Goal: Transaction & Acquisition: Obtain resource

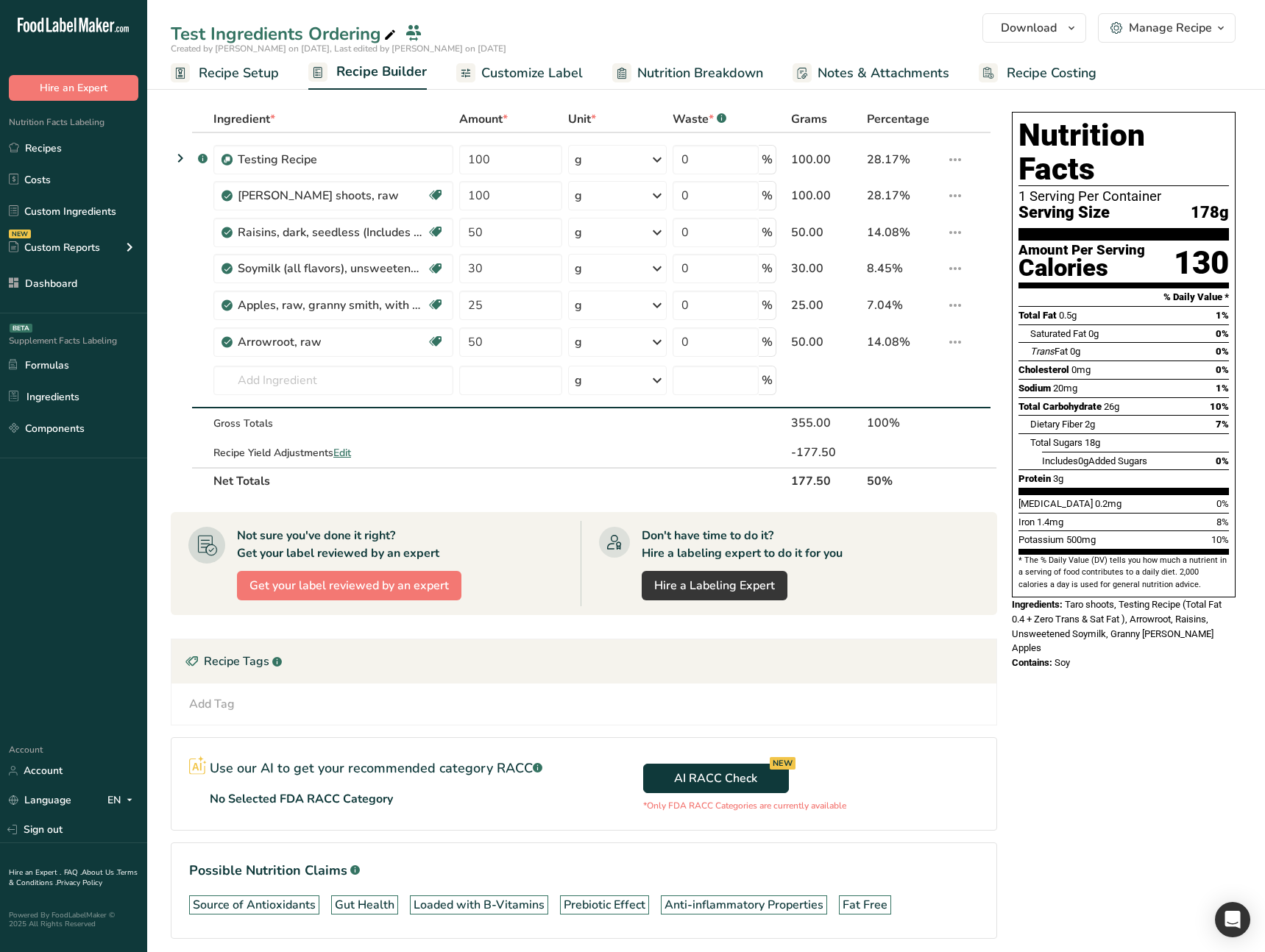
click at [47, 568] on div ".a-20{fill:#fff;} Hire an Expert Nutrition Facts Labeling Recipes Costs Custom …" at bounding box center [73, 365] width 147 height 707
drag, startPoint x: 87, startPoint y: 677, endPoint x: 110, endPoint y: 690, distance: 26.4
click at [87, 677] on div ".a-20{fill:#fff;} Hire an Expert Nutrition Facts Labeling Recipes Costs Custom …" at bounding box center [73, 365] width 147 height 707
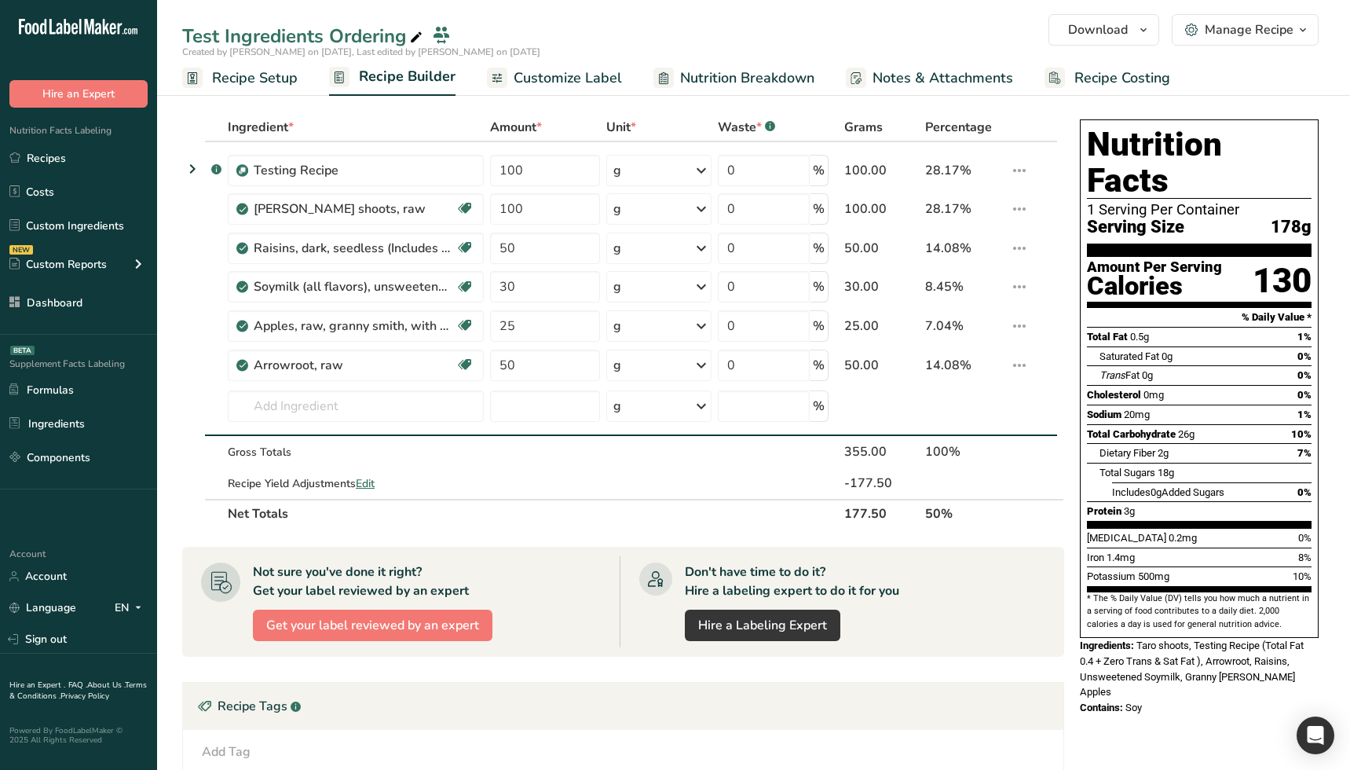
click at [550, 520] on th "Net Totals" at bounding box center [528, 513] width 607 height 28
drag, startPoint x: 18, startPoint y: 510, endPoint x: 2, endPoint y: 510, distance: 15.7
click at [18, 510] on div ".a-20{fill:#fff;} Hire an Expert Nutrition Facts Labeling Recipes Costs Custom …" at bounding box center [78, 267] width 157 height 509
click at [101, 642] on link "Sign out" at bounding box center [78, 638] width 157 height 27
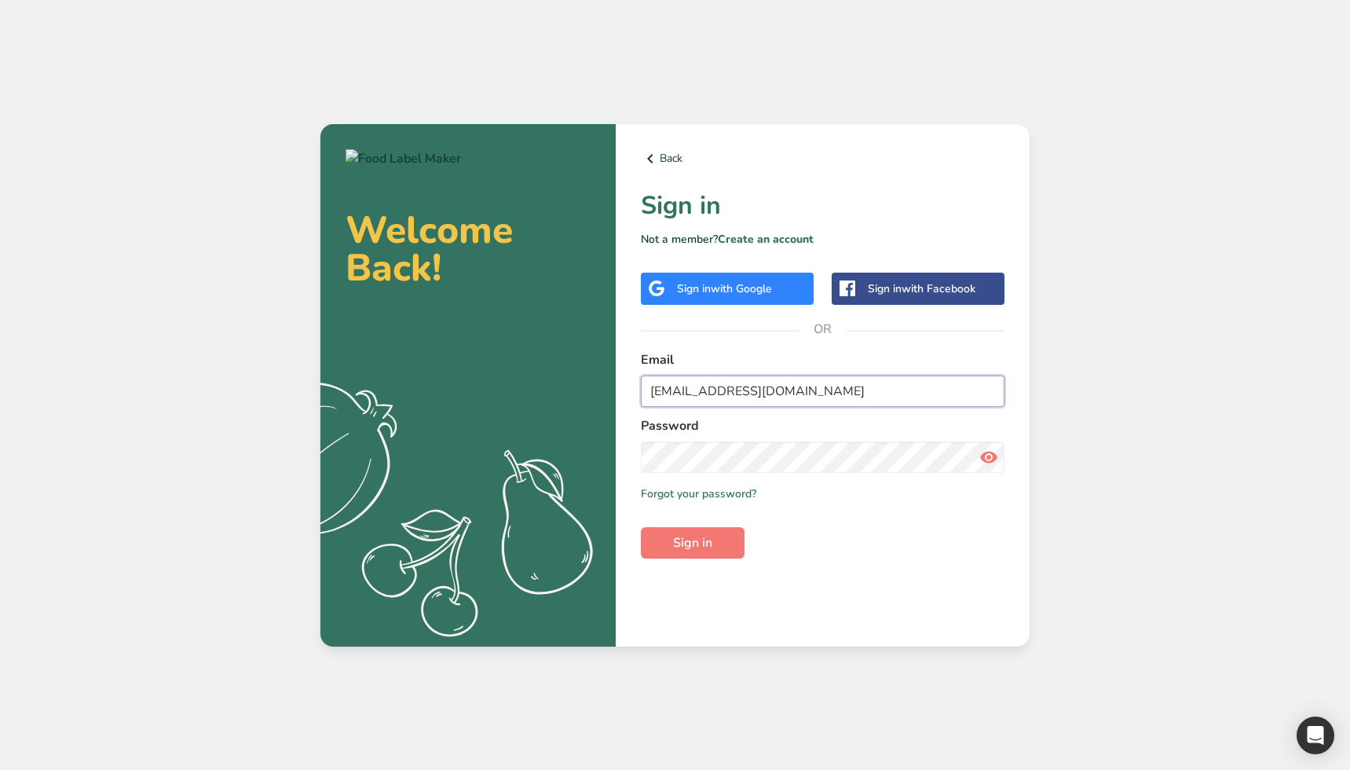
click at [714, 400] on input "ahmad@foodlabelmaker.com" at bounding box center [823, 390] width 364 height 31
type input "demo12@test12.com"
click at [701, 554] on button "Sign in" at bounding box center [693, 542] width 104 height 31
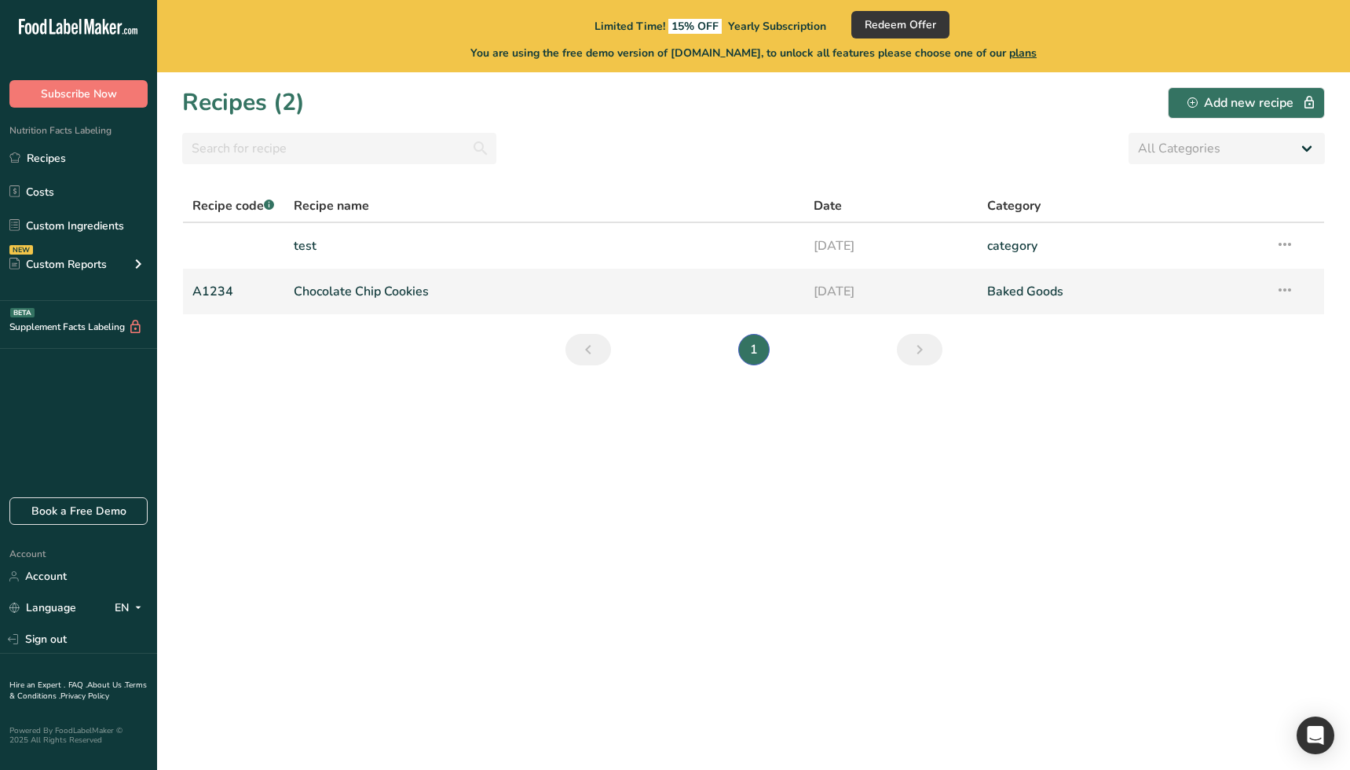
click at [364, 286] on link "Chocolate Chip Cookies" at bounding box center [544, 291] width 501 height 33
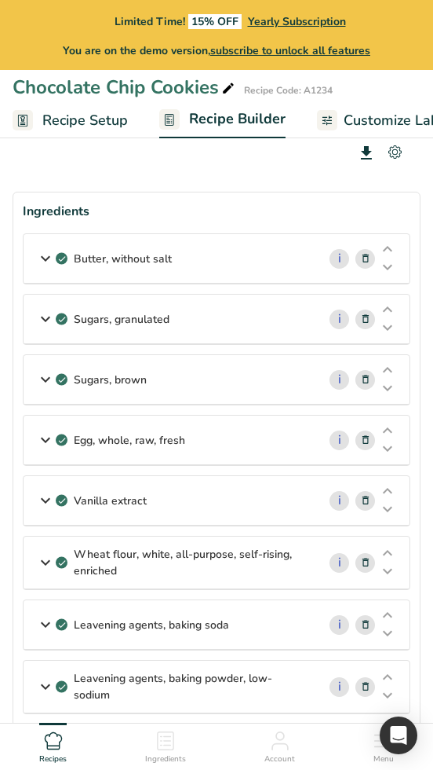
click at [401, 147] on icon at bounding box center [395, 151] width 13 height 13
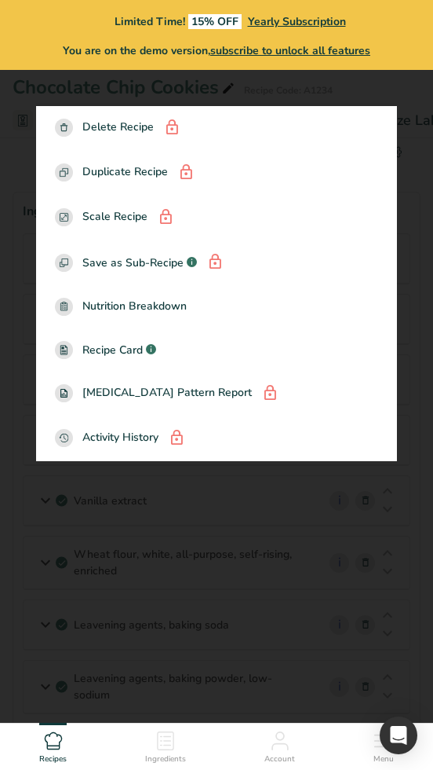
click at [414, 169] on div at bounding box center [216, 385] width 433 height 770
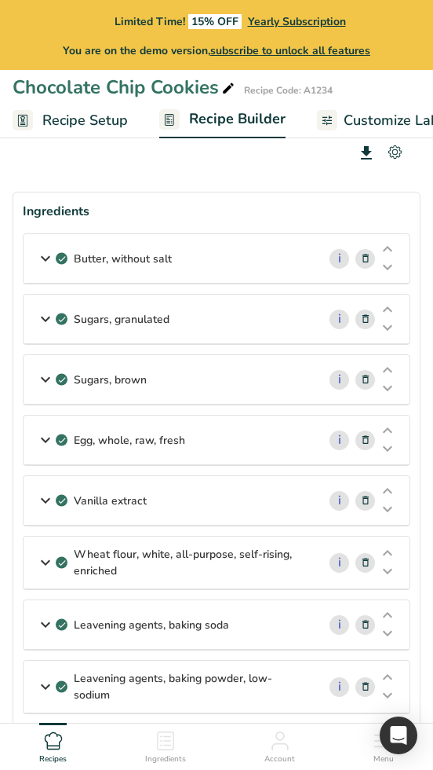
click at [367, 152] on icon at bounding box center [366, 153] width 19 height 28
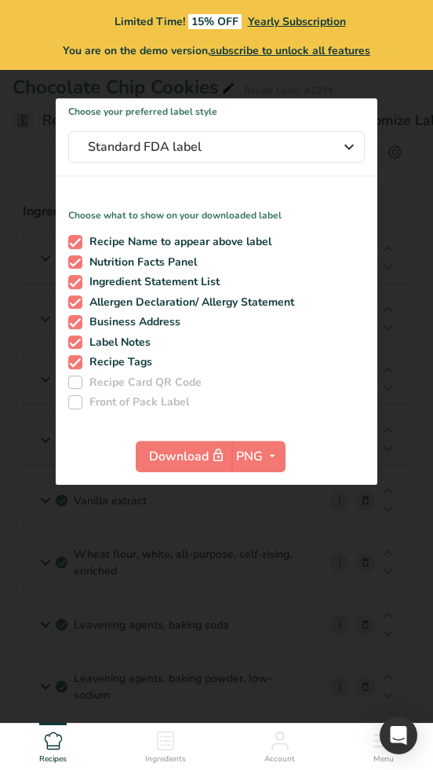
click at [400, 185] on div at bounding box center [216, 385] width 433 height 770
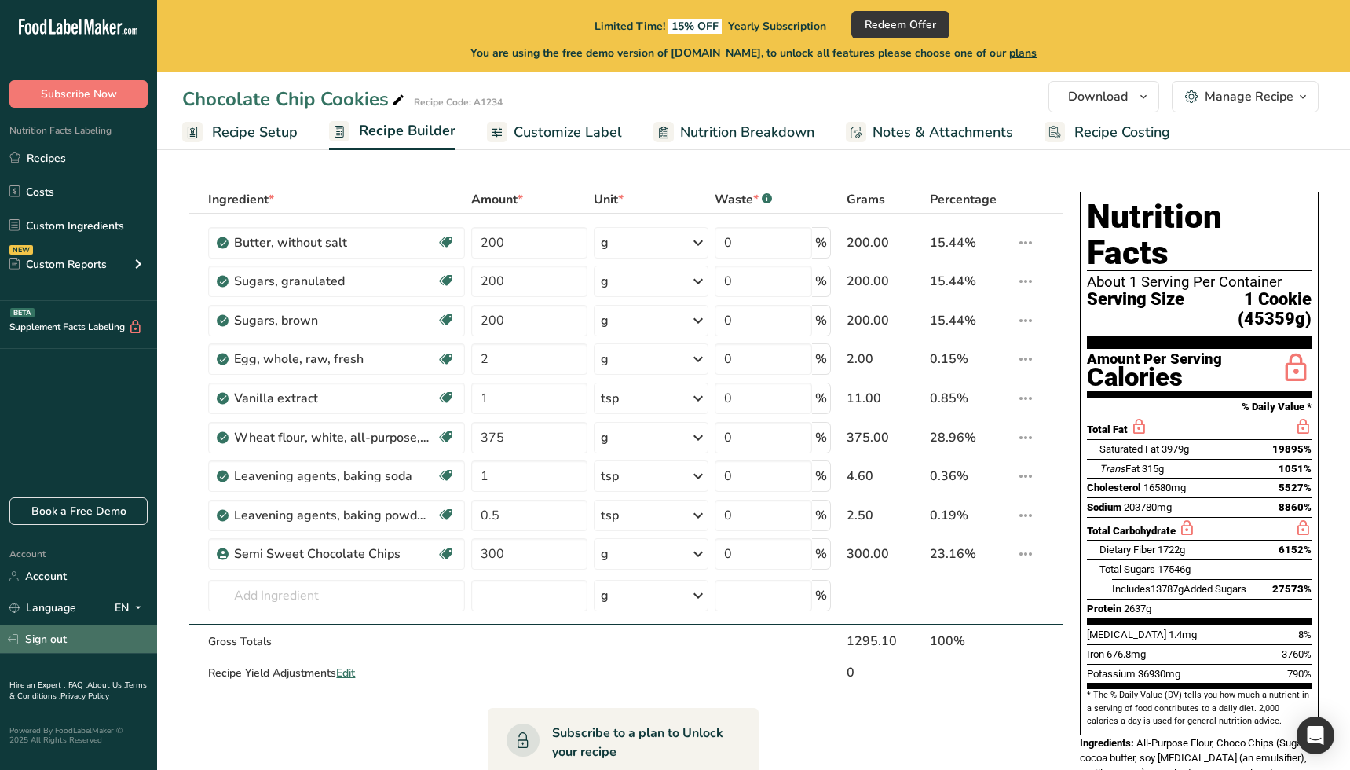
click at [68, 647] on link "Sign out" at bounding box center [78, 638] width 157 height 27
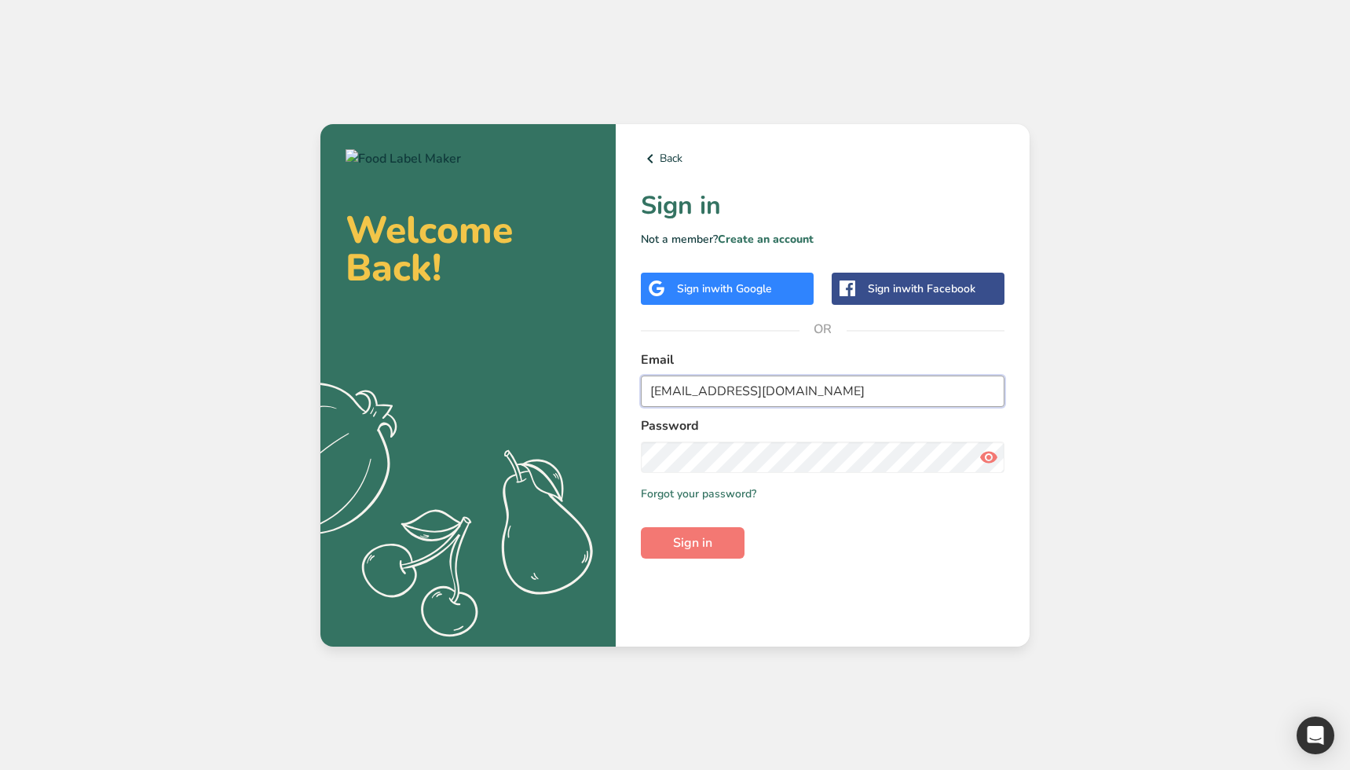
click at [682, 387] on input "demo12@test12.com" at bounding box center [823, 390] width 364 height 31
type input "ahmad@foodlabelmaker.com"
click at [722, 536] on button "Sign in" at bounding box center [693, 542] width 104 height 31
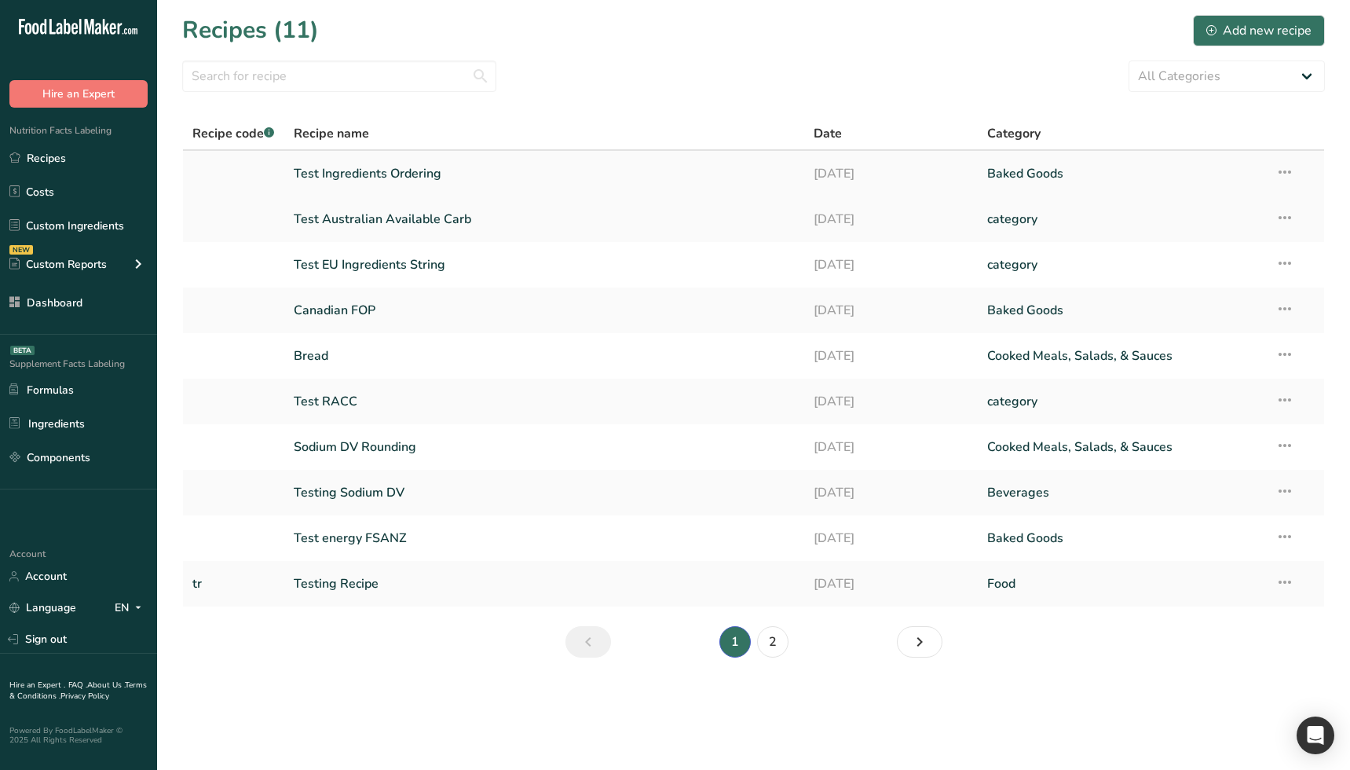
click at [492, 175] on link "Test Ingredients Ordering" at bounding box center [544, 173] width 501 height 33
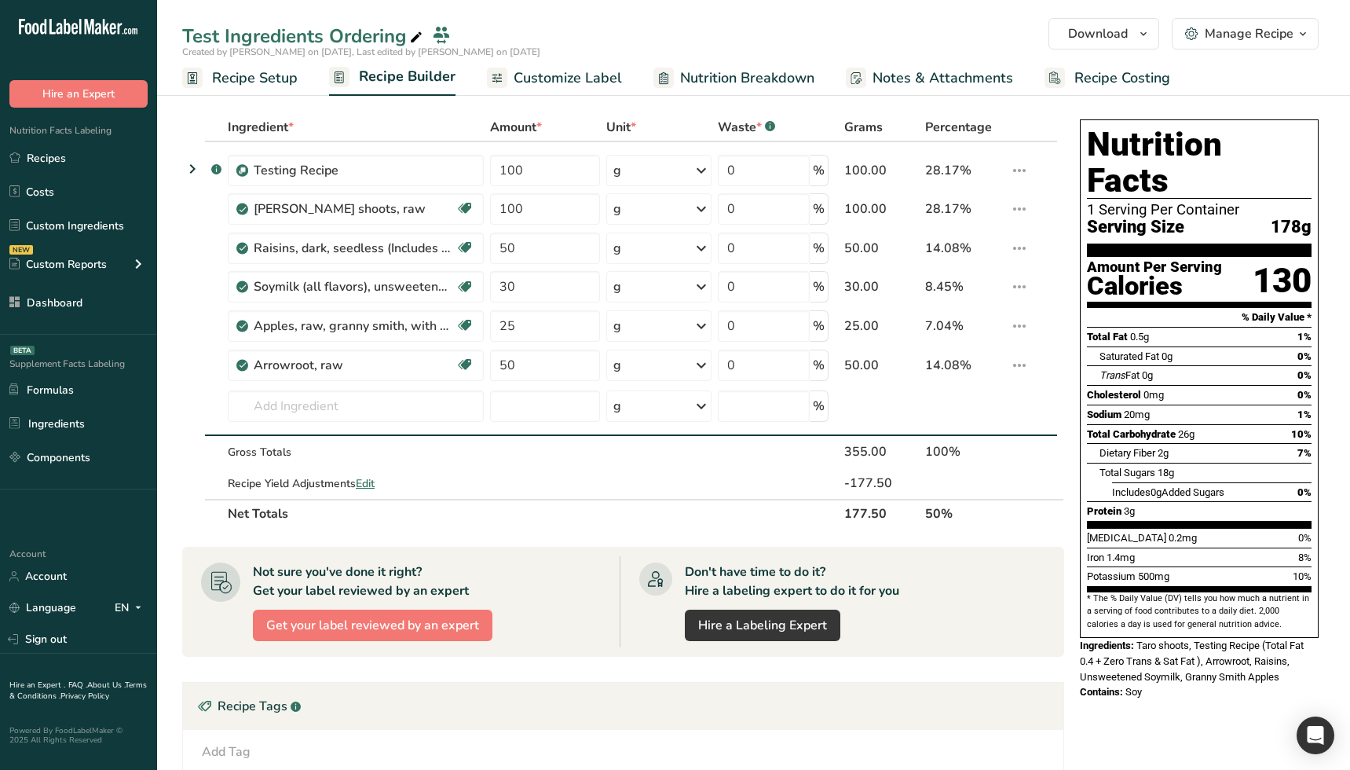
click at [135, 515] on div ".a-20{fill:#fff;} Hire an Expert Nutrition Facts Labeling Recipes Costs Custom …" at bounding box center [78, 267] width 157 height 509
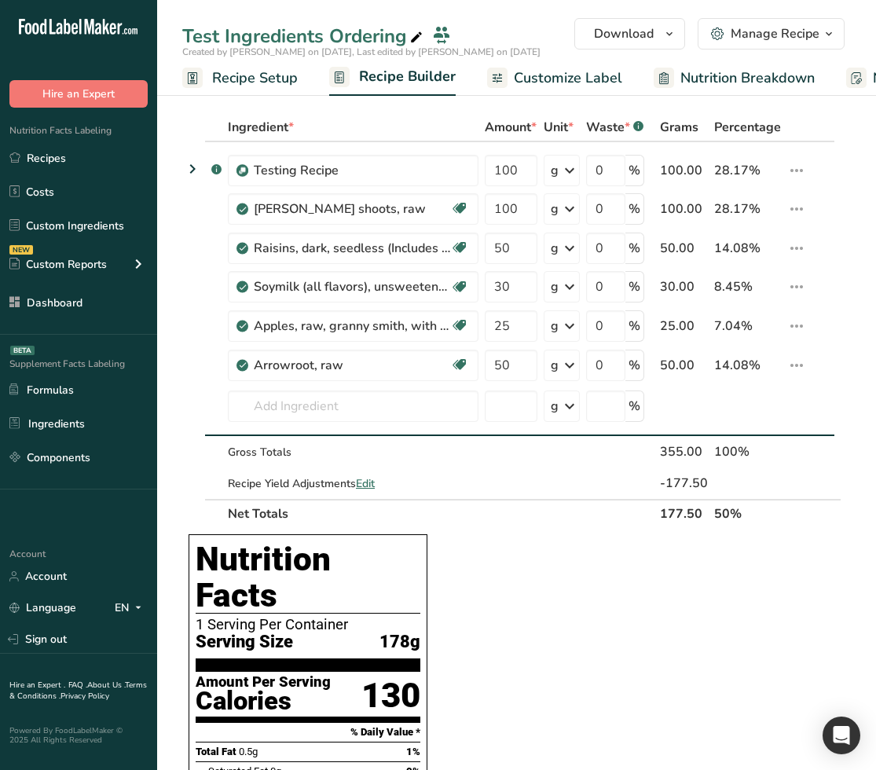
drag, startPoint x: 36, startPoint y: 507, endPoint x: 24, endPoint y: 507, distance: 12.6
click at [36, 507] on div ".a-20{fill:#fff;} Hire an Expert Nutrition Facts Labeling Recipes Costs Custom …" at bounding box center [78, 267] width 157 height 509
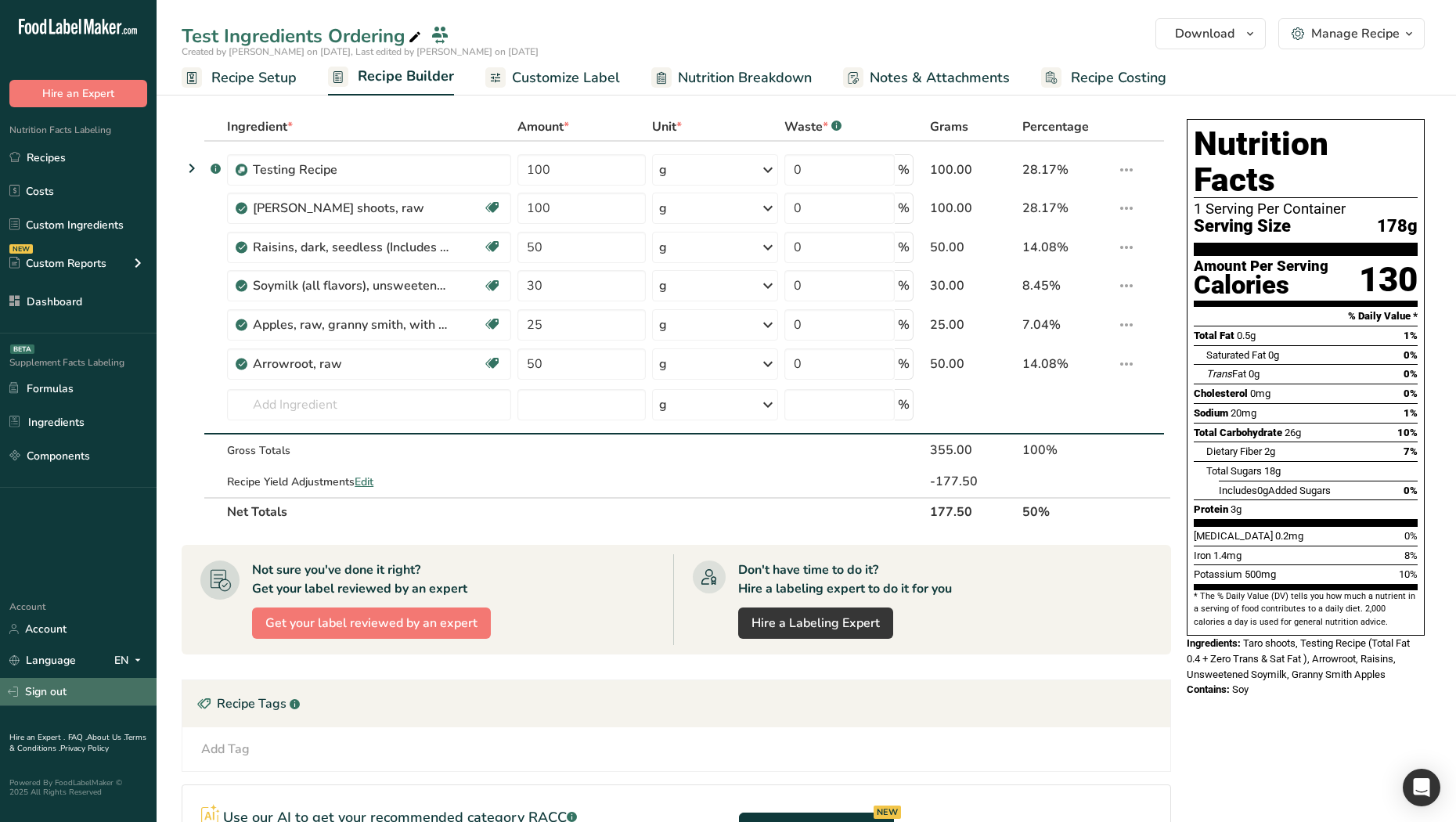
click at [64, 696] on link "Sign out" at bounding box center [78, 690] width 156 height 27
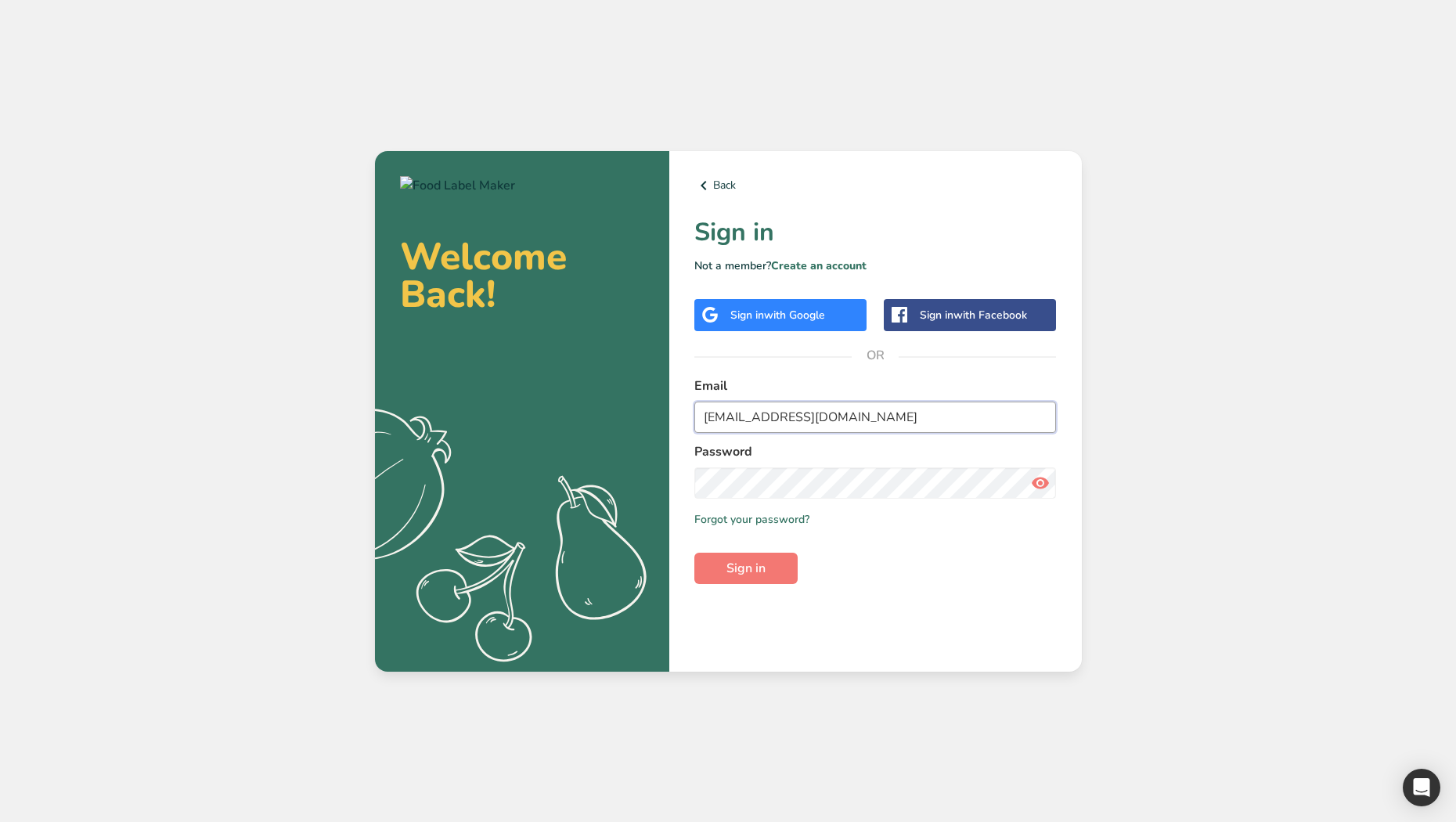
click at [783, 420] on input "[EMAIL_ADDRESS][DOMAIN_NAME]" at bounding box center [876, 416] width 363 height 31
type input "[EMAIL_ADDRESS][DOMAIN_NAME]"
click at [743, 564] on span "Sign in" at bounding box center [745, 568] width 39 height 19
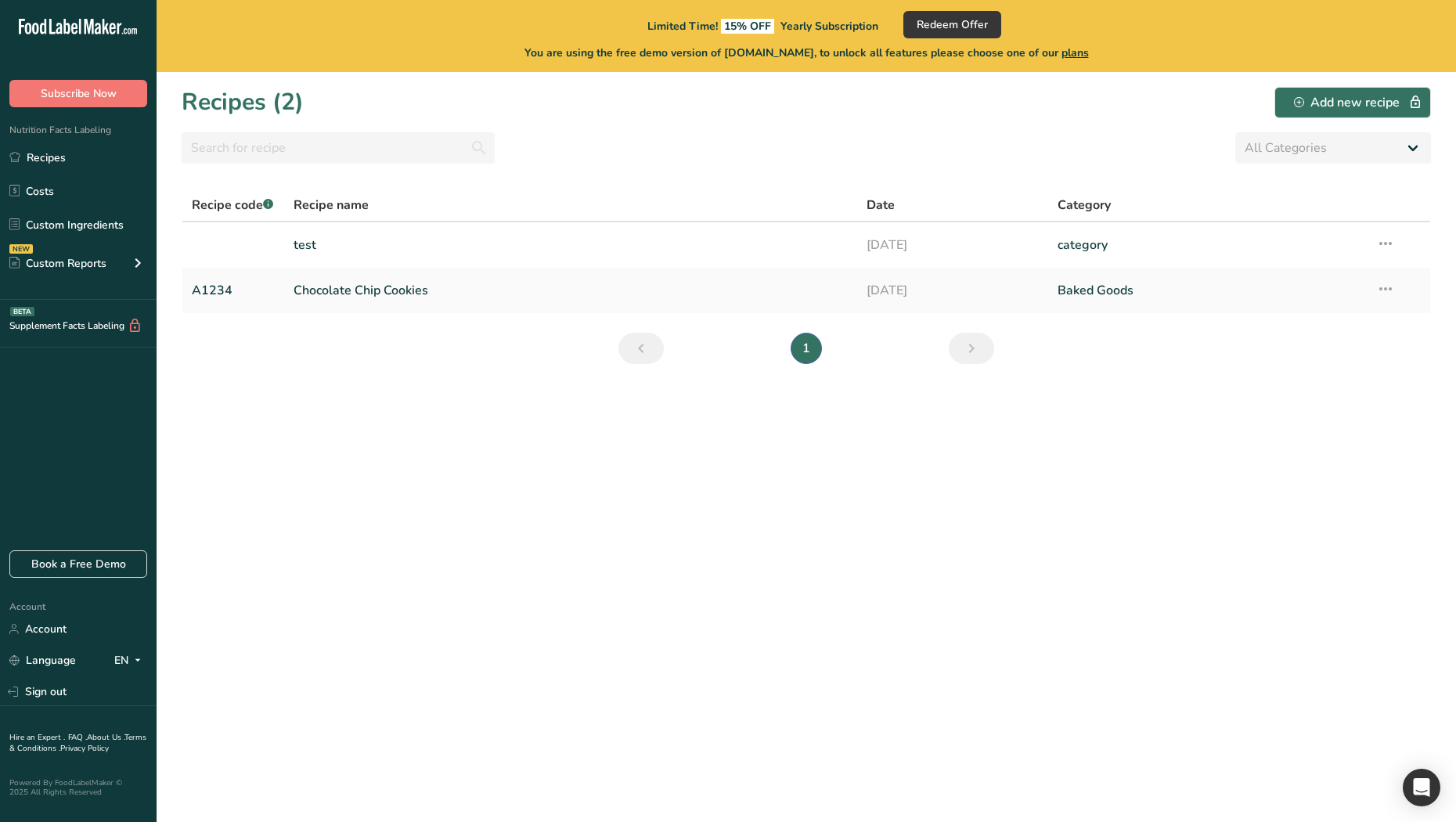
drag, startPoint x: 374, startPoint y: 289, endPoint x: 145, endPoint y: 374, distance: 244.3
click at [374, 289] on link "Chocolate Chip Cookies" at bounding box center [570, 290] width 554 height 33
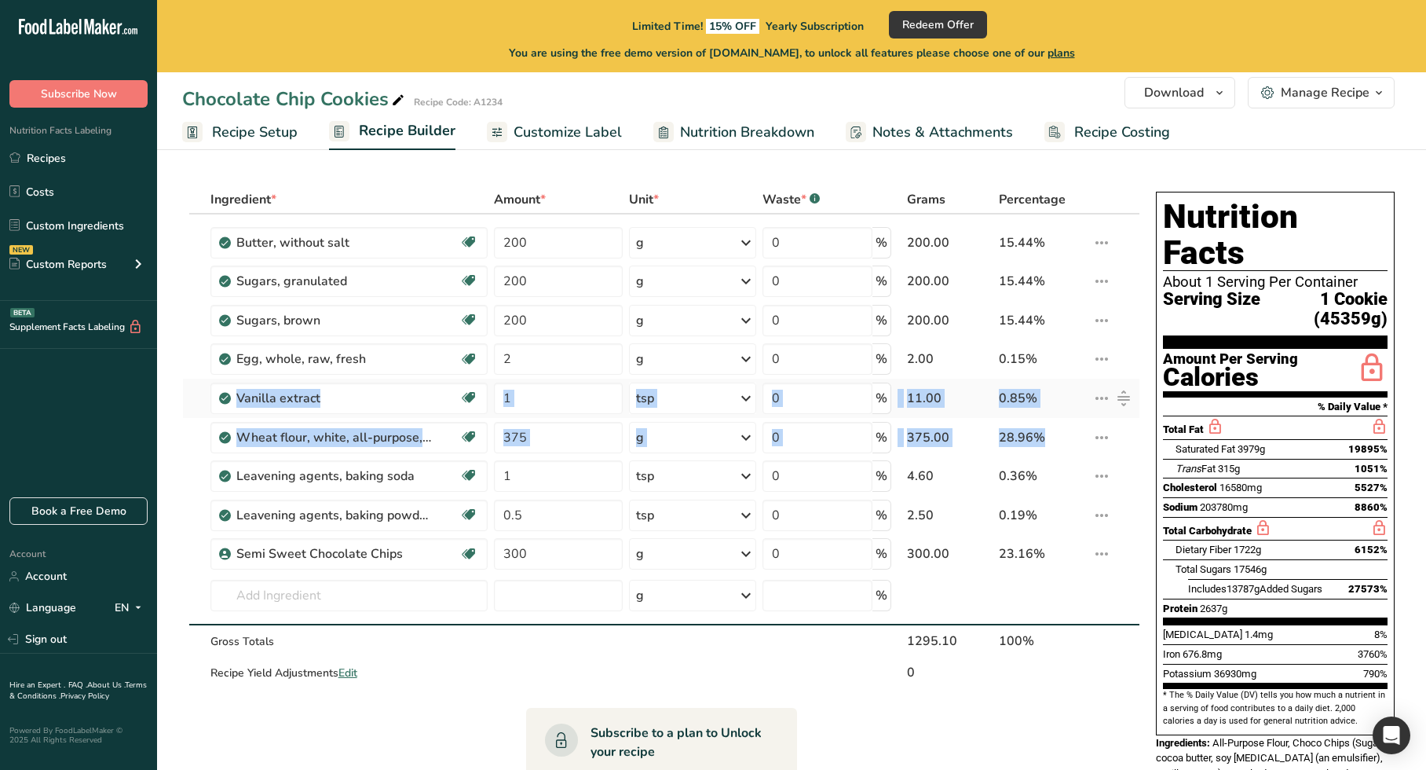
drag, startPoint x: 1125, startPoint y: 437, endPoint x: 1127, endPoint y: 406, distance: 31.4
click at [1125, 372] on tbody "Butter, without salt Gluten free Vegetarian Soy free 200 g Portions 1 pat (1" s…" at bounding box center [661, 451] width 956 height 474
click at [1121, 433] on icon at bounding box center [1123, 437] width 19 height 19
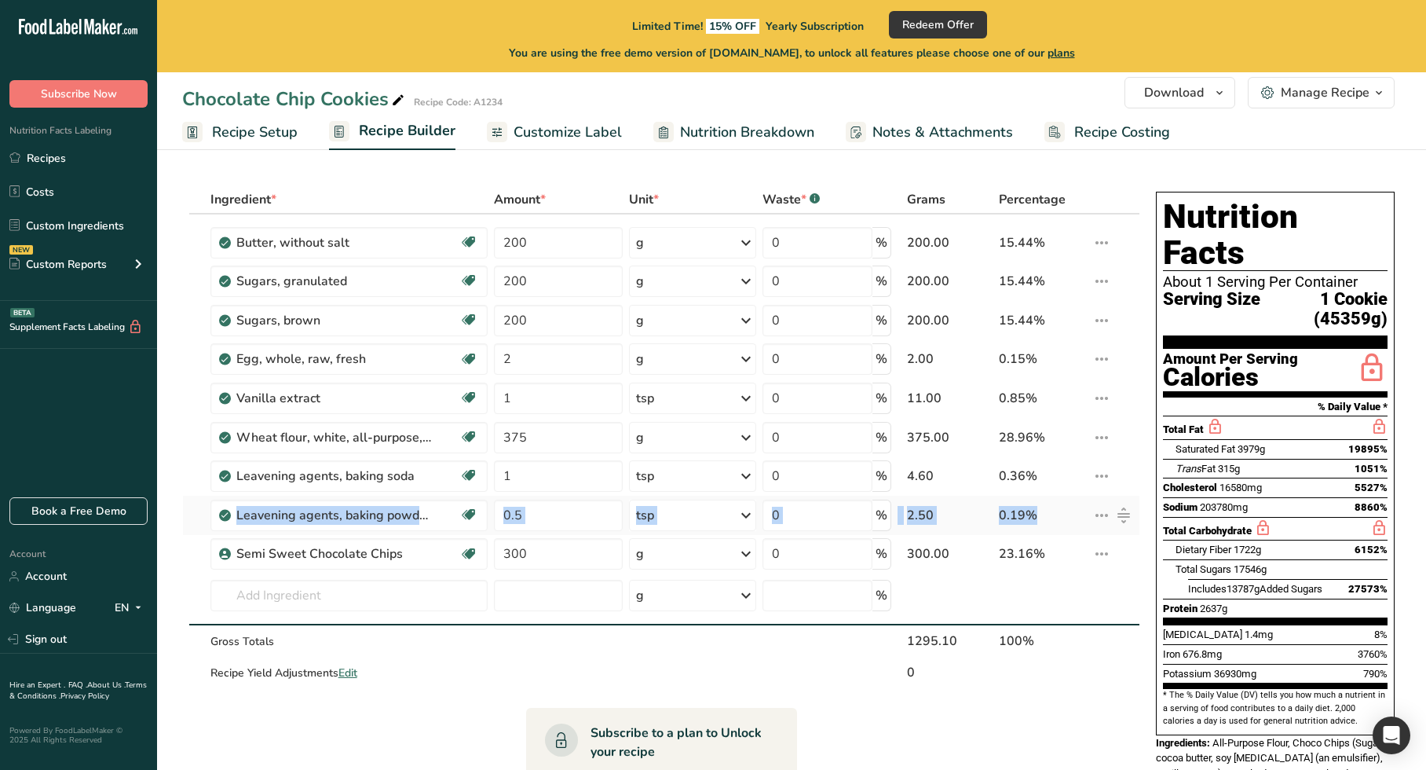
drag, startPoint x: 1123, startPoint y: 468, endPoint x: 1123, endPoint y: 503, distance: 34.6
click at [1123, 497] on tbody "Butter, without salt Gluten free Vegetarian Soy free 200 g Portions 1 pat (1" s…" at bounding box center [661, 451] width 956 height 474
drag, startPoint x: 1122, startPoint y: 521, endPoint x: 1122, endPoint y: 532, distance: 11.0
click at [1122, 529] on td "i Info Delete" at bounding box center [1114, 514] width 50 height 39
click at [112, 656] on div "Hire an Expert . FAQ . About Us . Terms & Conditions . Privacy Policy Powered B…" at bounding box center [78, 705] width 157 height 104
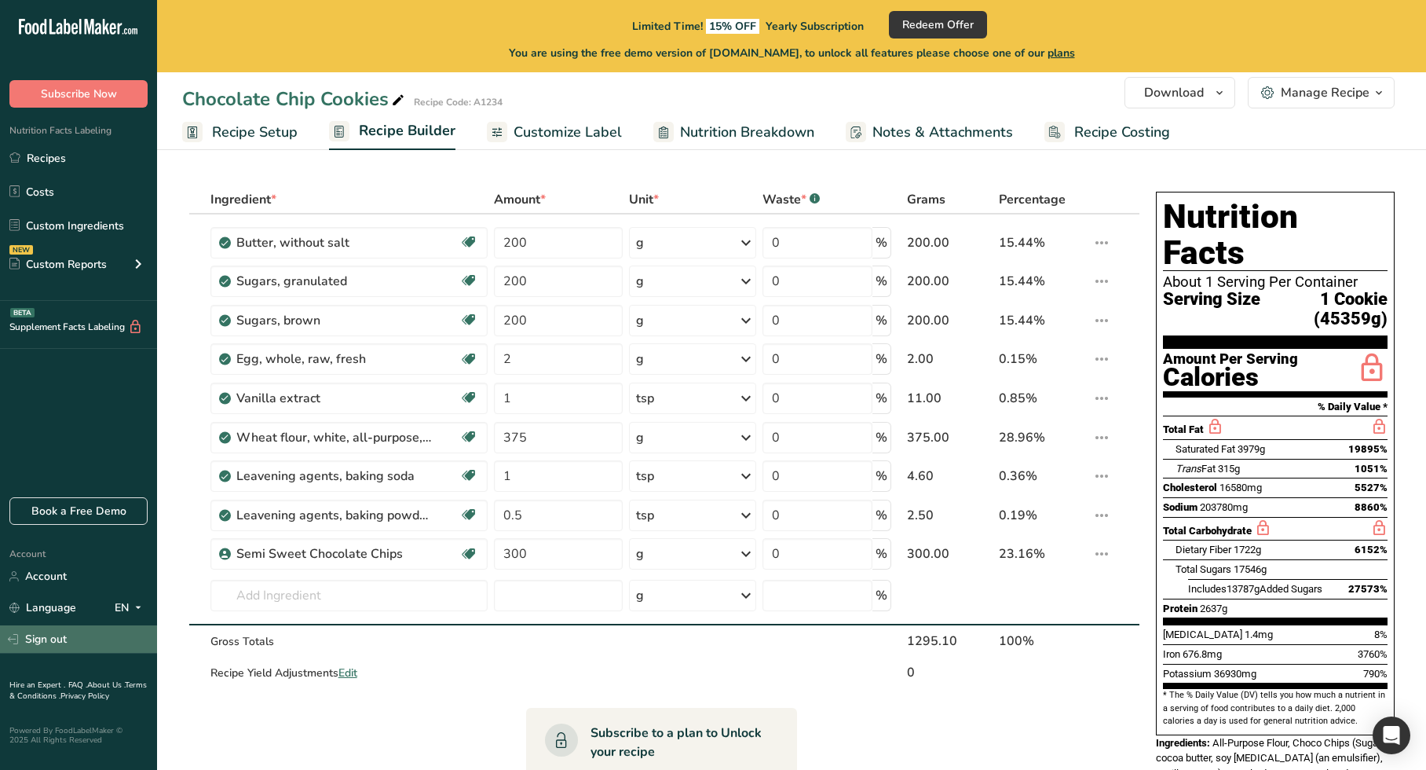
click at [89, 638] on link "Sign out" at bounding box center [78, 638] width 157 height 27
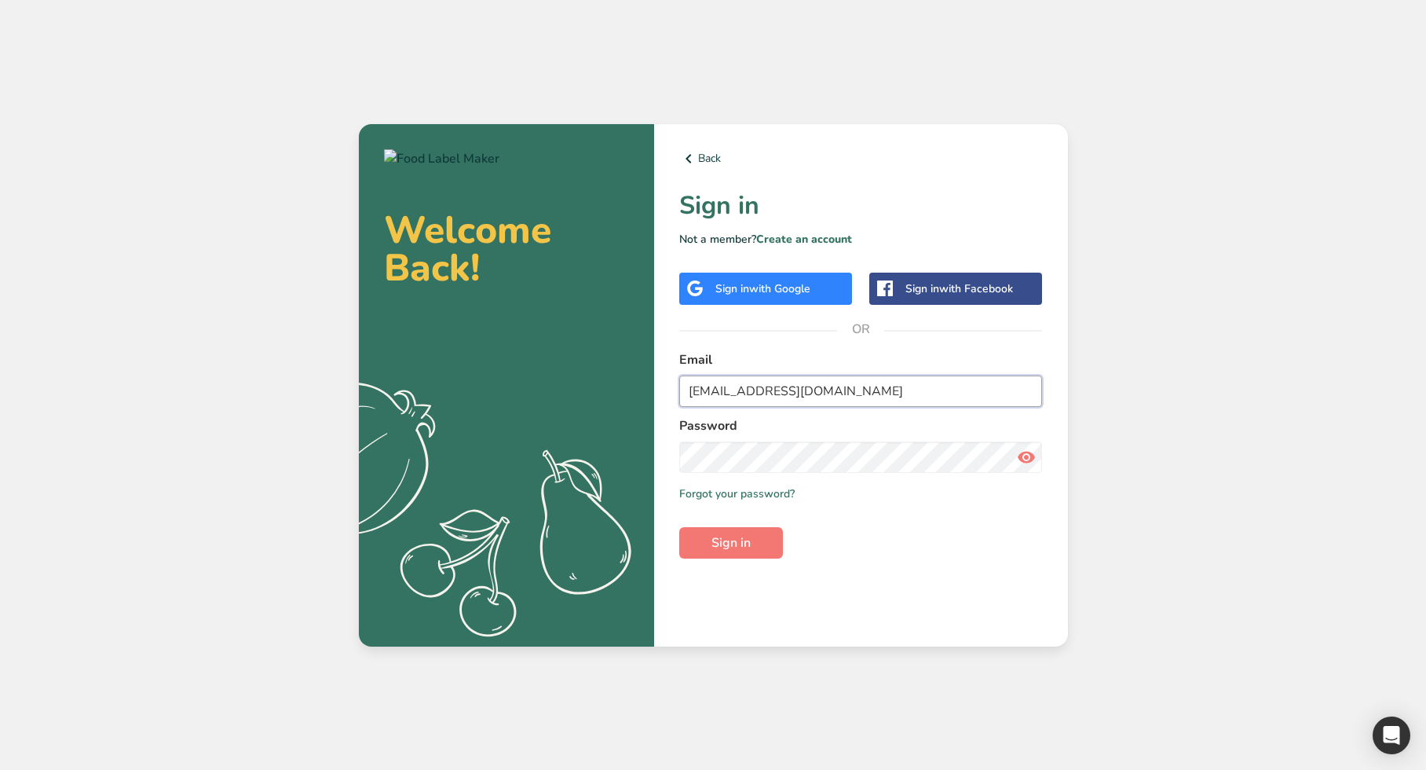
click at [765, 389] on input "[EMAIL_ADDRESS][DOMAIN_NAME]" at bounding box center [861, 390] width 364 height 31
type input "[EMAIL_ADDRESS][DOMAIN_NAME]"
click at [720, 543] on span "Sign in" at bounding box center [730, 542] width 39 height 19
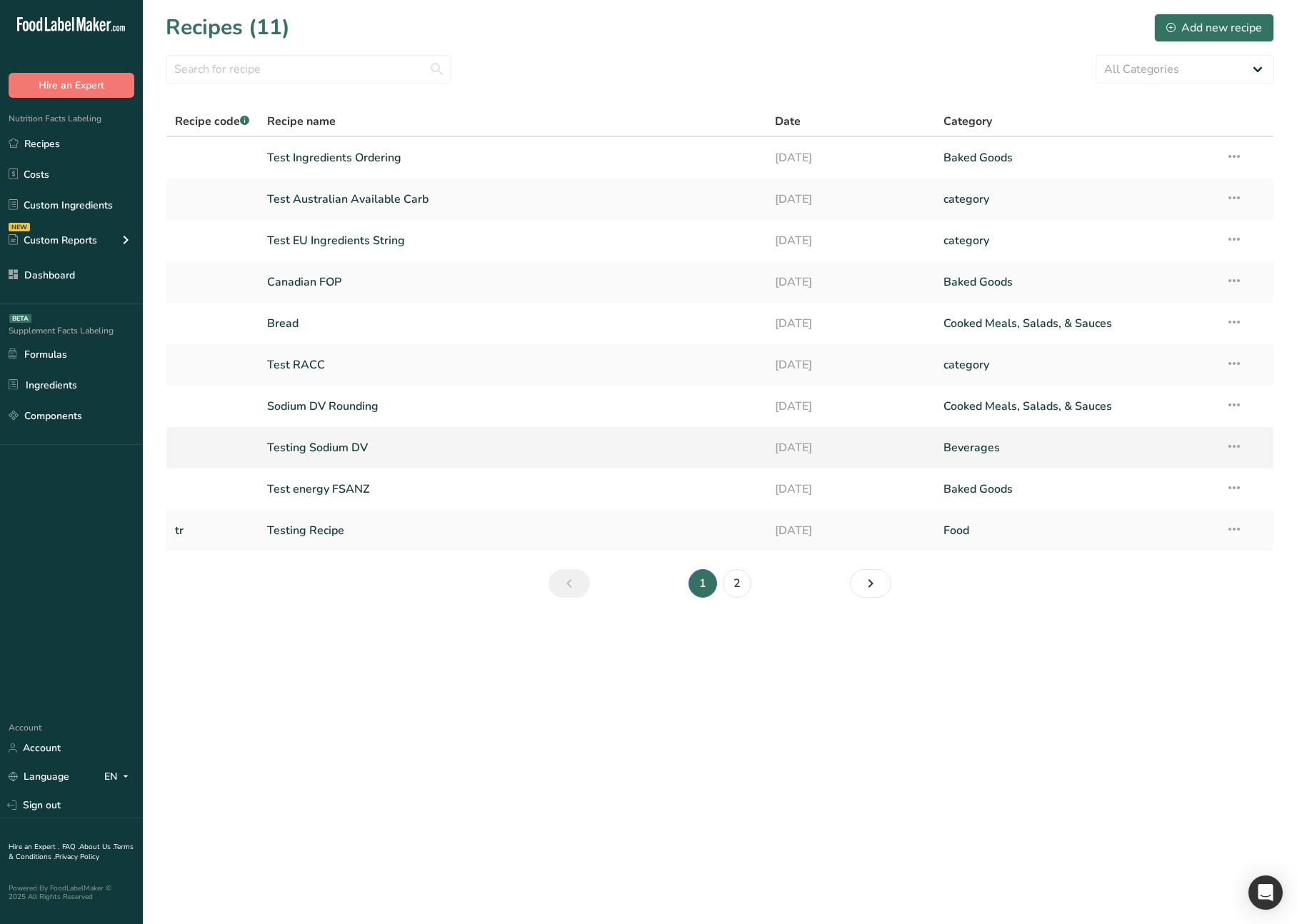
drag, startPoint x: 471, startPoint y: 677, endPoint x: 341, endPoint y: 440, distance: 270.3
click at [469, 675] on main "Recipes (11) Add new recipe All Categories Baked Goods [GEOGRAPHIC_DATA] catego…" at bounding box center [648, 462] width 1297 height 924
click at [311, 160] on link "Test Ingredients Ordering" at bounding box center [512, 157] width 490 height 30
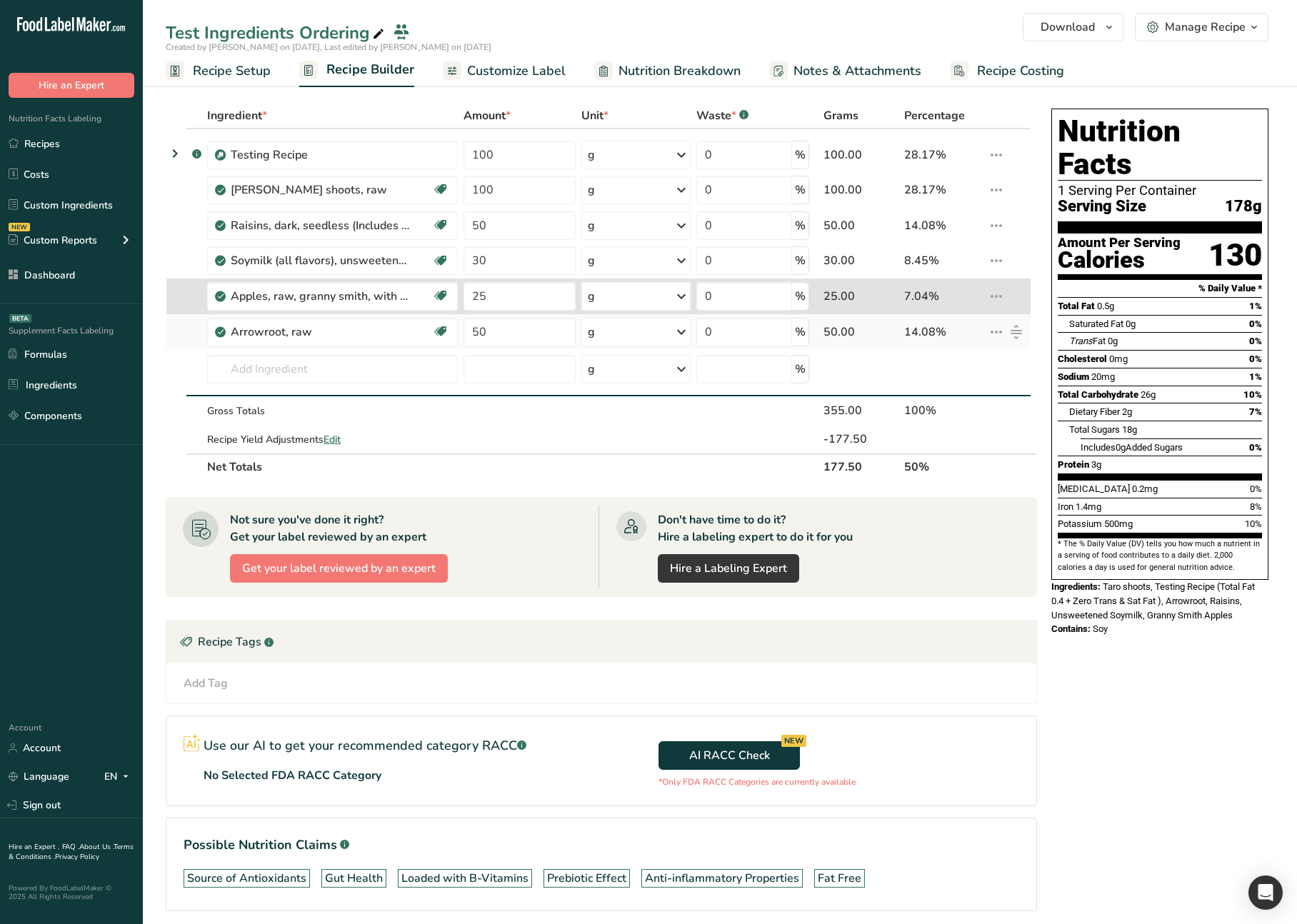
type input "50"
type input "25"
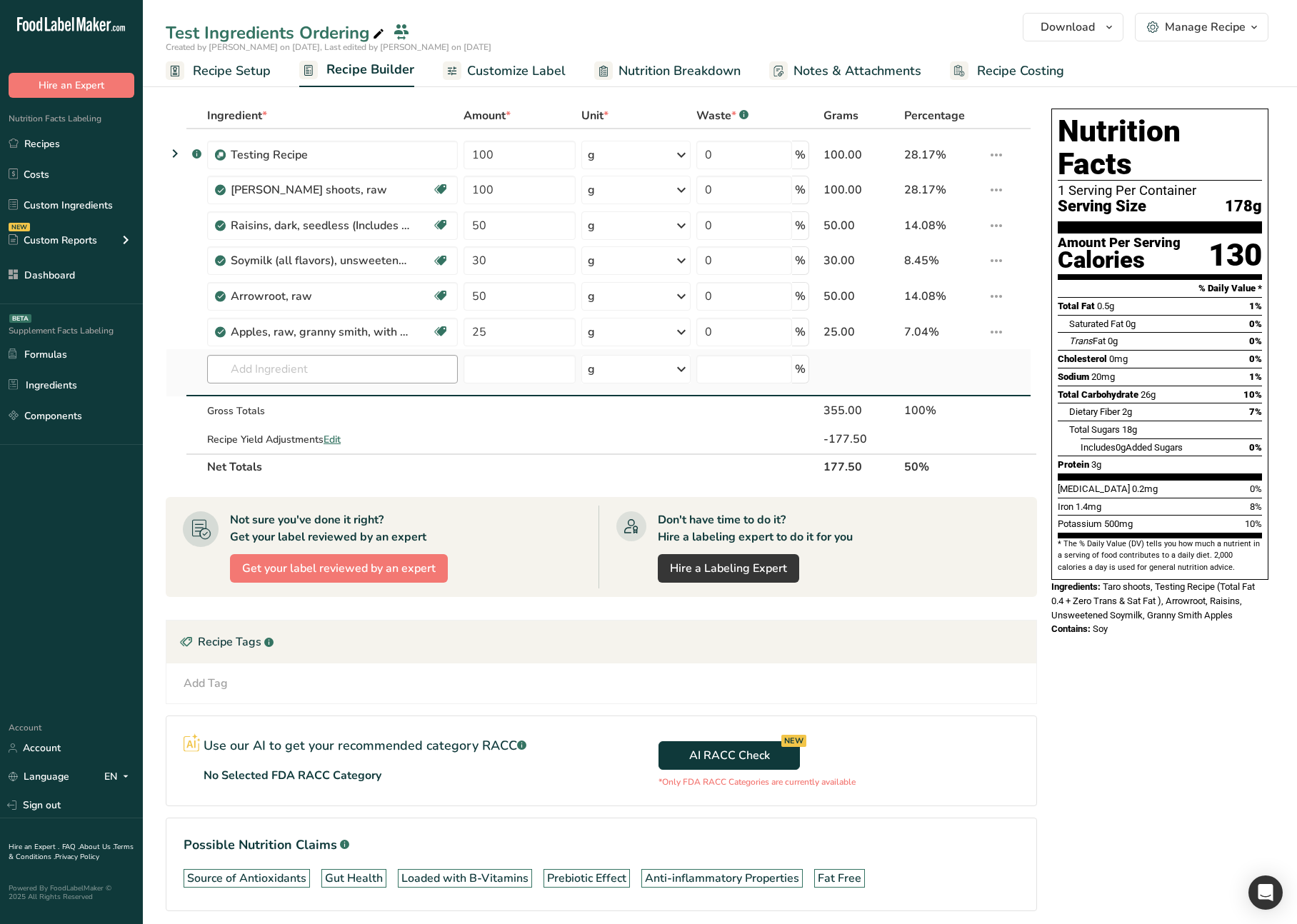
drag, startPoint x: 1016, startPoint y: 332, endPoint x: 245, endPoint y: 356, distance: 771.4
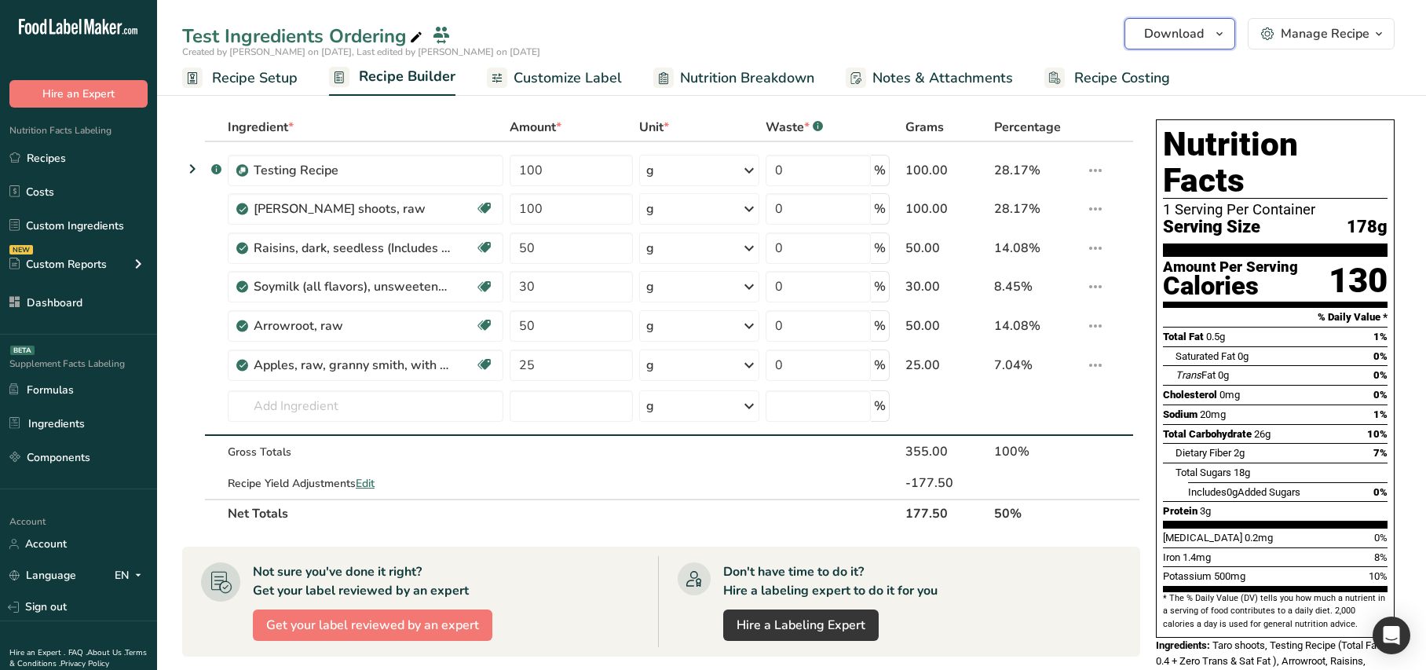
click at [1185, 35] on span "Download" at bounding box center [1174, 33] width 60 height 19
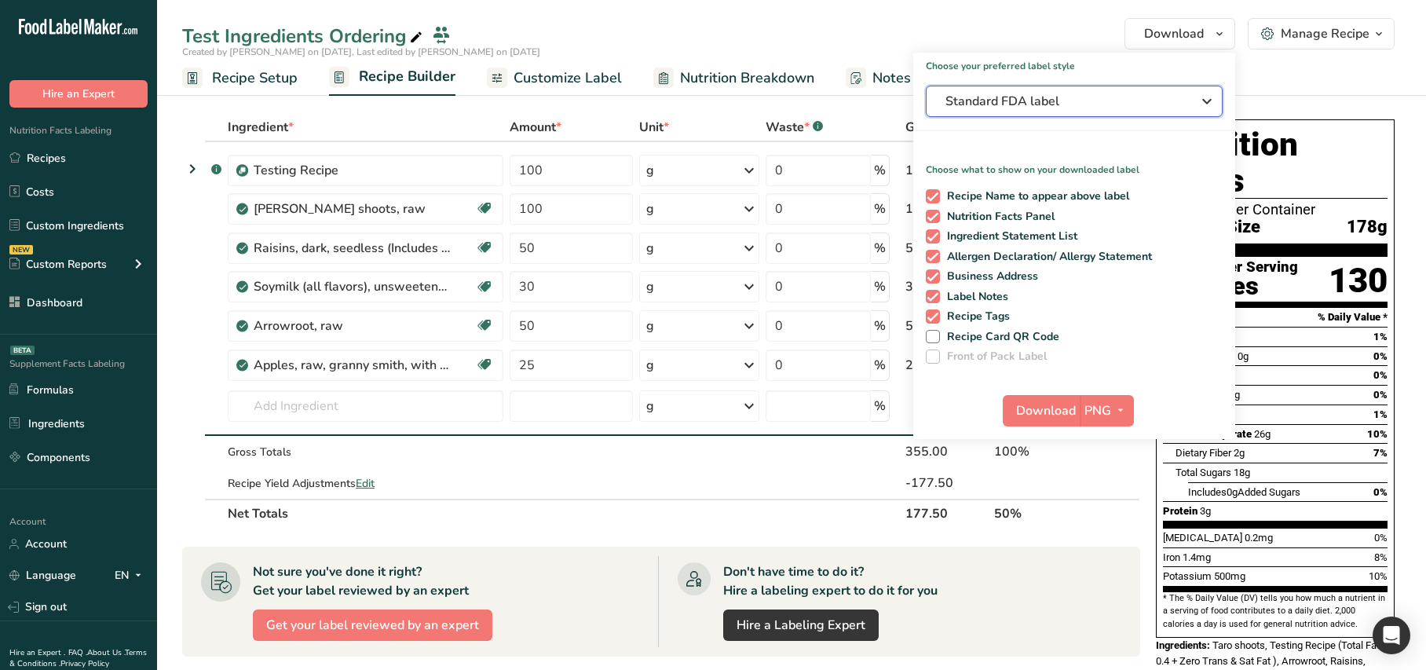
click at [1085, 112] on button "Standard FDA label" at bounding box center [1074, 101] width 297 height 31
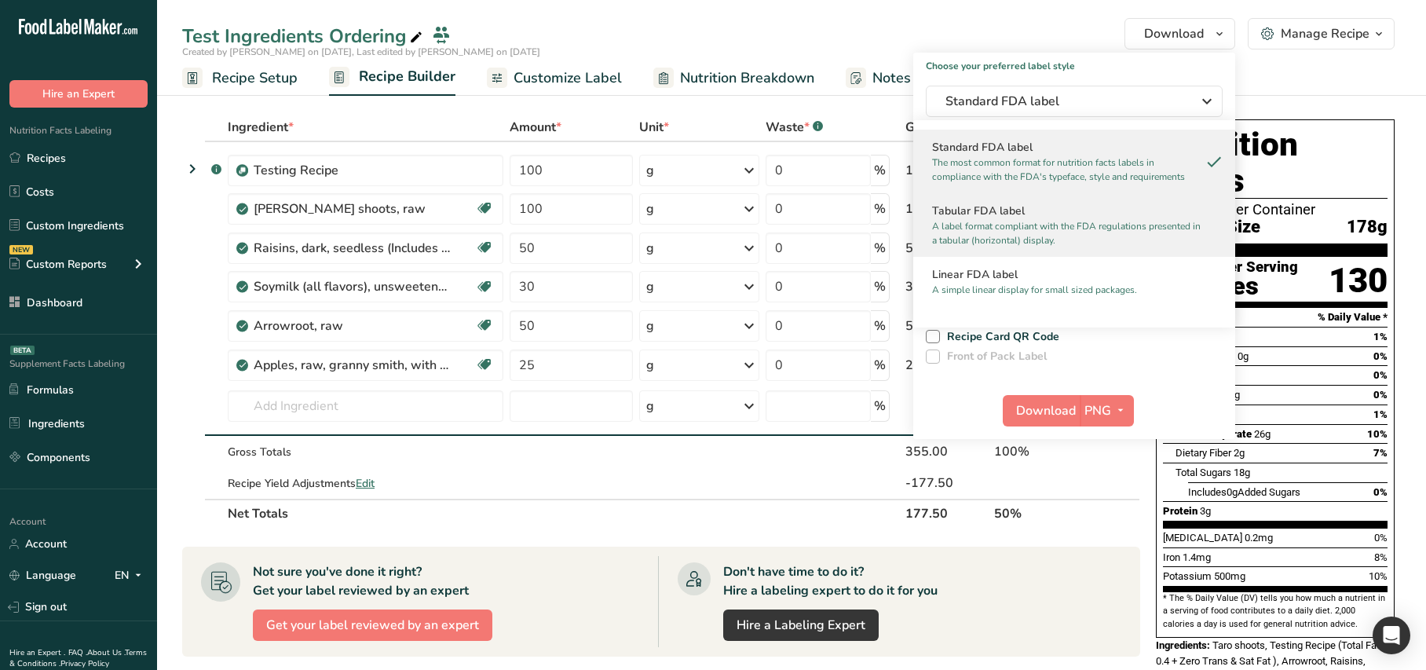
click at [988, 236] on p "A label format compliant with the FDA regulations presented in a tabular (horiz…" at bounding box center [1067, 233] width 270 height 28
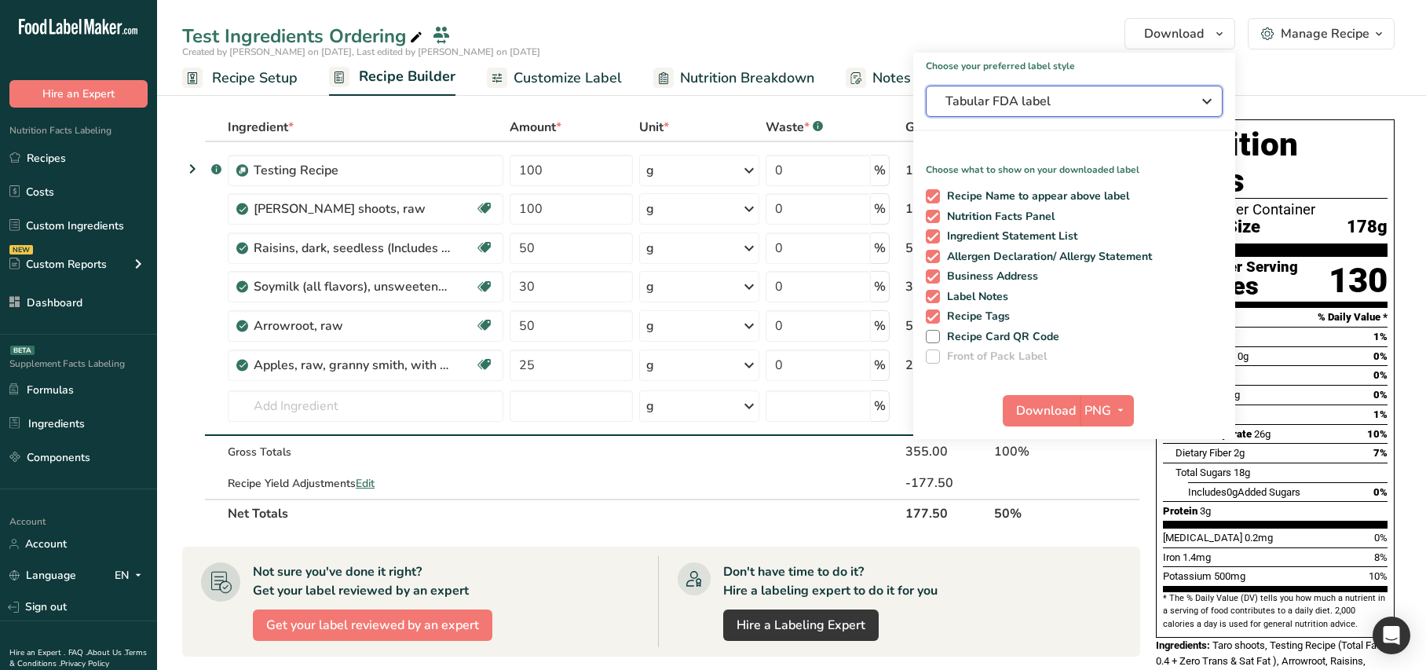
click at [977, 94] on span "Tabular FDA label" at bounding box center [1063, 101] width 236 height 19
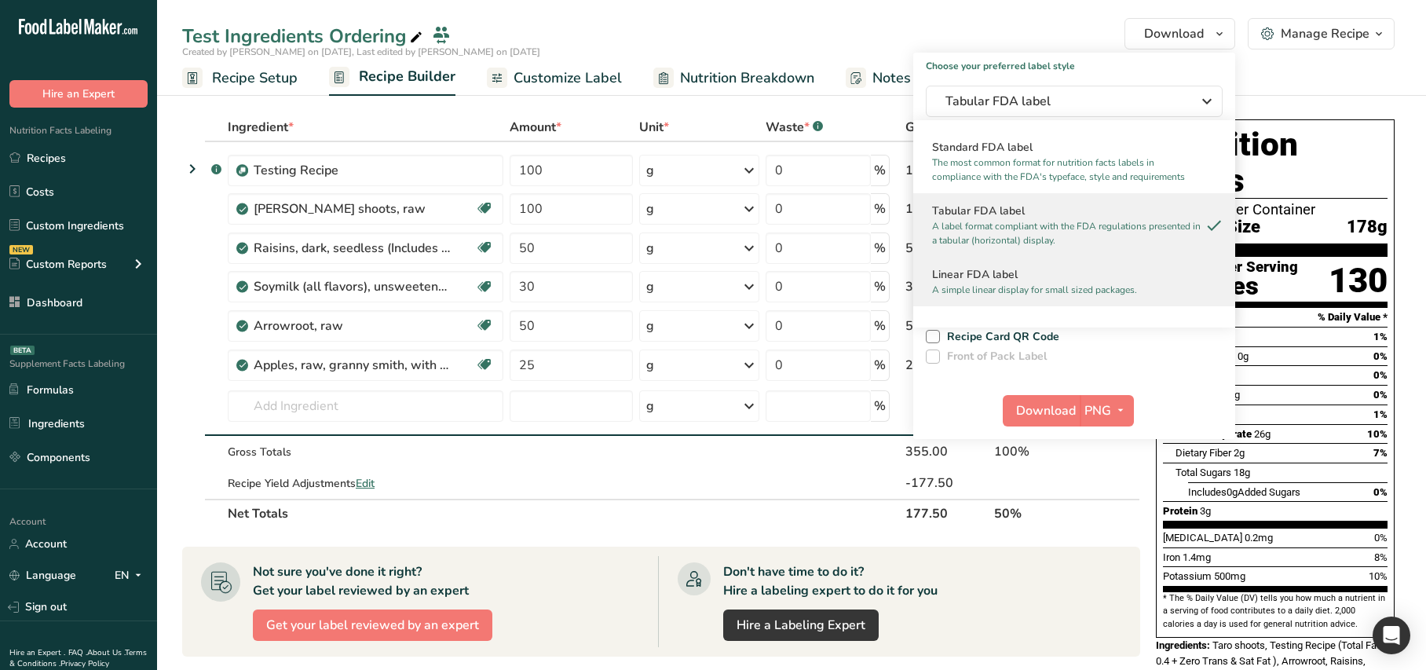
click at [994, 283] on p "A simple linear display for small sized packages." at bounding box center [1067, 290] width 270 height 14
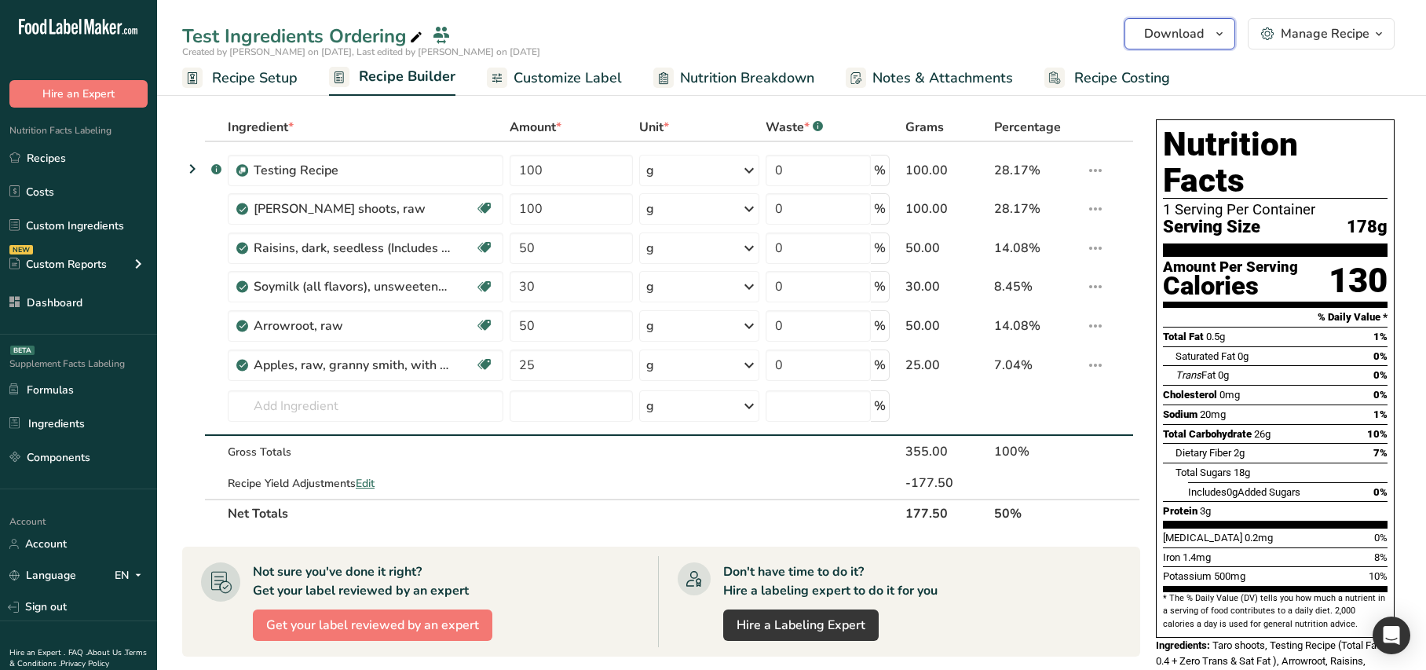
click at [1194, 40] on span "Download" at bounding box center [1174, 33] width 60 height 19
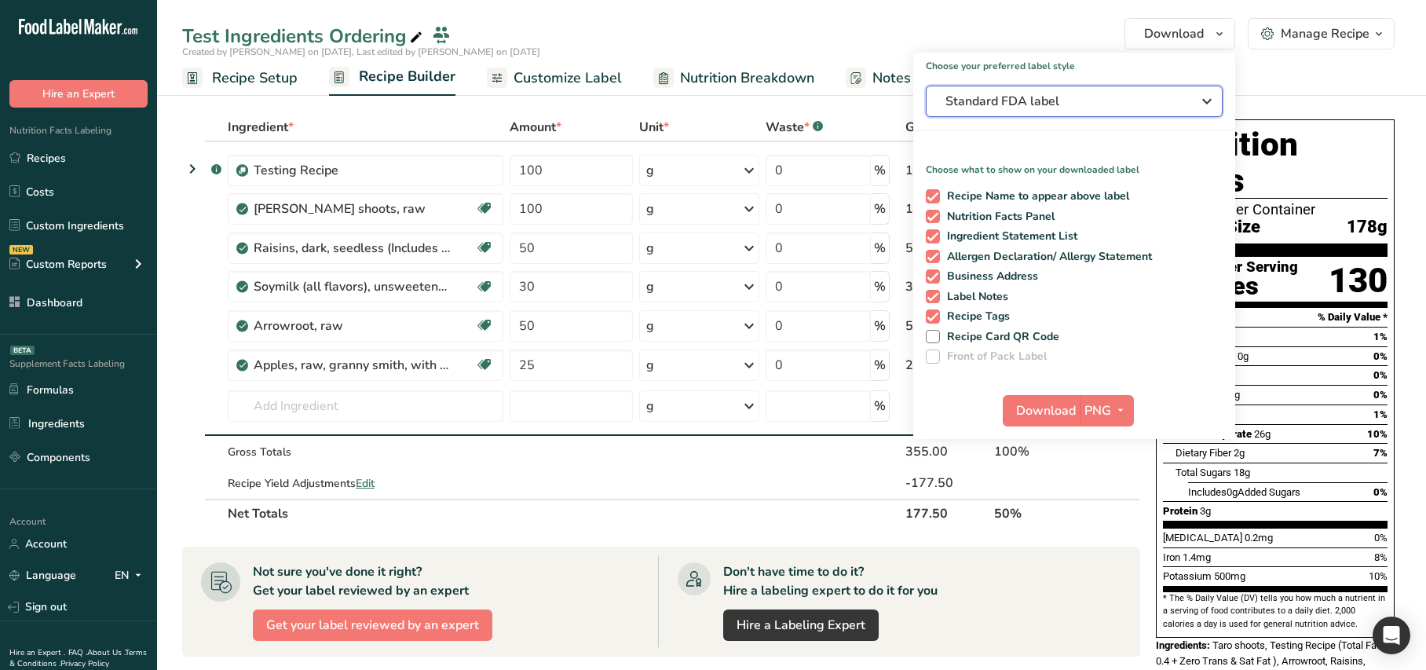
click at [1109, 105] on span "Standard FDA label" at bounding box center [1063, 101] width 236 height 19
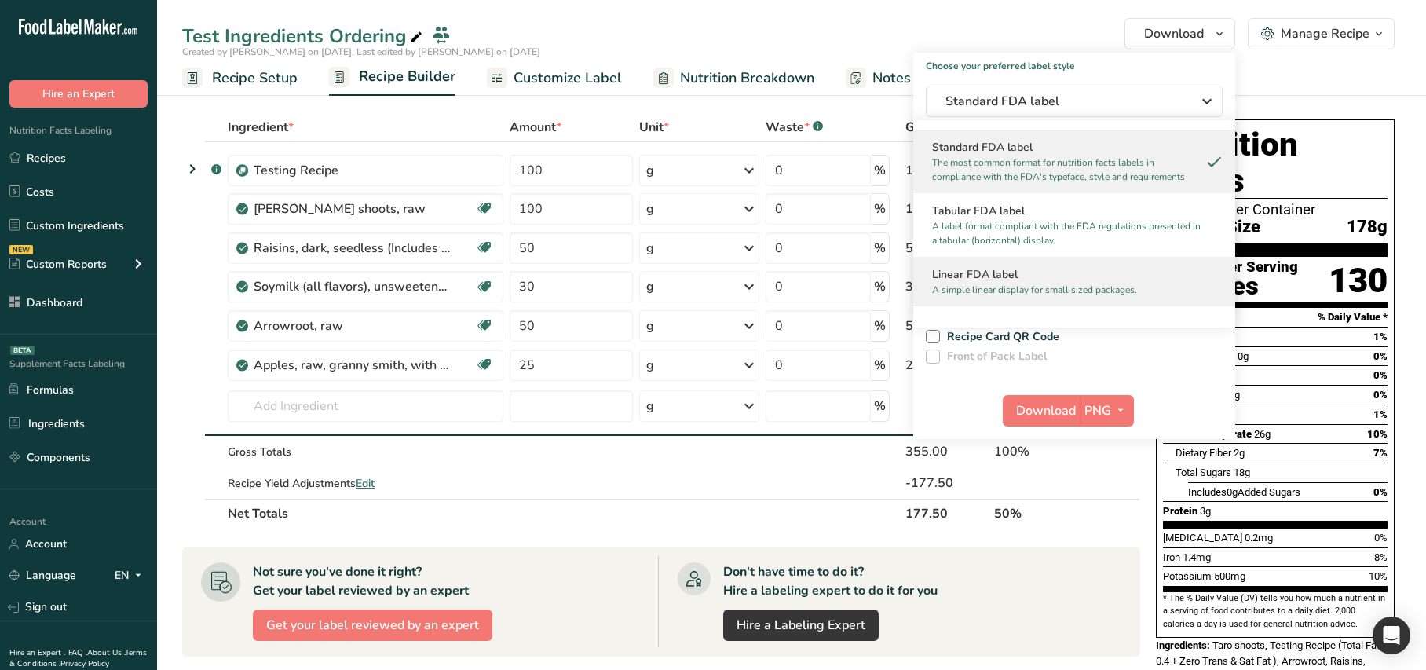
click at [1000, 265] on div "Linear FDA label A simple linear display for small sized packages." at bounding box center [1074, 281] width 322 height 49
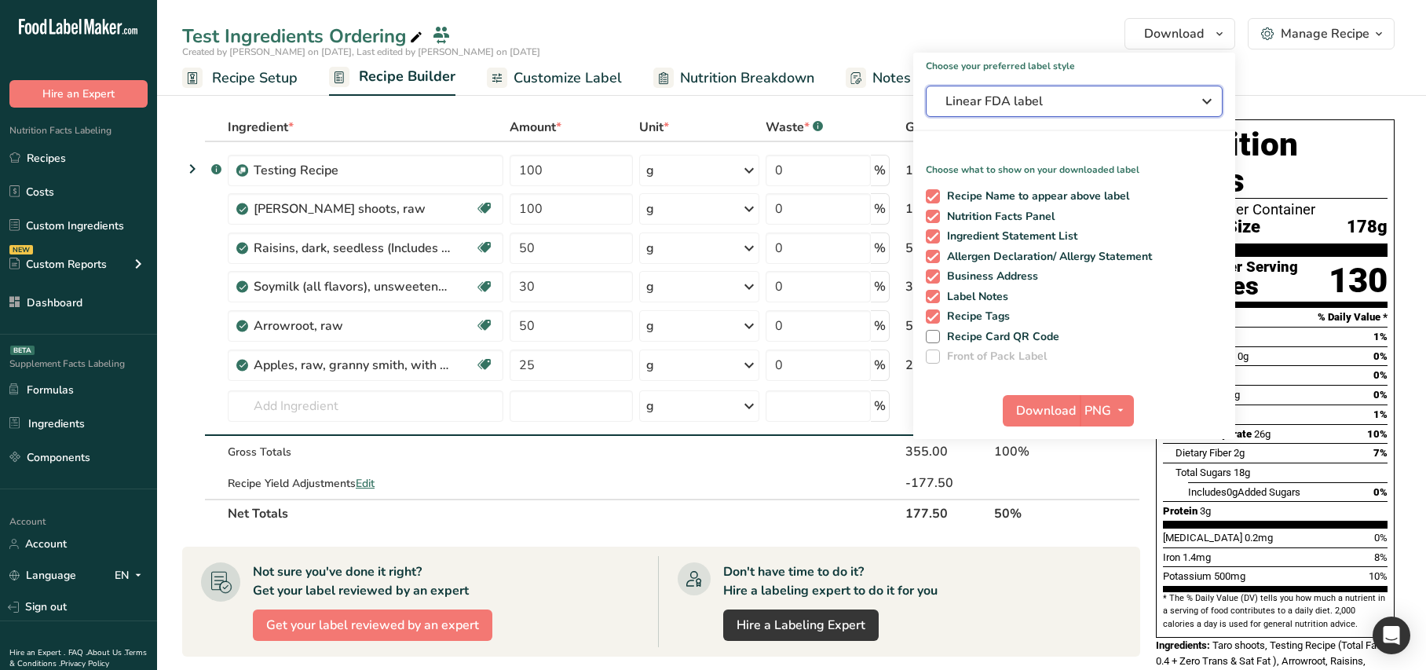
click at [1049, 108] on span "Linear FDA label" at bounding box center [1063, 101] width 236 height 19
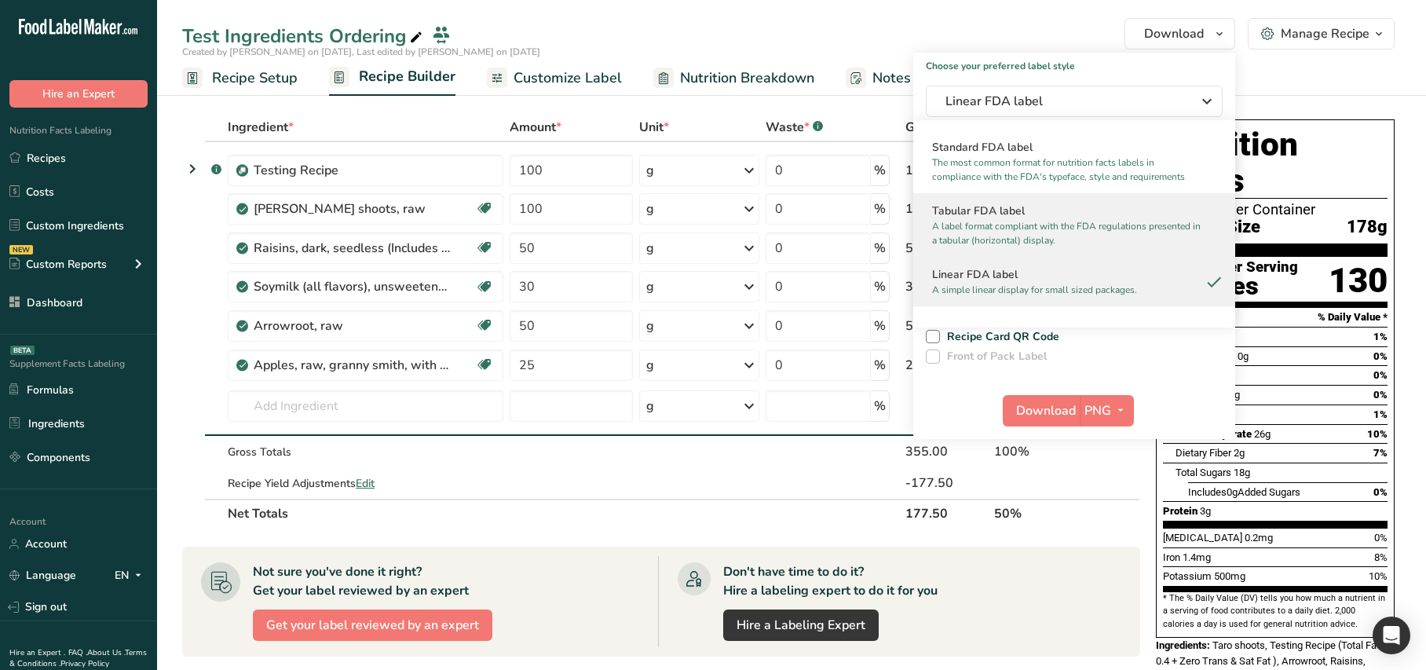
click at [989, 206] on h2 "Tabular FDA label" at bounding box center [1074, 211] width 284 height 16
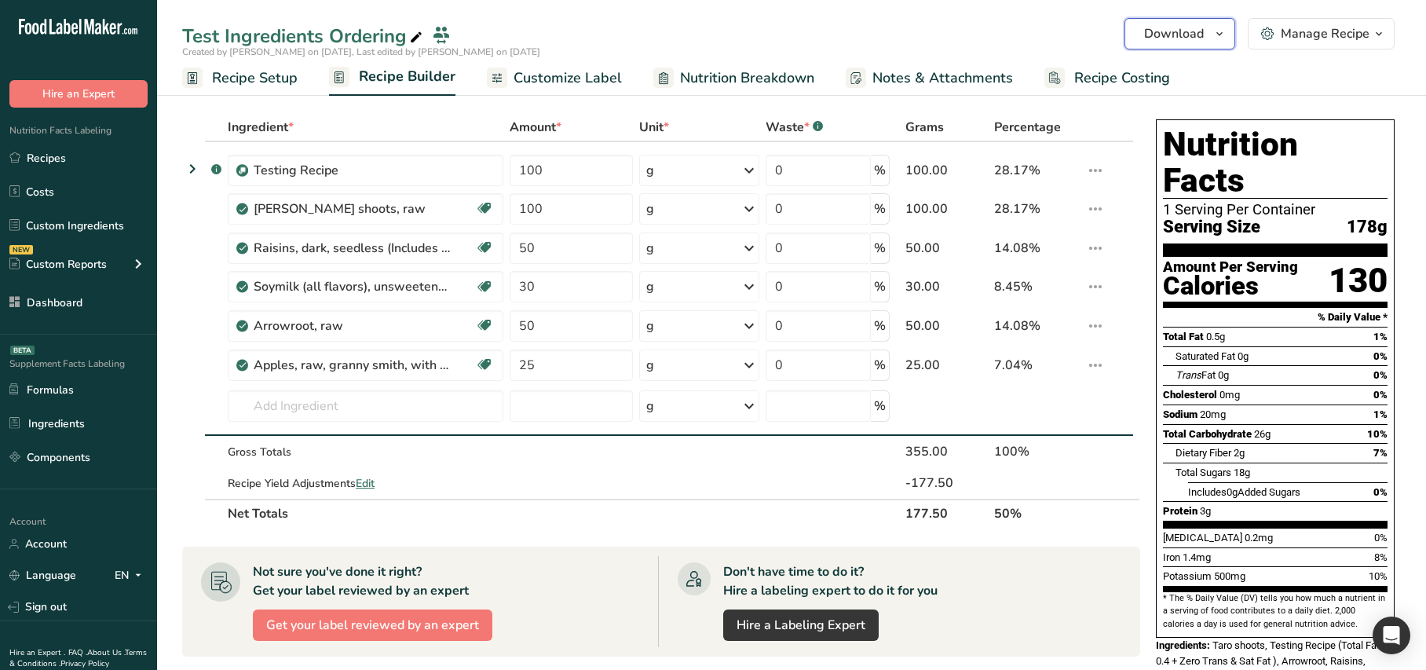
click at [1151, 27] on span "Download" at bounding box center [1174, 33] width 60 height 19
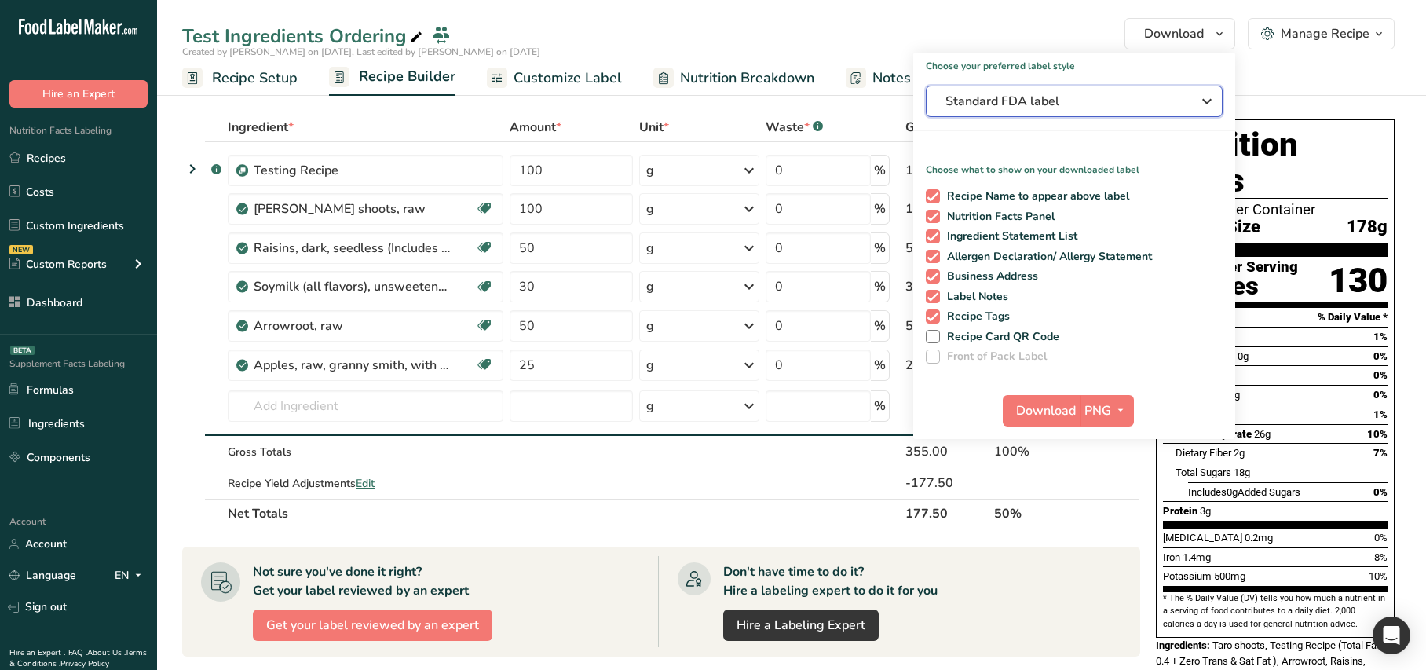
click at [1052, 90] on button "Standard FDA label" at bounding box center [1074, 101] width 297 height 31
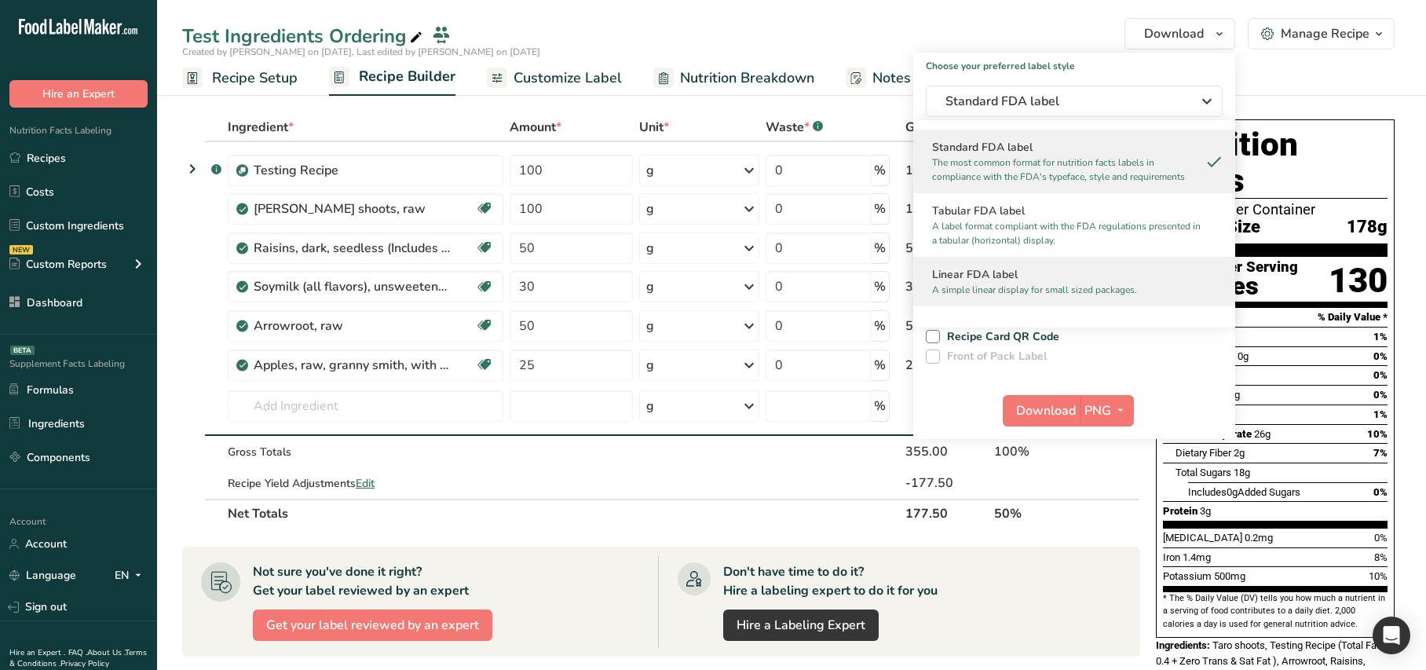
click at [1007, 266] on h2 "Linear FDA label" at bounding box center [1074, 274] width 284 height 16
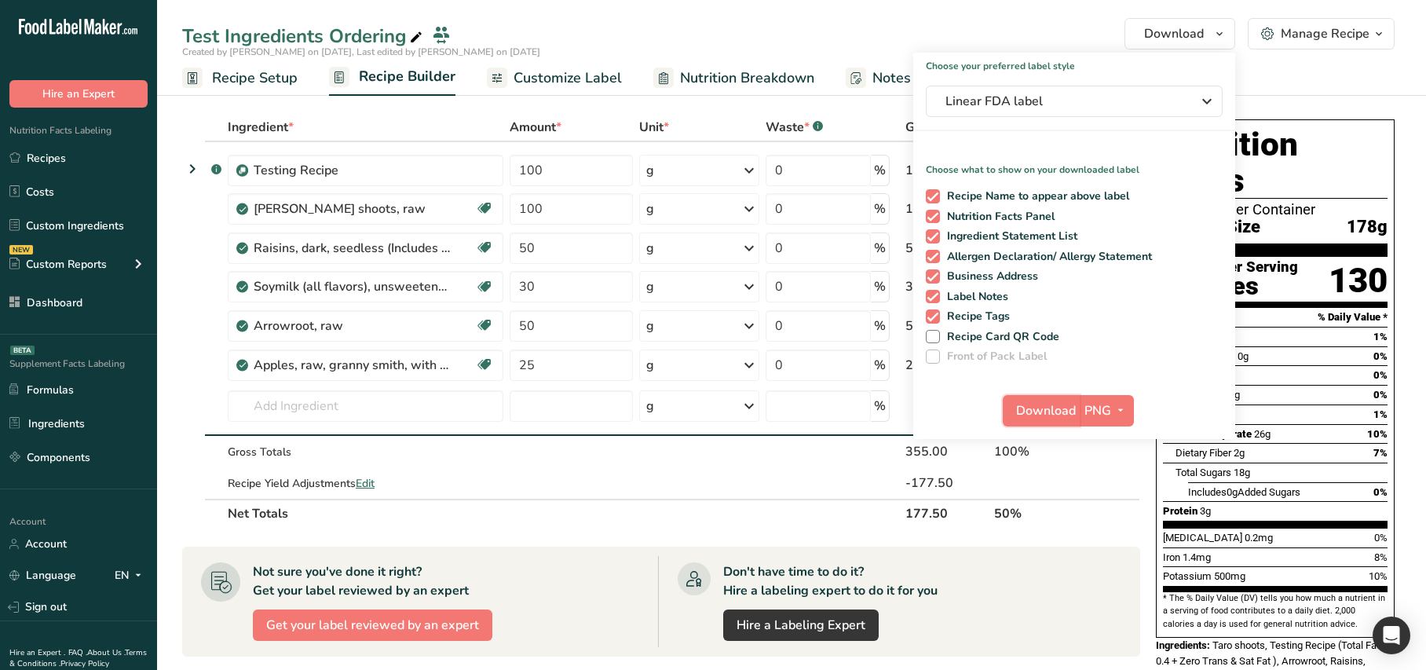
click at [1042, 409] on span "Download" at bounding box center [1046, 410] width 60 height 19
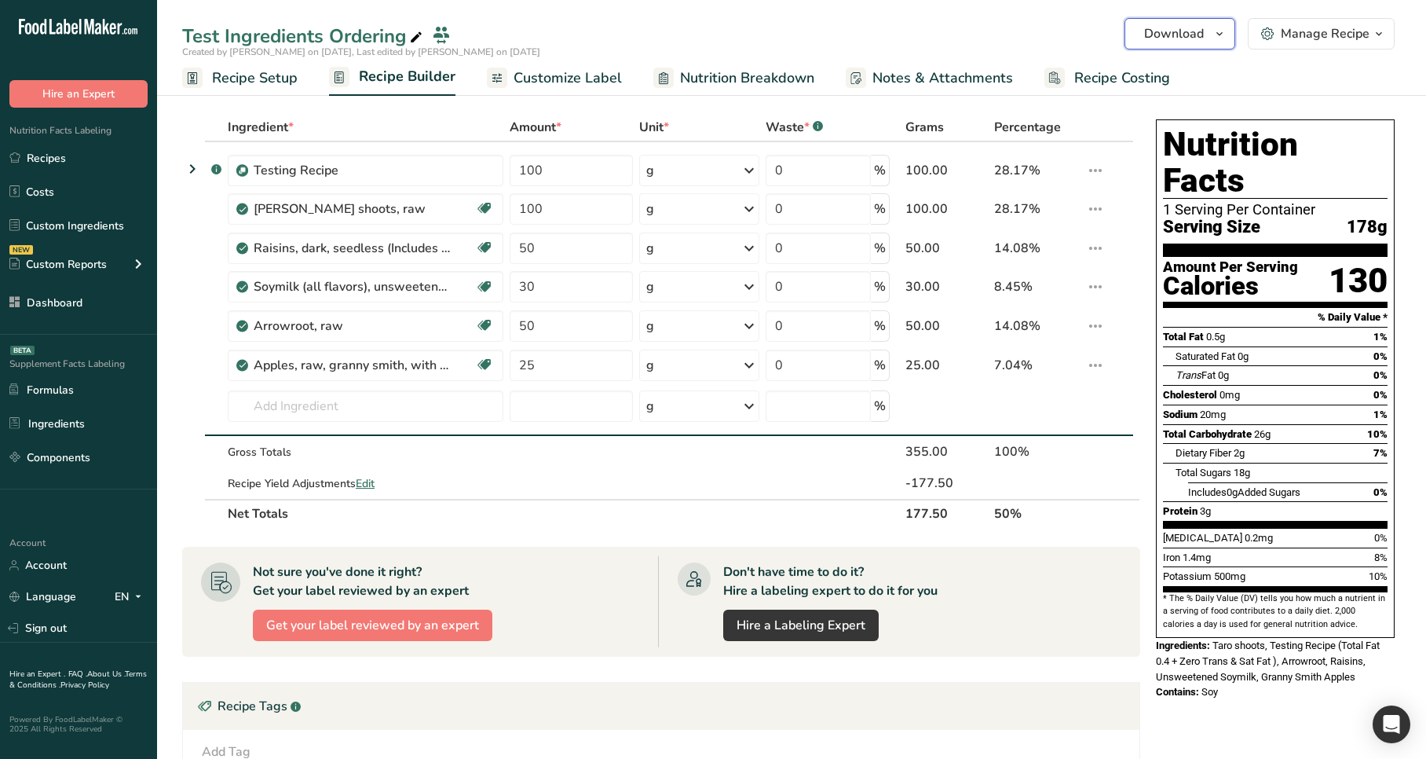
click at [1201, 36] on span "Download" at bounding box center [1174, 33] width 60 height 19
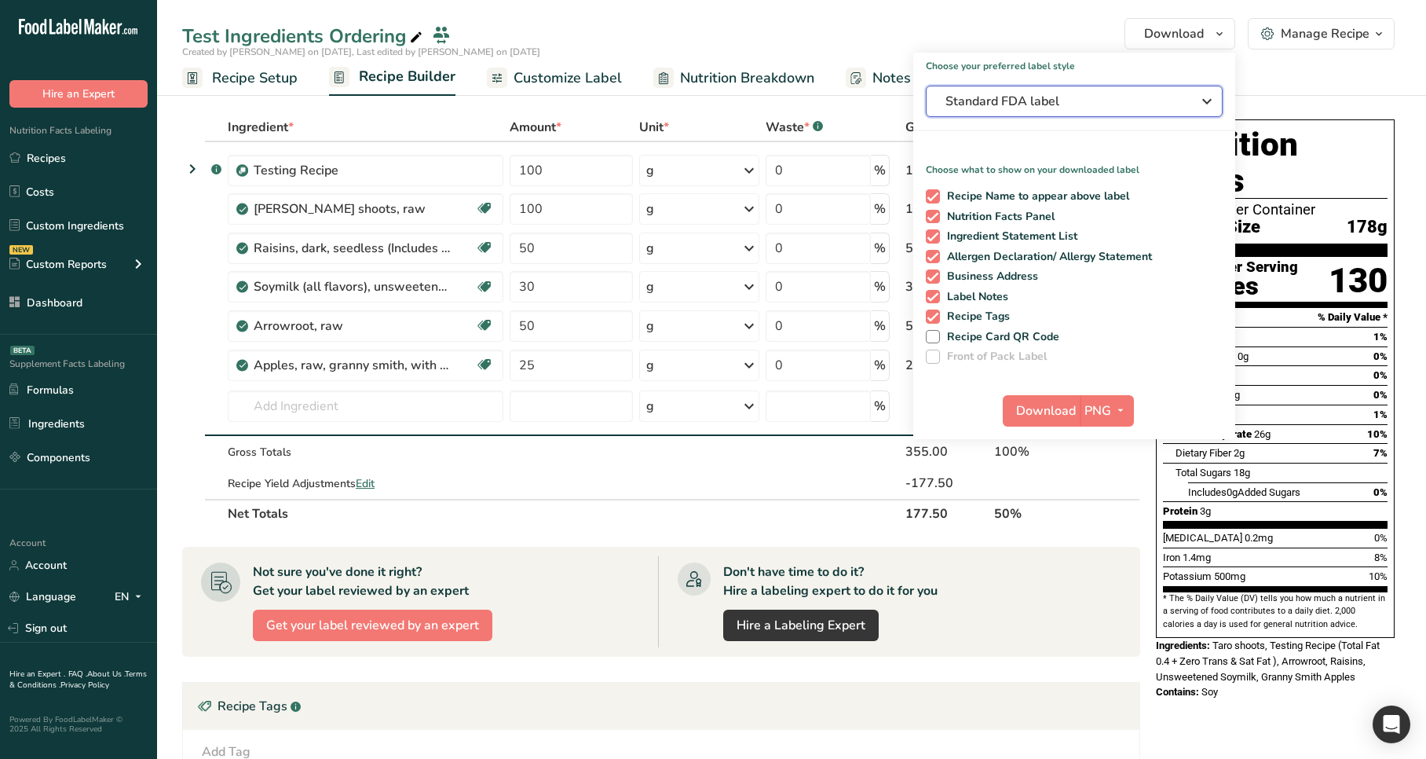
click at [1063, 102] on span "Standard FDA label" at bounding box center [1063, 101] width 236 height 19
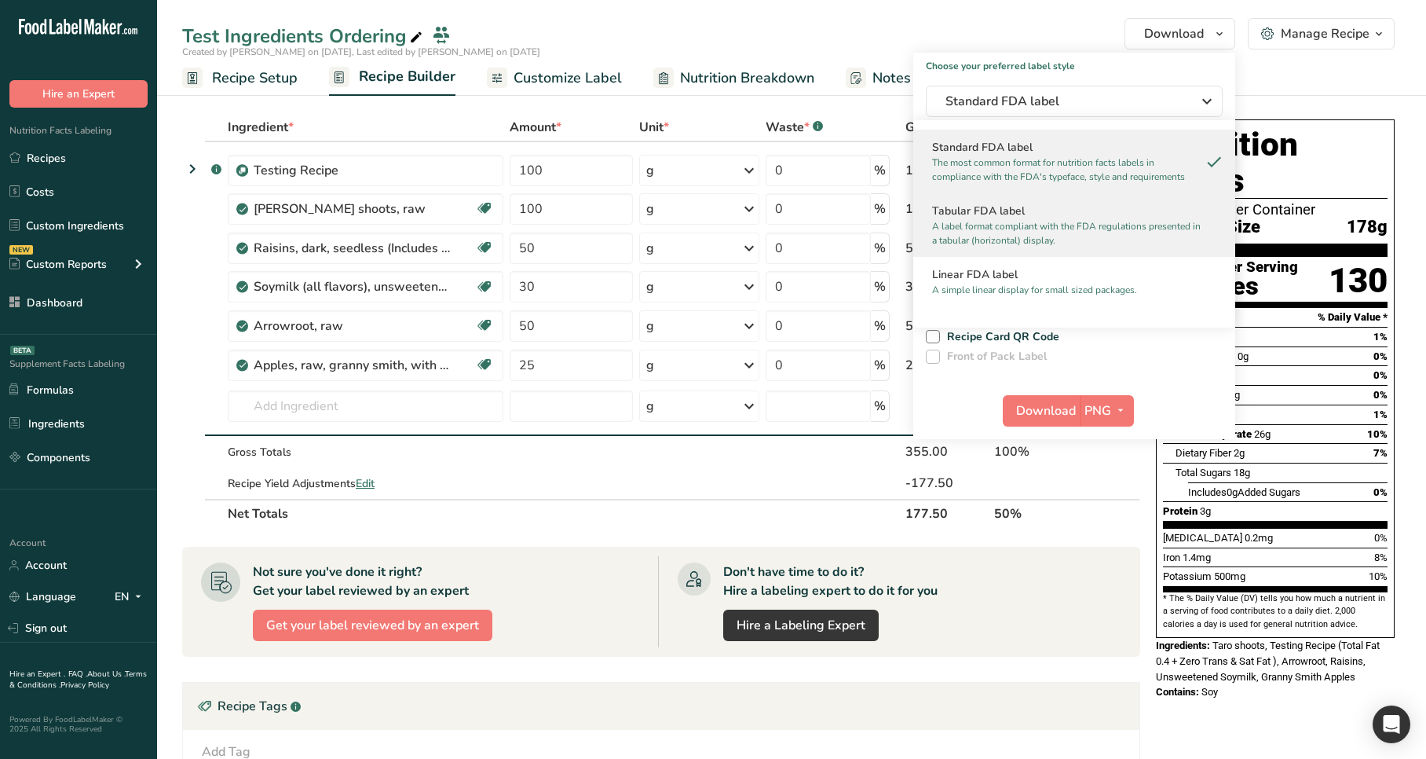
click at [1007, 216] on h2 "Tabular FDA label" at bounding box center [1074, 211] width 284 height 16
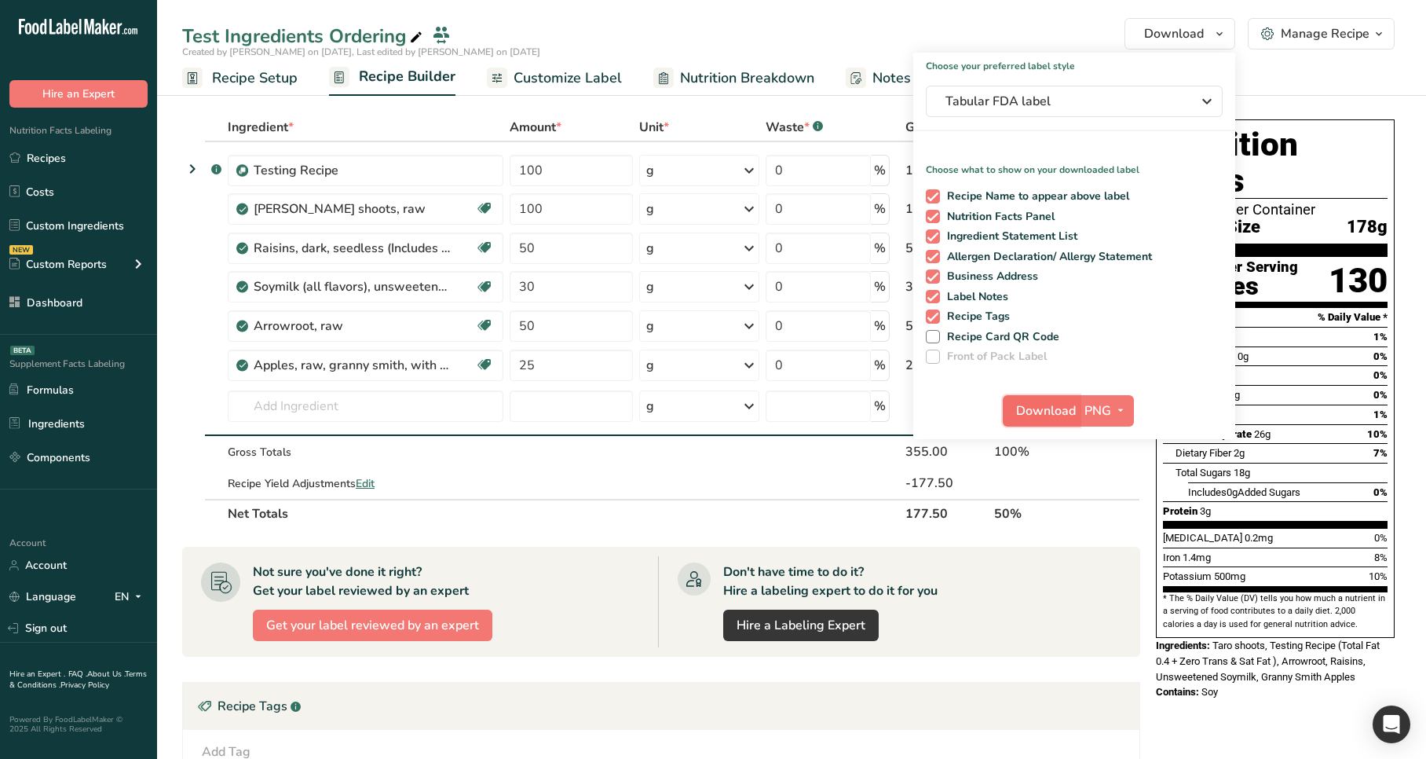
click at [1052, 416] on span "Download" at bounding box center [1046, 410] width 60 height 19
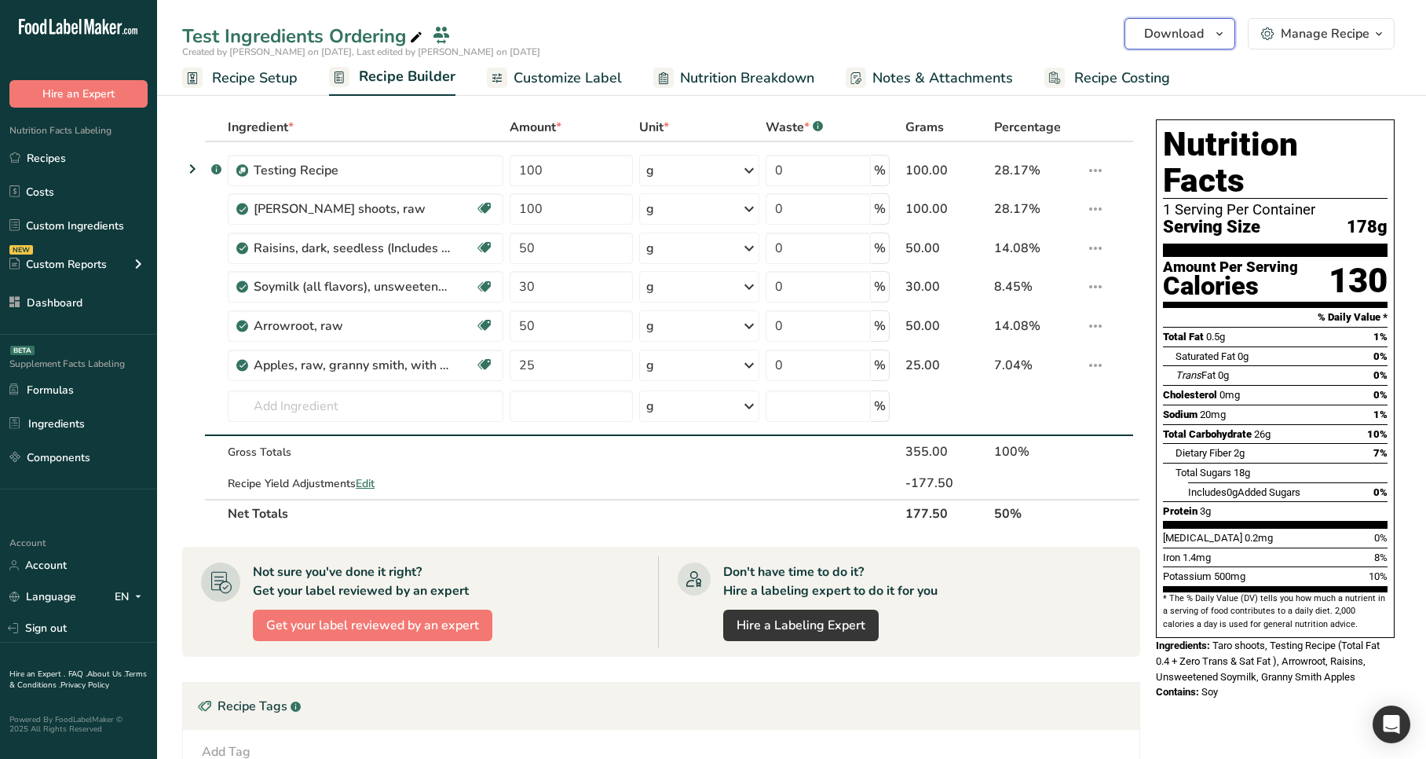
click at [1188, 31] on span "Download" at bounding box center [1174, 33] width 60 height 19
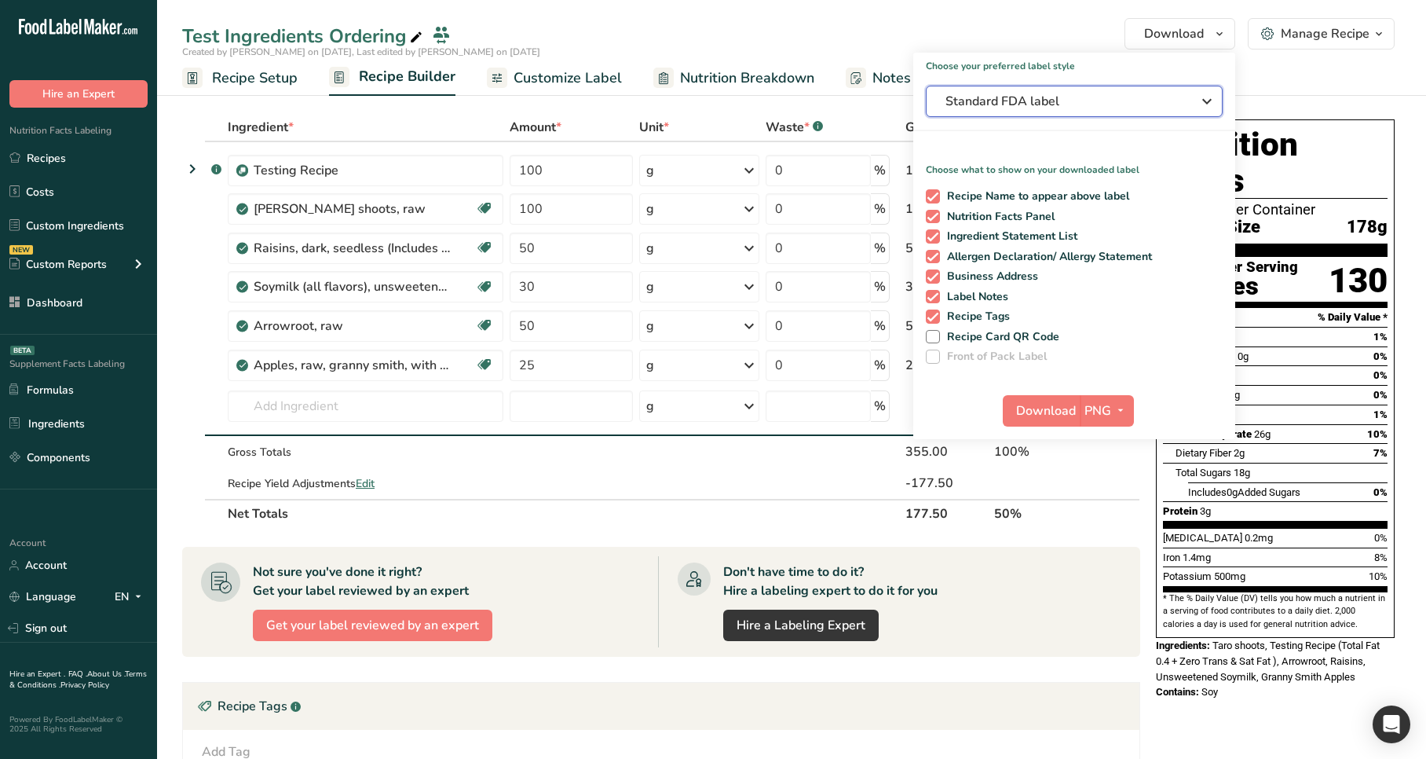
click at [1115, 102] on span "Standard FDA label" at bounding box center [1063, 101] width 236 height 19
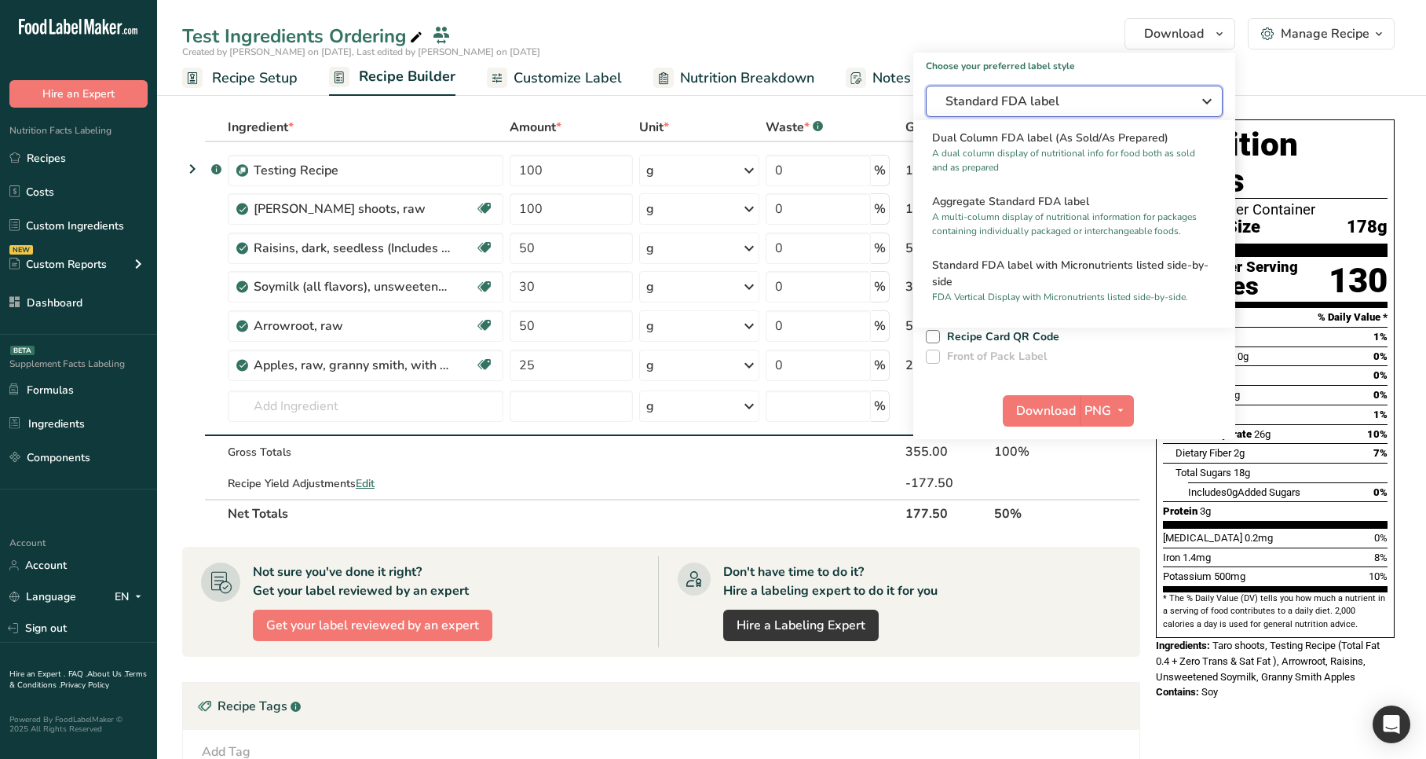
scroll to position [313, 0]
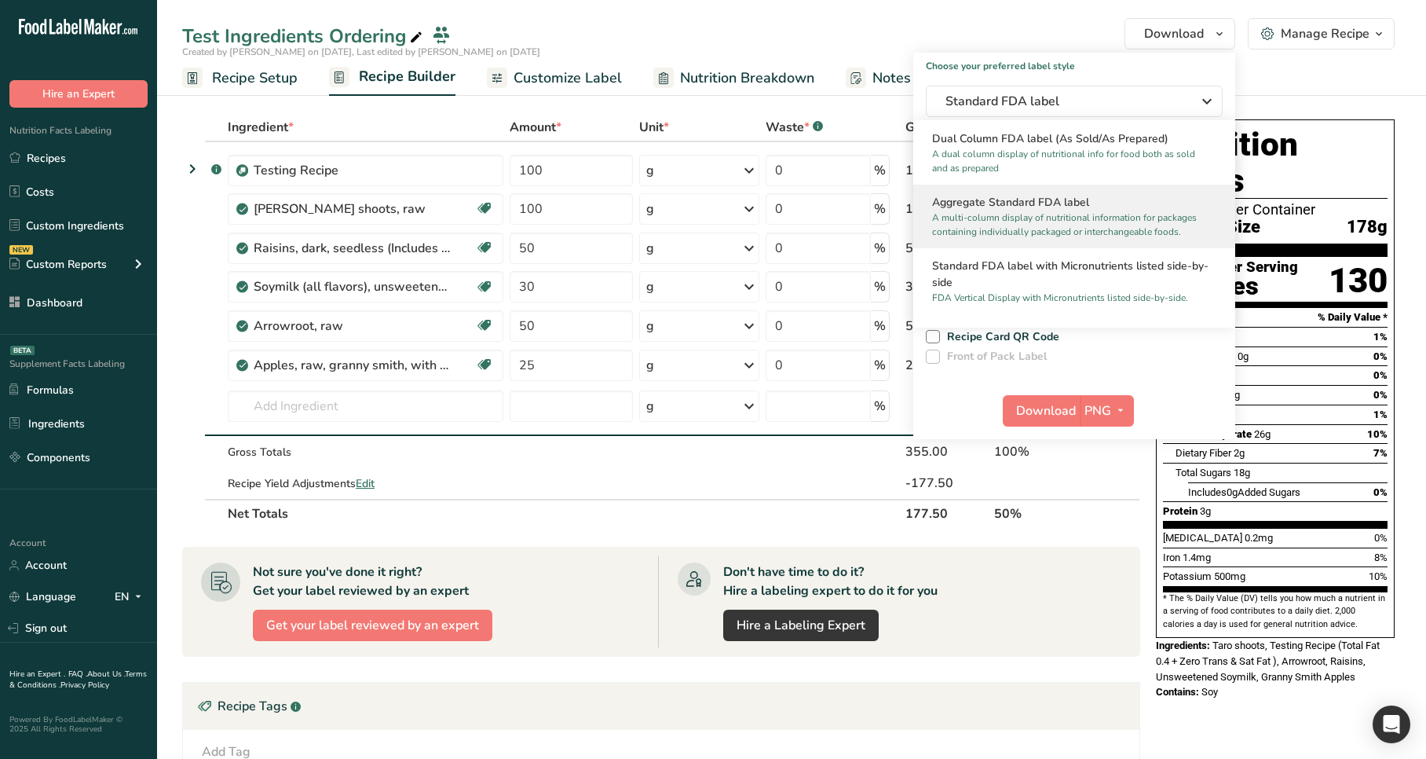
click at [1054, 215] on p "A multi-column display of nutritional information for packages containing indiv…" at bounding box center [1067, 224] width 270 height 28
checkbox input "false"
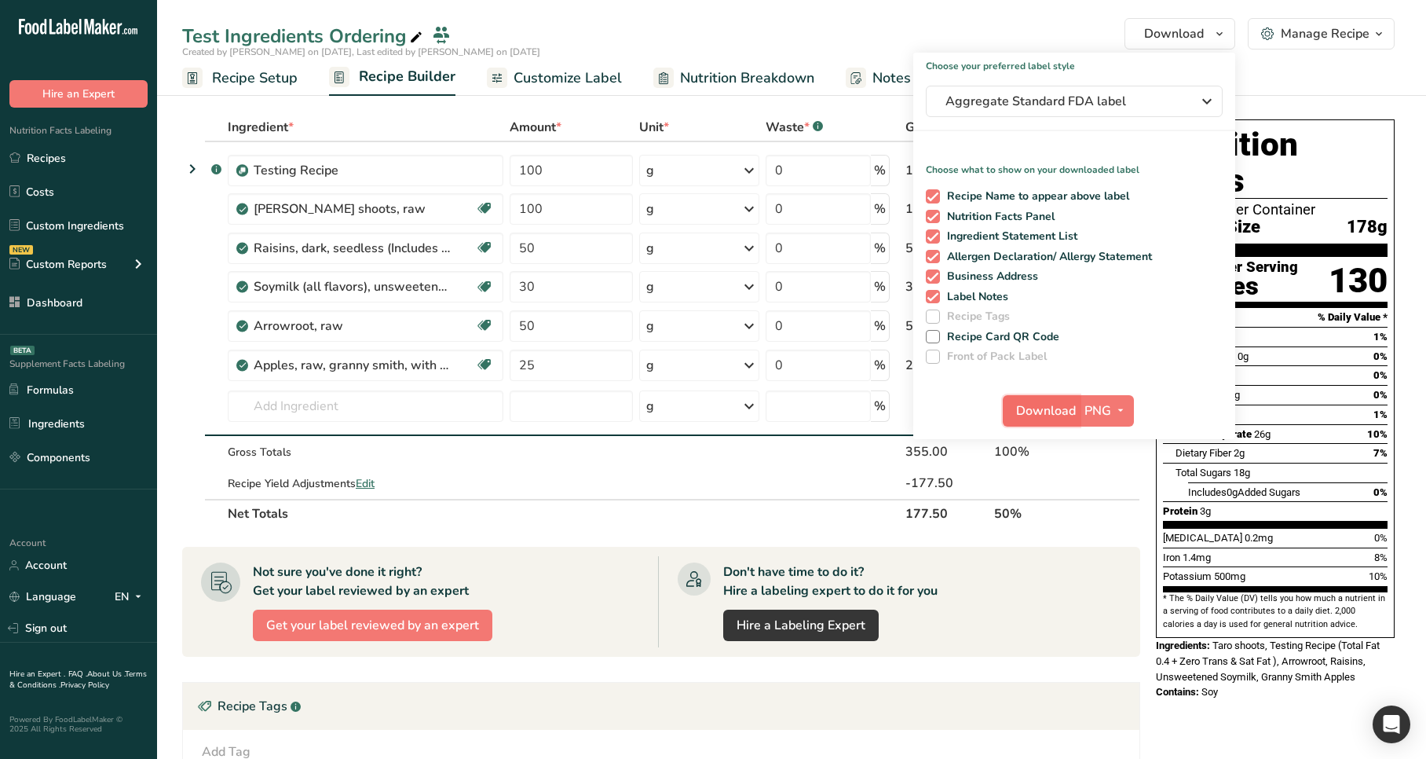
click at [1048, 398] on button "Download" at bounding box center [1041, 410] width 77 height 31
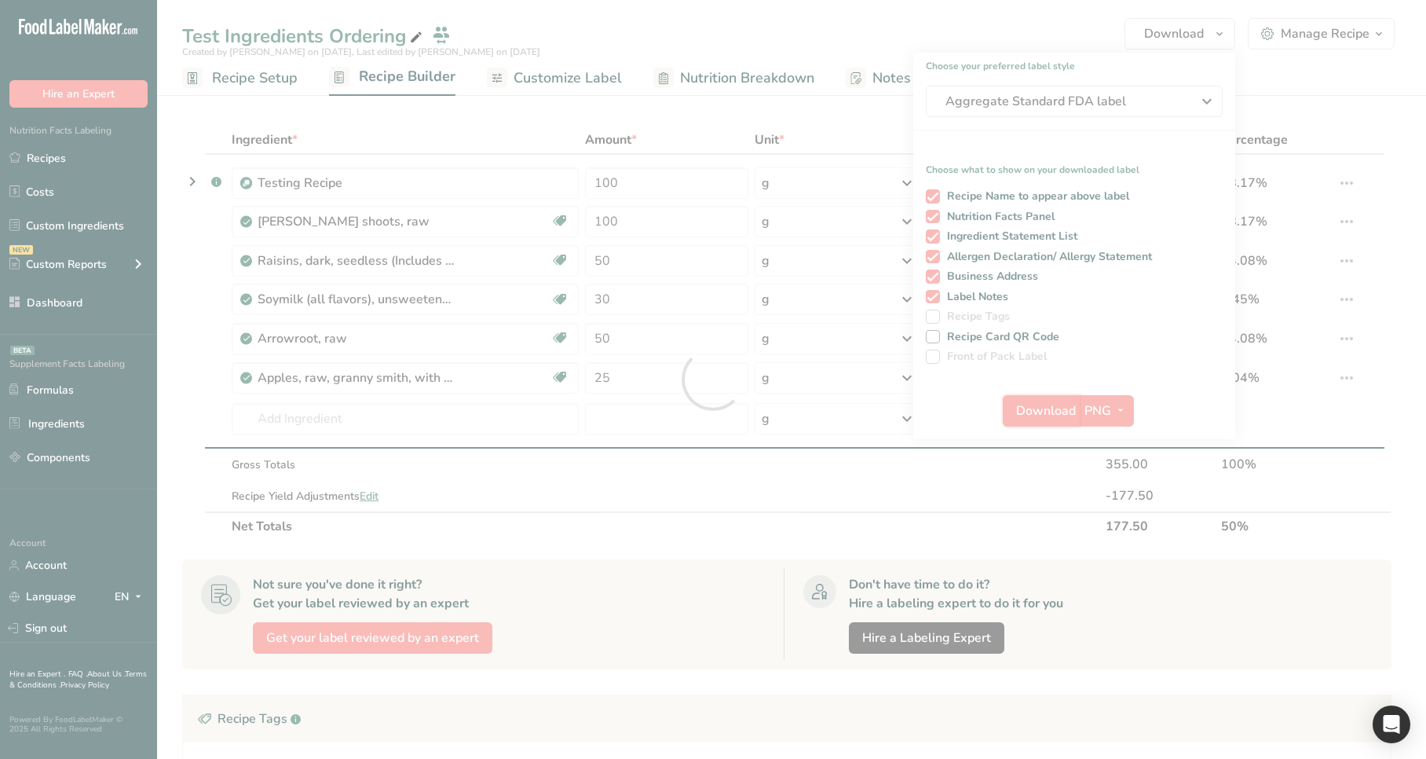
scroll to position [0, 0]
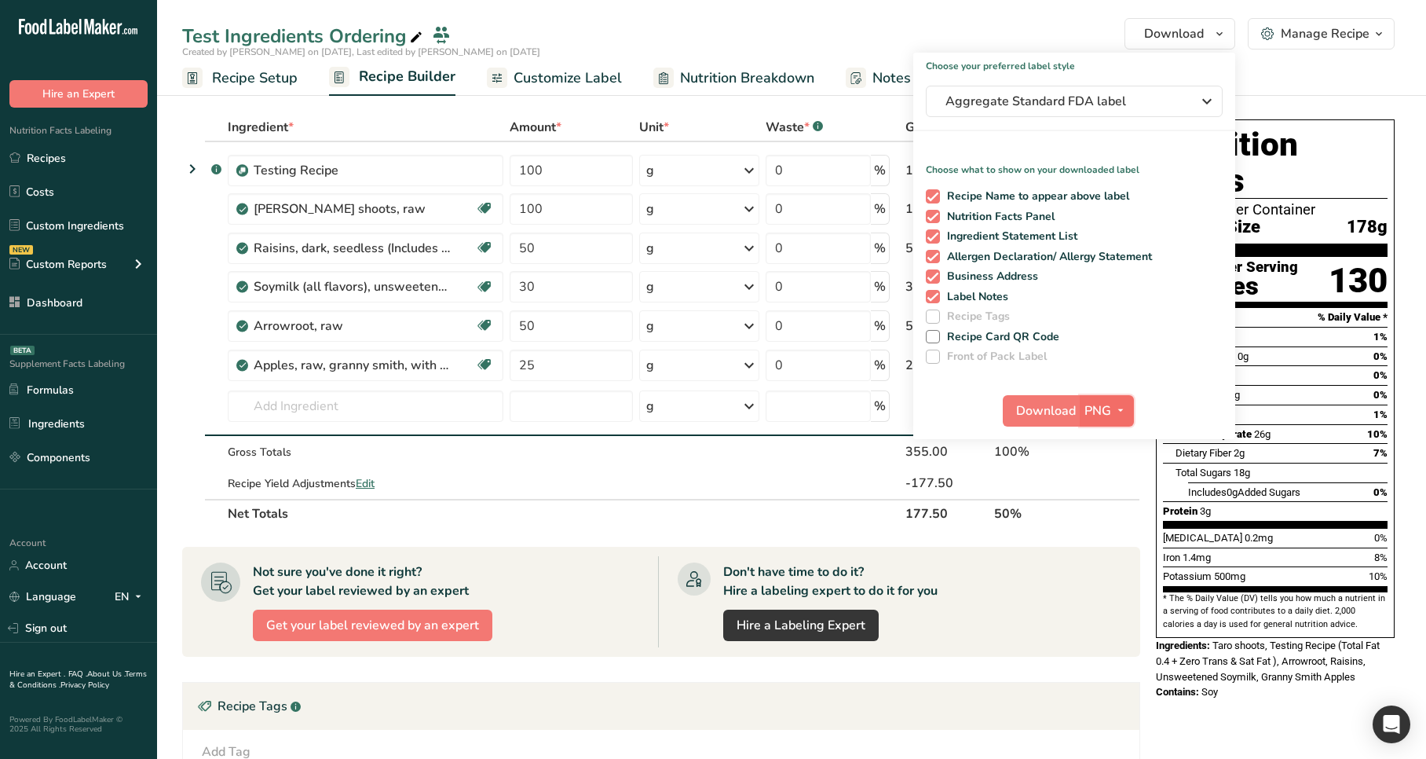
click at [1115, 411] on icon "button" at bounding box center [1120, 410] width 13 height 20
click at [1109, 514] on link "PDF" at bounding box center [1109, 520] width 50 height 26
click at [1030, 399] on button "Download" at bounding box center [1042, 410] width 77 height 31
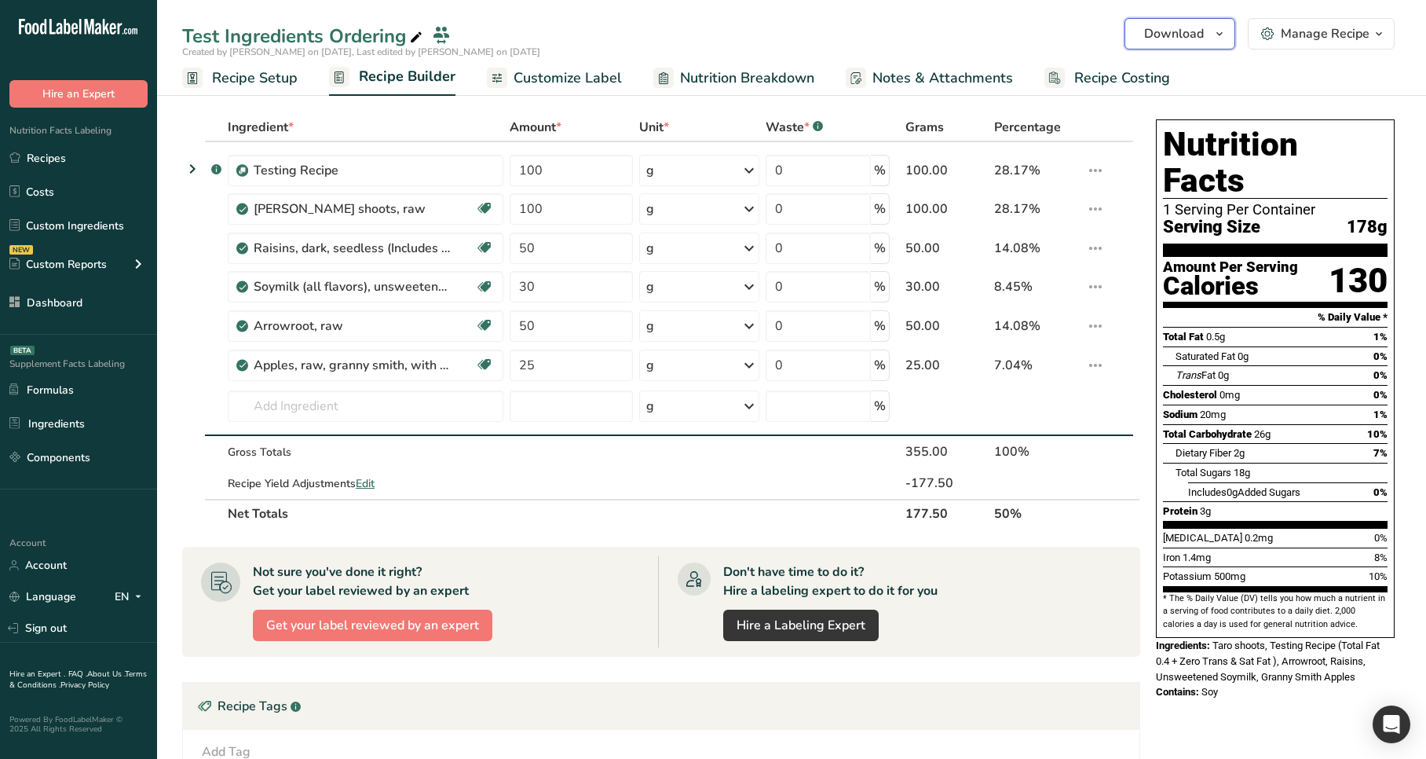
click at [1210, 41] on button "Download" at bounding box center [1179, 33] width 111 height 31
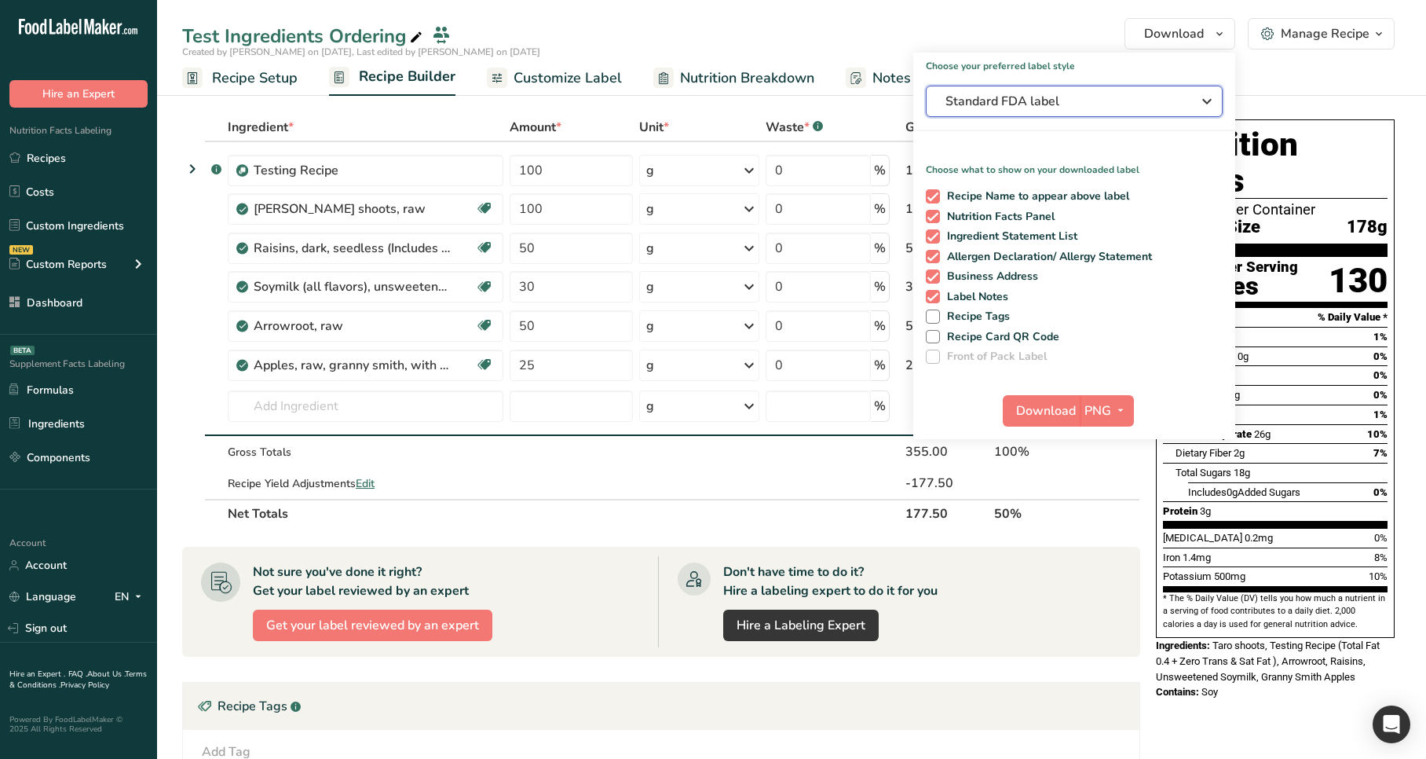
click at [1035, 110] on span "Standard FDA label" at bounding box center [1063, 101] width 236 height 19
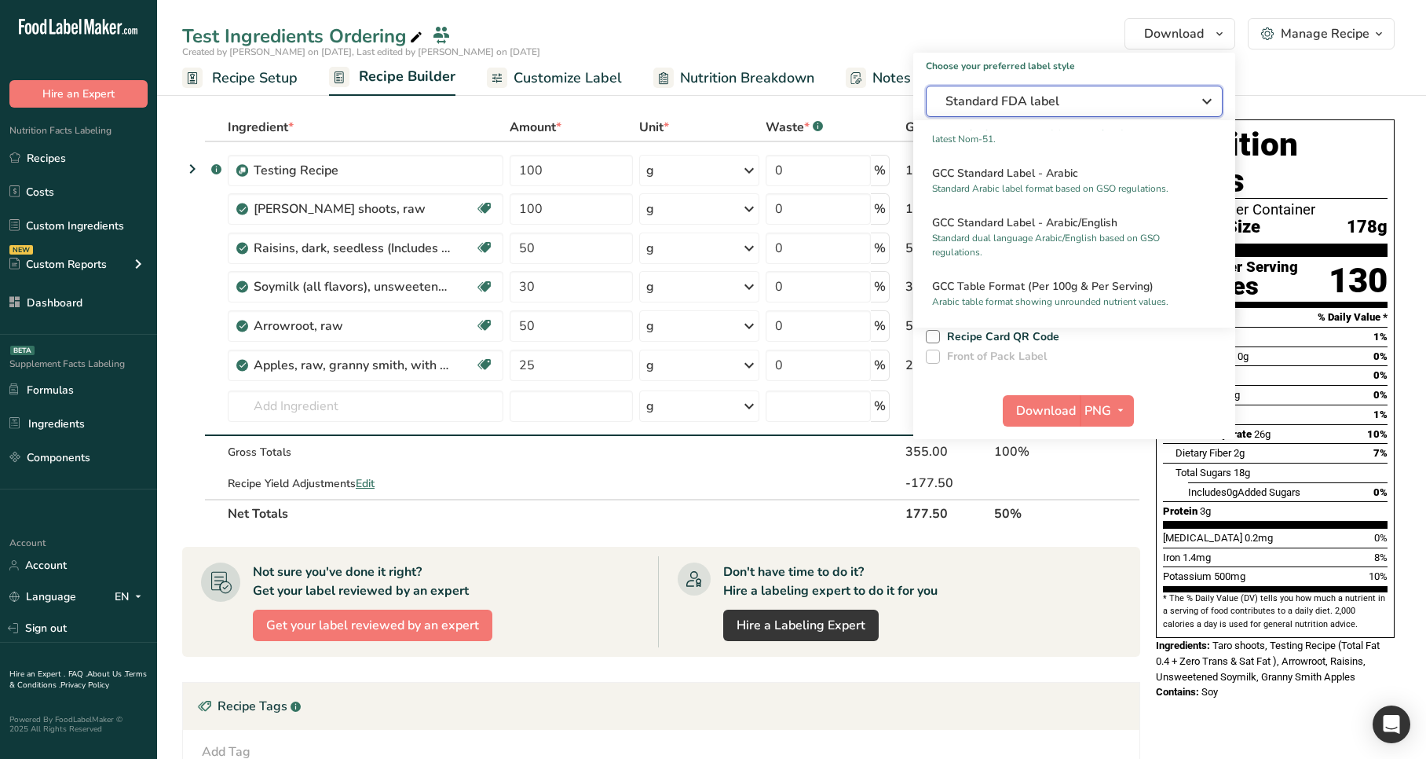
scroll to position [1166, 0]
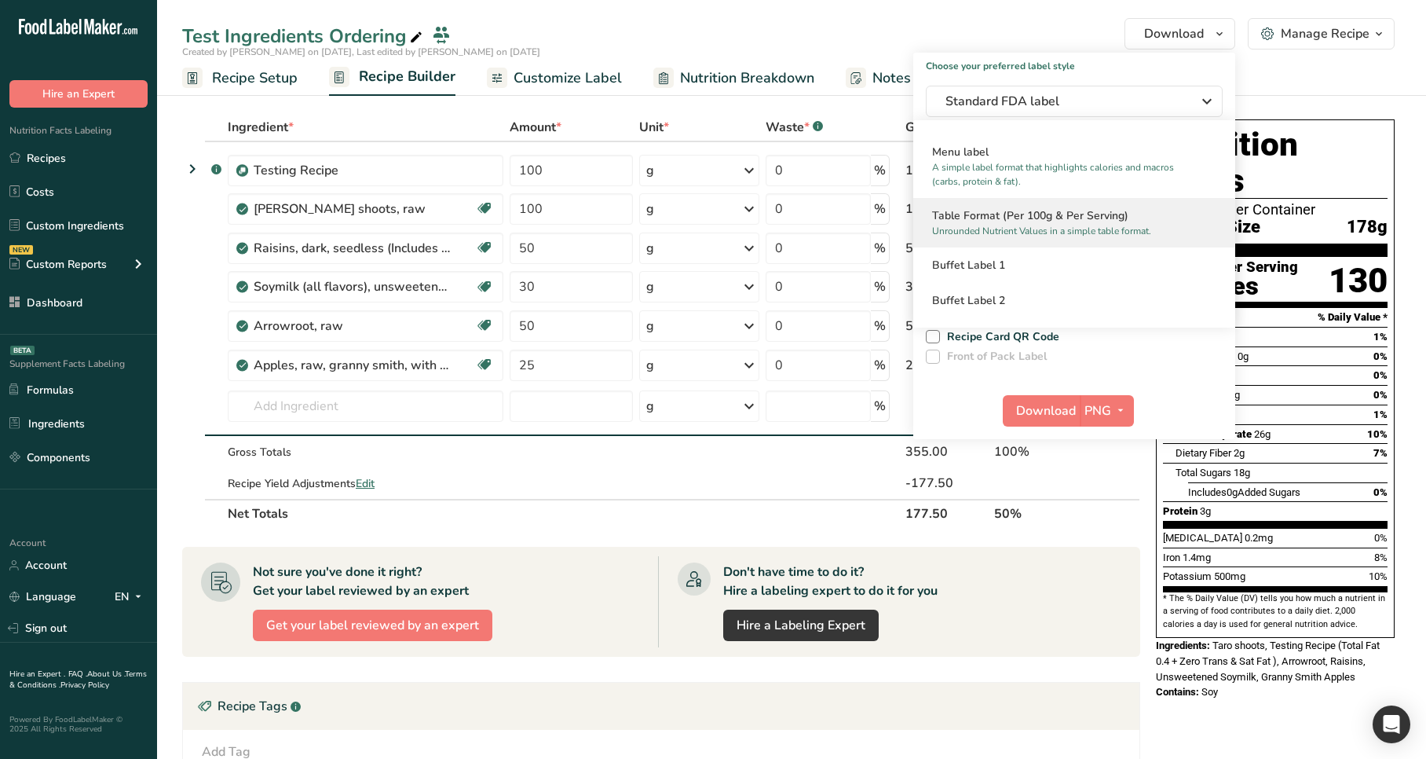
click at [1018, 227] on p "Unrounded Nutrient Values in a simple table format." at bounding box center [1067, 231] width 270 height 14
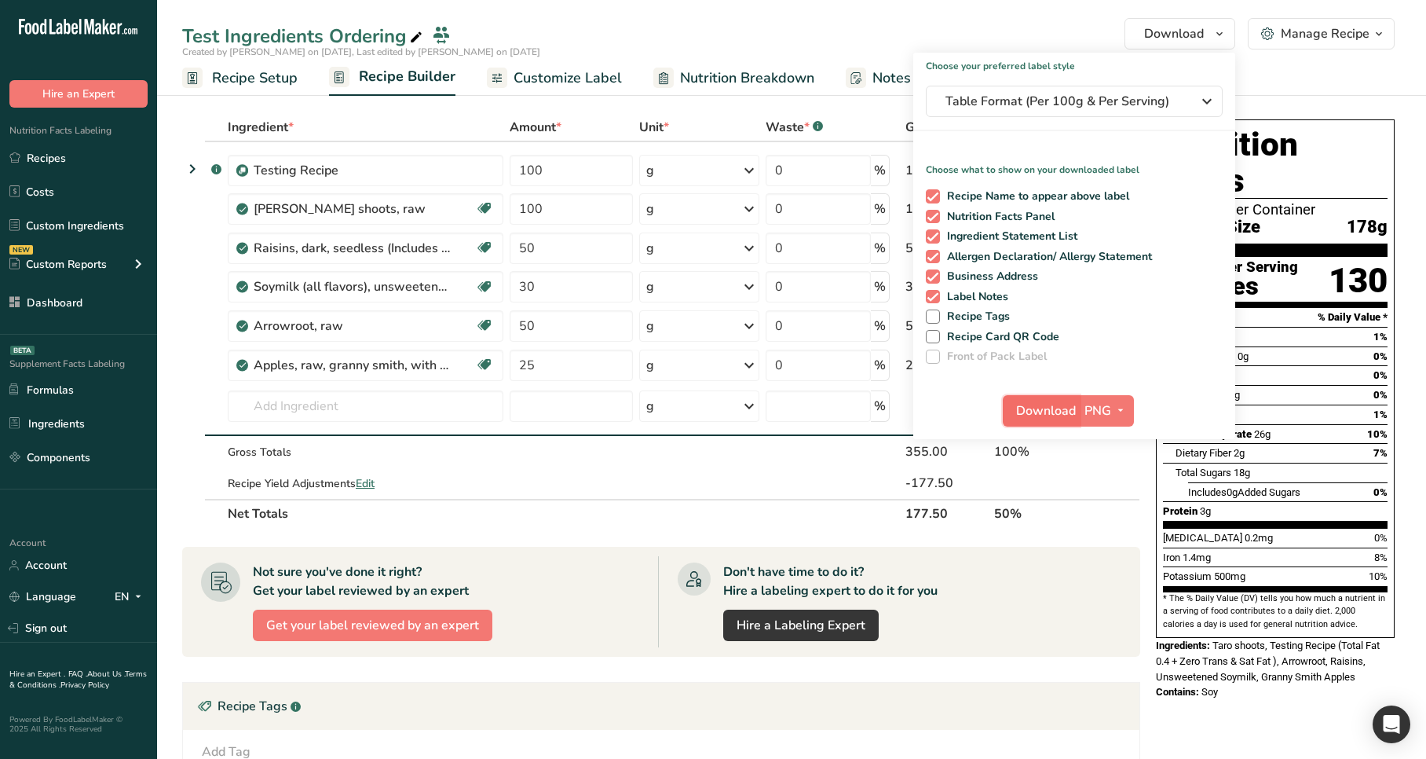
click at [1044, 414] on span "Download" at bounding box center [1046, 410] width 60 height 19
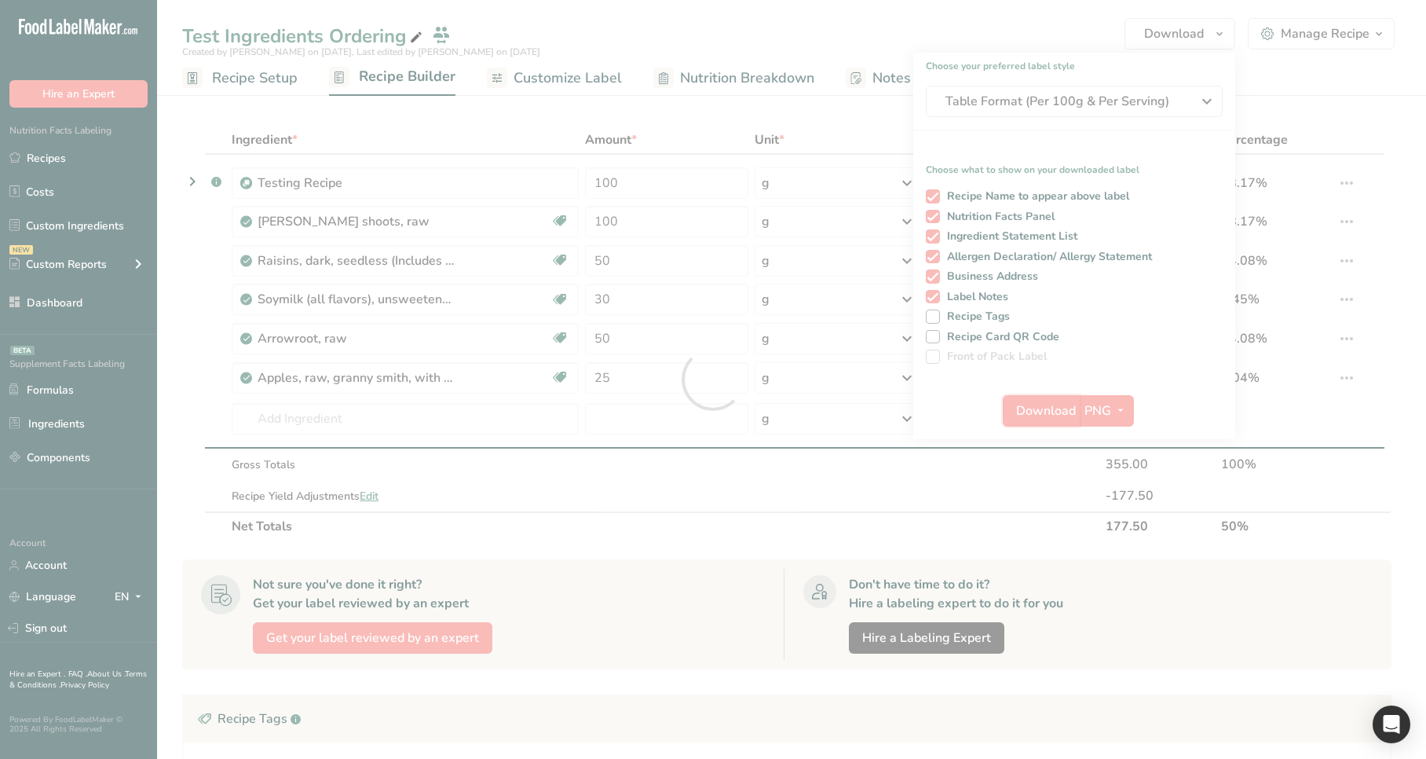
scroll to position [0, 0]
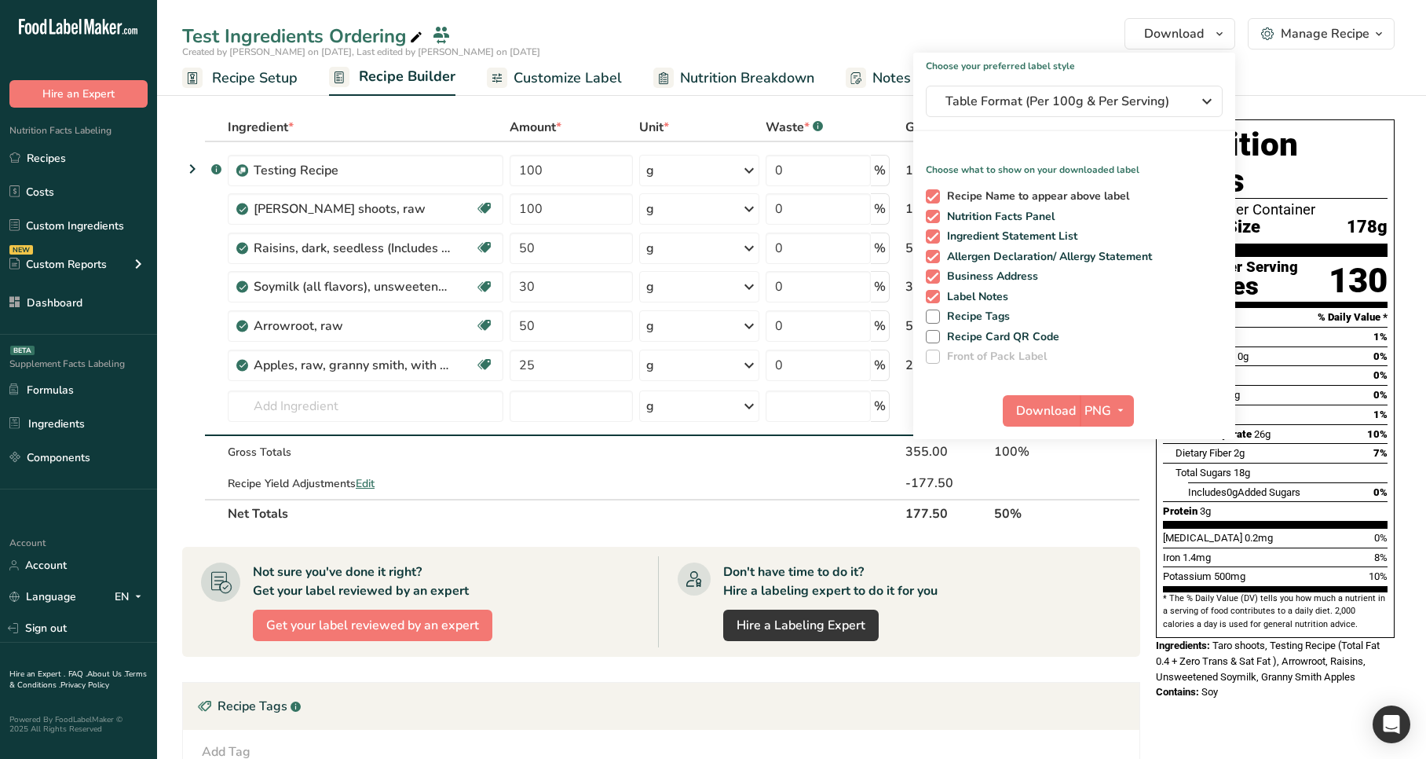
click at [1040, 196] on span "Recipe Name to appear above label" at bounding box center [1035, 196] width 190 height 14
click at [936, 196] on input "Recipe Name to appear above label" at bounding box center [931, 196] width 10 height 10
checkbox input "false"
click at [1043, 401] on span "Download" at bounding box center [1046, 410] width 60 height 19
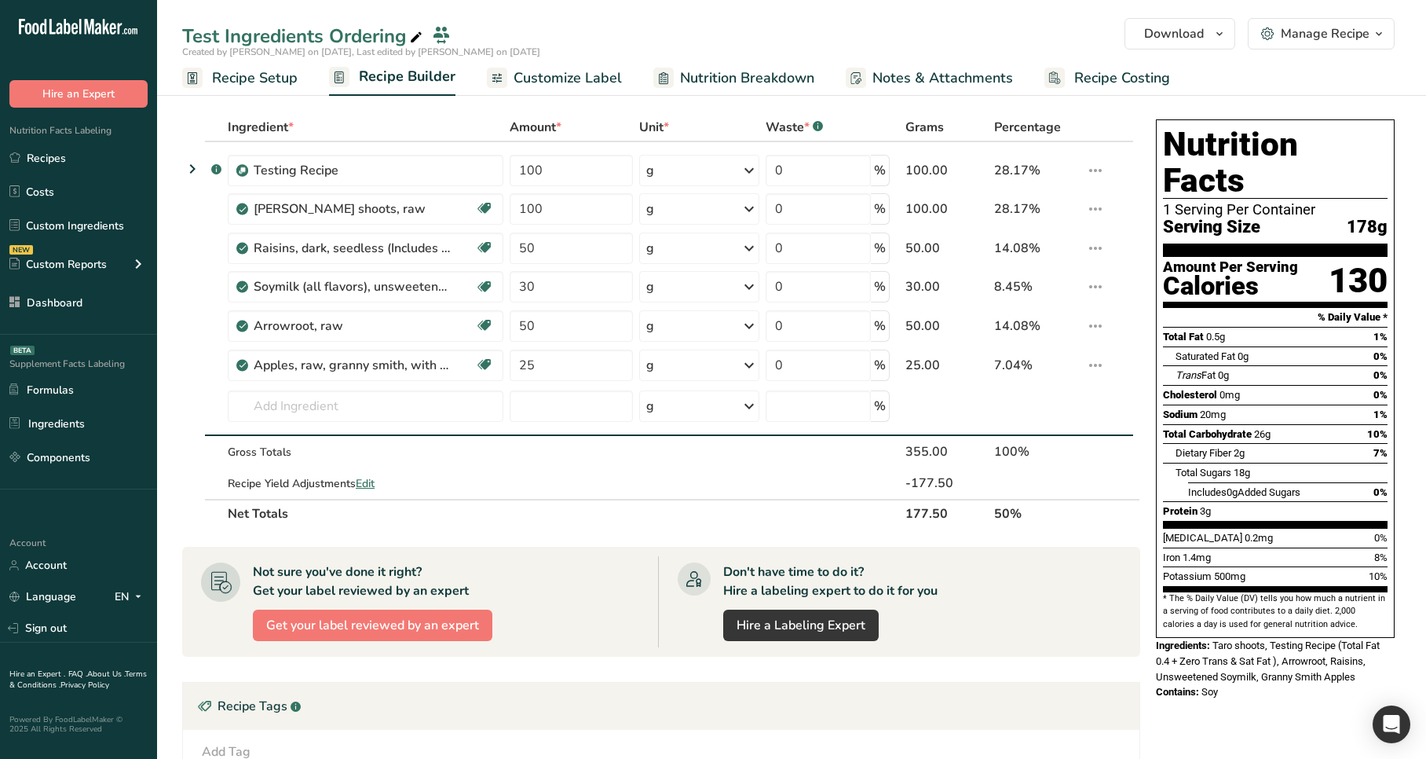
click at [1215, 13] on div "Test Ingredients Ordering Download Choose your preferred label style Standard F…" at bounding box center [791, 48] width 1269 height 96
click at [1204, 26] on span "Download" at bounding box center [1174, 33] width 60 height 19
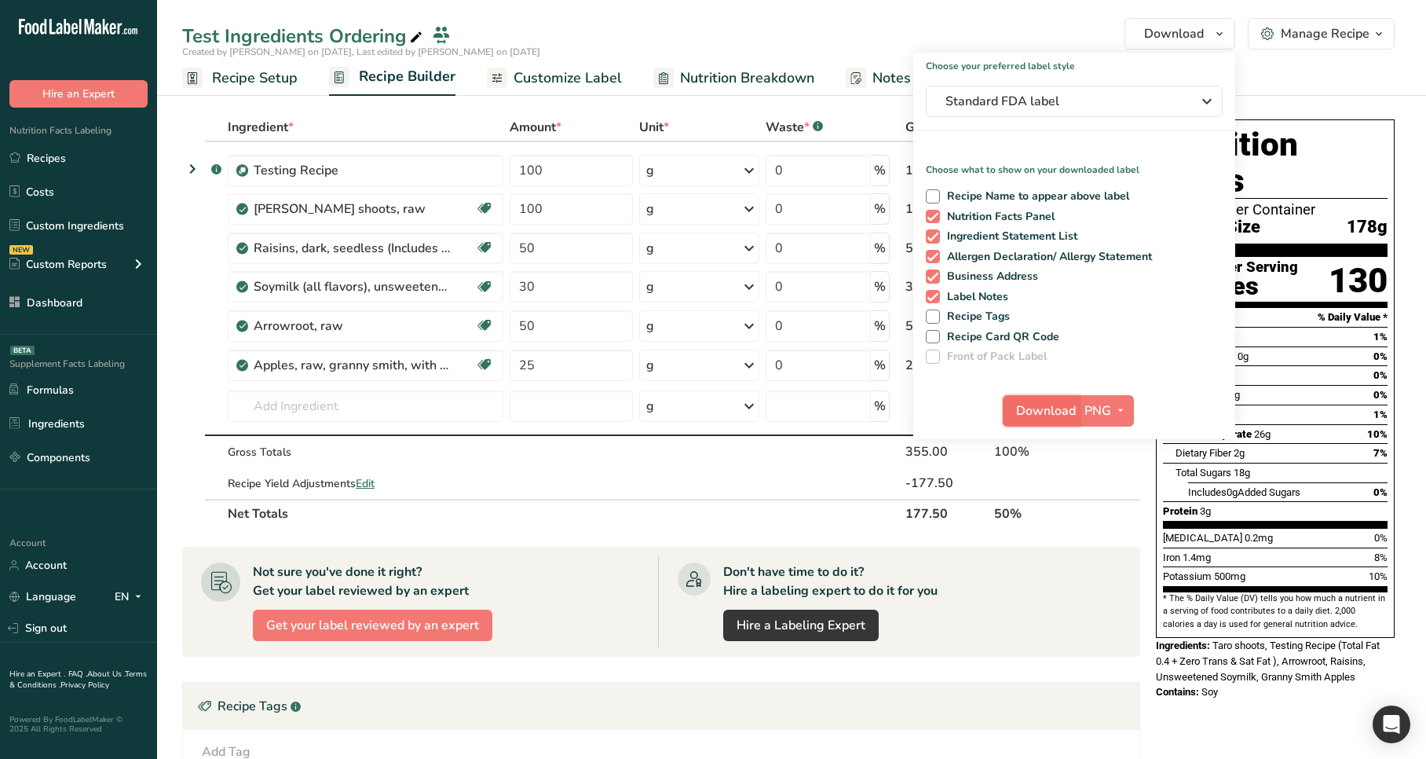
click at [1038, 411] on span "Download" at bounding box center [1046, 410] width 60 height 19
click at [579, 74] on span "Customize Label" at bounding box center [568, 78] width 108 height 21
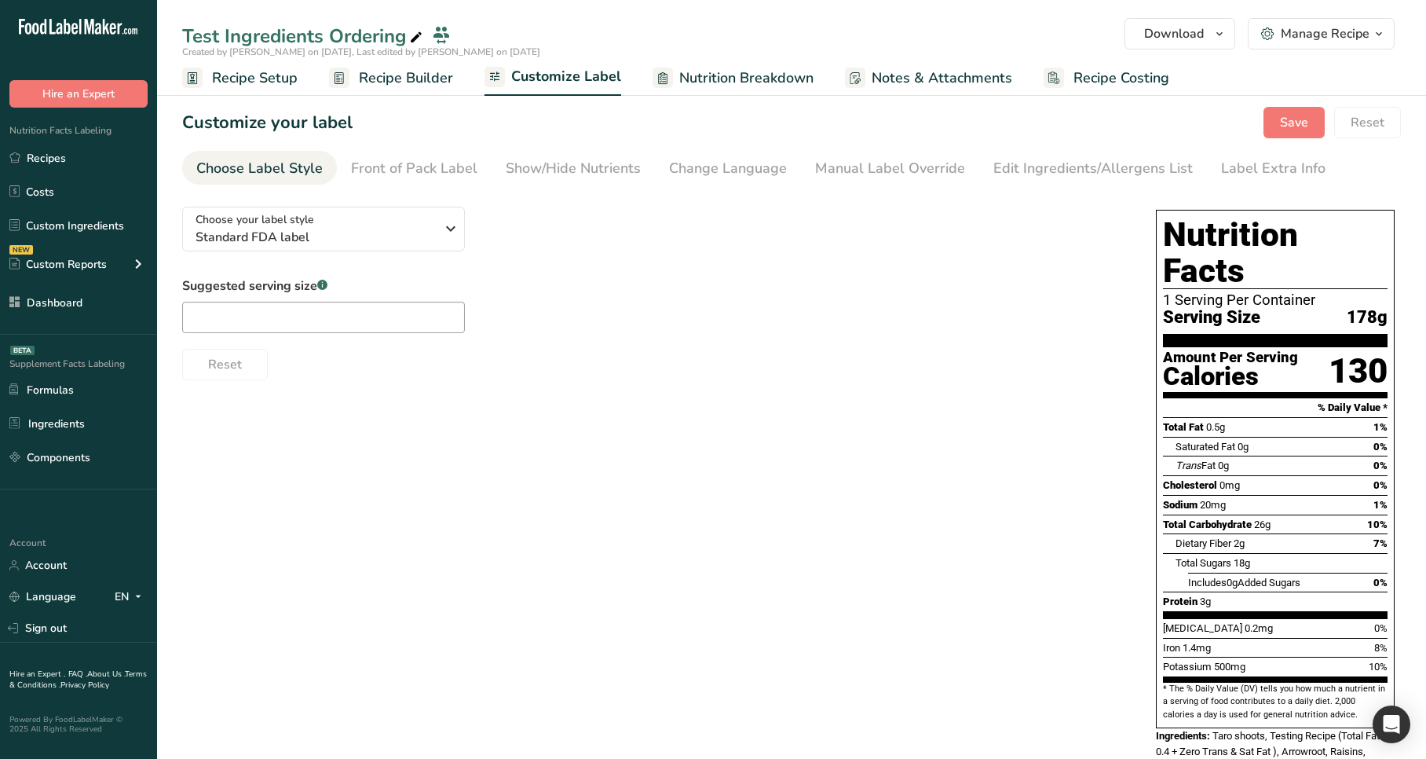
drag, startPoint x: 712, startPoint y: 343, endPoint x: 796, endPoint y: 121, distance: 237.6
click at [712, 343] on div "Reset" at bounding box center [653, 361] width 942 height 38
drag, startPoint x: 630, startPoint y: 306, endPoint x: 623, endPoint y: 298, distance: 10.1
click at [630, 306] on div "Suggested serving size .a-a{fill:#347362;}.b-a{fill:#fff;} Reset" at bounding box center [653, 328] width 942 height 104
click at [428, 243] on span "Standard FDA label" at bounding box center [316, 237] width 240 height 19
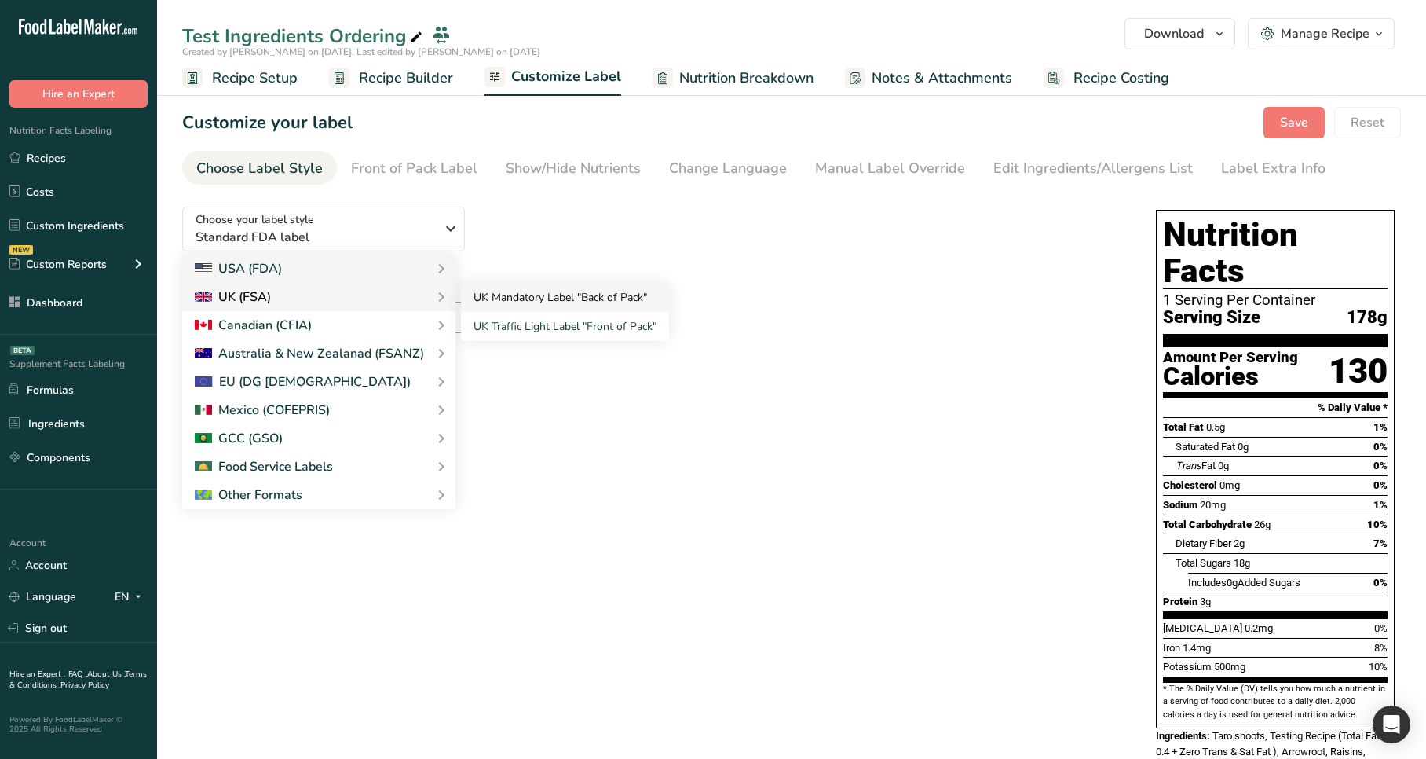
click at [483, 305] on link "UK Mandatory Label "Back of Pack"" at bounding box center [565, 297] width 208 height 29
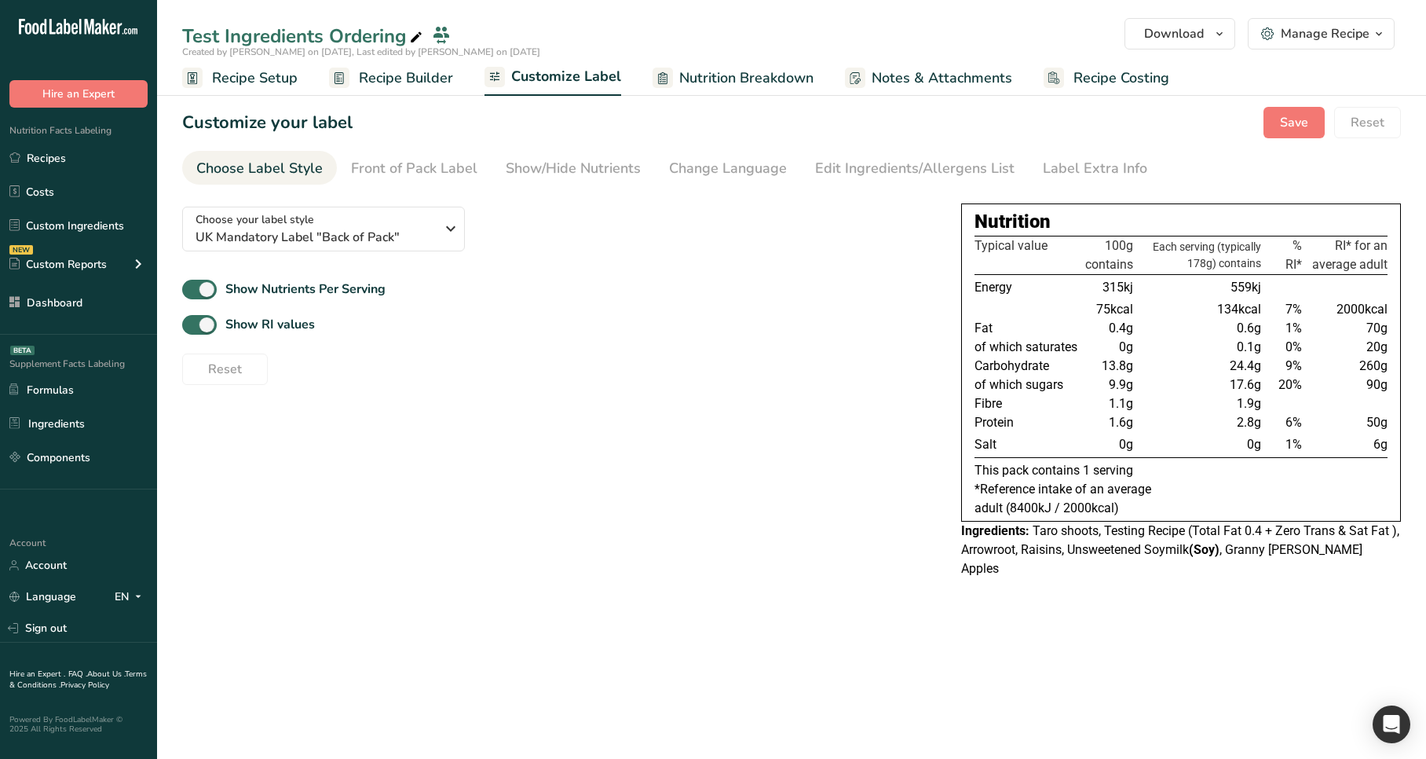
click at [774, 320] on div "Show RI values" at bounding box center [559, 325] width 754 height 26
click at [1198, 36] on span "Download" at bounding box center [1174, 33] width 60 height 19
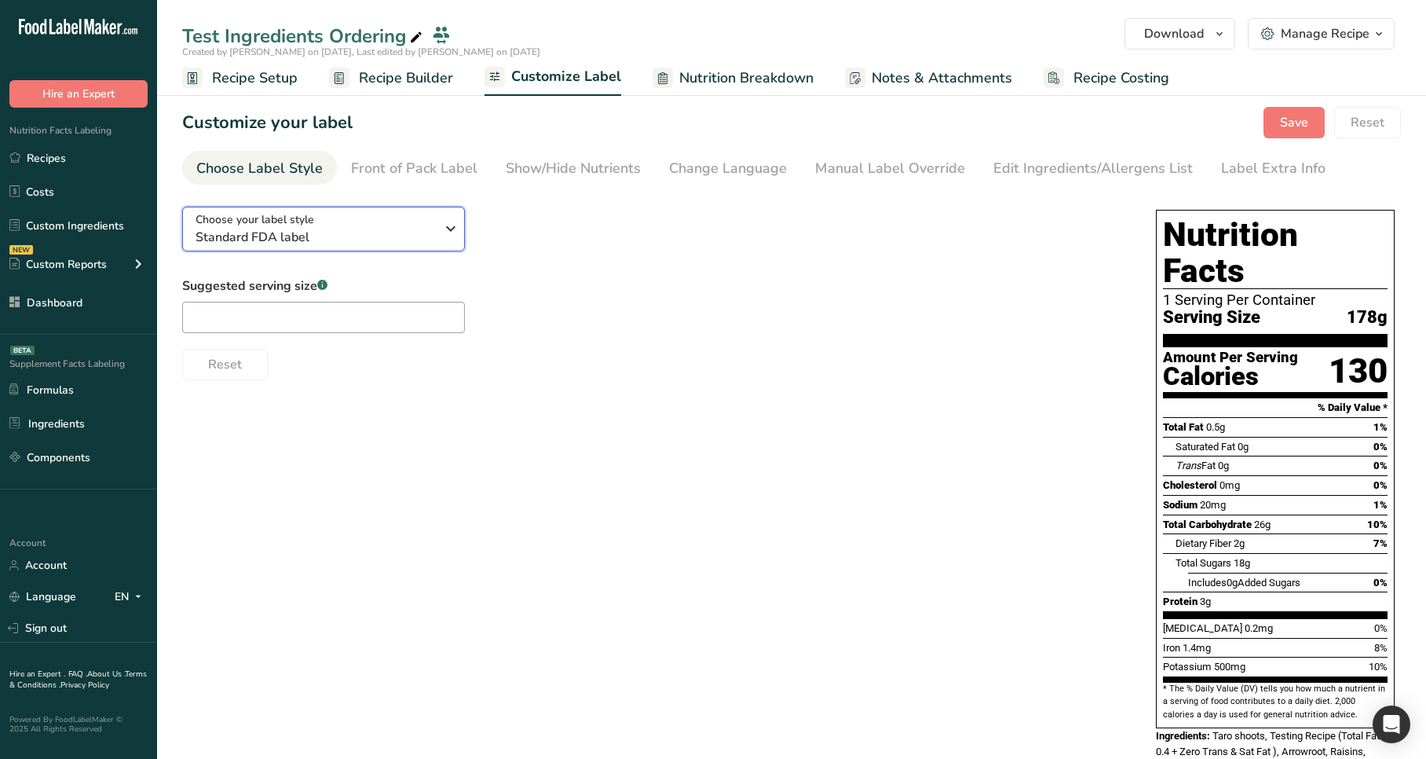
click at [331, 233] on span "Standard FDA label" at bounding box center [316, 237] width 240 height 19
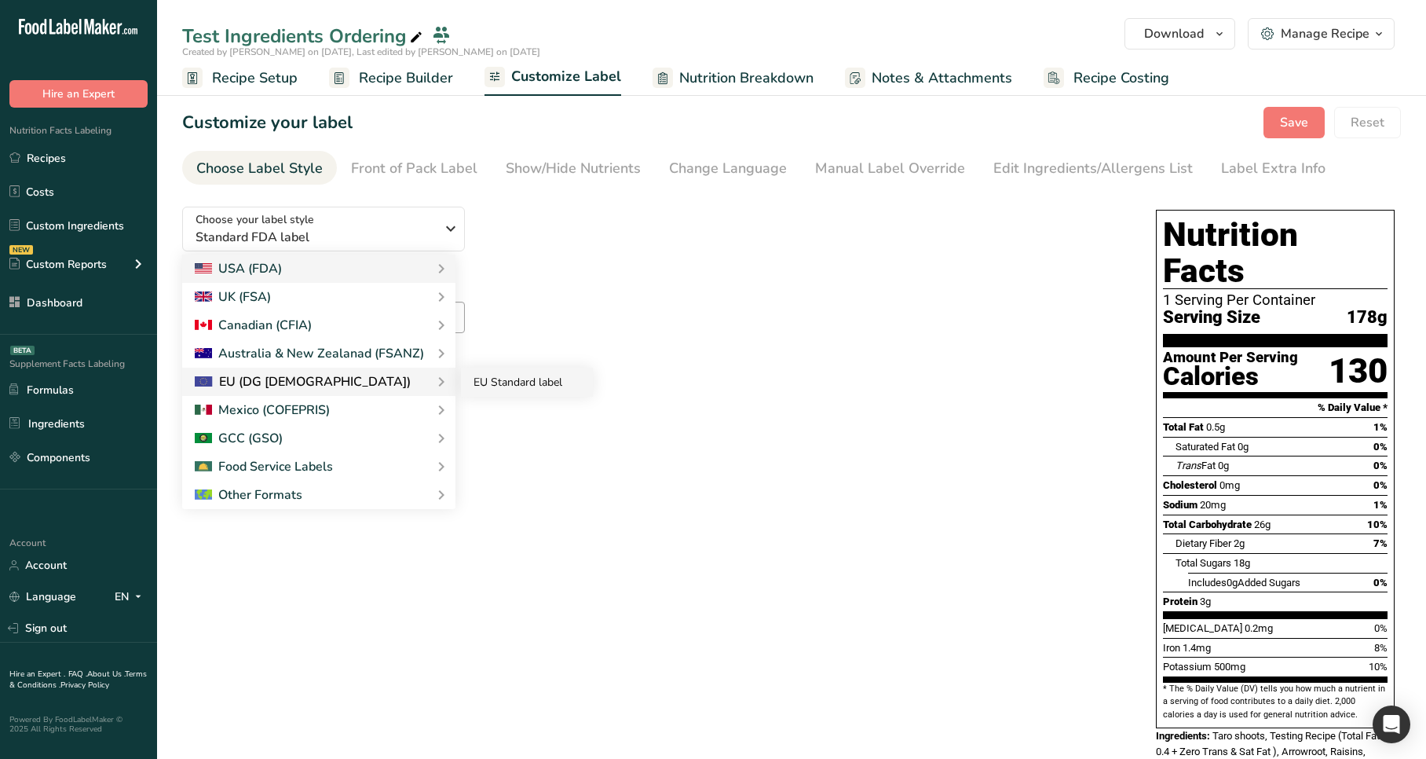
click at [504, 389] on link "EU Standard label" at bounding box center [527, 381] width 132 height 29
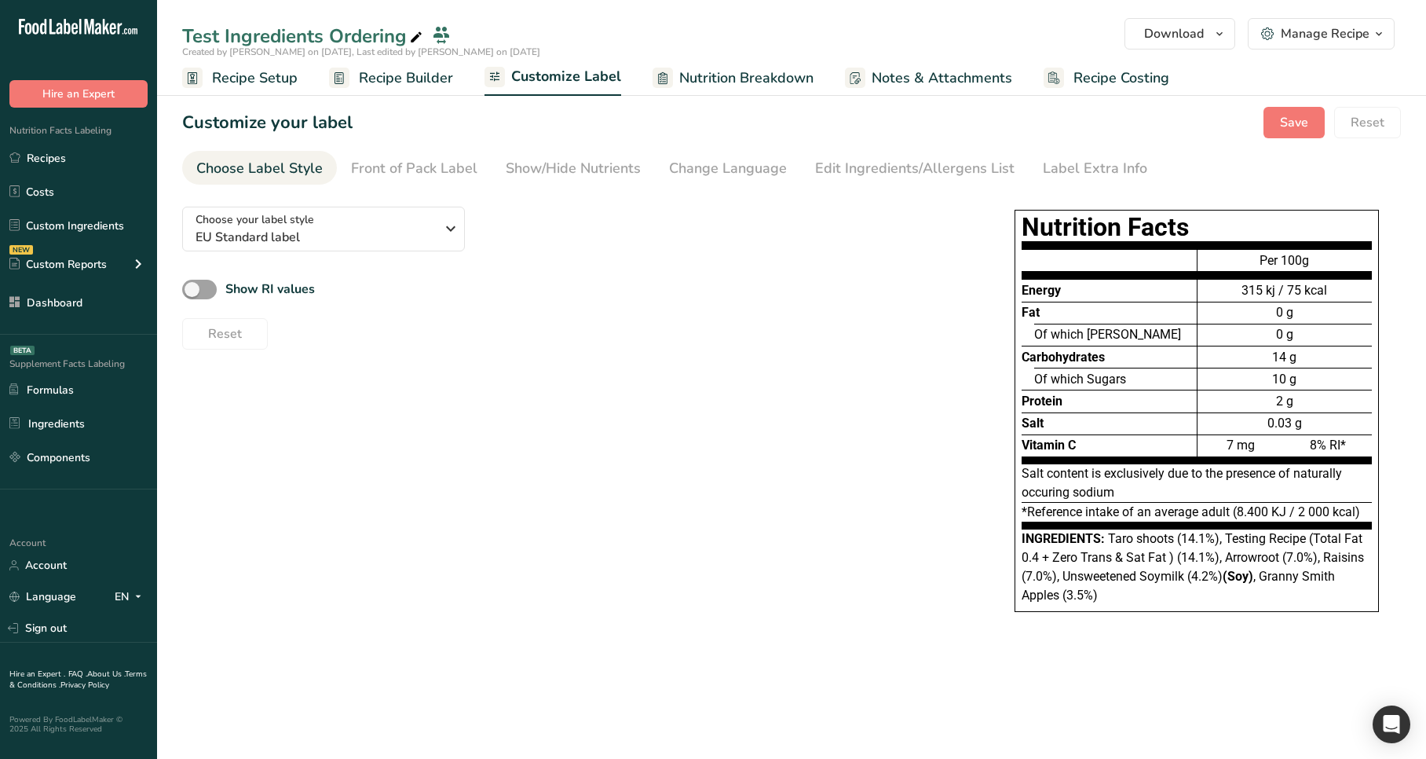
click at [828, 349] on div "Reset" at bounding box center [574, 331] width 785 height 38
click at [1175, 42] on span "Download" at bounding box center [1174, 33] width 60 height 19
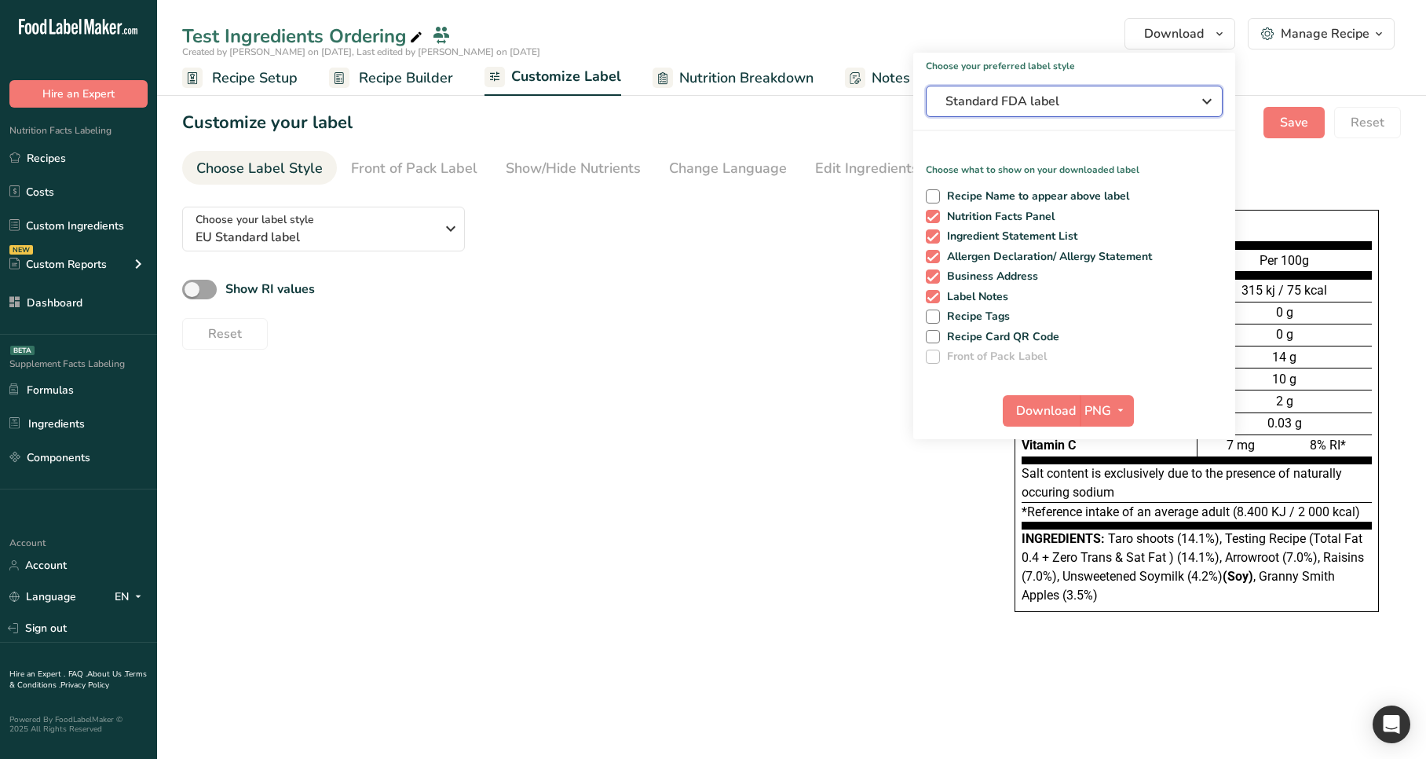
drag, startPoint x: 1060, startPoint y: 102, endPoint x: 1042, endPoint y: 125, distance: 29.1
click at [1060, 102] on span "Standard FDA label" at bounding box center [1063, 101] width 236 height 19
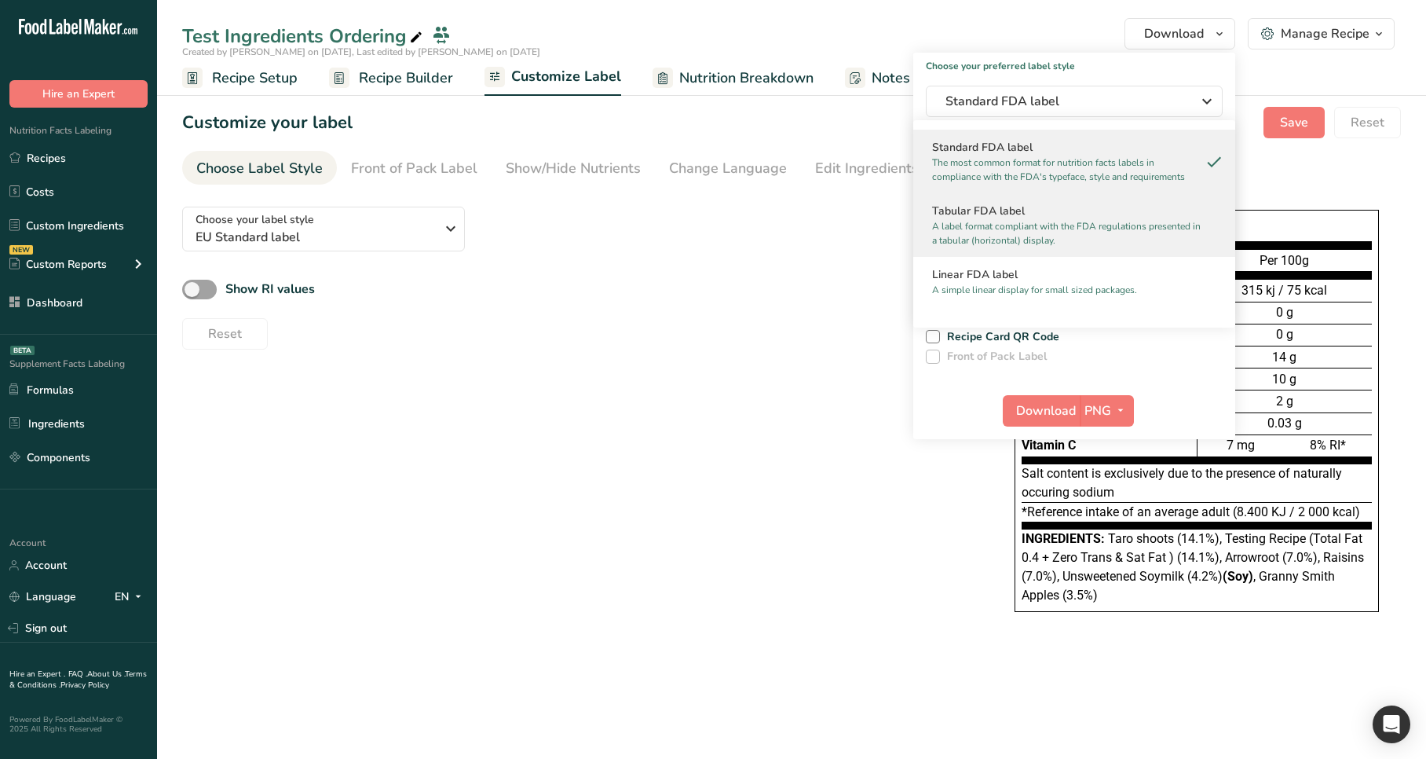
click at [1000, 201] on div "Tabular FDA label A label format compliant with the FDA regulations presented i…" at bounding box center [1074, 225] width 322 height 64
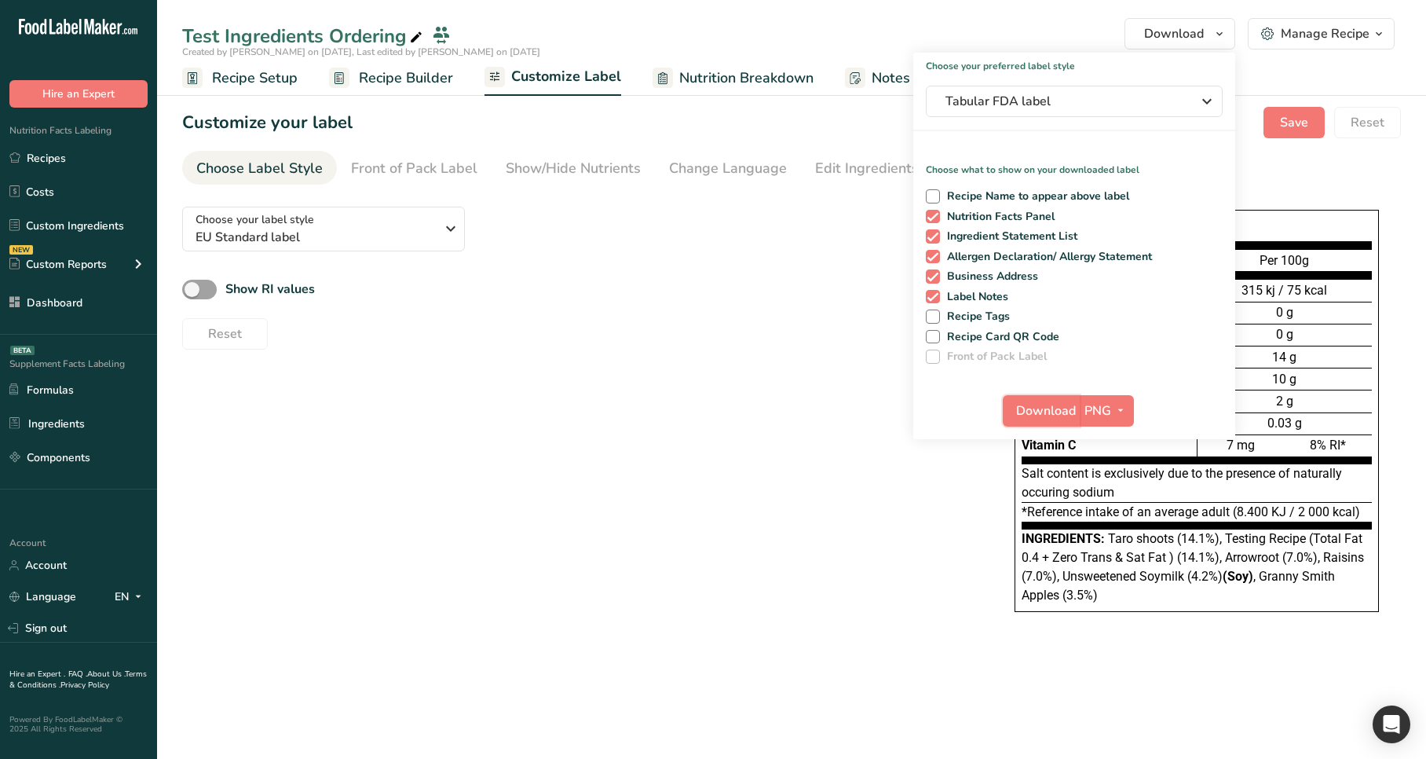
click at [1023, 405] on span "Download" at bounding box center [1046, 410] width 60 height 19
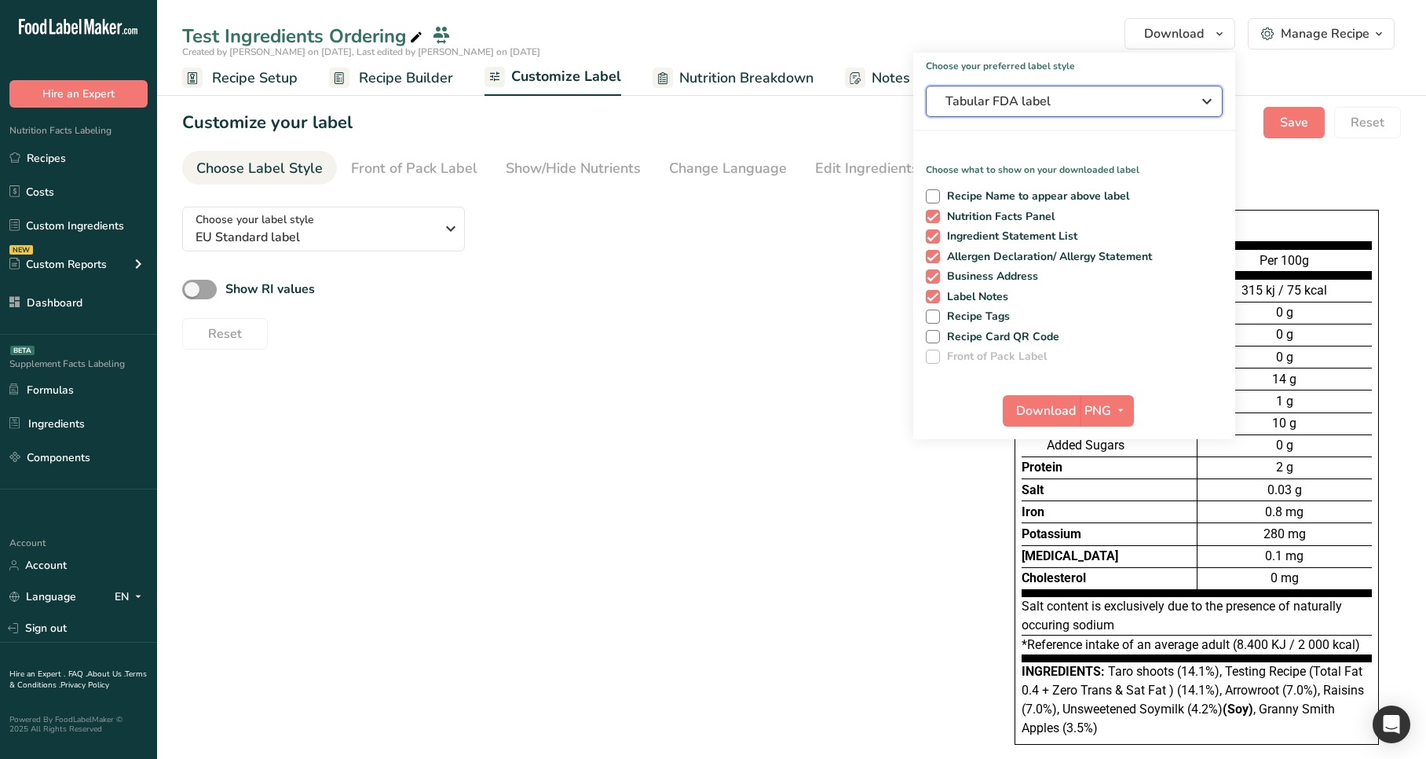
click at [1142, 105] on span "Tabular FDA label" at bounding box center [1063, 101] width 236 height 19
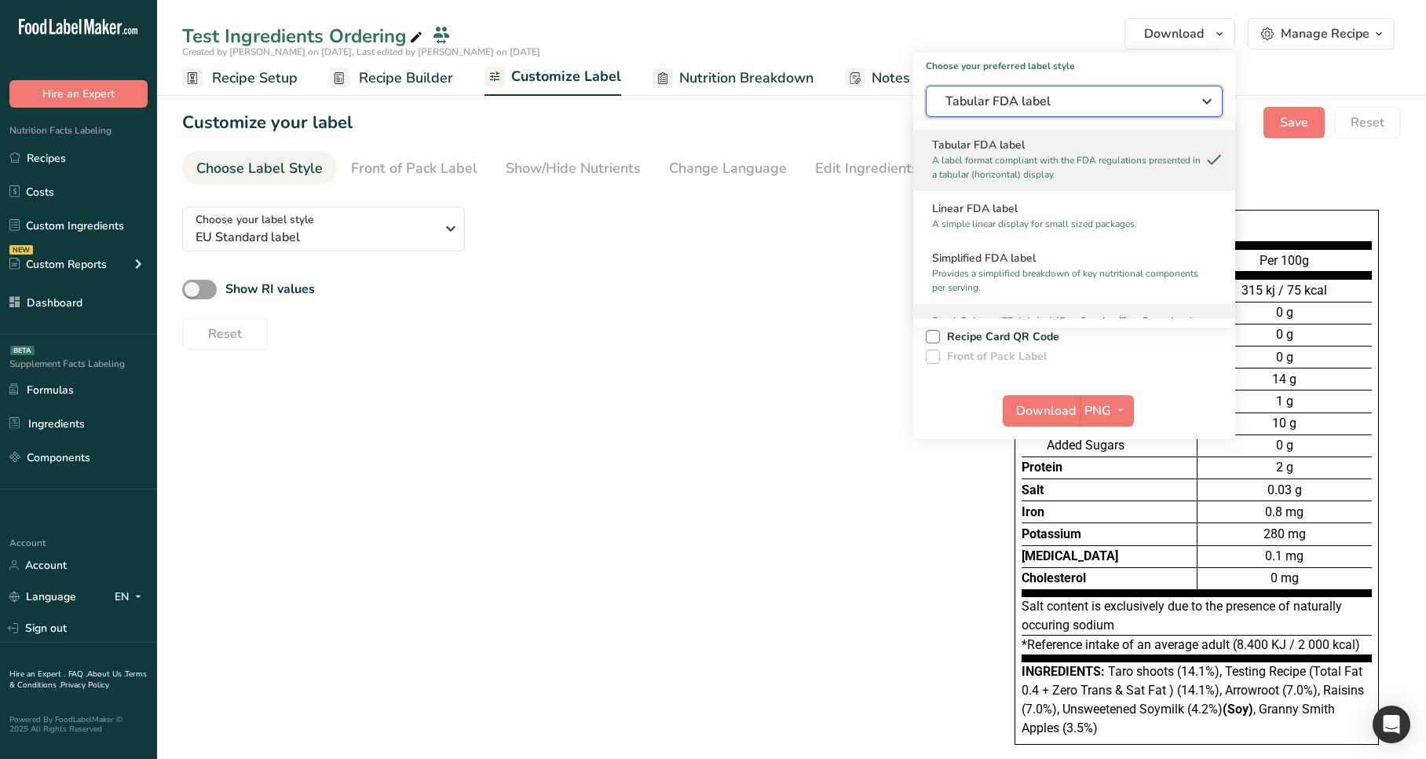
scroll to position [166, 0]
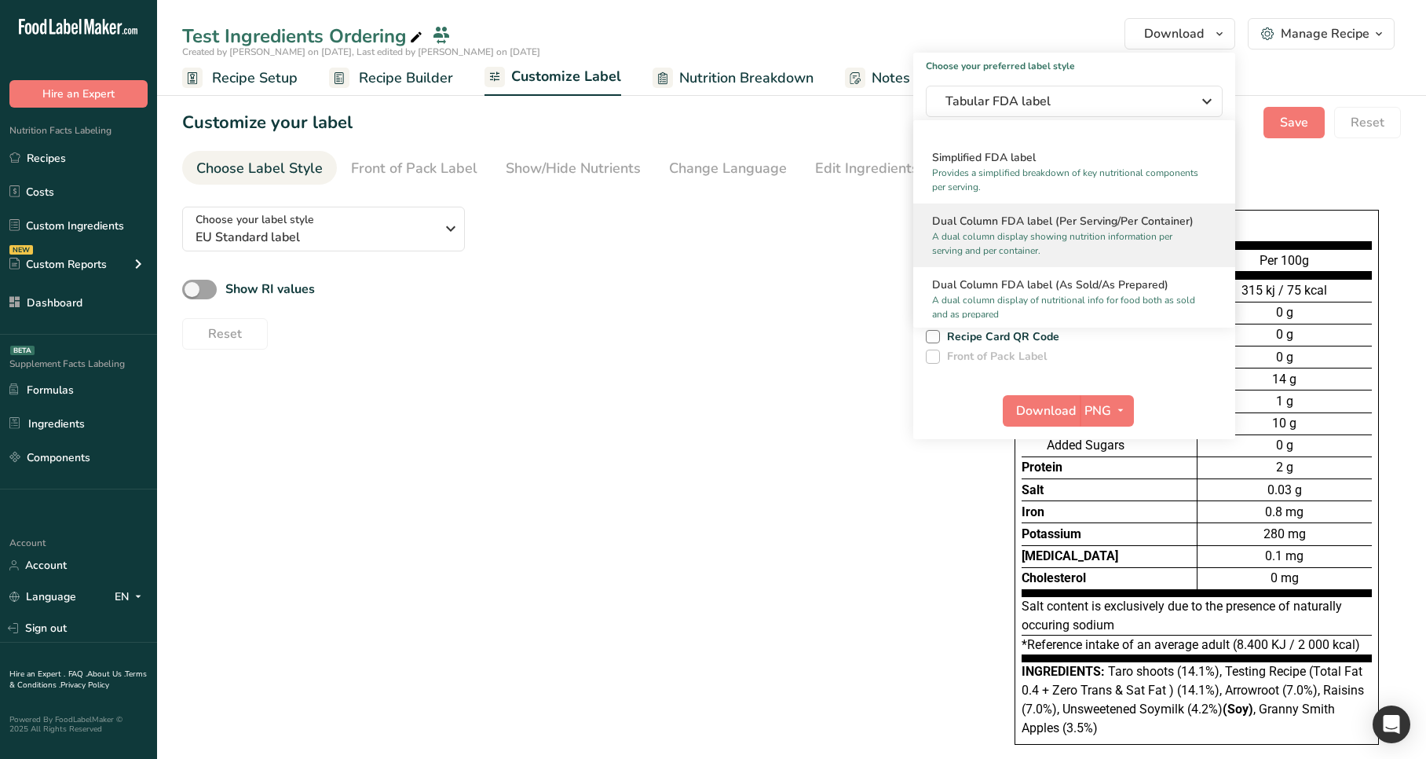
click at [1080, 231] on p "A dual column display showing nutrition information per serving and per contain…" at bounding box center [1067, 243] width 270 height 28
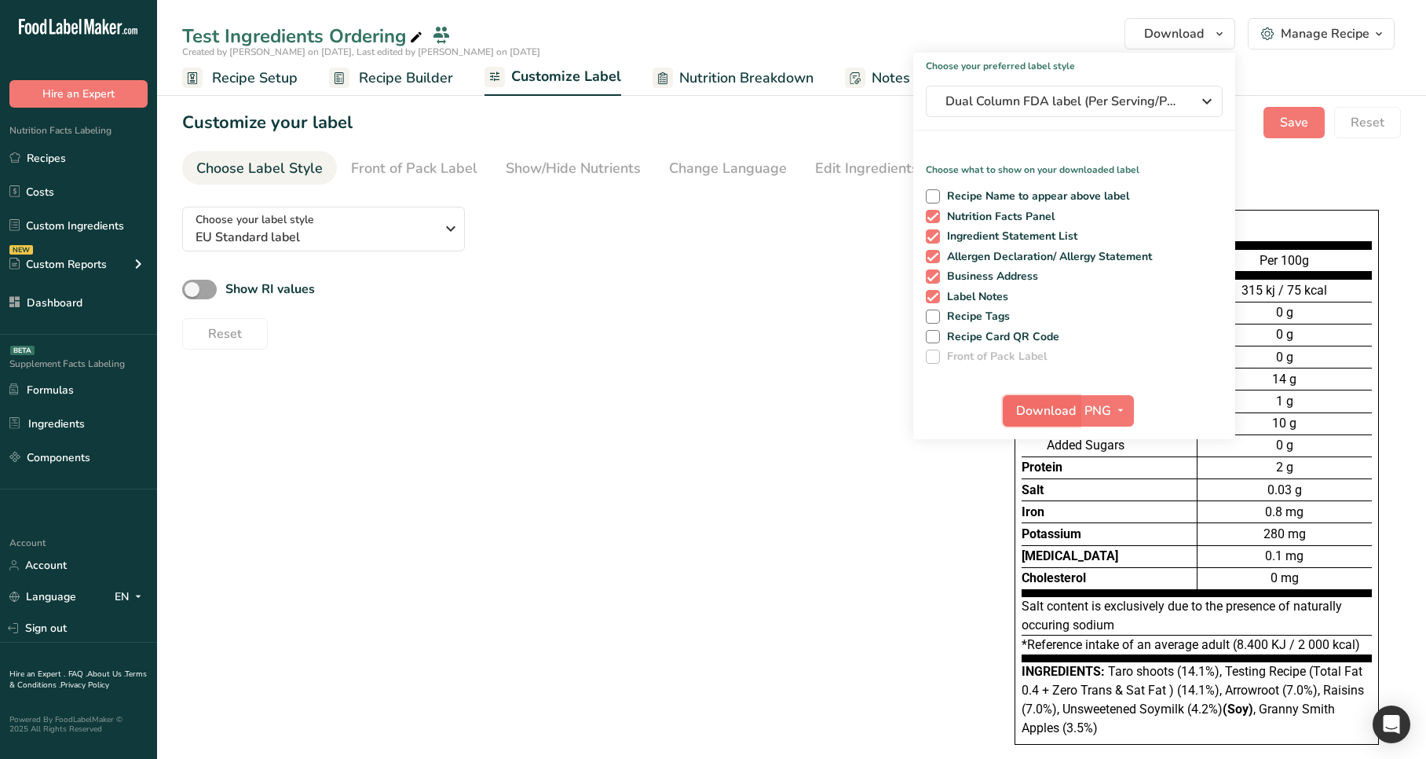
click at [1030, 419] on span "Download" at bounding box center [1046, 410] width 60 height 19
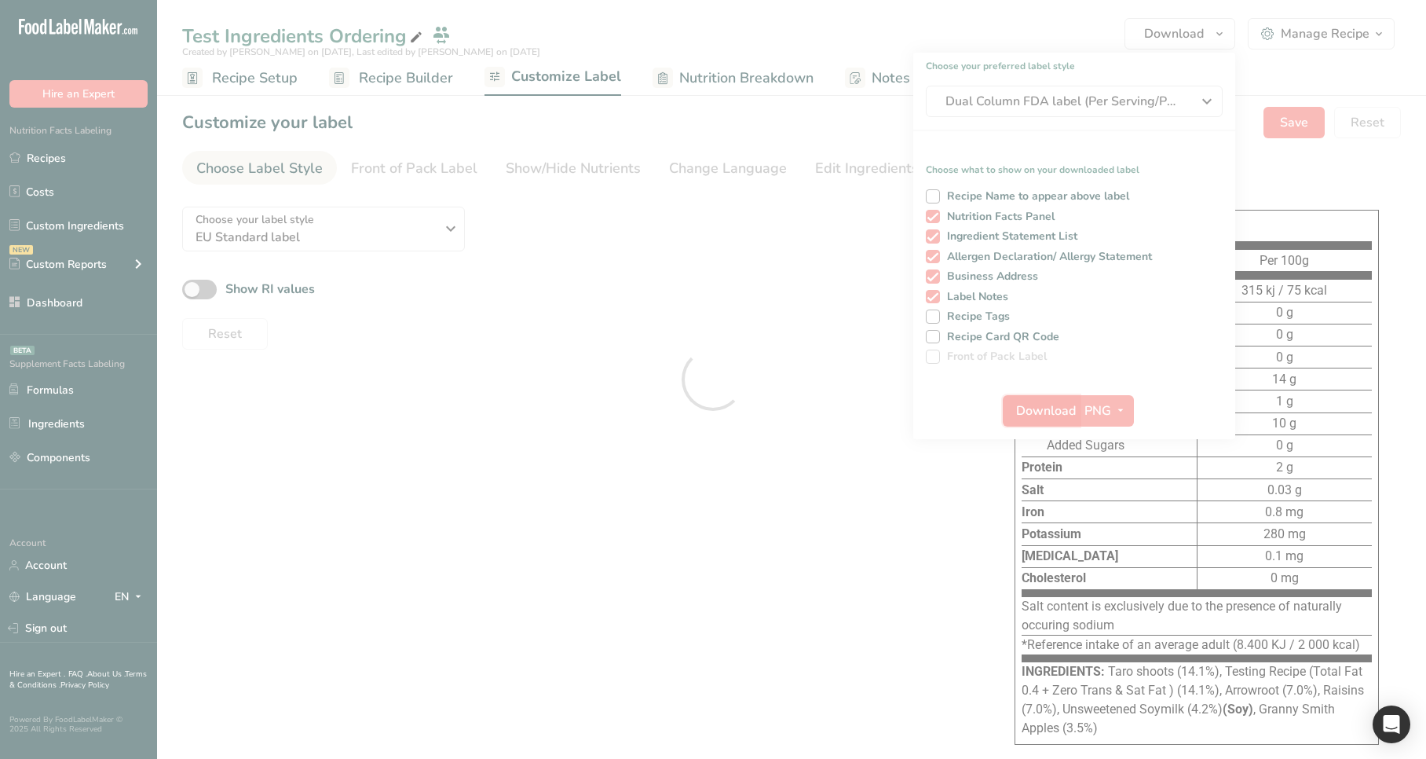
scroll to position [0, 0]
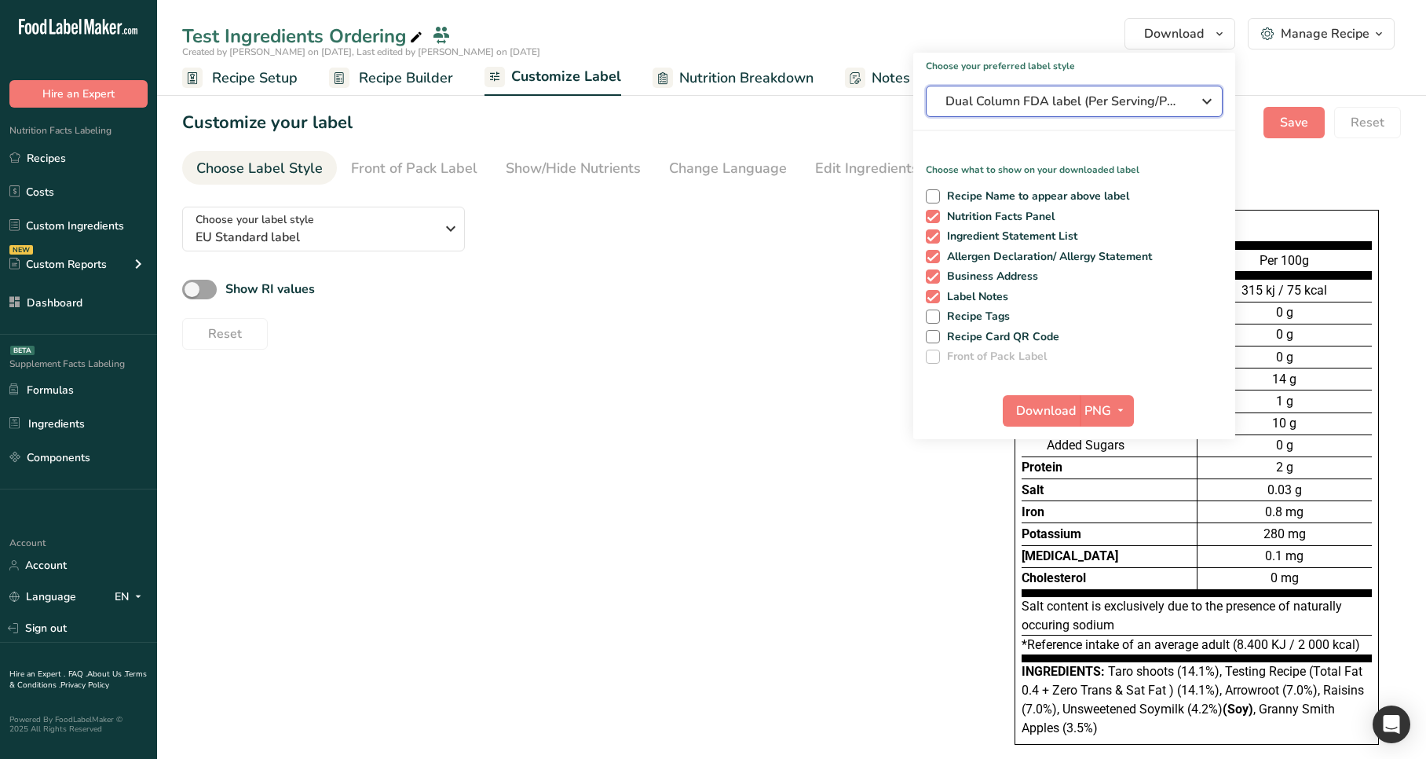
click at [1073, 104] on span "Dual Column FDA label (Per Serving/Per Container)" at bounding box center [1063, 101] width 236 height 19
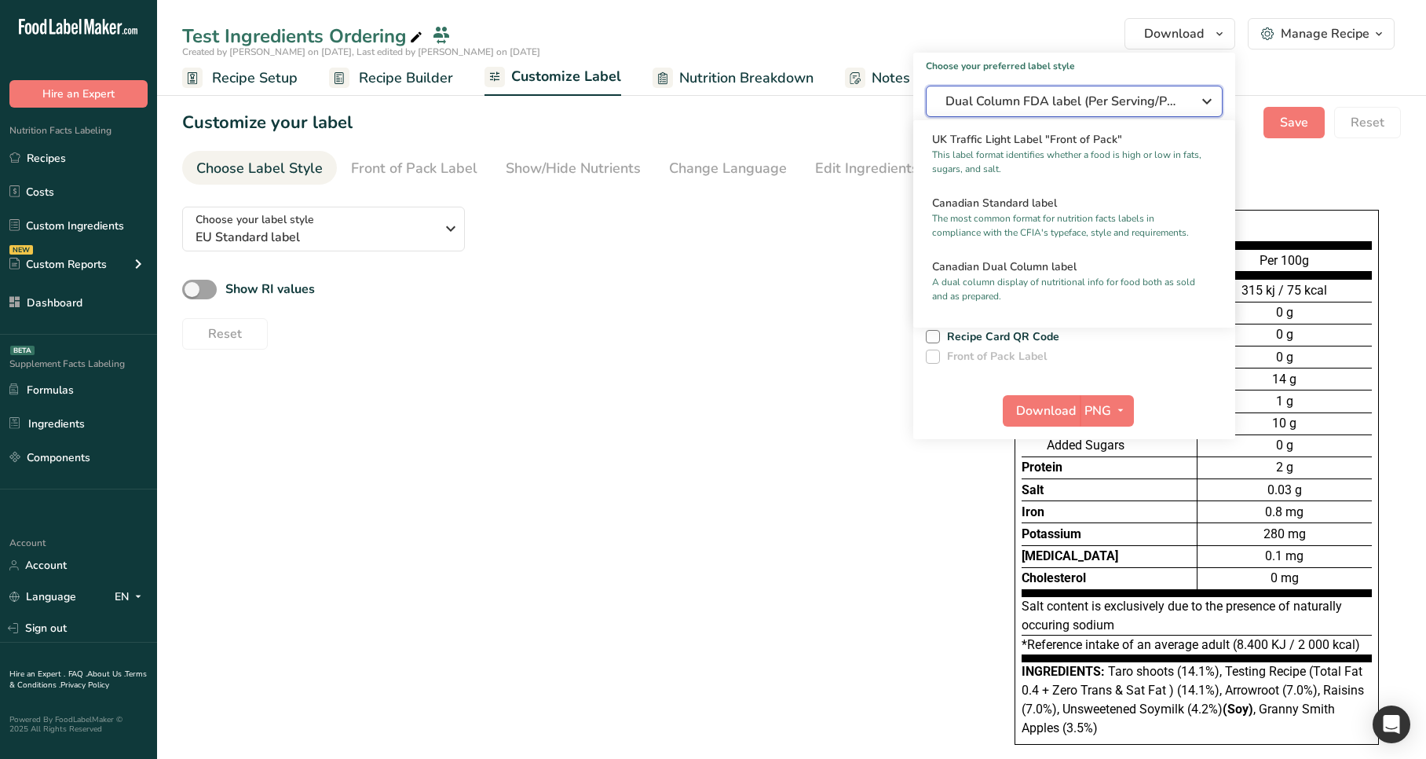
scroll to position [570, 0]
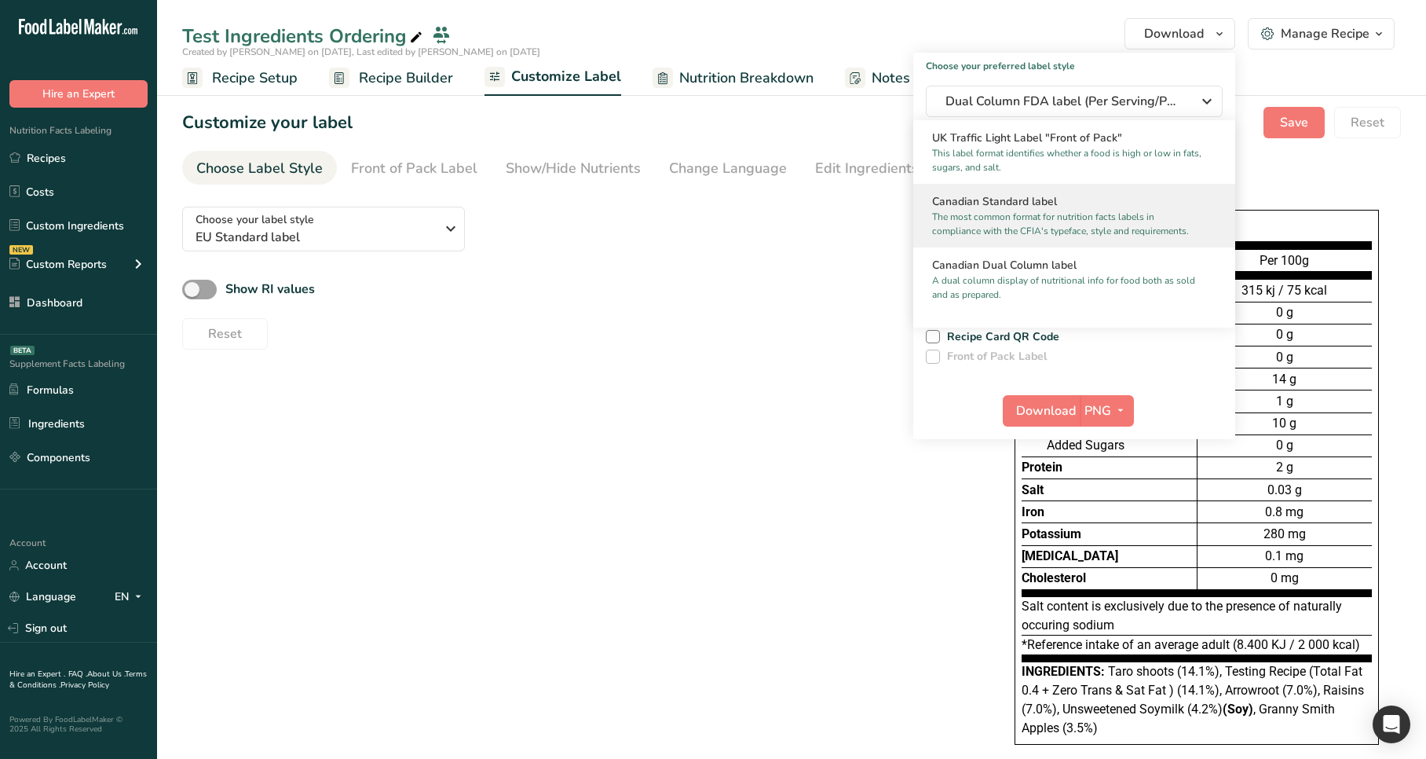
click at [1029, 221] on p "The most common format for nutrition facts labels in compliance with the CFIA's…" at bounding box center [1067, 224] width 270 height 28
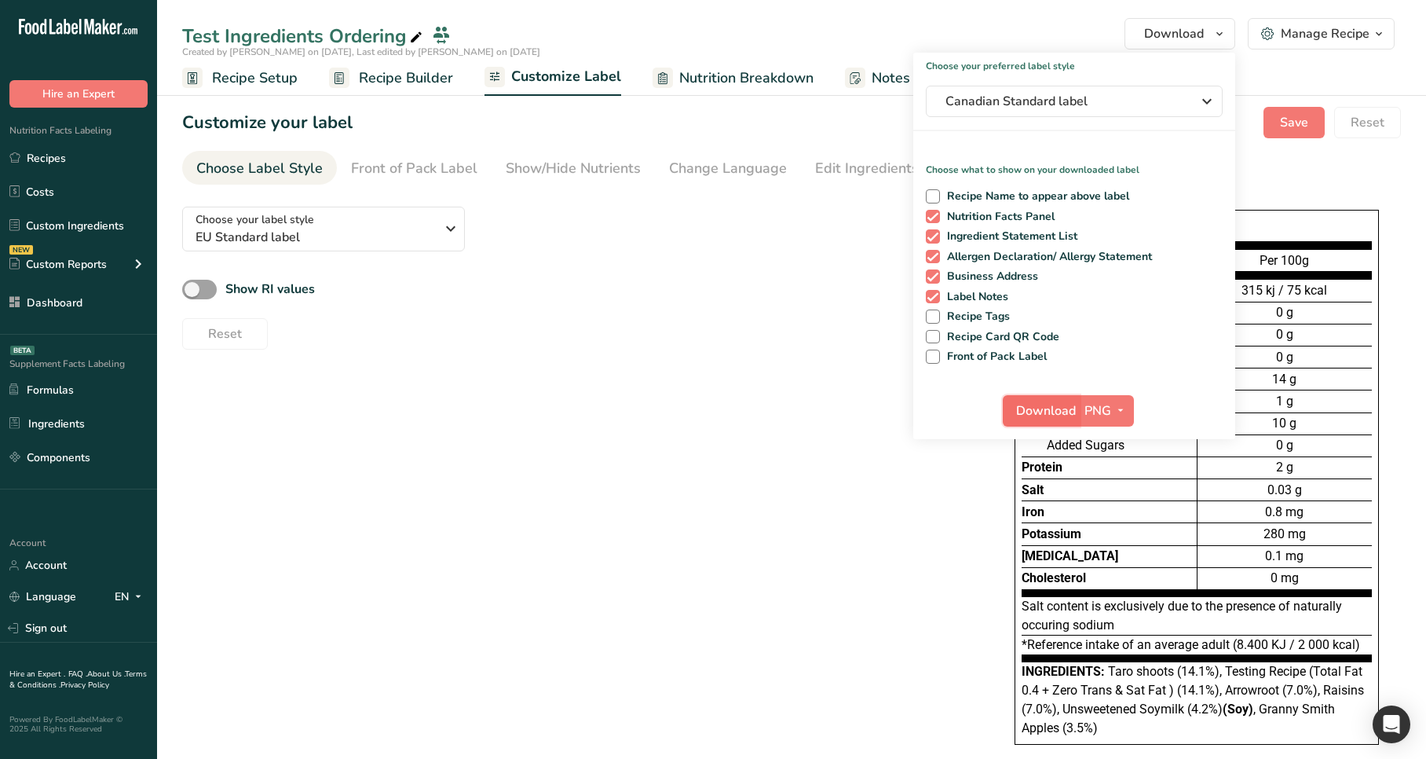
click at [1039, 409] on span "Download" at bounding box center [1046, 410] width 60 height 19
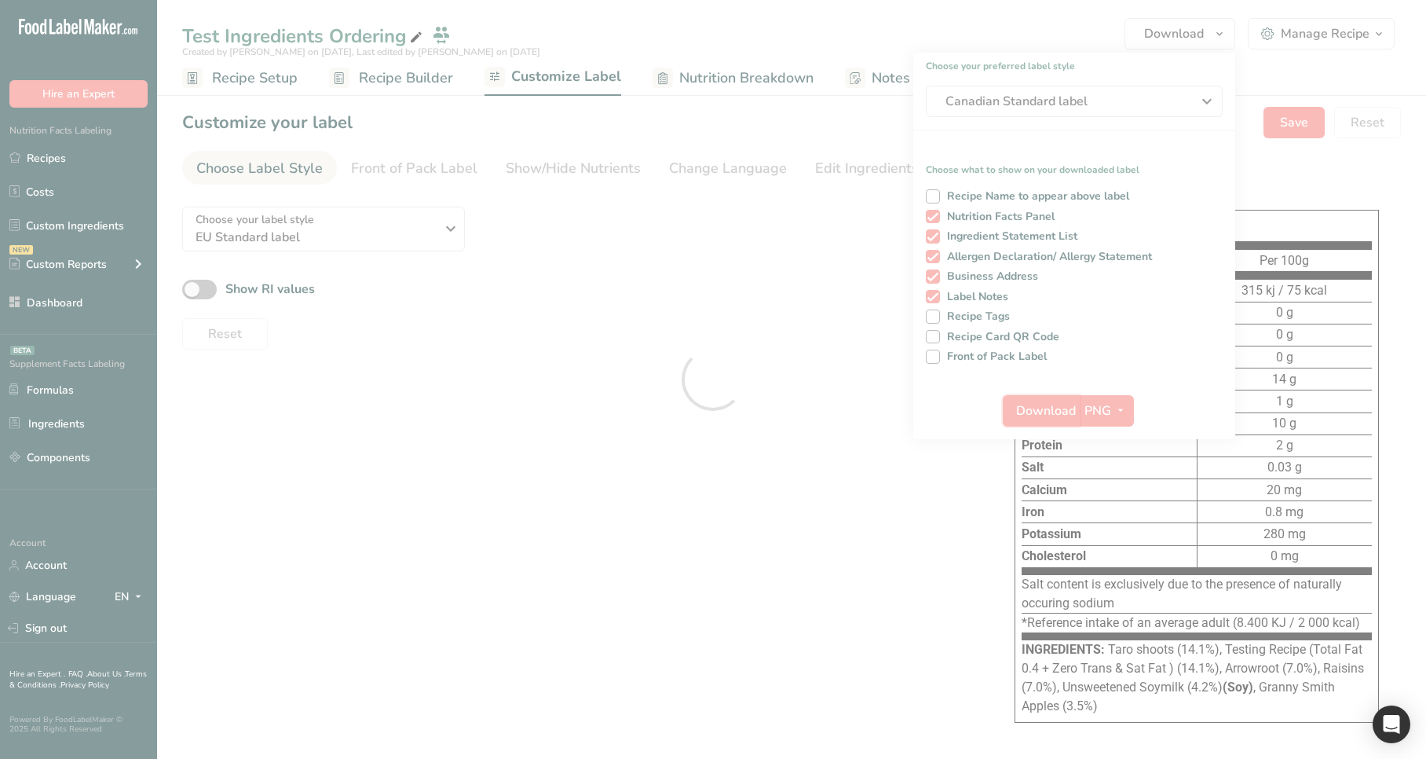
scroll to position [0, 0]
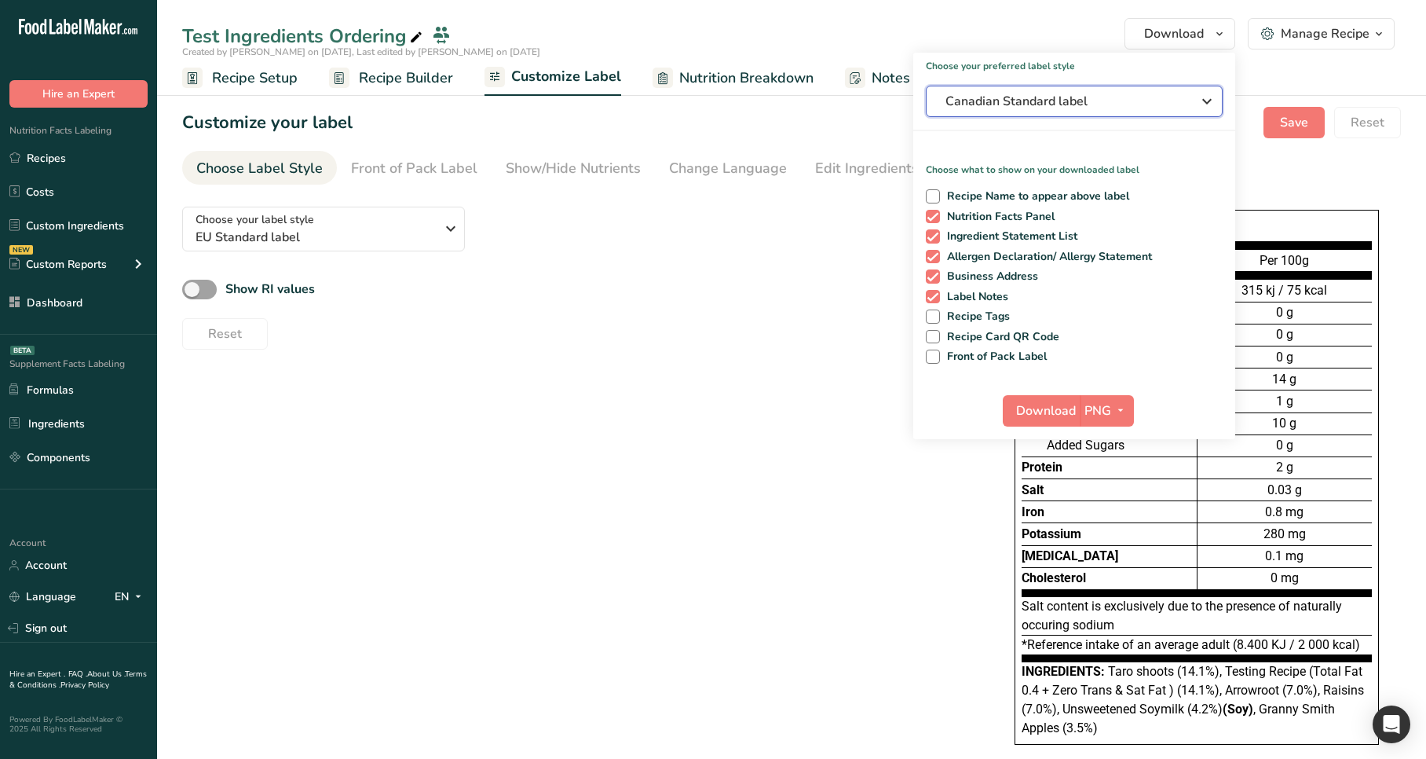
click at [1068, 108] on span "Canadian Standard label" at bounding box center [1063, 101] width 236 height 19
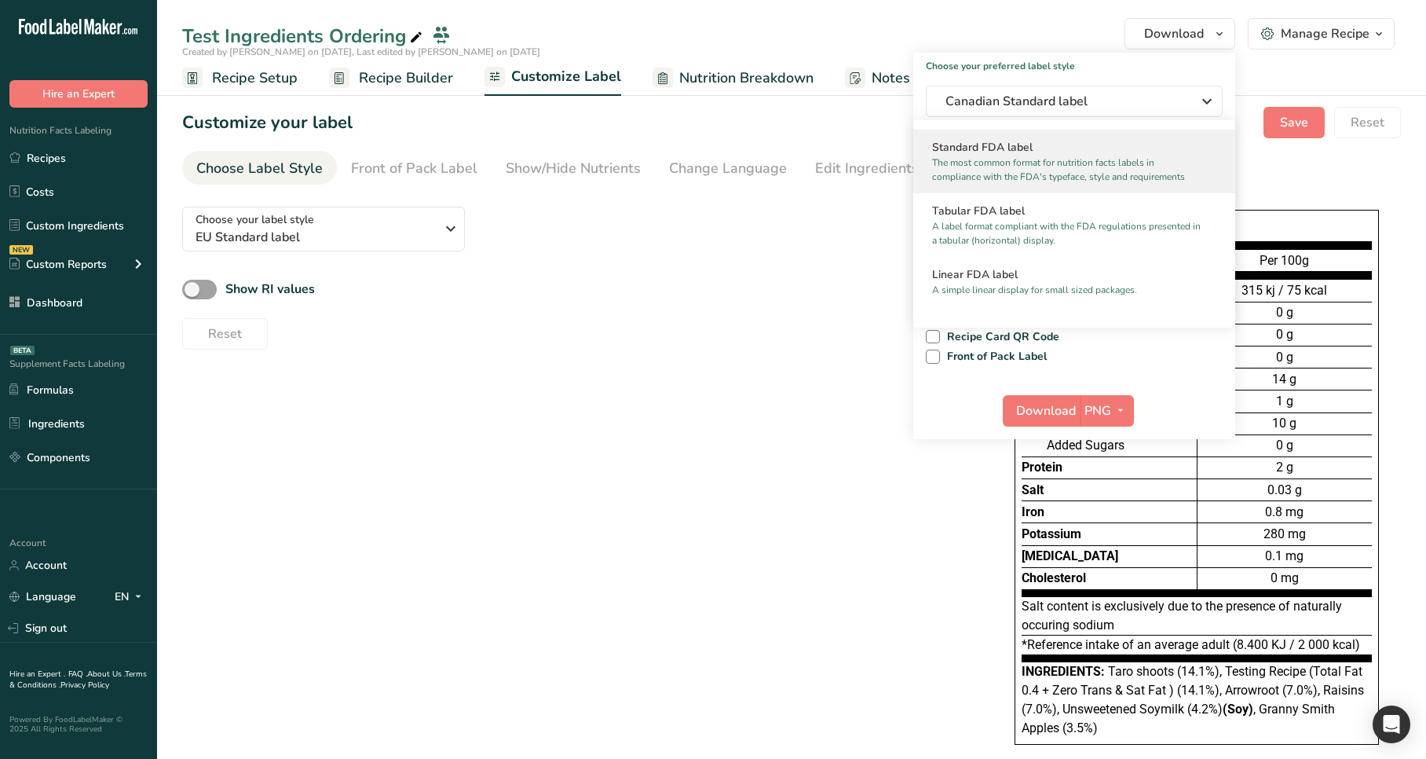
click at [1040, 156] on p "The most common format for nutrition facts labels in compliance with the FDA's …" at bounding box center [1067, 169] width 270 height 28
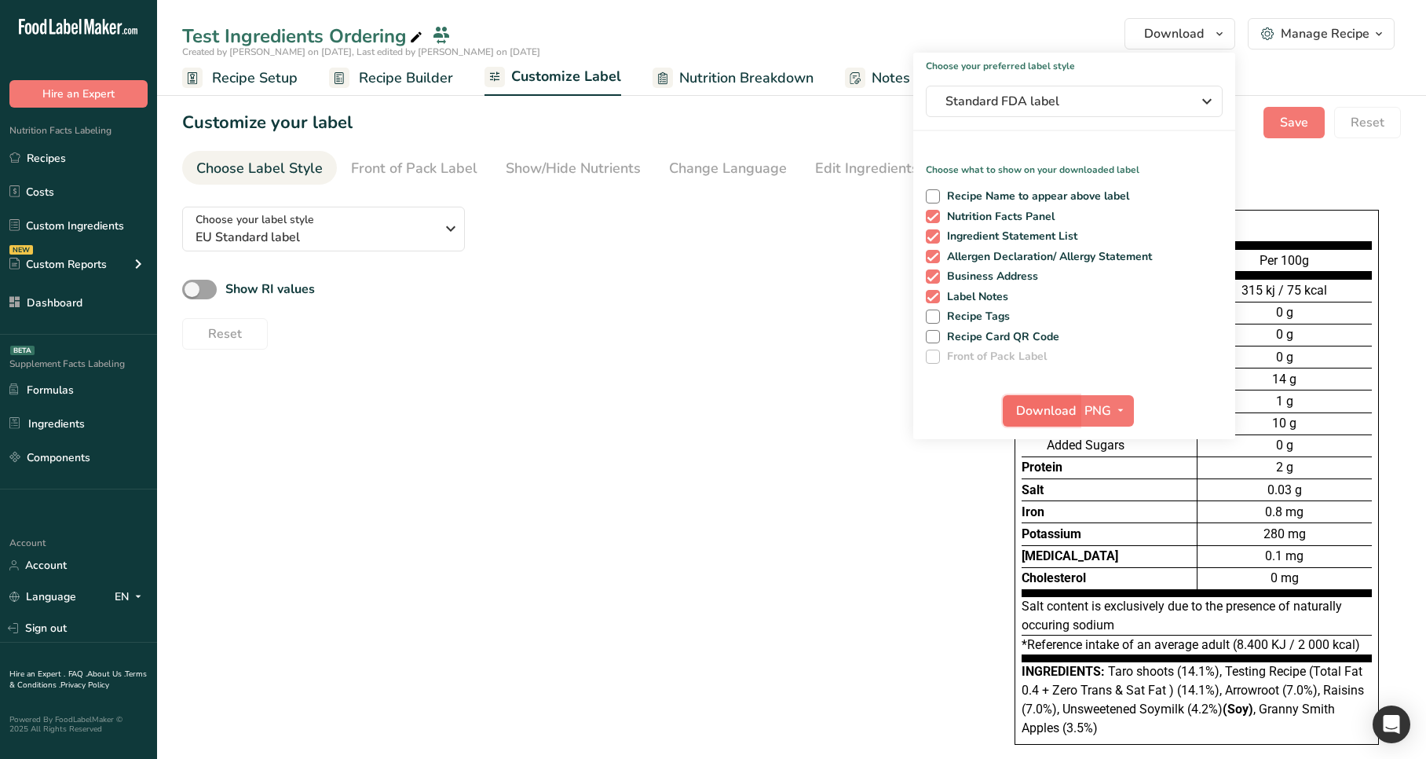
click at [1039, 418] on span "Download" at bounding box center [1046, 410] width 60 height 19
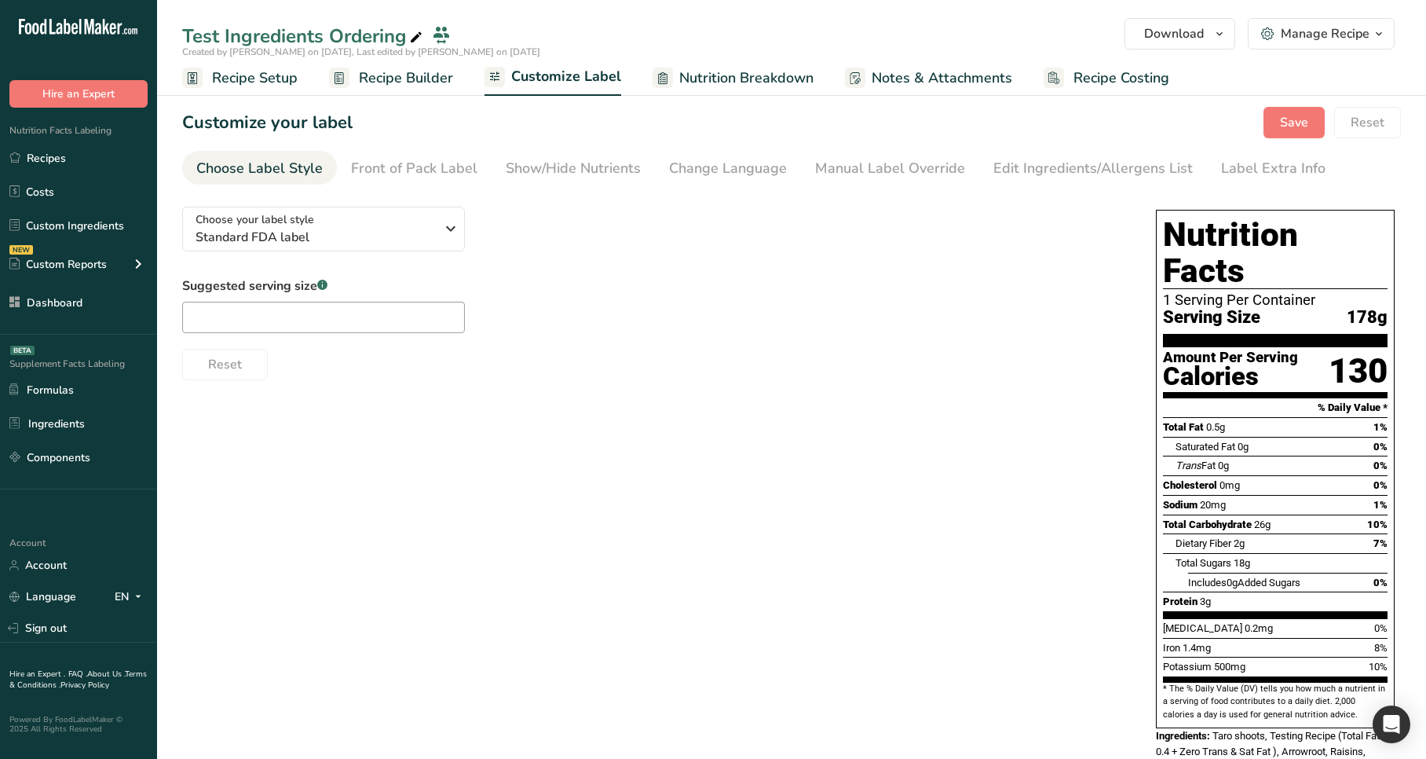
click at [653, 543] on div "Choose your label style Standard FDA label USA (FDA) Standard FDA label Tabular…" at bounding box center [791, 500] width 1219 height 612
click at [912, 377] on div "Reset" at bounding box center [653, 361] width 942 height 38
click at [441, 80] on span "Recipe Builder" at bounding box center [406, 78] width 94 height 21
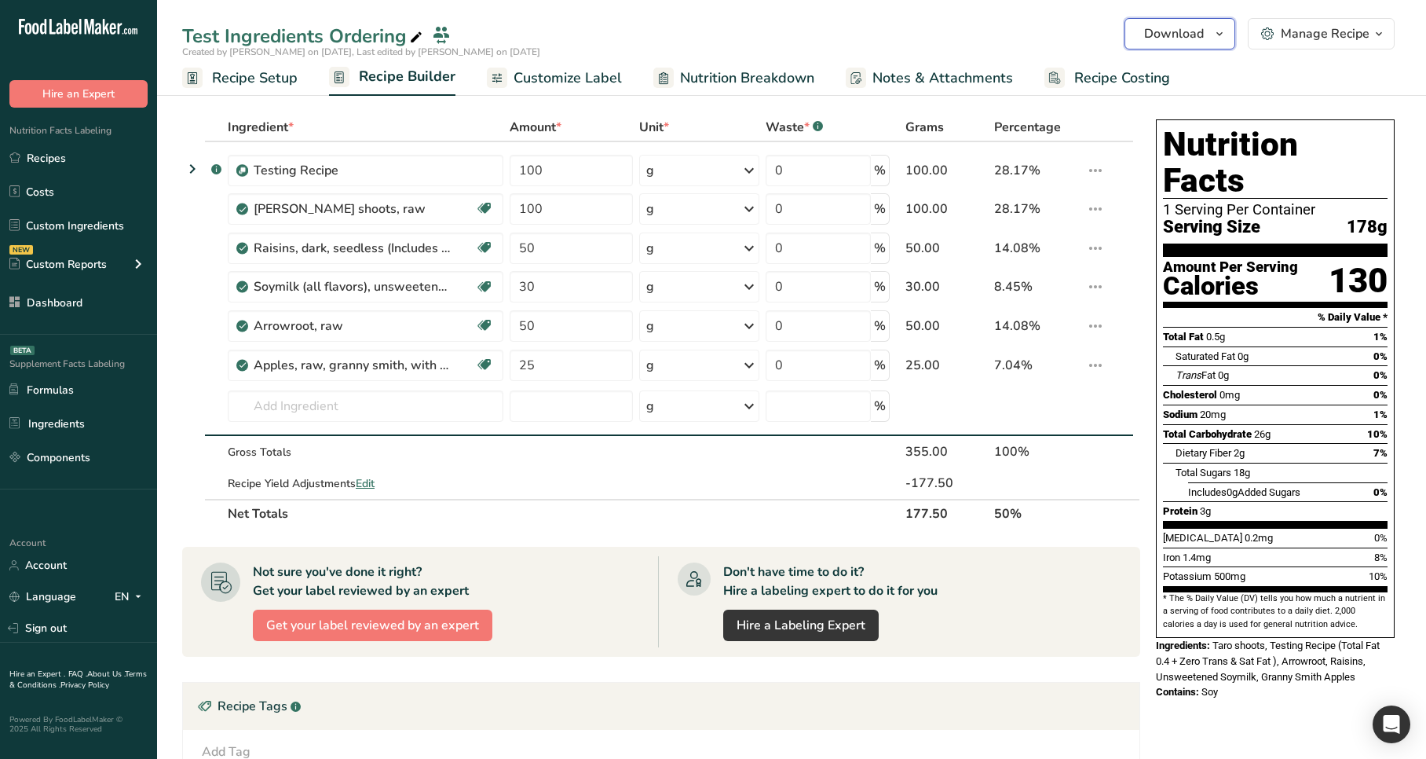
click at [1195, 32] on span "Download" at bounding box center [1174, 33] width 60 height 19
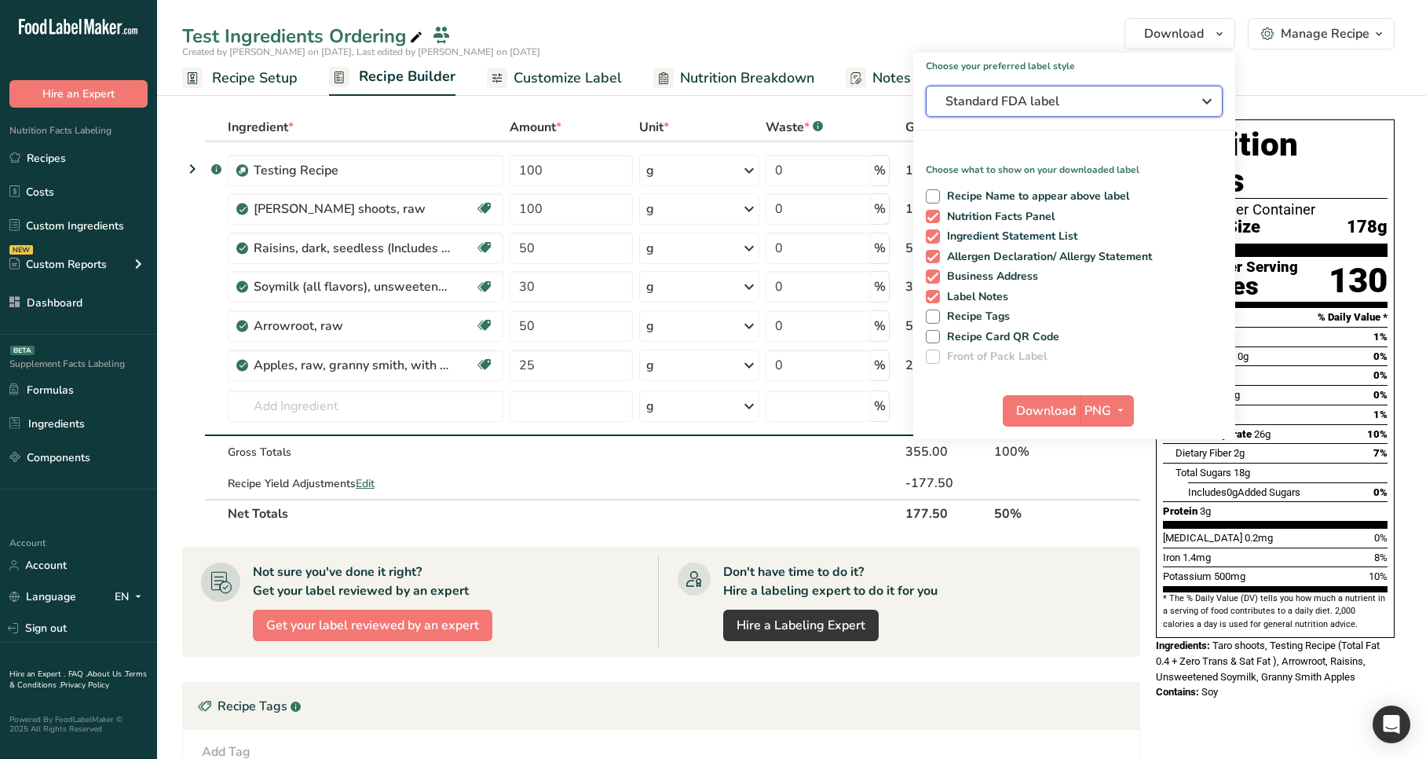
click at [1078, 105] on span "Standard FDA label" at bounding box center [1063, 101] width 236 height 19
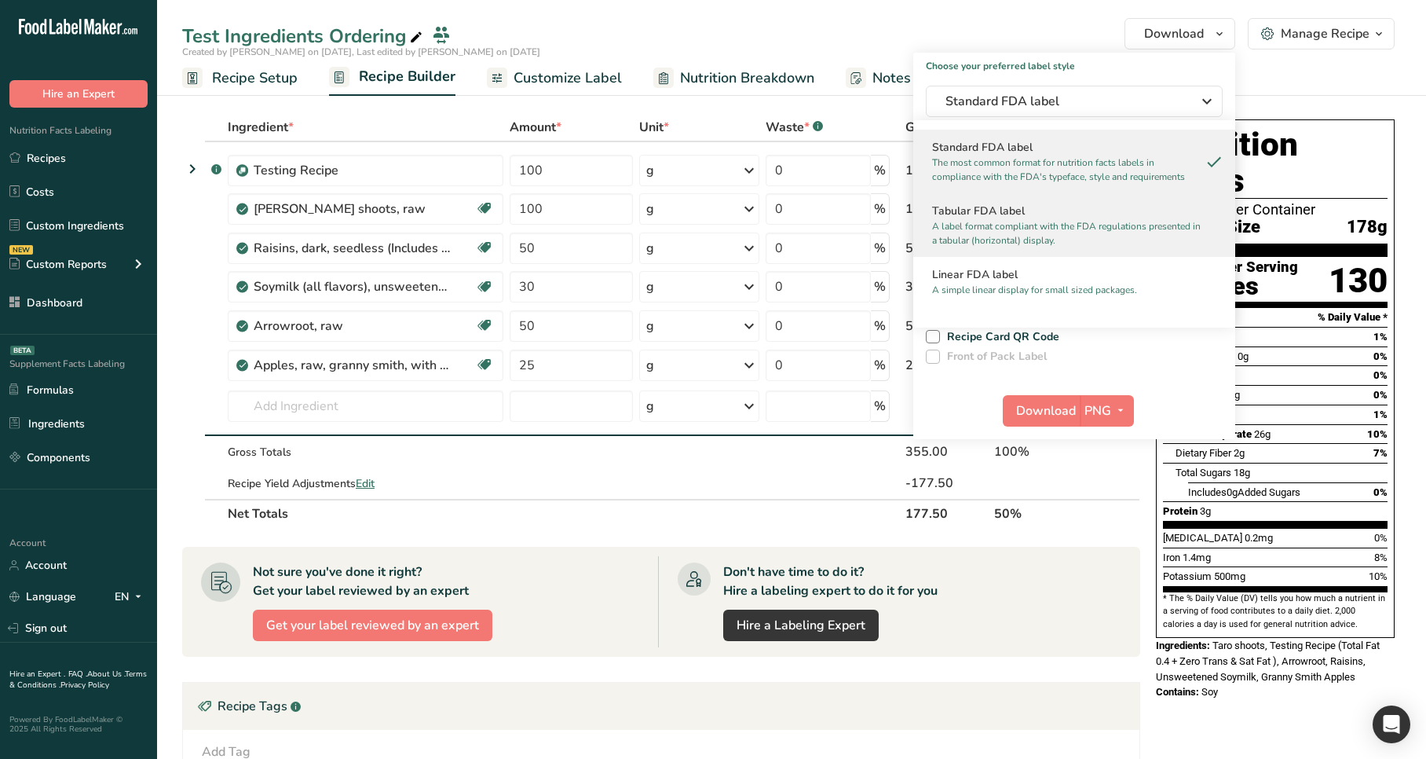
click at [1030, 232] on p "A label format compliant with the FDA regulations presented in a tabular (horiz…" at bounding box center [1067, 233] width 270 height 28
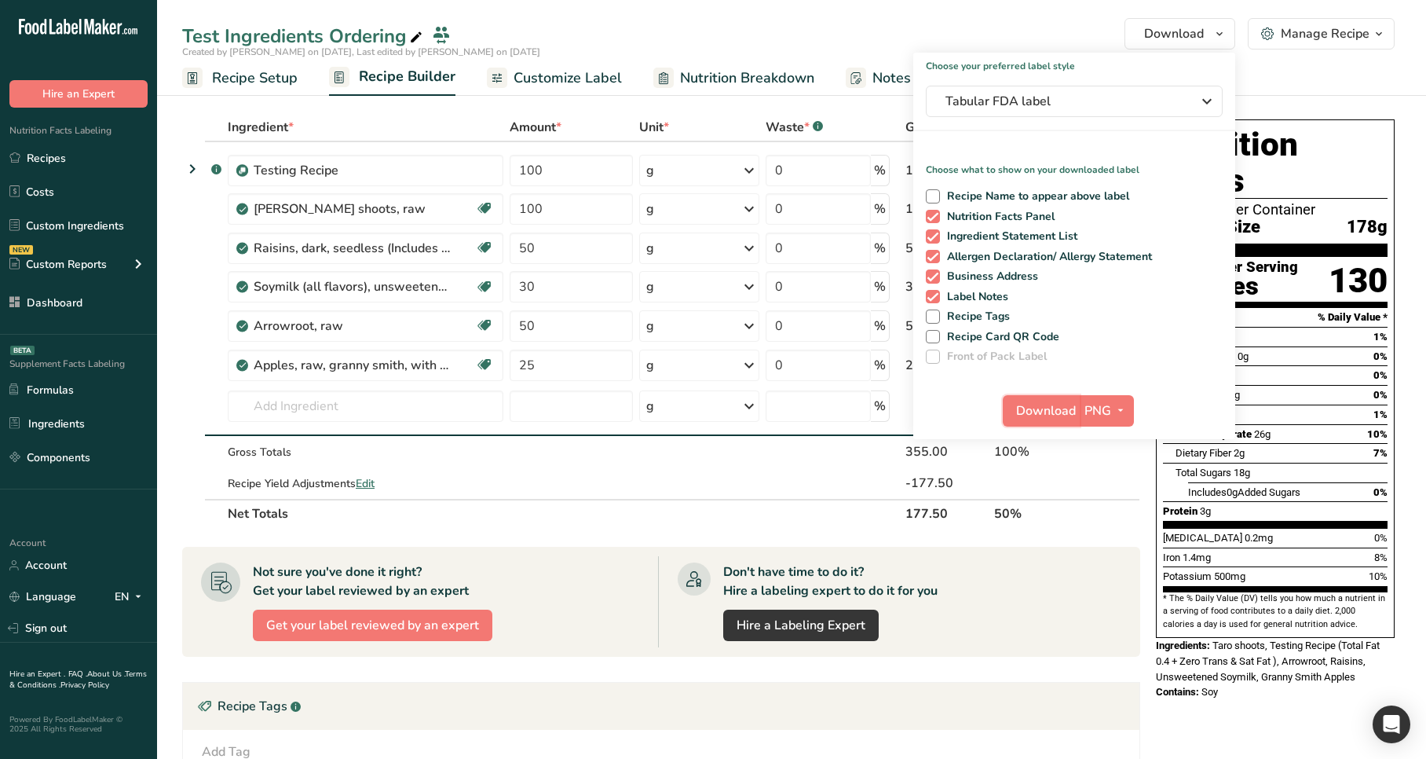
click at [1035, 408] on span "Download" at bounding box center [1046, 410] width 60 height 19
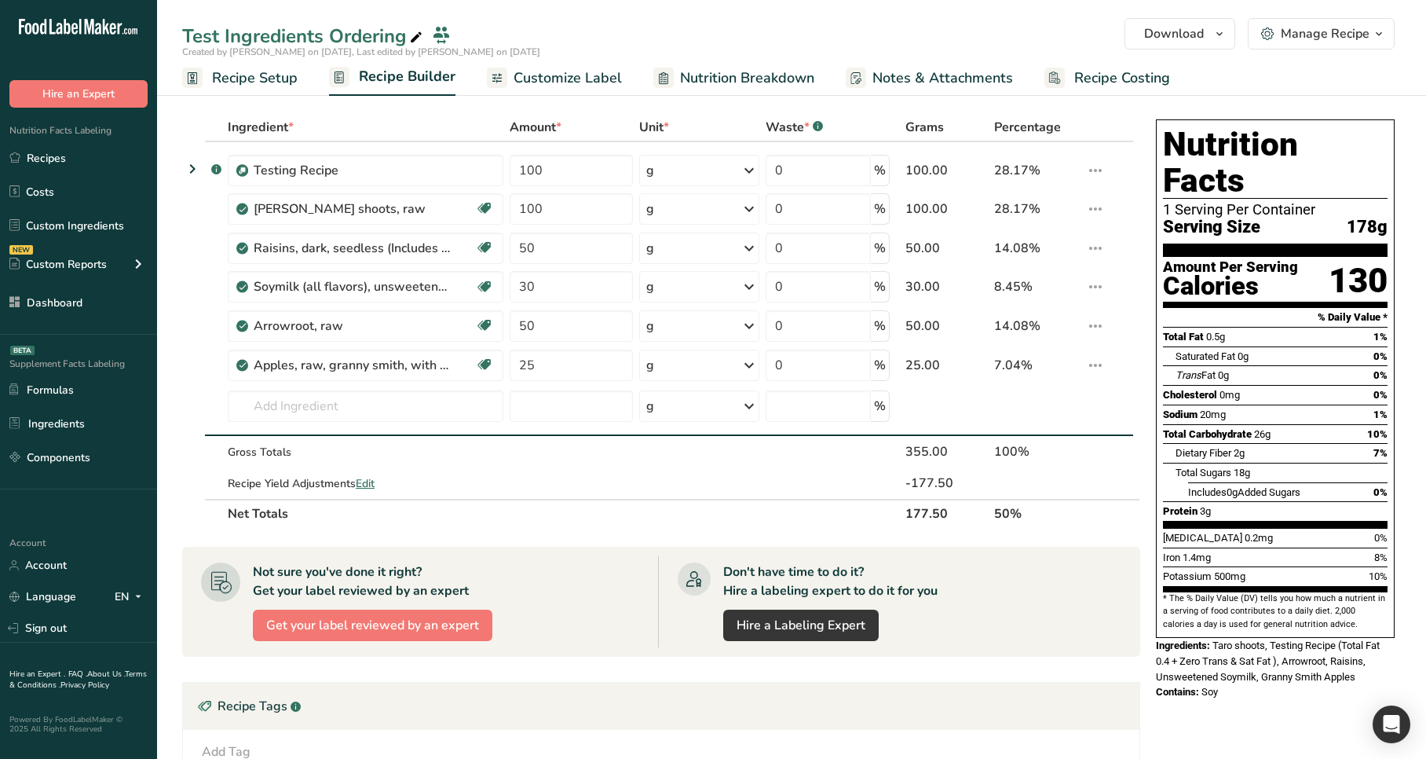
click at [595, 92] on link "Customize Label" at bounding box center [554, 77] width 135 height 35
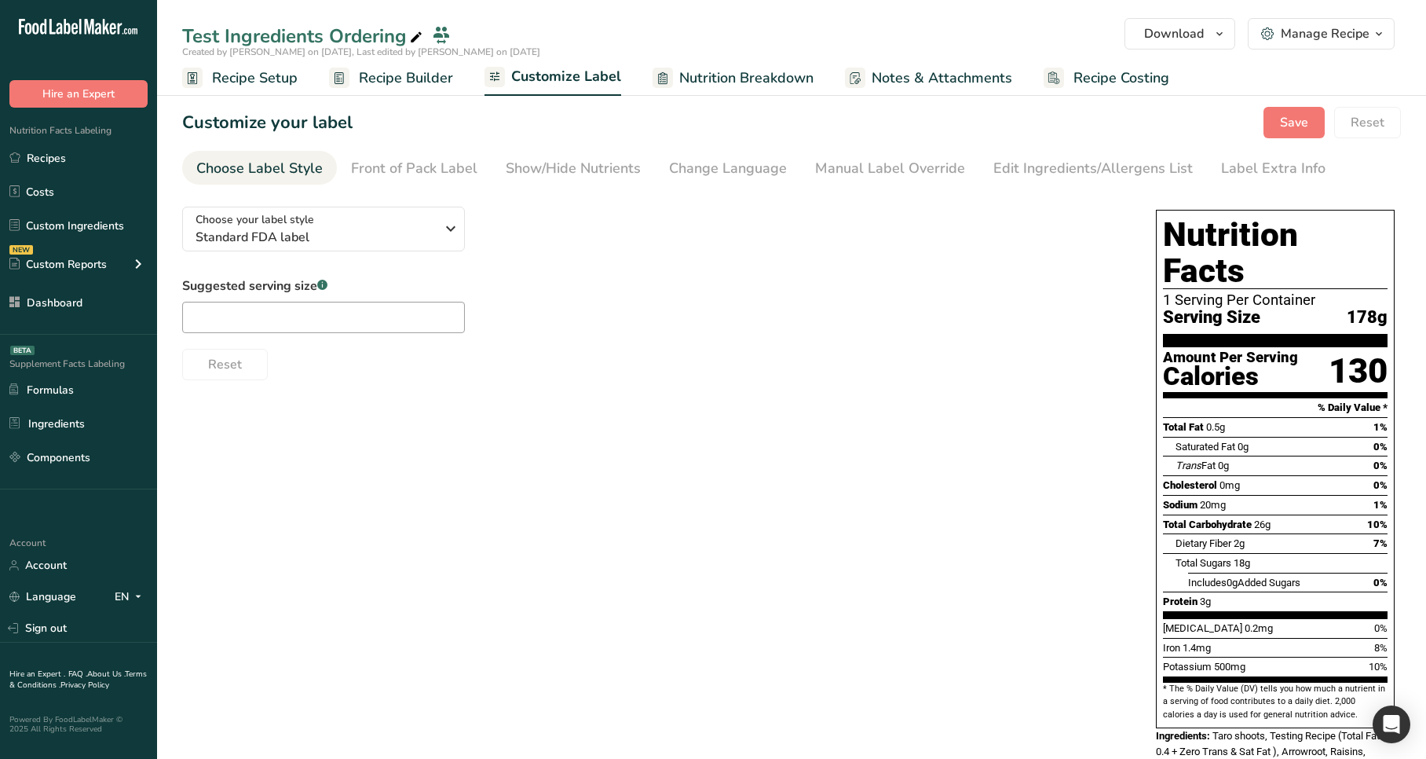
drag, startPoint x: 838, startPoint y: 406, endPoint x: 783, endPoint y: 379, distance: 61.1
click at [838, 406] on div "Choose your label style Standard FDA label USA (FDA) Standard FDA label Tabular…" at bounding box center [791, 500] width 1219 height 612
click at [1200, 35] on span "Download" at bounding box center [1174, 33] width 60 height 19
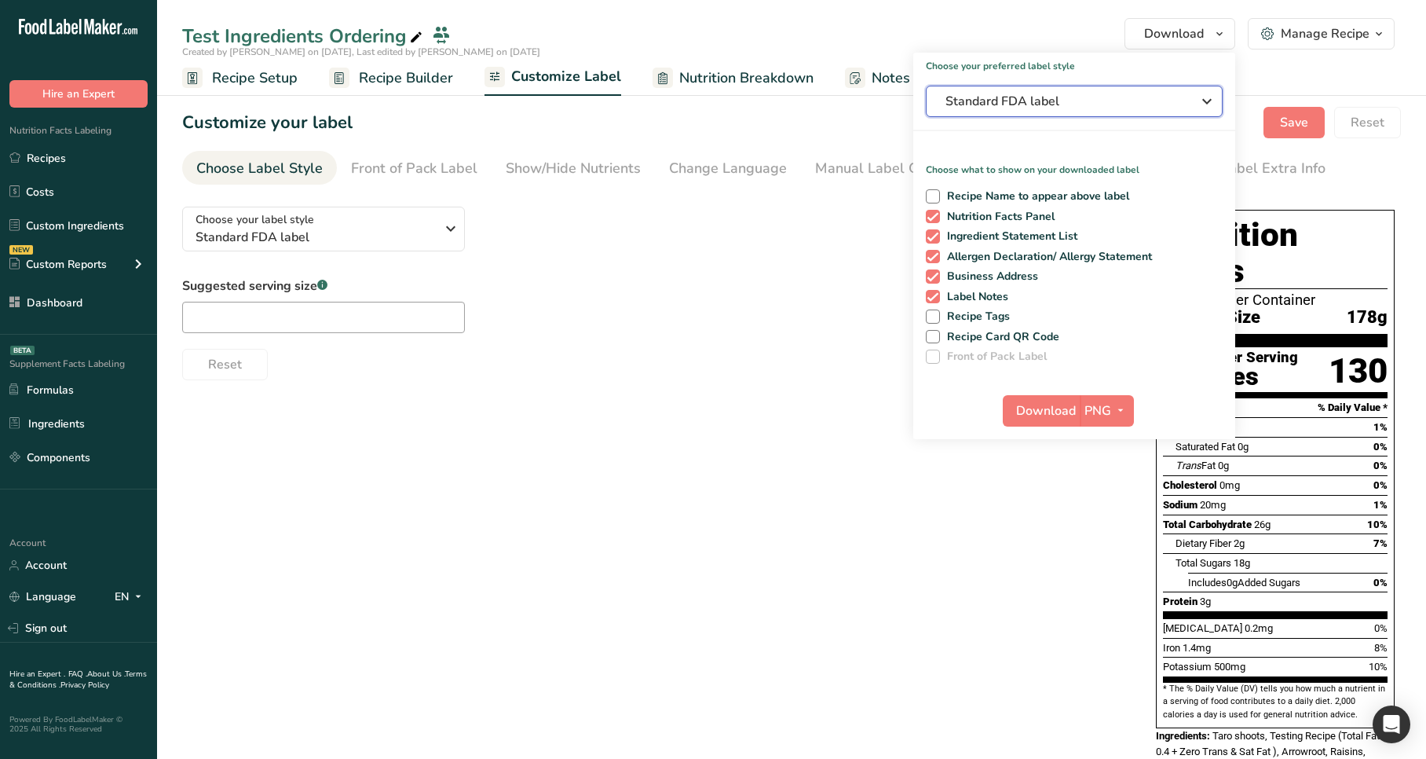
click at [1016, 112] on button "Standard FDA label" at bounding box center [1074, 101] width 297 height 31
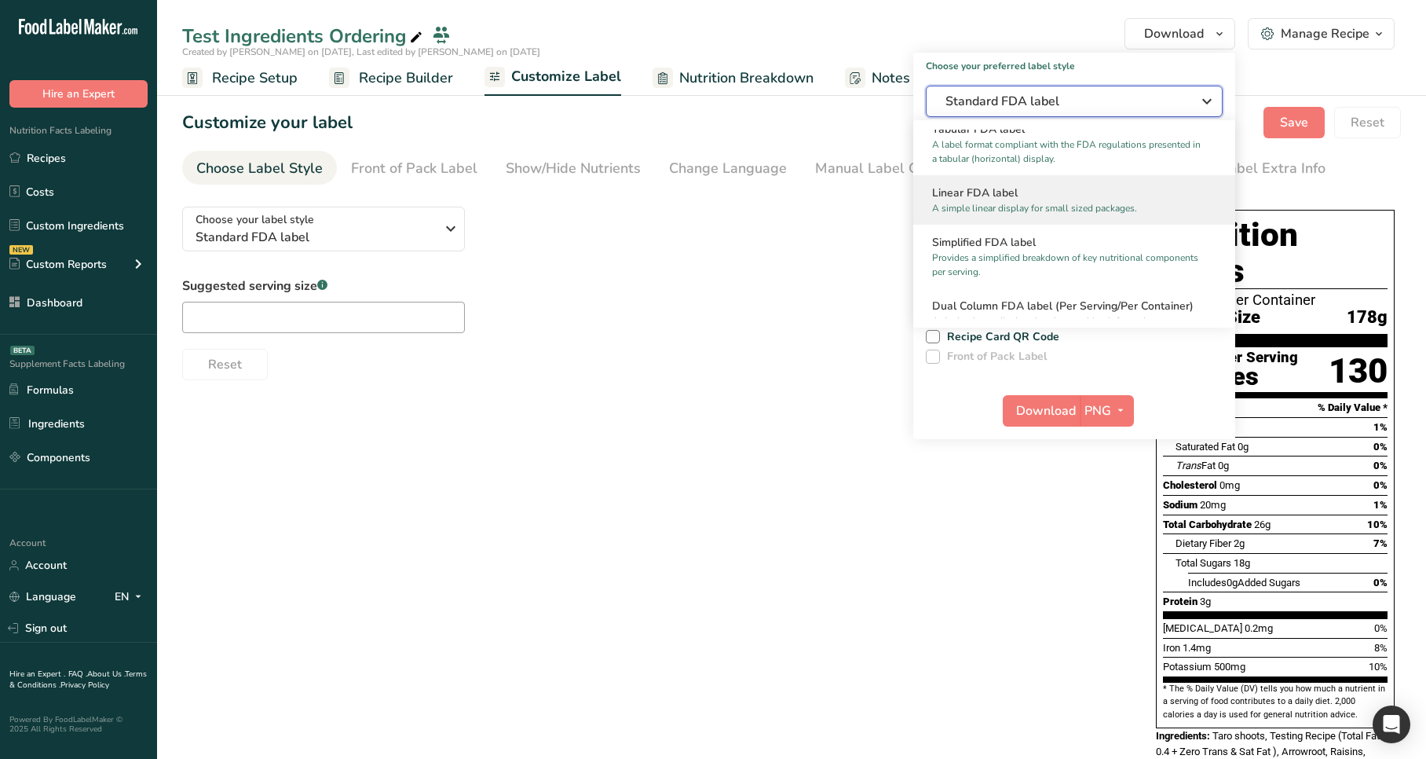
scroll to position [85, 0]
click at [1001, 207] on p "A simple linear display for small sized packages." at bounding box center [1067, 205] width 270 height 14
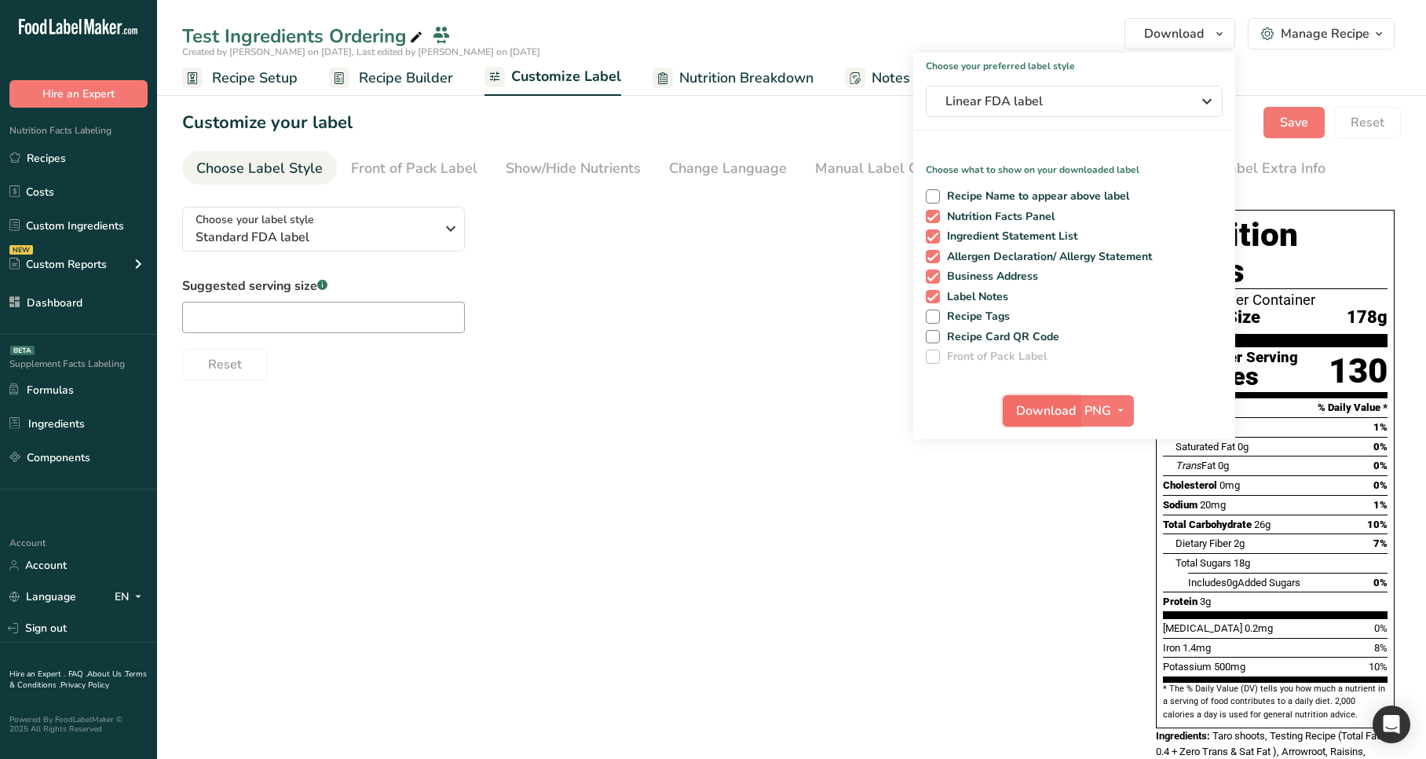
click at [1024, 411] on span "Download" at bounding box center [1046, 410] width 60 height 19
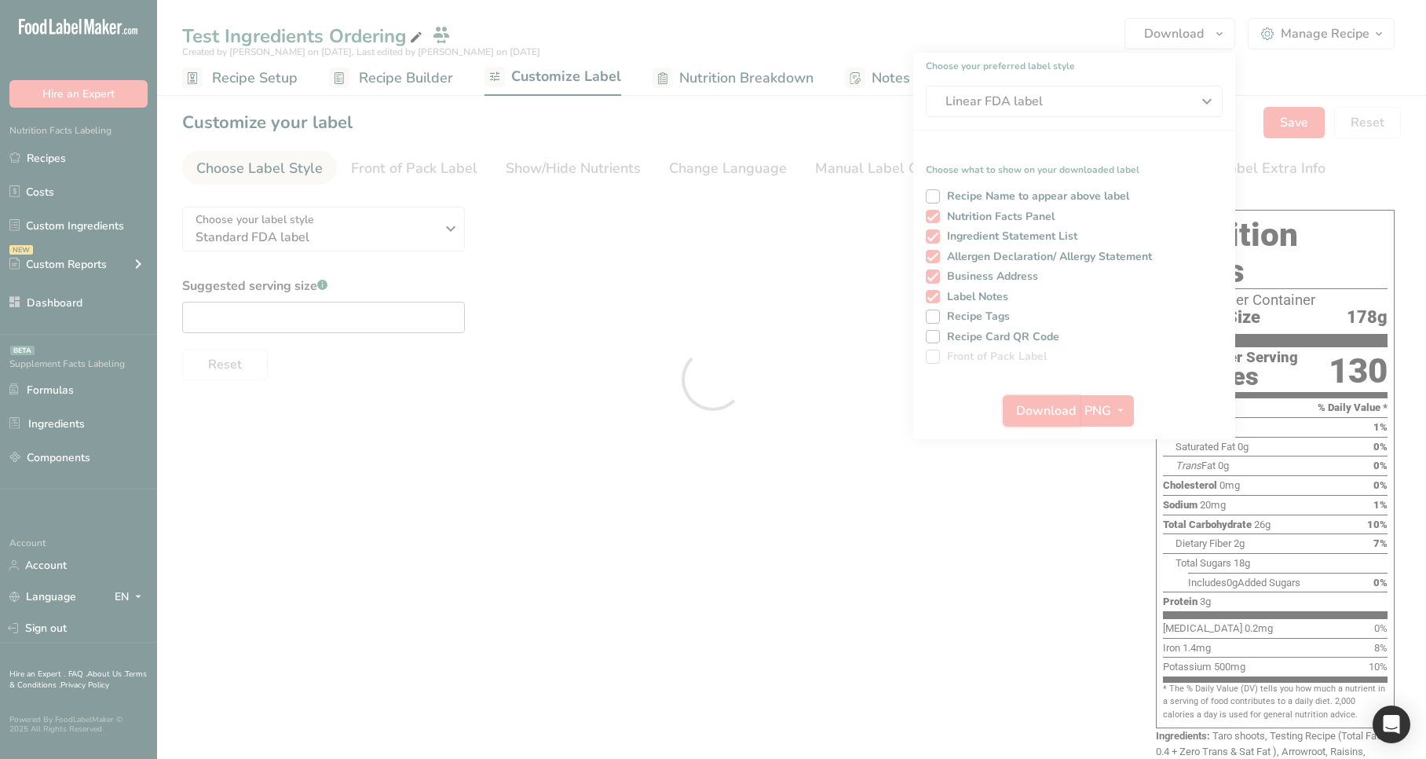
scroll to position [0, 0]
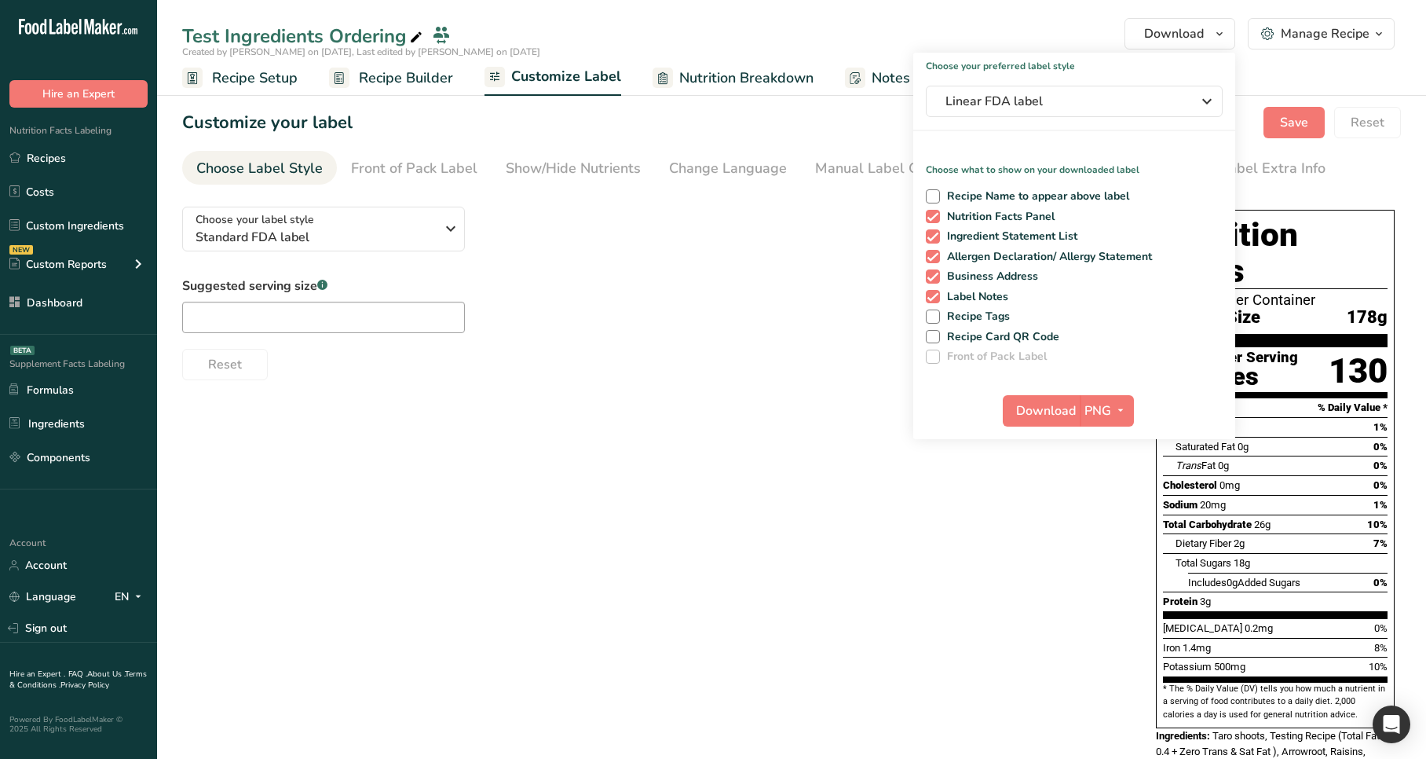
click at [697, 491] on div "Choose your label style Standard FDA label USA (FDA) Standard FDA label Tabular…" at bounding box center [791, 500] width 1219 height 612
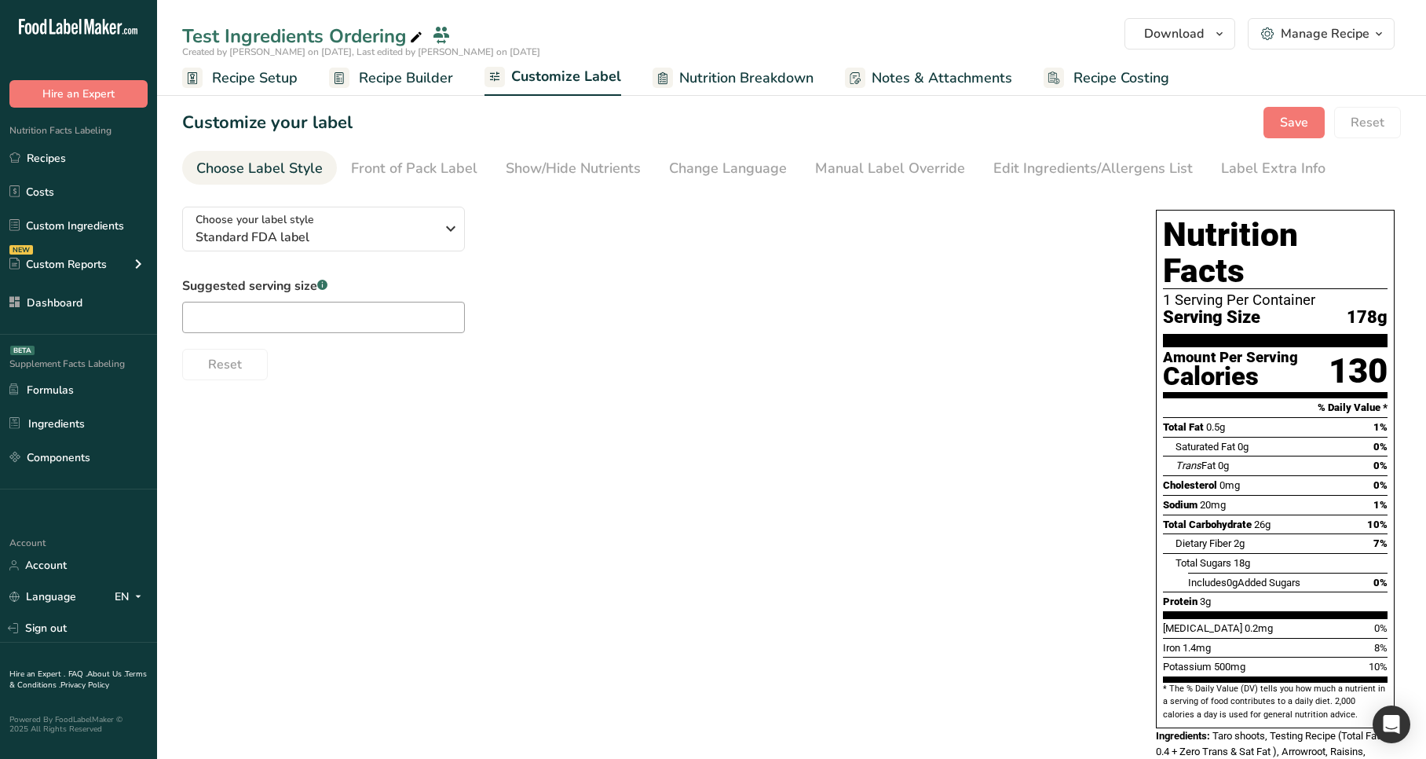
click at [830, 483] on div "Choose your label style Standard FDA label USA (FDA) Standard FDA label Tabular…" at bounding box center [791, 500] width 1219 height 612
click at [395, 225] on div "Choose your label style Standard FDA label" at bounding box center [316, 228] width 240 height 35
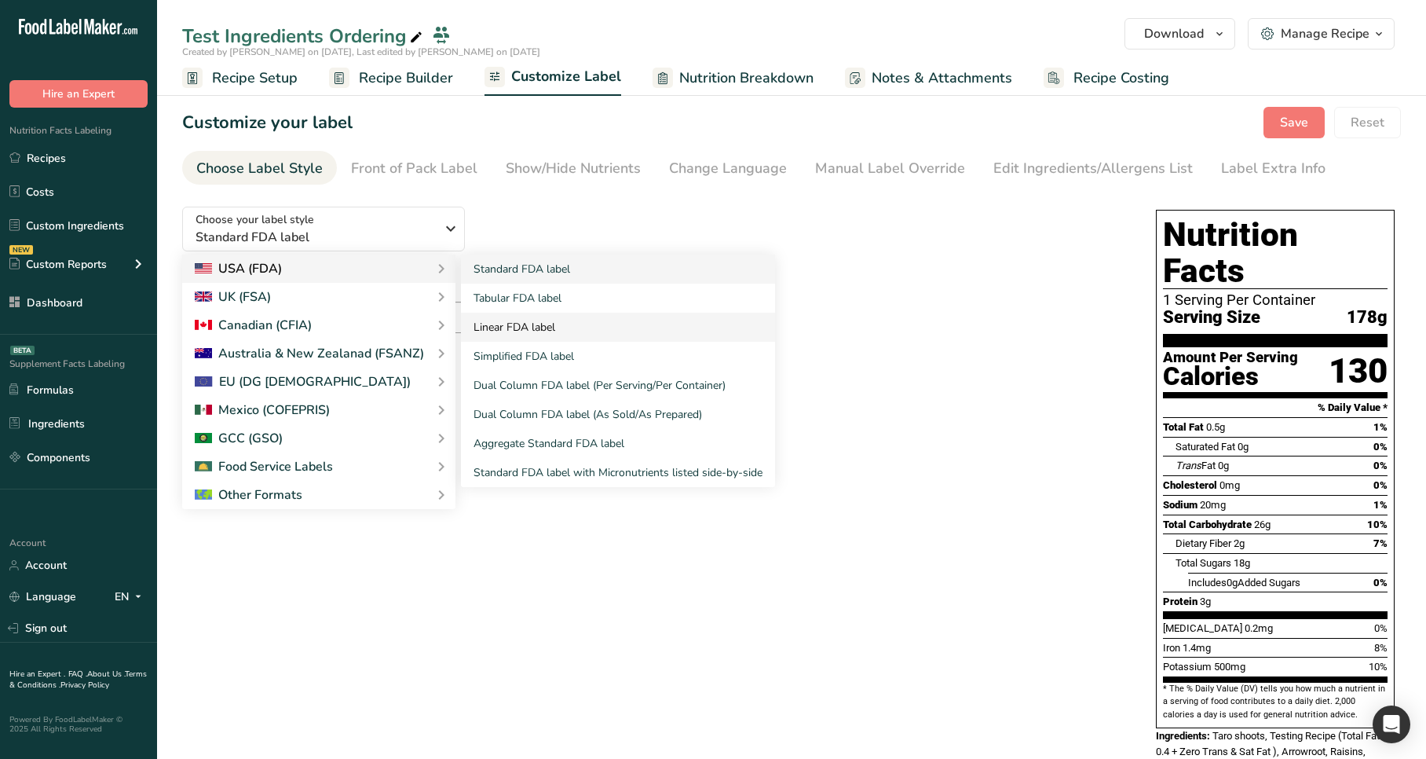
click at [521, 324] on link "Linear FDA label" at bounding box center [618, 327] width 314 height 29
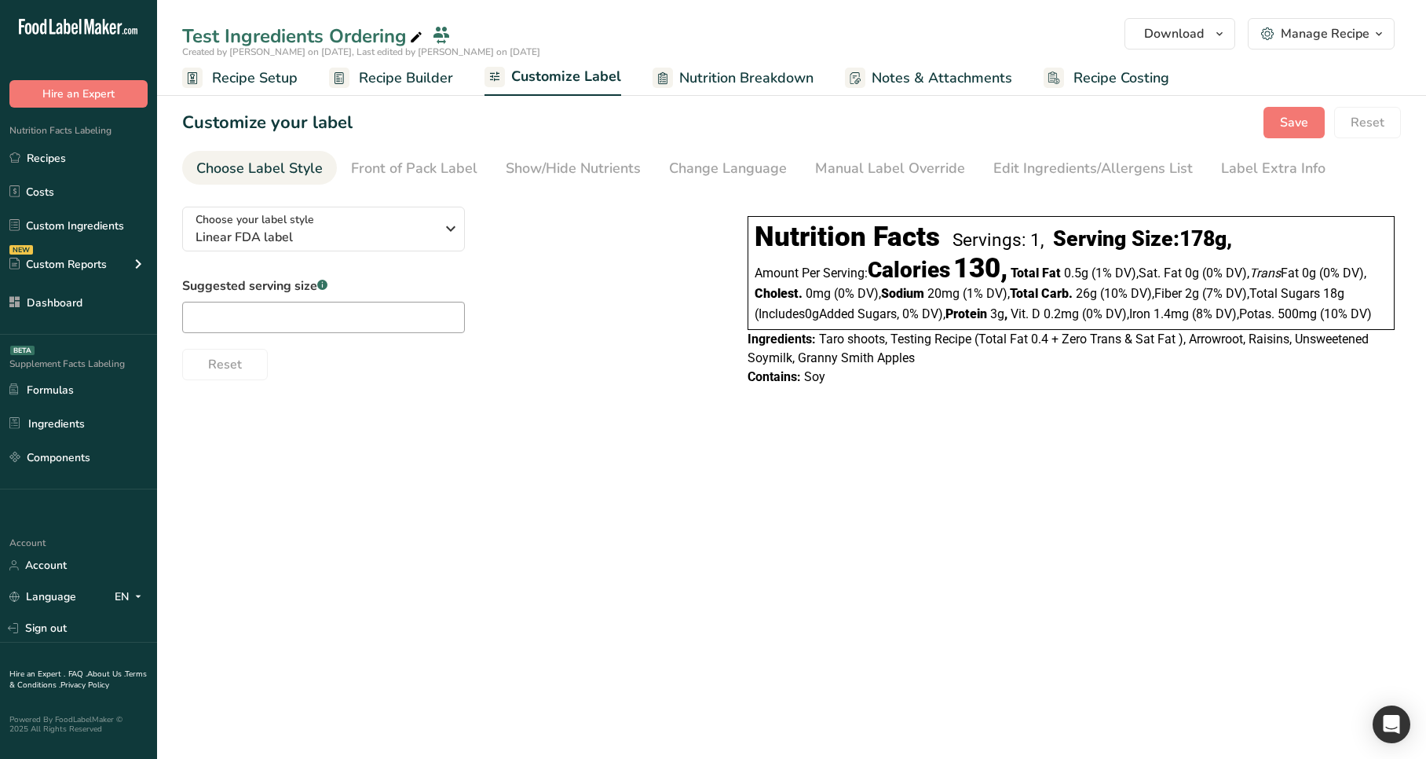
click at [1171, 51] on div "Created by [PERSON_NAME] on [DATE], Last edited by [PERSON_NAME] on [DATE]" at bounding box center [791, 52] width 1269 height 14
click at [1179, 42] on span "Download" at bounding box center [1174, 33] width 60 height 19
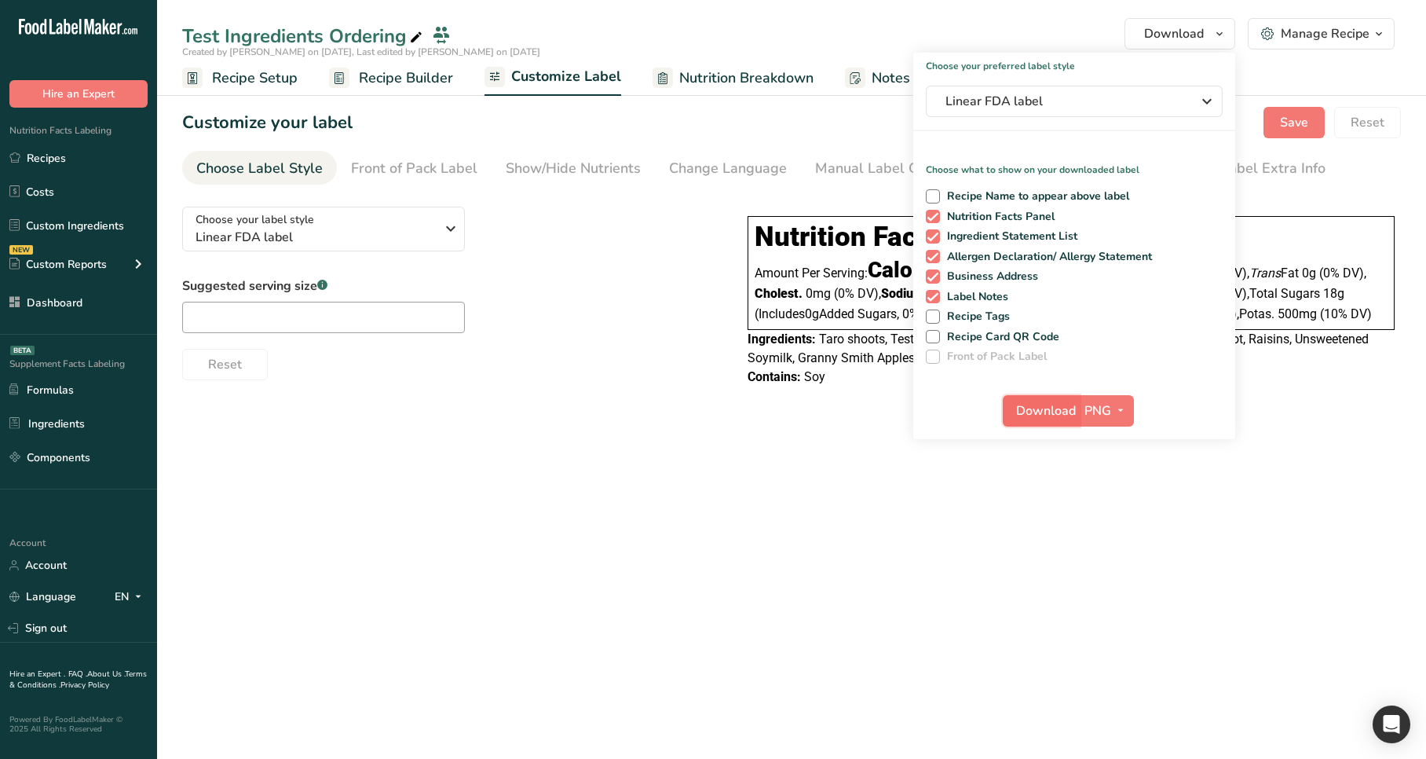
click at [1035, 401] on span "Download" at bounding box center [1046, 410] width 60 height 19
click at [700, 580] on main "Test Ingredients Ordering Download Choose your preferred label style Linear FDA…" at bounding box center [713, 379] width 1426 height 759
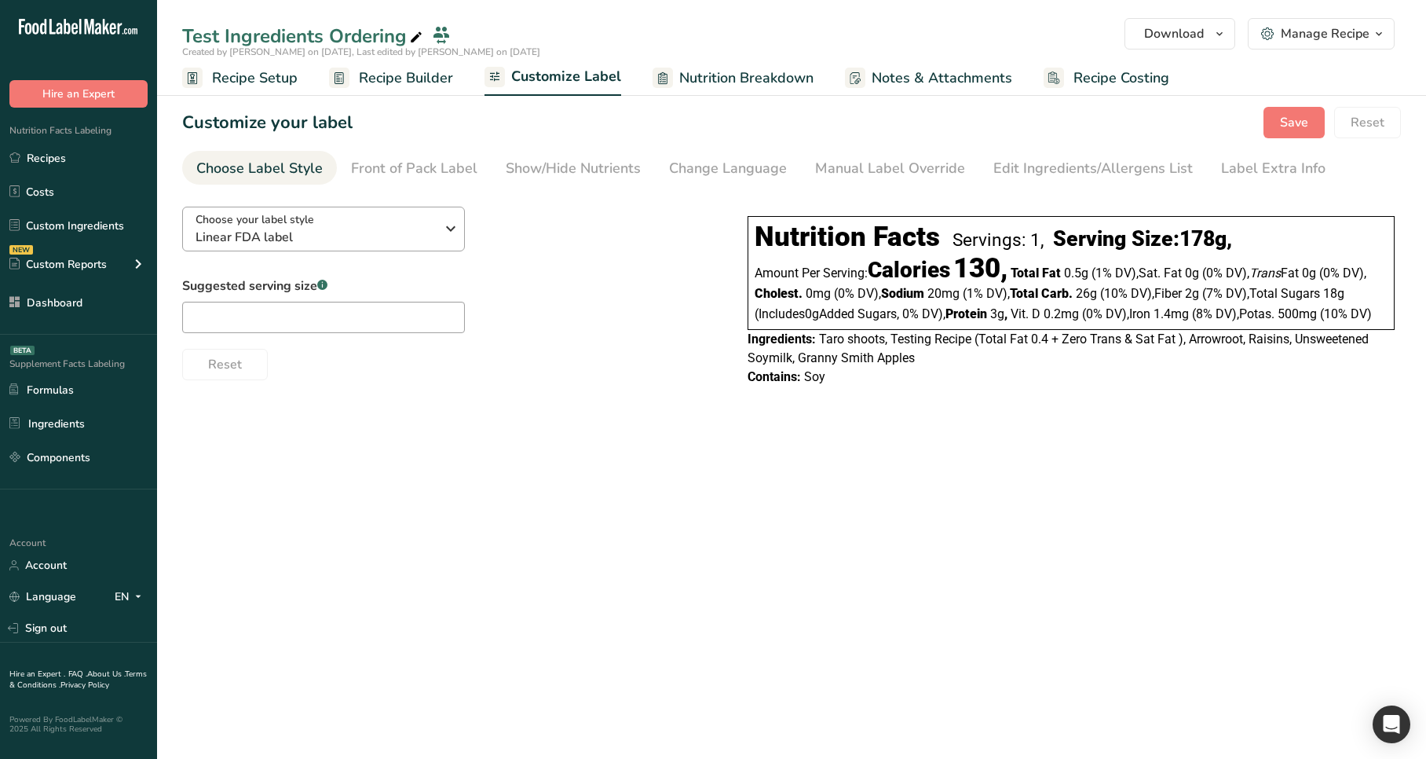
click at [359, 207] on div "Choose your label style Linear FDA label USA (FDA) Standard FDA label Tabular F…" at bounding box center [449, 287] width 534 height 186
click at [359, 213] on div "Choose your label style Linear FDA label" at bounding box center [316, 228] width 240 height 35
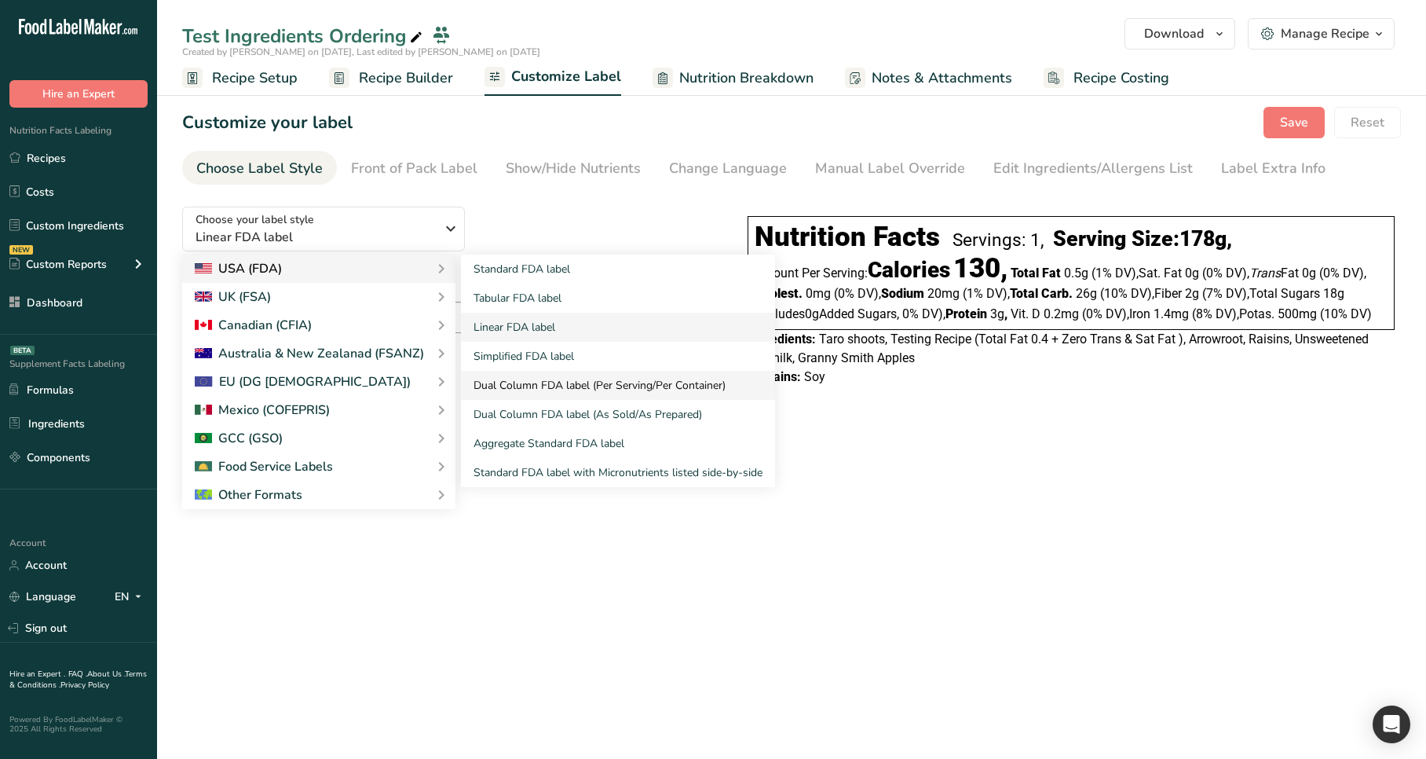
click at [514, 383] on link "Dual Column FDA label (Per Serving/Per Container)" at bounding box center [618, 385] width 314 height 29
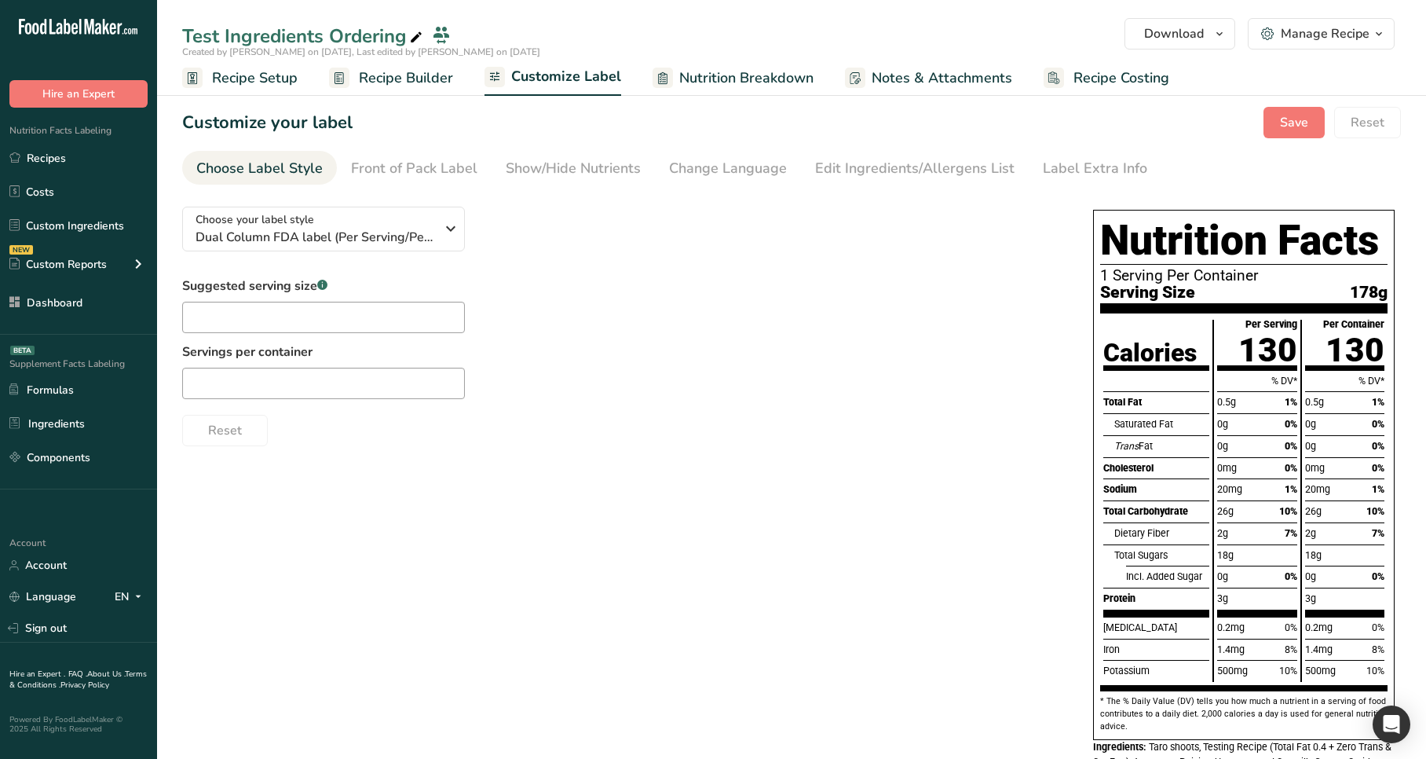
drag, startPoint x: 678, startPoint y: 474, endPoint x: 698, endPoint y: 473, distance: 19.7
click at [678, 475] on div "Choose your label style Dual Column FDA label (Per Serving/Per Container) USA (…" at bounding box center [791, 504] width 1219 height 620
click at [1223, 37] on icon "button" at bounding box center [1219, 34] width 13 height 20
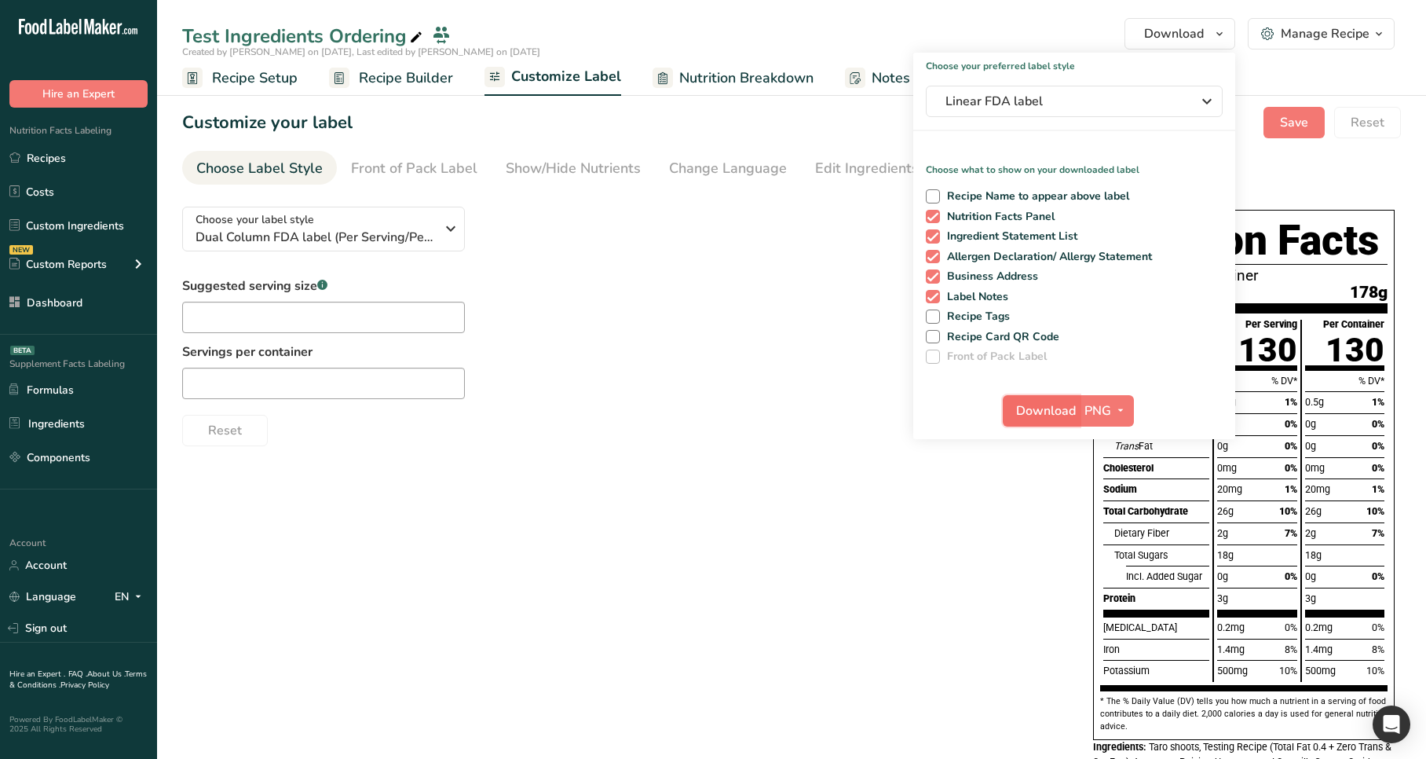
click at [1037, 411] on span "Download" at bounding box center [1046, 410] width 60 height 19
click at [598, 382] on div "Suggested serving size .a-a{fill:#347362;}.b-a{fill:#fff;} Servings per contain…" at bounding box center [621, 361] width 879 height 170
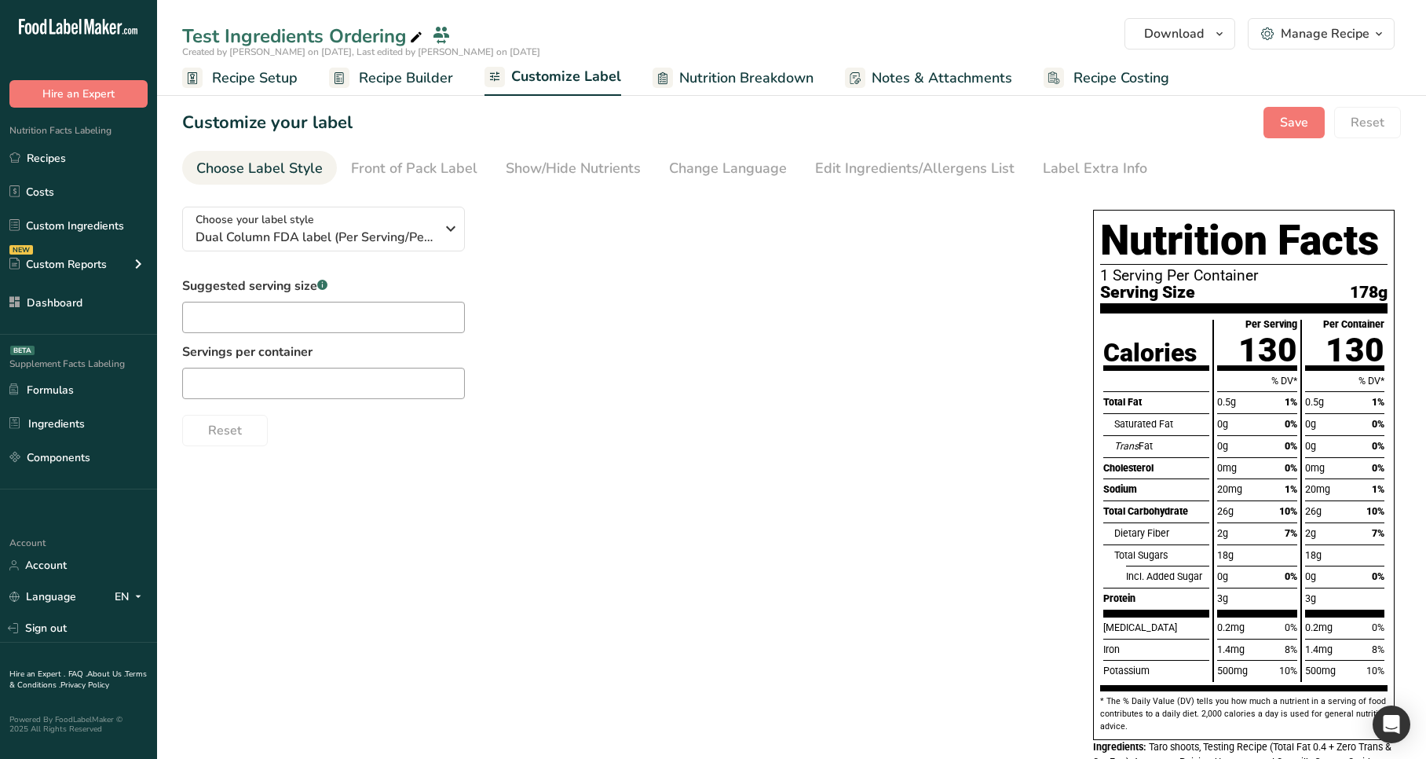
click at [426, 76] on span "Recipe Builder" at bounding box center [406, 78] width 94 height 21
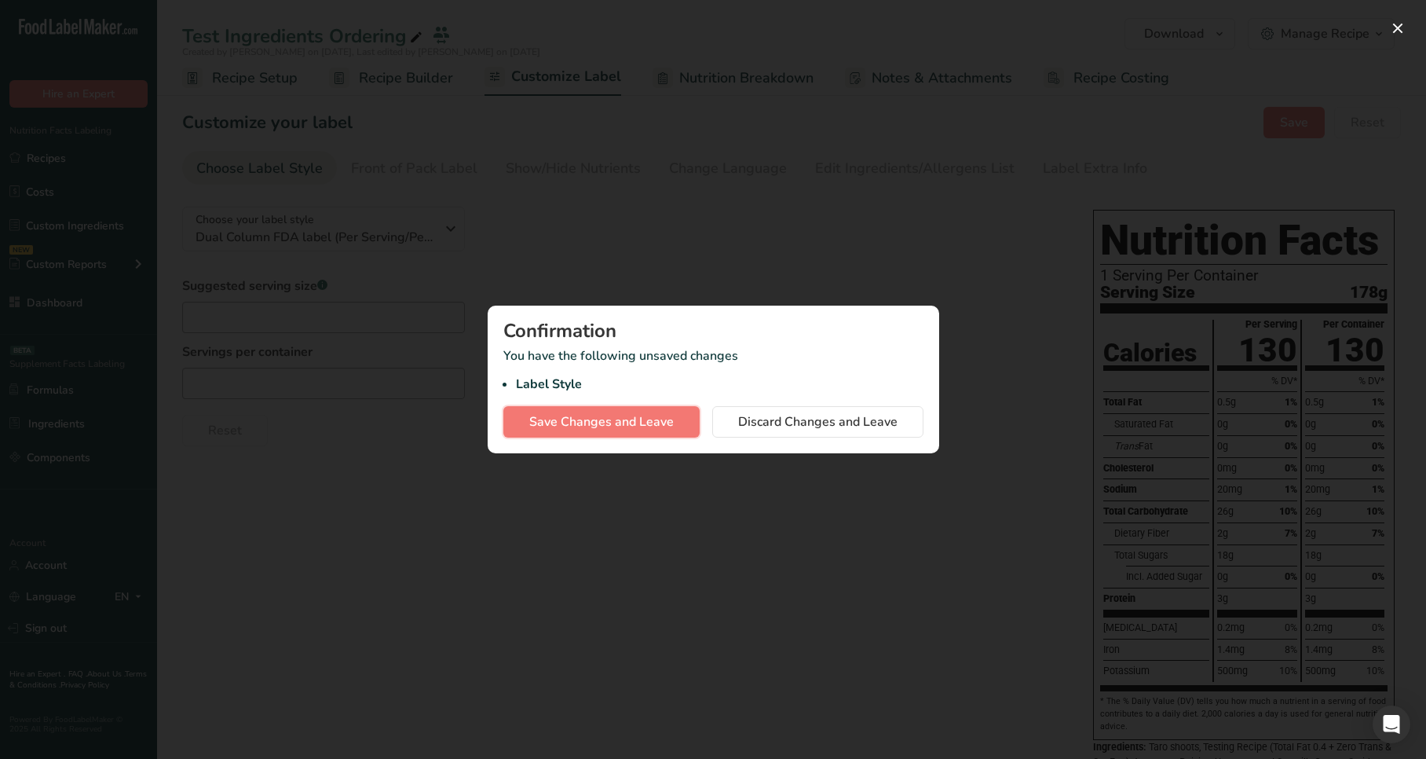
drag, startPoint x: 639, startPoint y: 419, endPoint x: 646, endPoint y: 413, distance: 9.0
click at [639, 419] on span "Save Changes and Leave" at bounding box center [601, 421] width 144 height 19
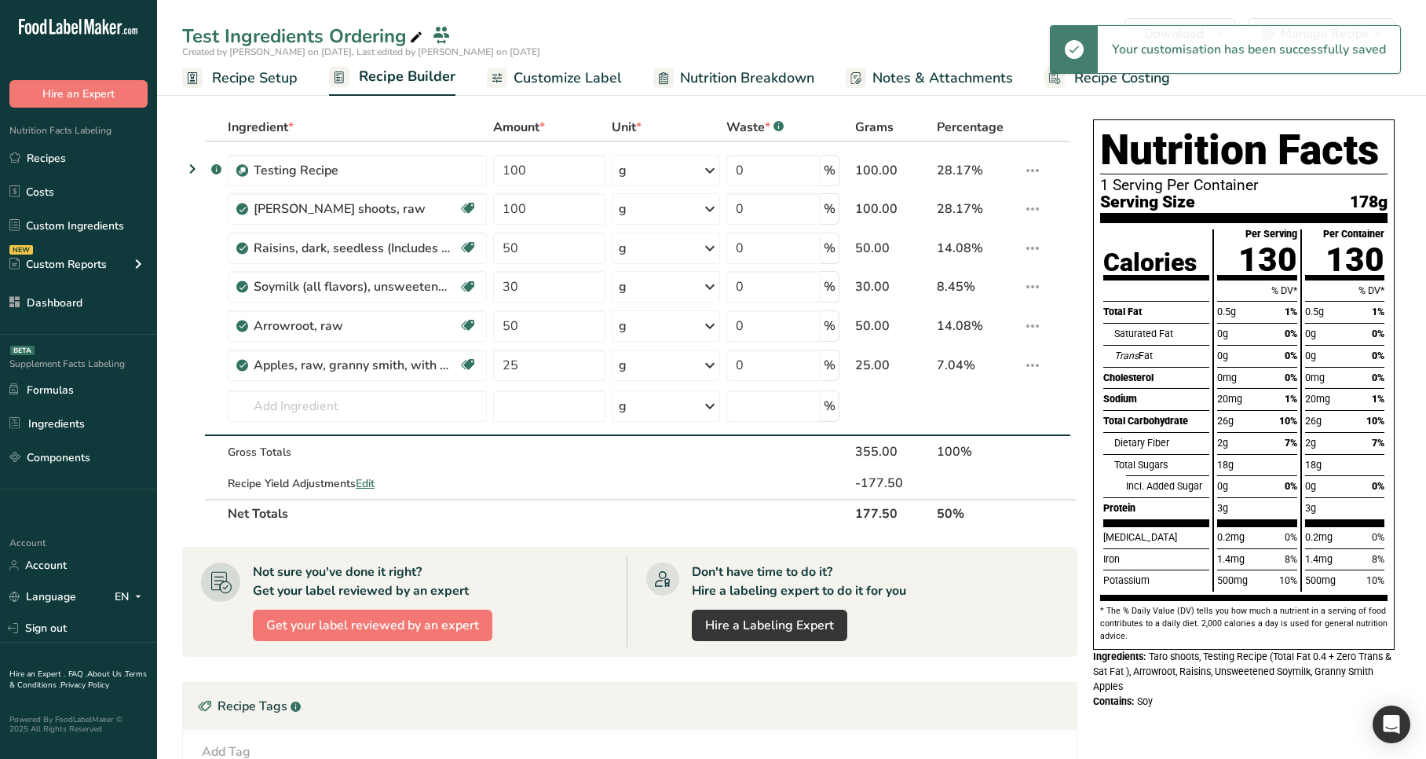
click at [989, 29] on div "Test Ingredients Ordering" at bounding box center [791, 36] width 1269 height 28
click at [1190, 26] on span "Download" at bounding box center [1174, 33] width 60 height 19
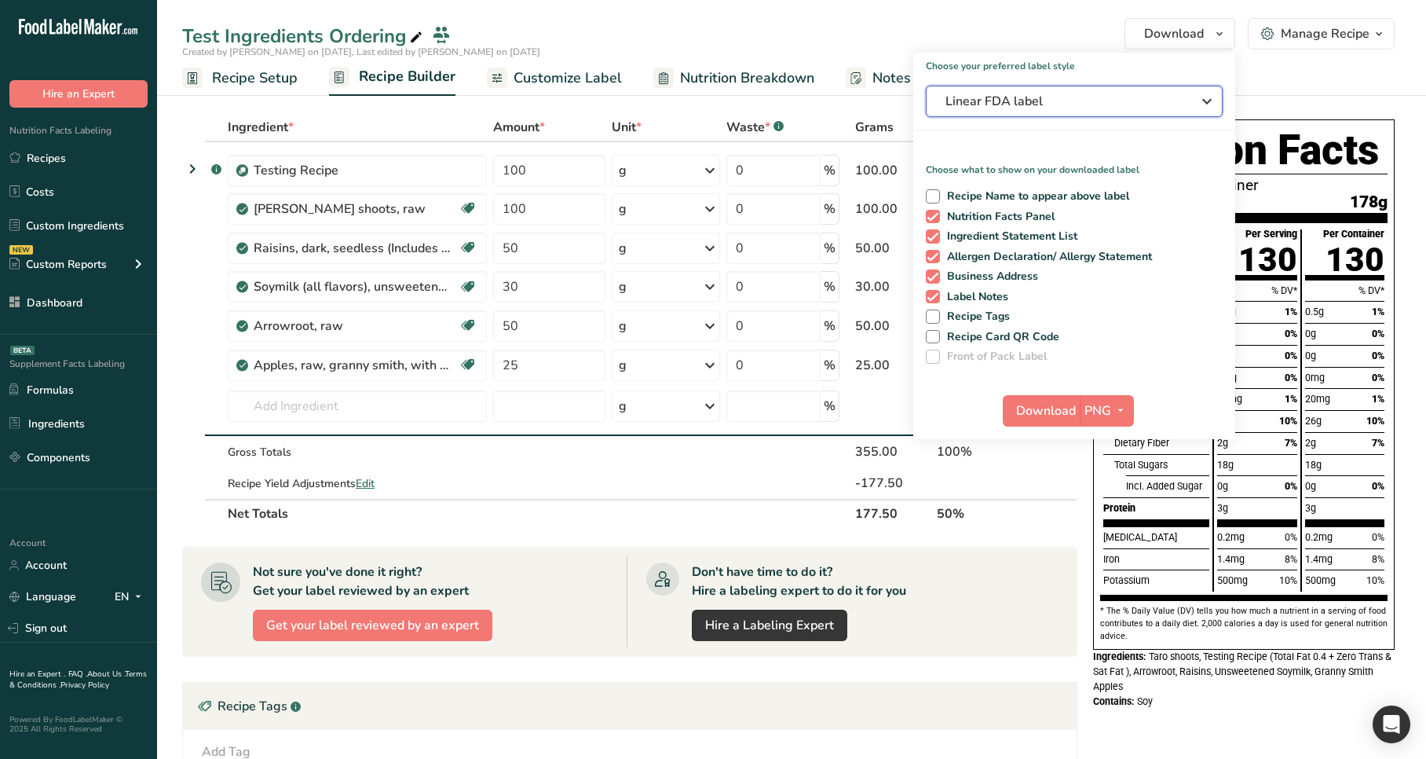
click at [1066, 92] on span "Linear FDA label" at bounding box center [1063, 101] width 236 height 19
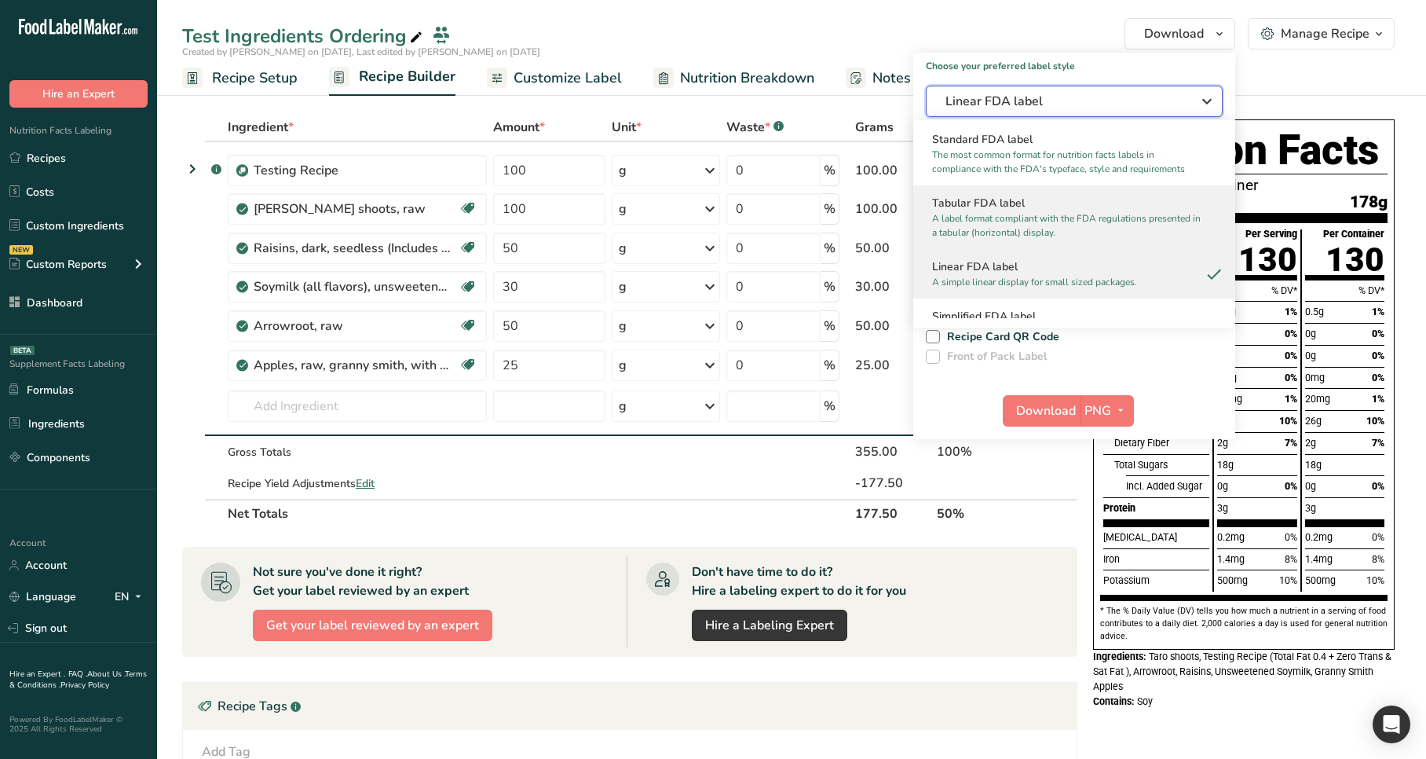
scroll to position [107, 0]
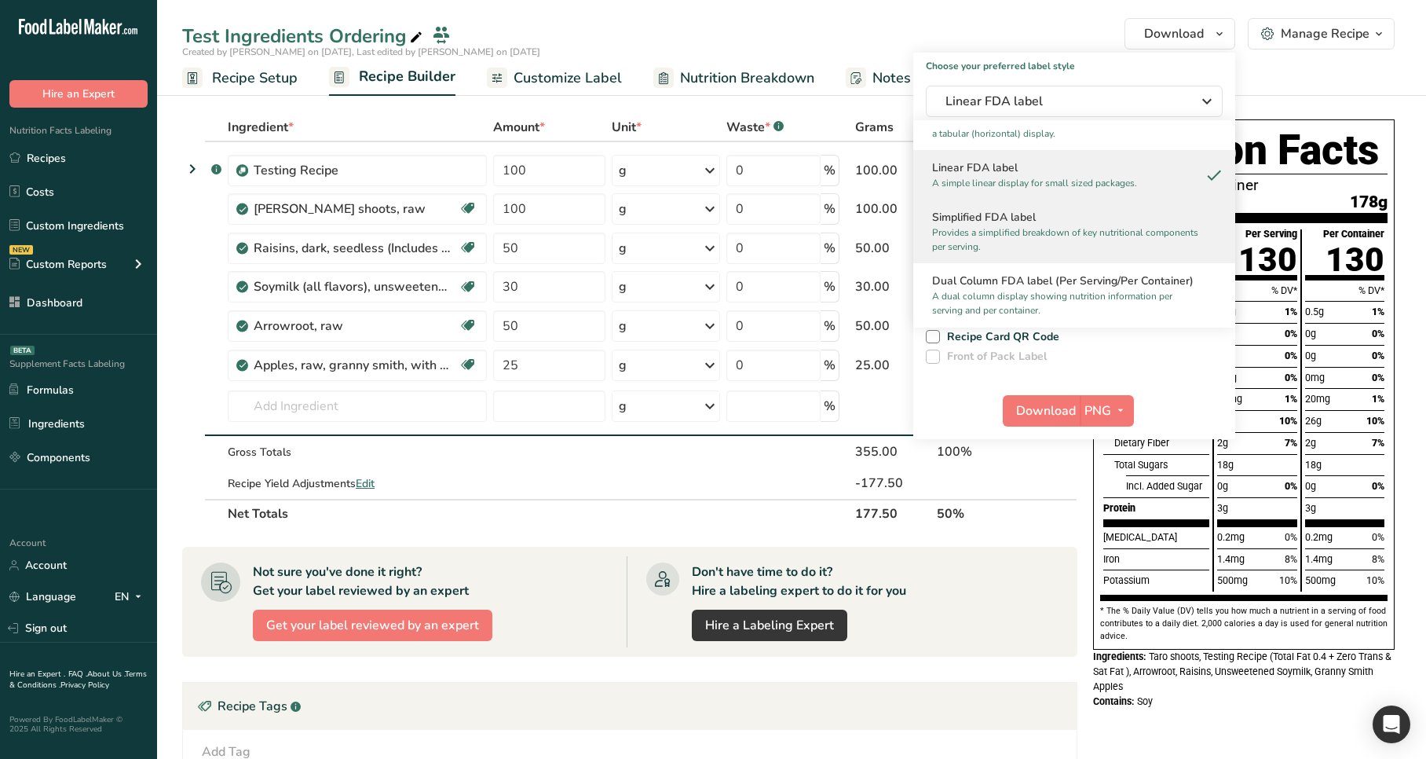
click at [1030, 232] on p "Provides a simplified breakdown of key nutritional components per serving." at bounding box center [1067, 239] width 270 height 28
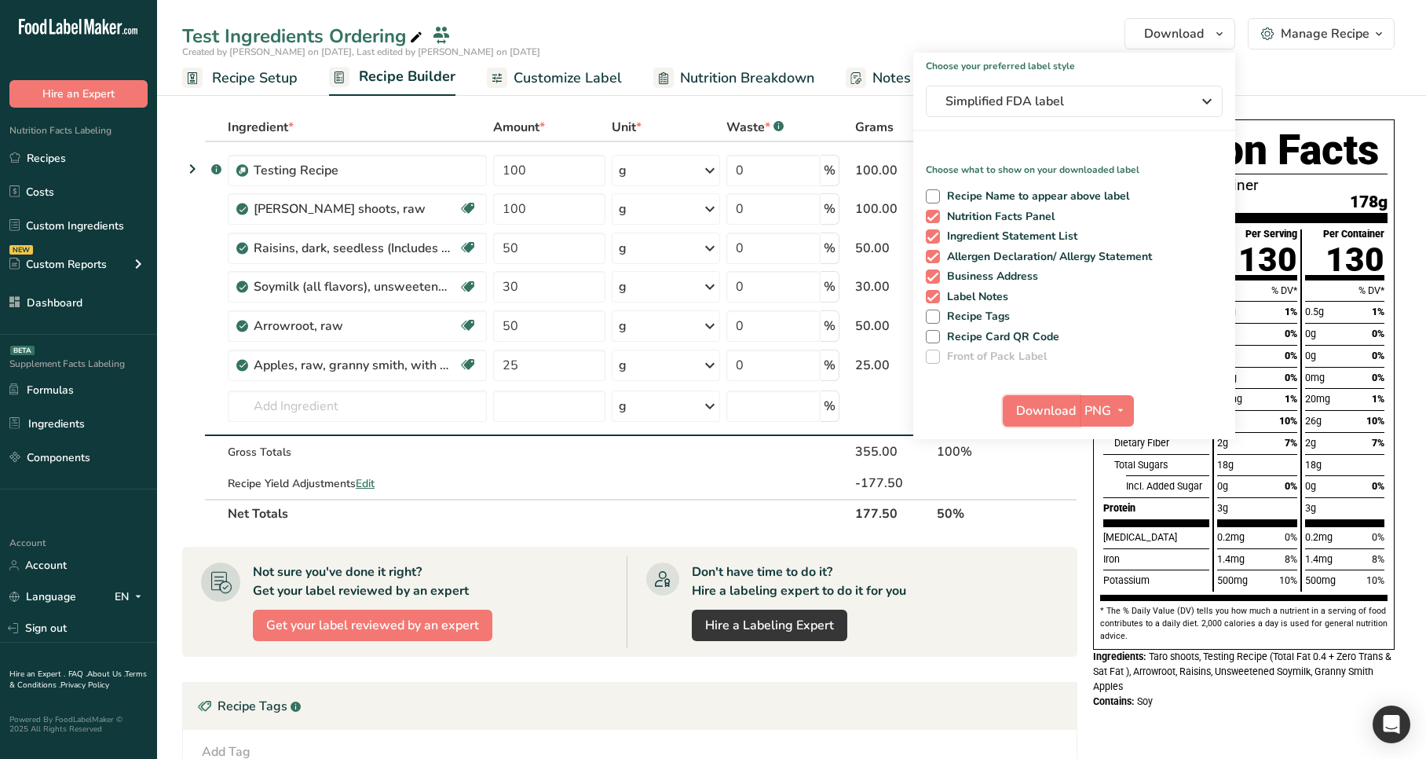
click at [1034, 407] on span "Download" at bounding box center [1046, 410] width 60 height 19
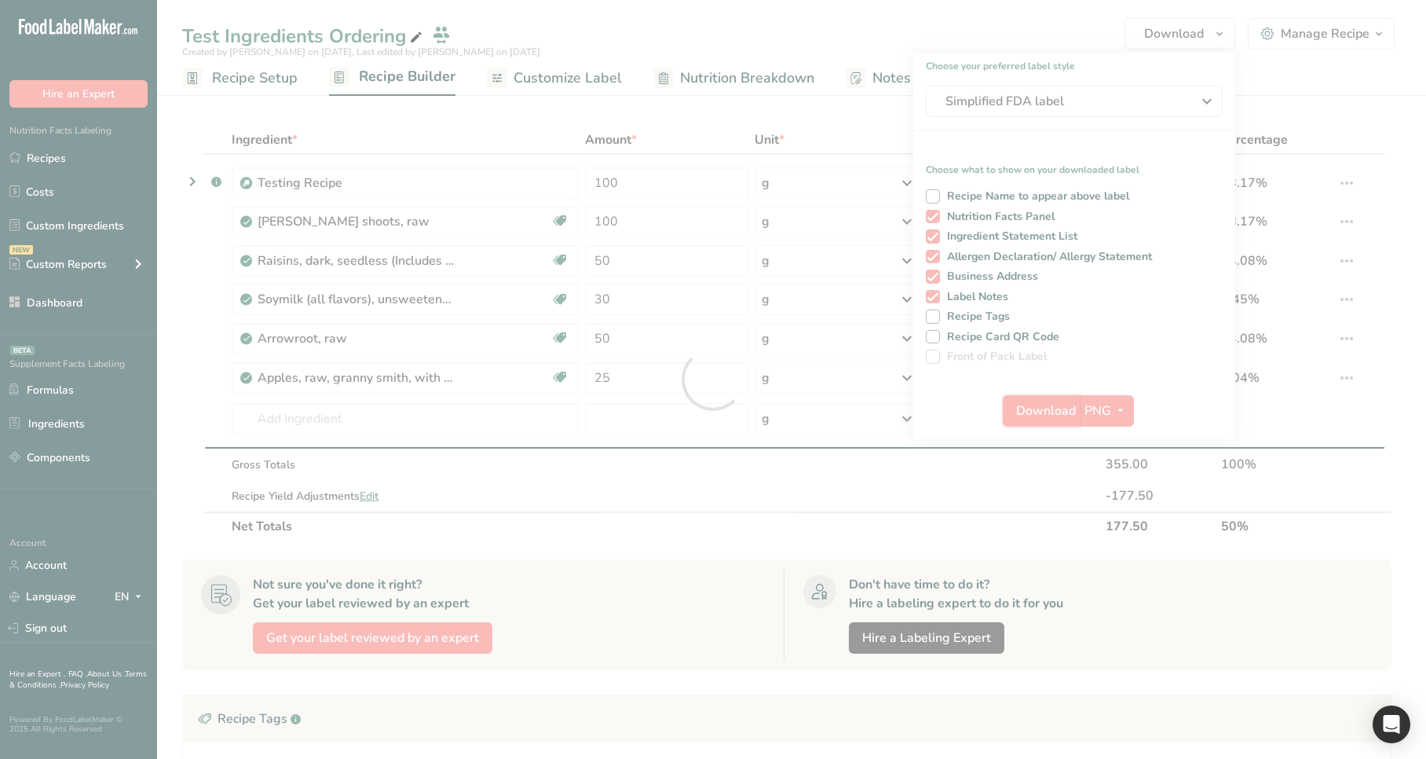
scroll to position [0, 0]
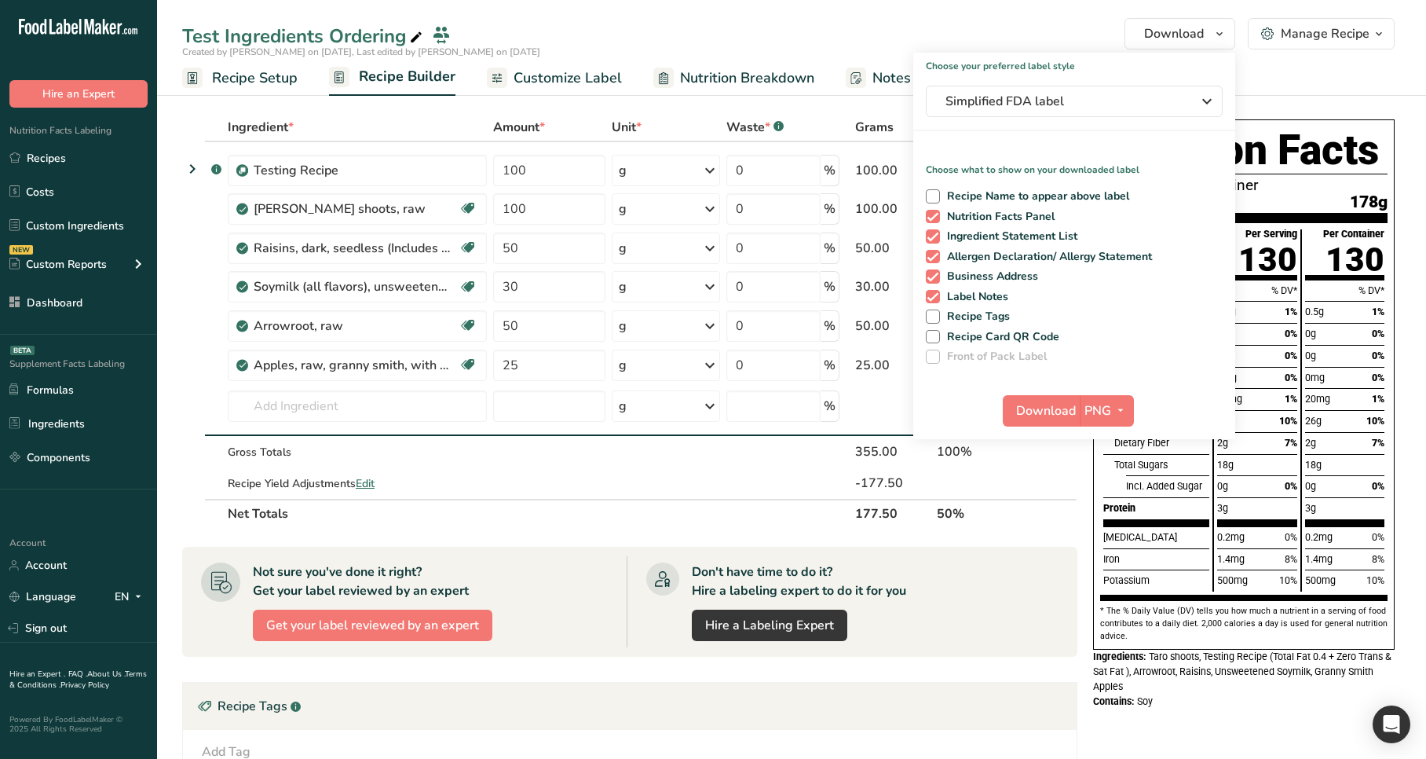
click at [394, 109] on section "Ingredient * Amount * Unit * Waste * .a-a{fill:#347362;}.b-a{fill:#fff;} Grams …" at bounding box center [791, 580] width 1269 height 996
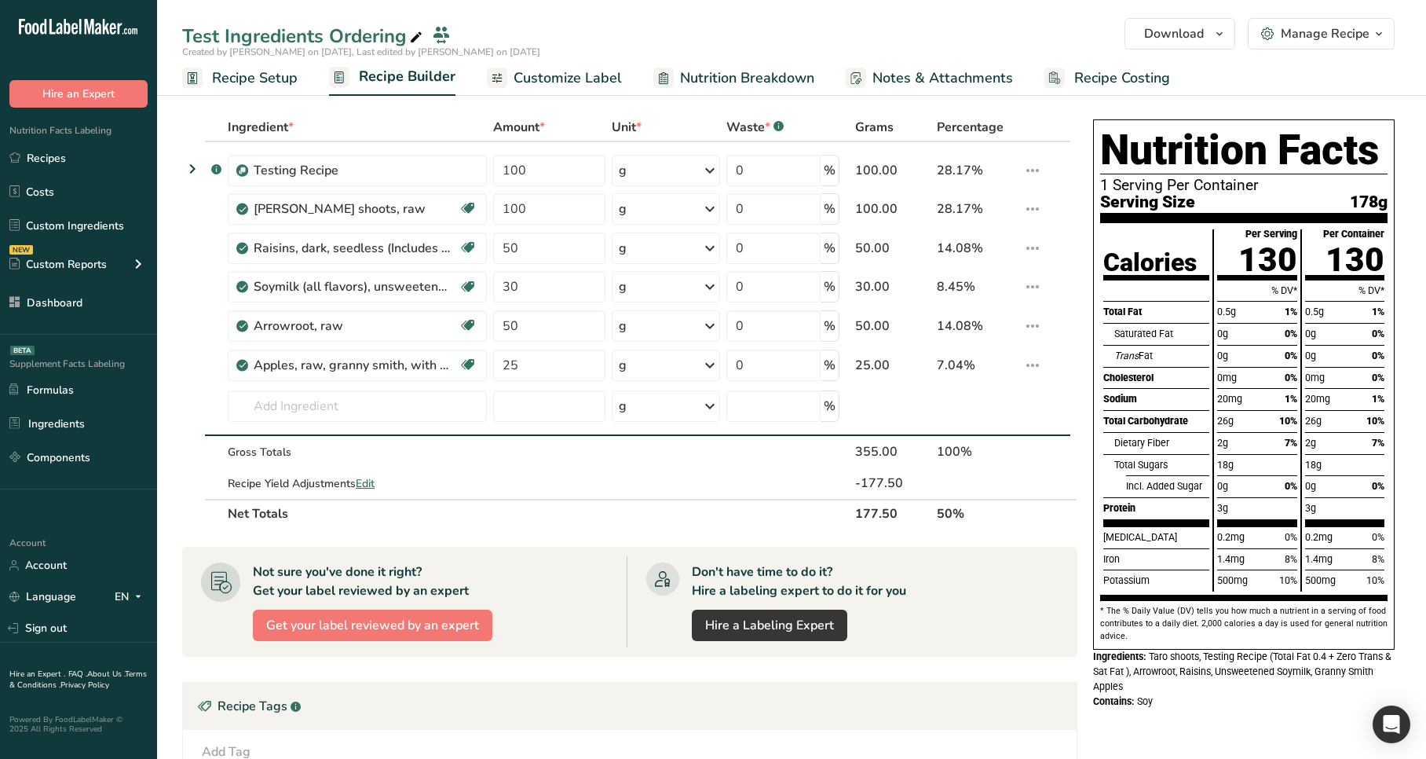
click at [615, 93] on link "Customize Label" at bounding box center [554, 77] width 135 height 35
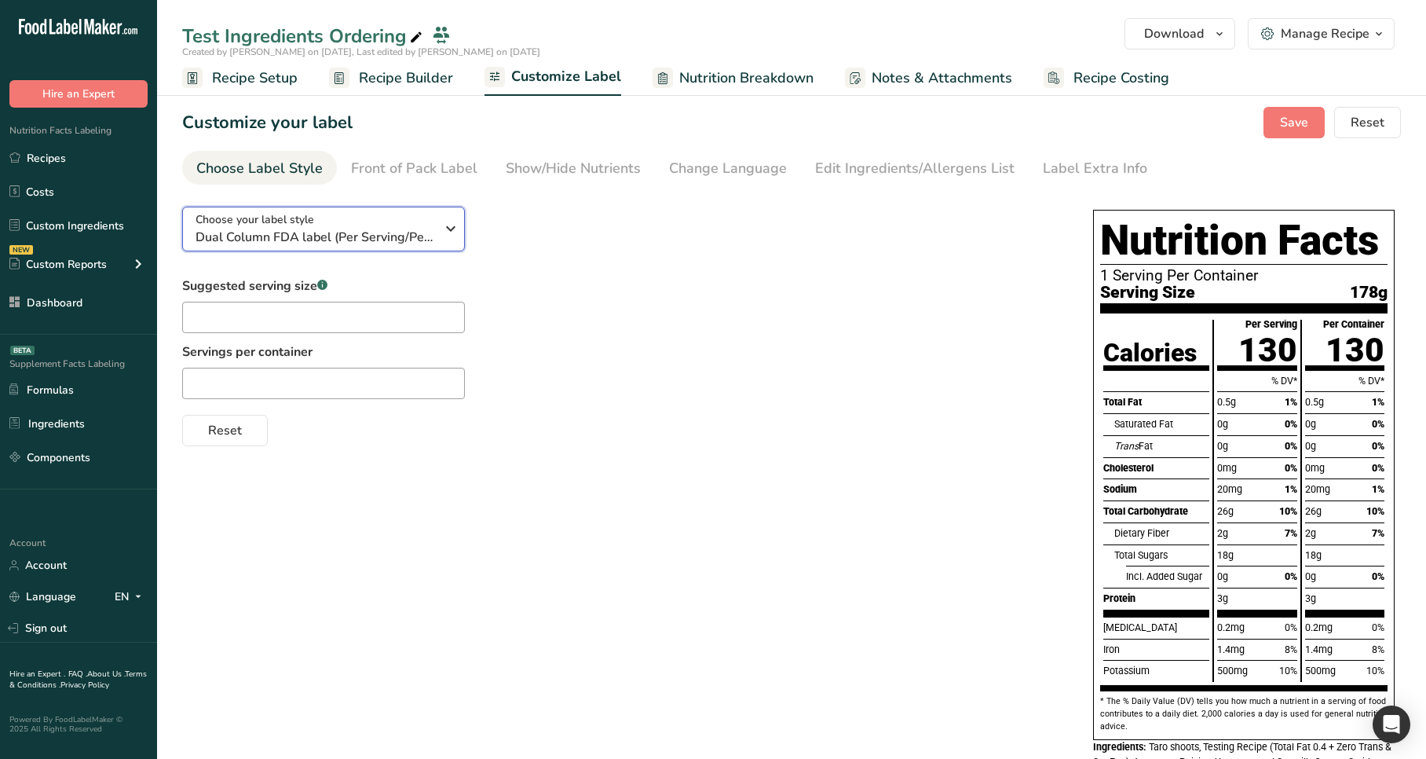
click at [351, 230] on span "Dual Column FDA label (Per Serving/Per Container)" at bounding box center [316, 237] width 240 height 19
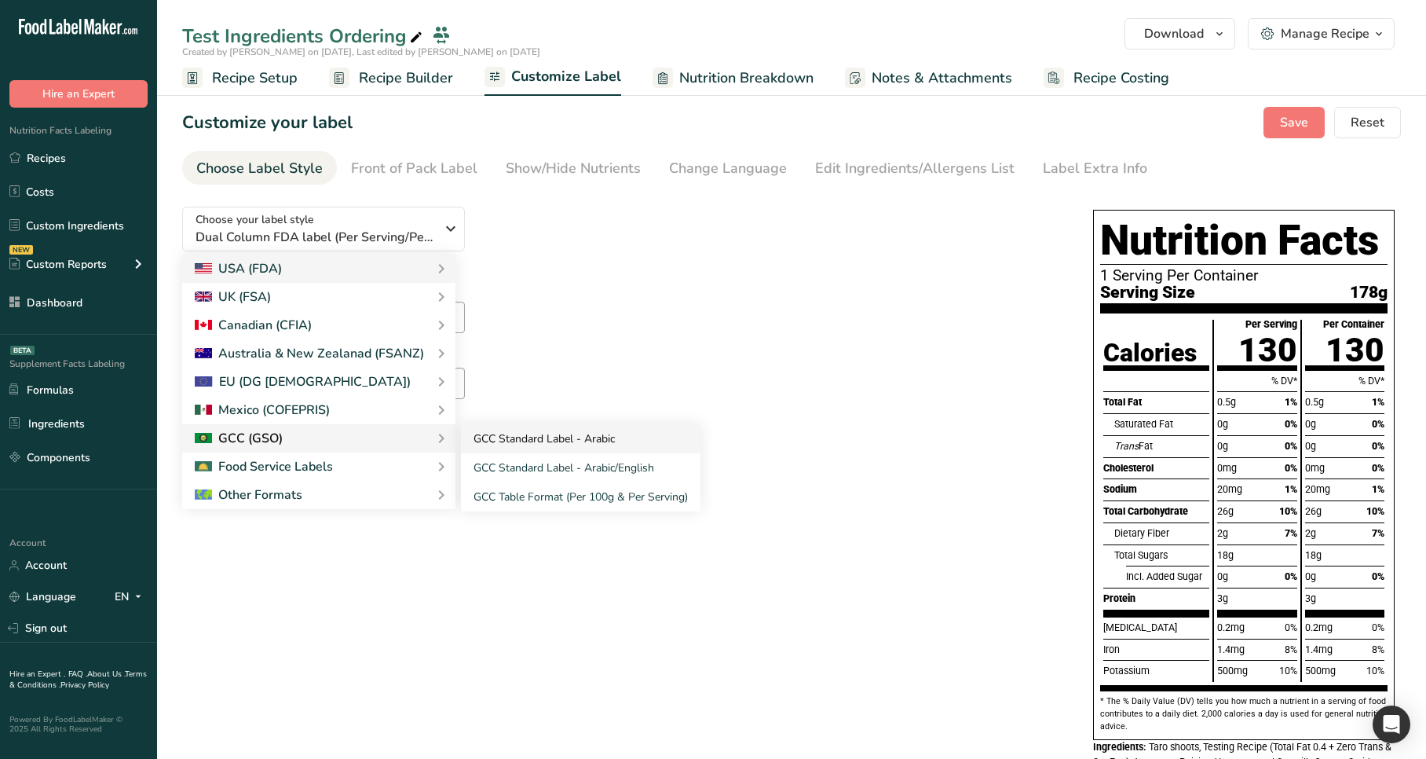
click at [523, 452] on link "GCC Standard Label - Arabic" at bounding box center [581, 438] width 240 height 29
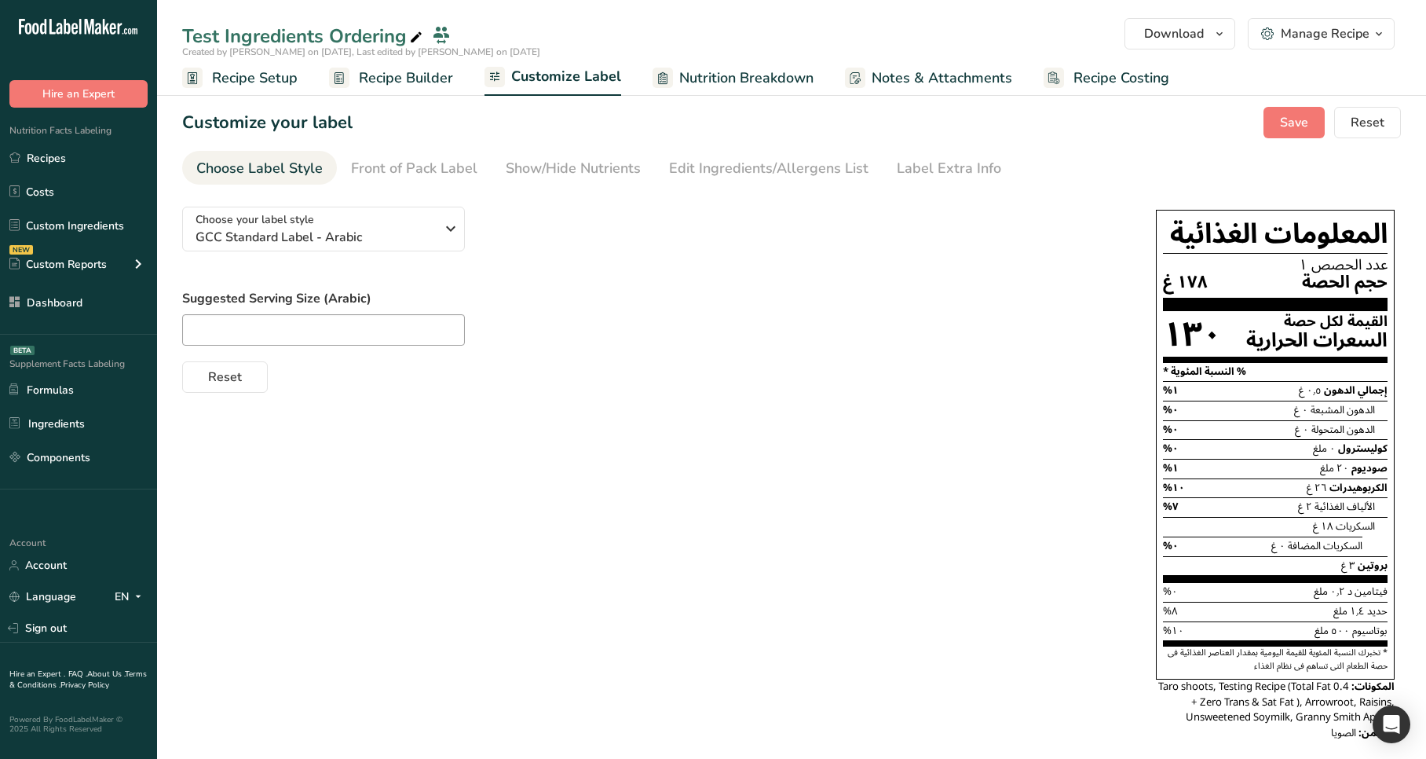
click at [638, 362] on div "Reset" at bounding box center [653, 374] width 942 height 38
click at [406, 75] on span "Recipe Builder" at bounding box center [406, 78] width 94 height 21
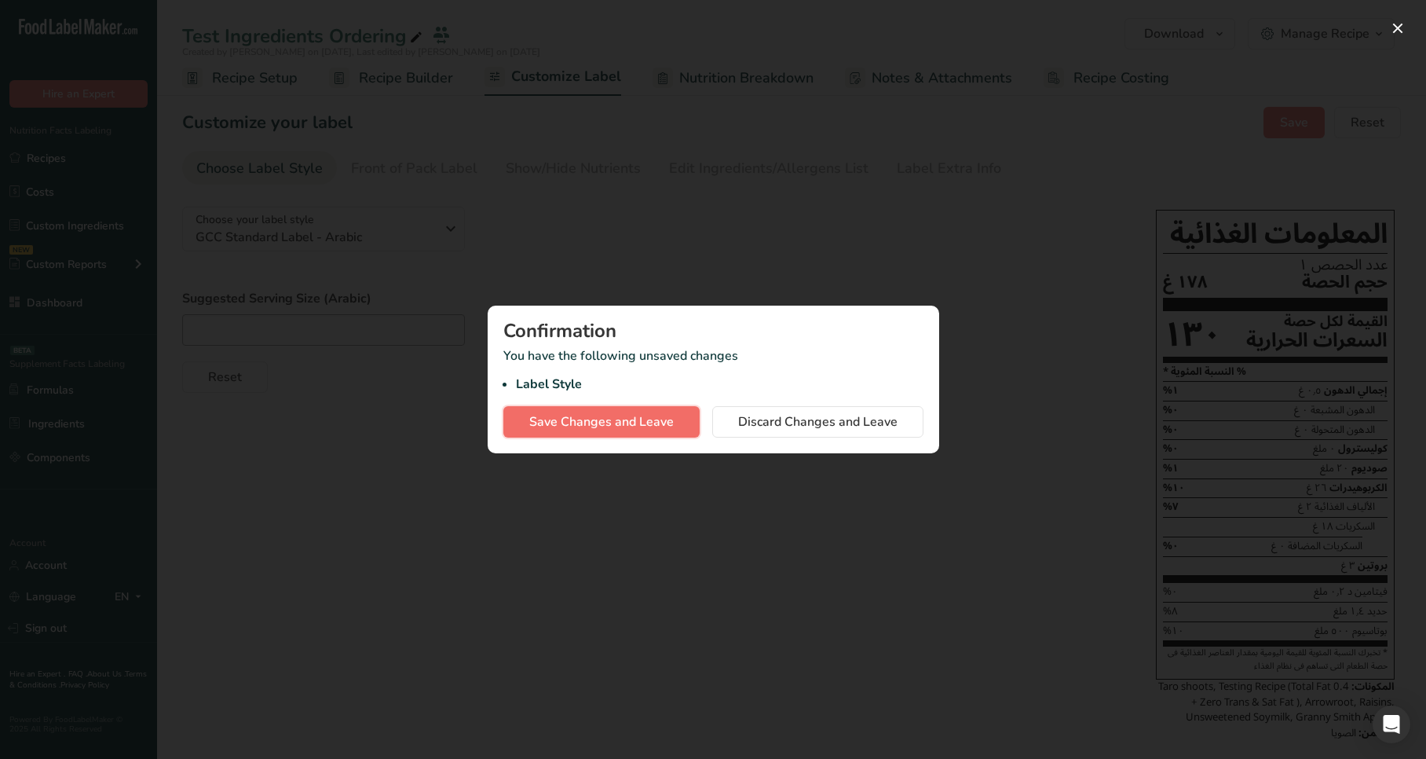
click at [576, 426] on span "Save Changes and Leave" at bounding box center [601, 421] width 144 height 19
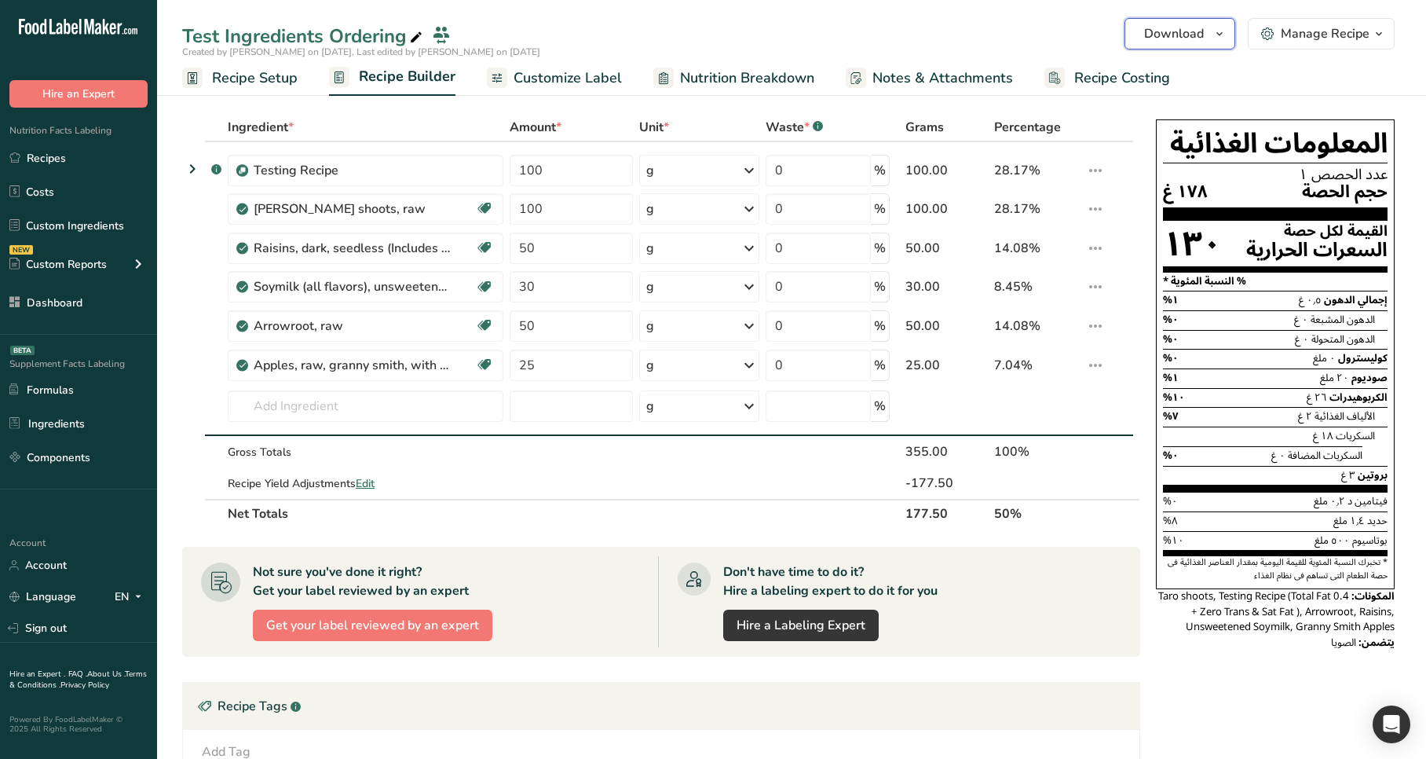
click at [1203, 35] on span "Download" at bounding box center [1174, 33] width 60 height 19
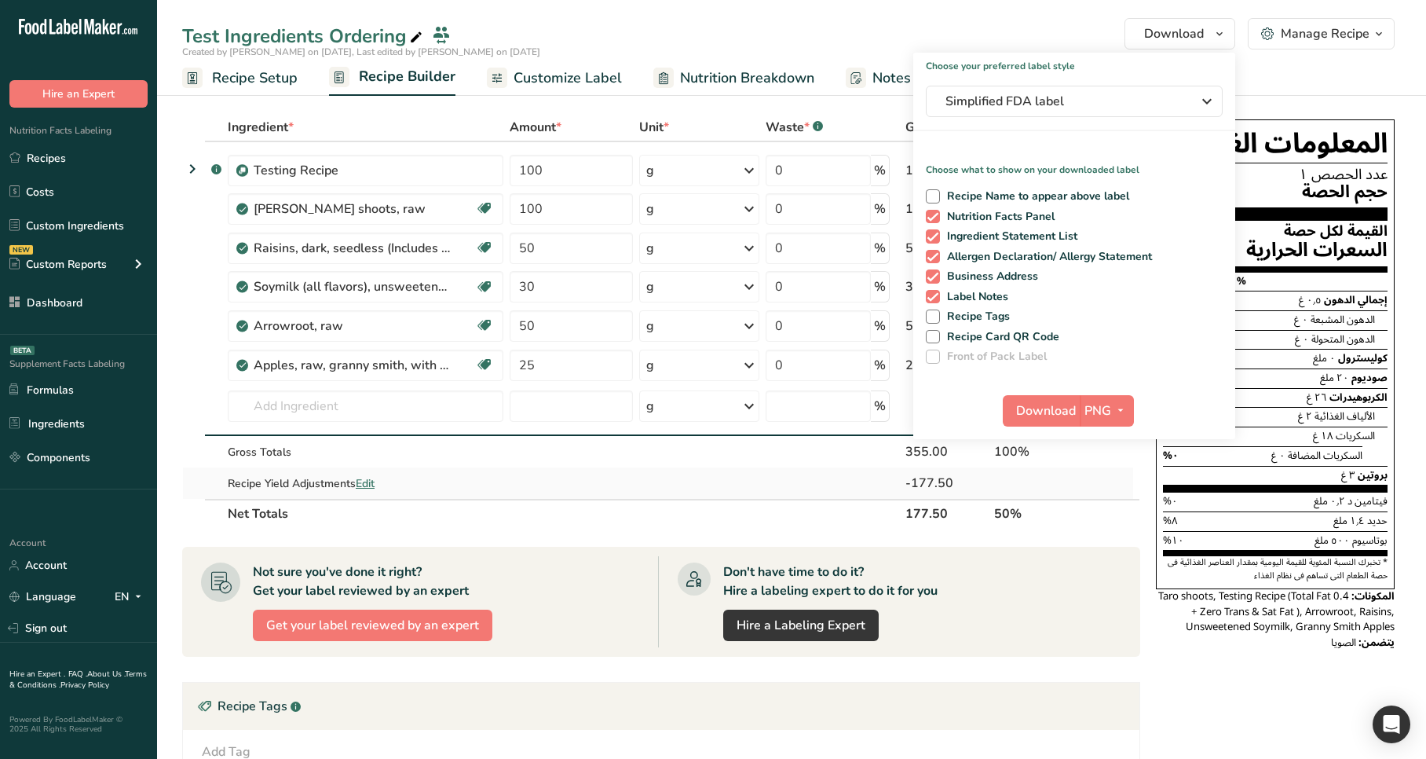
click at [766, 484] on td at bounding box center [827, 482] width 130 height 31
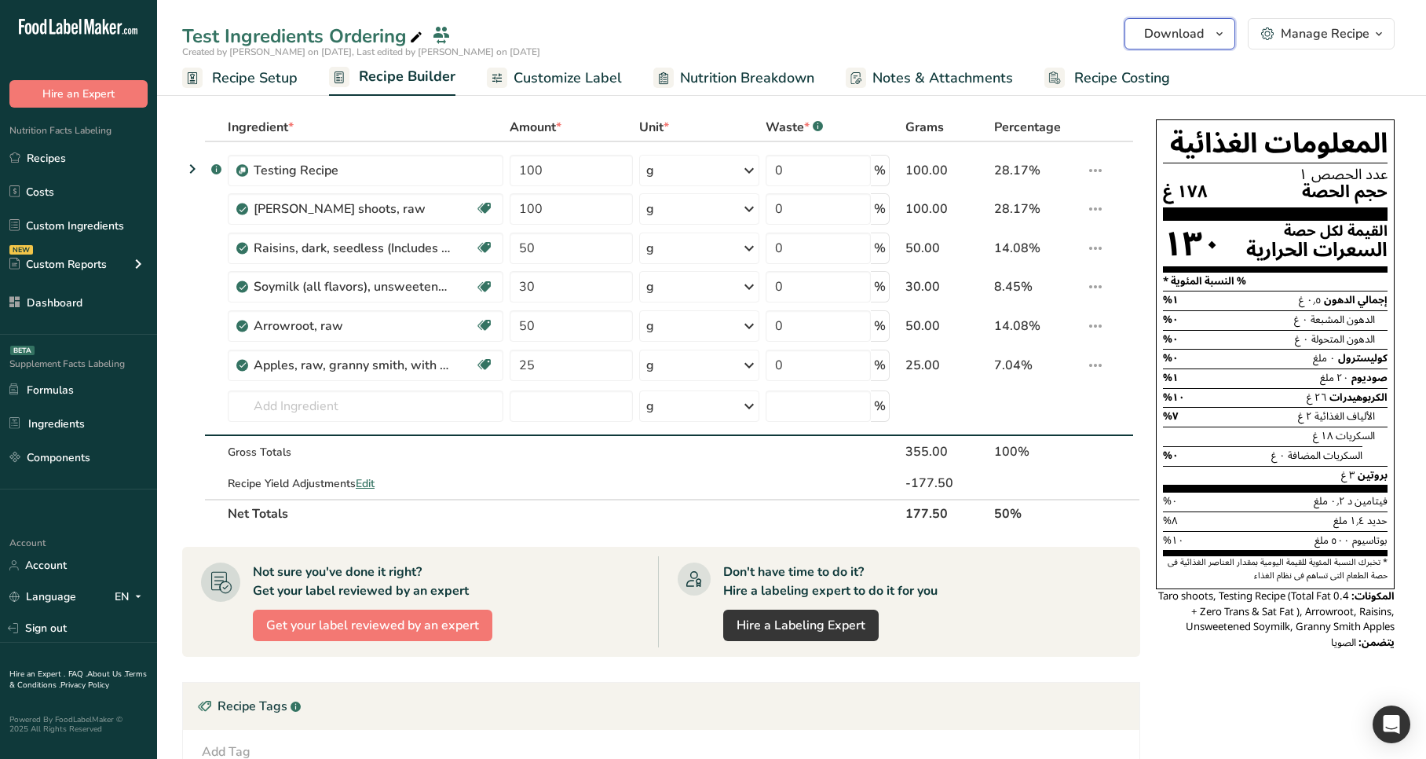
click at [1199, 33] on span "Download" at bounding box center [1174, 33] width 60 height 19
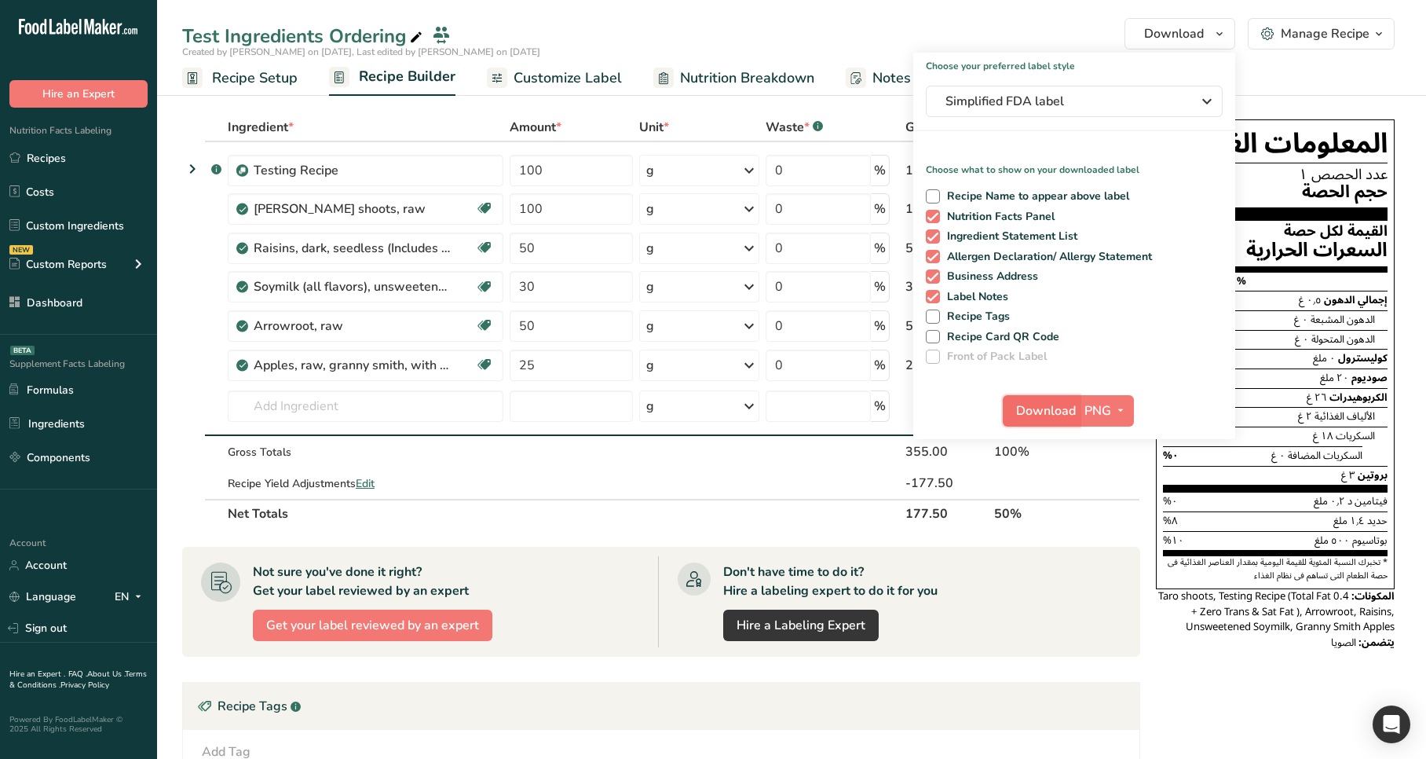
scroll to position [2, 0]
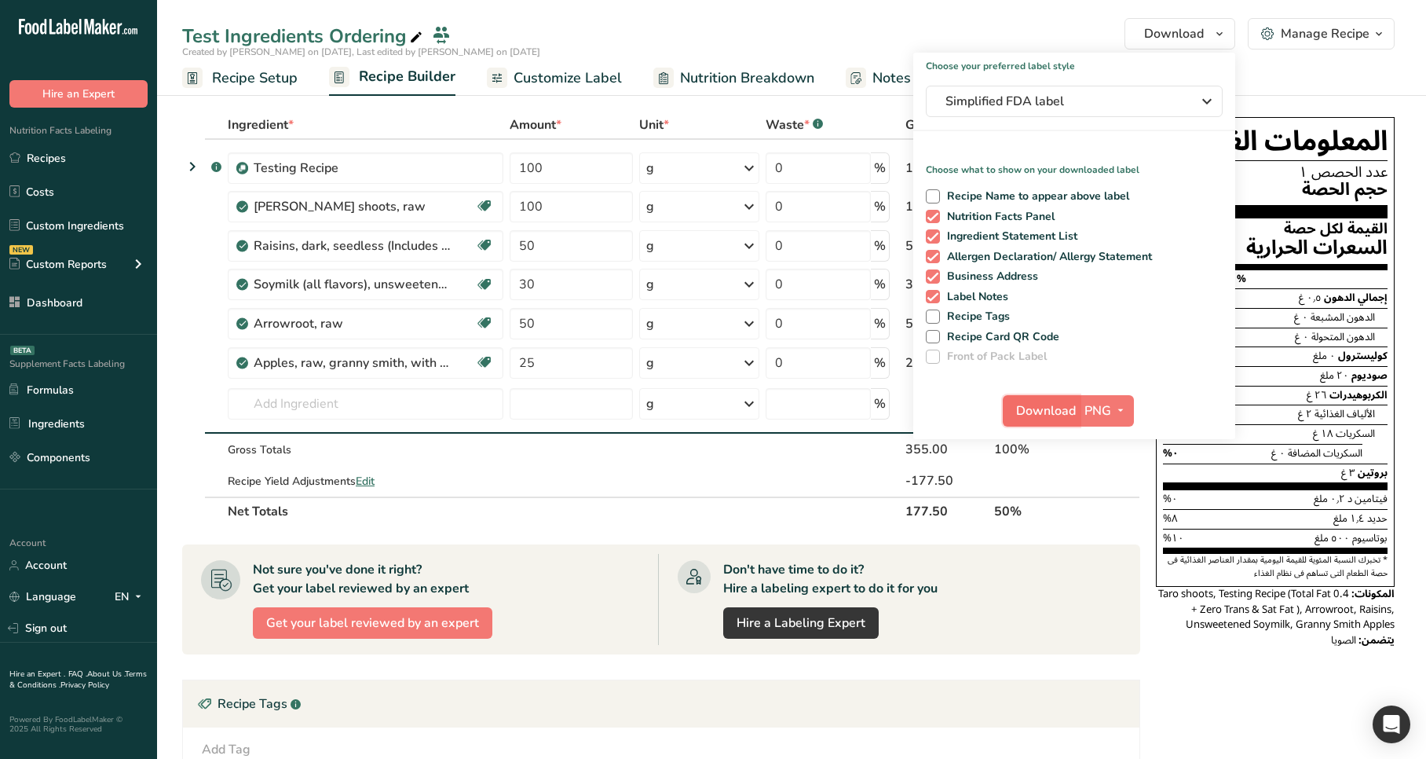
click at [1045, 406] on span "Download" at bounding box center [1046, 410] width 60 height 19
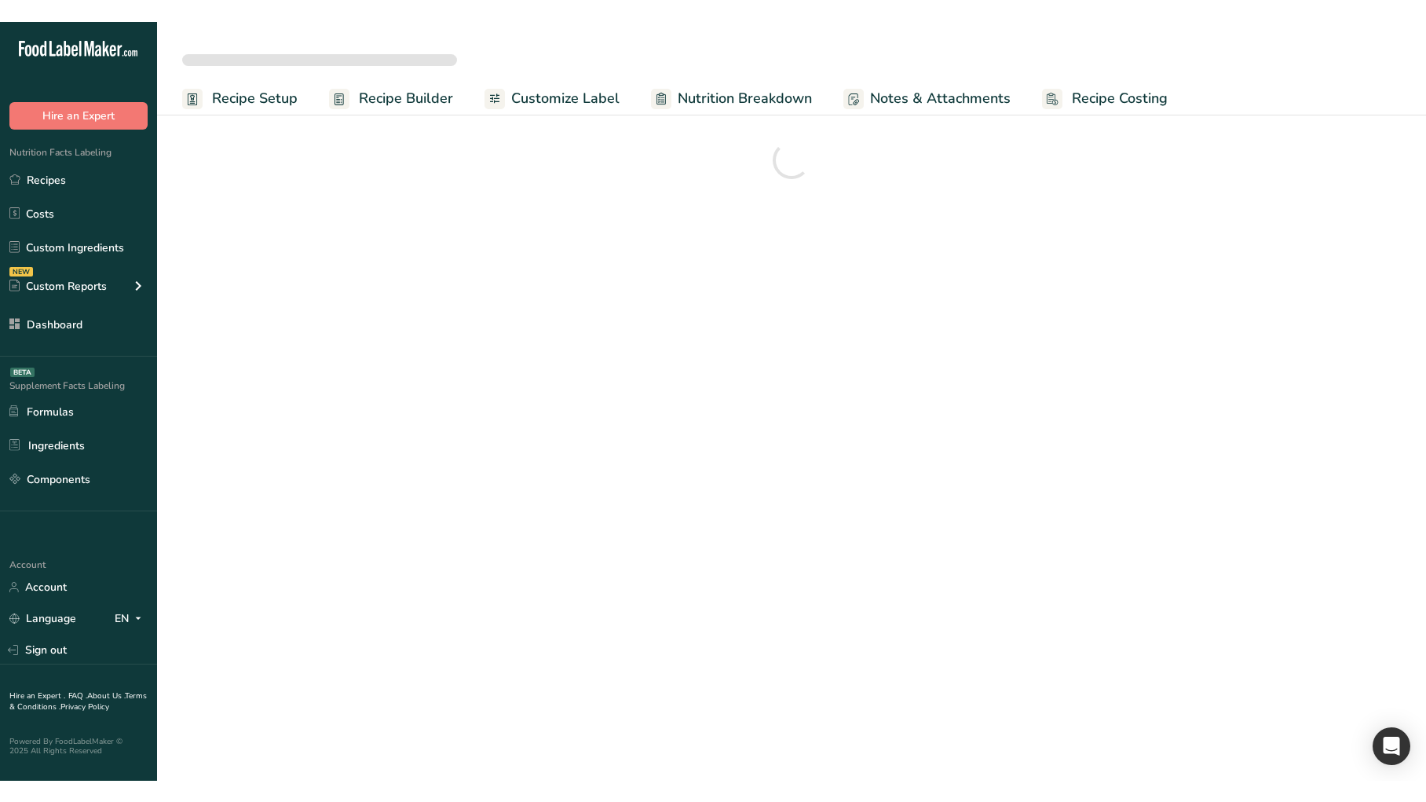
scroll to position [0, 0]
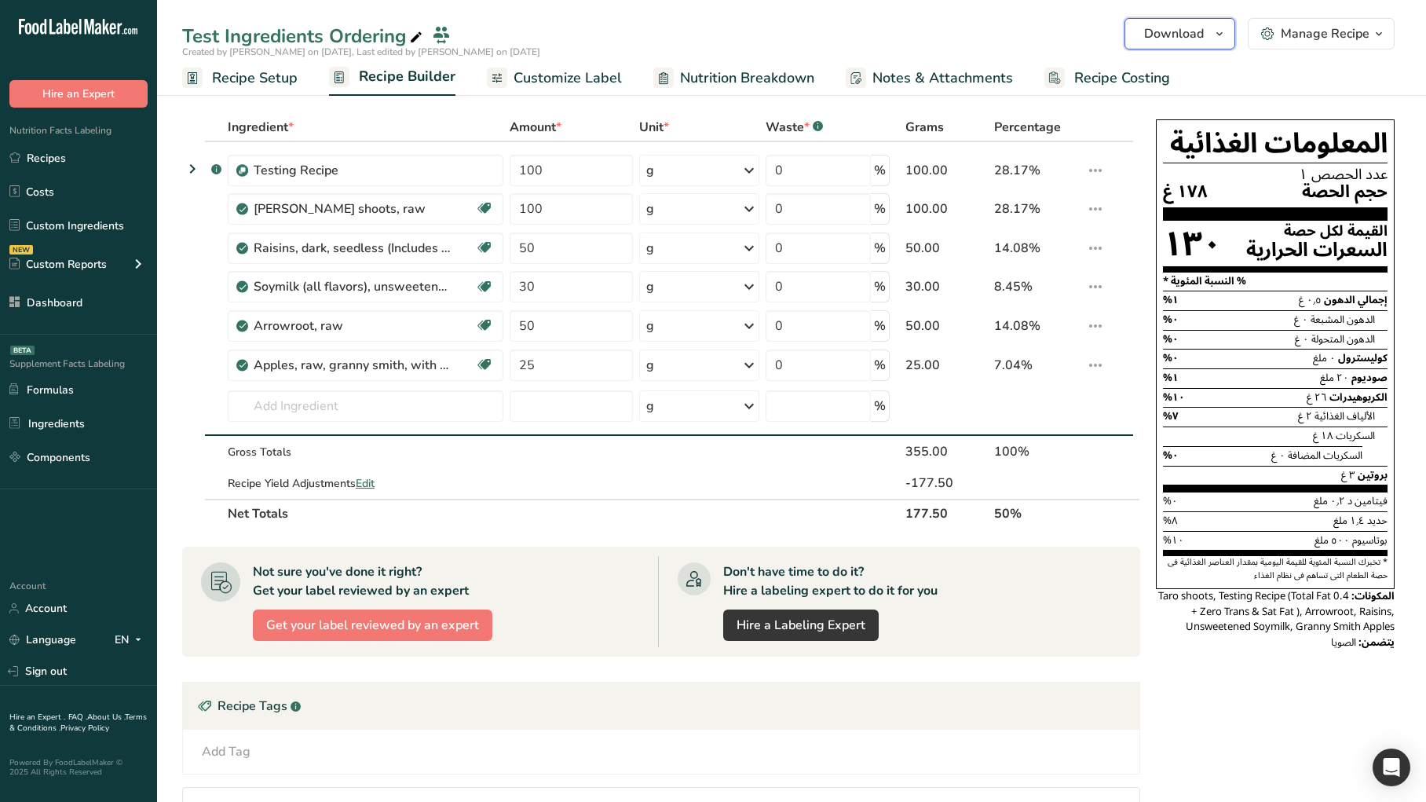
click at [1192, 30] on span "Download" at bounding box center [1174, 33] width 60 height 19
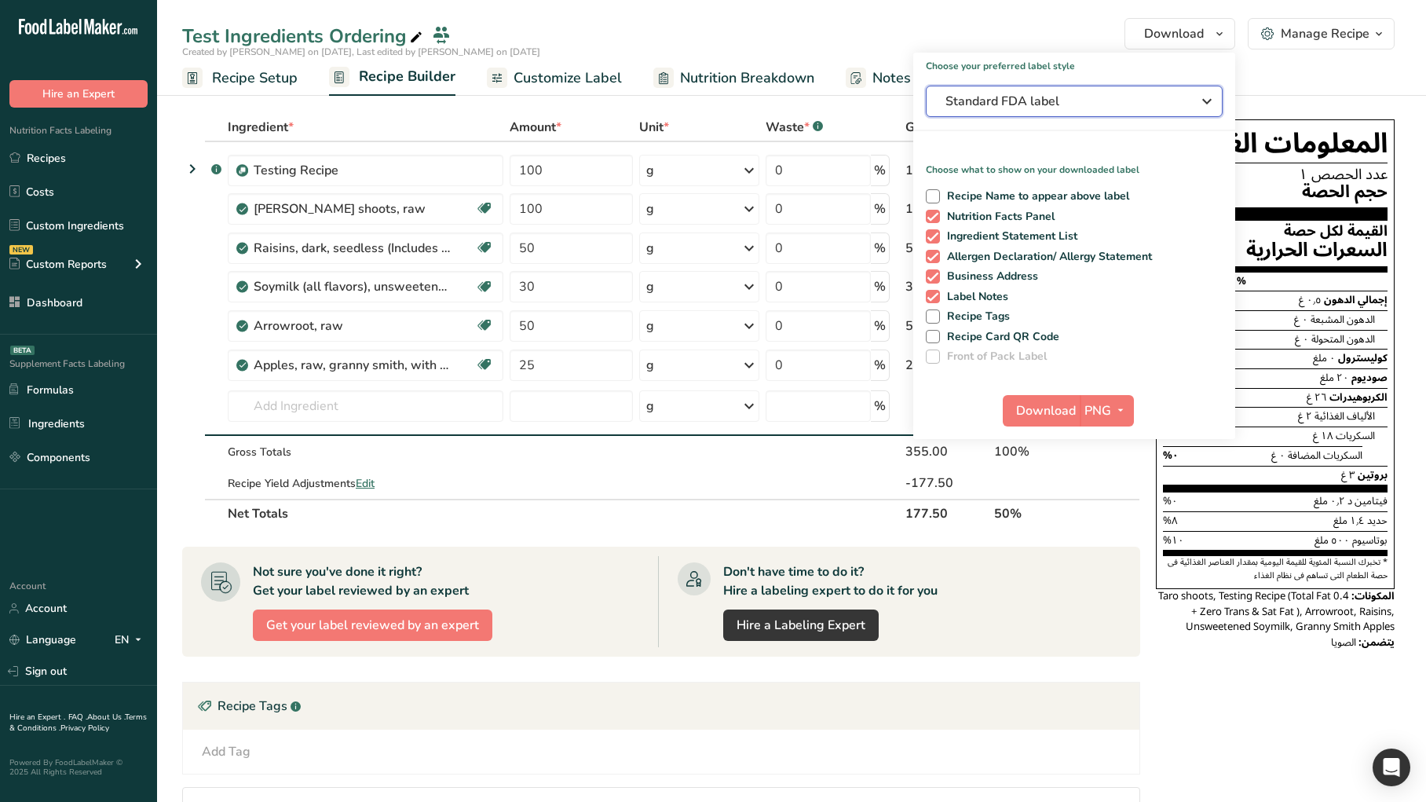
click at [1123, 100] on span "Standard FDA label" at bounding box center [1063, 101] width 236 height 19
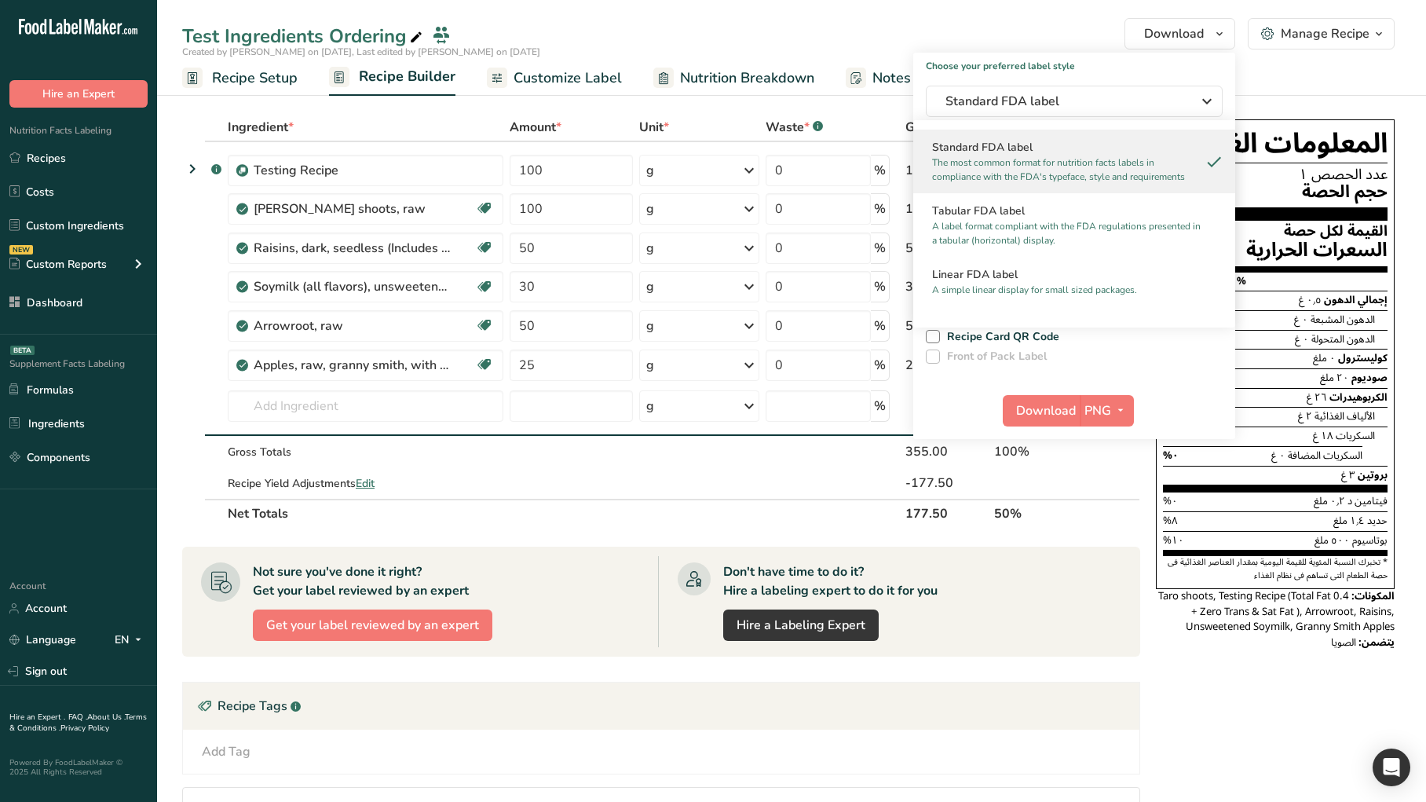
click at [1102, 173] on p "The most common format for nutrition facts labels in compliance with the FDA's …" at bounding box center [1067, 169] width 270 height 28
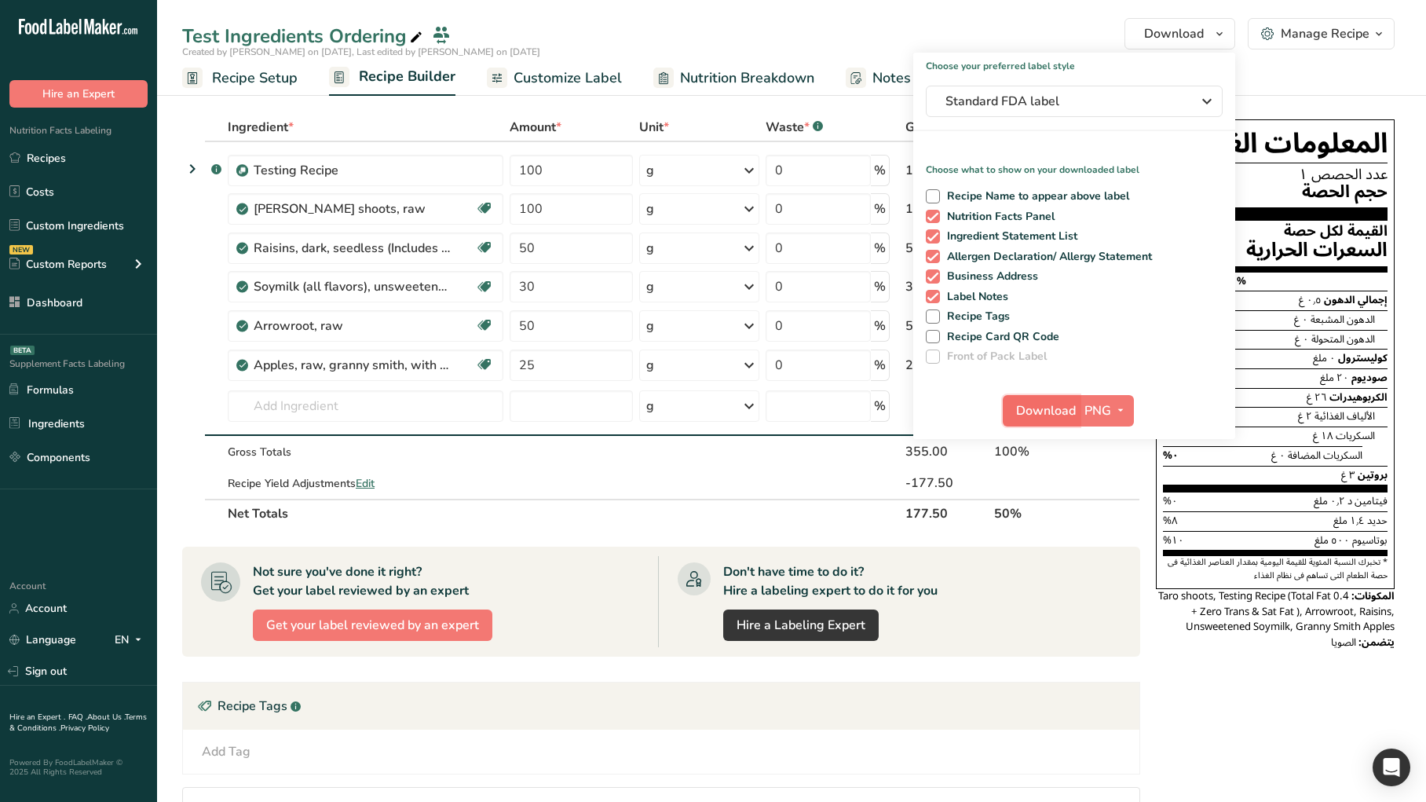
click at [1058, 411] on span "Download" at bounding box center [1046, 410] width 60 height 19
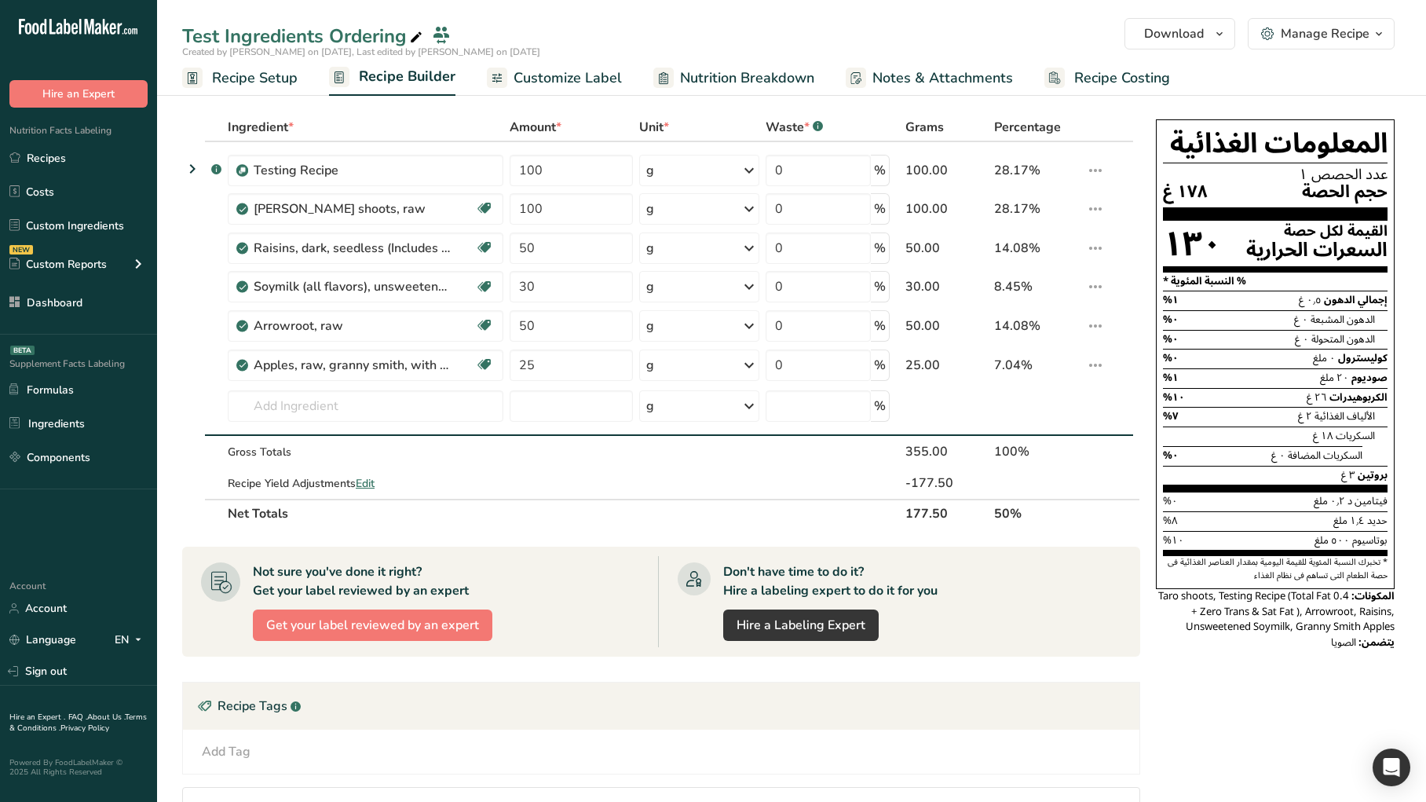
click at [547, 87] on span "Customize Label" at bounding box center [568, 78] width 108 height 21
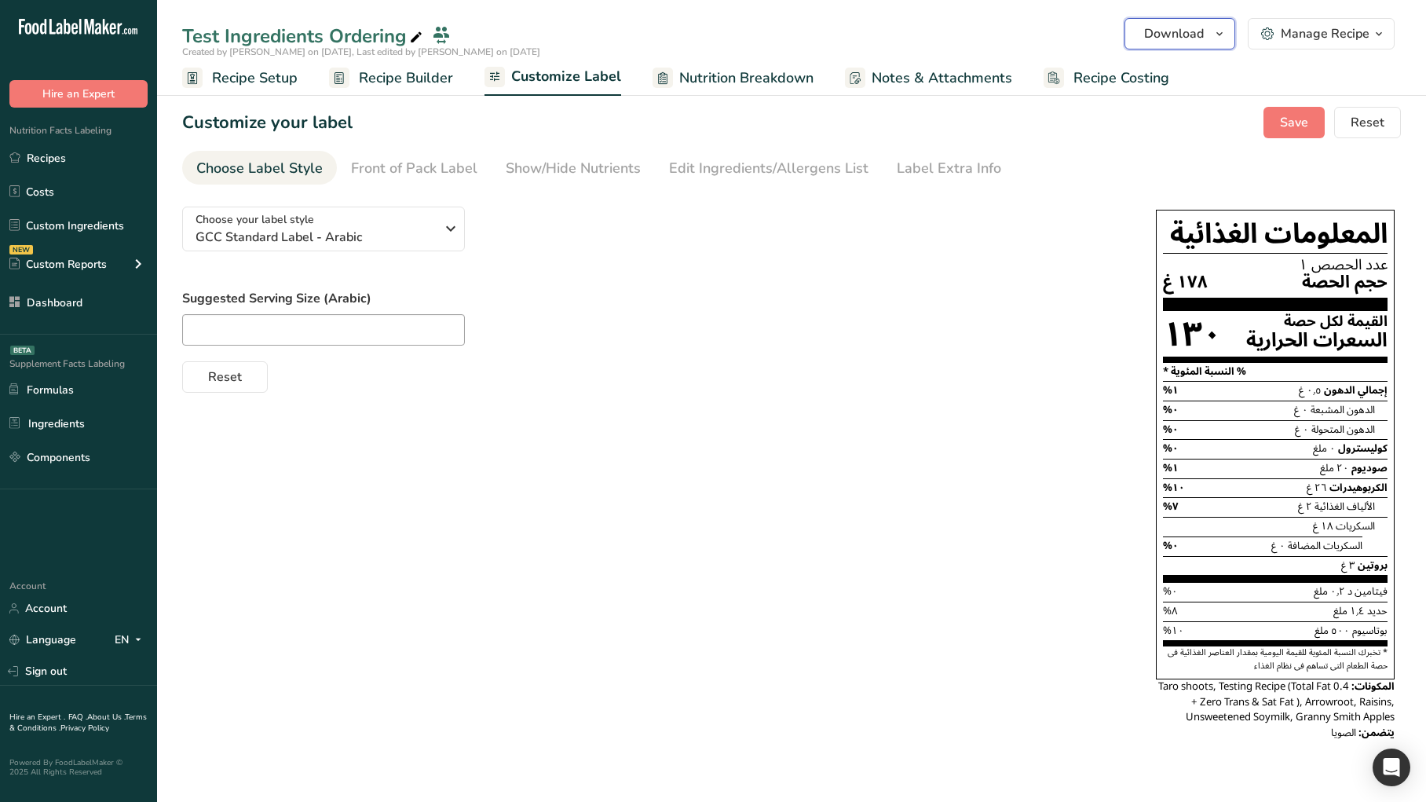
click at [1190, 36] on span "Download" at bounding box center [1174, 33] width 60 height 19
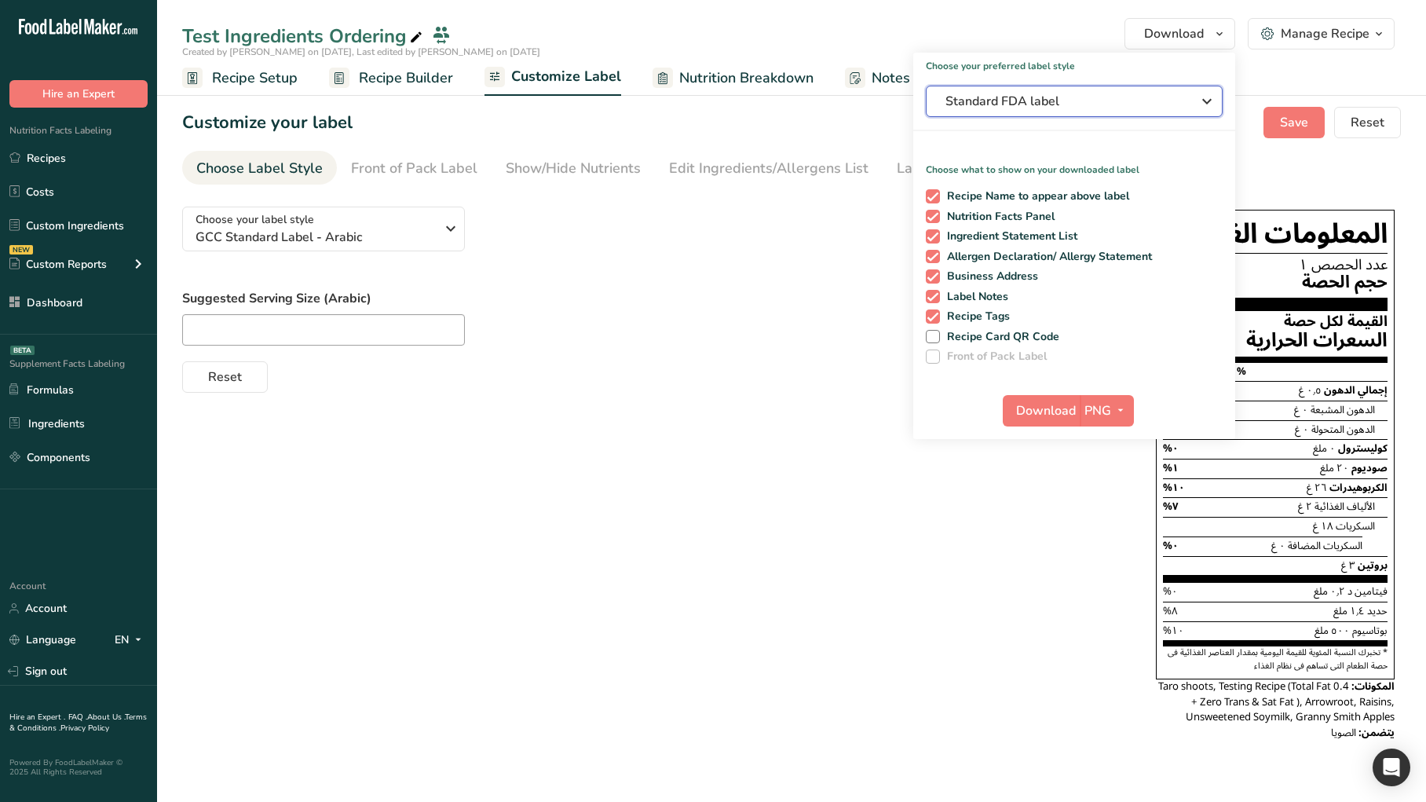
click at [1018, 115] on button "Standard FDA label" at bounding box center [1074, 101] width 297 height 31
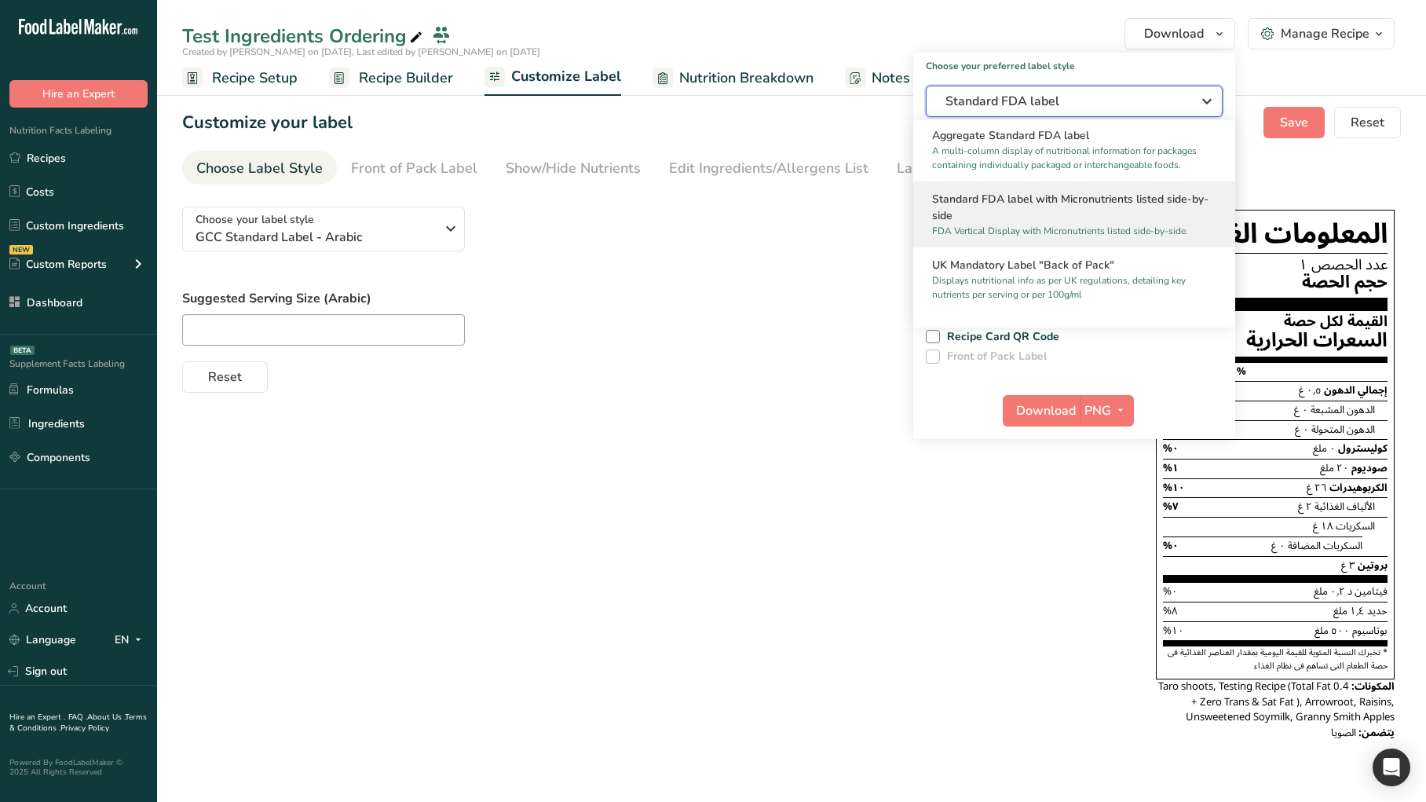
scroll to position [380, 0]
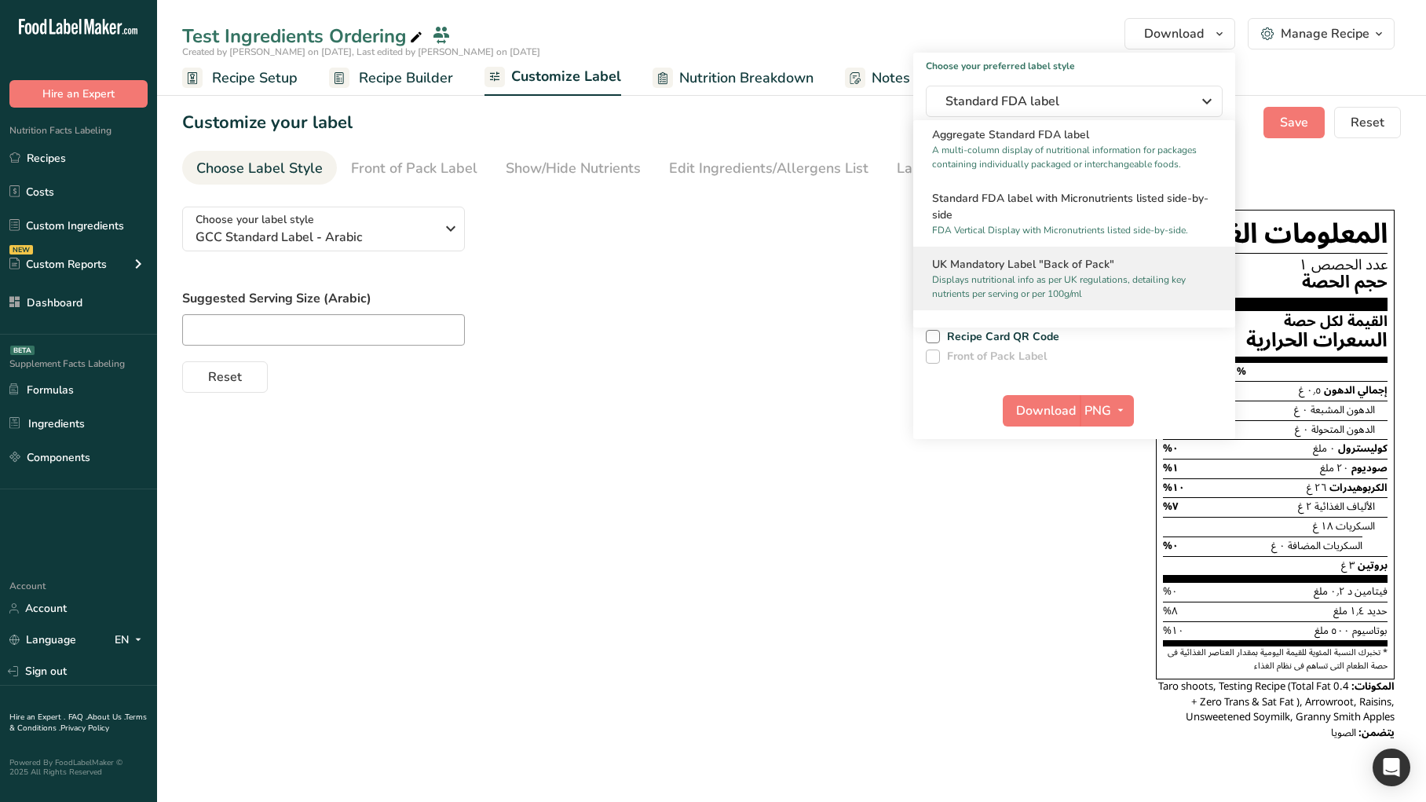
click at [1047, 272] on p "Displays nutritional info as per UK regulations, detailing key nutrients per se…" at bounding box center [1067, 286] width 270 height 28
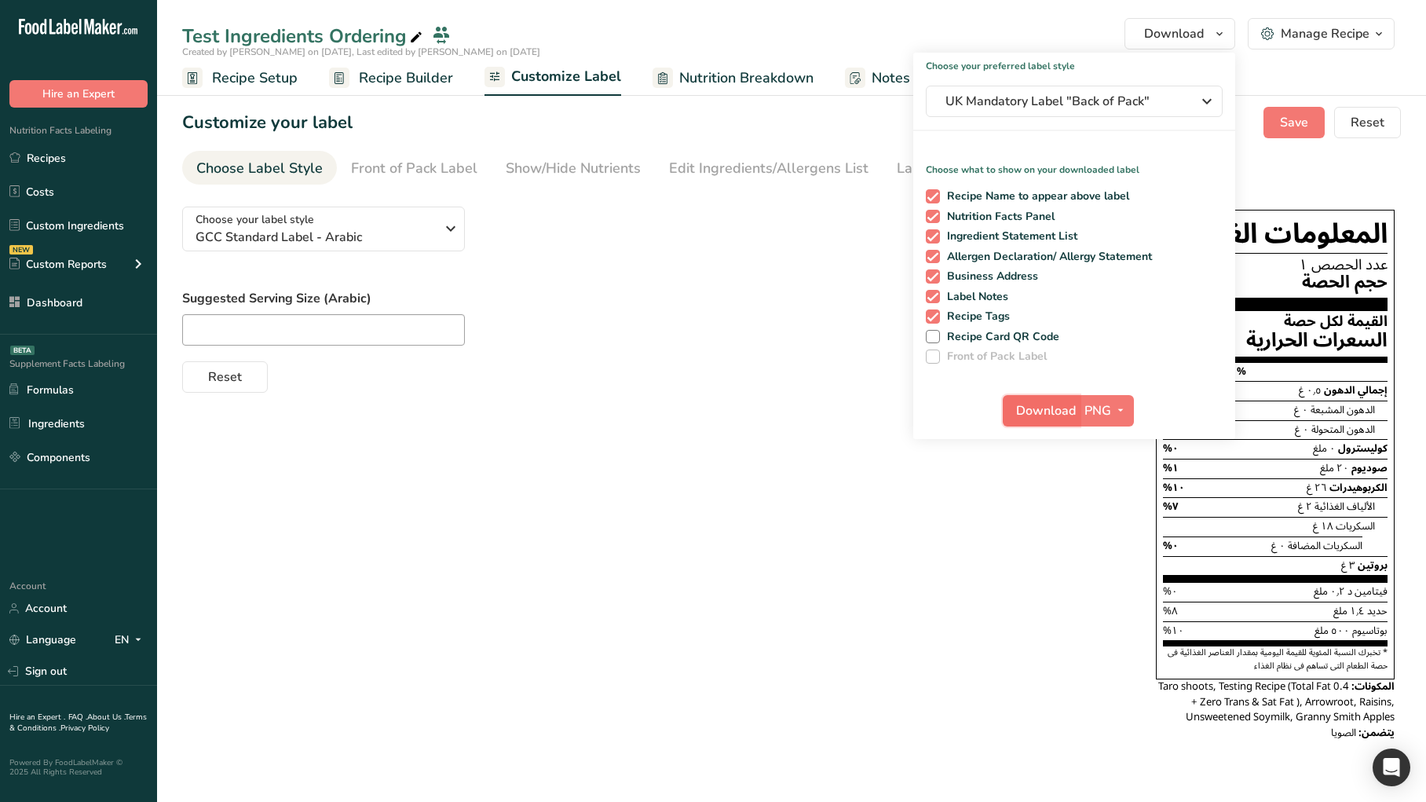
click at [1049, 417] on span "Download" at bounding box center [1046, 410] width 60 height 19
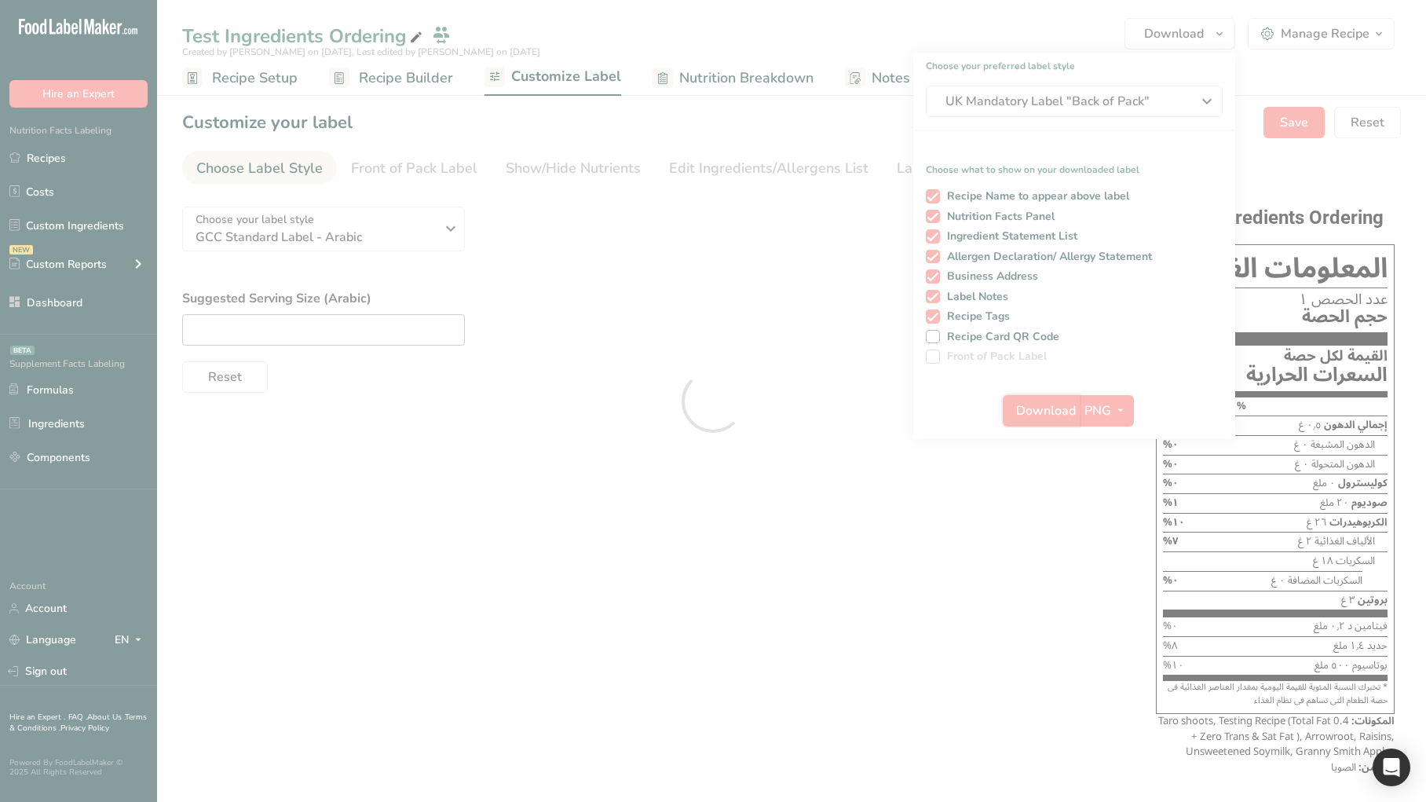
scroll to position [0, 0]
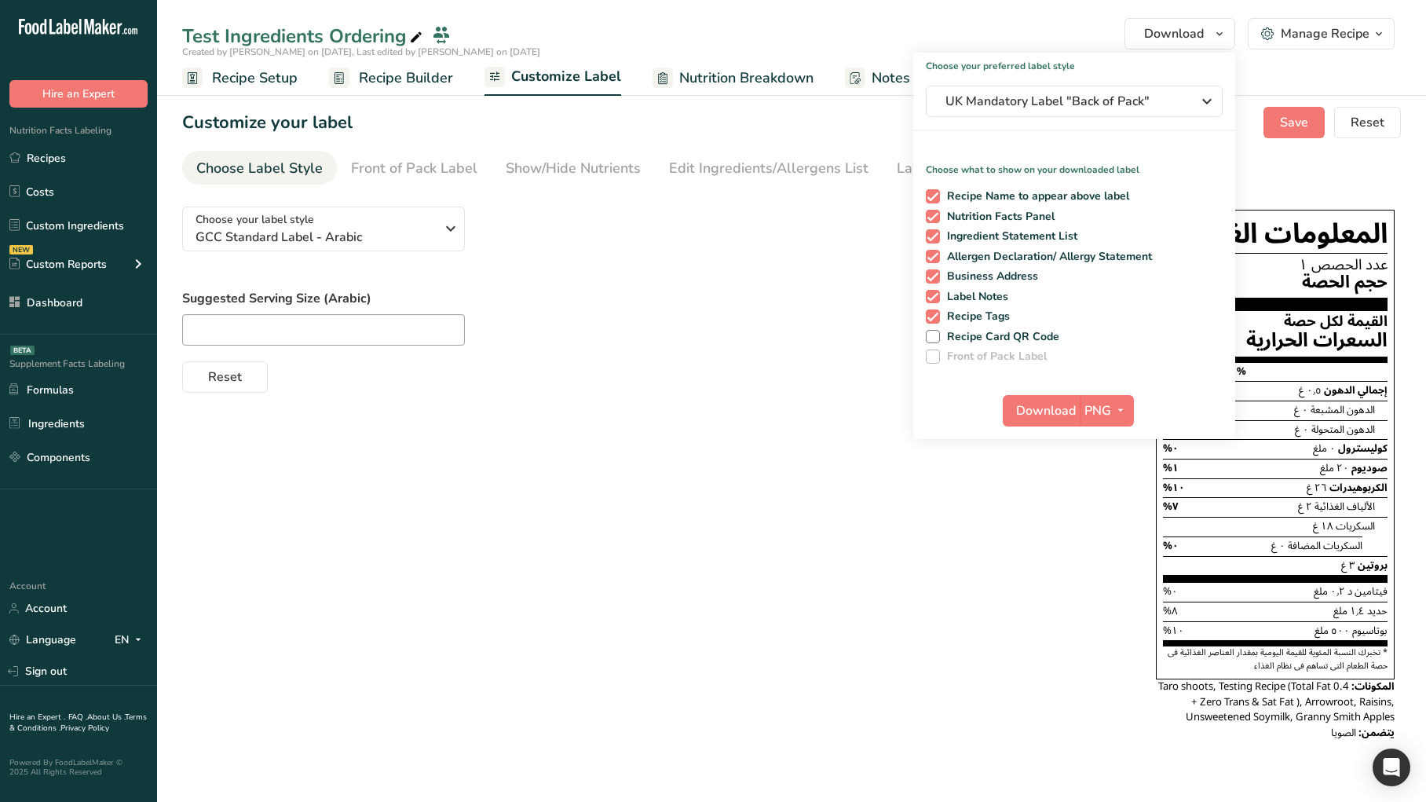
click at [632, 479] on div "Choose your label style GCC Standard Label - Arabic USA (FDA) Standard FDA labe…" at bounding box center [791, 475] width 1219 height 563
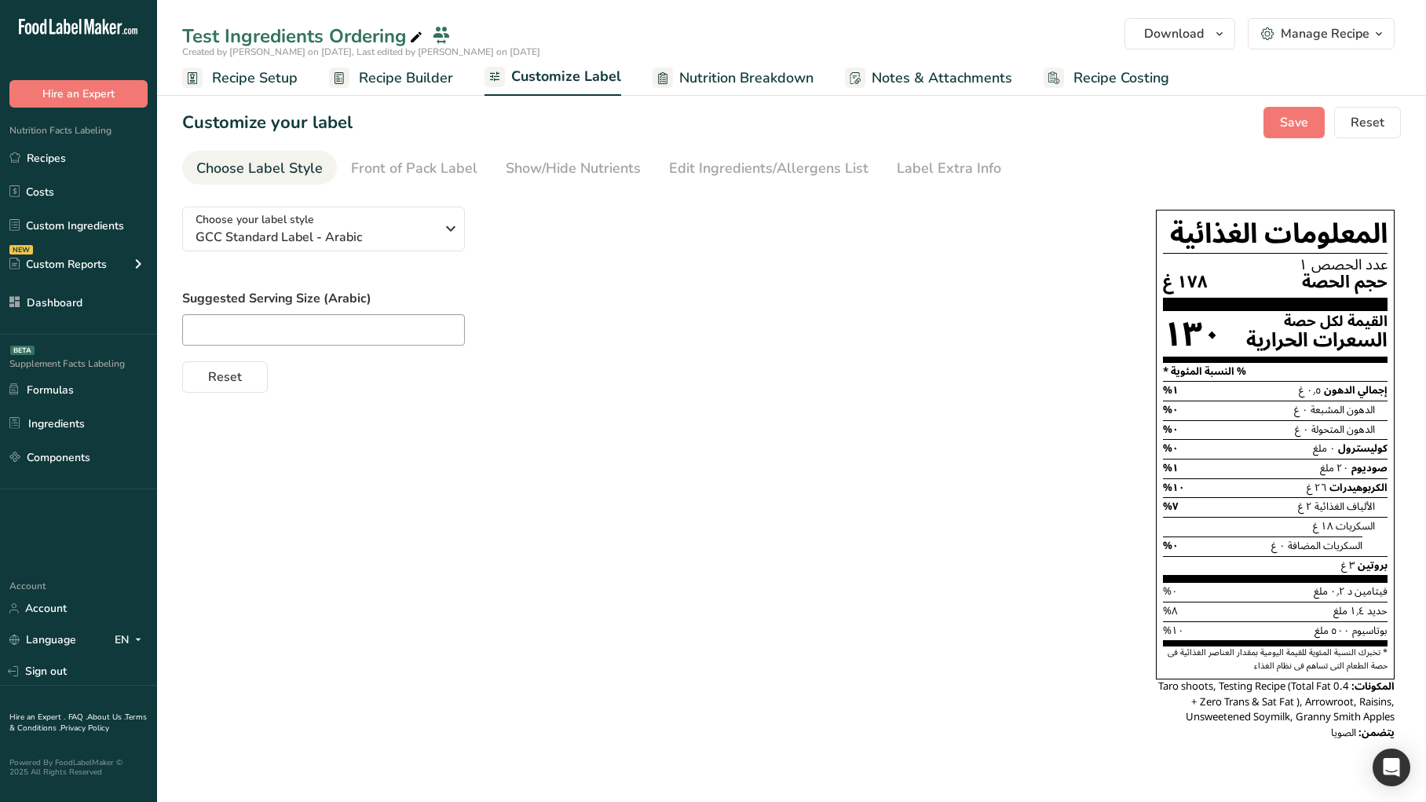
click at [387, 88] on link "Recipe Builder" at bounding box center [391, 77] width 124 height 35
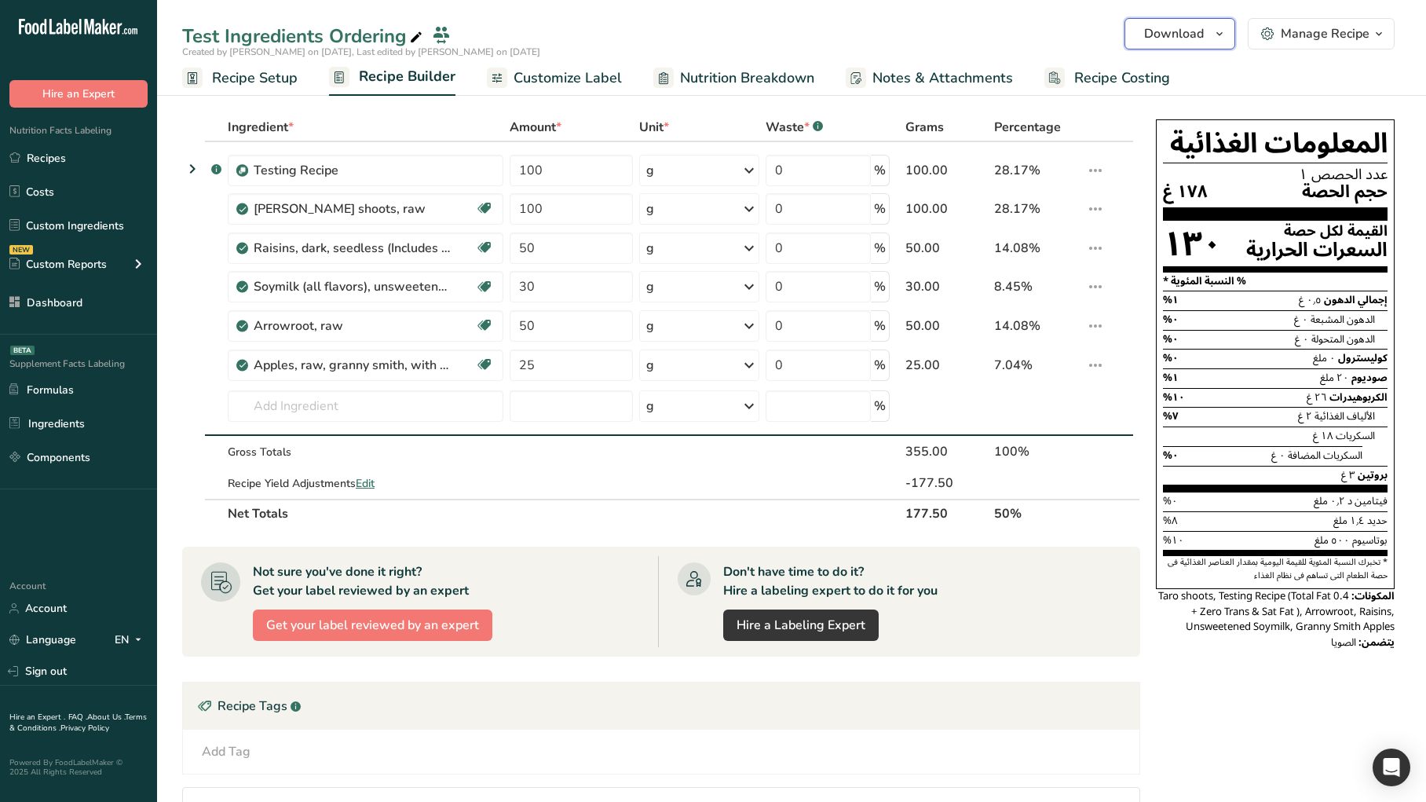
click at [1213, 41] on span "button" at bounding box center [1219, 33] width 19 height 19
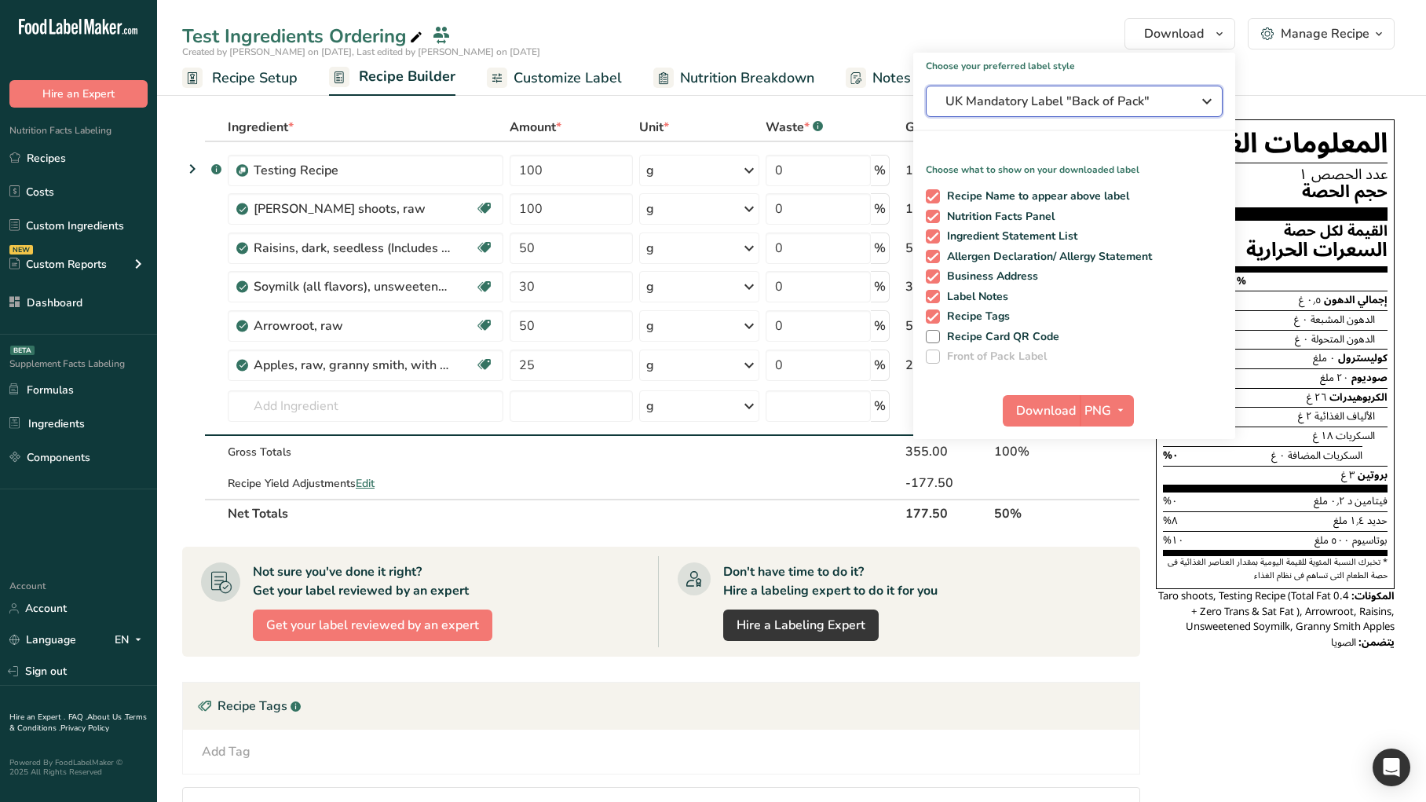
click at [1094, 90] on button "UK Mandatory Label "Back of Pack"" at bounding box center [1074, 101] width 297 height 31
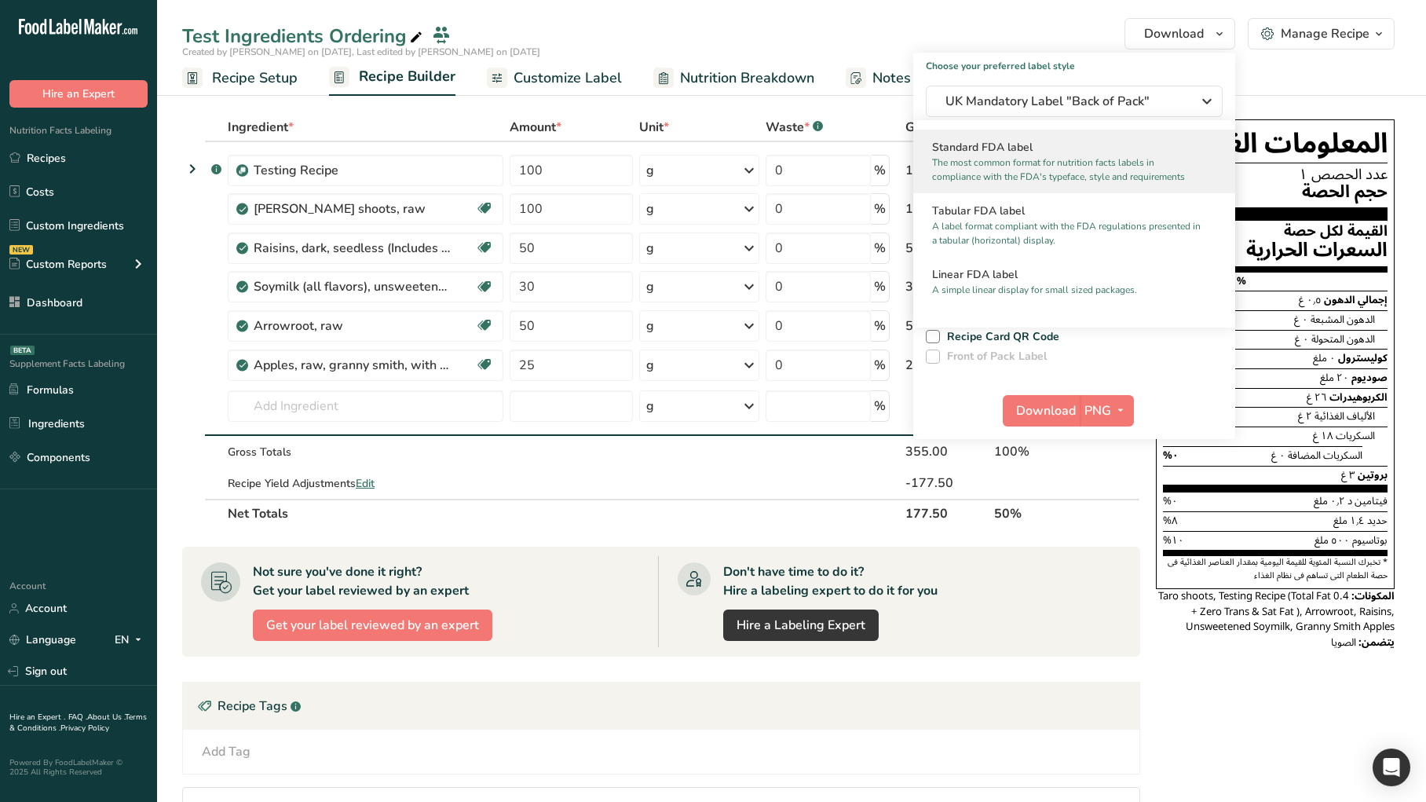
click at [1025, 148] on h2 "Standard FDA label" at bounding box center [1074, 147] width 284 height 16
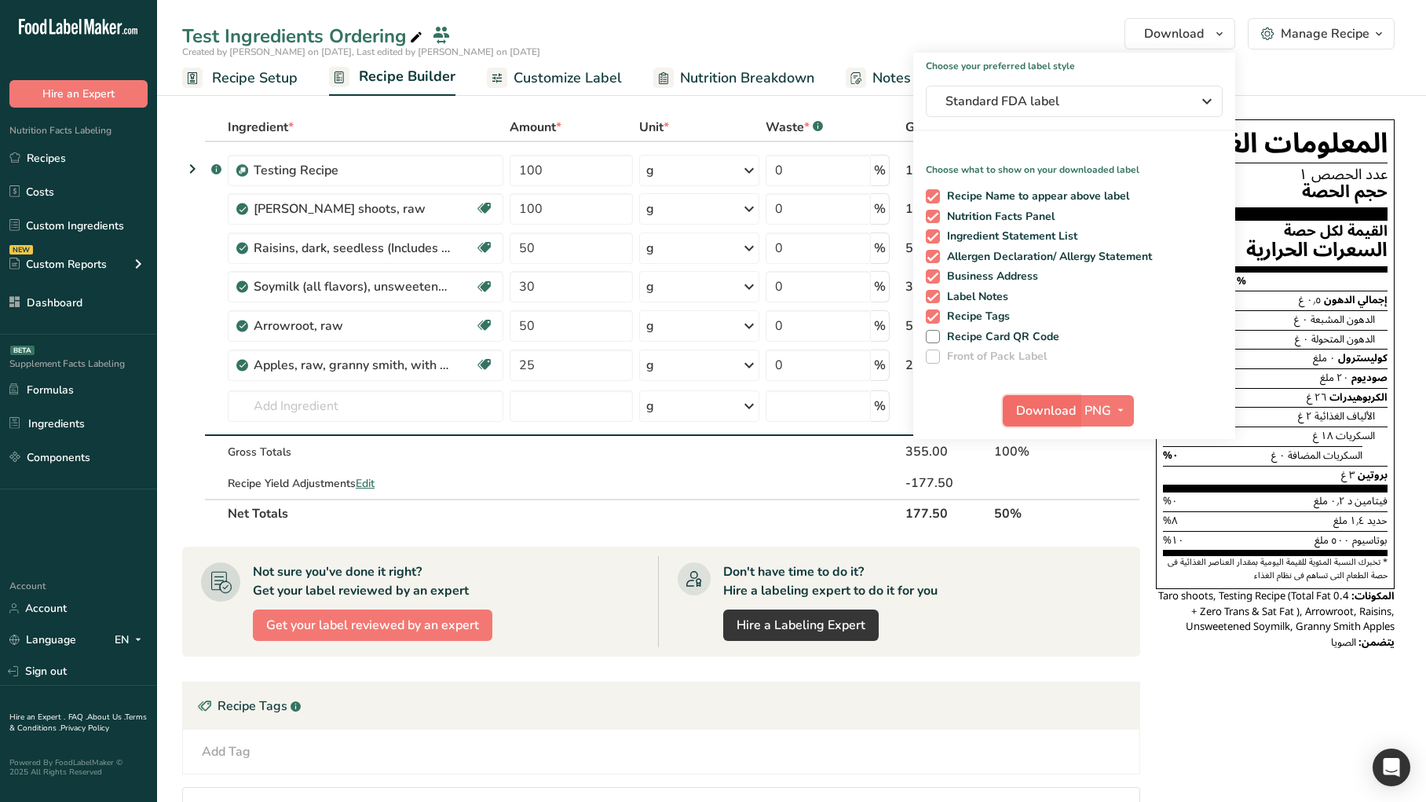
click at [1051, 408] on span "Download" at bounding box center [1046, 410] width 60 height 19
drag, startPoint x: 431, startPoint y: 119, endPoint x: 447, endPoint y: 119, distance: 15.7
click at [431, 119] on div "Ingredient *" at bounding box center [366, 127] width 276 height 19
click at [552, 83] on span "Customize Label" at bounding box center [568, 78] width 108 height 21
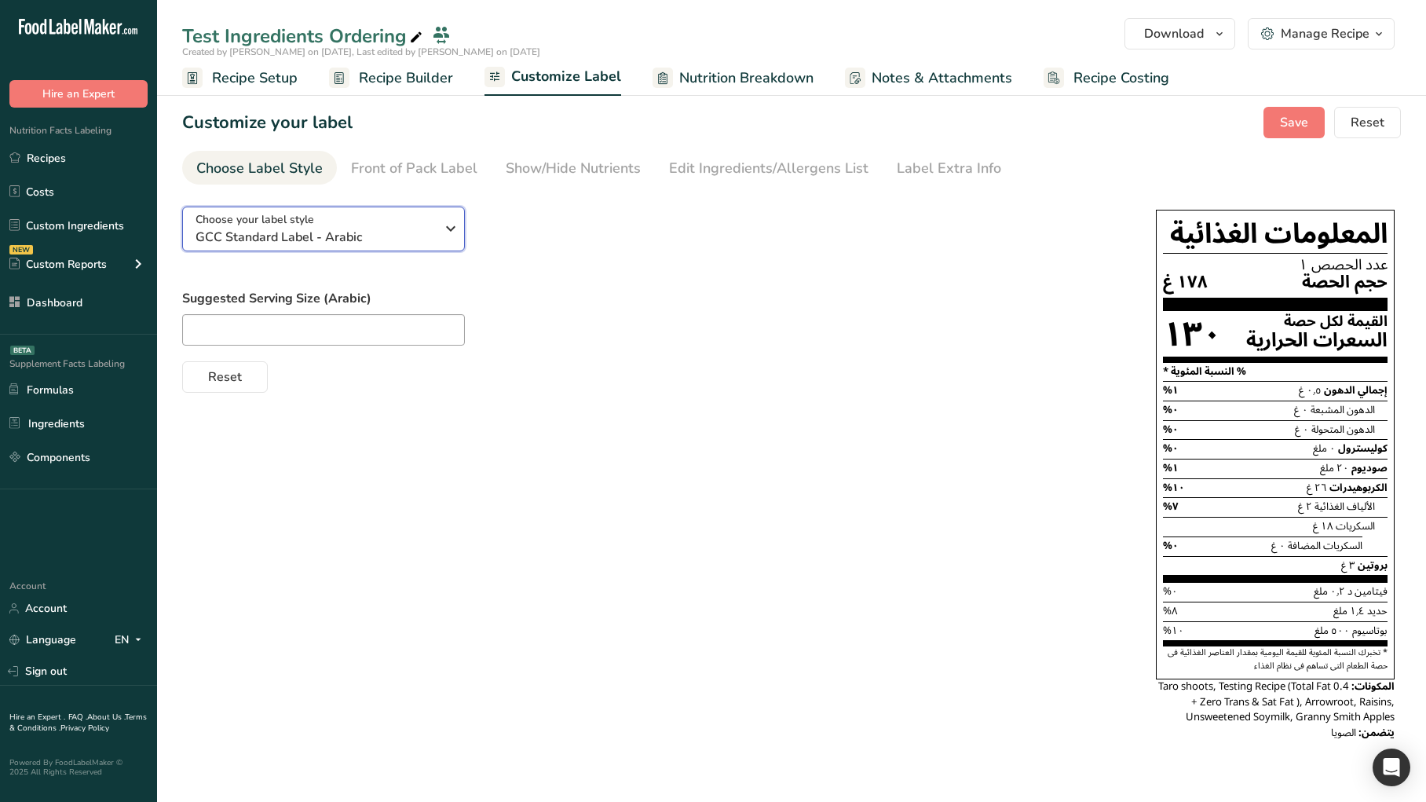
click at [314, 218] on div "Choose your label style GCC Standard Label - Arabic" at bounding box center [316, 228] width 240 height 35
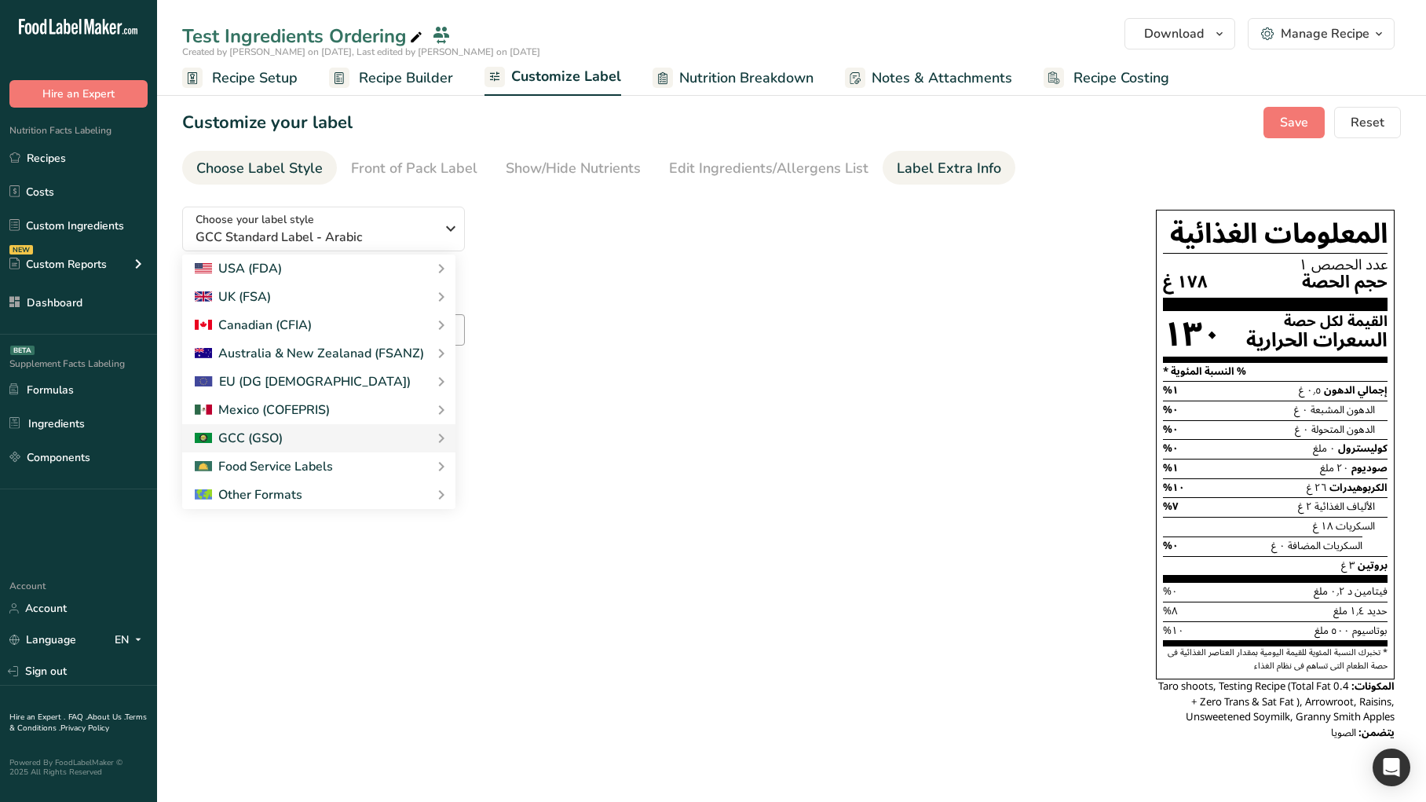
drag, startPoint x: 534, startPoint y: 275, endPoint x: 1302, endPoint y: 159, distance: 776.7
click at [0, 0] on link "Standard FDA label" at bounding box center [0, 0] width 0 height 0
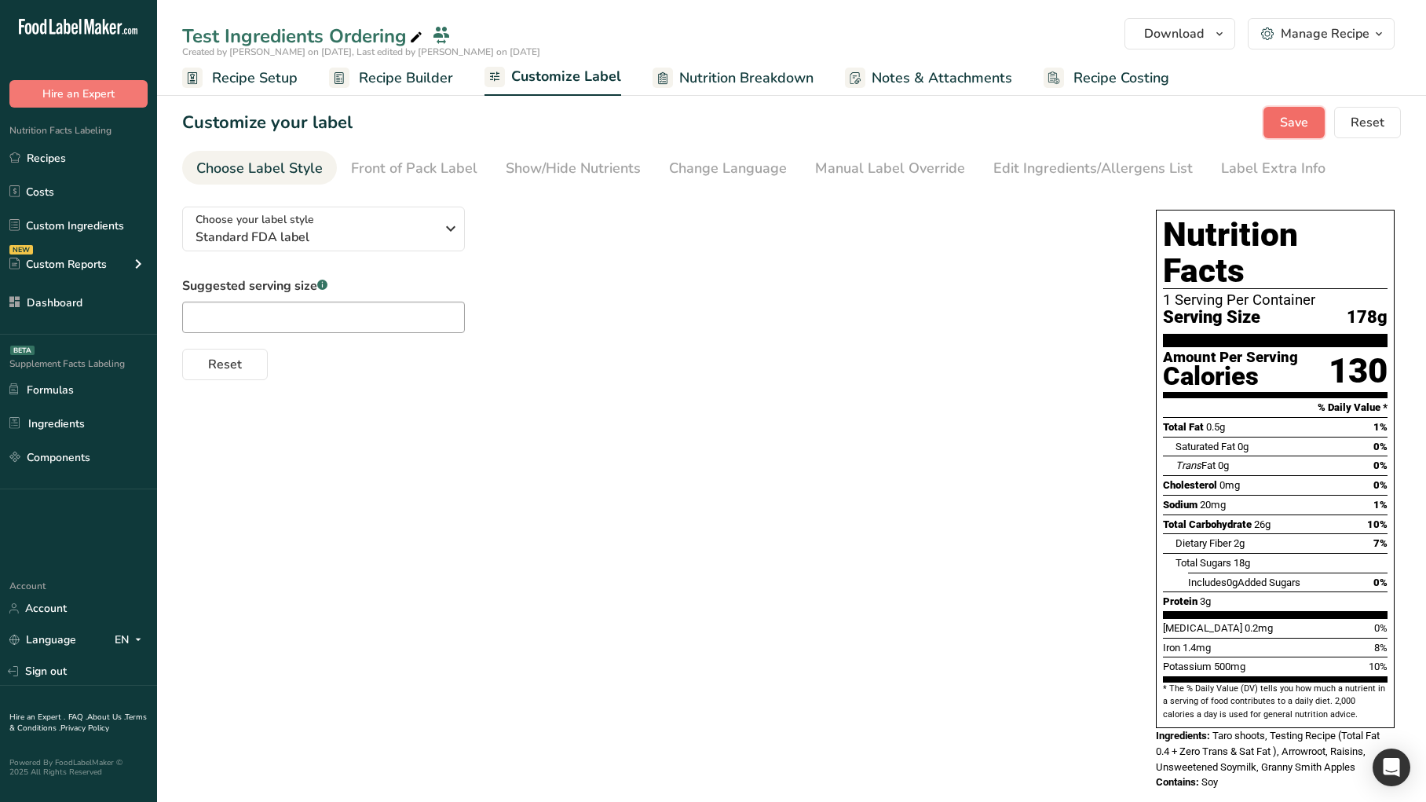
click at [1295, 124] on span "Save" at bounding box center [1294, 122] width 28 height 19
click at [801, 487] on div "Choose your label style Standard FDA label USA (FDA) Standard FDA label Tabular…" at bounding box center [791, 500] width 1219 height 612
click at [707, 463] on div "Choose your label style Standard FDA label USA (FDA) Standard FDA label Tabular…" at bounding box center [791, 500] width 1219 height 612
click at [1167, 26] on span "Download" at bounding box center [1174, 33] width 60 height 19
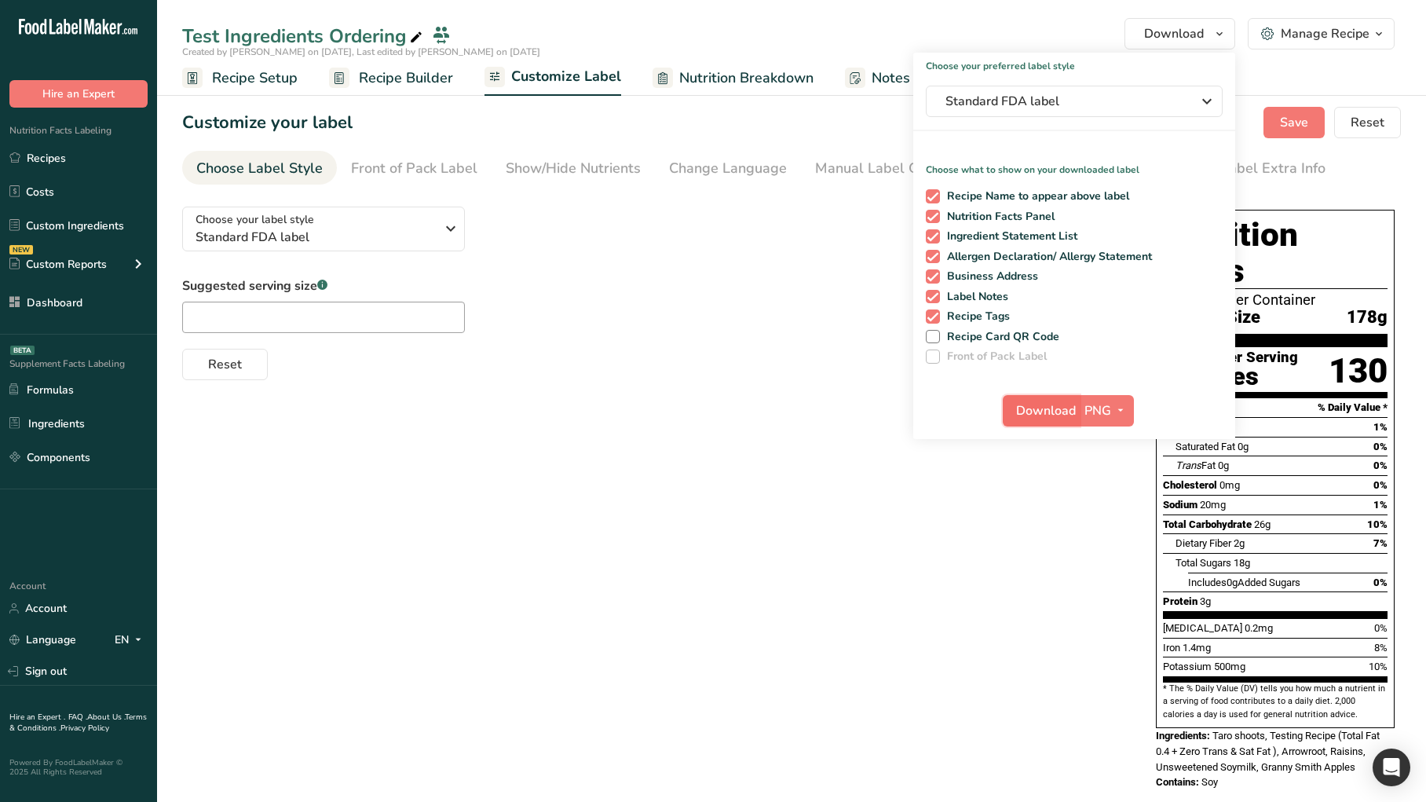
click at [1032, 408] on span "Download" at bounding box center [1046, 410] width 60 height 19
click at [602, 382] on div "Choose your label style Standard FDA label USA (FDA) Standard FDA label Tabular…" at bounding box center [791, 500] width 1219 height 612
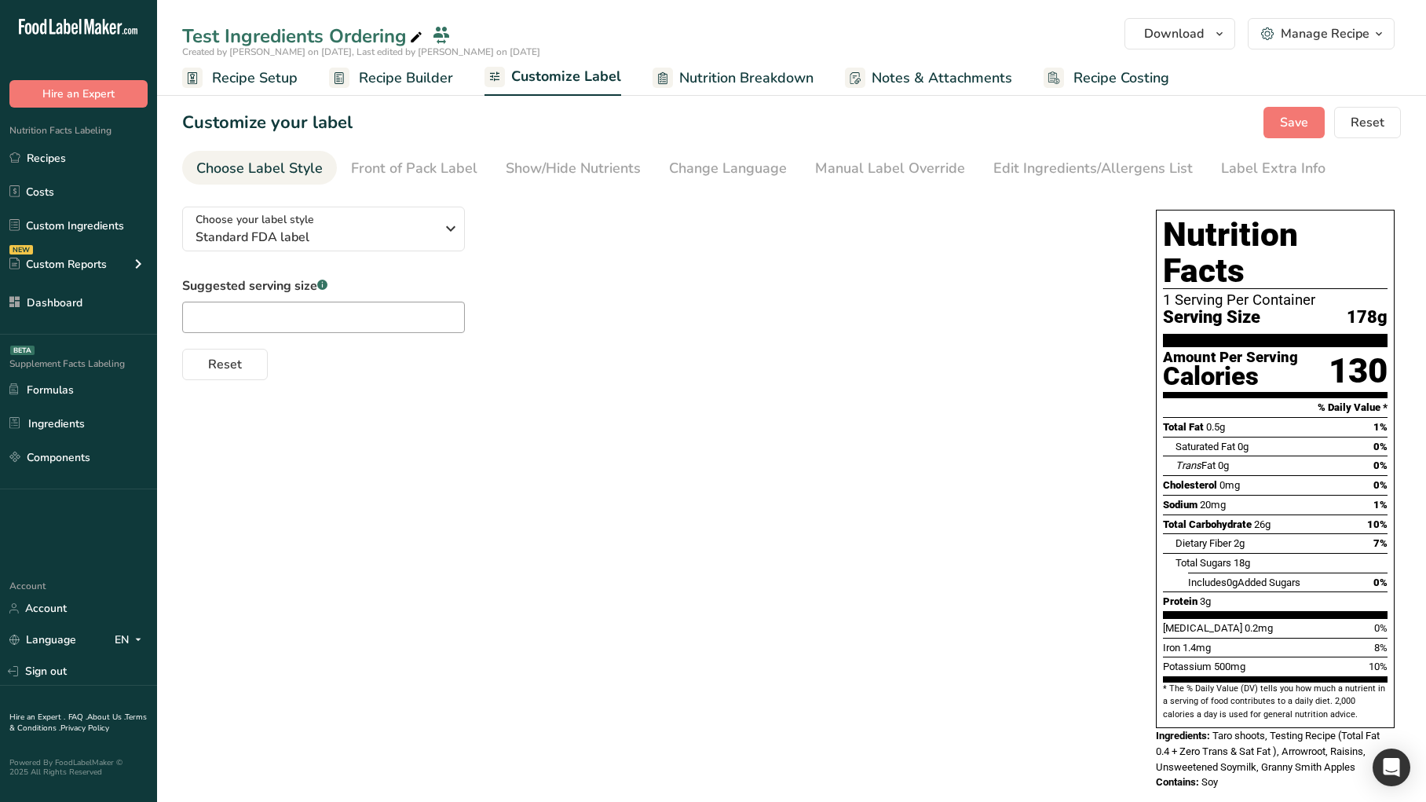
drag, startPoint x: 404, startPoint y: 84, endPoint x: 428, endPoint y: 97, distance: 27.4
click at [404, 84] on span "Recipe Builder" at bounding box center [406, 78] width 94 height 21
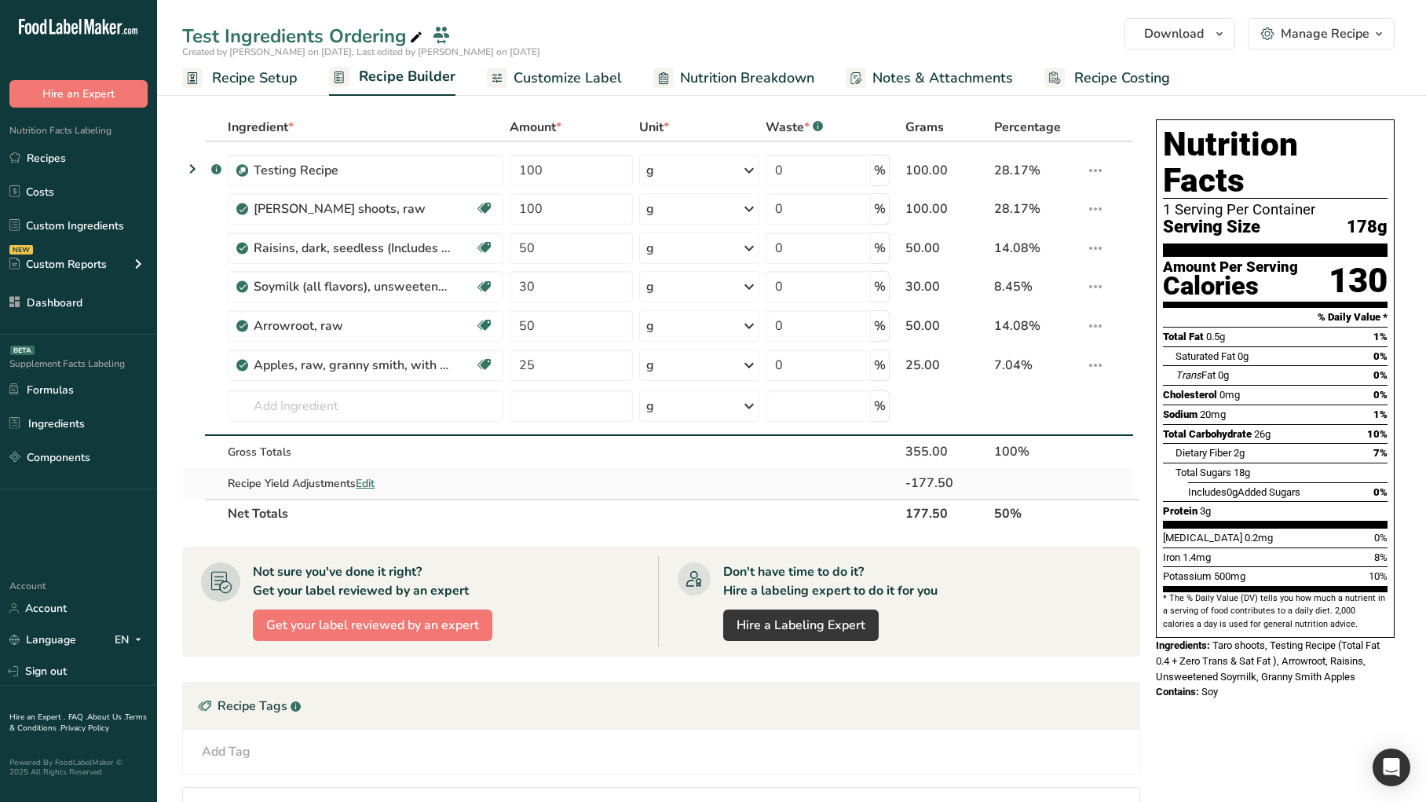
drag, startPoint x: 739, startPoint y: 489, endPoint x: 746, endPoint y: 473, distance: 17.9
click at [739, 489] on td at bounding box center [699, 482] width 126 height 31
click at [1168, 38] on span "Download" at bounding box center [1174, 33] width 60 height 19
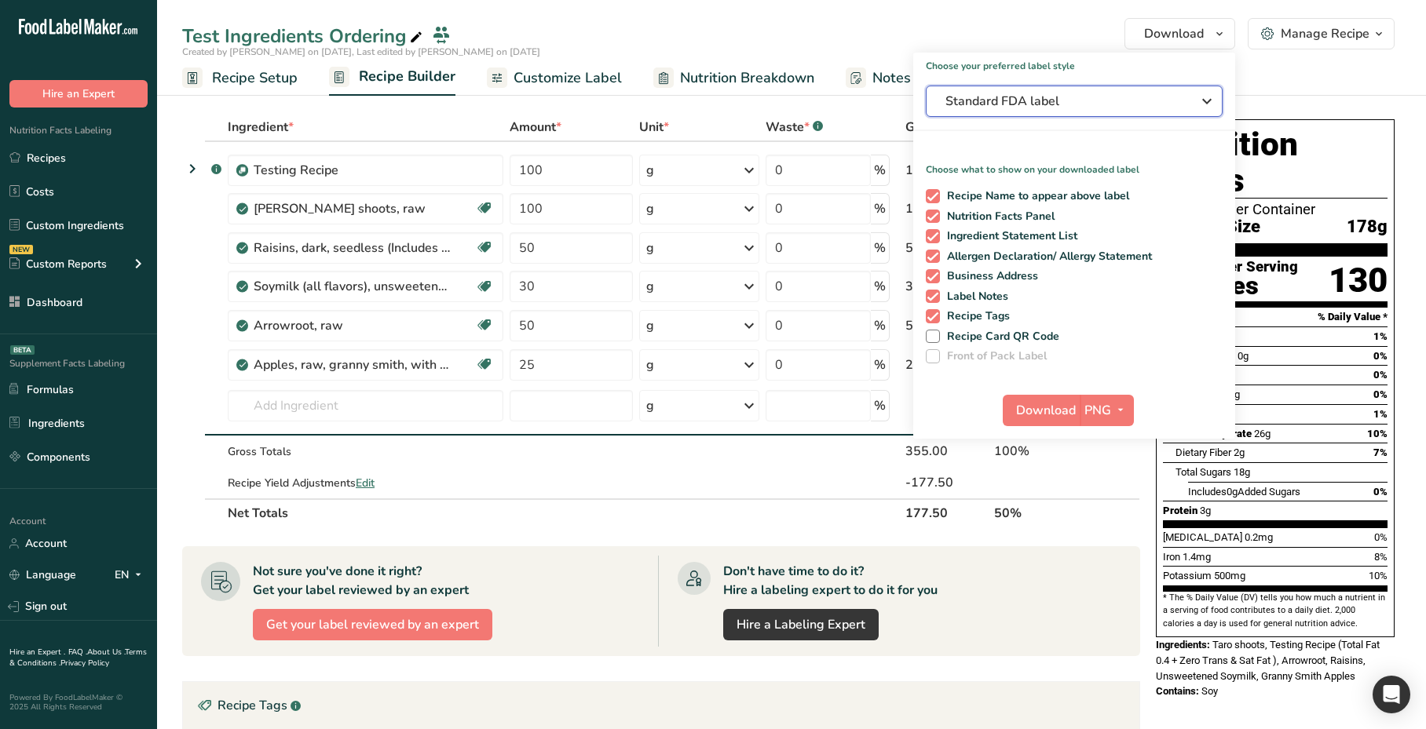
click at [1111, 109] on span "Standard FDA label" at bounding box center [1063, 101] width 236 height 19
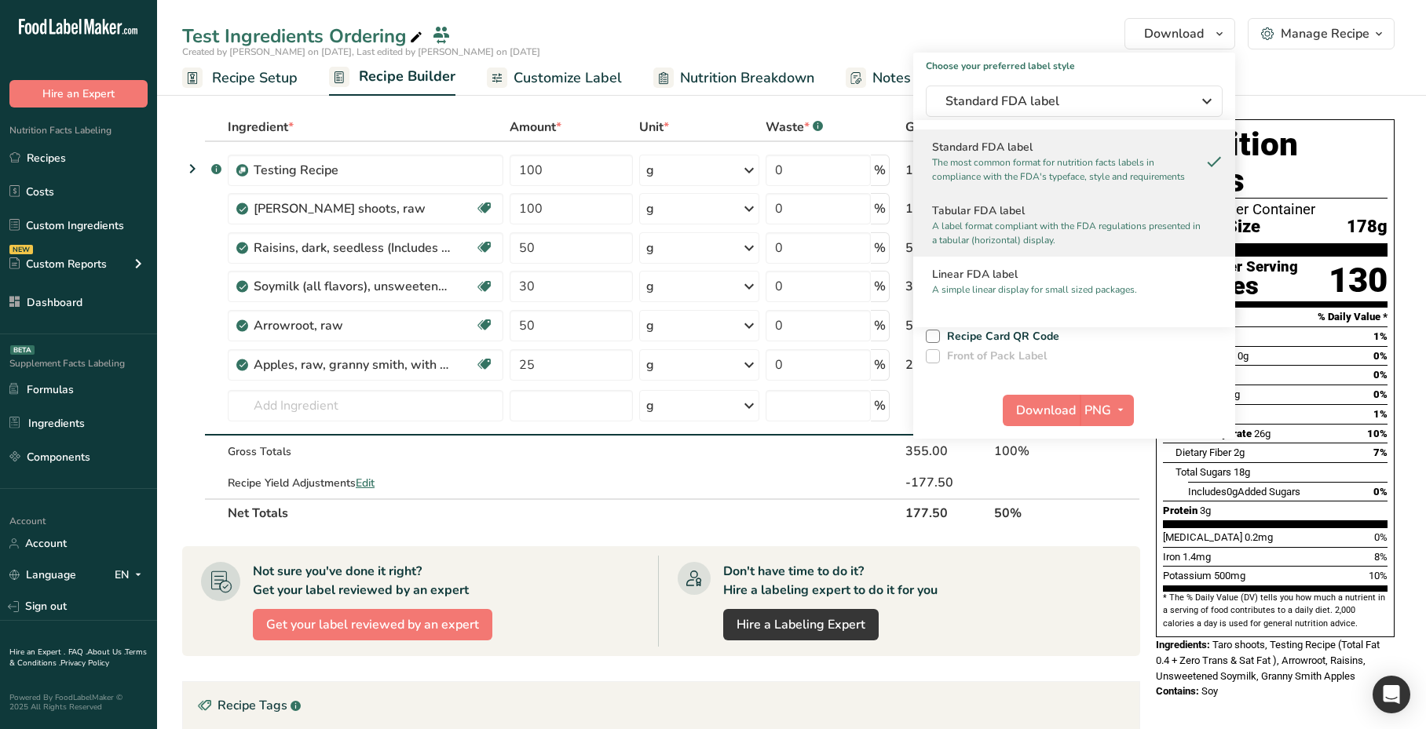
click at [1051, 215] on h2 "Tabular FDA label" at bounding box center [1074, 211] width 284 height 16
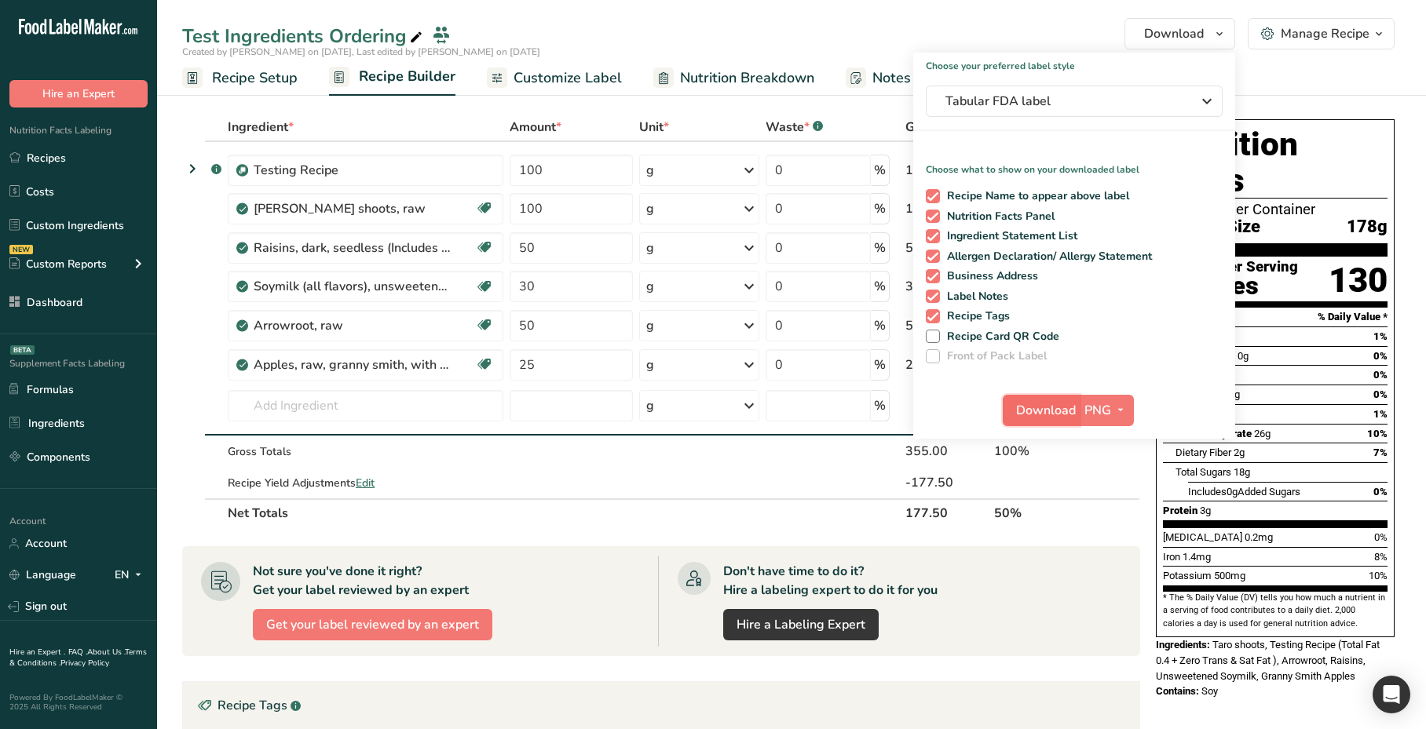
click at [1051, 414] on span "Download" at bounding box center [1046, 410] width 60 height 19
click at [1037, 412] on span "Download" at bounding box center [1046, 410] width 60 height 19
click at [1156, 39] on span "Download" at bounding box center [1174, 33] width 60 height 19
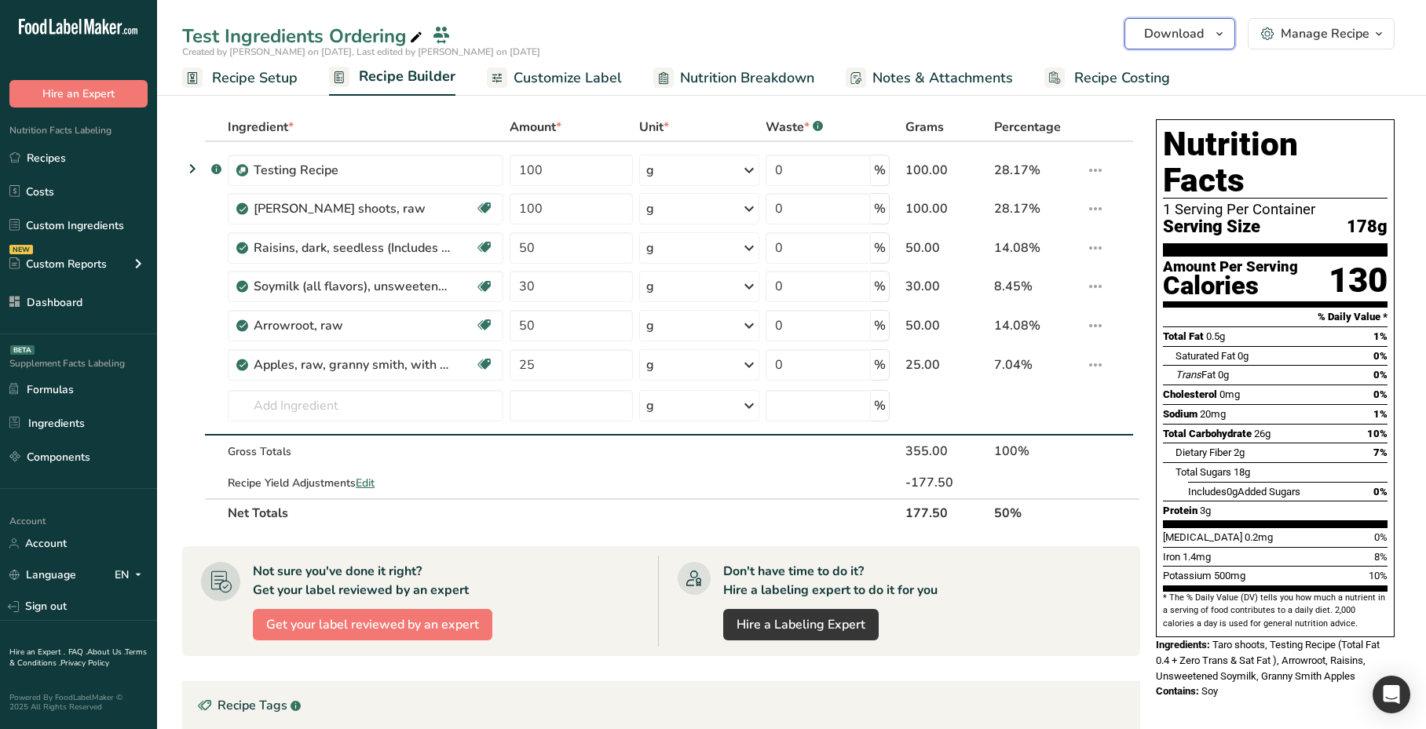
click at [1165, 32] on span "Download" at bounding box center [1174, 33] width 60 height 19
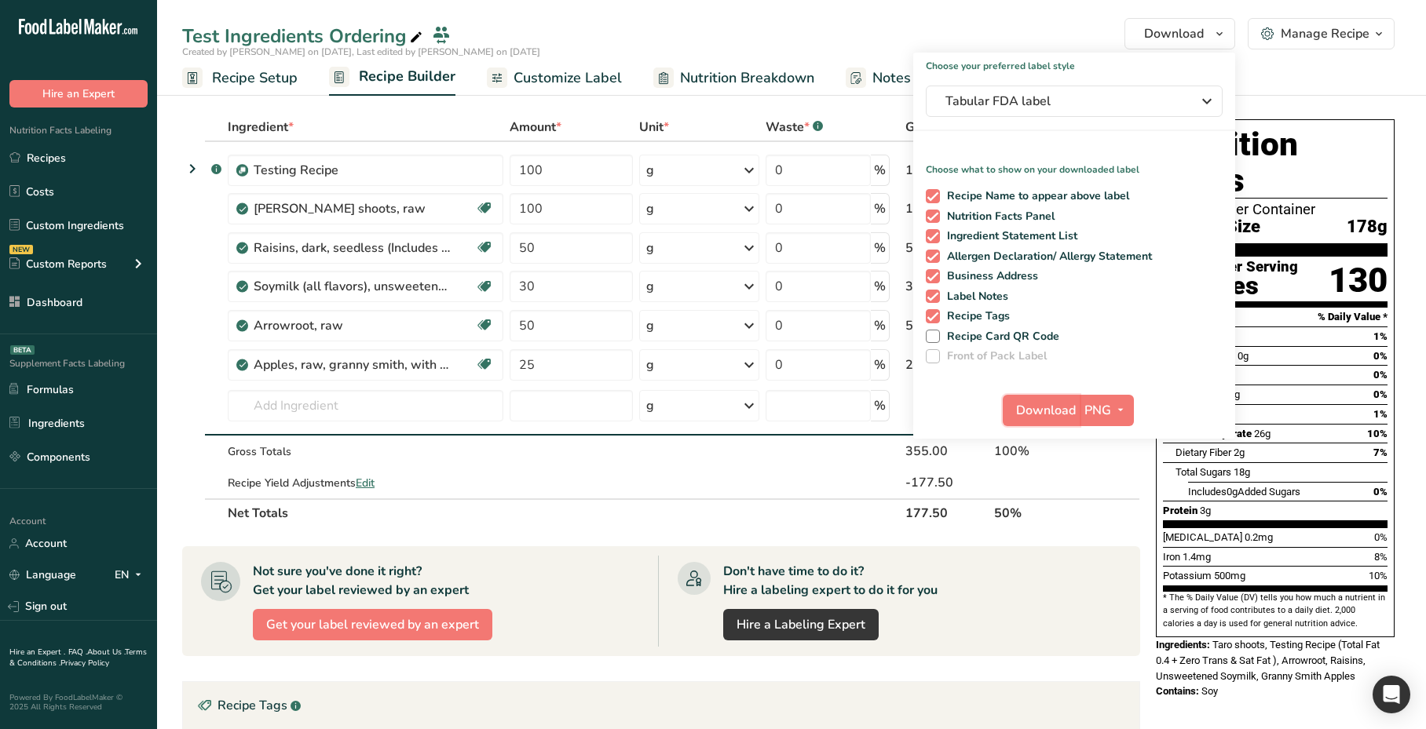
drag, startPoint x: 1035, startPoint y: 404, endPoint x: 922, endPoint y: 526, distance: 166.1
click at [1035, 404] on span "Download" at bounding box center [1046, 410] width 60 height 19
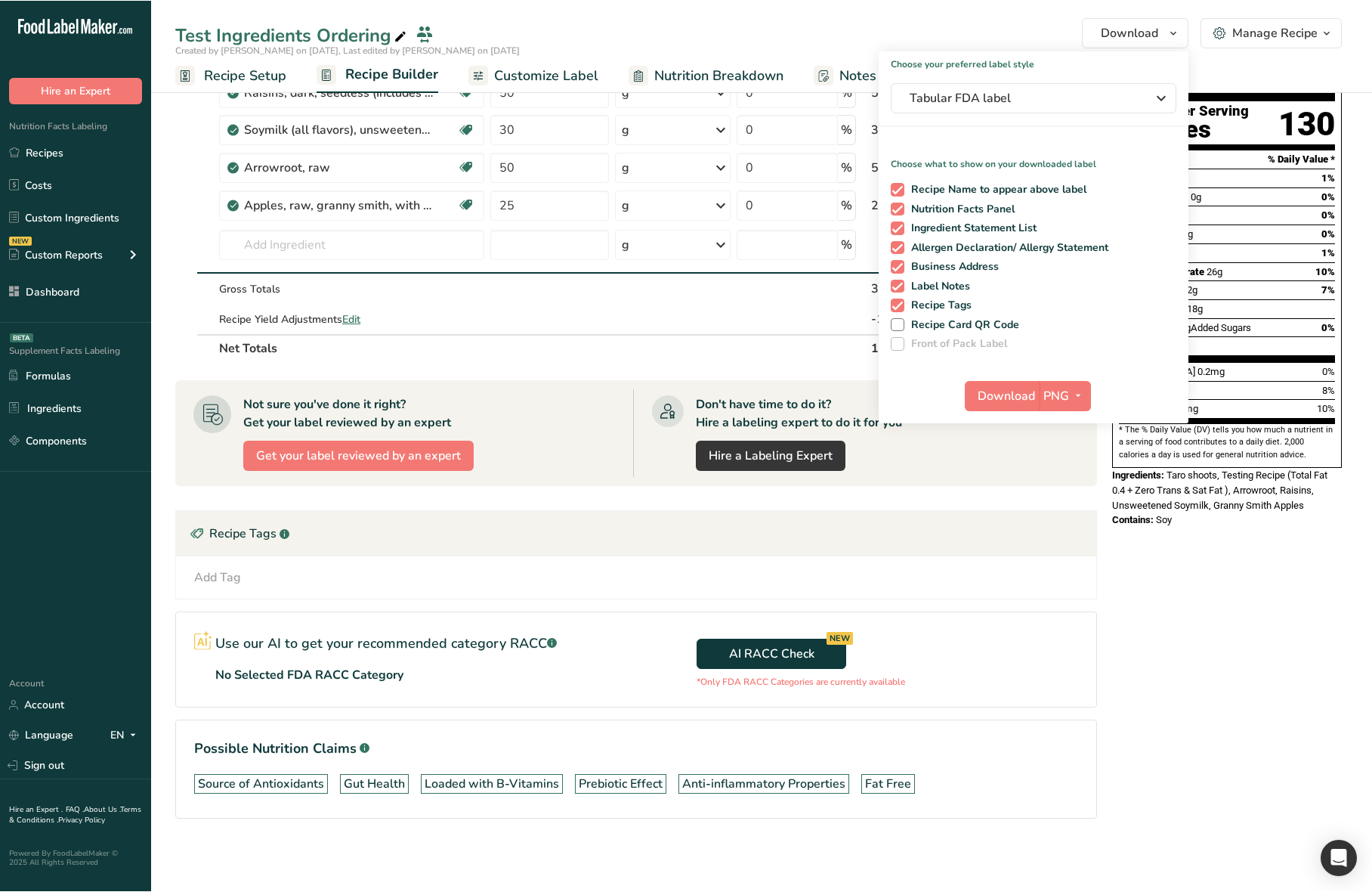
scroll to position [145, 0]
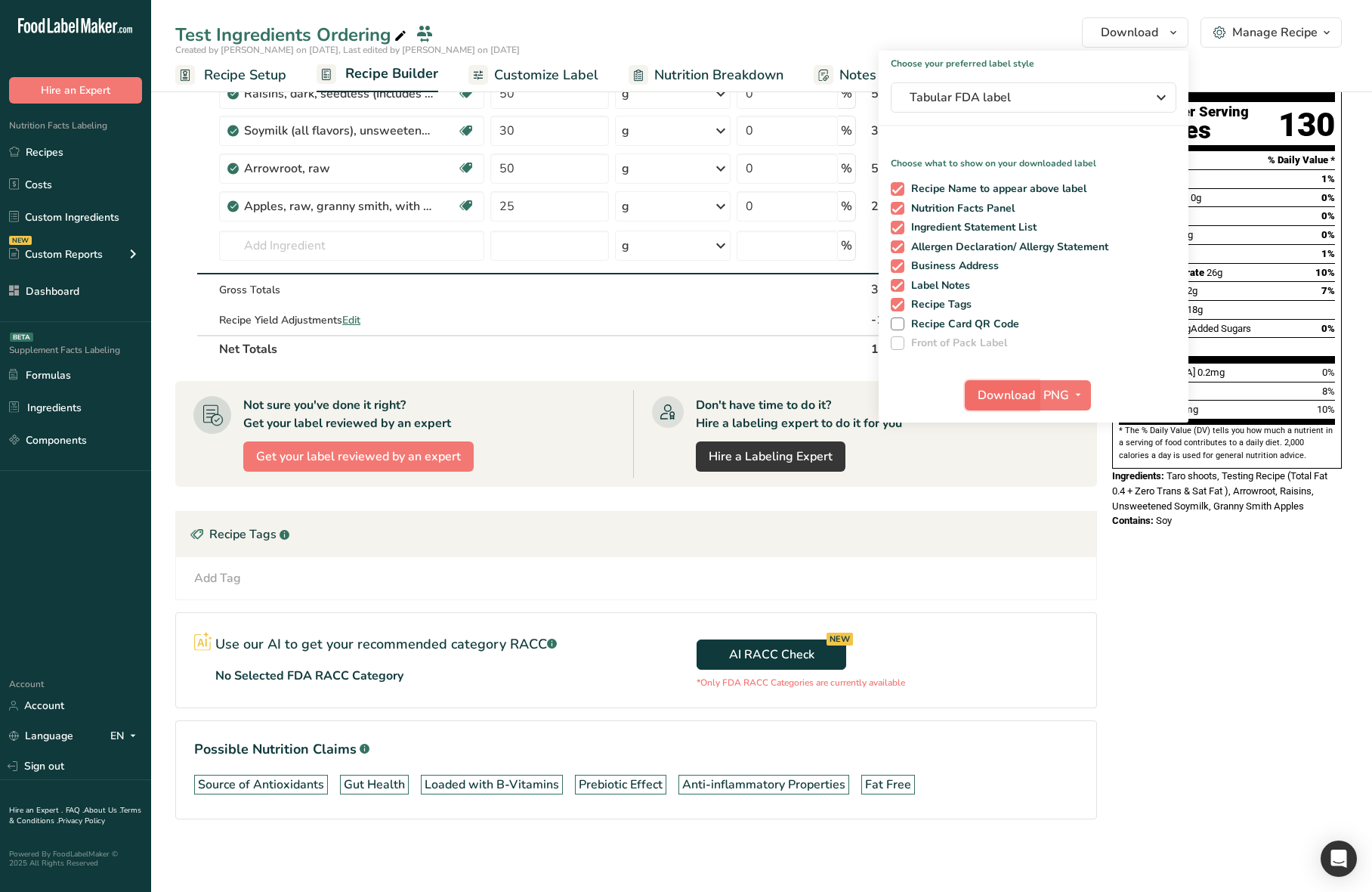
click at [1019, 397] on span "Download" at bounding box center [1006, 395] width 58 height 18
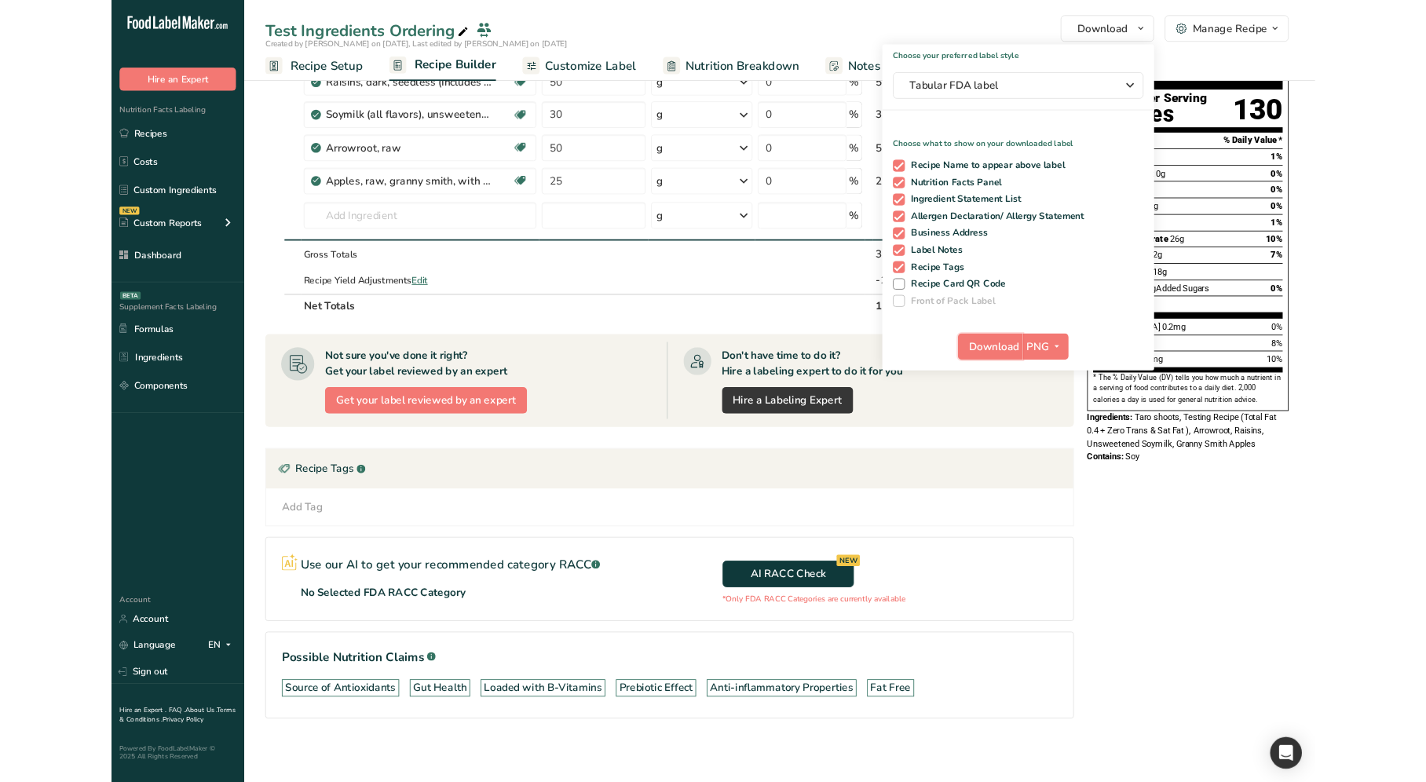
scroll to position [0, 0]
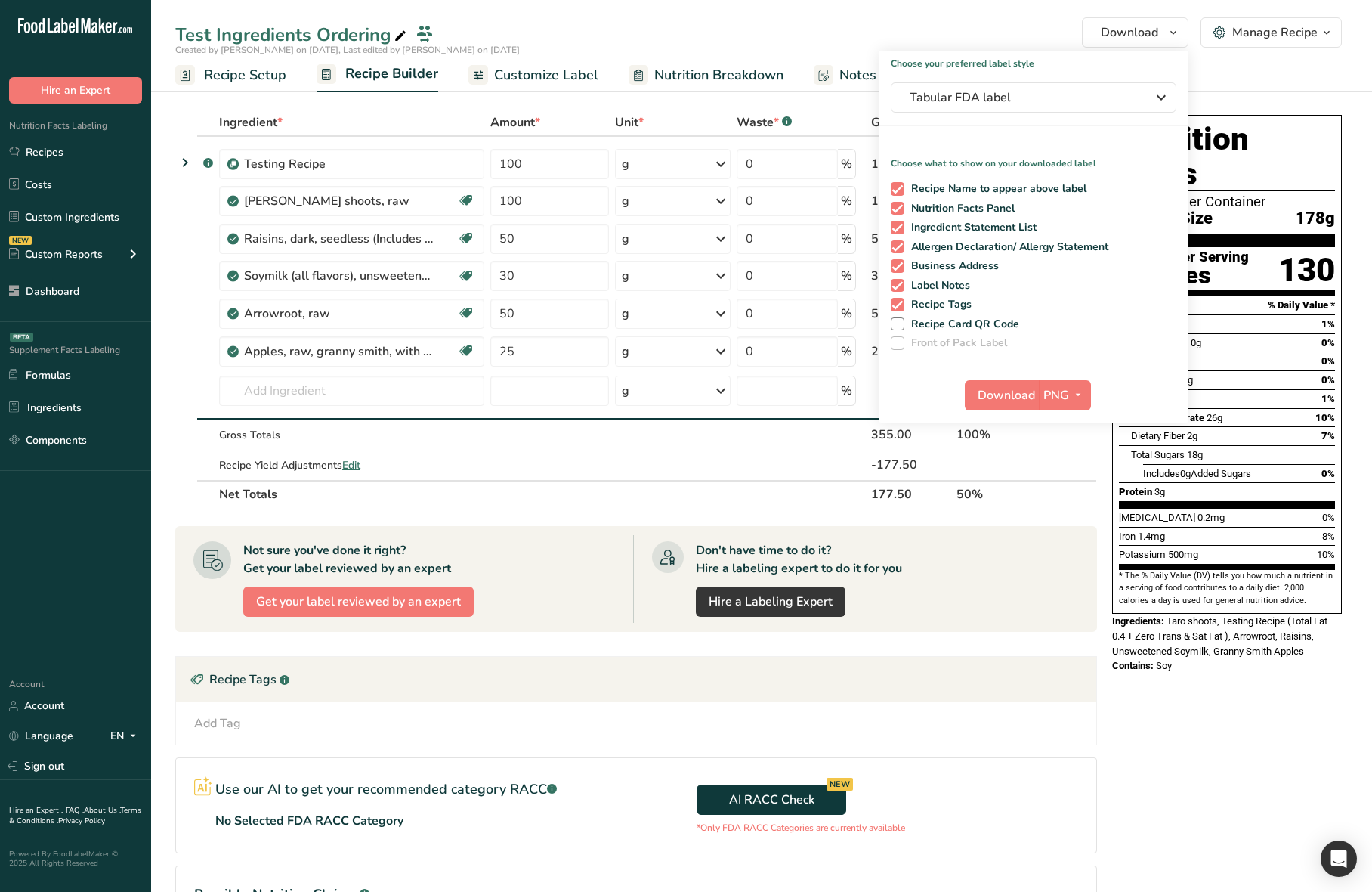
click at [572, 80] on span "Customize Label" at bounding box center [546, 75] width 104 height 20
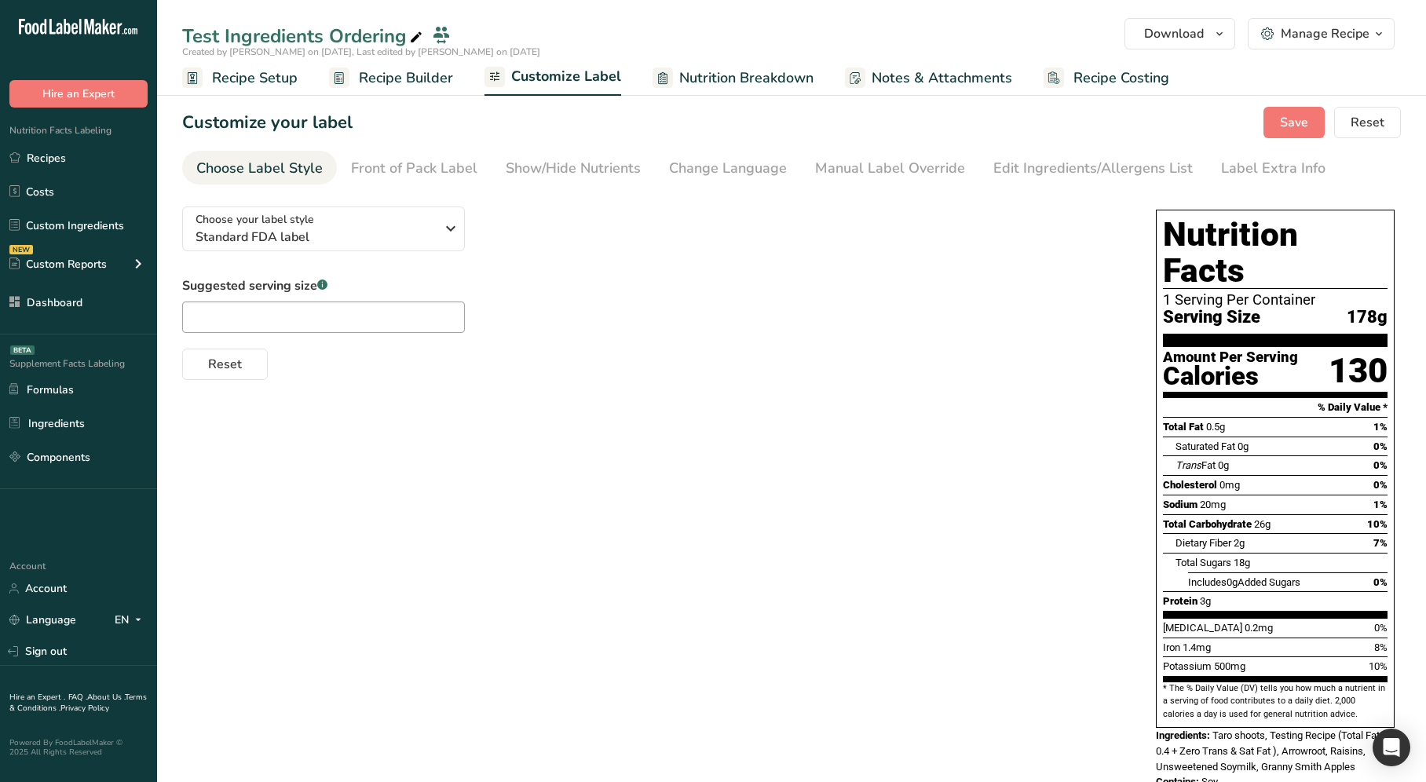
drag, startPoint x: 733, startPoint y: 422, endPoint x: 857, endPoint y: 374, distance: 133.7
click at [733, 422] on div "Choose your label style Standard FDA label USA (FDA) Standard FDA label Tabular…" at bounding box center [791, 500] width 1219 height 612
click at [1149, 43] on button "Download" at bounding box center [1179, 33] width 111 height 31
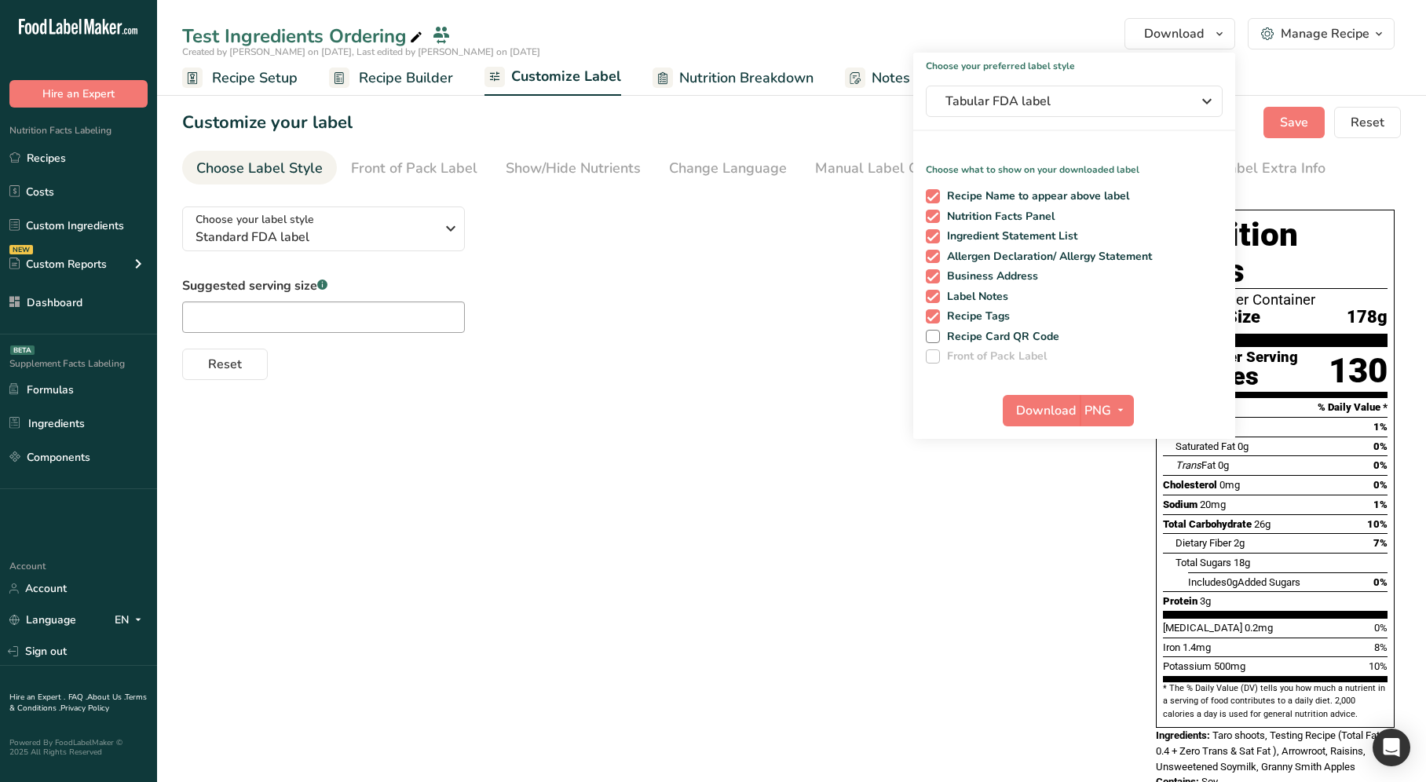
click at [719, 415] on div "Choose your label style Standard FDA label USA (FDA) Standard FDA label Tabular…" at bounding box center [791, 500] width 1219 height 612
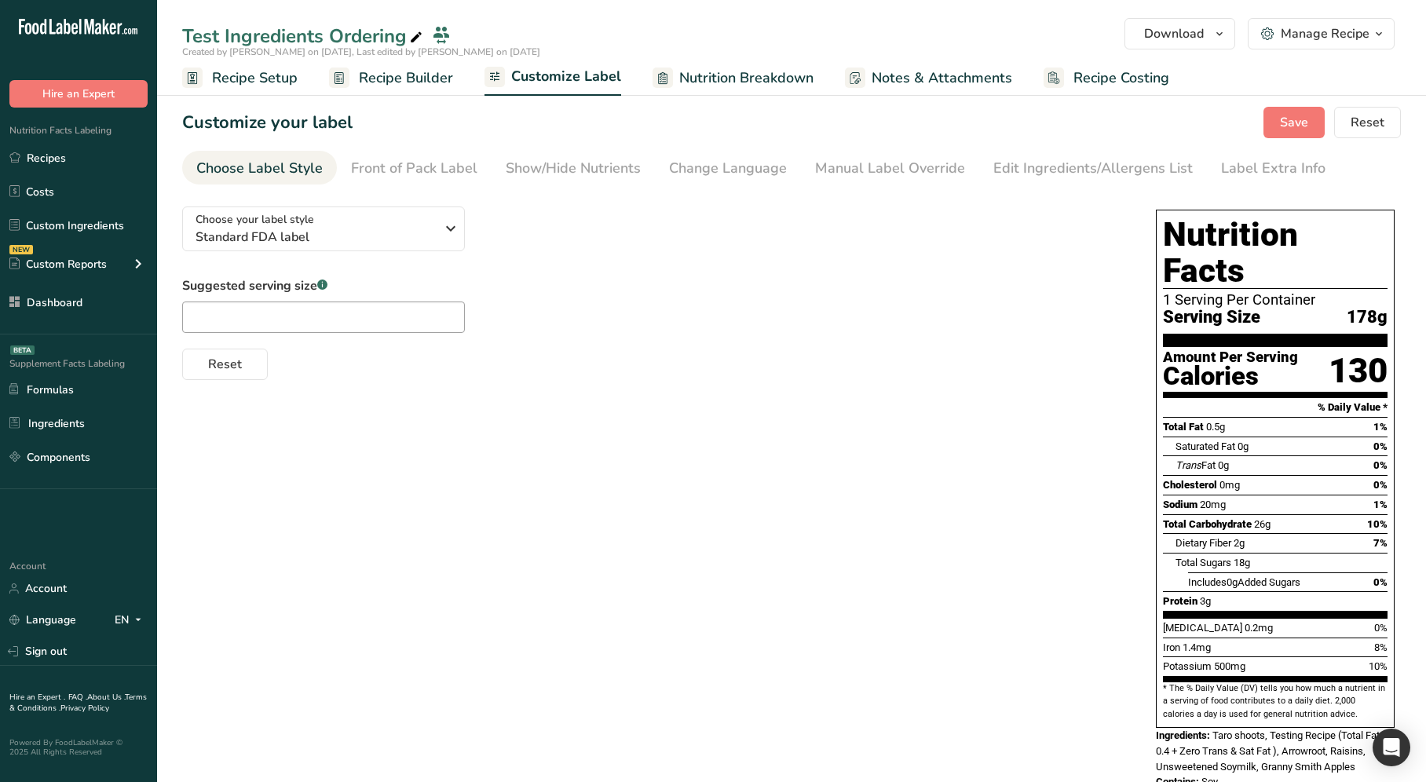
click at [777, 341] on div "Suggested serving size .a-a{fill:#347362;}.b-a{fill:#fff;} Reset" at bounding box center [653, 328] width 942 height 104
click at [1168, 32] on span "Download" at bounding box center [1174, 33] width 60 height 19
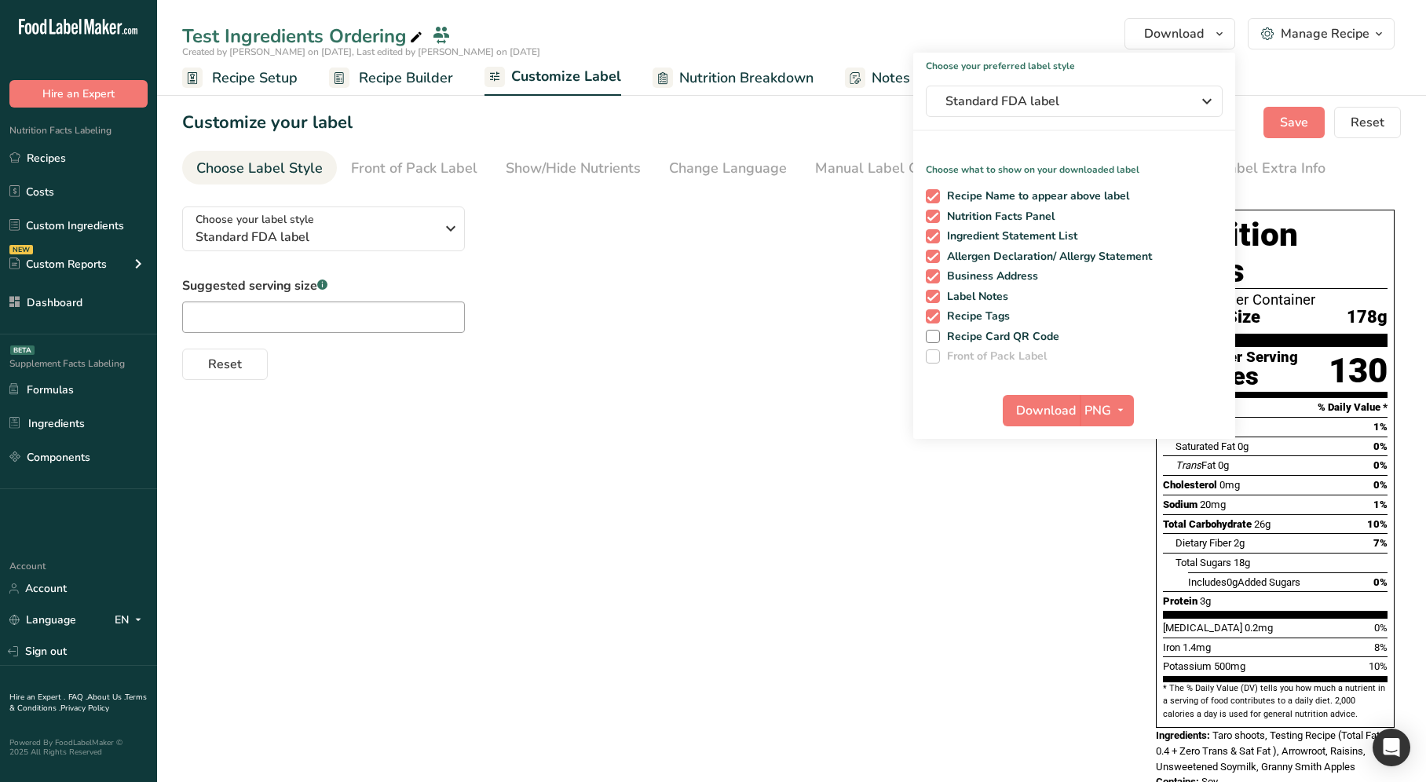
click at [642, 389] on div "Choose your label style Standard FDA label USA (FDA) Standard FDA label Tabular…" at bounding box center [791, 500] width 1219 height 612
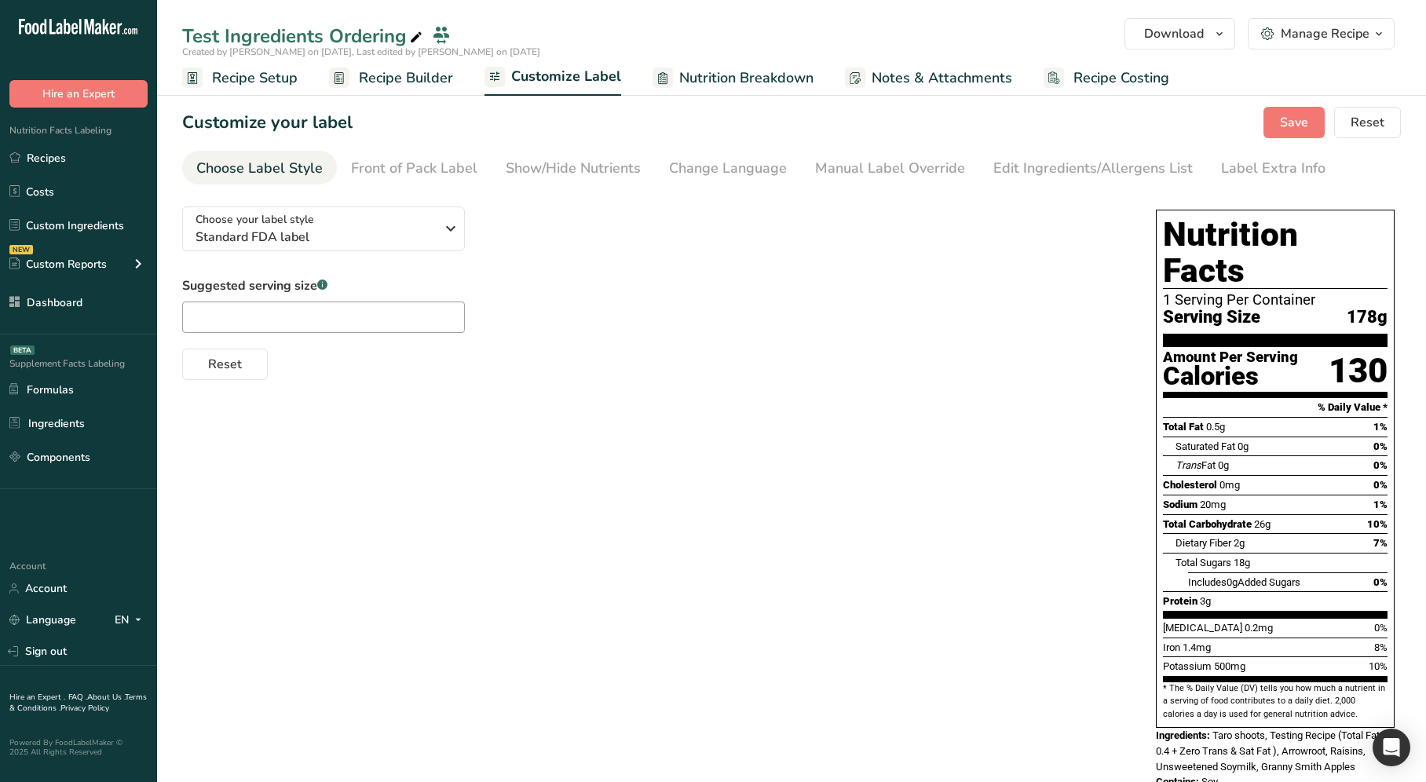
click at [584, 553] on div "Choose your label style Standard FDA label USA (FDA) Standard FDA label Tabular…" at bounding box center [791, 500] width 1219 height 612
click at [573, 517] on div "Choose your label style Standard FDA label USA (FDA) Standard FDA label Tabular…" at bounding box center [791, 500] width 1219 height 612
click at [69, 395] on link "Formulas" at bounding box center [78, 390] width 157 height 30
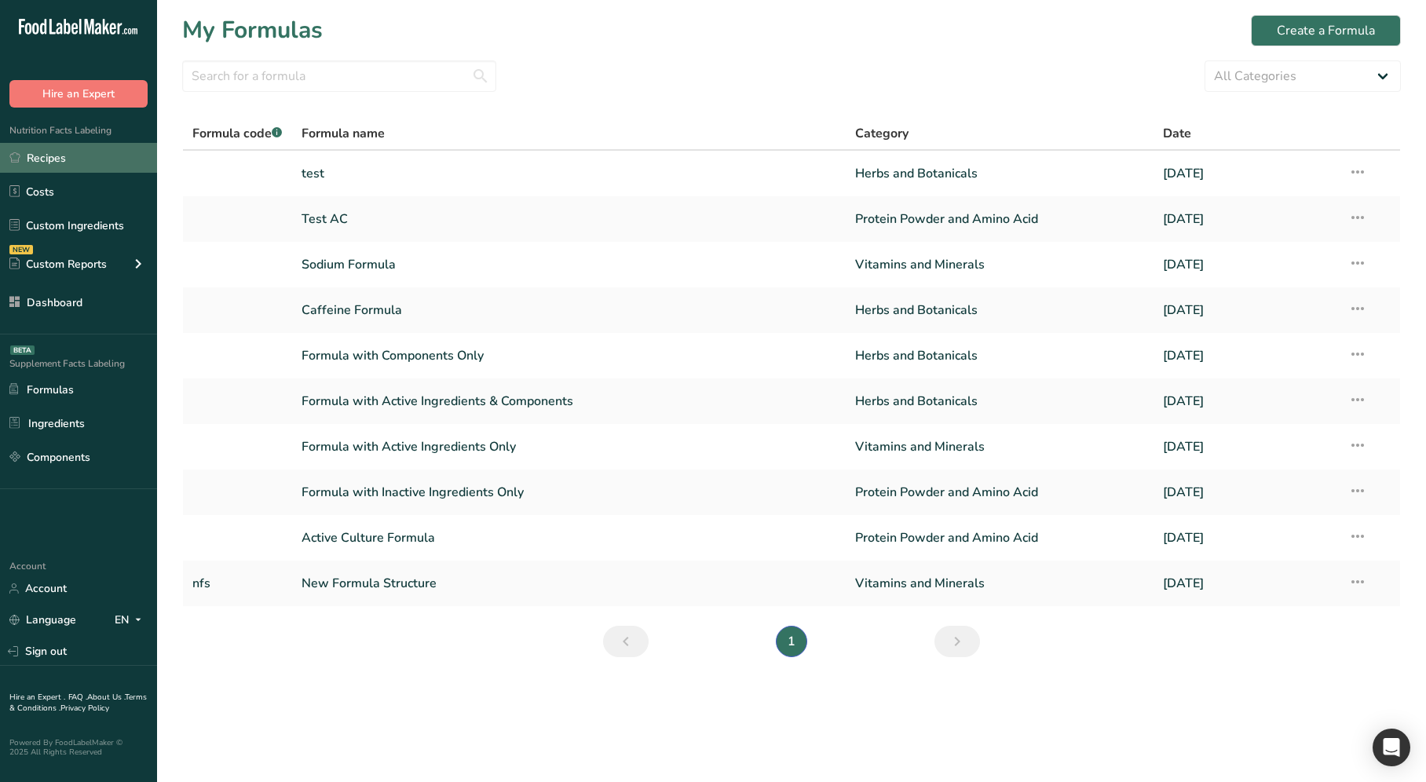
click at [84, 170] on link "Recipes" at bounding box center [78, 158] width 157 height 30
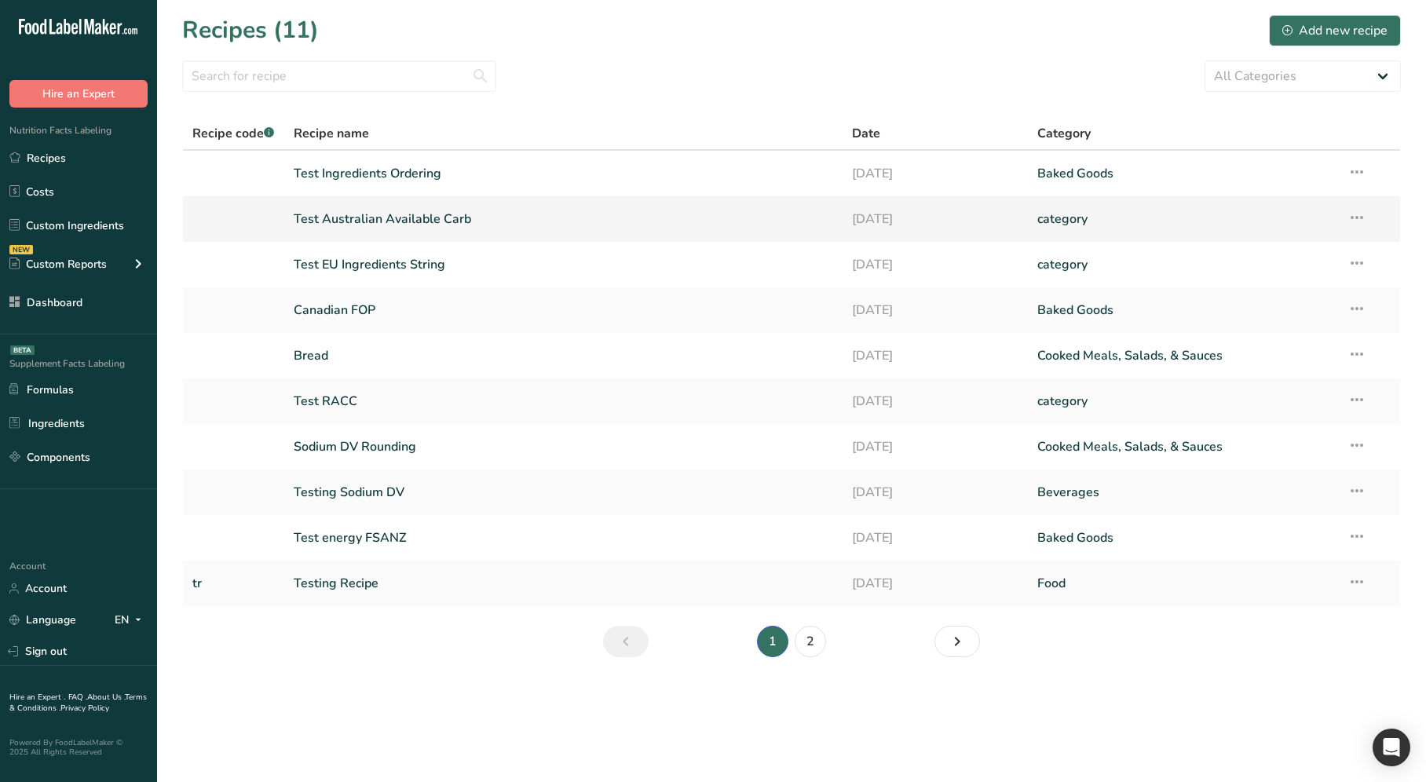
click at [600, 198] on td "Test Australian Available Carb" at bounding box center [563, 219] width 558 height 46
click at [605, 178] on link "Test Ingredients Ordering" at bounding box center [563, 173] width 539 height 33
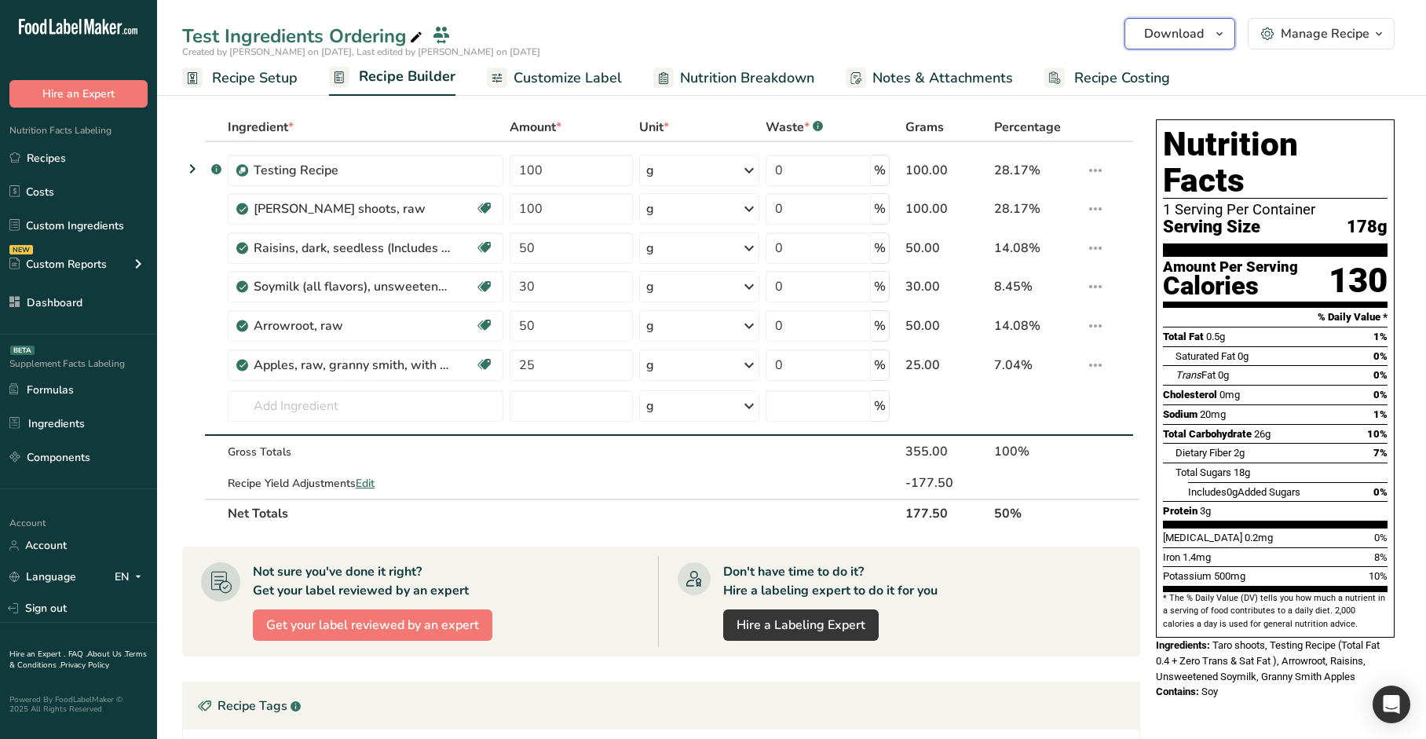
click at [1190, 43] on button "Download" at bounding box center [1179, 33] width 111 height 31
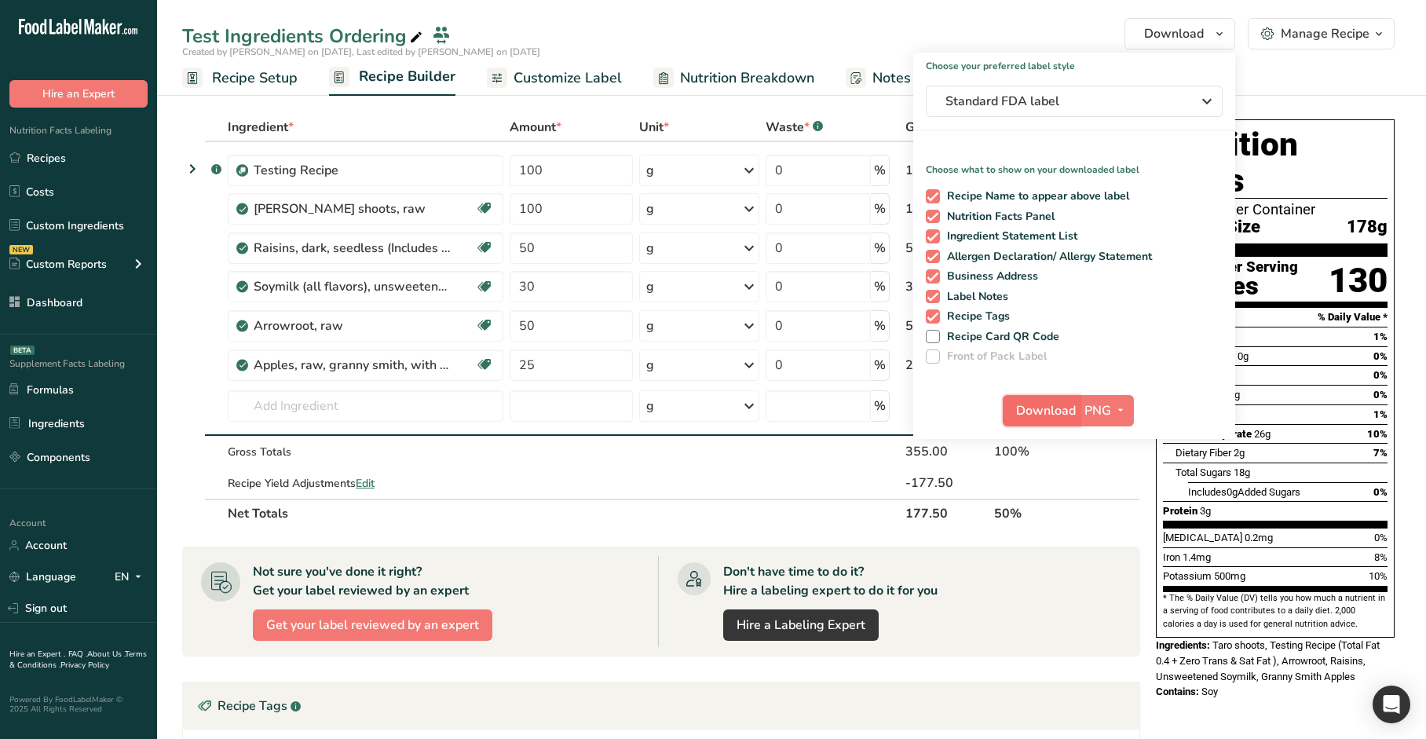
click at [1018, 405] on span "Download" at bounding box center [1046, 410] width 60 height 19
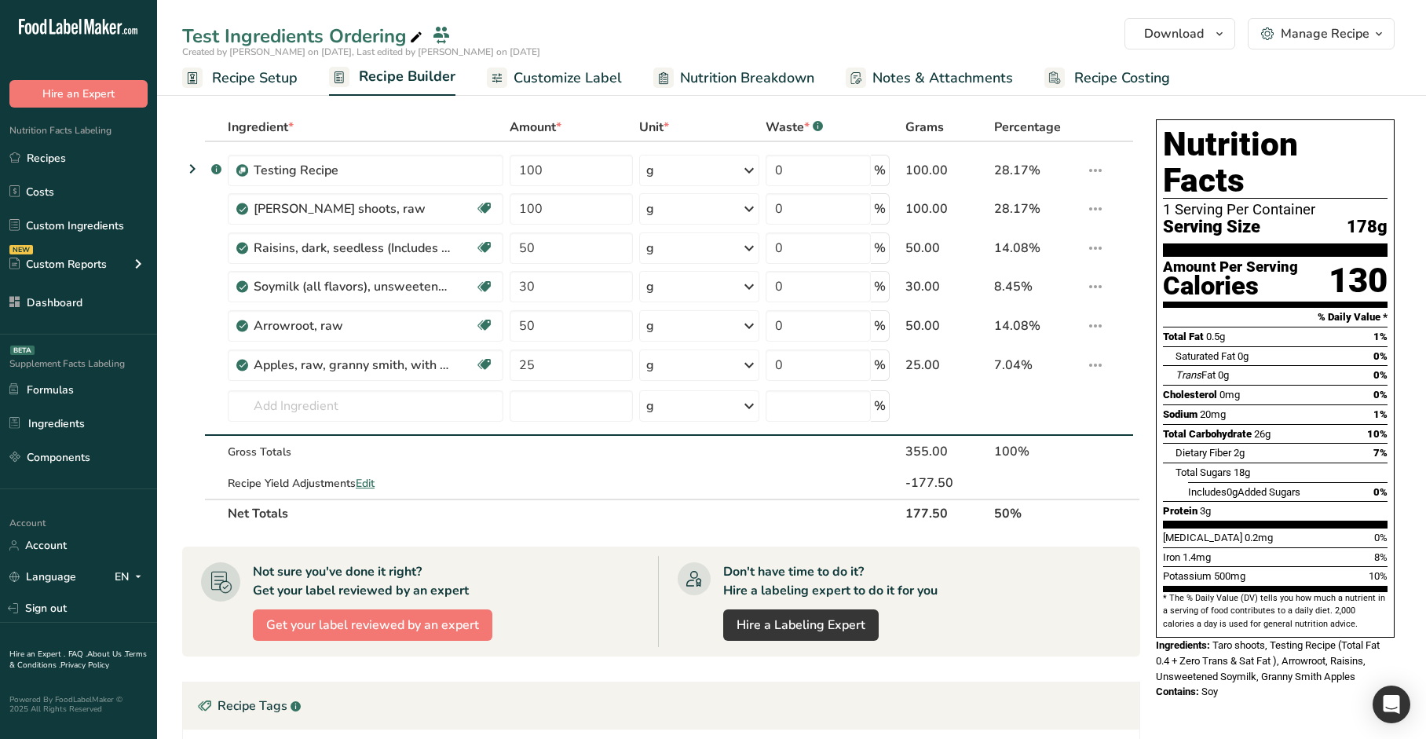
click at [553, 82] on span "Customize Label" at bounding box center [568, 78] width 108 height 21
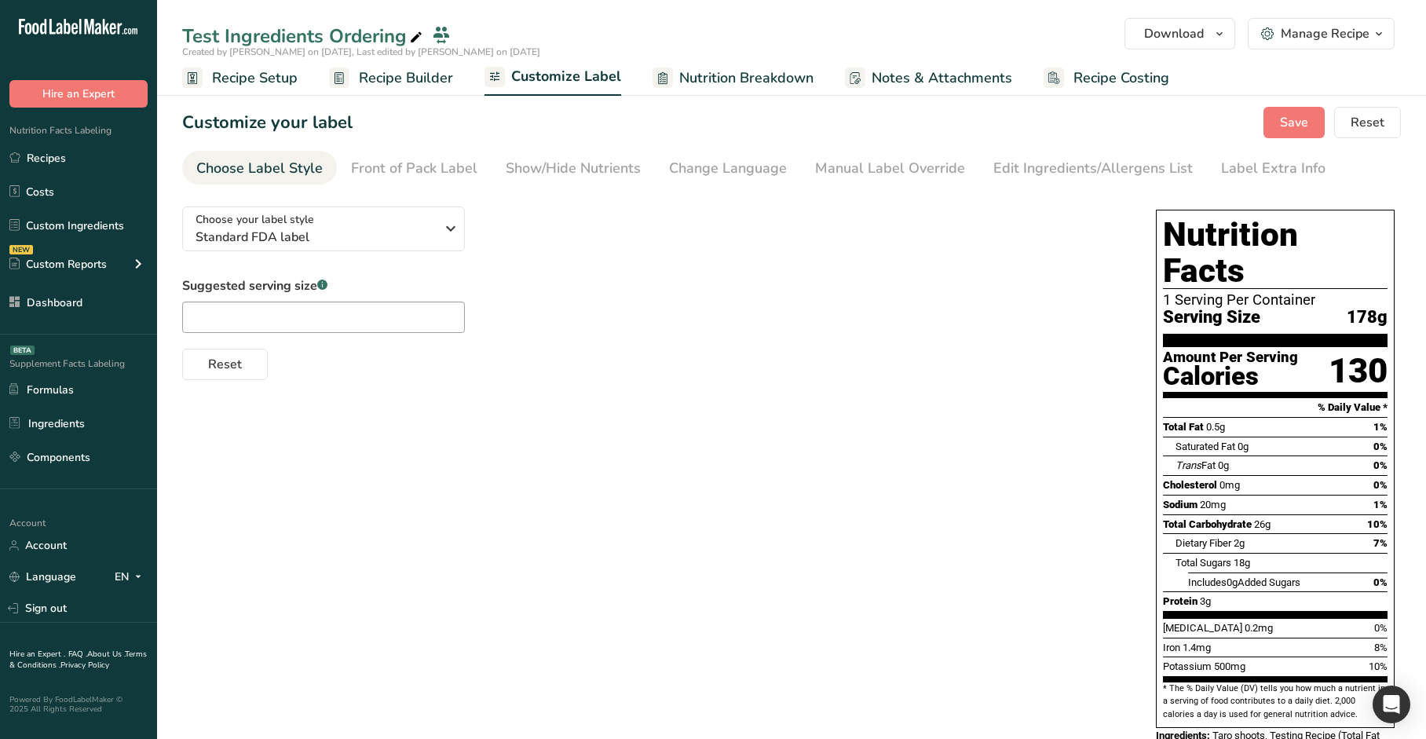
click at [1184, 49] on div "Created by [PERSON_NAME] on [DATE], Last edited by [PERSON_NAME] on [DATE]" at bounding box center [791, 52] width 1269 height 14
click at [1183, 34] on span "Download" at bounding box center [1174, 33] width 60 height 19
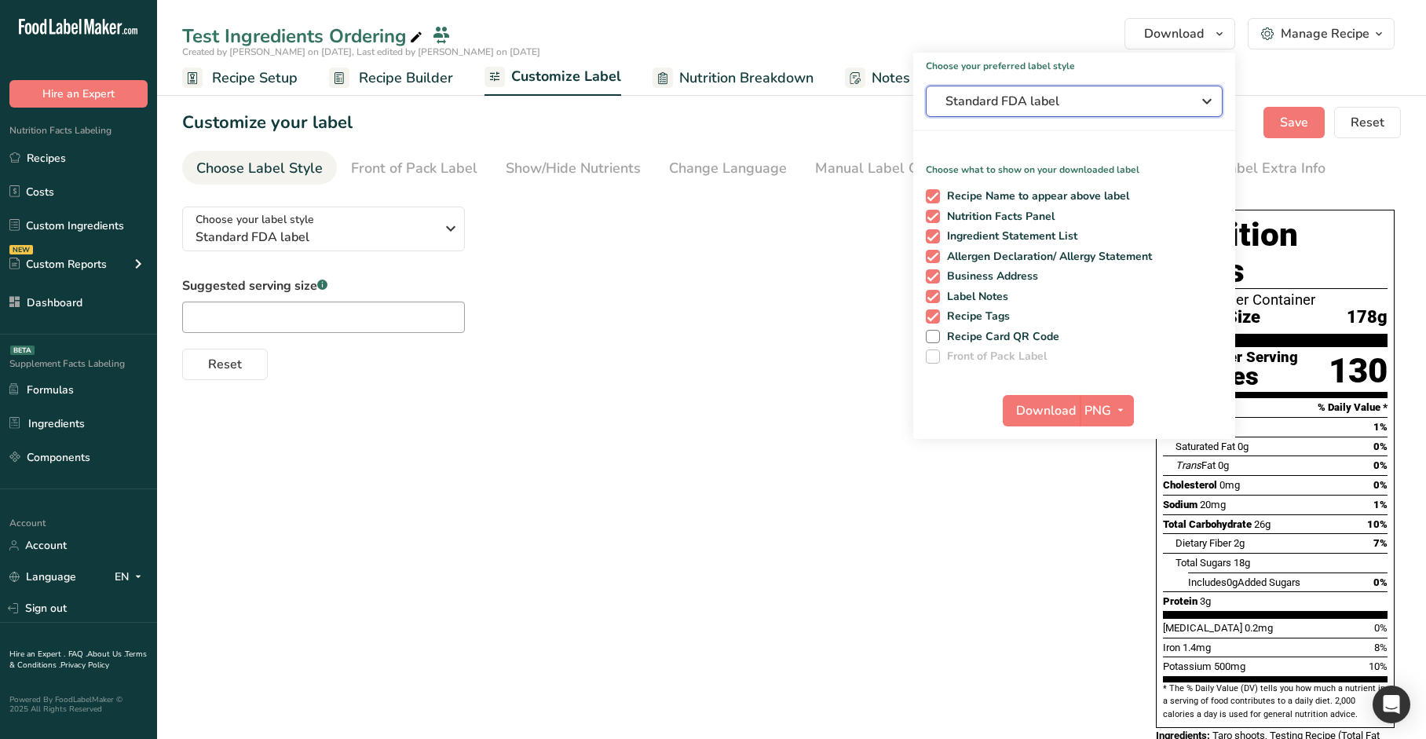
click at [1105, 102] on span "Standard FDA label" at bounding box center [1063, 101] width 236 height 19
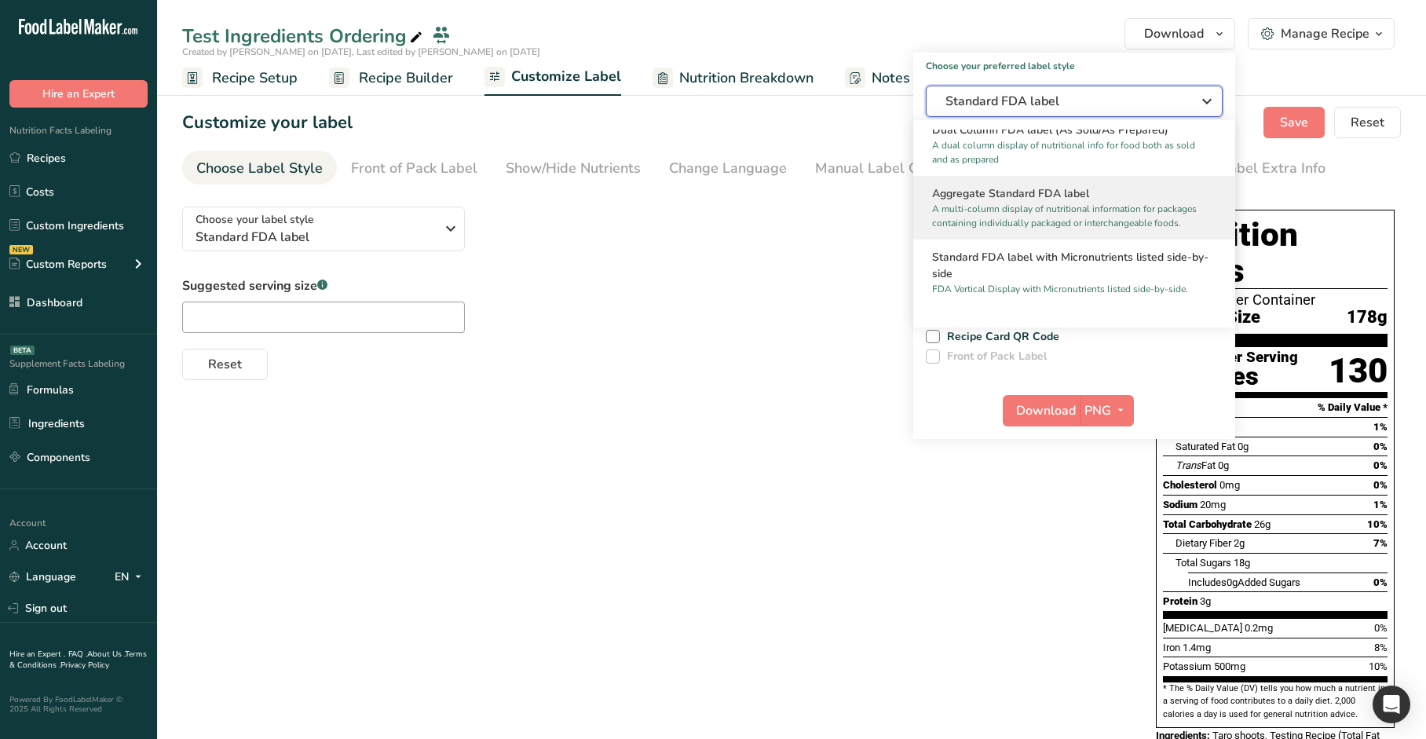
scroll to position [419, 0]
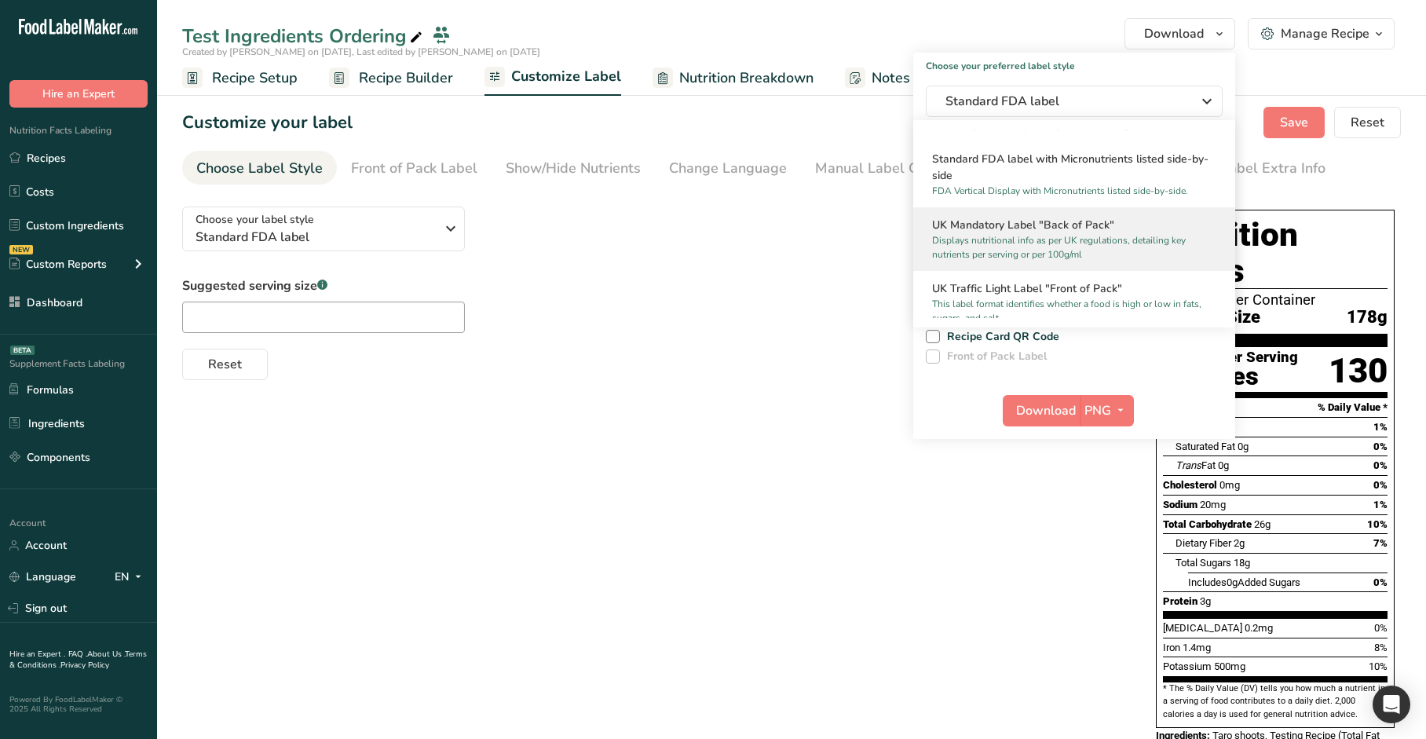
click at [1015, 240] on p "Displays nutritional info as per UK regulations, detailing key nutrients per se…" at bounding box center [1067, 247] width 270 height 28
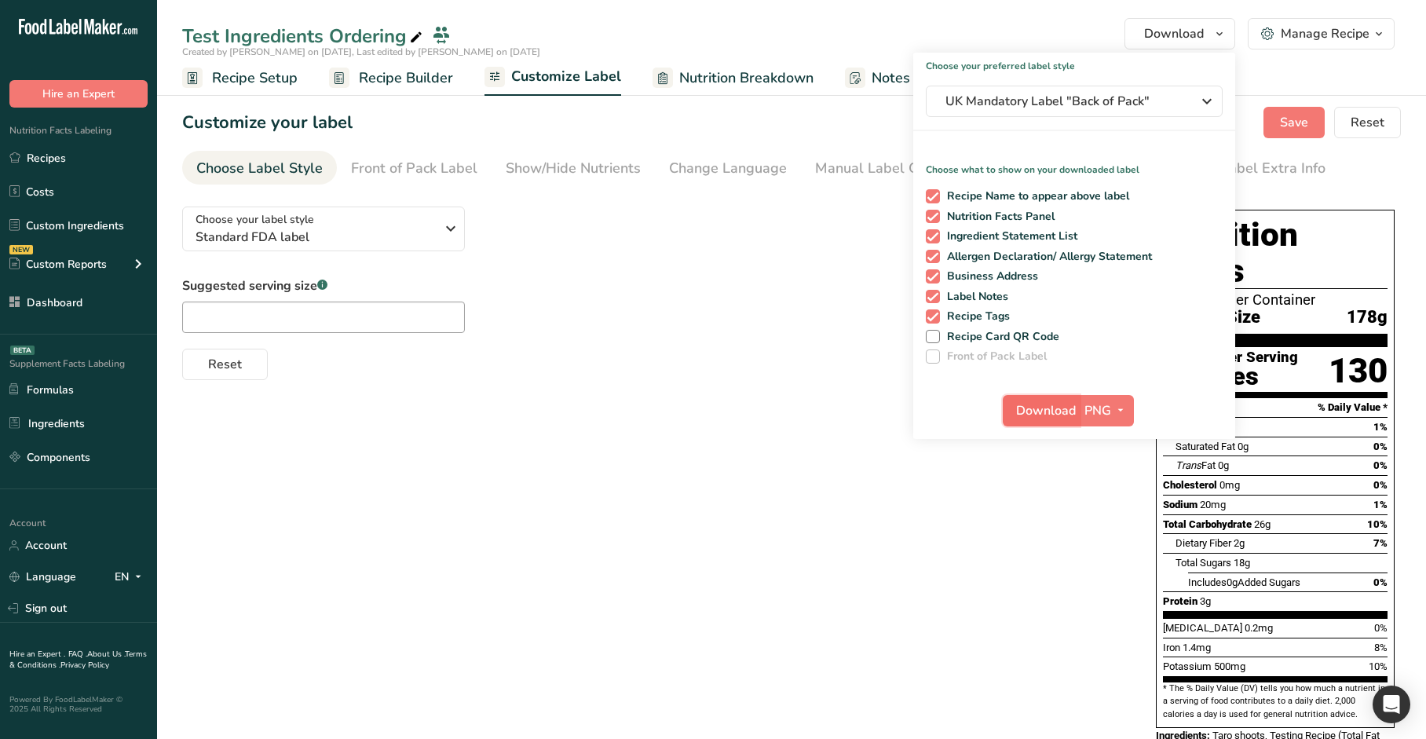
click at [1059, 415] on span "Download" at bounding box center [1046, 410] width 60 height 19
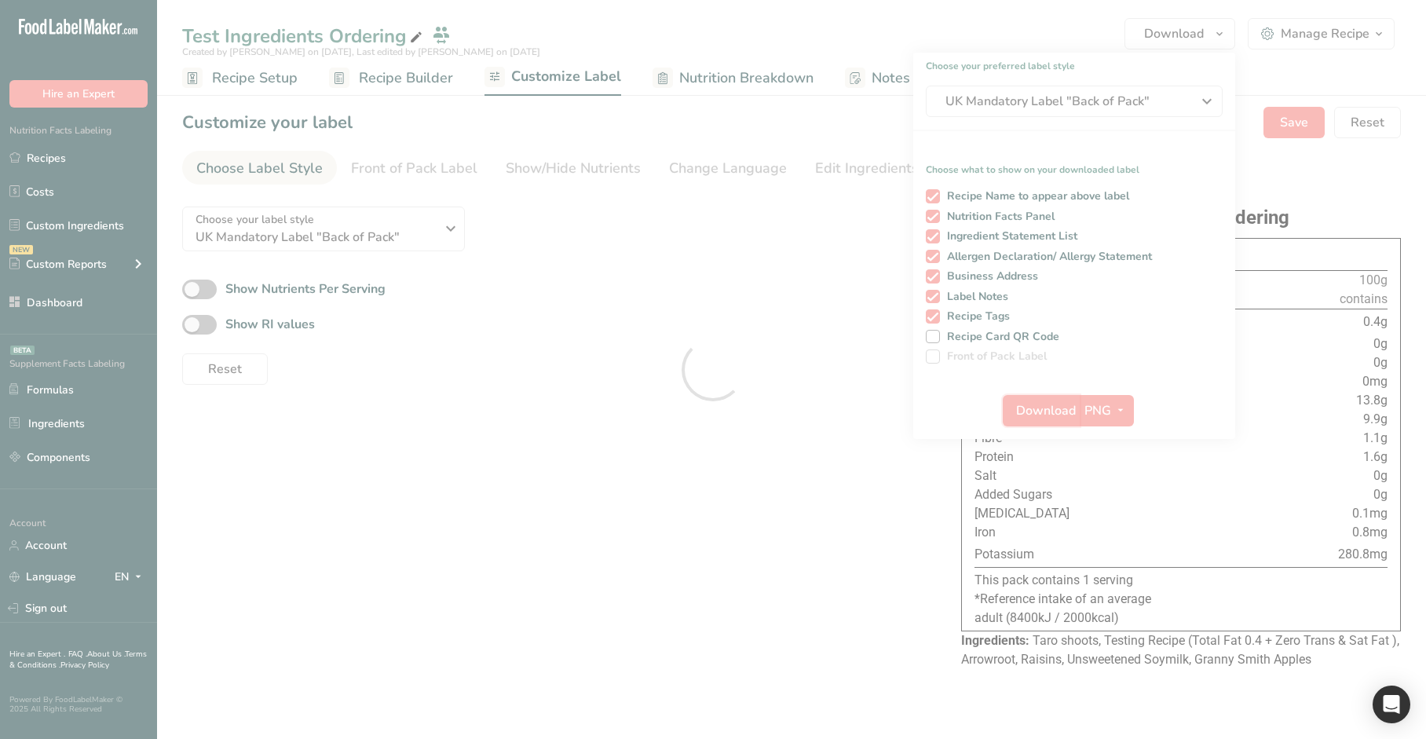
scroll to position [0, 0]
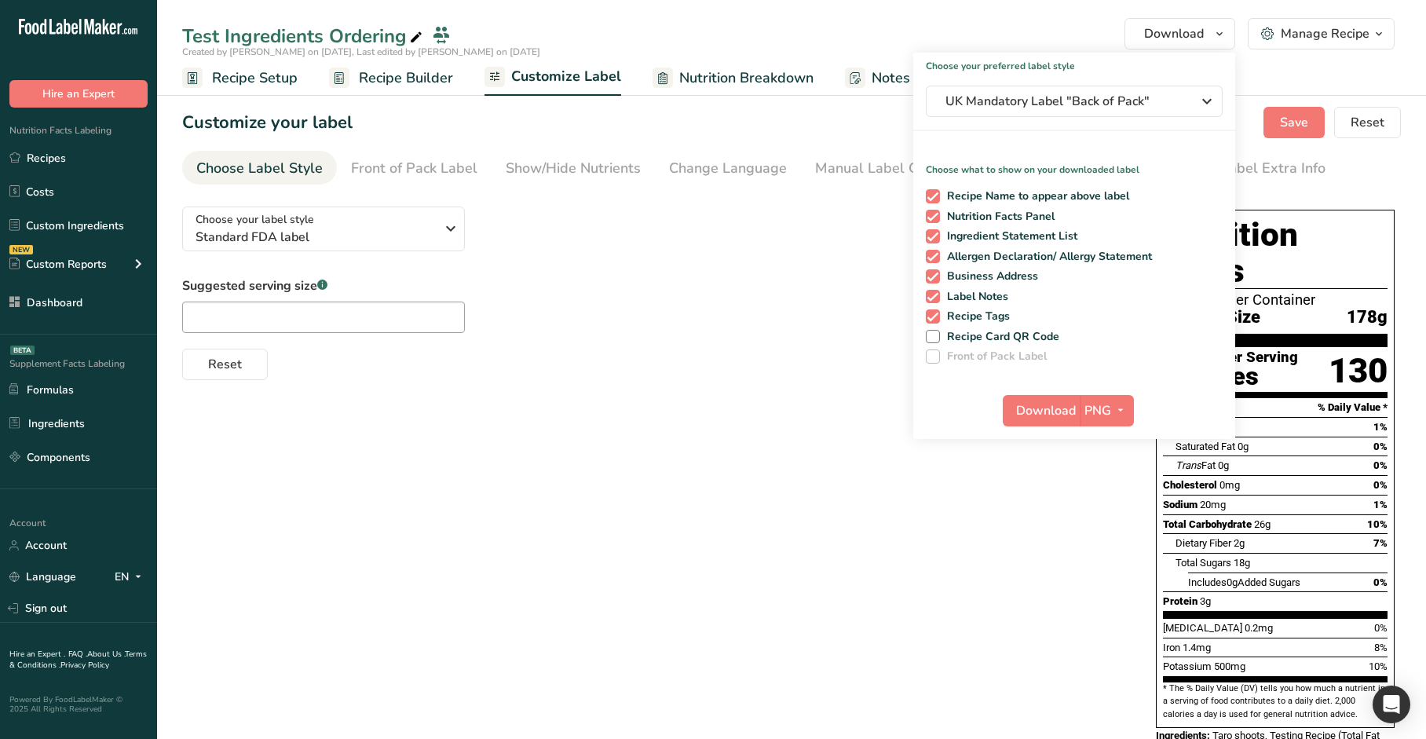
click at [417, 80] on span "Recipe Builder" at bounding box center [406, 78] width 94 height 21
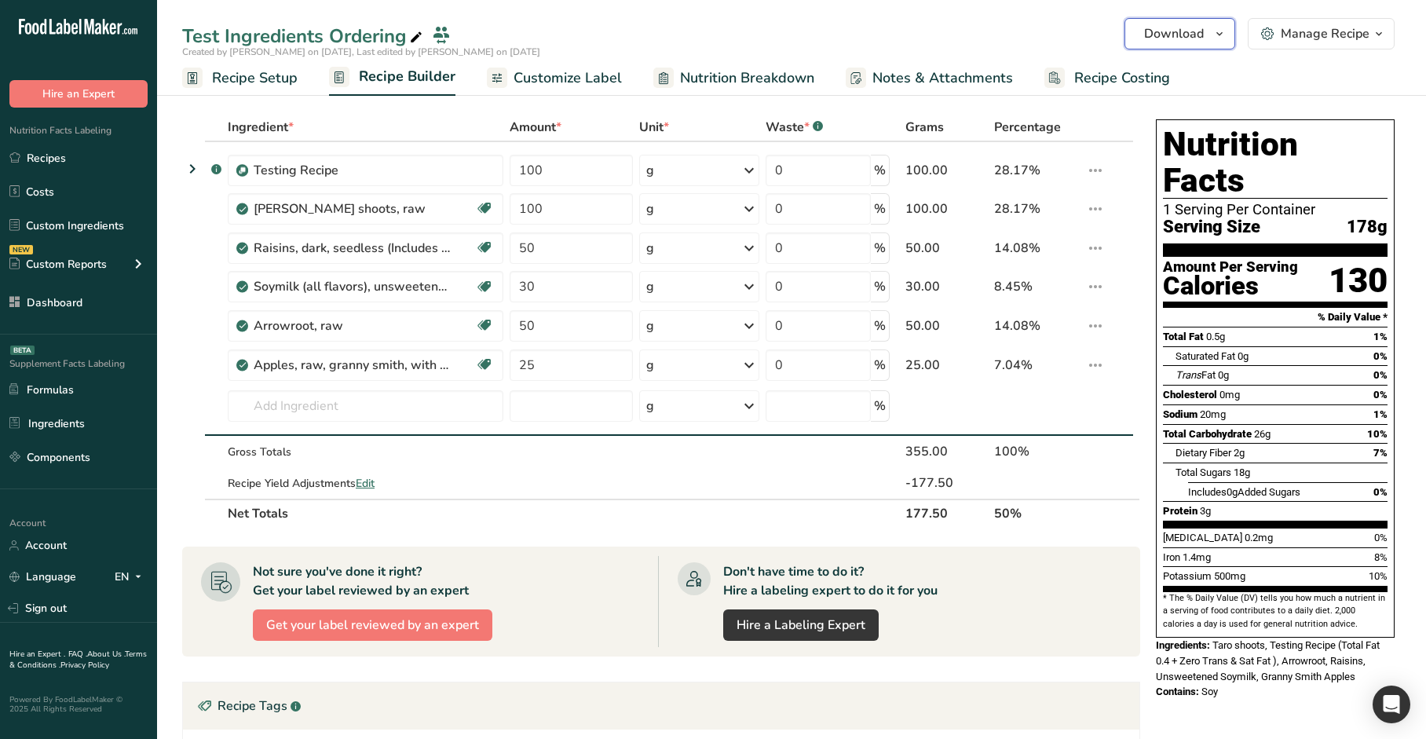
click at [1158, 34] on span "Download" at bounding box center [1174, 33] width 60 height 19
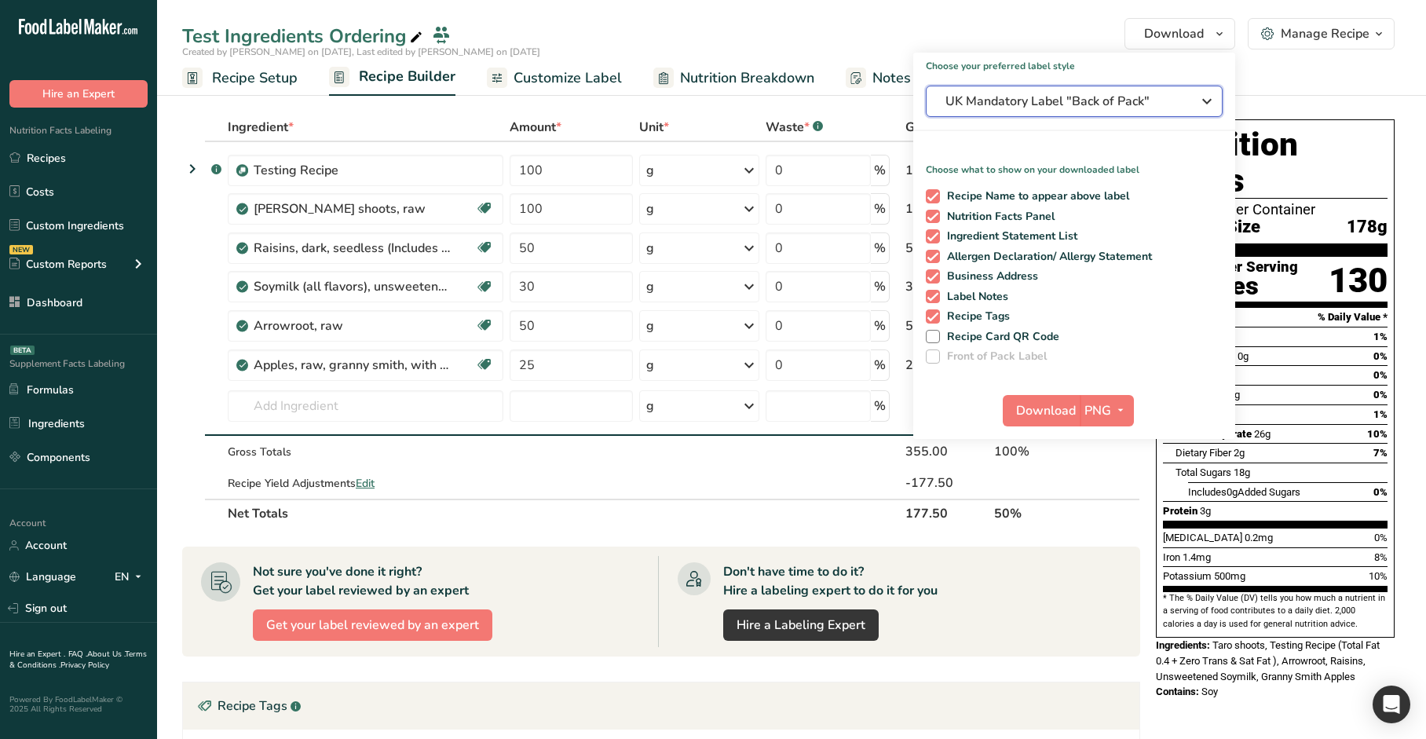
click at [1088, 101] on span "UK Mandatory Label "Back of Pack"" at bounding box center [1063, 101] width 236 height 19
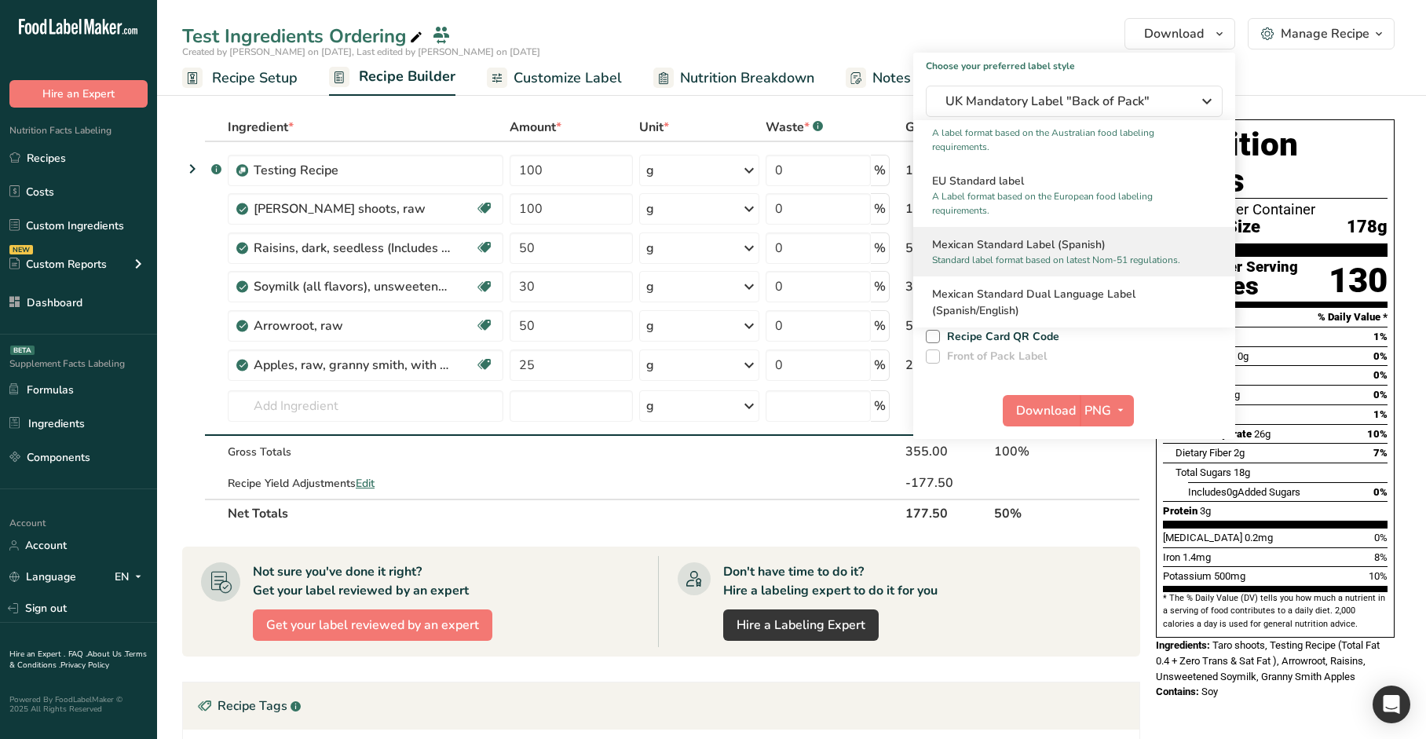
scroll to position [782, 0]
click at [1028, 250] on h2 "Mexican Standard Label (Spanish)" at bounding box center [1074, 244] width 284 height 16
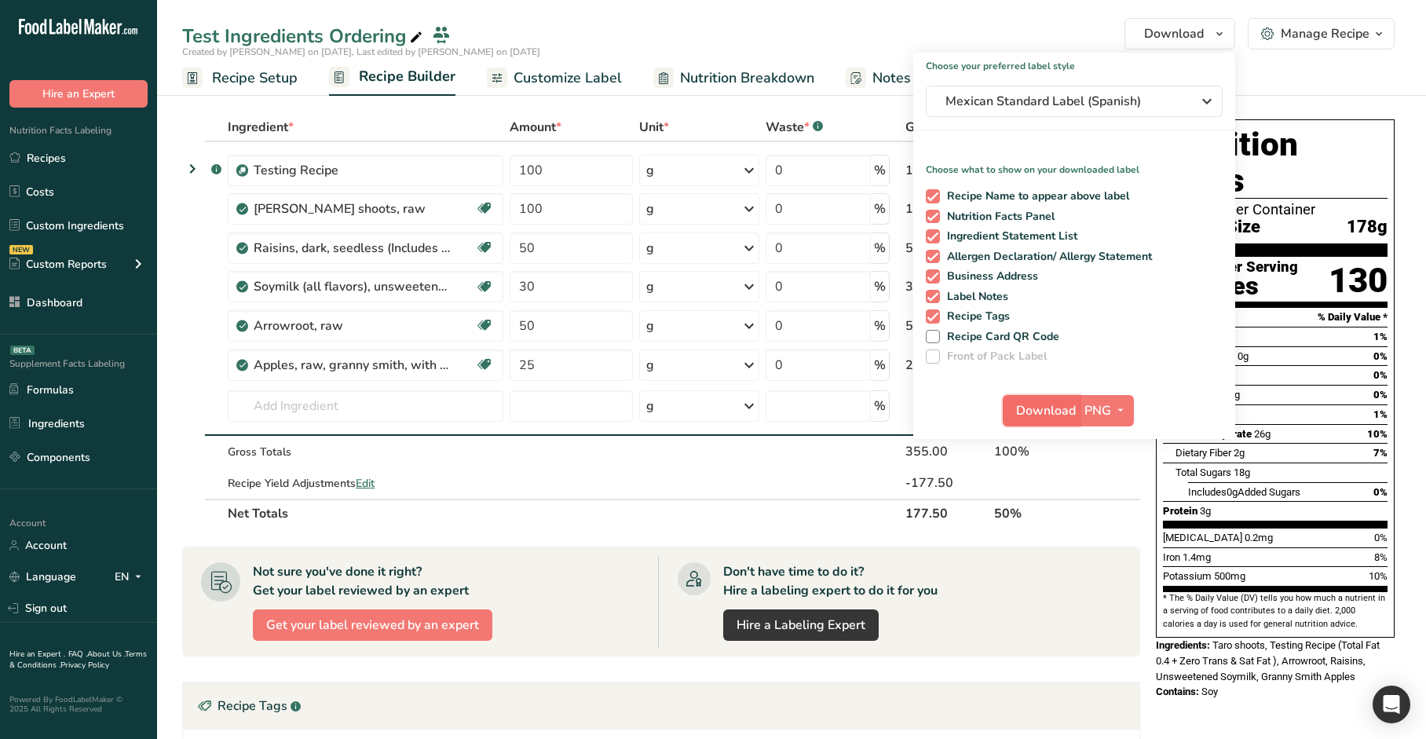
click at [1032, 408] on span "Download" at bounding box center [1046, 410] width 60 height 19
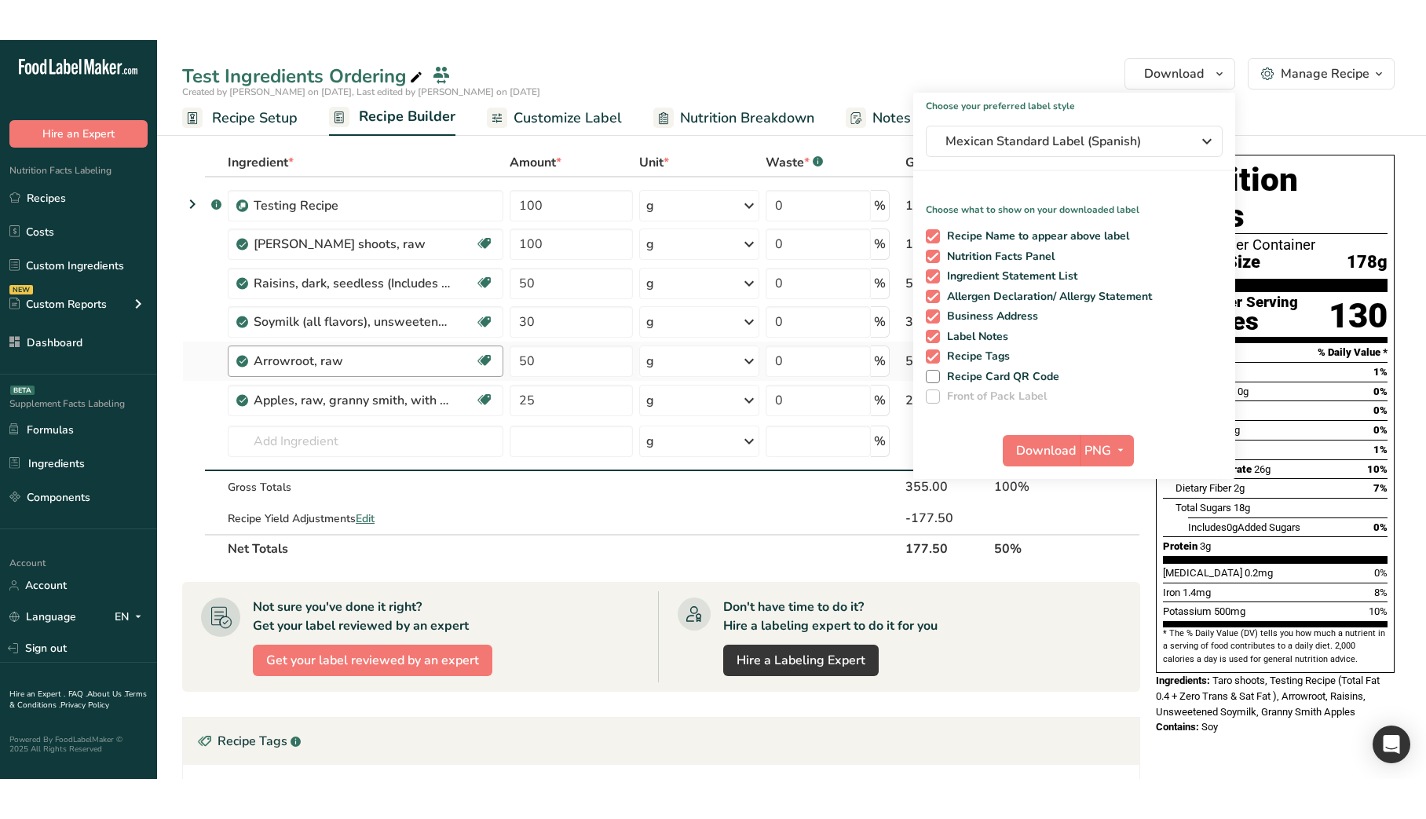
scroll to position [0, 0]
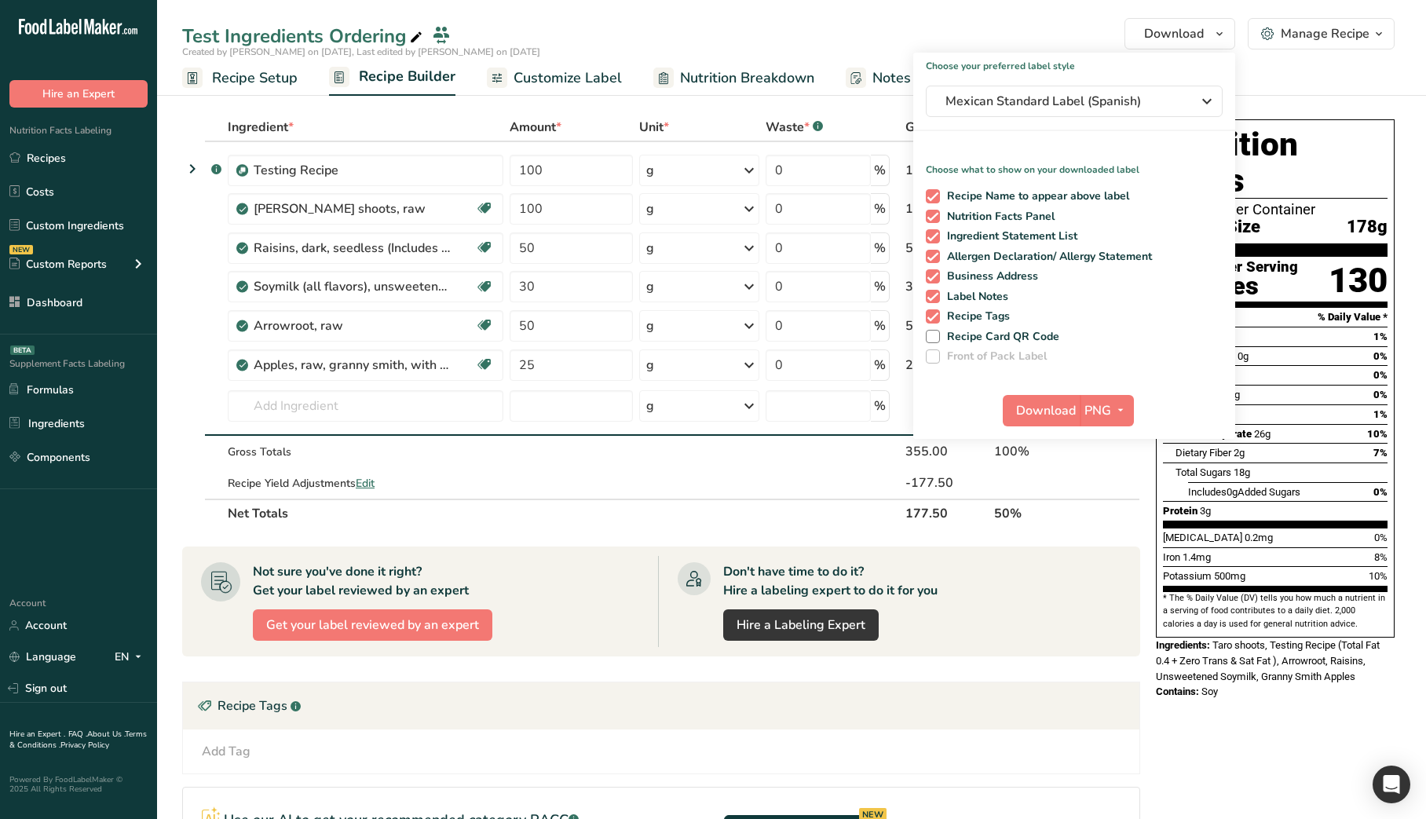
click at [1172, 738] on div "Nutrition Facts 1 Serving Per Container Serving Size 178g Amount Per Serving Ca…" at bounding box center [1275, 582] width 251 height 939
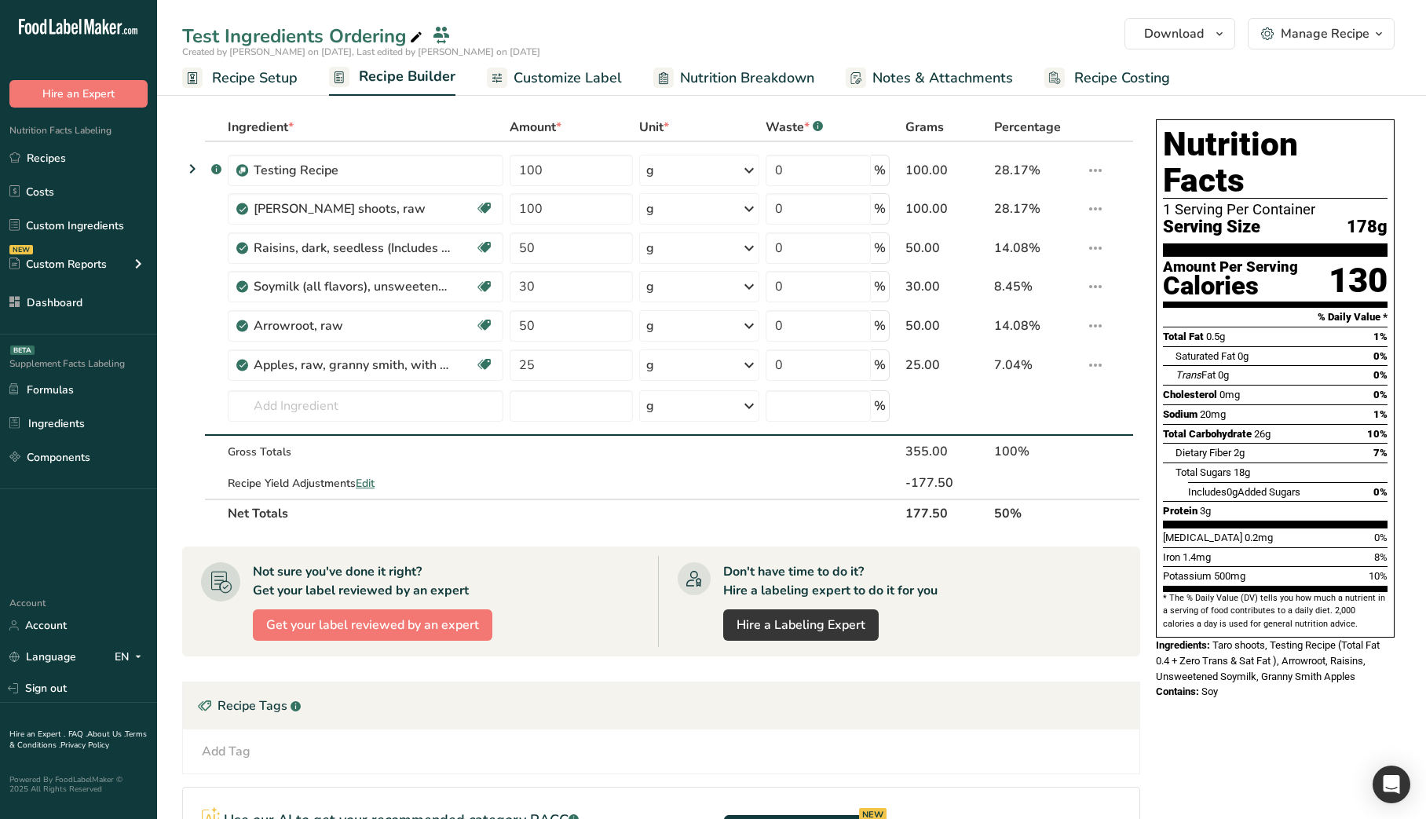
click at [539, 75] on span "Customize Label" at bounding box center [568, 78] width 108 height 21
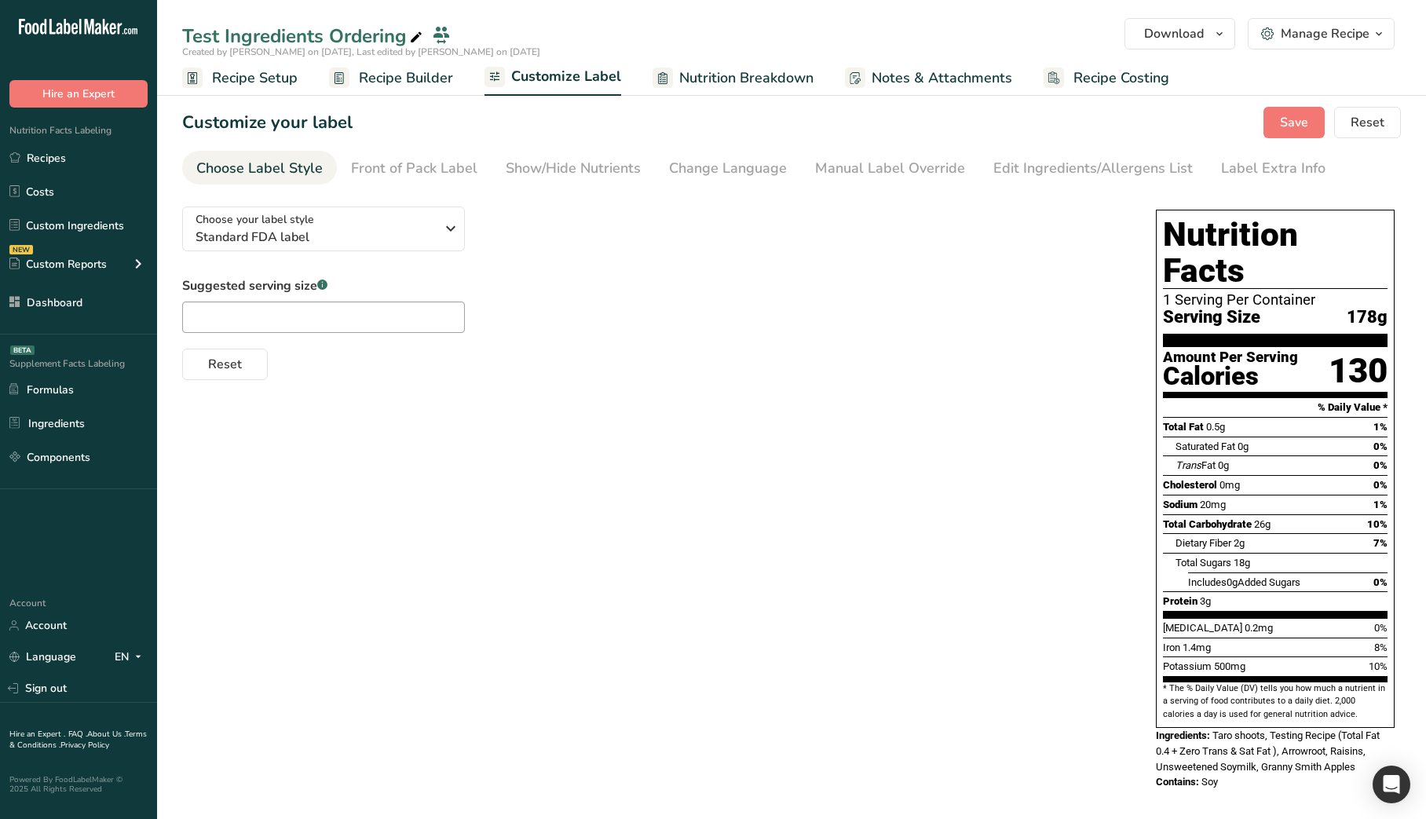
click at [905, 342] on div "Reset" at bounding box center [653, 361] width 942 height 38
click at [1169, 33] on span "Download" at bounding box center [1174, 33] width 60 height 19
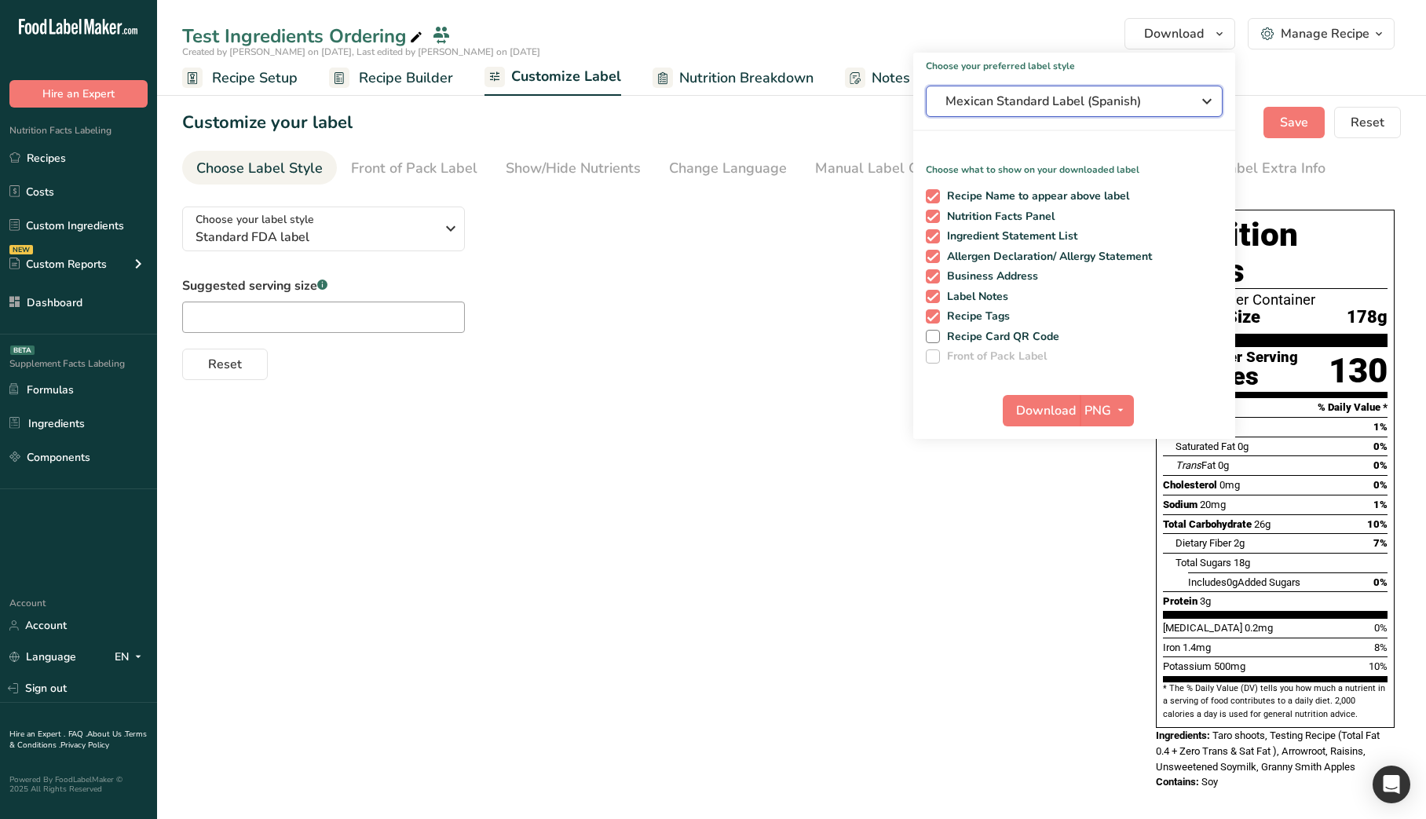
click at [1122, 93] on span "Mexican Standard Label (Spanish)" at bounding box center [1063, 101] width 236 height 19
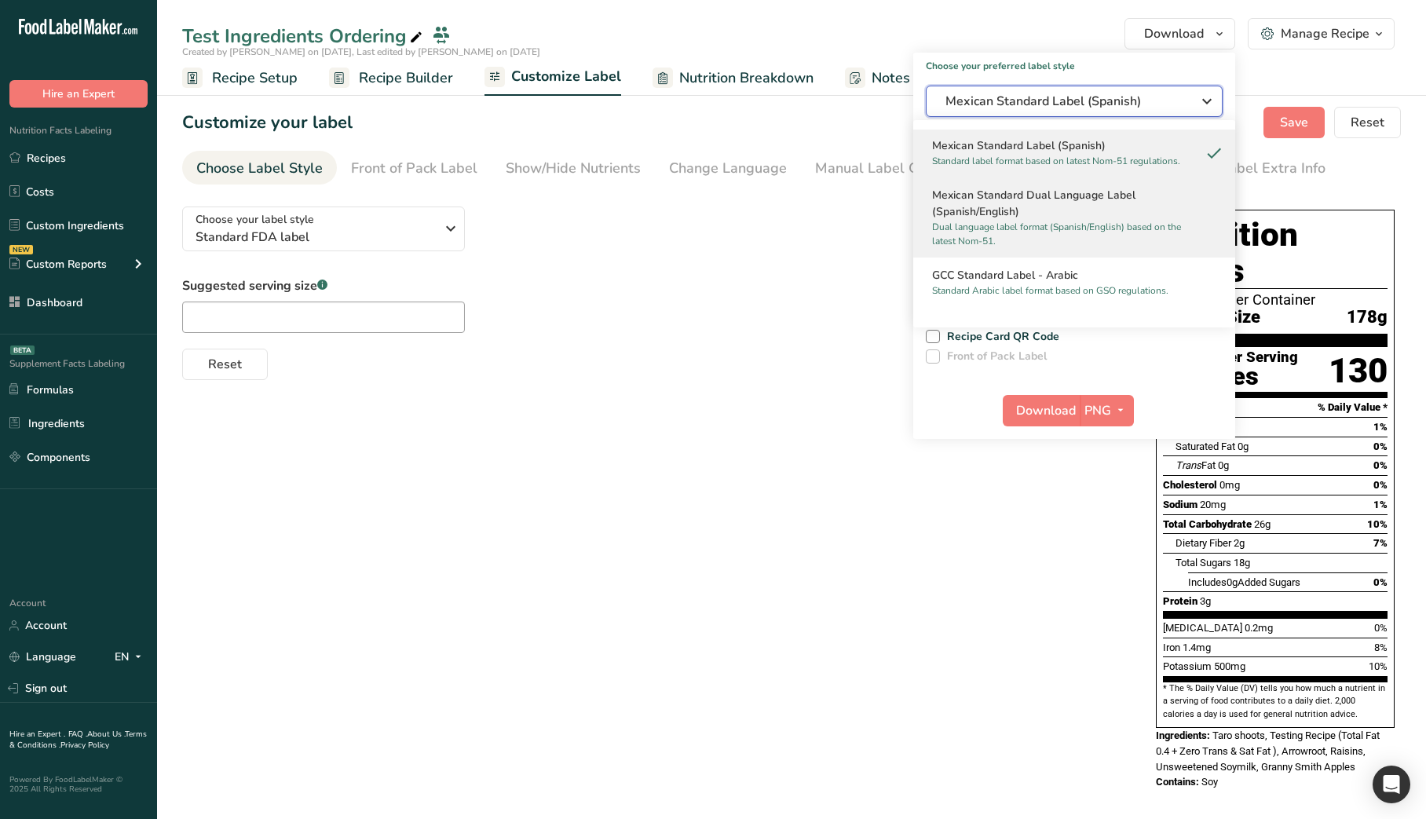
scroll to position [882, 0]
click at [1056, 206] on h2 "Mexican Standard Dual Language Label (Spanish/English)" at bounding box center [1074, 201] width 284 height 33
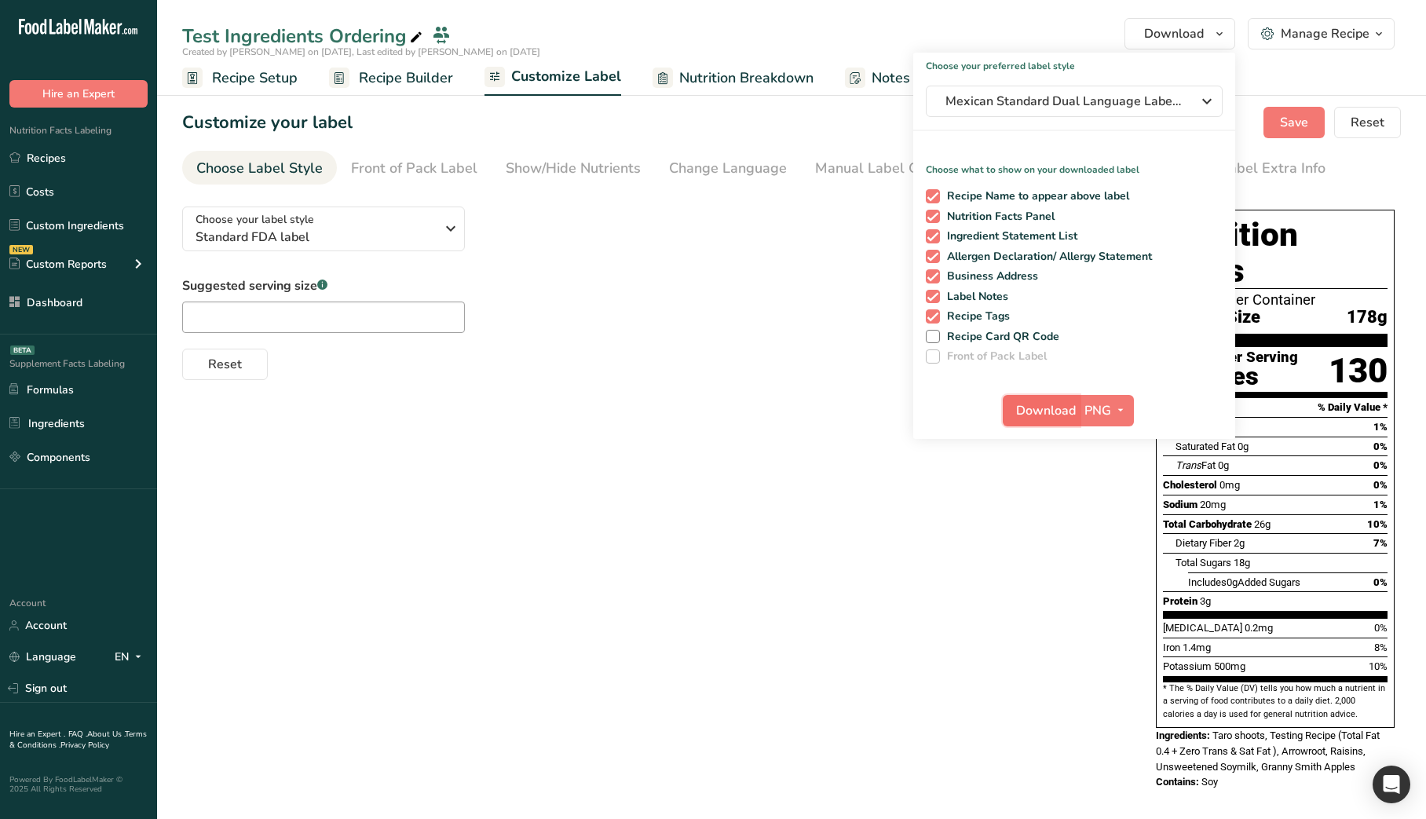
click at [1055, 415] on span "Download" at bounding box center [1046, 410] width 60 height 19
click at [721, 609] on div "Choose your label style Standard FDA label USA (FDA) Standard FDA label Tabular…" at bounding box center [791, 500] width 1219 height 612
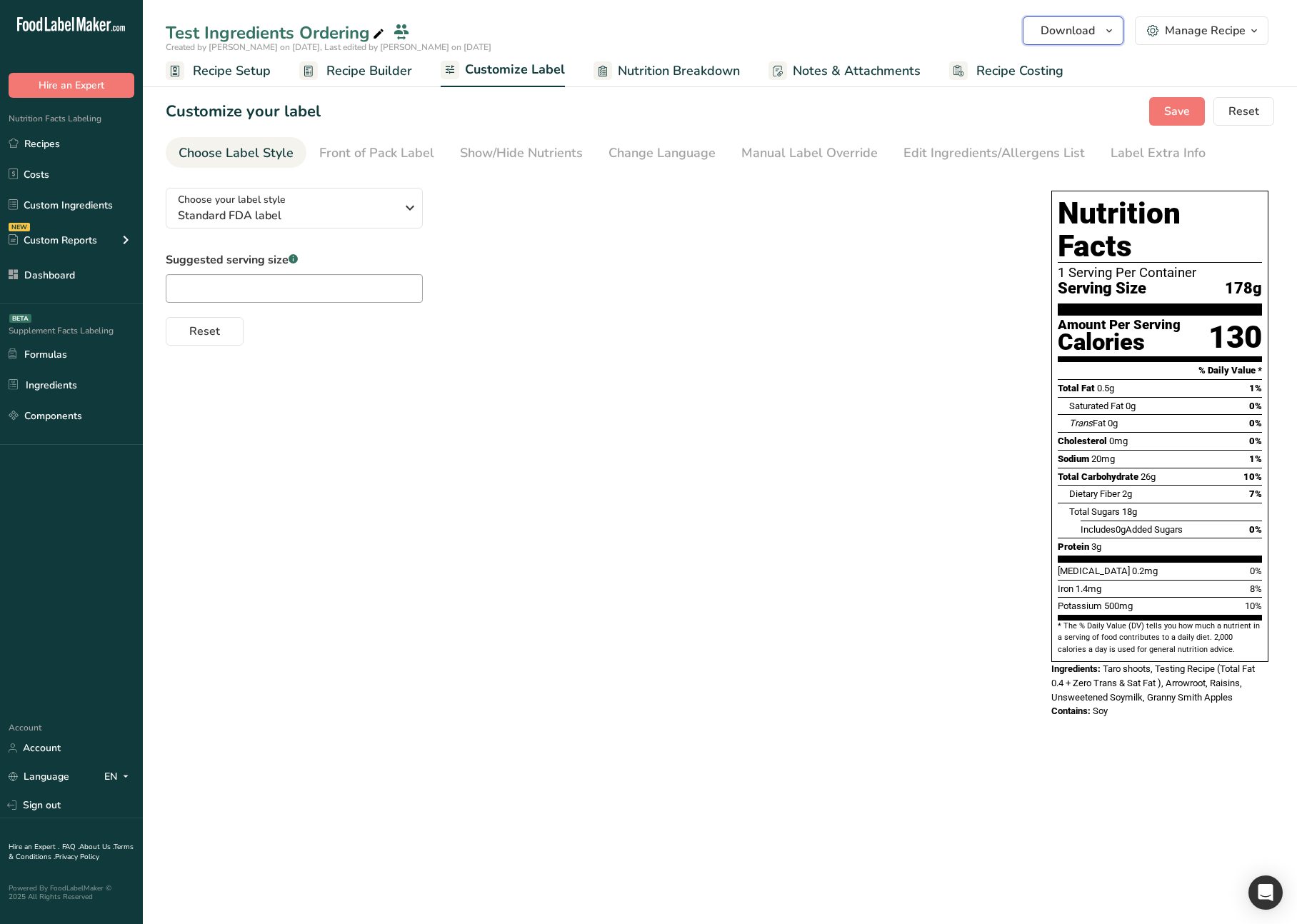
click at [1062, 20] on button "Download" at bounding box center [1072, 30] width 101 height 28
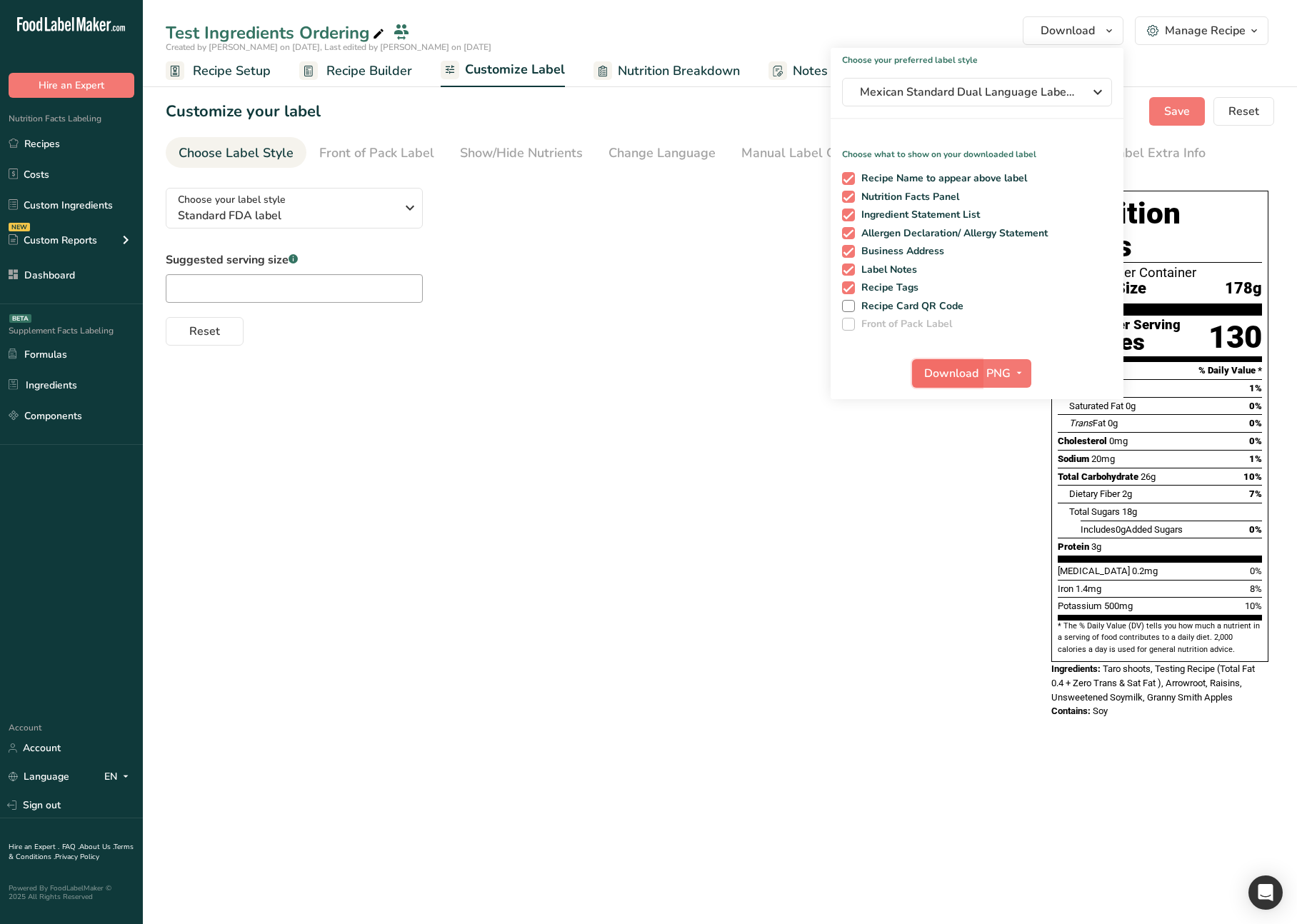
click at [923, 377] on button "Download" at bounding box center [947, 373] width 70 height 28
click at [718, 604] on div "Choose your label style Standard FDA label USA (FDA) Standard FDA label Tabular…" at bounding box center [719, 455] width 1109 height 557
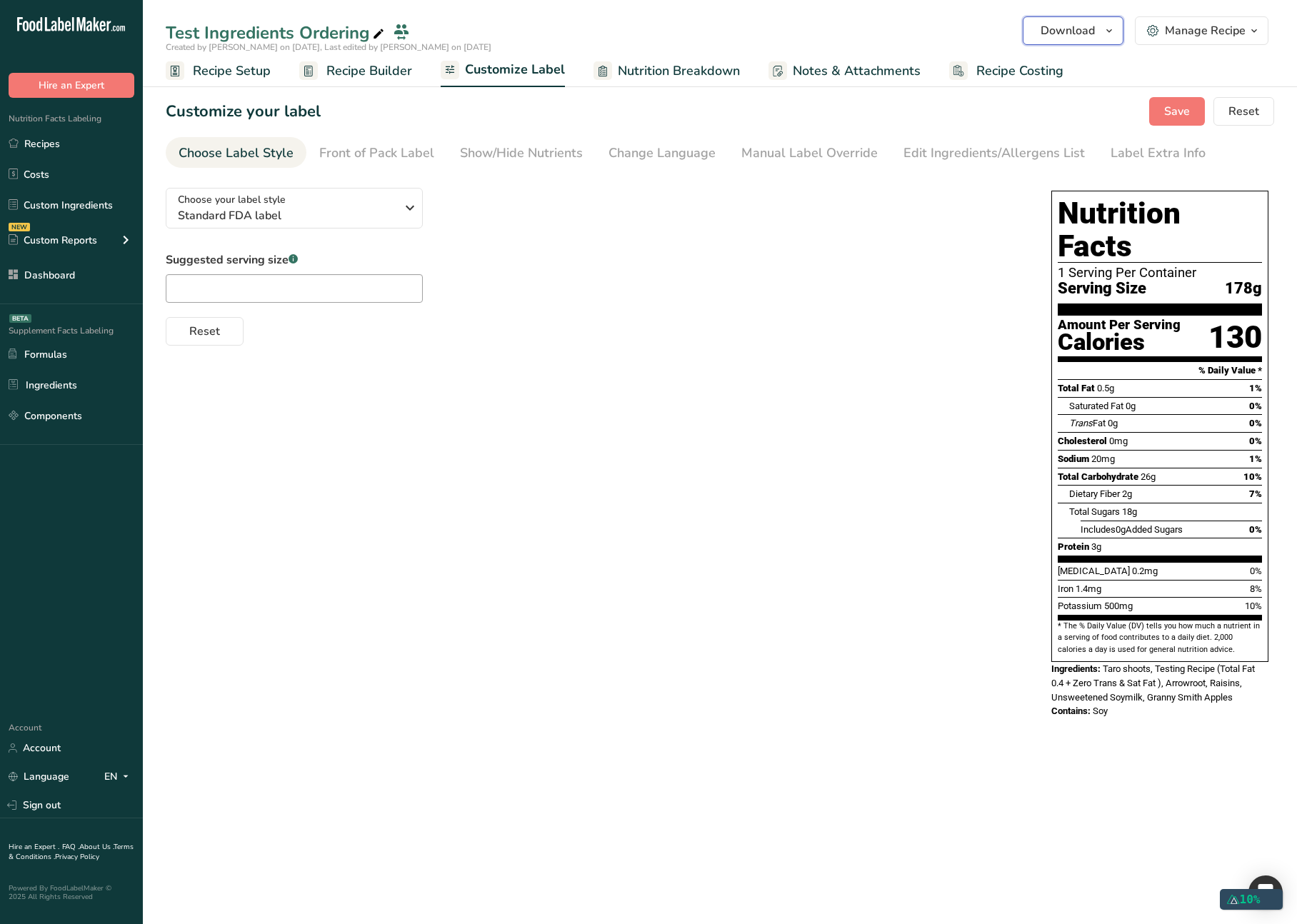
click at [1066, 31] on span "Download" at bounding box center [1068, 30] width 55 height 17
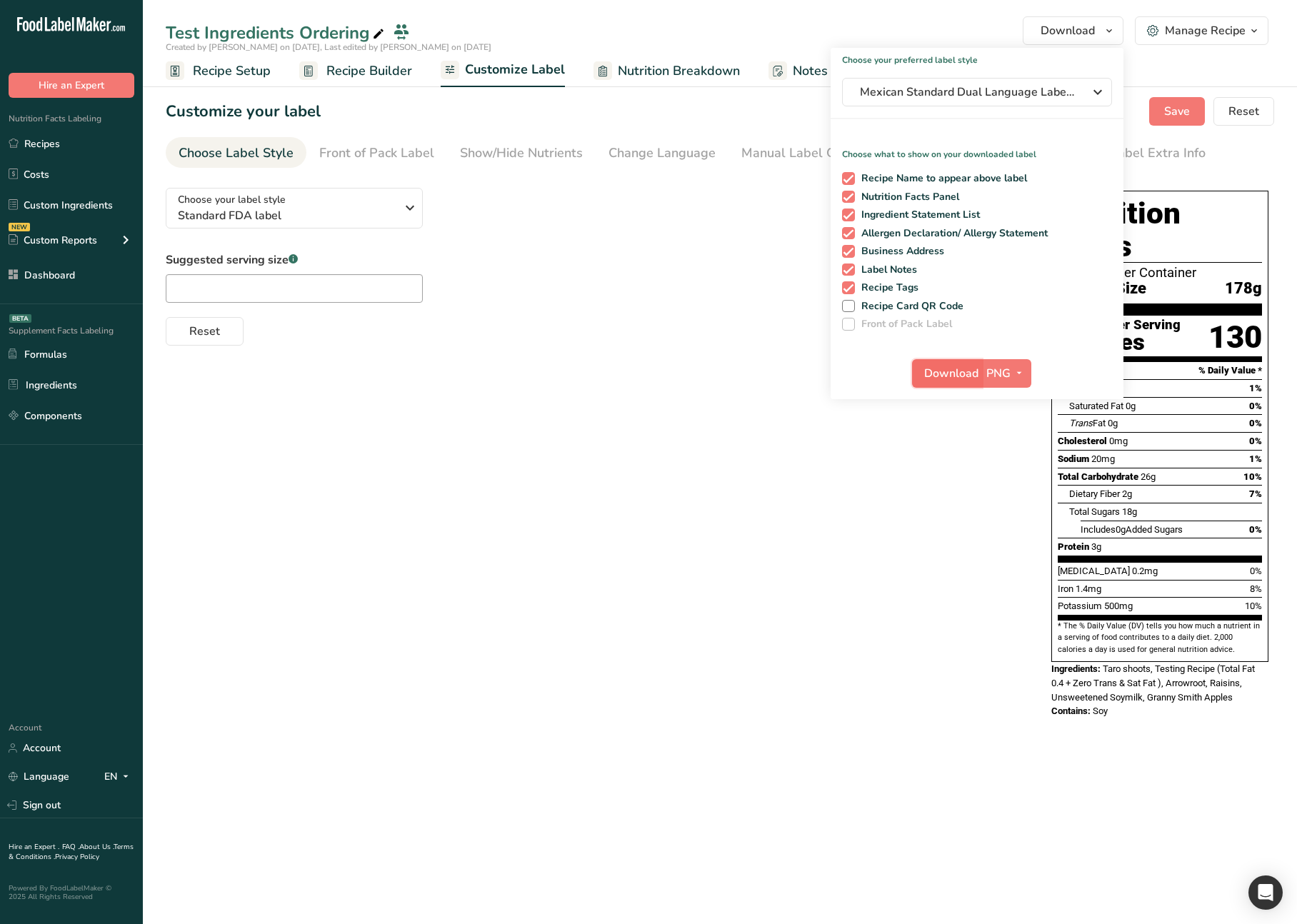
click at [943, 372] on span "Download" at bounding box center [951, 373] width 55 height 17
click at [943, 379] on span "Download" at bounding box center [951, 373] width 55 height 17
click at [943, 369] on span "Download" at bounding box center [951, 373] width 55 height 17
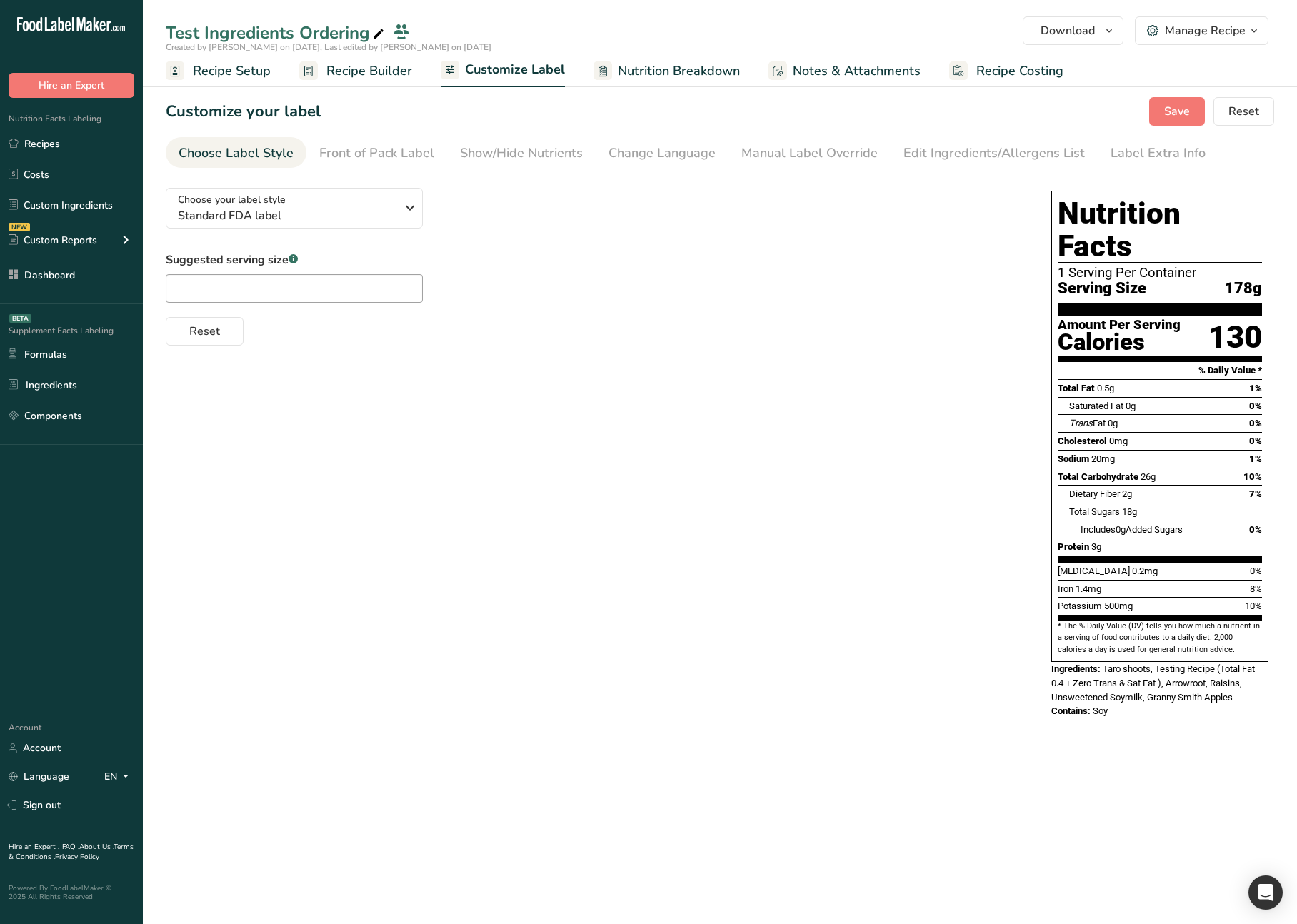
click at [756, 353] on div "Choose your label style Standard FDA label USA (FDA) Standard FDA label Tabular…" at bounding box center [719, 455] width 1109 height 557
click at [1085, 37] on span "Download" at bounding box center [1068, 30] width 55 height 17
drag, startPoint x: 618, startPoint y: 552, endPoint x: 640, endPoint y: 547, distance: 22.6
click at [618, 552] on div "Choose your label style Standard FDA label USA (FDA) Standard FDA label Tabular…" at bounding box center [719, 455] width 1109 height 557
click at [800, 275] on div "Suggested serving size .a-a{fill:#347362;}.b-a{fill:#fff;} Reset" at bounding box center [594, 298] width 857 height 95
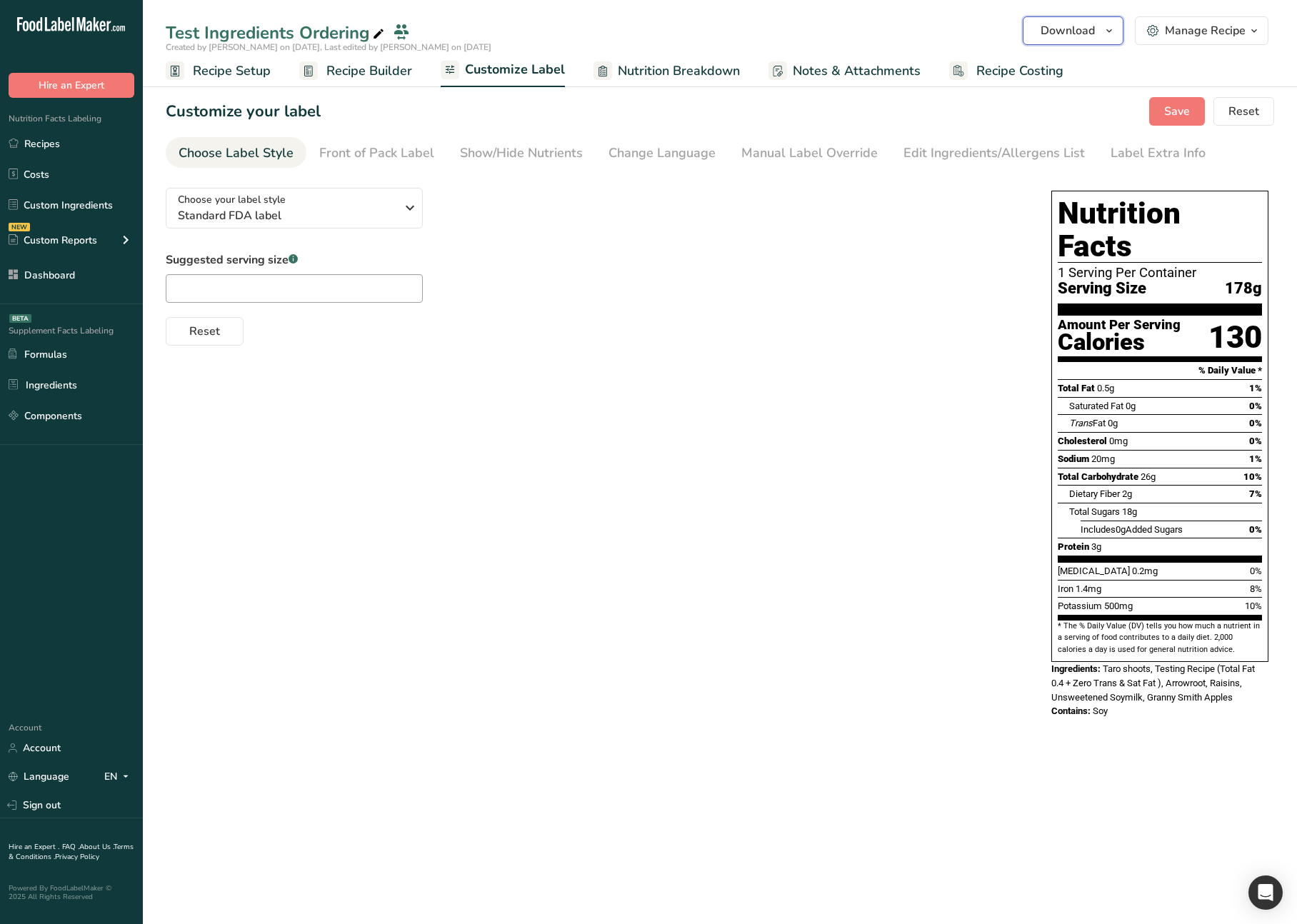
click at [1062, 22] on span "Download" at bounding box center [1068, 30] width 55 height 17
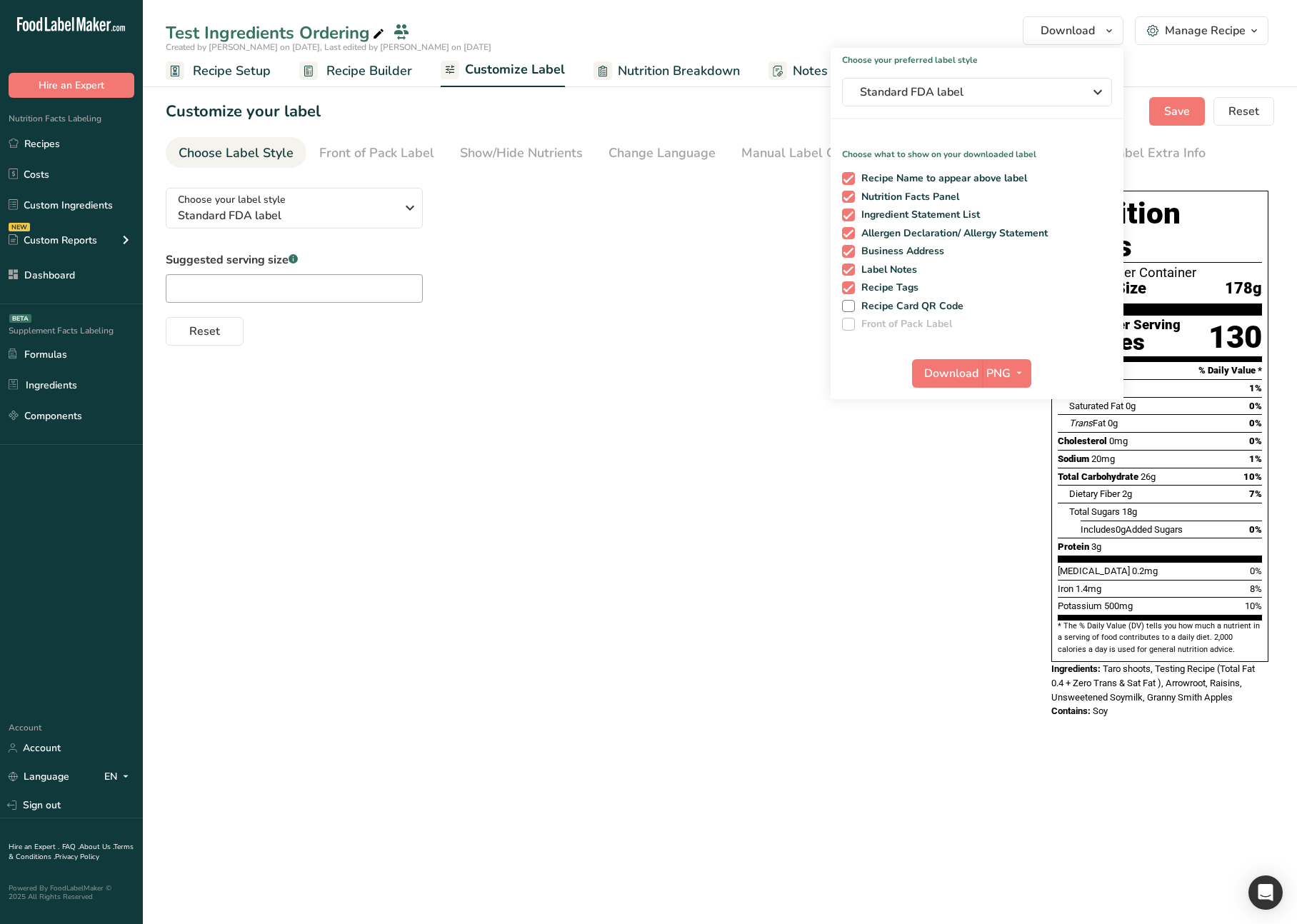
drag, startPoint x: 620, startPoint y: 332, endPoint x: 579, endPoint y: 306, distance: 48.5
click at [618, 330] on div "Reset" at bounding box center [594, 328] width 857 height 35
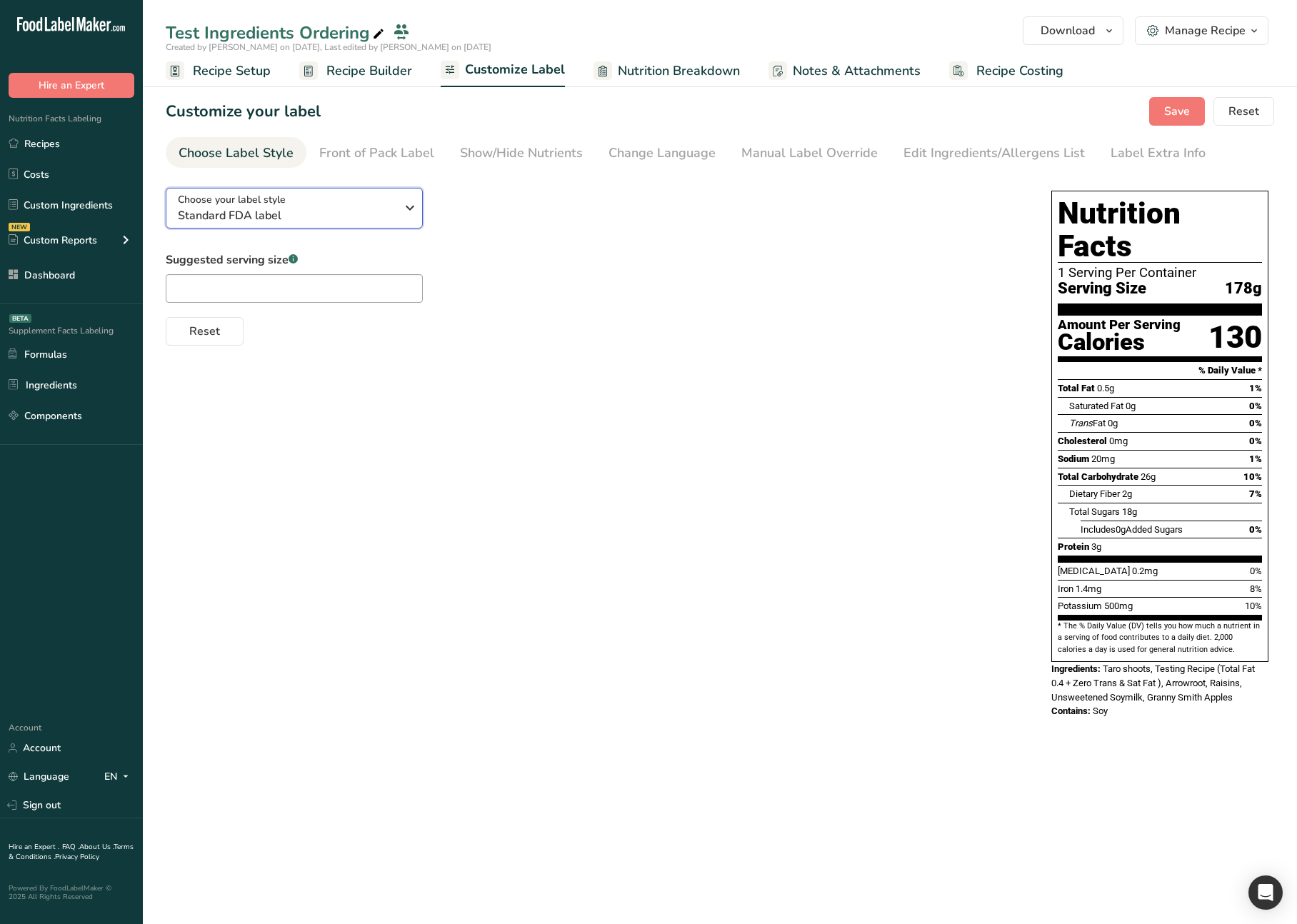
click at [344, 207] on span "Standard FDA label" at bounding box center [287, 216] width 218 height 17
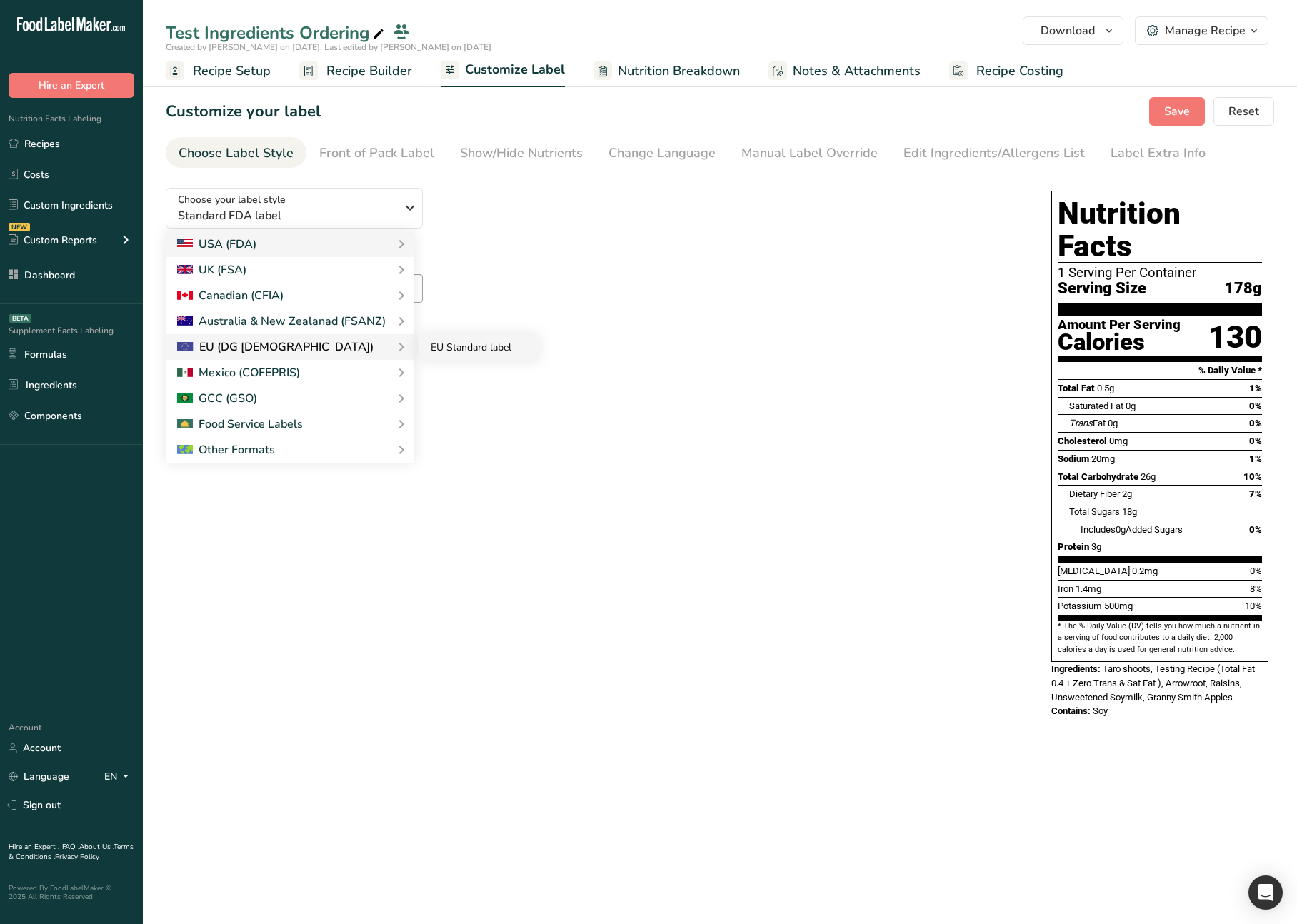
click at [439, 351] on link "EU Standard label" at bounding box center [479, 346] width 120 height 26
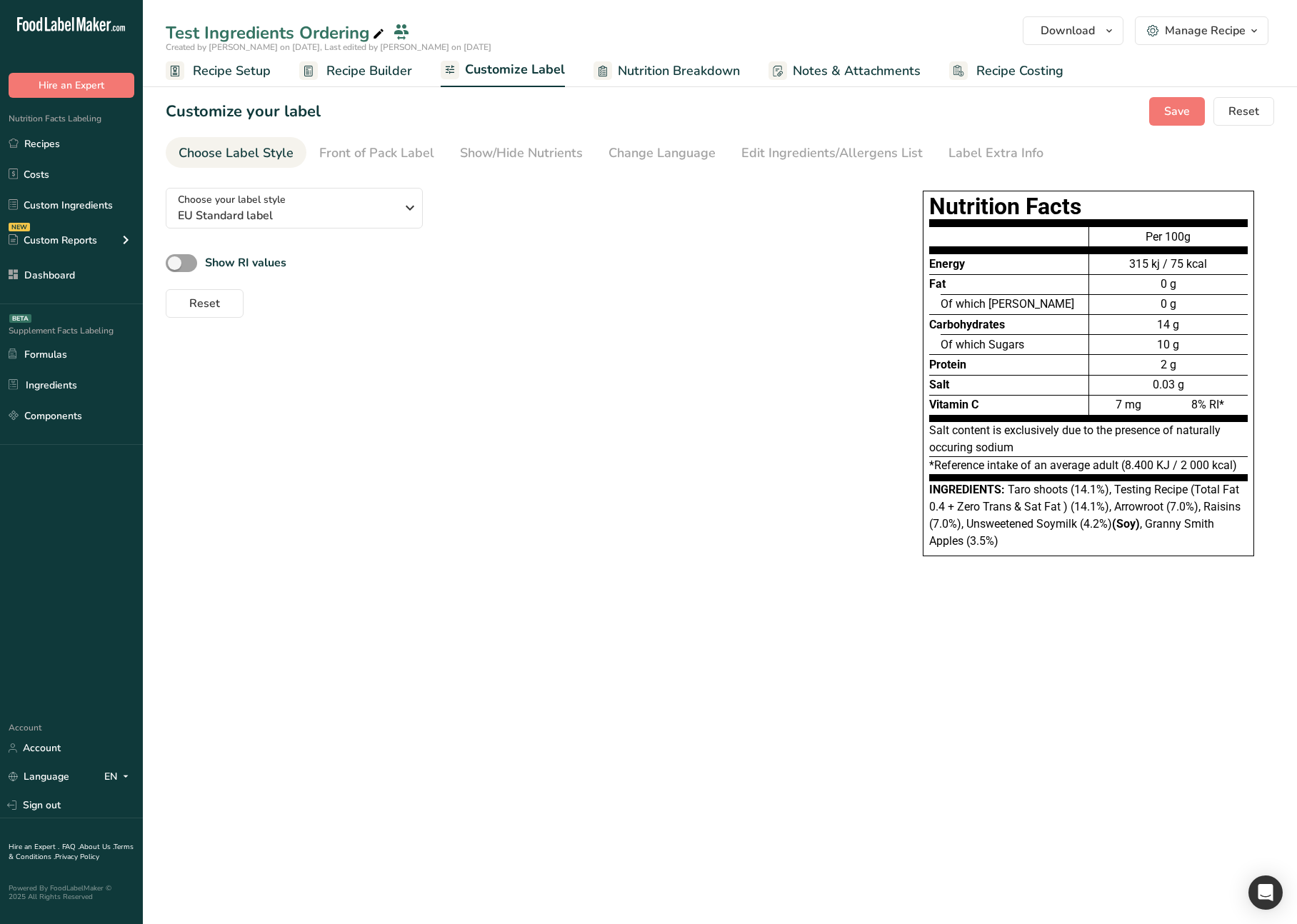
drag, startPoint x: 767, startPoint y: 309, endPoint x: 1007, endPoint y: 95, distance: 321.6
click at [767, 307] on div "Reset" at bounding box center [522, 301] width 714 height 35
click at [1078, 16] on button "Download" at bounding box center [1072, 30] width 101 height 28
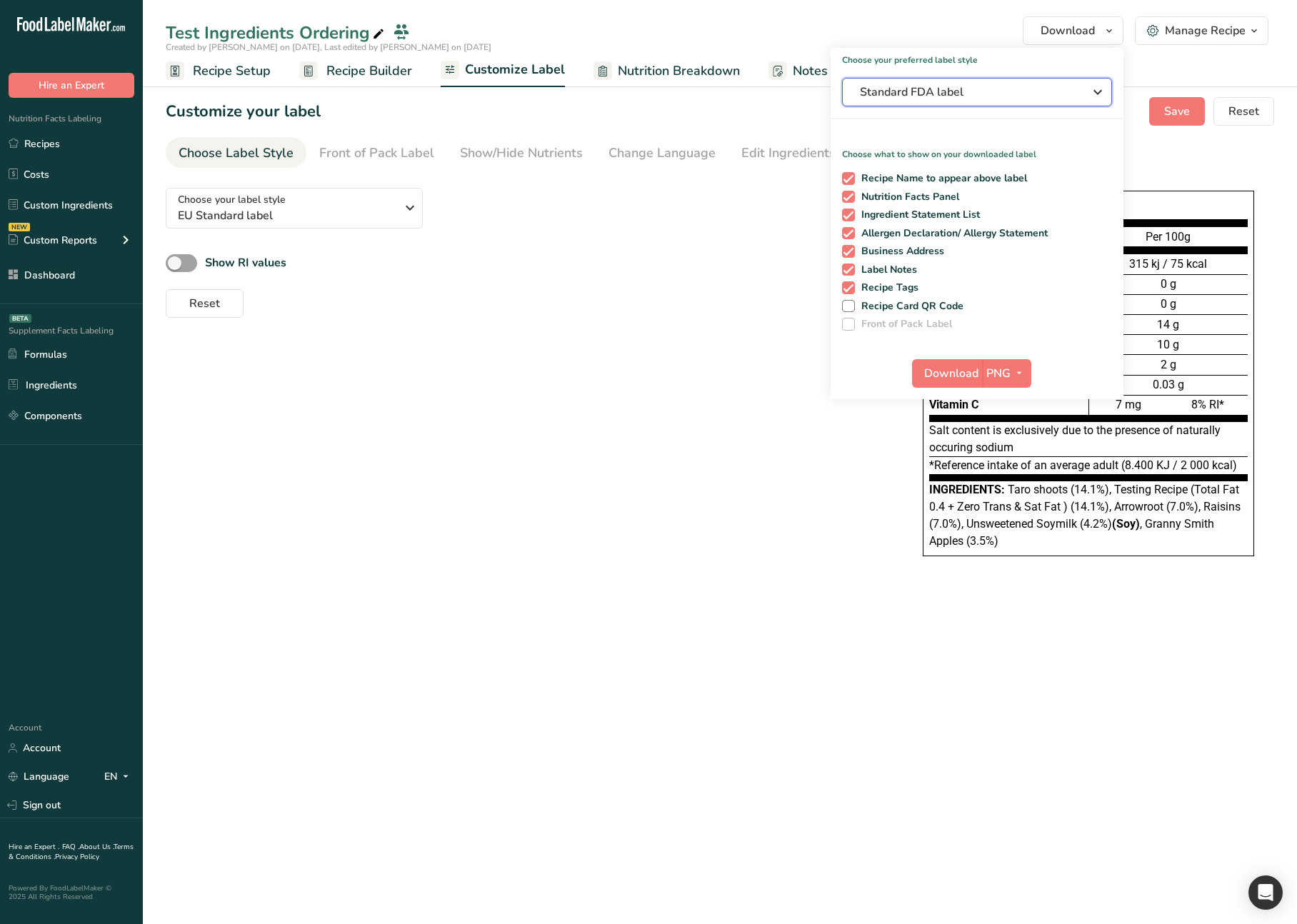
click at [965, 87] on span "Standard FDA label" at bounding box center [967, 92] width 215 height 17
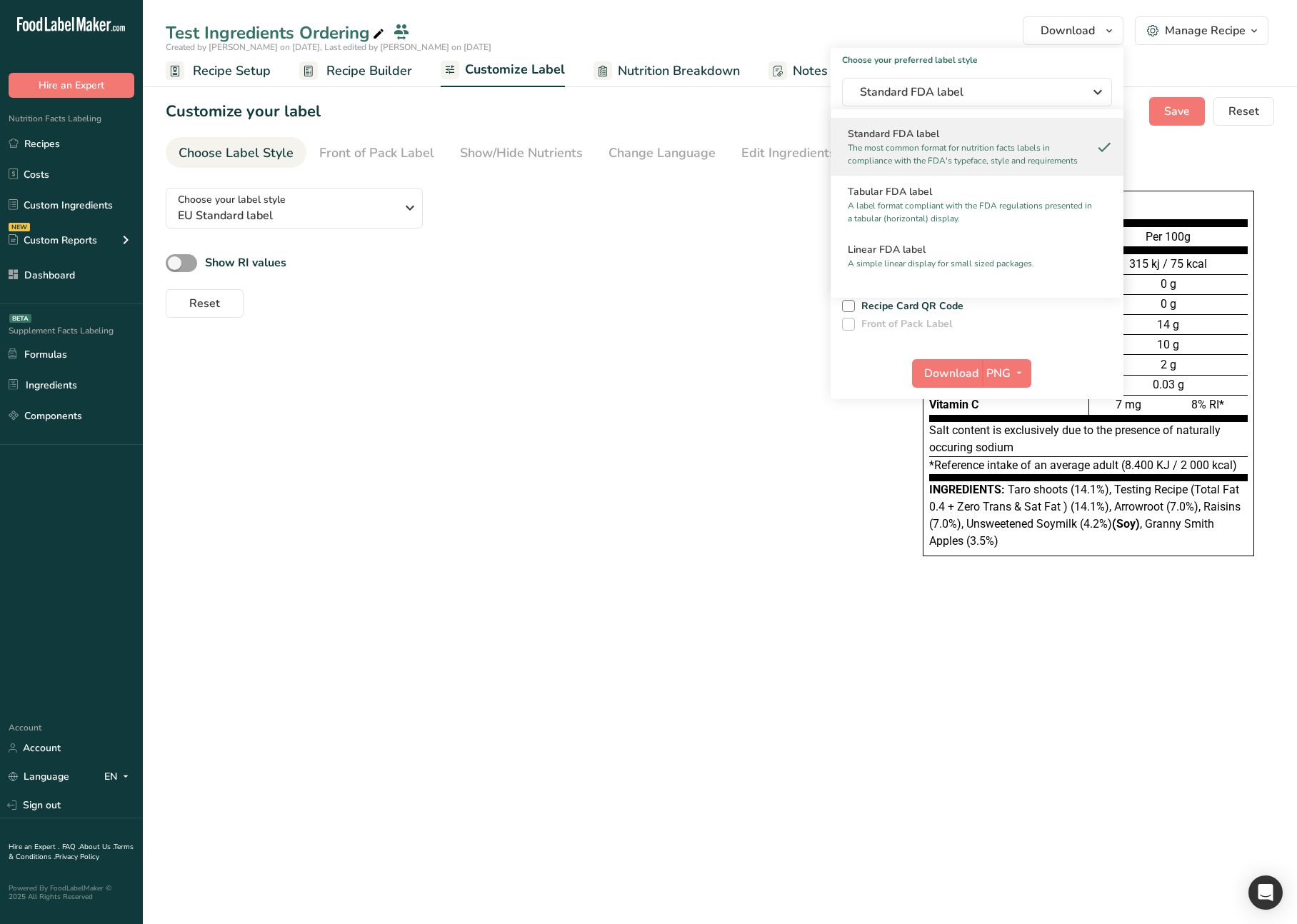
click at [623, 307] on div "Reset" at bounding box center [522, 301] width 714 height 35
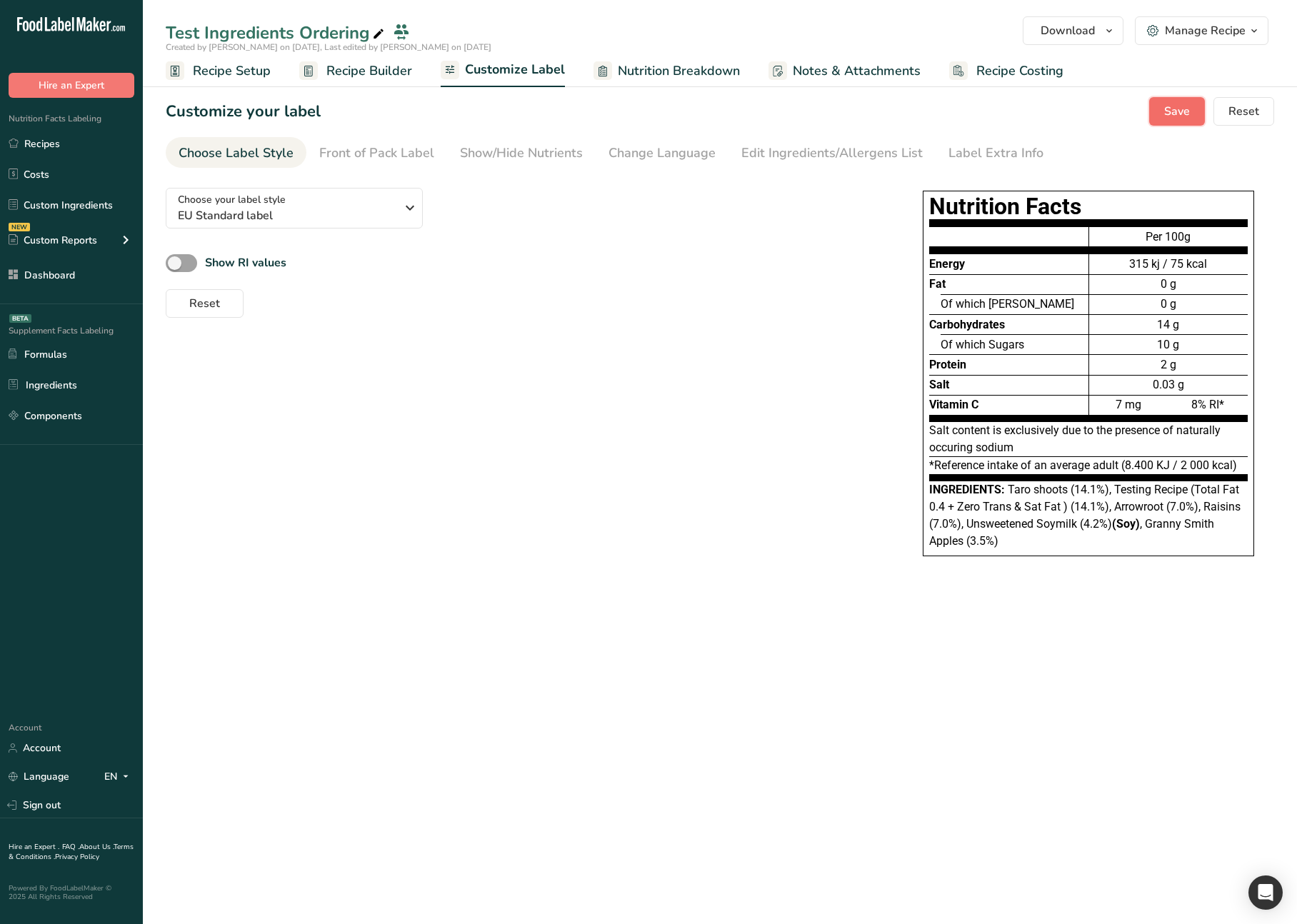
click at [1201, 114] on button "Save" at bounding box center [1176, 111] width 55 height 28
drag, startPoint x: 1027, startPoint y: 128, endPoint x: 1061, endPoint y: 37, distance: 97.1
click at [1028, 126] on section "Customize your label Save Reset Choose Label Style Front of Pack Label Show/Hid…" at bounding box center [719, 341] width 1154 height 534
click at [1080, 16] on button "Download" at bounding box center [1072, 30] width 101 height 28
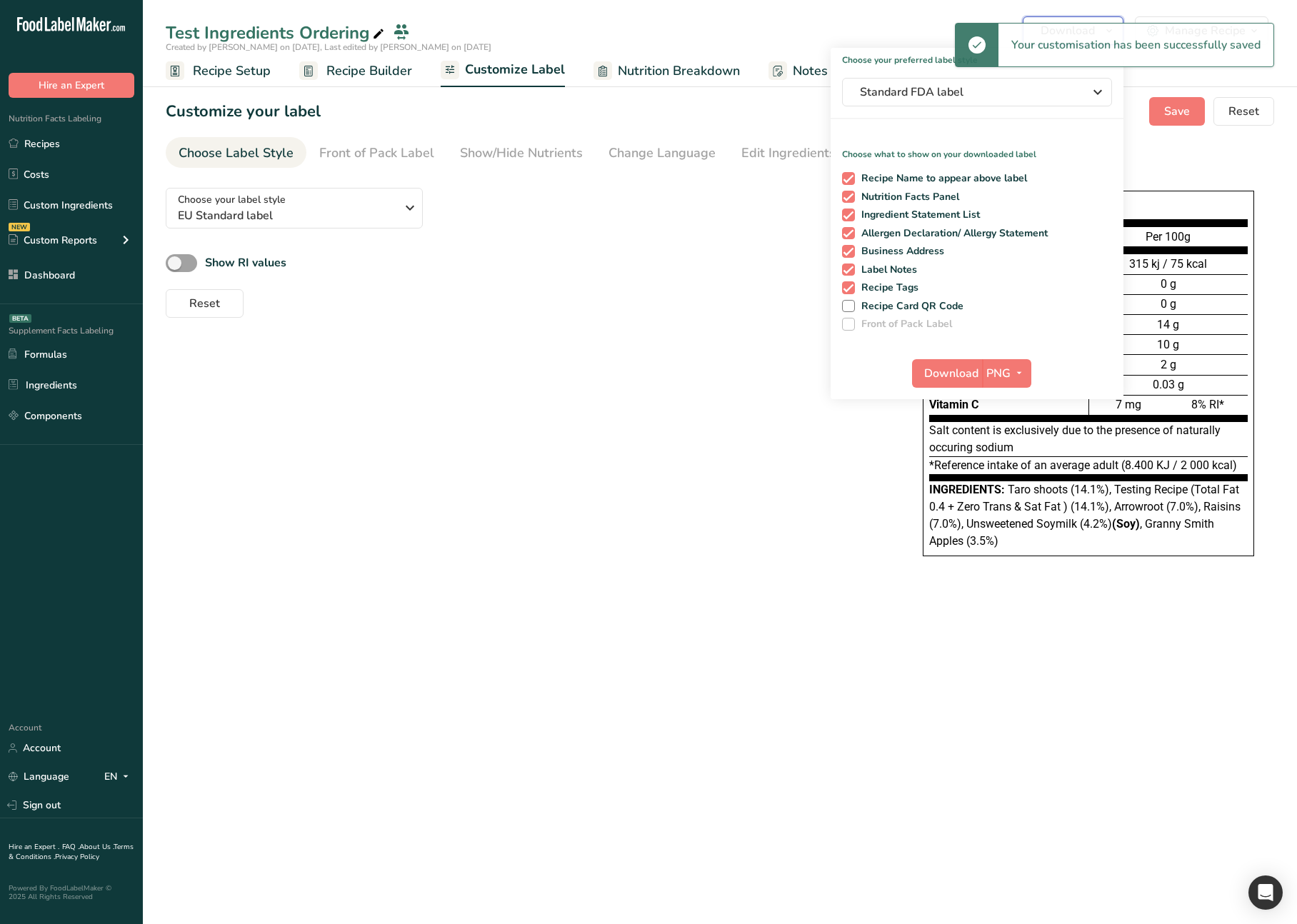
click at [1080, 16] on button "Download" at bounding box center [1072, 30] width 101 height 28
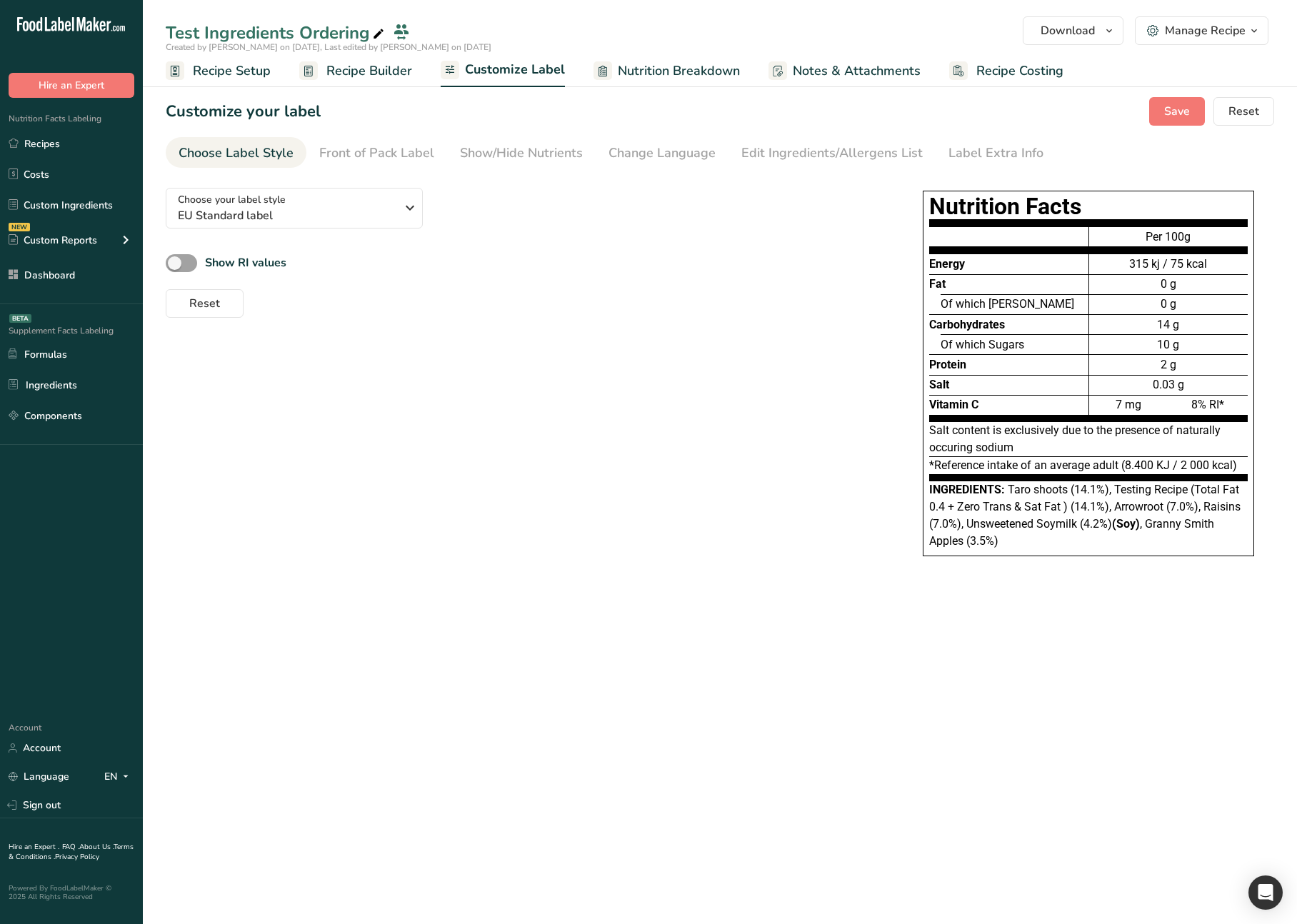
click at [568, 377] on div "Choose your label style EU Standard label USA (FDA) Standard FDA label Tabular …" at bounding box center [719, 380] width 1109 height 408
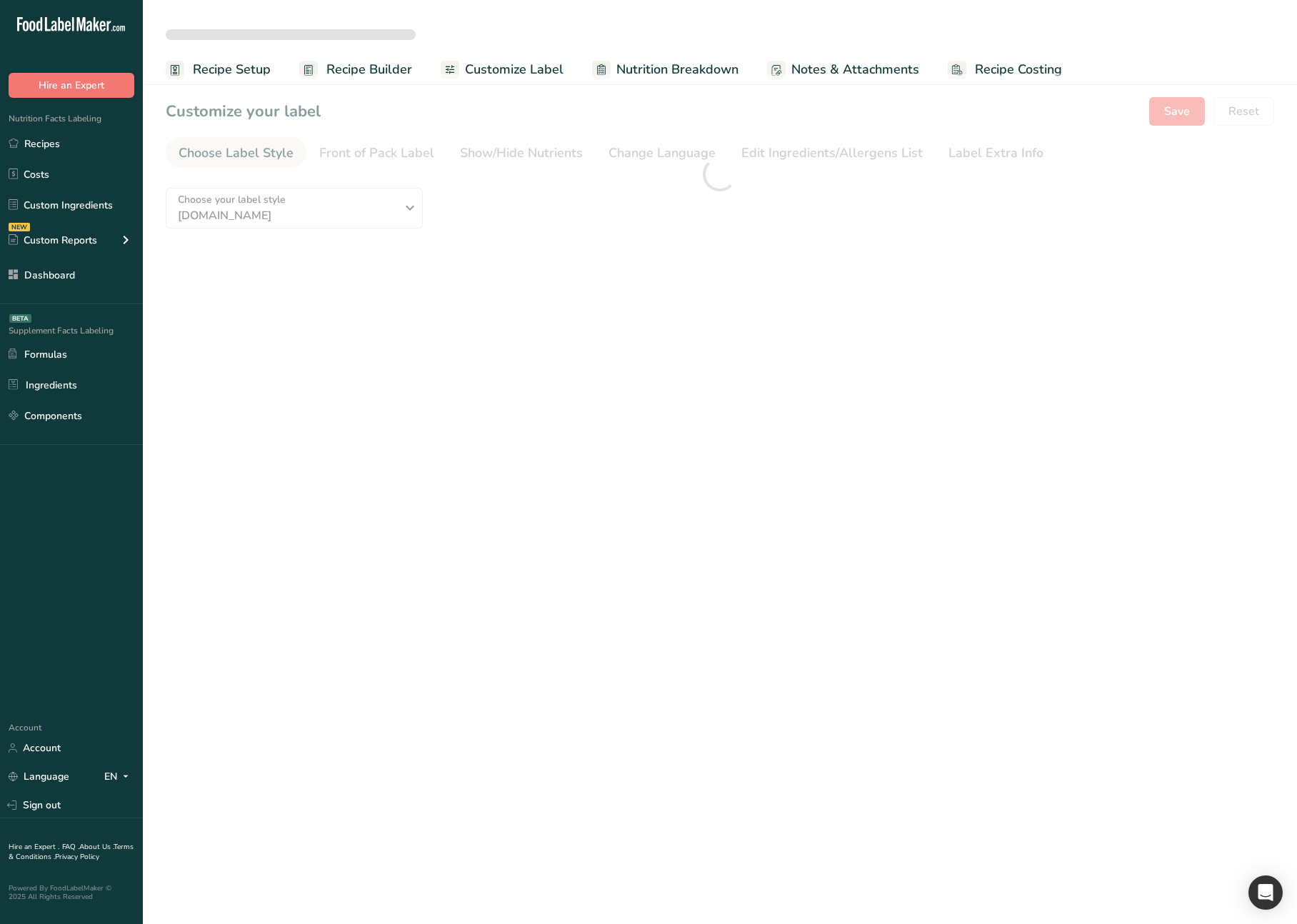
click at [635, 365] on main "Recipe Setup Recipe Builder Customize Label Nutrition Breakdown Notes & Attachm…" at bounding box center [648, 462] width 1297 height 924
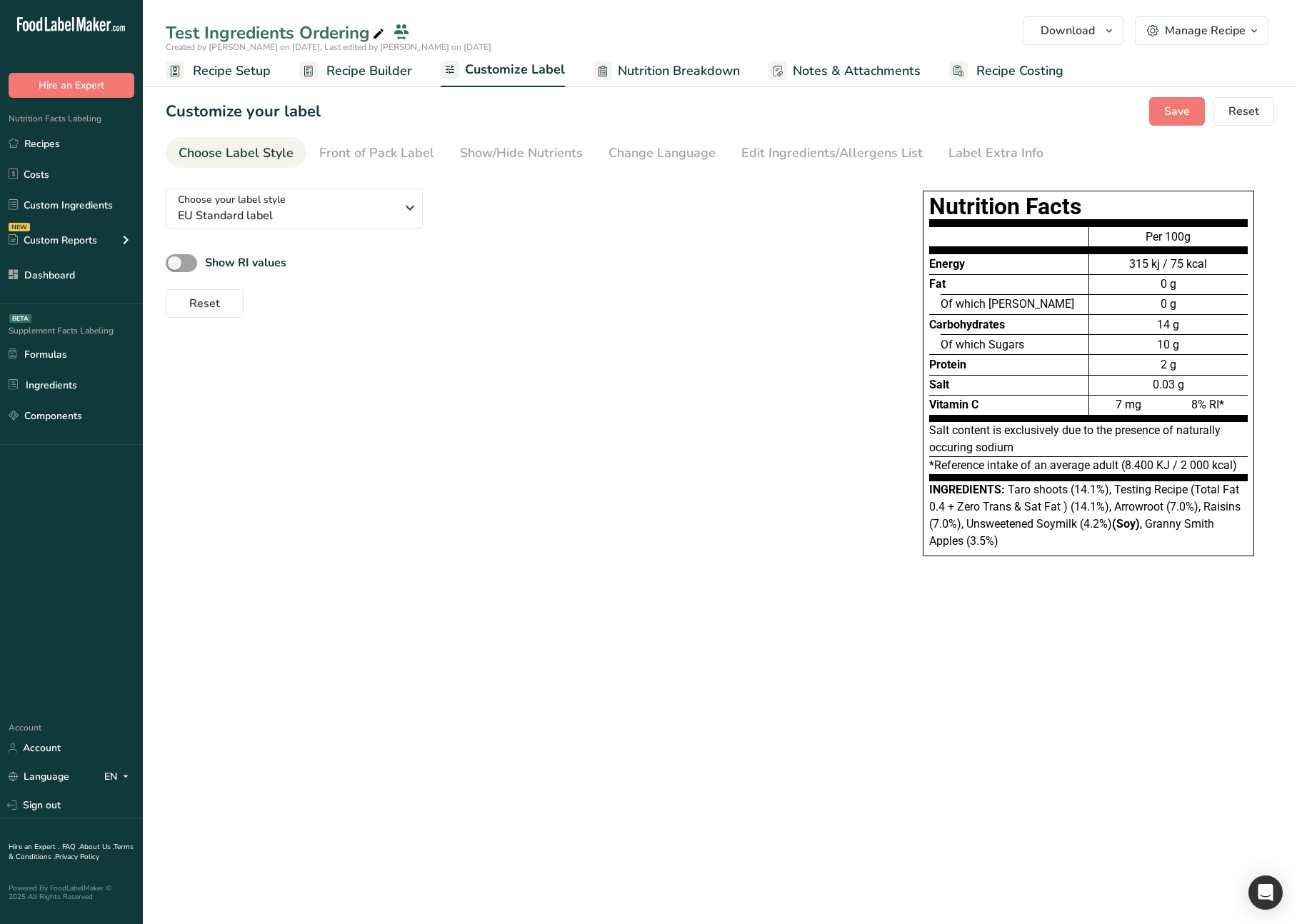
click at [570, 483] on div "Choose your label style EU Standard label USA (FDA) Standard FDA label Tabular …" at bounding box center [719, 380] width 1109 height 408
click at [1092, 36] on span "Download" at bounding box center [1068, 30] width 55 height 17
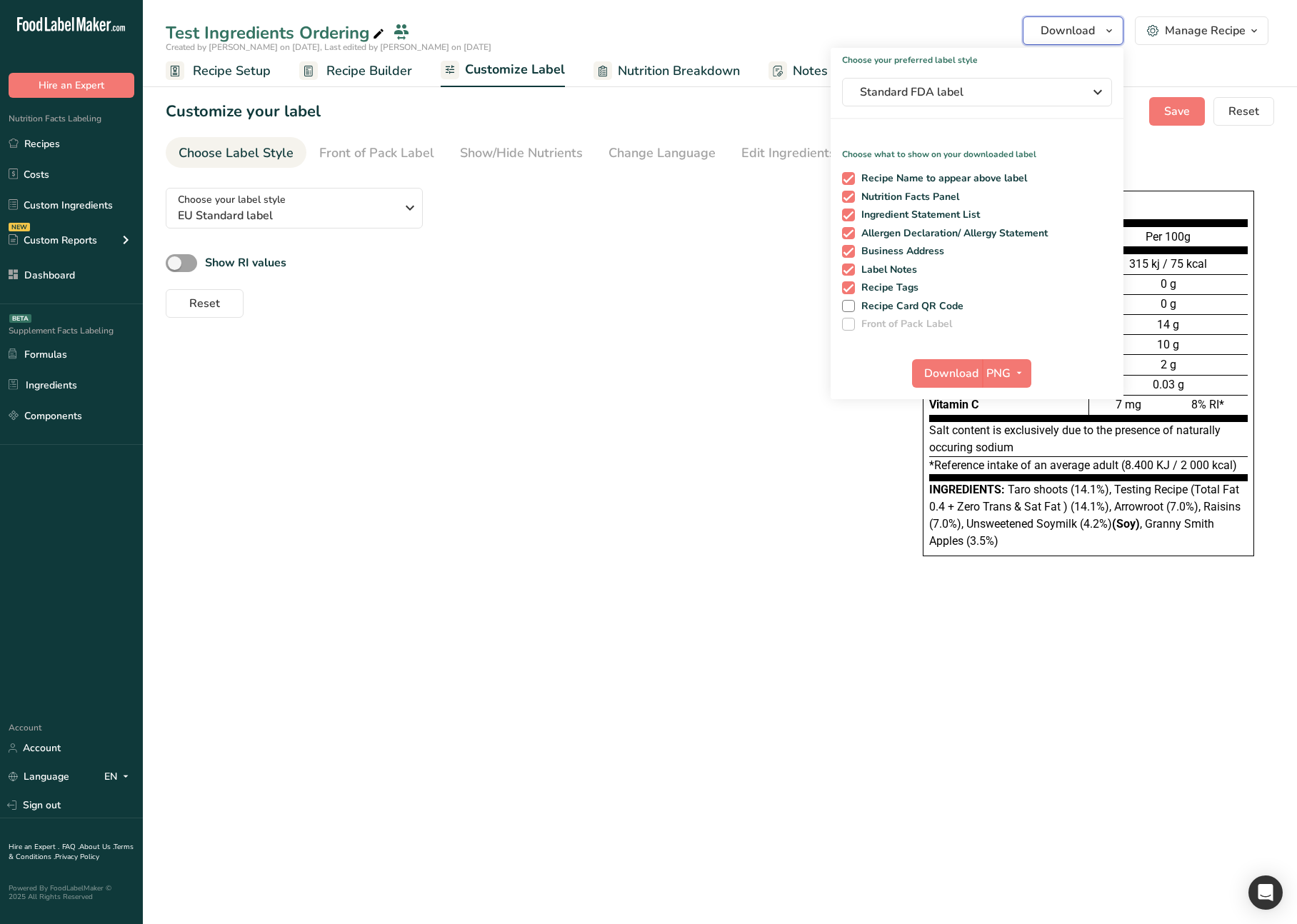
click at [1092, 36] on span "Download" at bounding box center [1068, 30] width 55 height 17
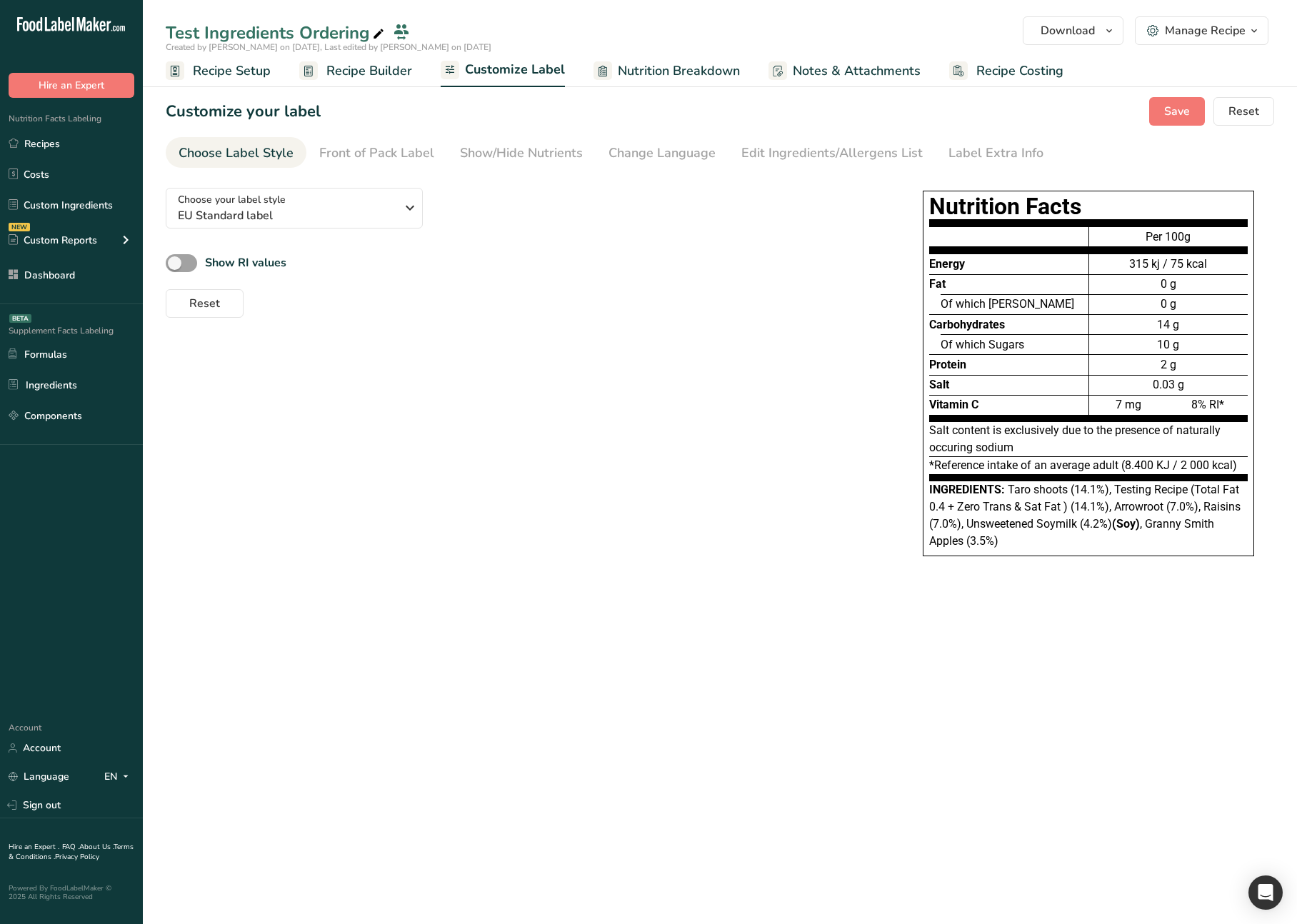
click at [560, 331] on div "Choose your label style EU Standard label USA (FDA) Standard FDA label Tabular …" at bounding box center [719, 380] width 1109 height 408
drag, startPoint x: 563, startPoint y: 311, endPoint x: 677, endPoint y: 231, distance: 139.3
click at [563, 311] on div "Reset" at bounding box center [522, 301] width 714 height 35
click at [1093, 33] on span "Download" at bounding box center [1068, 30] width 55 height 17
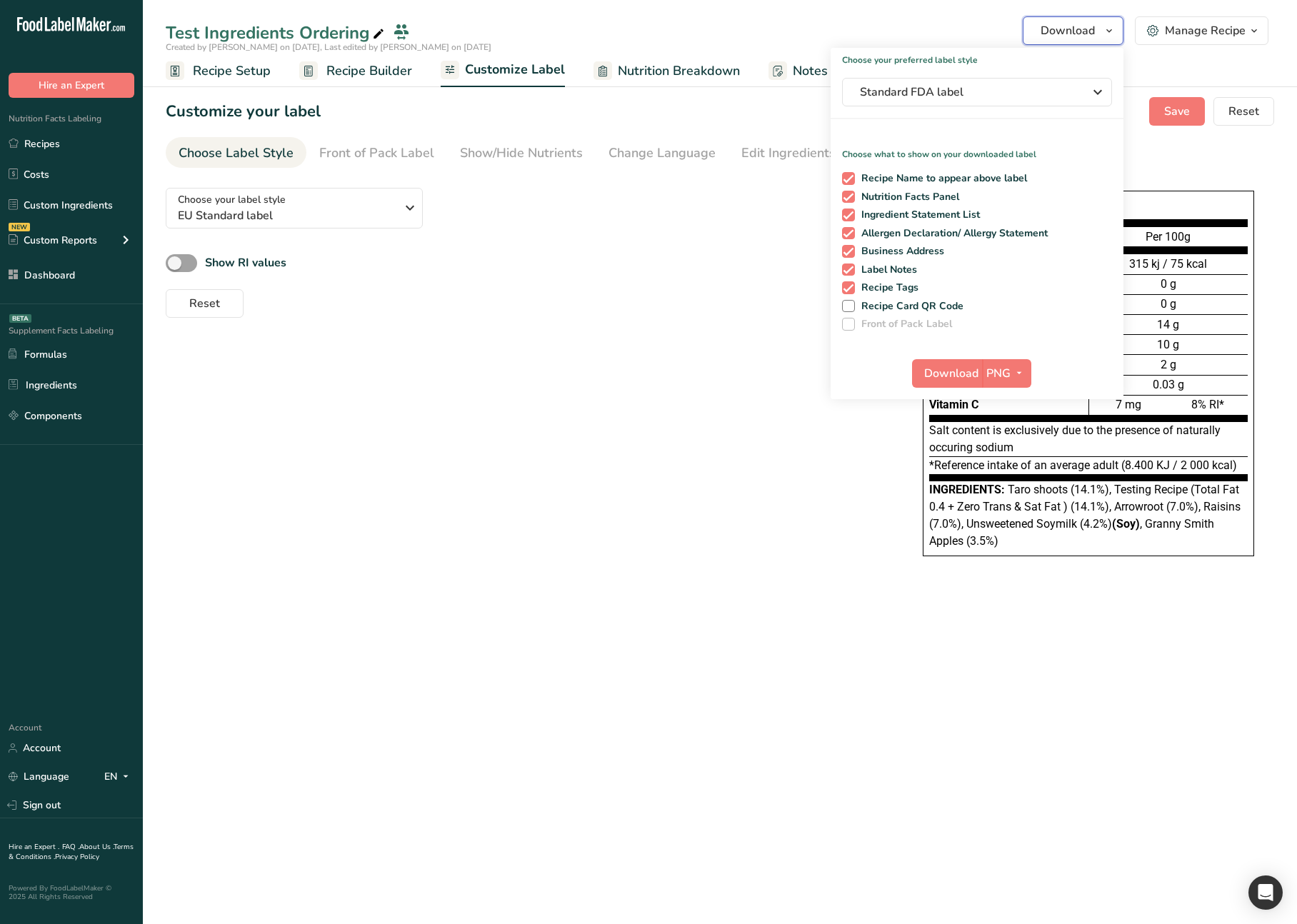
click at [1093, 33] on span "Download" at bounding box center [1068, 30] width 55 height 17
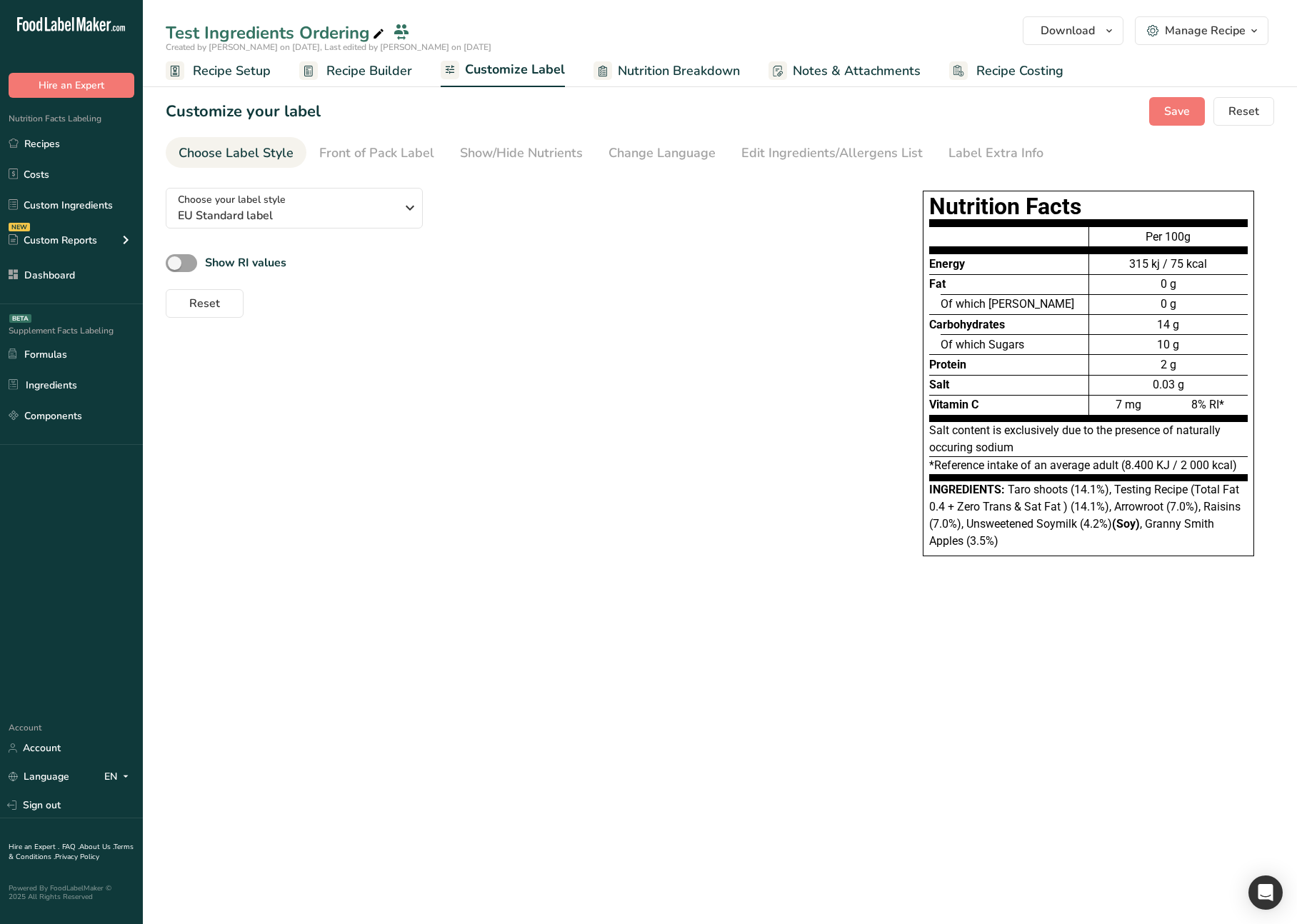
click at [578, 598] on section "Customize your label Save Reset Choose Label Style Front of Pack Label Show/Hid…" at bounding box center [719, 341] width 1154 height 534
drag, startPoint x: 679, startPoint y: 373, endPoint x: 934, endPoint y: 149, distance: 339.4
click at [679, 373] on div "Choose your label style EU Standard label USA (FDA) Standard FDA label Tabular …" at bounding box center [719, 380] width 1109 height 408
click at [1066, 36] on span "Download" at bounding box center [1068, 30] width 55 height 17
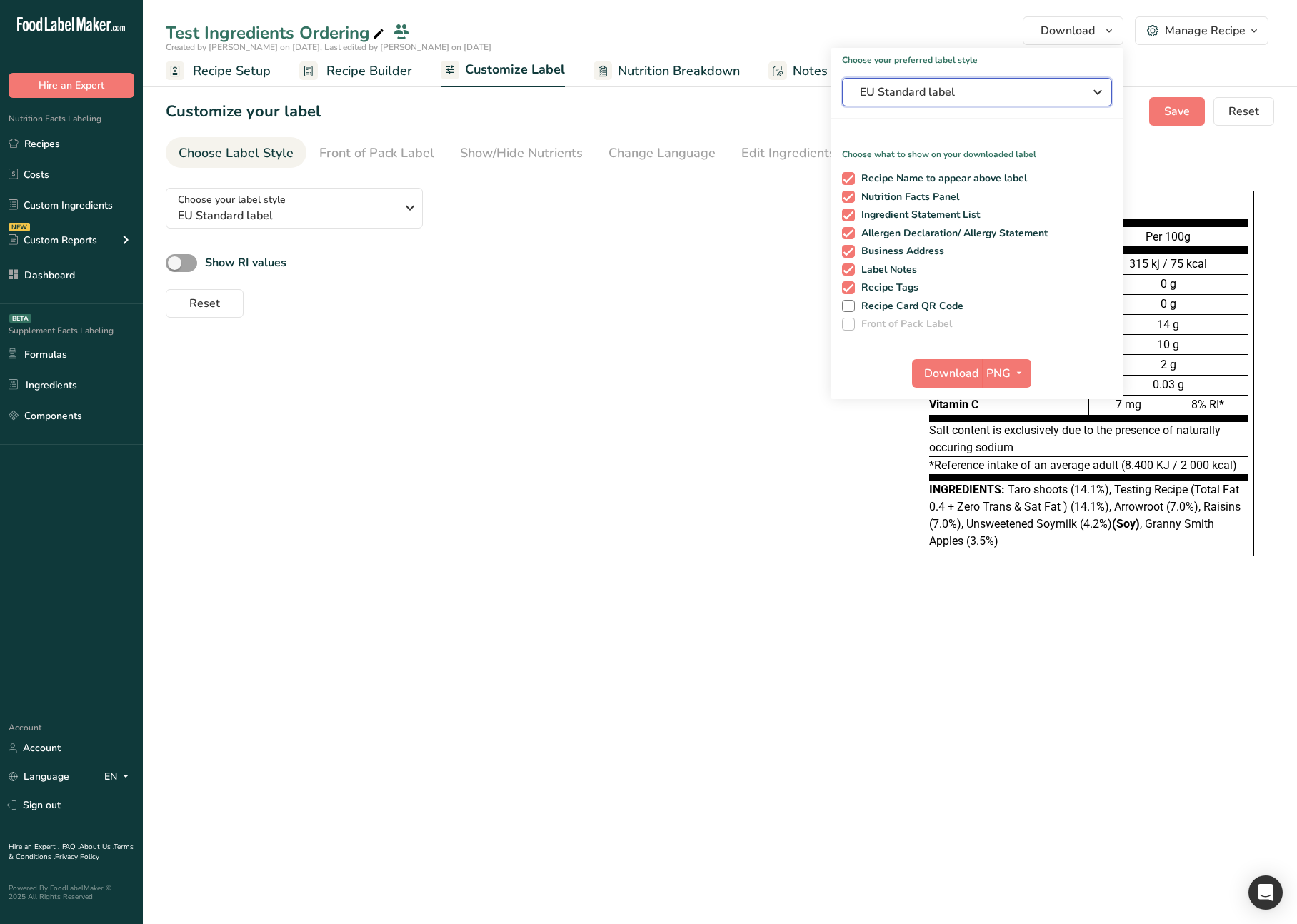
click at [1023, 88] on span "EU Standard label" at bounding box center [967, 92] width 215 height 17
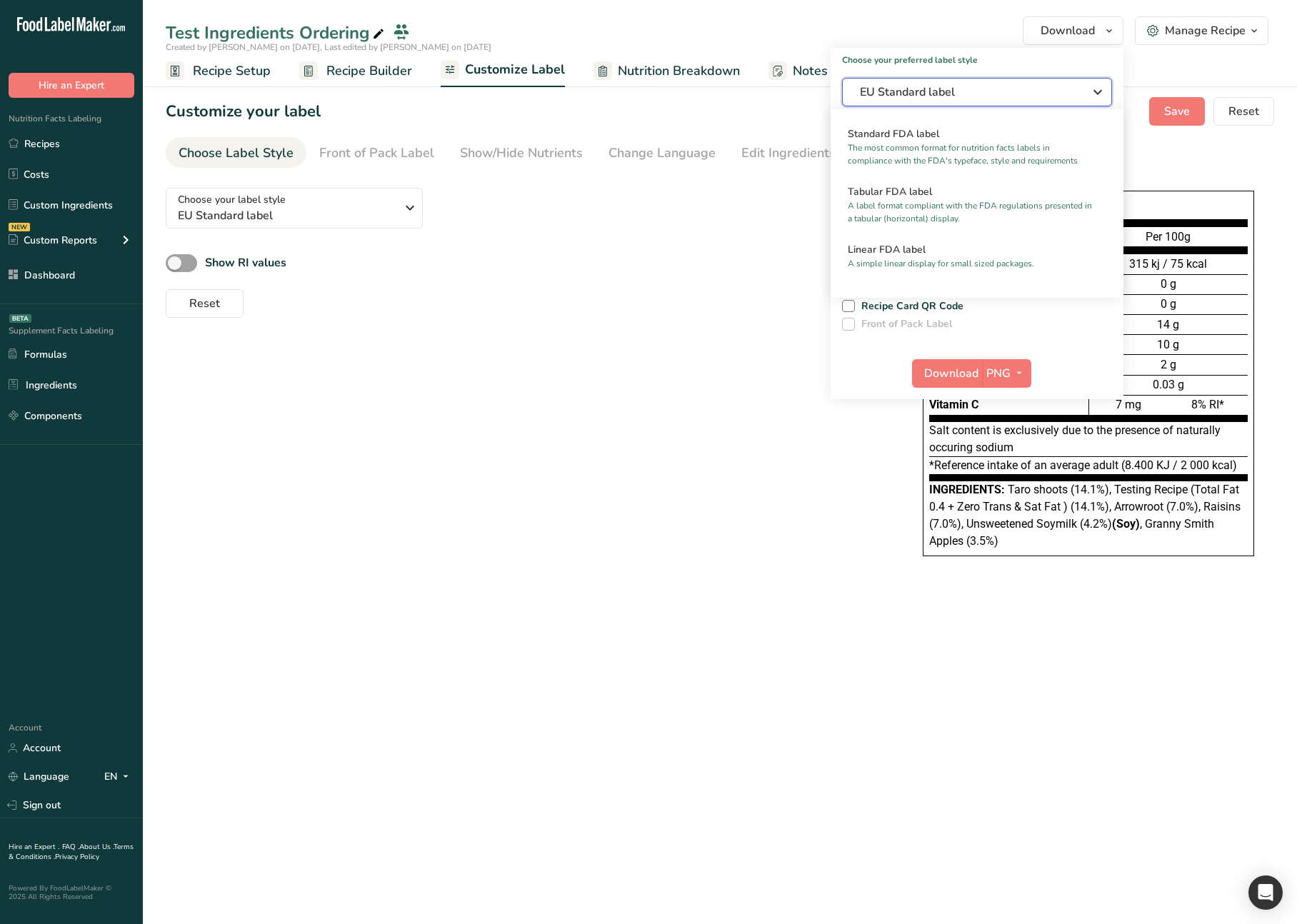
click at [1023, 88] on span "EU Standard label" at bounding box center [967, 92] width 215 height 17
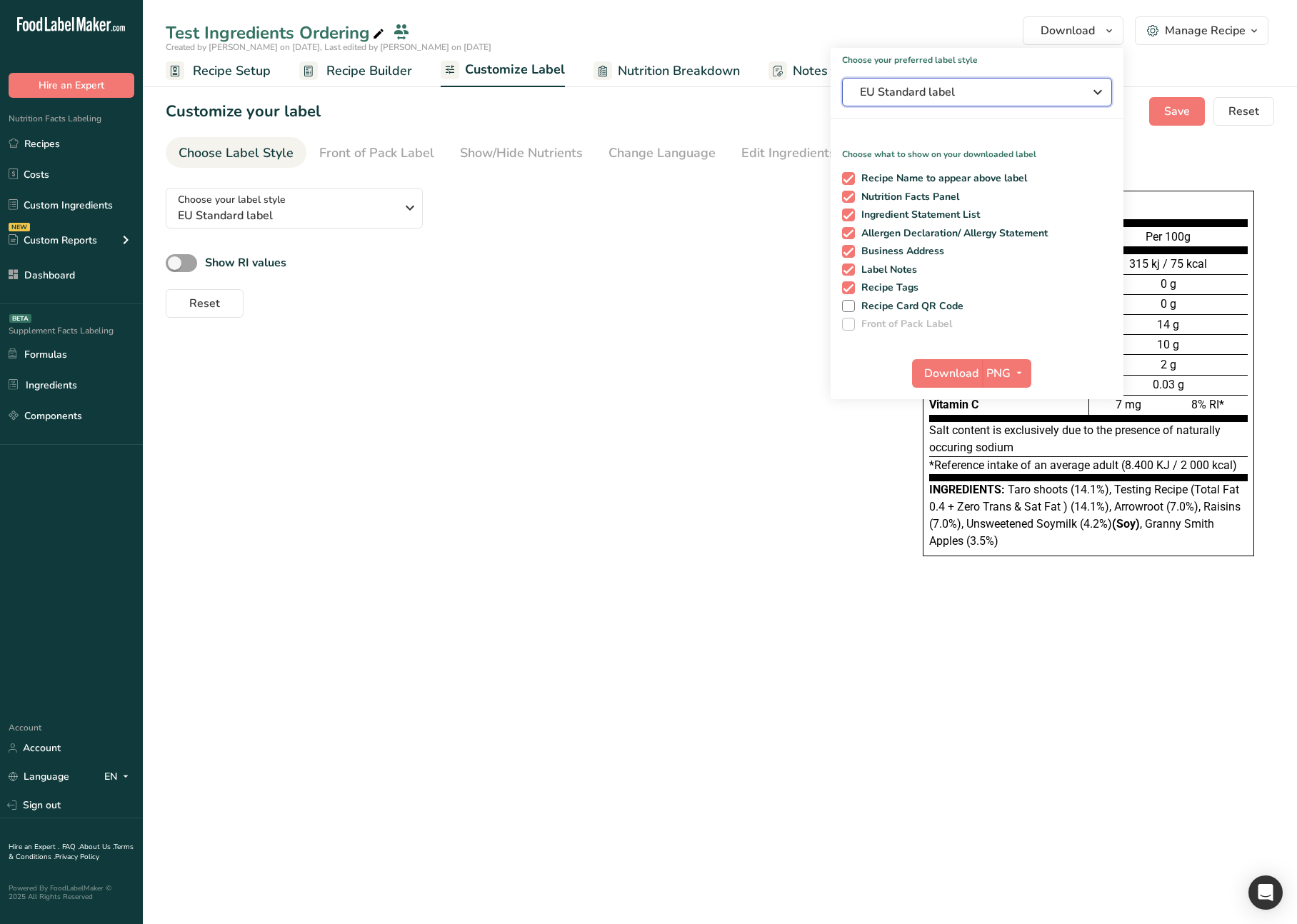
click at [1023, 88] on span "EU Standard label" at bounding box center [967, 92] width 215 height 17
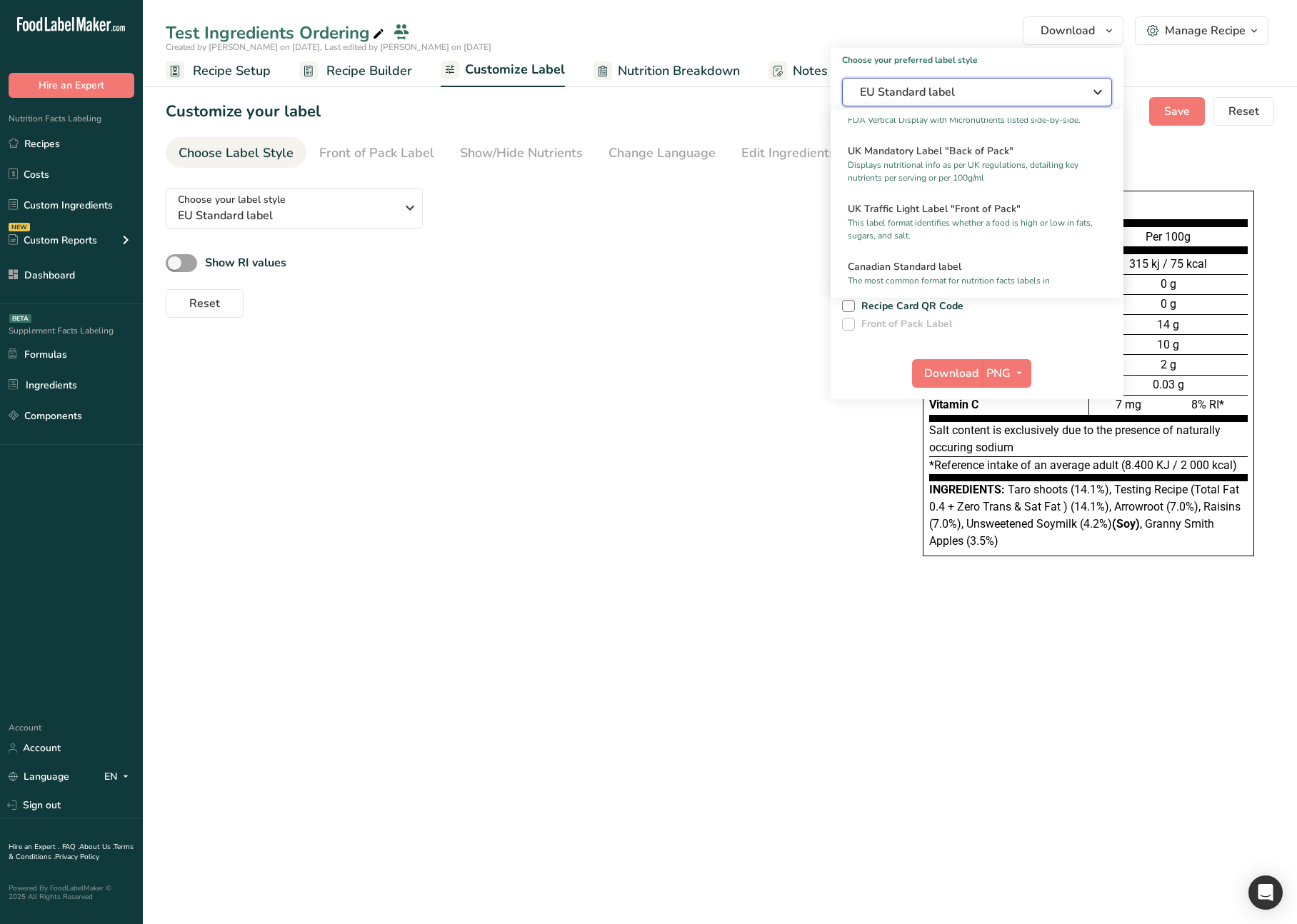
scroll to position [465, 0]
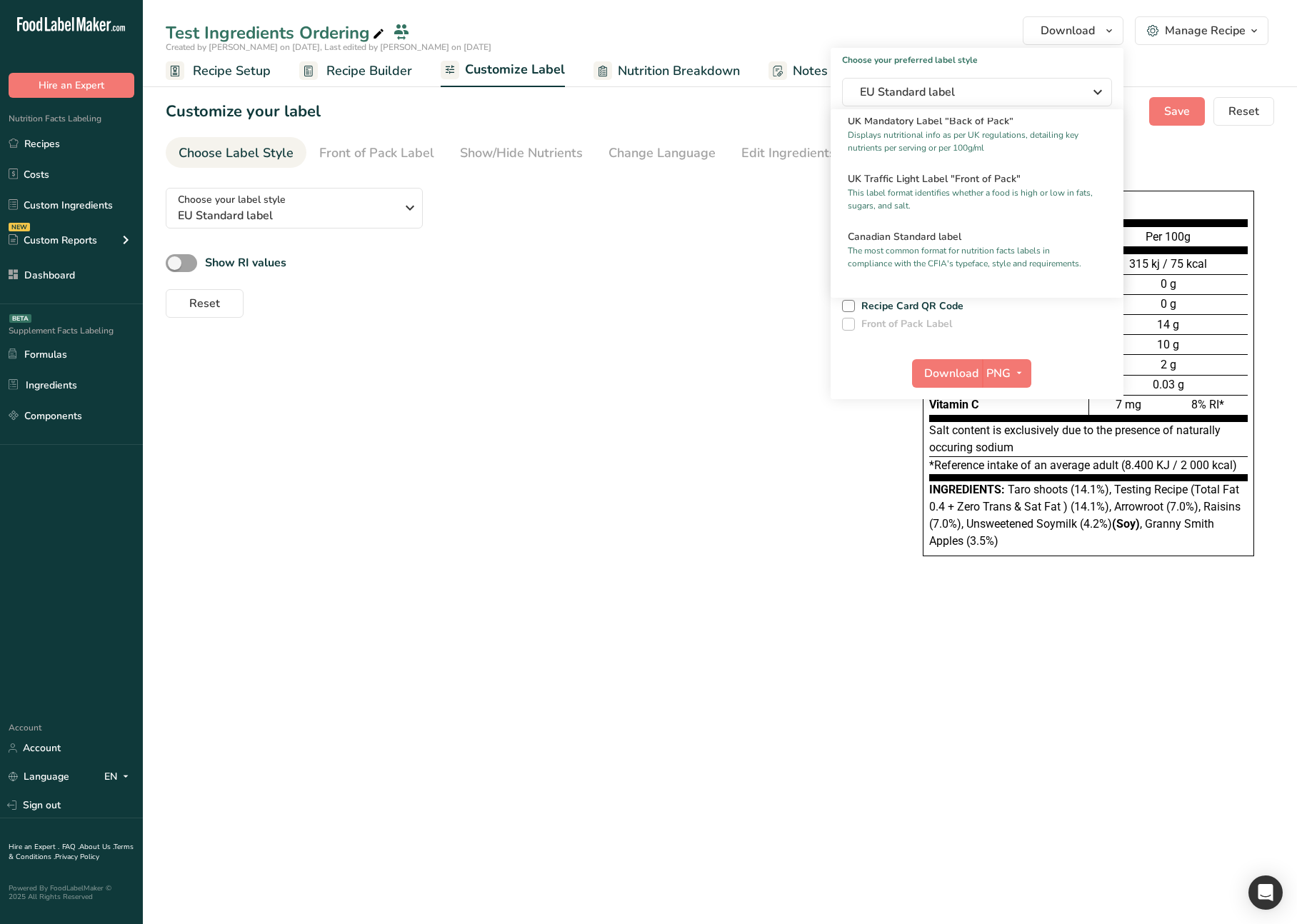
click at [733, 293] on div "Reset" at bounding box center [522, 301] width 714 height 35
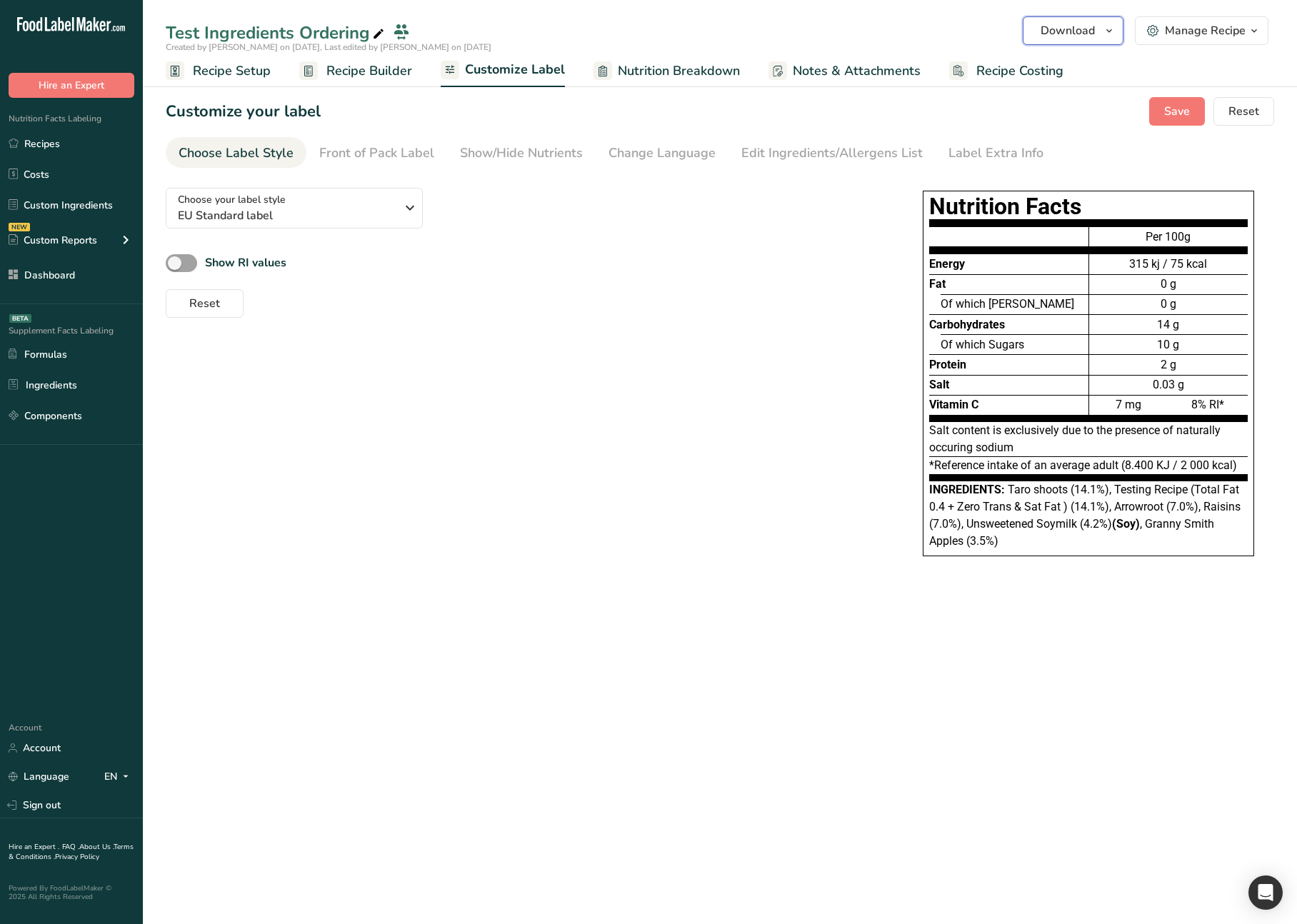
click at [1089, 32] on span "Download" at bounding box center [1068, 30] width 55 height 17
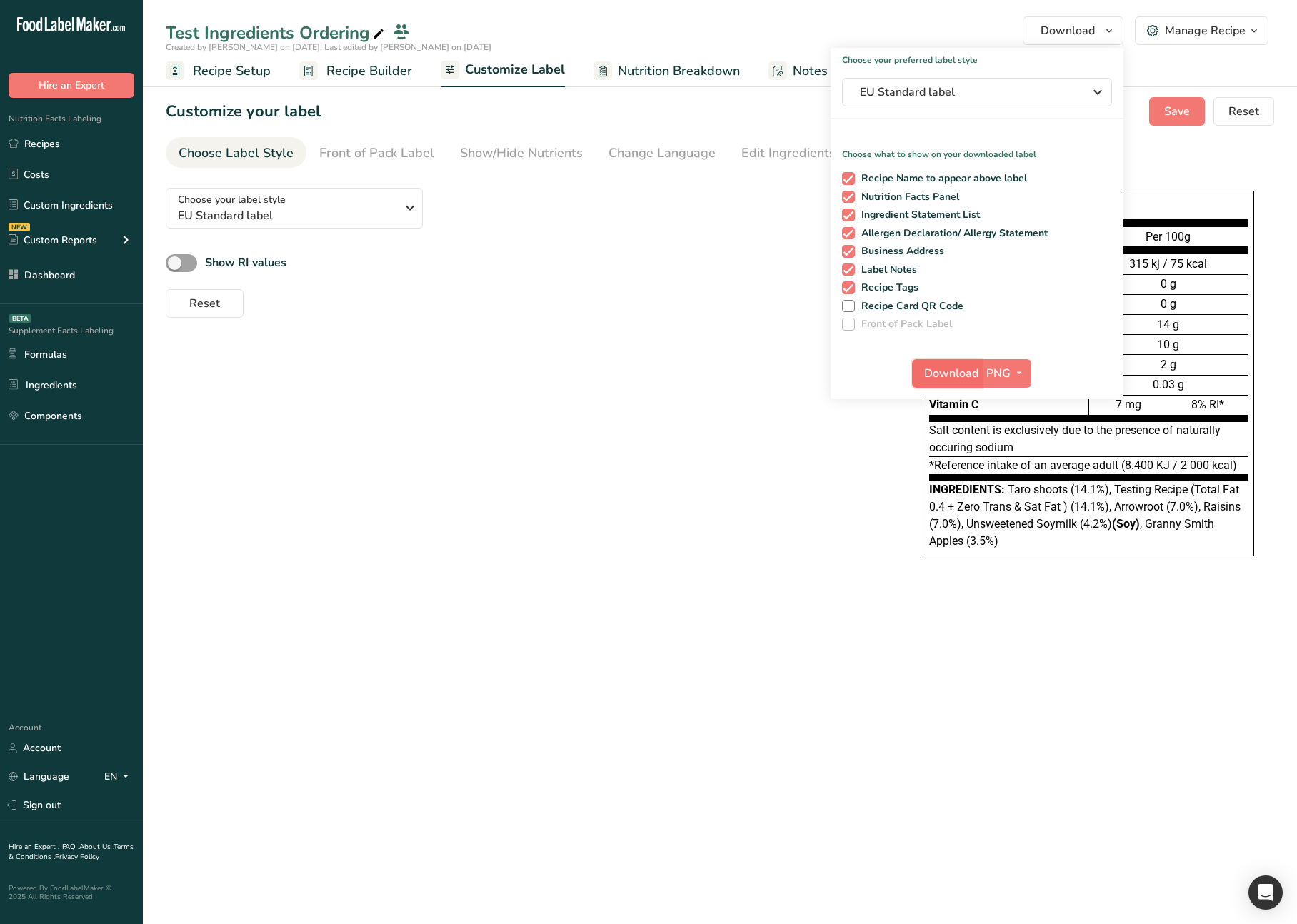
click at [944, 381] on span "Download" at bounding box center [951, 373] width 55 height 17
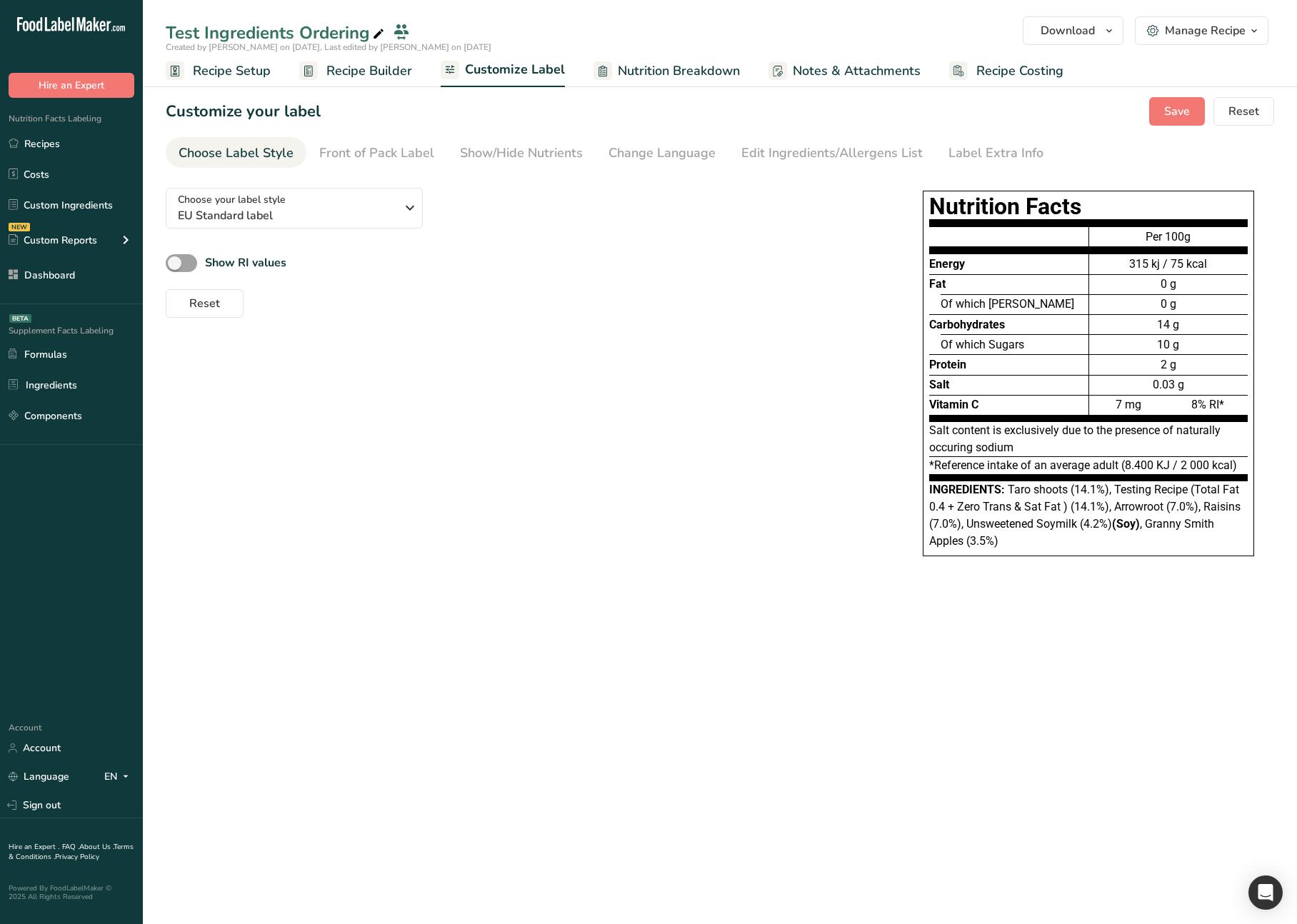
click at [523, 508] on div "Choose your label style EU Standard label USA (FDA) Standard FDA label Tabular …" at bounding box center [719, 380] width 1109 height 408
click at [1058, 32] on span "Download" at bounding box center [1068, 30] width 55 height 17
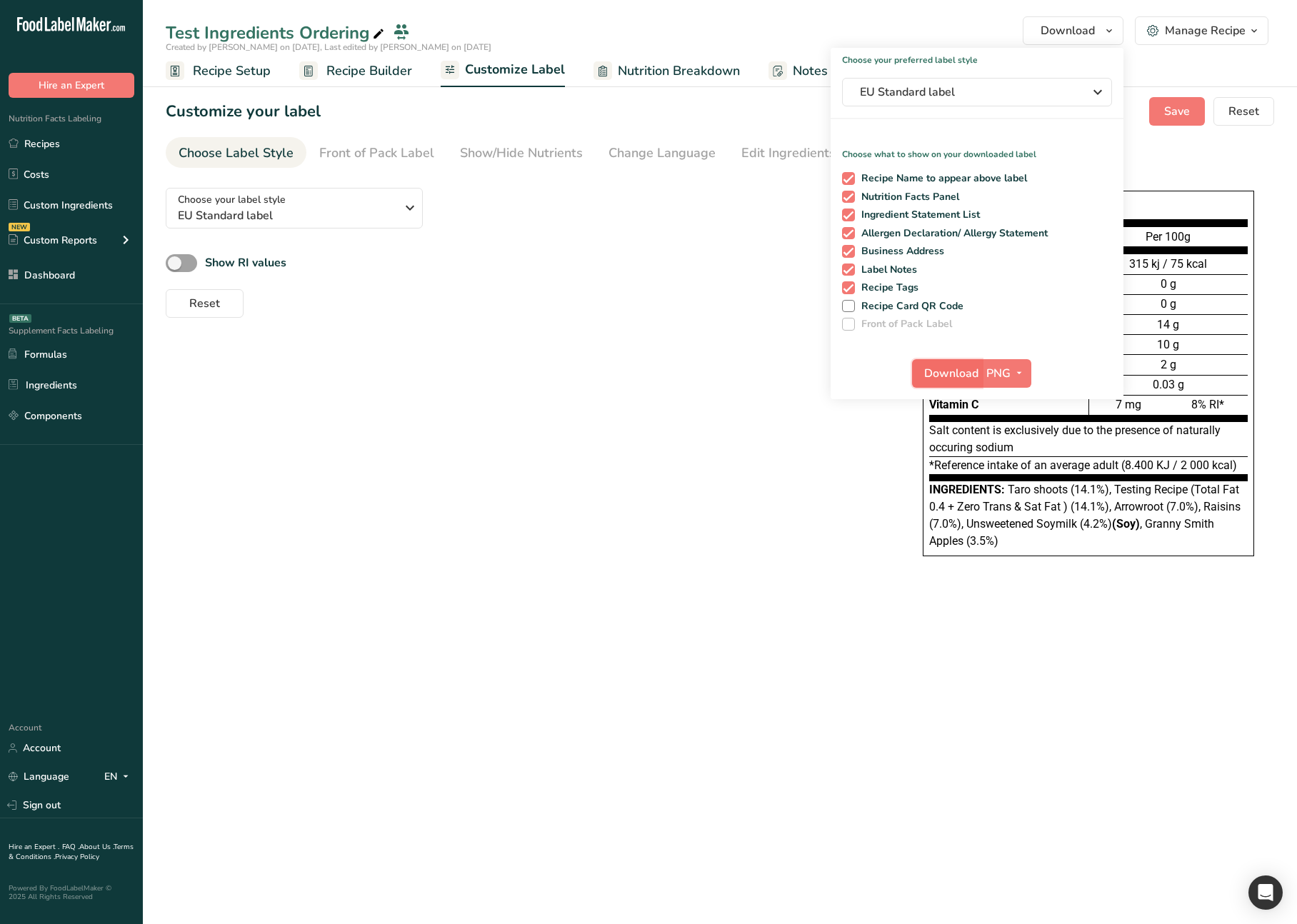
click at [946, 371] on span "Download" at bounding box center [951, 373] width 55 height 17
click at [570, 564] on div "Choose your label style EU Standard label USA (FDA) Standard FDA label Tabular …" at bounding box center [719, 380] width 1109 height 408
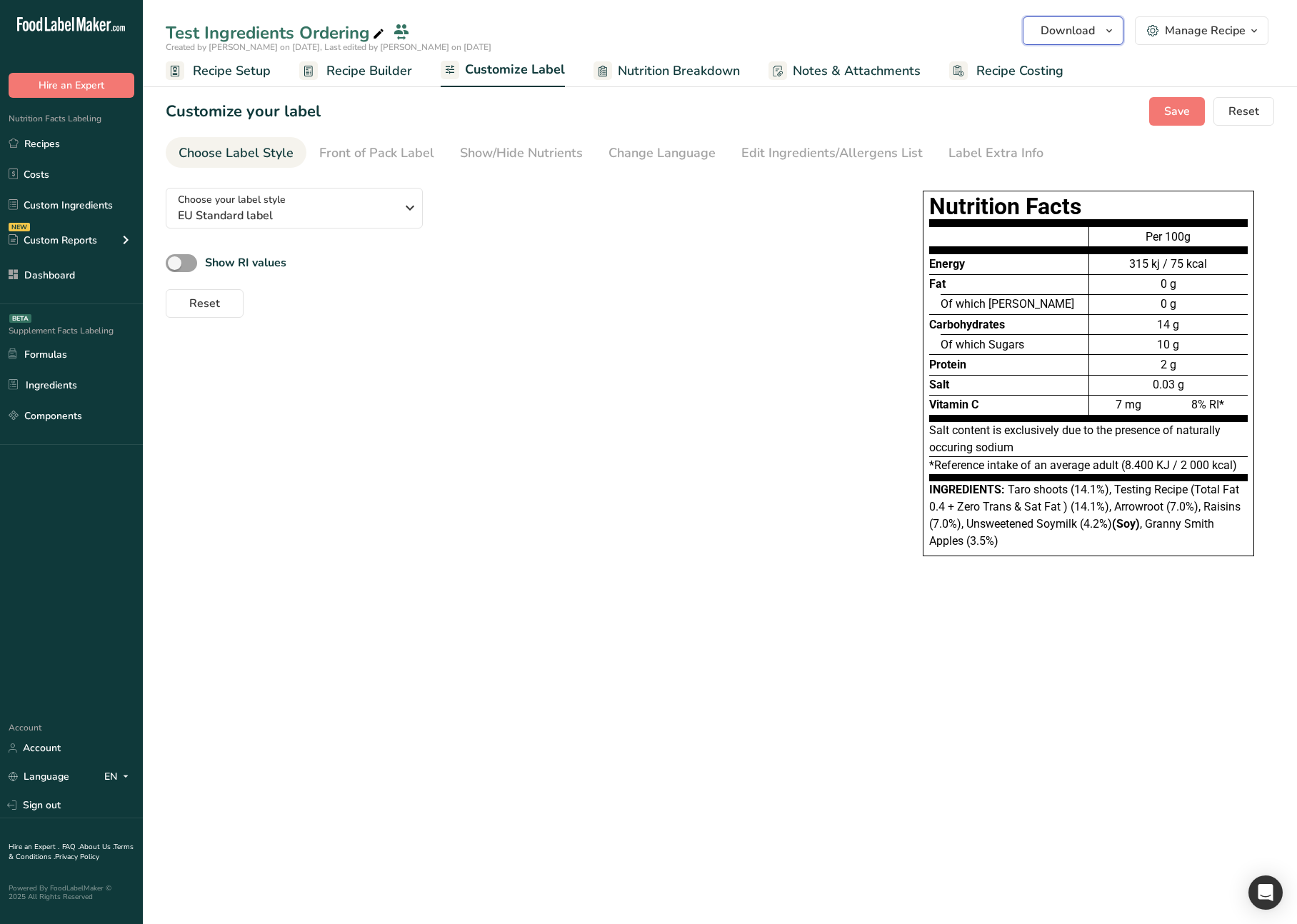
click at [1081, 42] on button "Download" at bounding box center [1072, 30] width 101 height 28
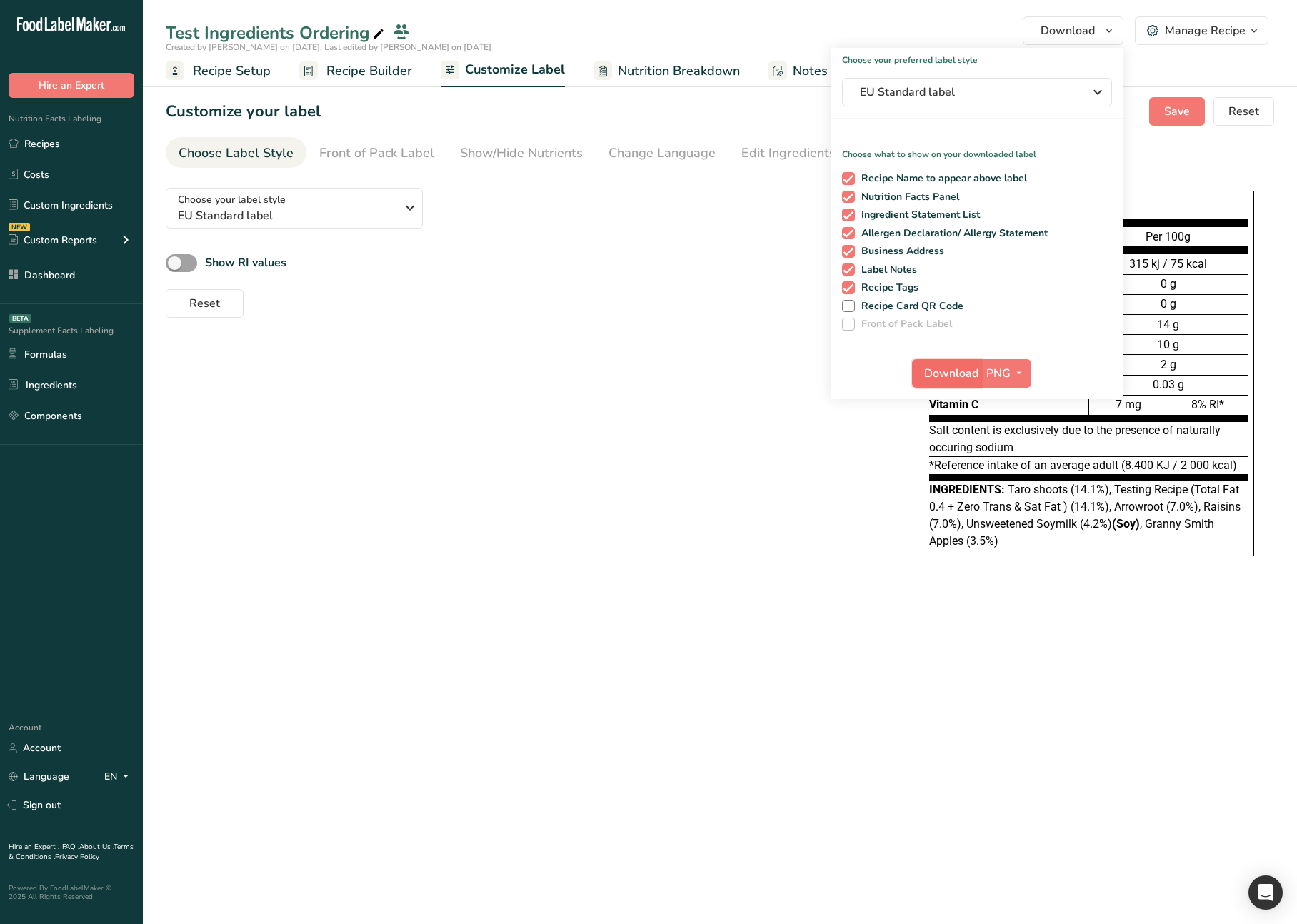
click at [940, 372] on span "Download" at bounding box center [951, 373] width 55 height 17
click at [631, 331] on div "Choose your label style EU Standard label USA (FDA) Standard FDA label Tabular …" at bounding box center [719, 380] width 1109 height 408
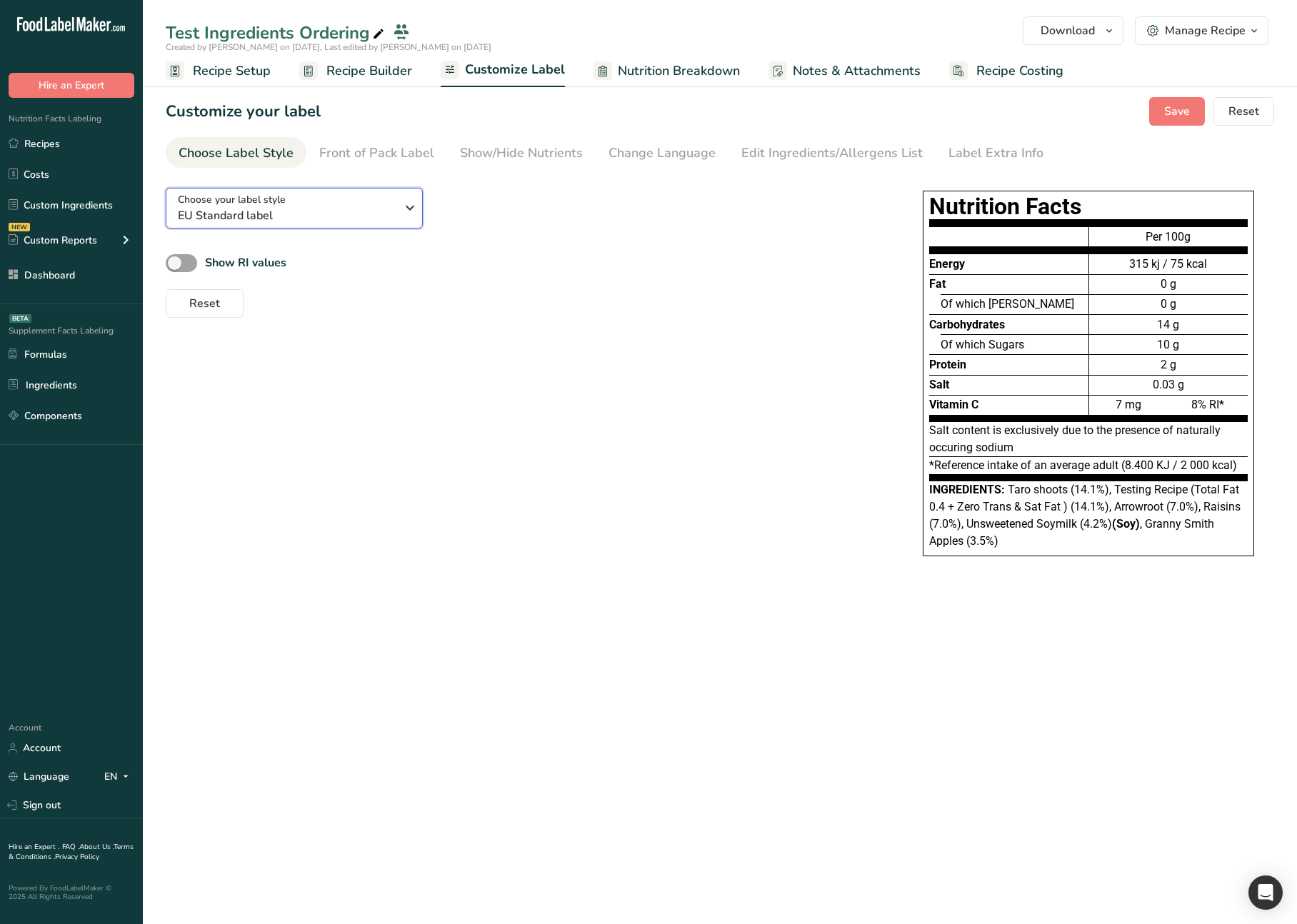
click at [321, 208] on span "EU Standard label" at bounding box center [287, 216] width 218 height 17
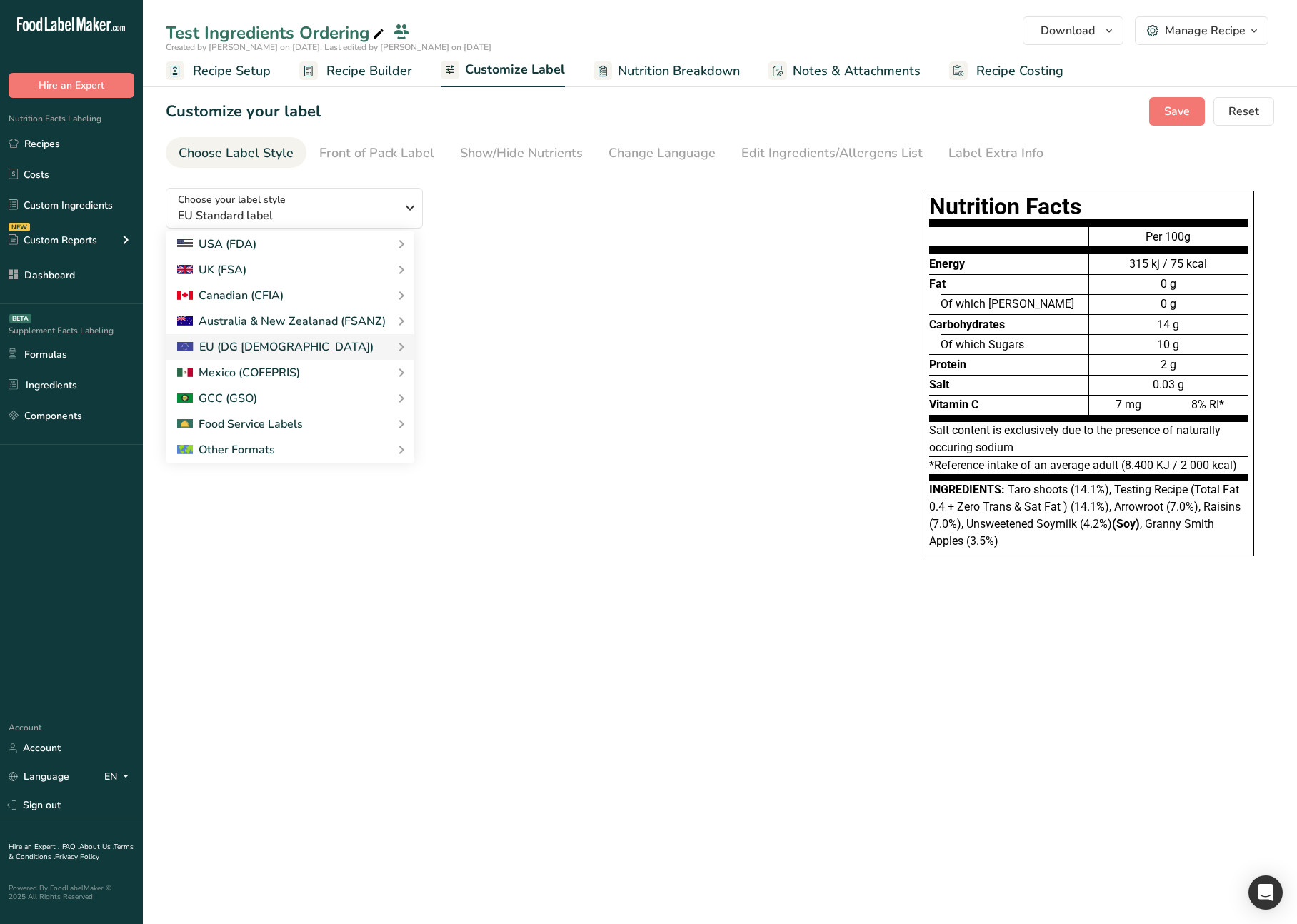
click at [0, 0] on link "Standard FDA label" at bounding box center [0, 0] width 0 height 0
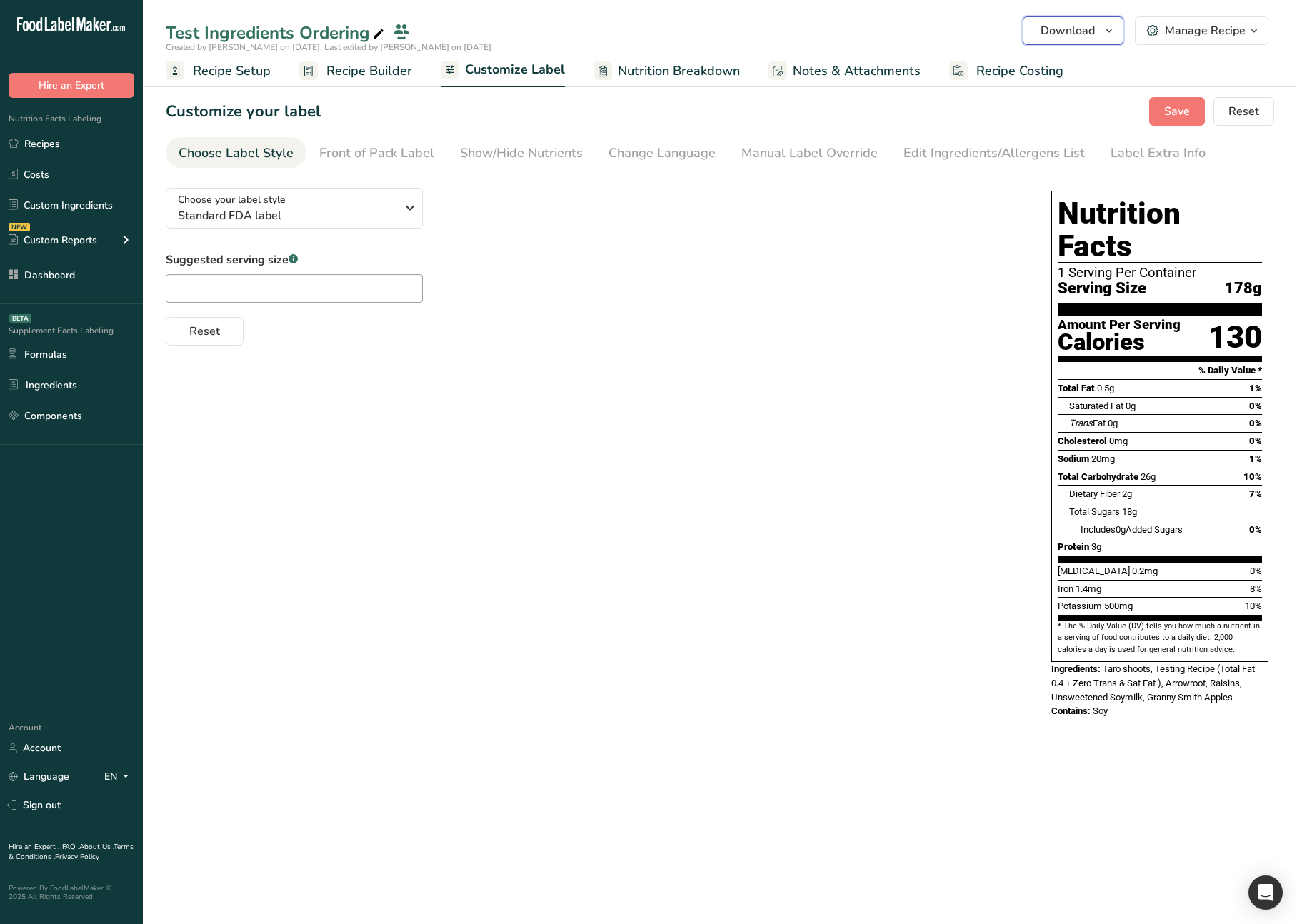
click at [1070, 35] on span "Download" at bounding box center [1068, 30] width 55 height 17
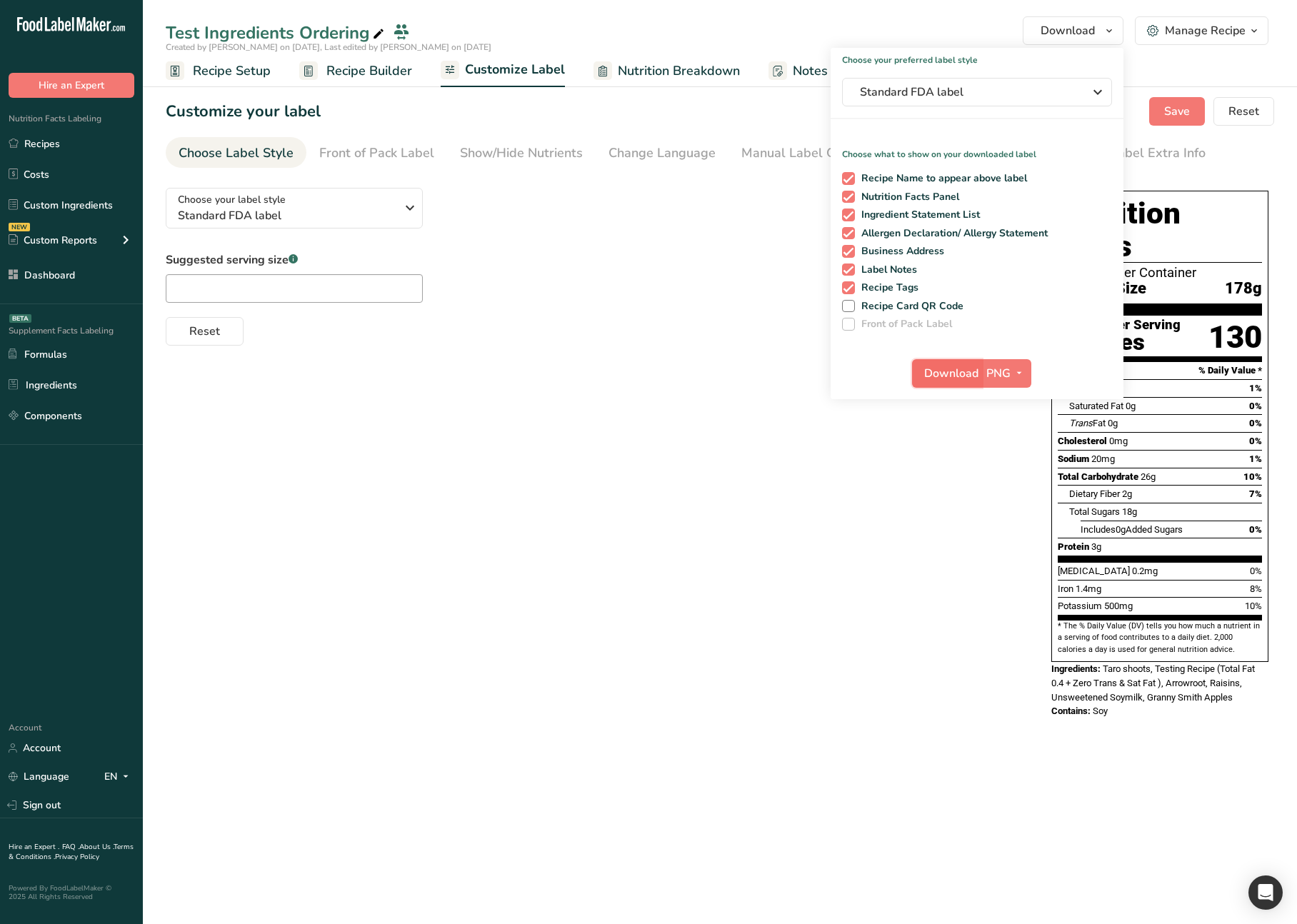
click at [960, 367] on span "Download" at bounding box center [951, 373] width 55 height 17
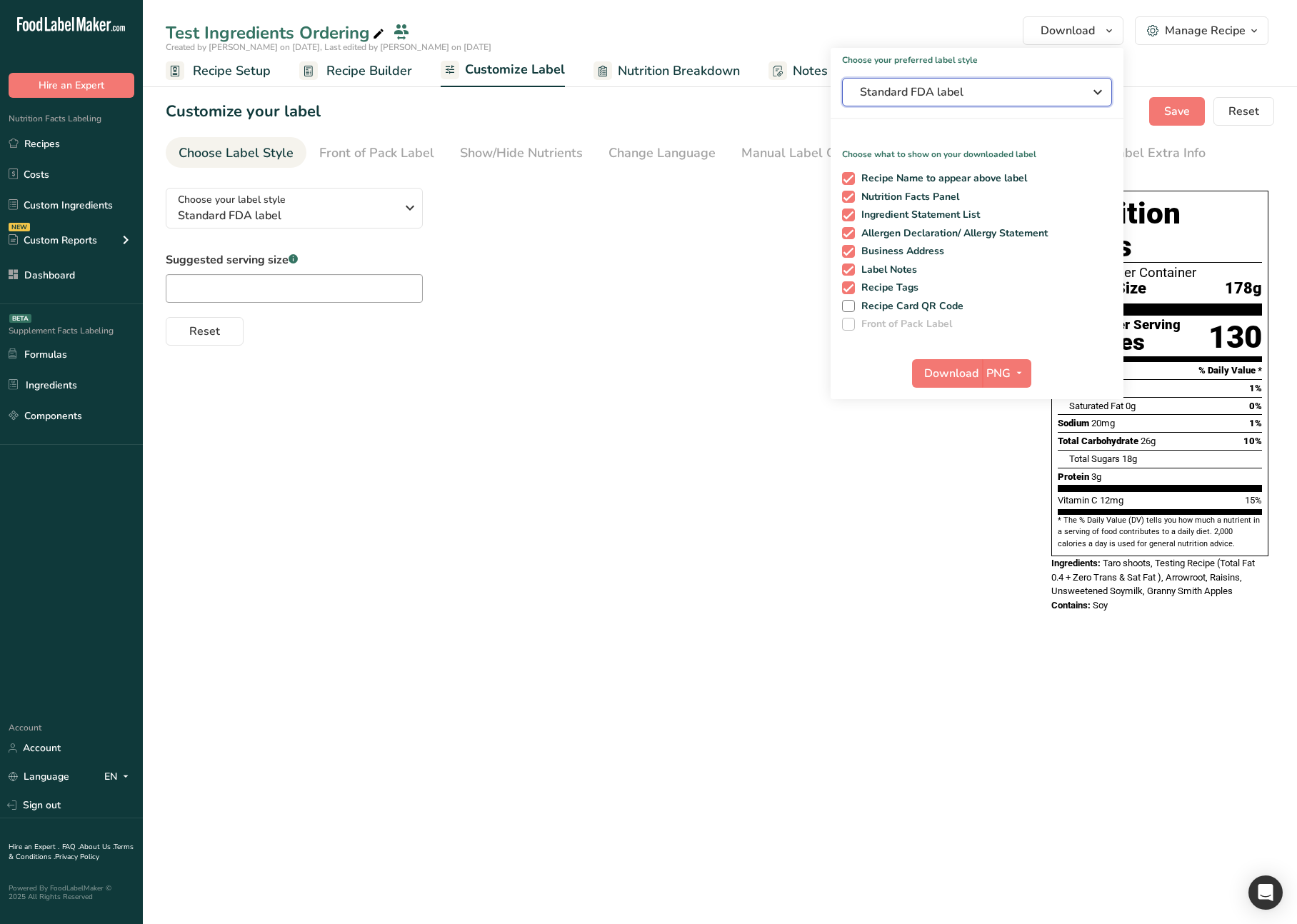
click at [990, 105] on button "Standard FDA label" at bounding box center [977, 92] width 270 height 28
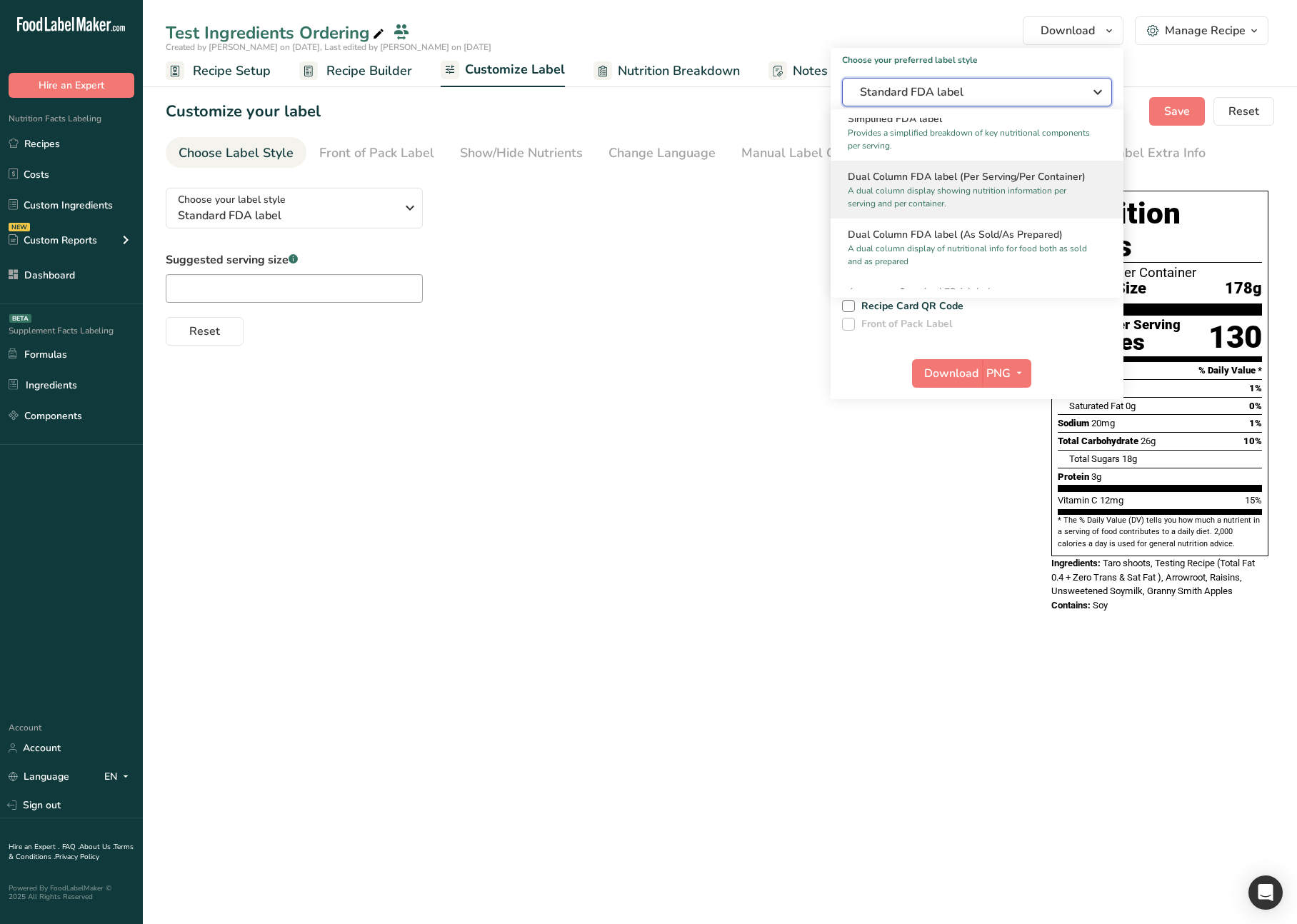
scroll to position [178, 0]
click at [910, 190] on p "A dual column display showing nutrition information per serving and per contain…" at bounding box center [970, 195] width 246 height 25
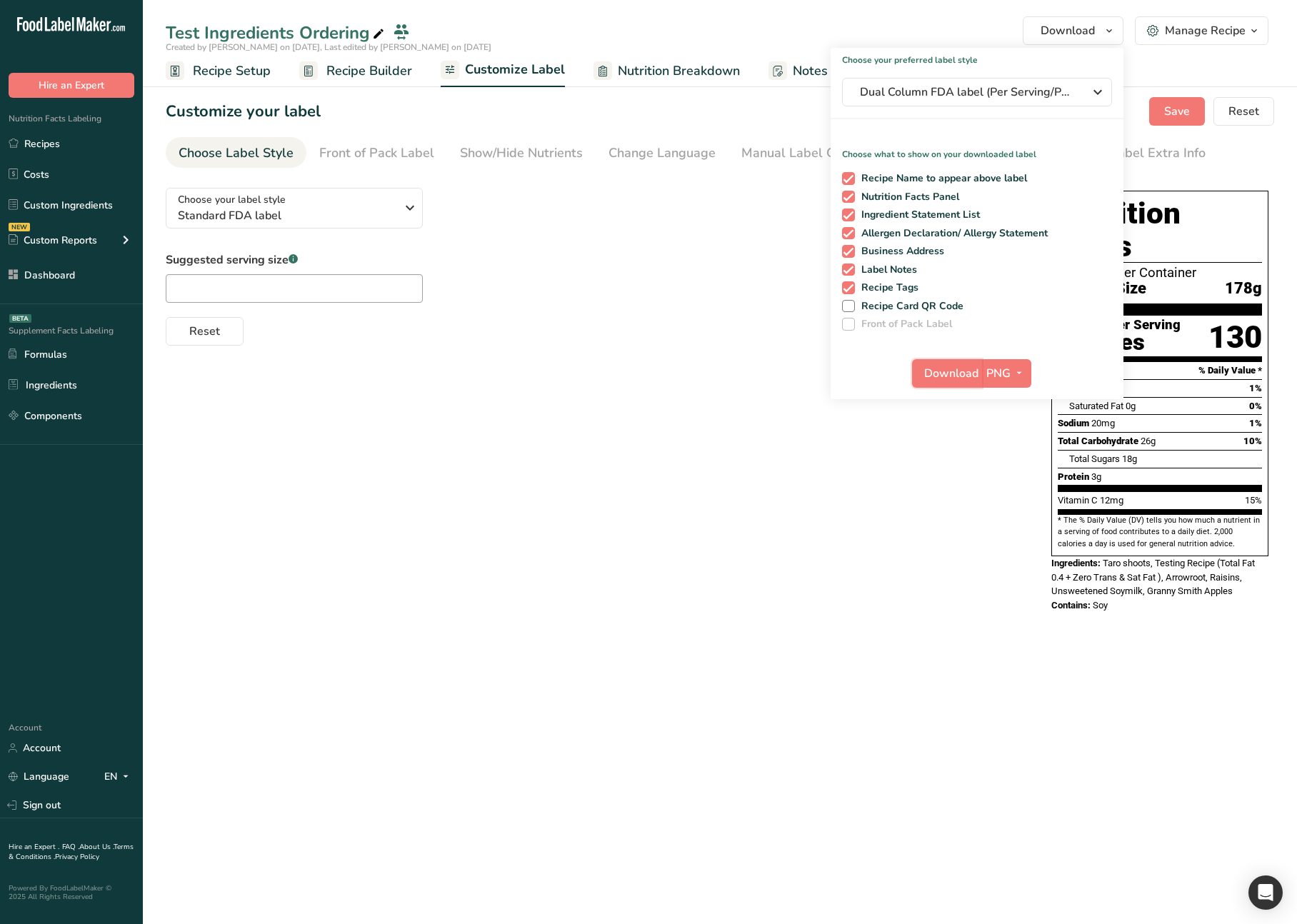
click at [937, 366] on span "Download" at bounding box center [951, 373] width 55 height 17
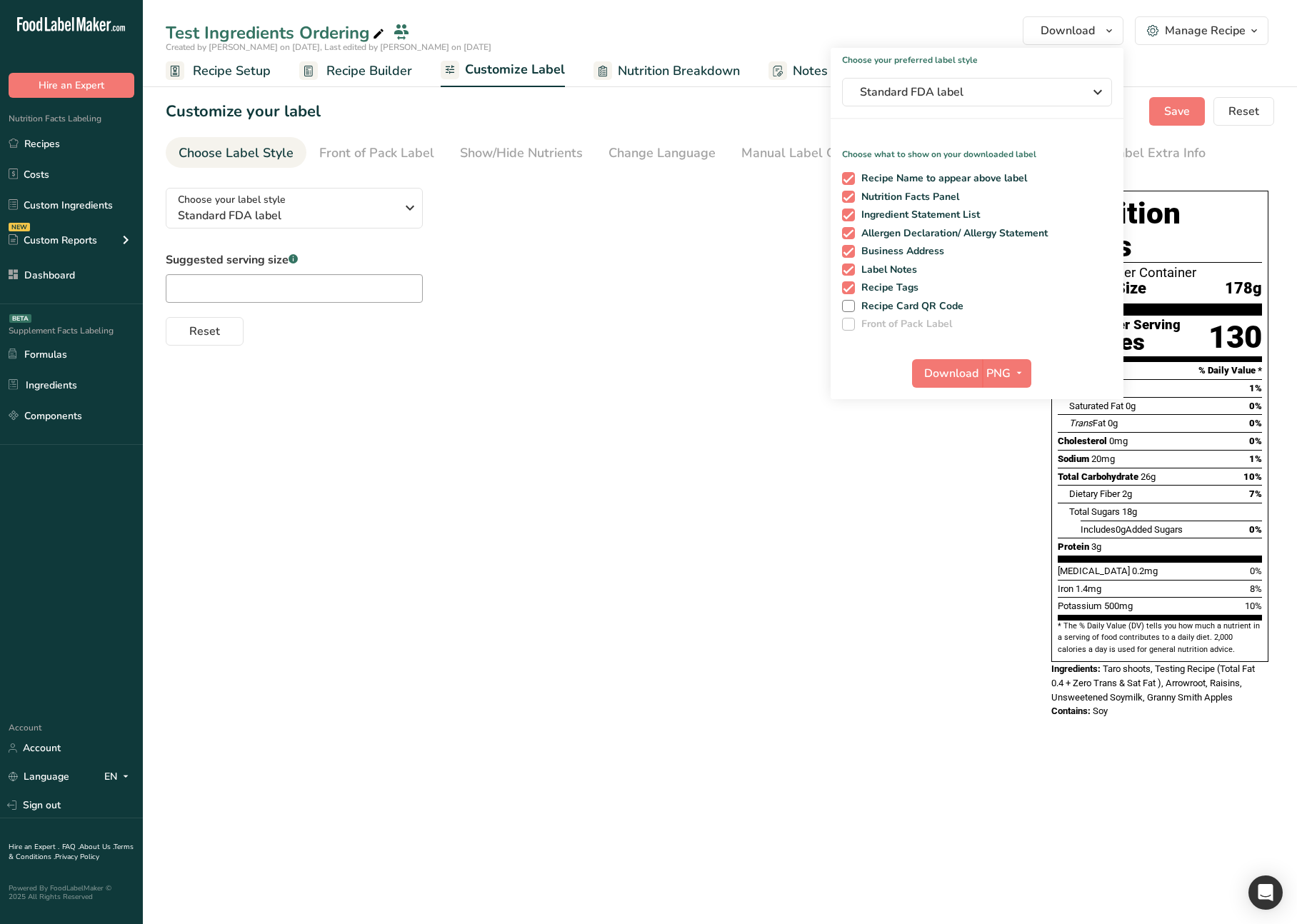
click at [717, 440] on div "Choose your label style Standard FDA label USA (FDA) Standard FDA label Tabular…" at bounding box center [719, 455] width 1109 height 557
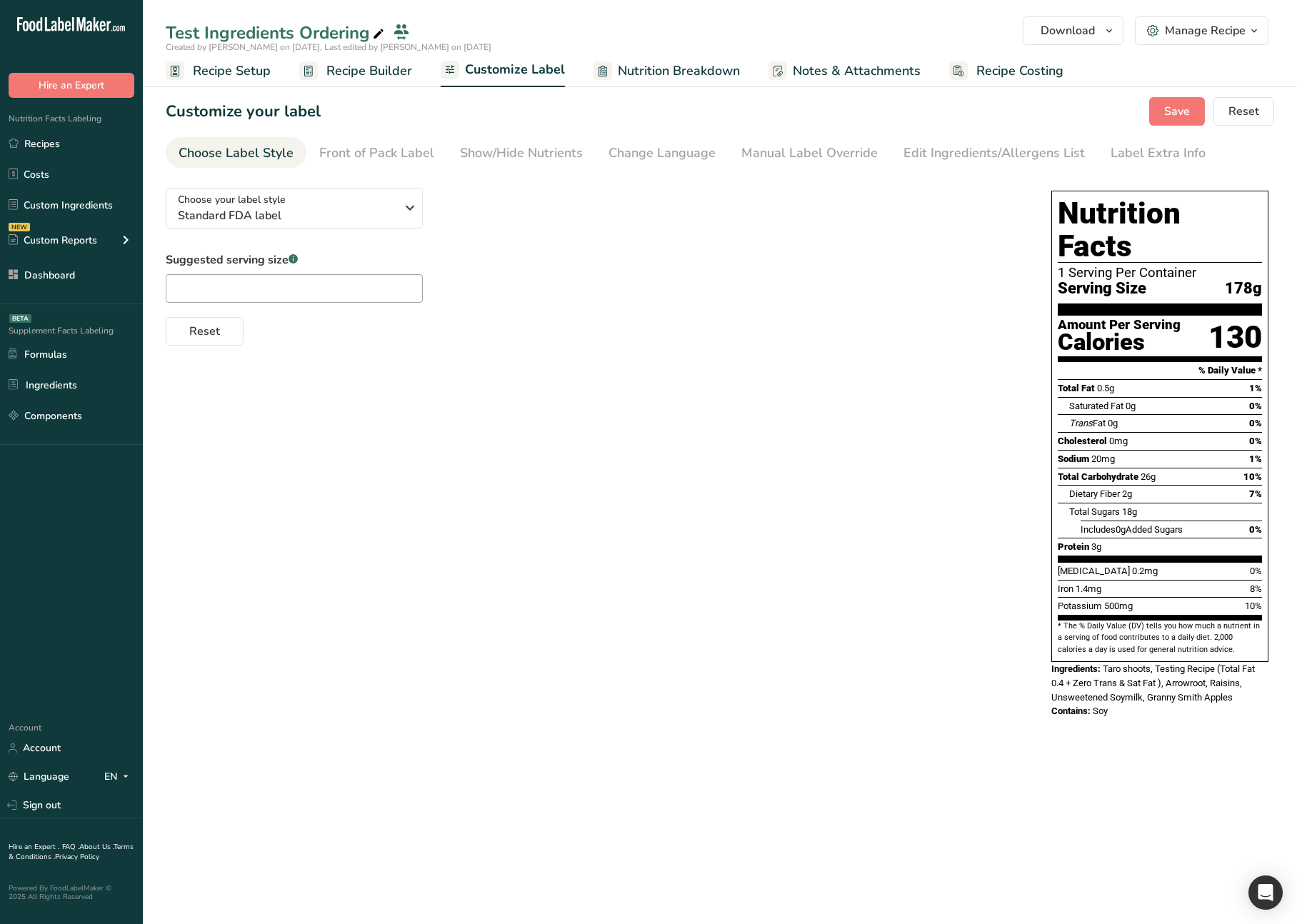
click at [364, 68] on span "Recipe Builder" at bounding box center [369, 71] width 85 height 19
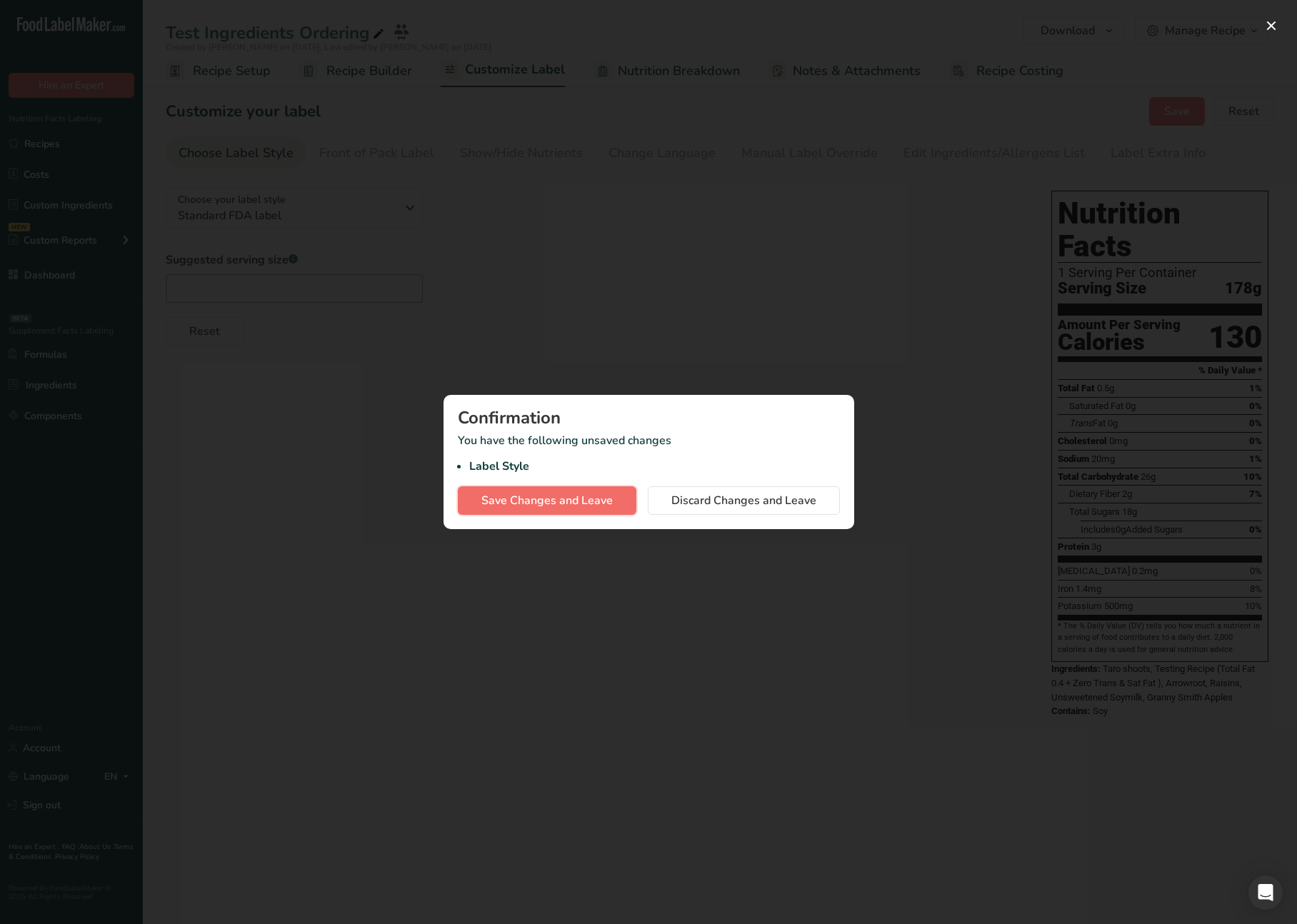
click at [560, 501] on span "Save Changes and Leave" at bounding box center [547, 500] width 131 height 17
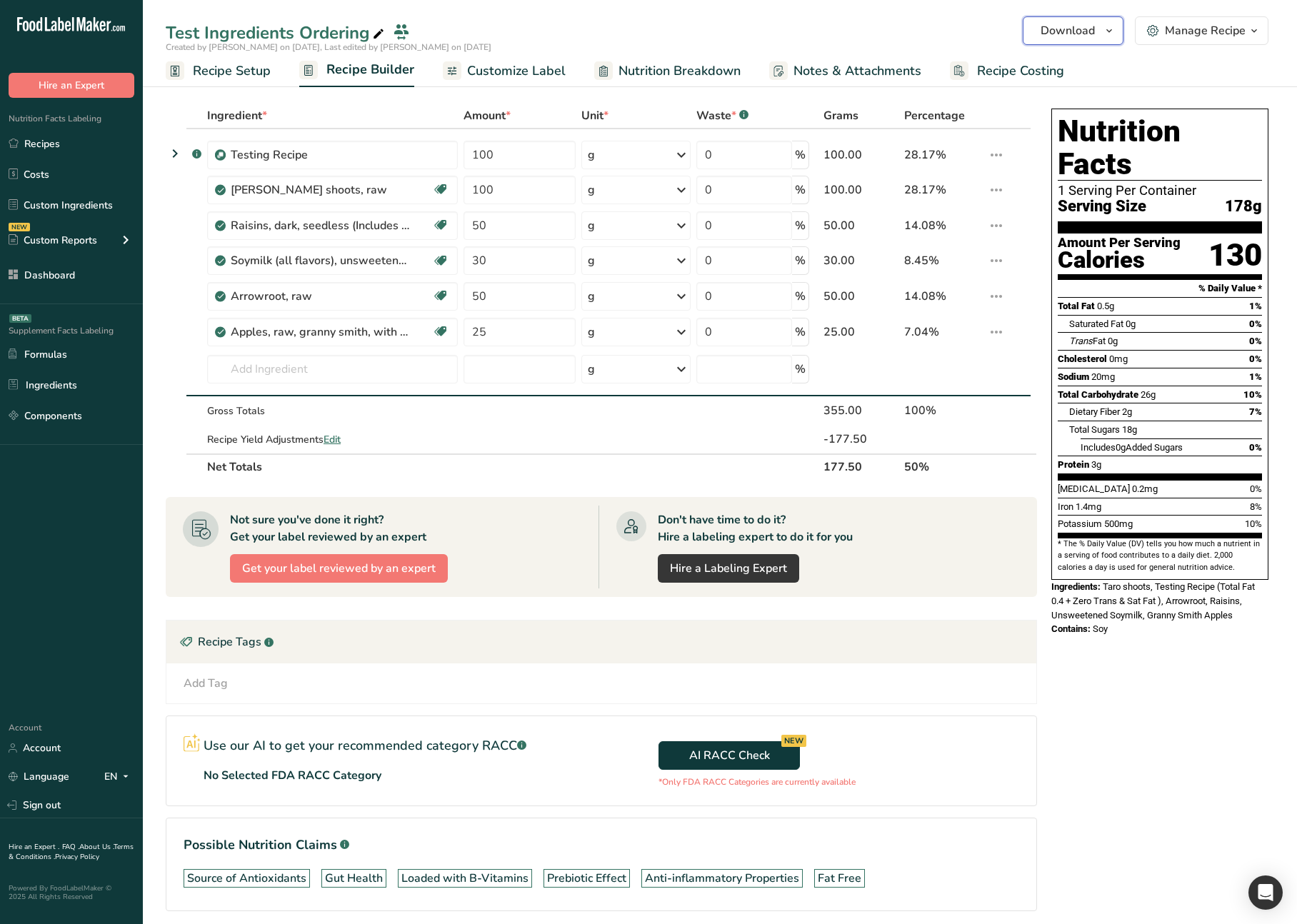
click at [1093, 37] on span "Download" at bounding box center [1068, 30] width 55 height 17
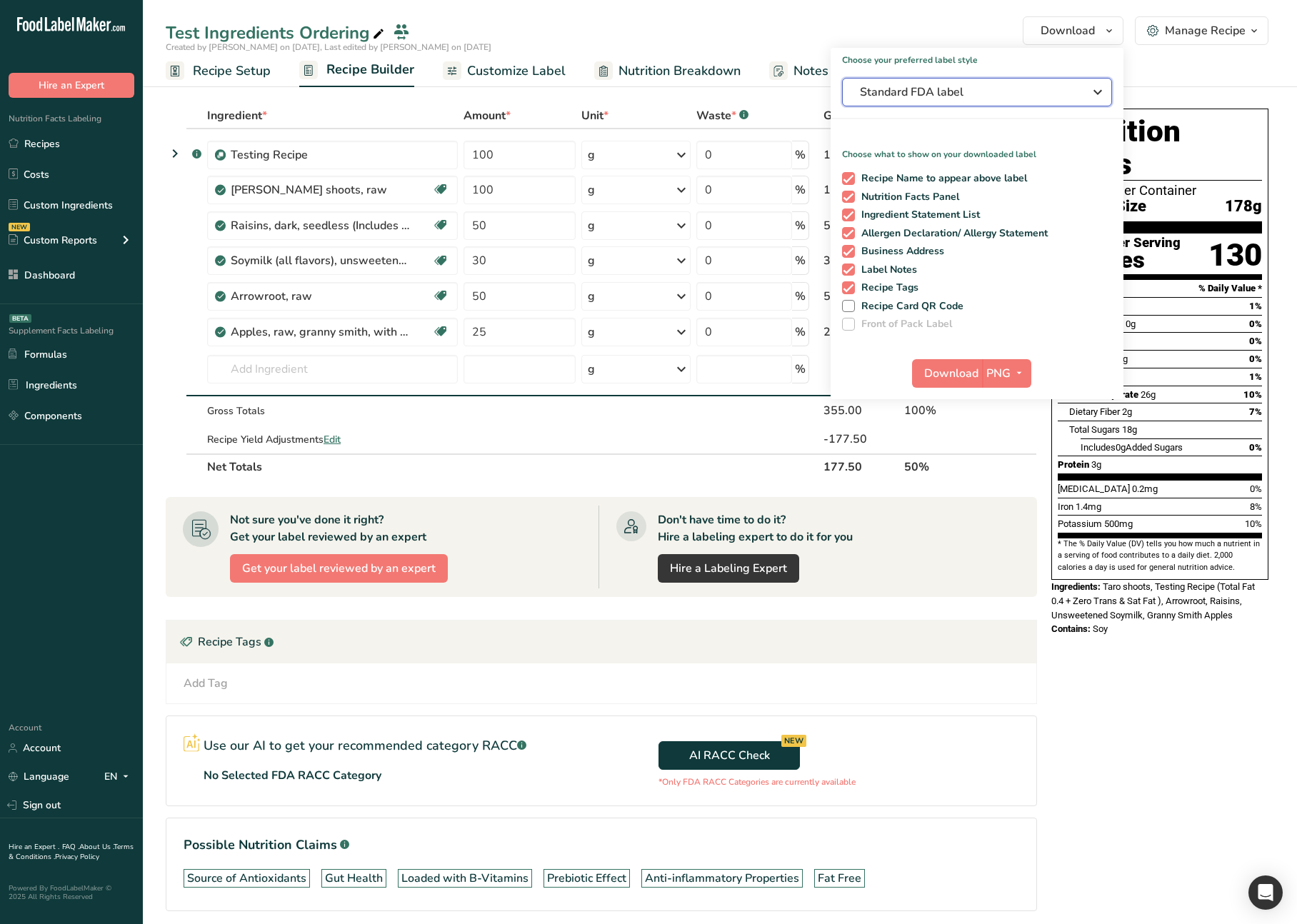
click at [1004, 91] on span "Standard FDA label" at bounding box center [967, 92] width 215 height 17
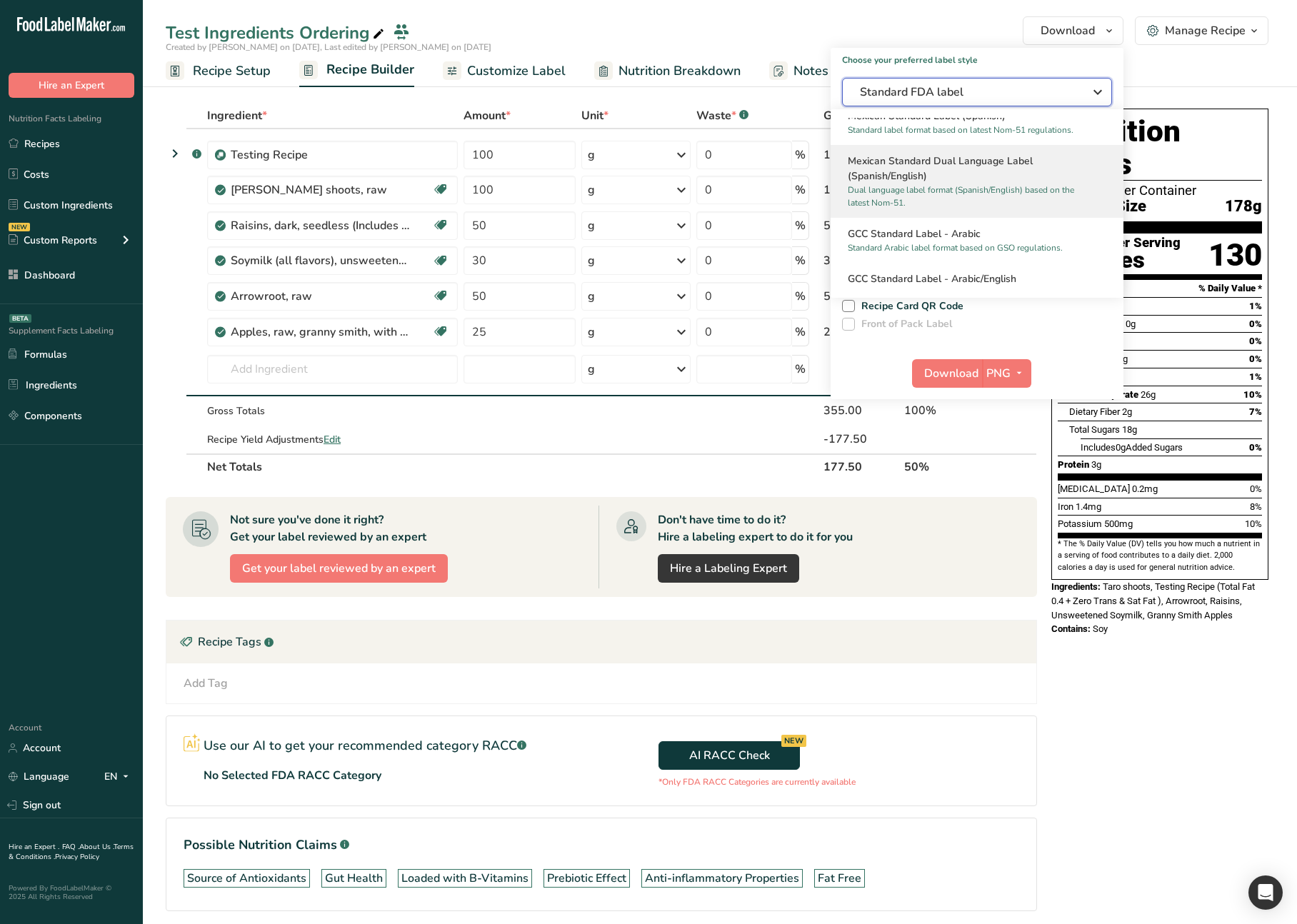
scroll to position [872, 0]
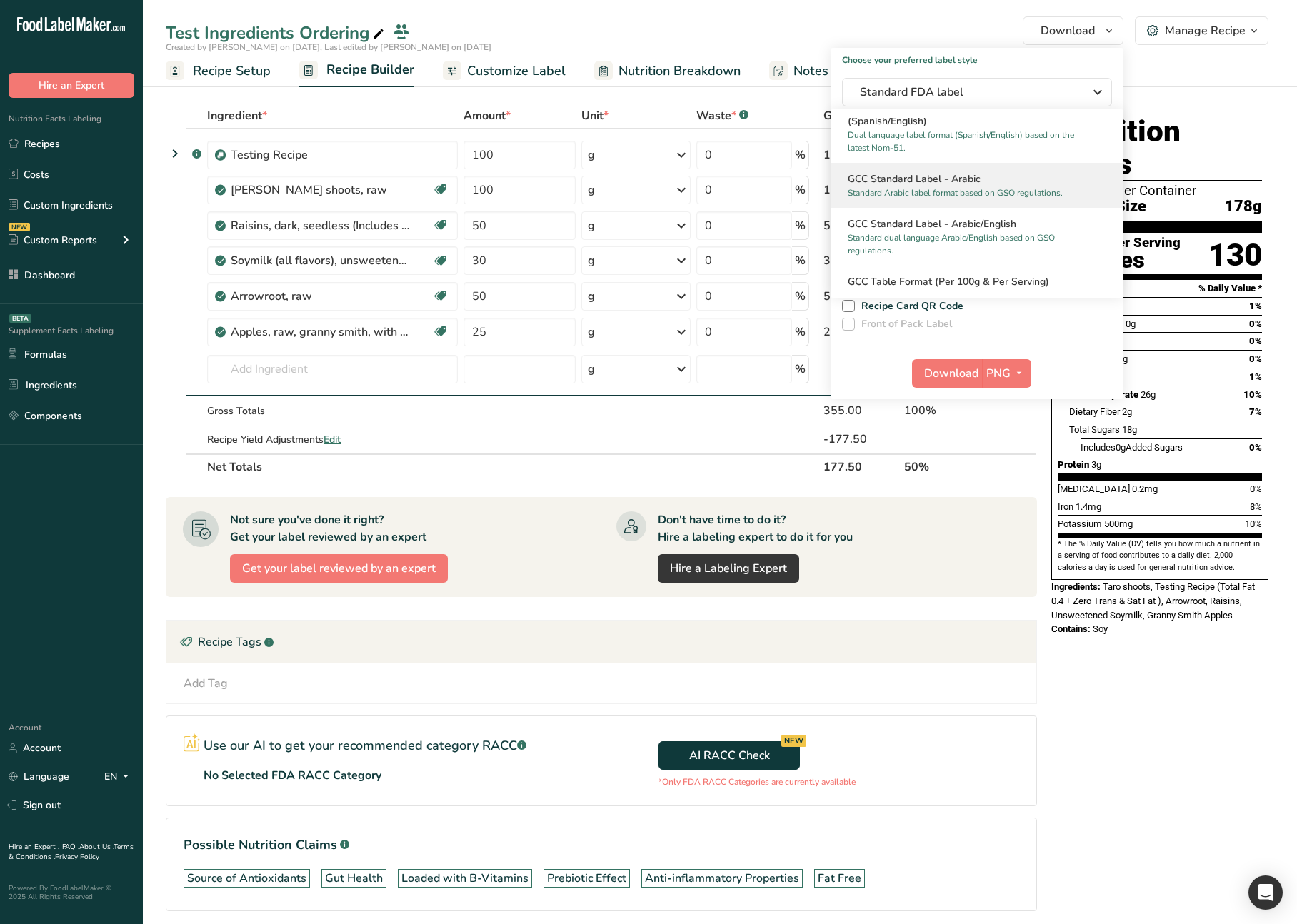
click at [959, 188] on p "Standard Arabic label format based on GSO regulations." at bounding box center [970, 193] width 246 height 13
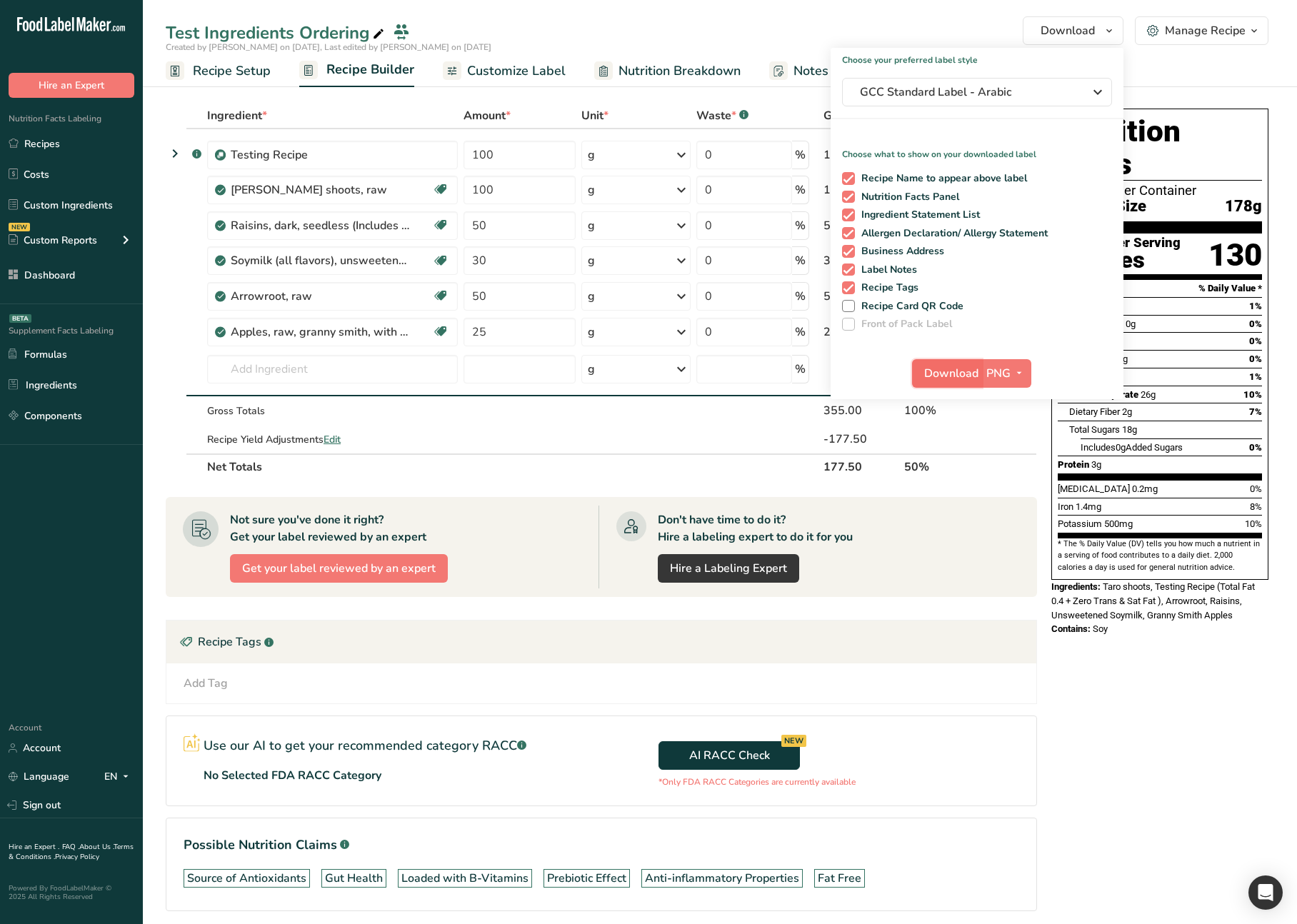
click at [943, 373] on span "Download" at bounding box center [951, 373] width 55 height 17
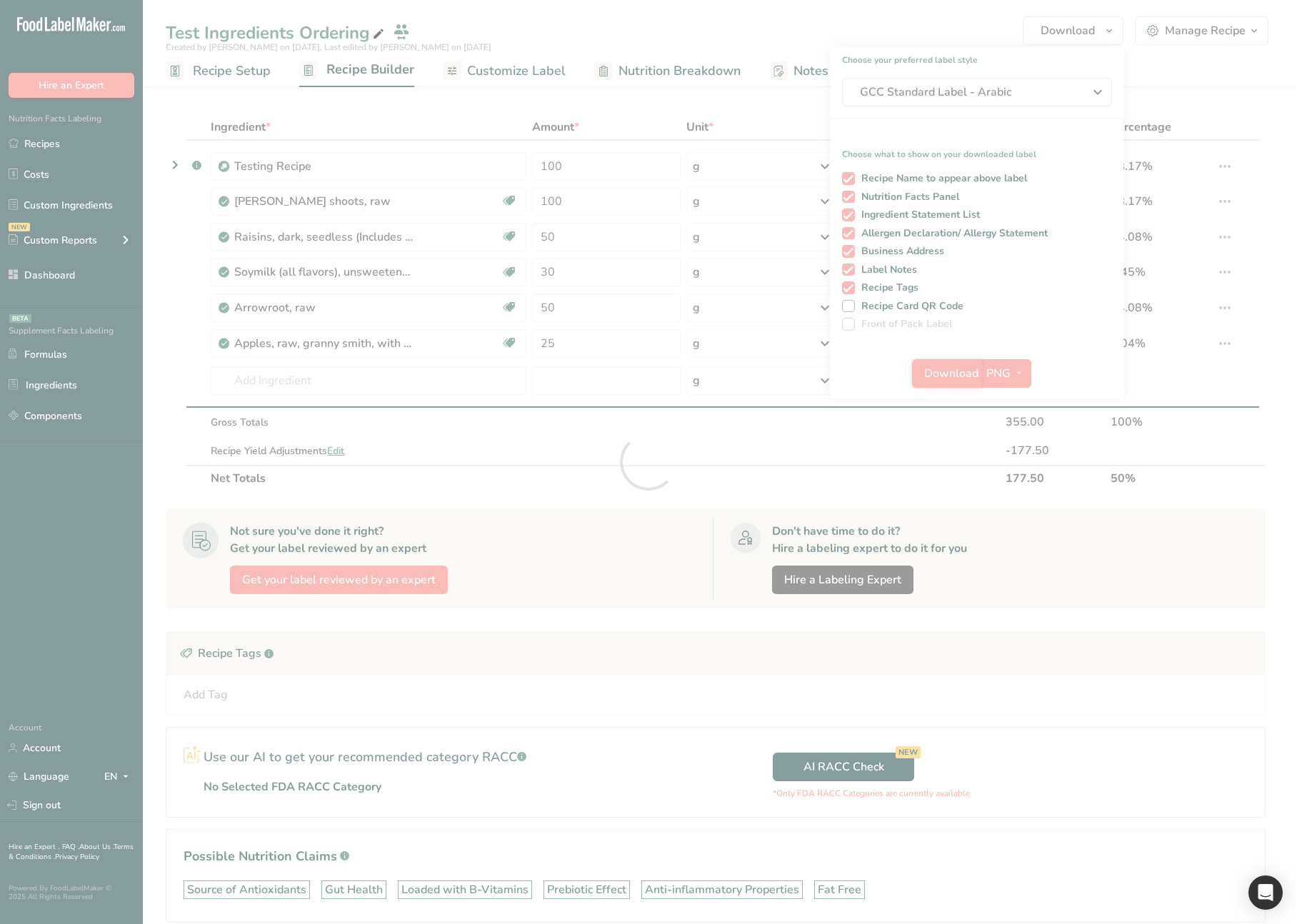
scroll to position [0, 0]
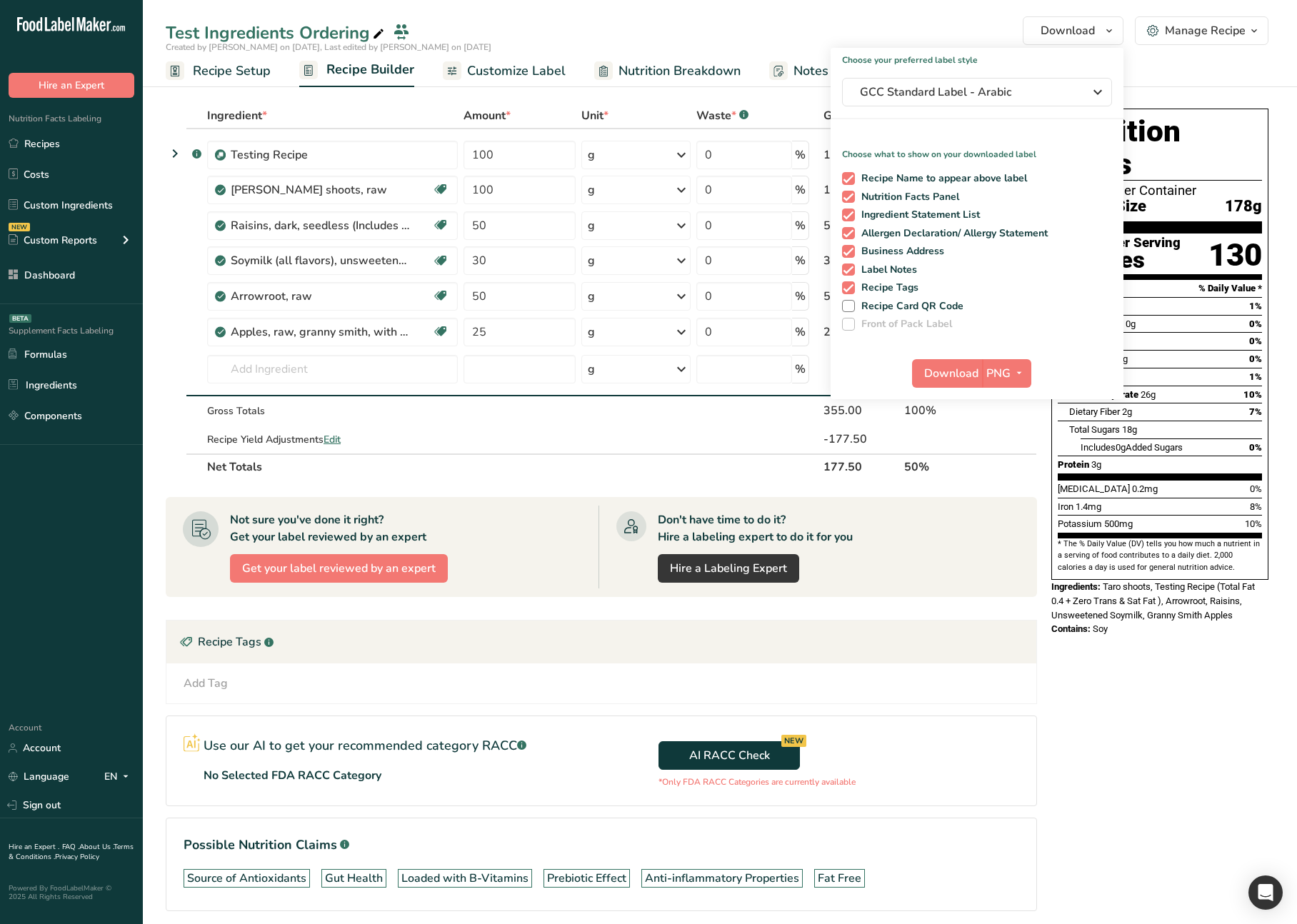
click at [1166, 751] on div "Nutrition Facts 1 Serving Per Container Serving Size 178g Amount Per Serving Ca…" at bounding box center [1160, 529] width 228 height 854
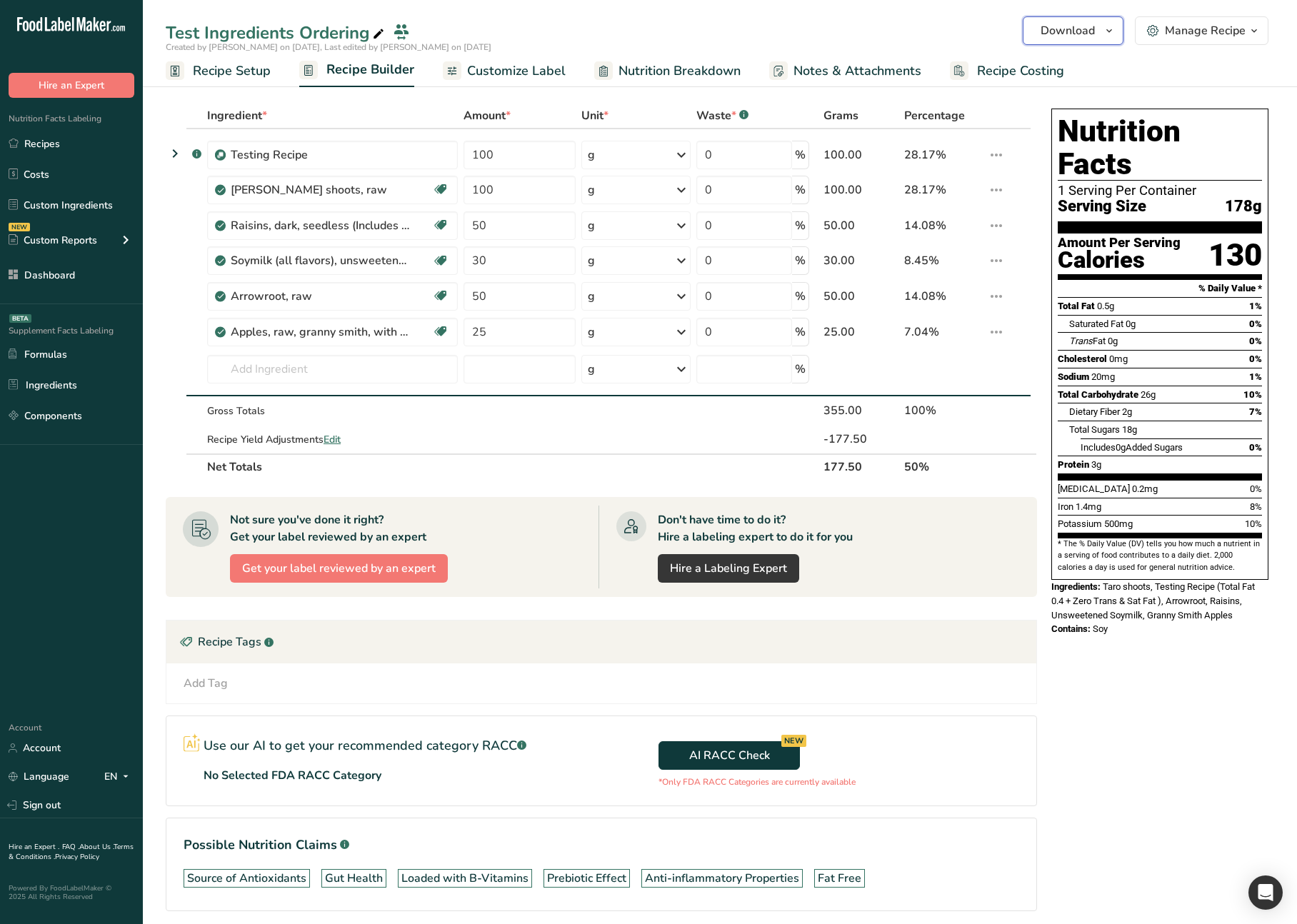
click at [1090, 38] on span "Download" at bounding box center [1068, 30] width 55 height 17
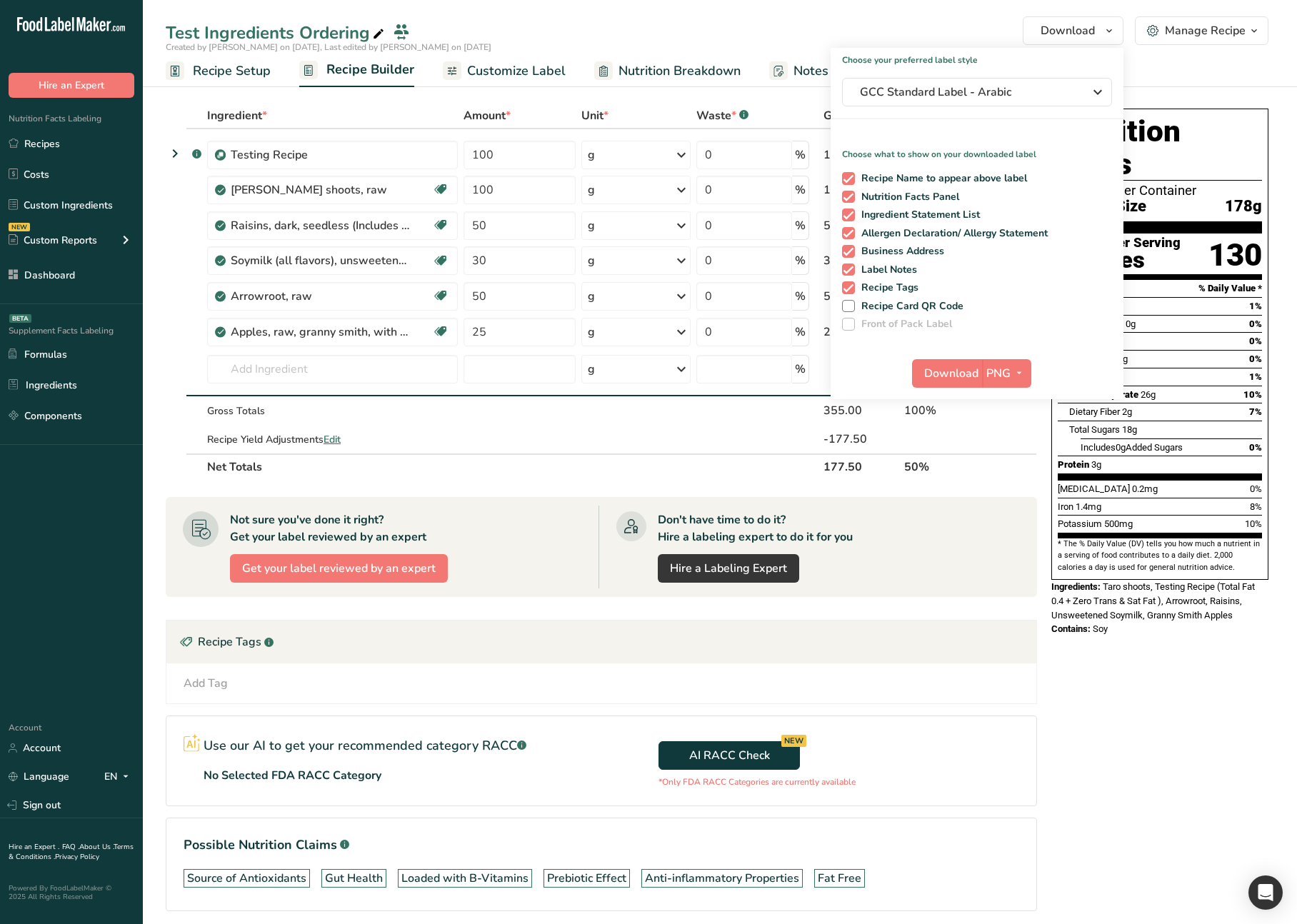
click at [1126, 662] on div "Nutrition Facts 1 Serving Per Container Serving Size 178g Amount Per Serving Ca…" at bounding box center [1160, 529] width 228 height 854
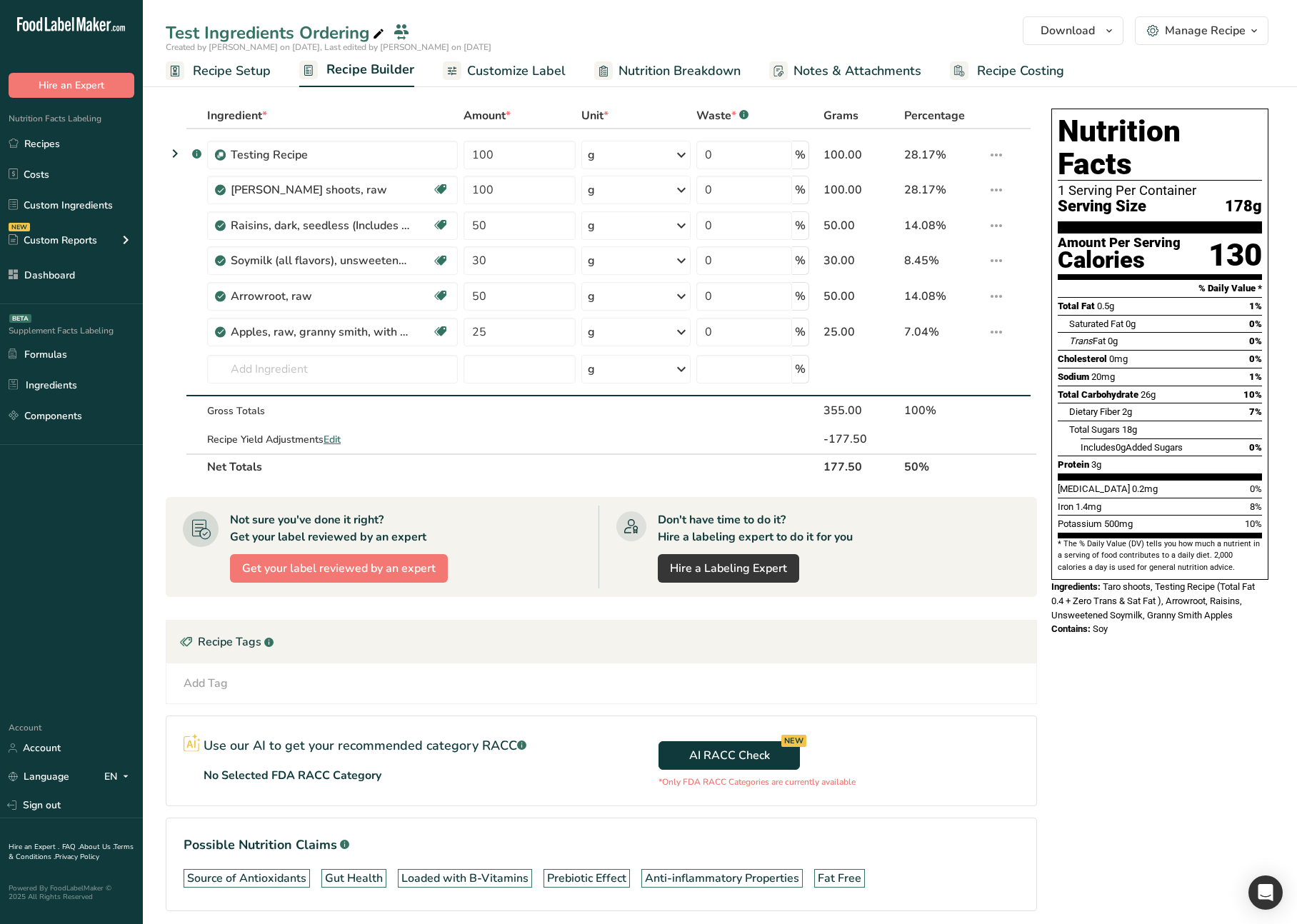
click at [498, 74] on span "Customize Label" at bounding box center [517, 71] width 98 height 19
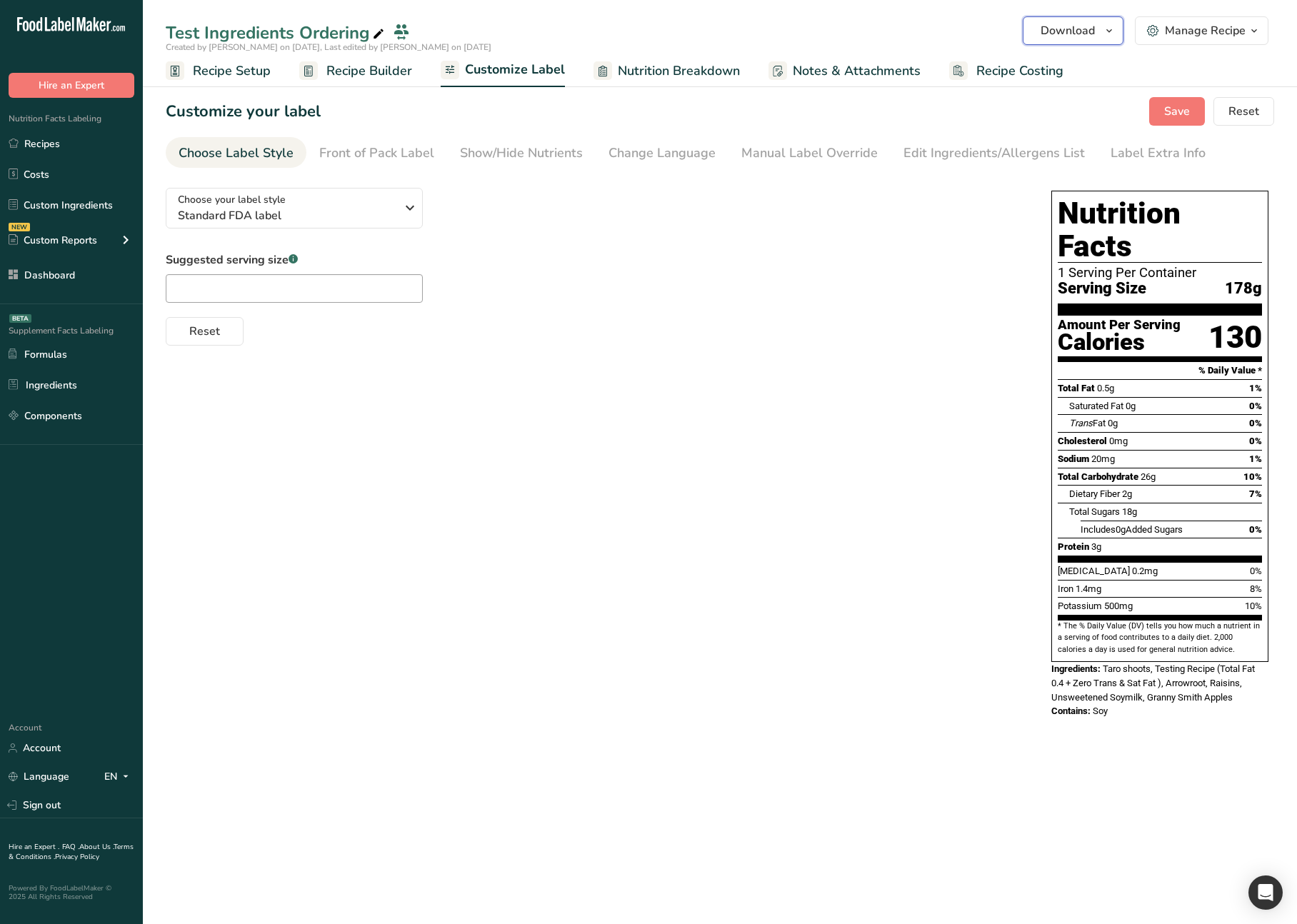
click at [1075, 43] on button "Download" at bounding box center [1072, 30] width 101 height 28
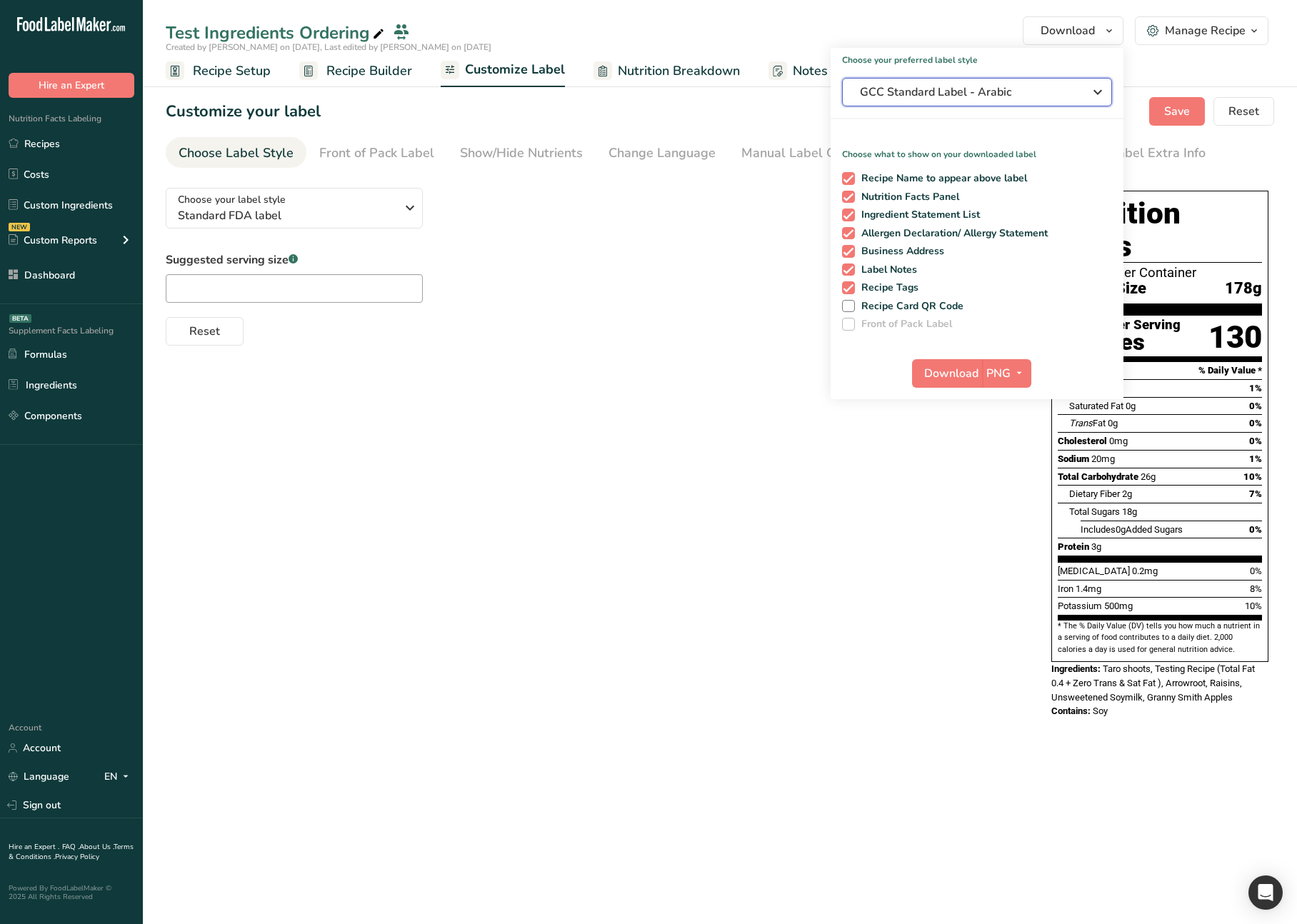
click at [1039, 102] on button "GCC Standard Label - Arabic" at bounding box center [977, 92] width 270 height 28
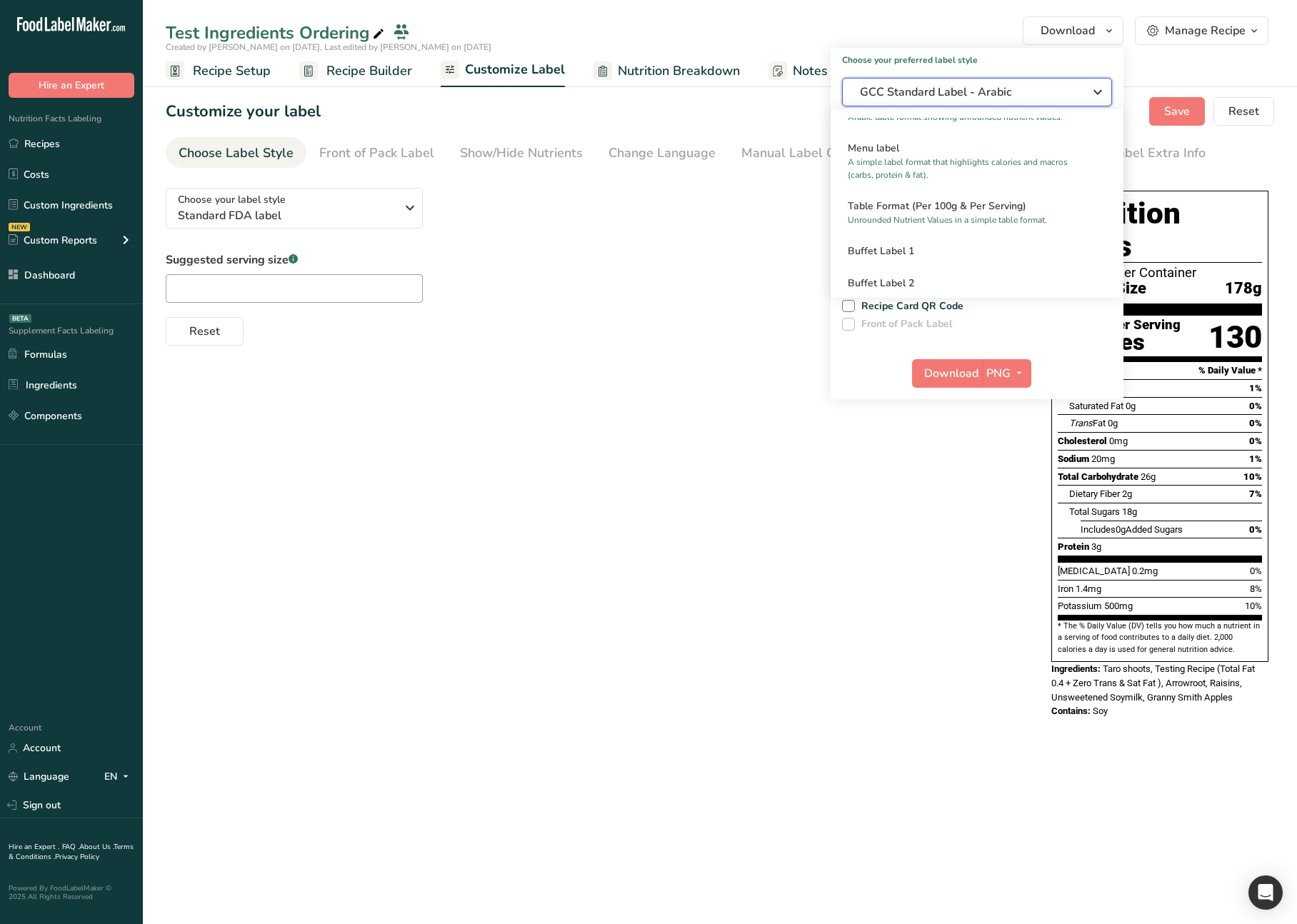
scroll to position [1051, 0]
click at [933, 219] on p "Unrounded Nutrient Values in a simple table format." at bounding box center [970, 219] width 246 height 13
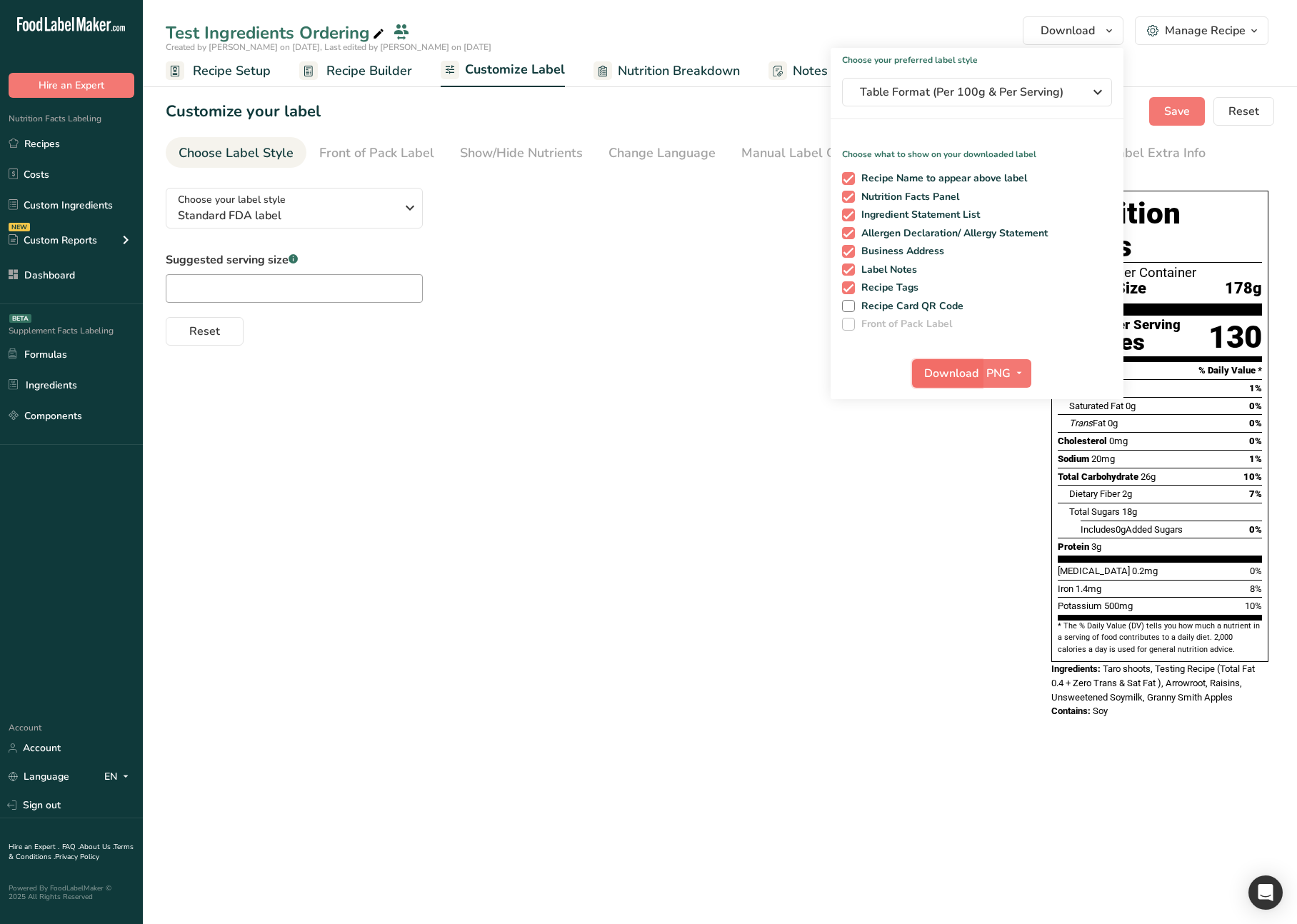
click at [955, 369] on span "Download" at bounding box center [951, 373] width 55 height 17
drag, startPoint x: 744, startPoint y: 742, endPoint x: 816, endPoint y: 344, distance: 404.5
click at [744, 742] on main "Test Ingredients Ordering Download Choose your preferred label style Table Form…" at bounding box center [648, 462] width 1297 height 924
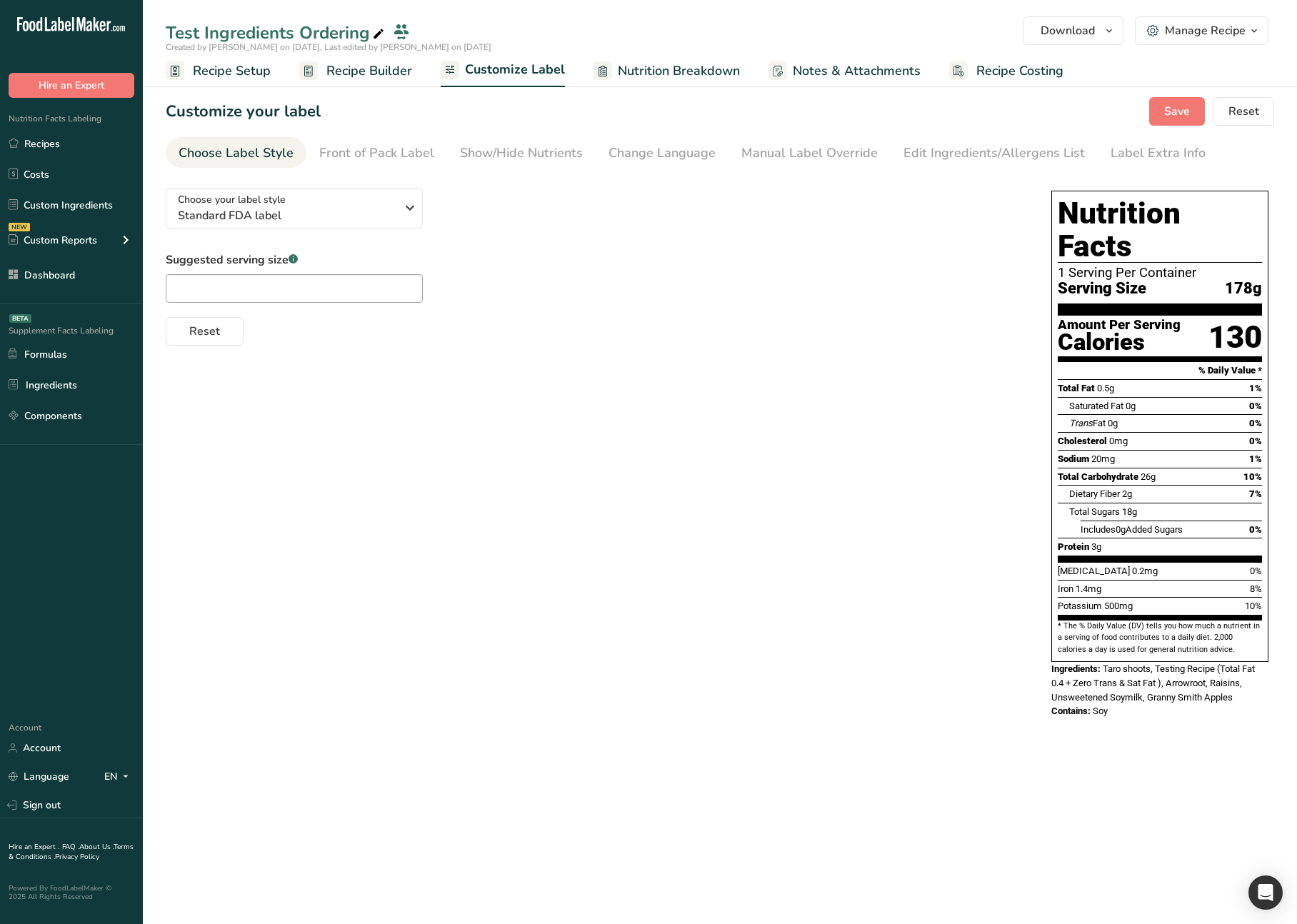
drag, startPoint x: 440, startPoint y: 425, endPoint x: 468, endPoint y: 419, distance: 28.6
click at [440, 425] on div "Choose your label style Standard FDA label USA (FDA) Standard FDA label Tabular…" at bounding box center [719, 455] width 1109 height 557
click at [328, 407] on div "Choose your label style Standard FDA label USA (FDA) Standard FDA label Tabular…" at bounding box center [719, 455] width 1109 height 557
click at [85, 806] on link "Sign out" at bounding box center [71, 805] width 143 height 25
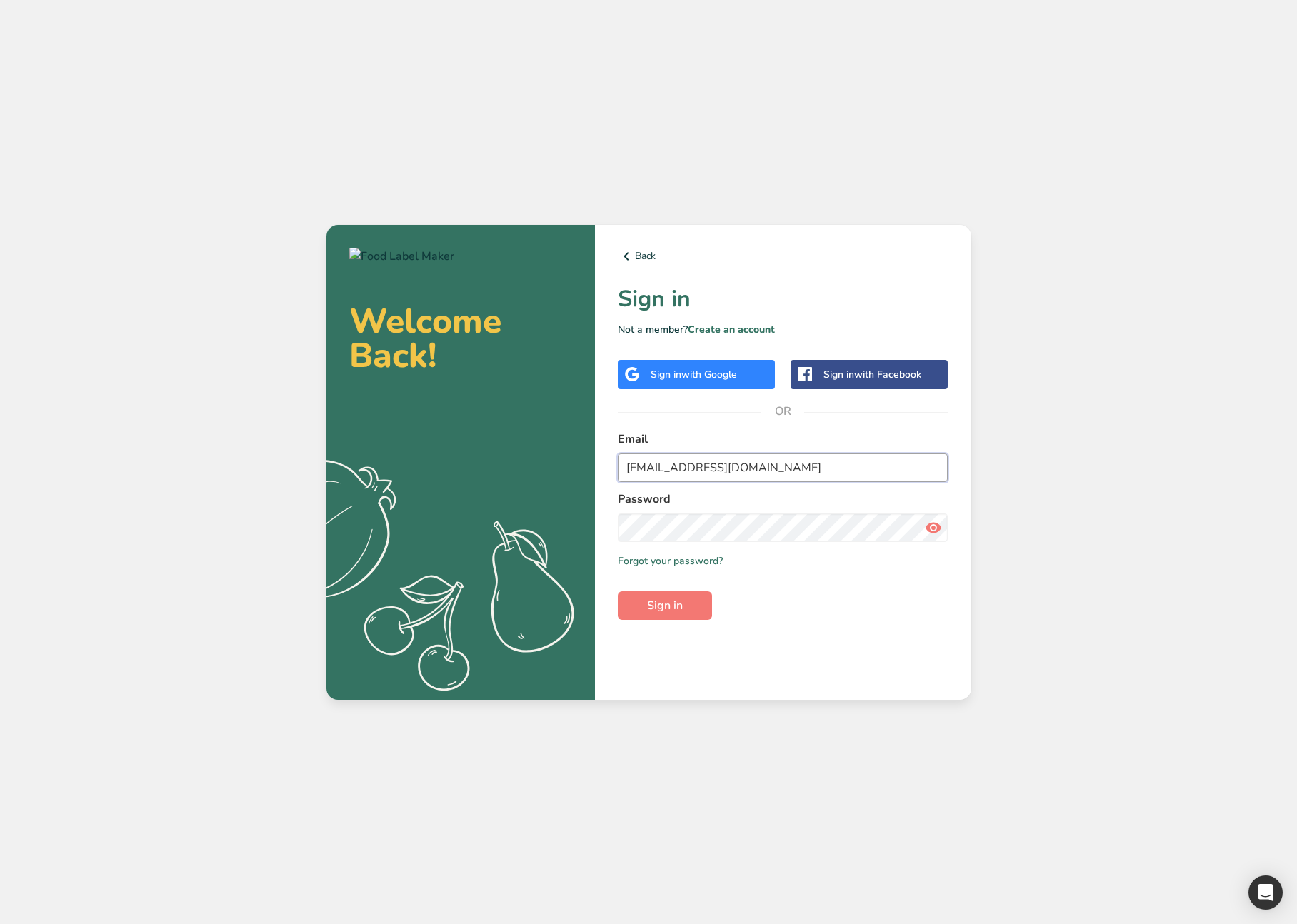
click at [696, 470] on input "[EMAIL_ADDRESS][DOMAIN_NAME]" at bounding box center [783, 467] width 331 height 28
type input "[EMAIL_ADDRESS][DOMAIN_NAME]"
click at [683, 614] on button "Sign in" at bounding box center [665, 605] width 95 height 28
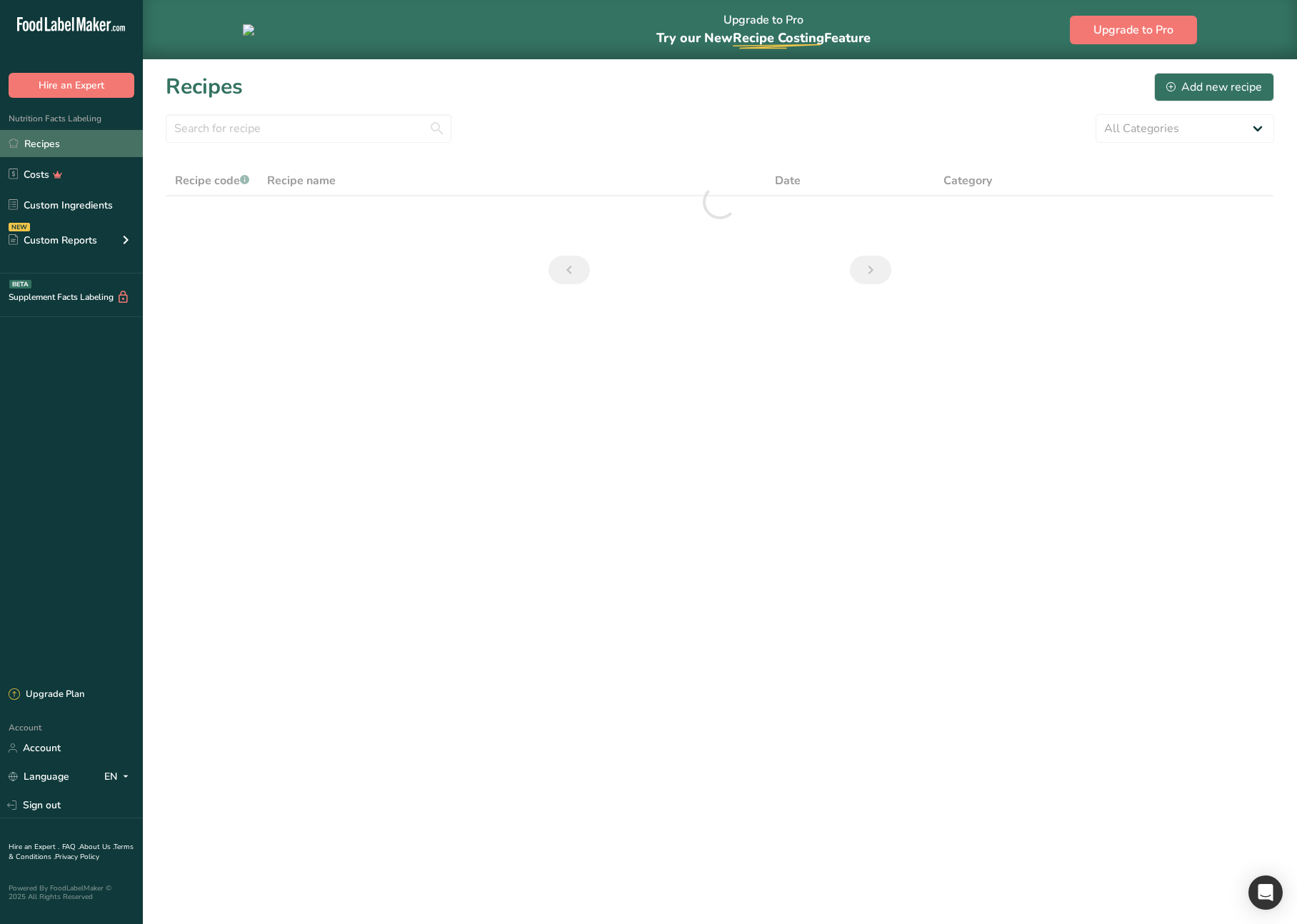
click at [82, 146] on link "Recipes" at bounding box center [71, 144] width 143 height 27
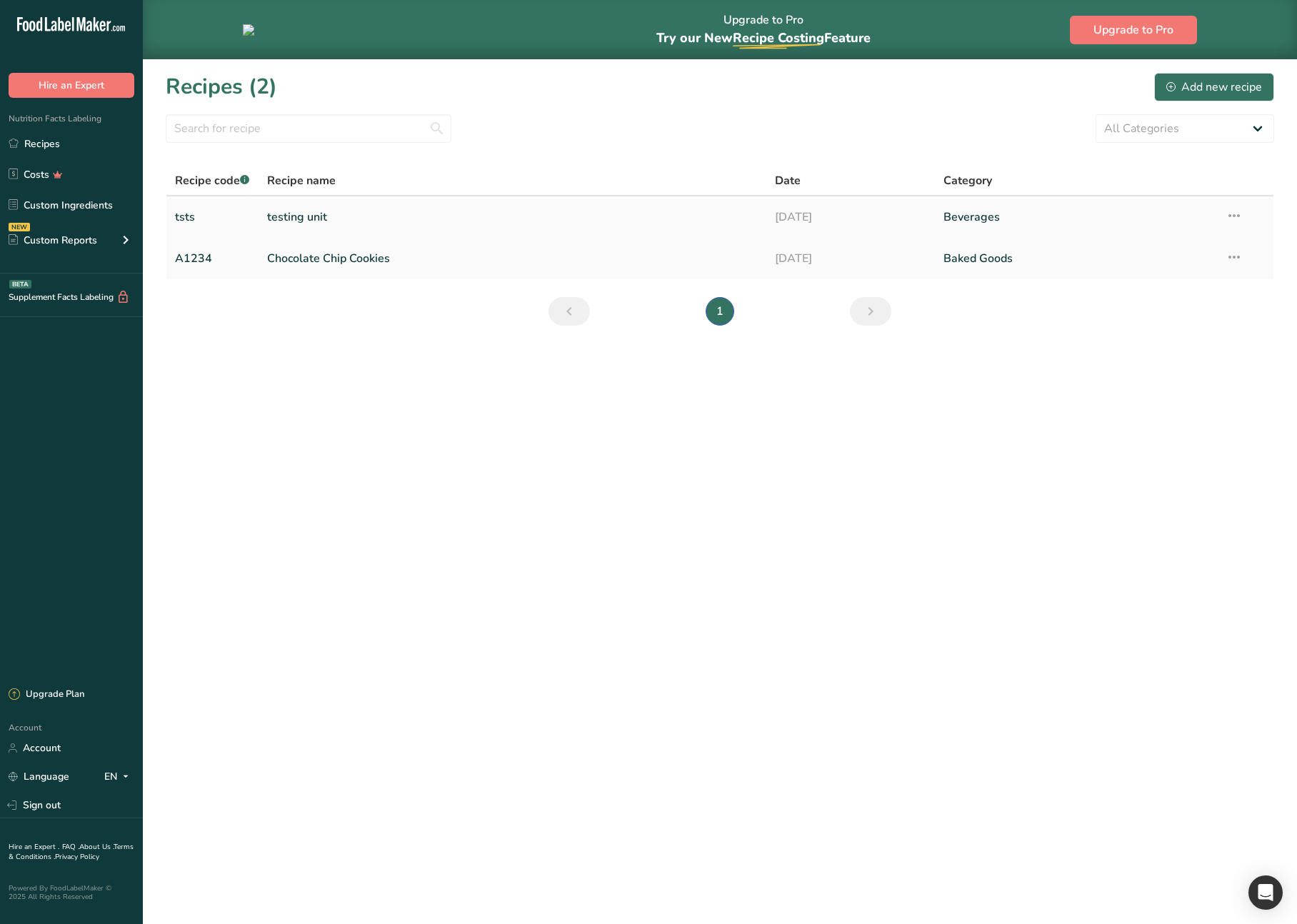
click at [510, 220] on link "testing unit" at bounding box center [512, 216] width 490 height 30
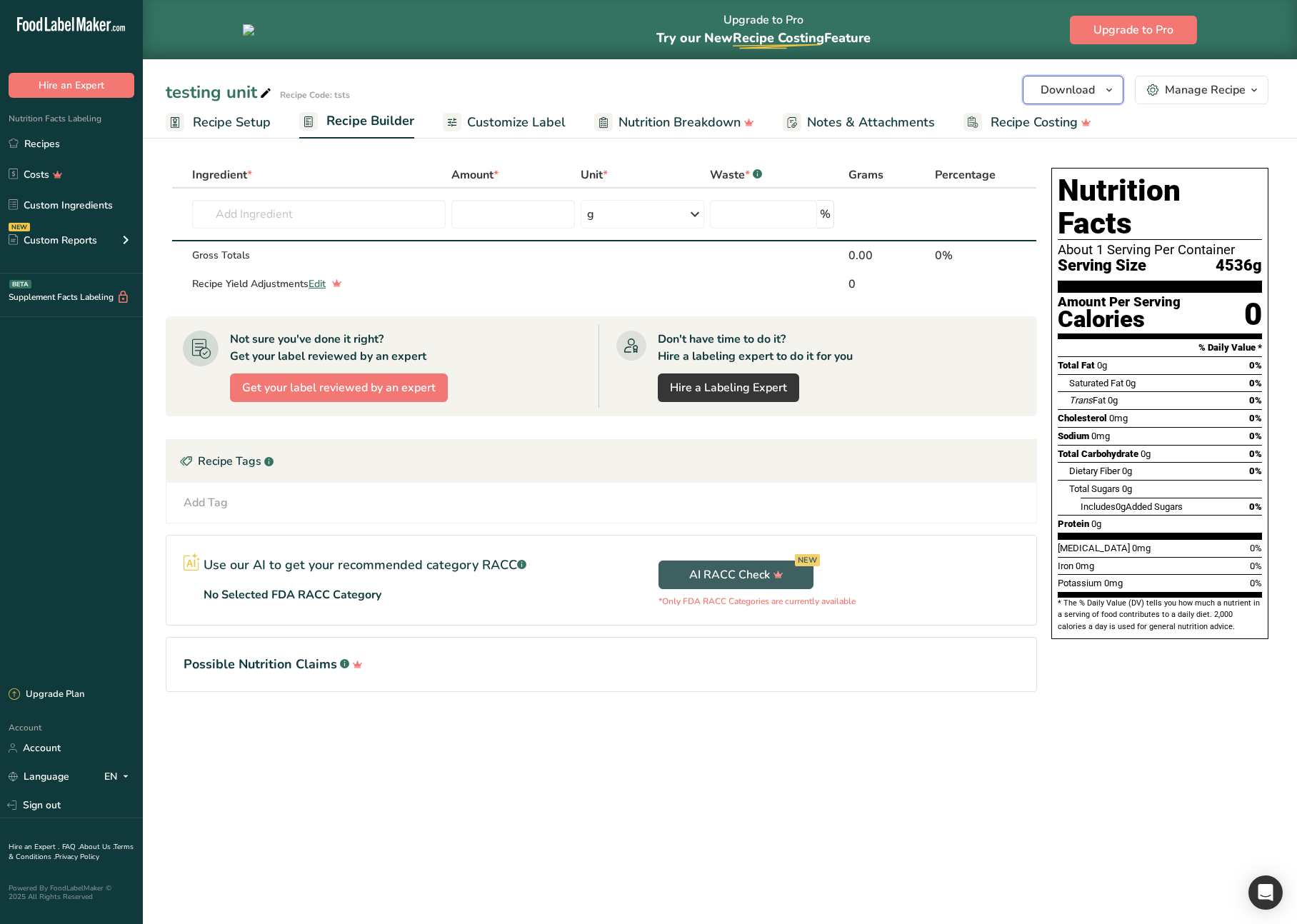
click at [1091, 92] on span "Download" at bounding box center [1068, 90] width 55 height 17
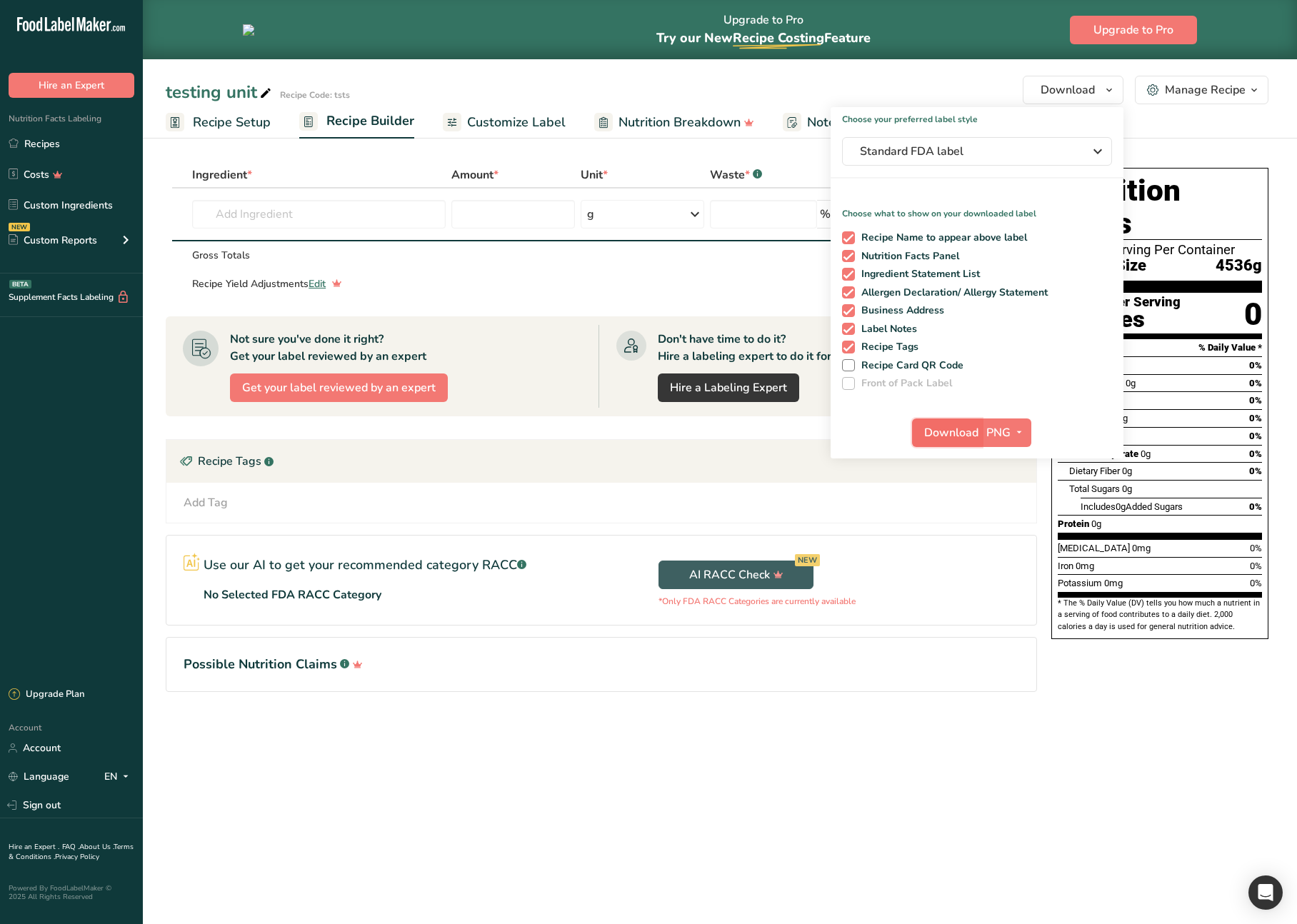
click at [938, 423] on button "Download" at bounding box center [947, 432] width 70 height 28
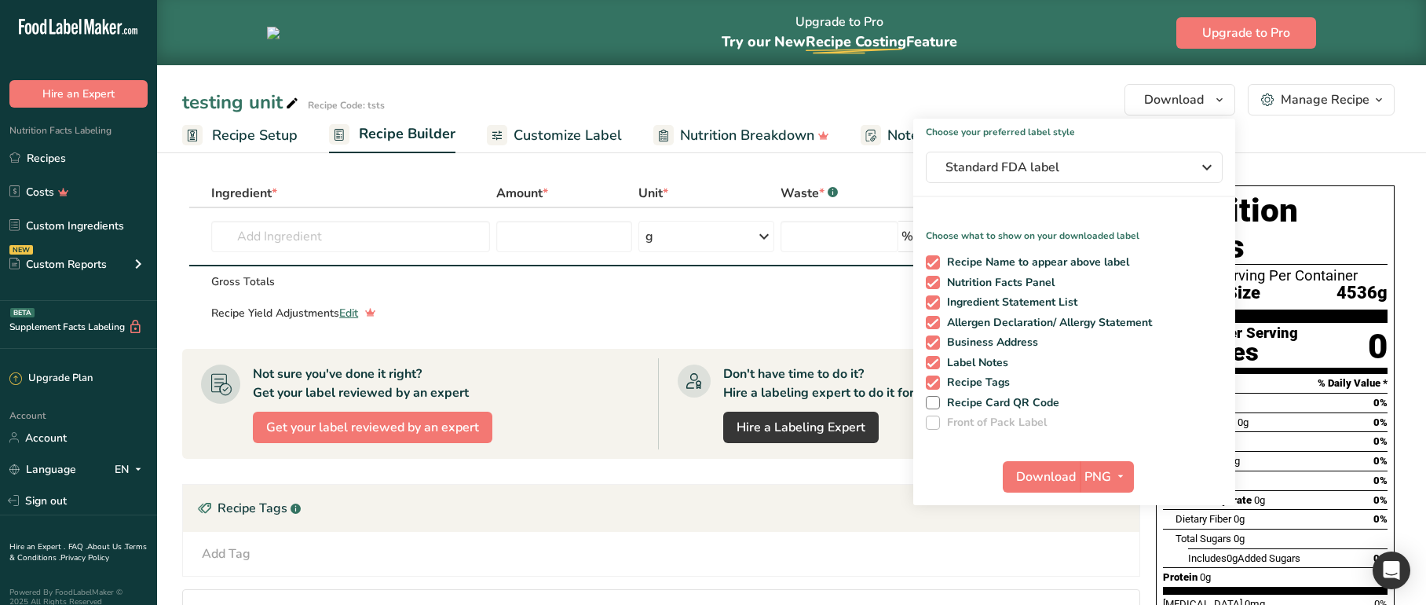
click at [1011, 583] on section "Ingredient * Amount * Unit * Waste * .a-a{fill:#347362;}.b-a{fill:#fff;} Grams …" at bounding box center [661, 483] width 958 height 608
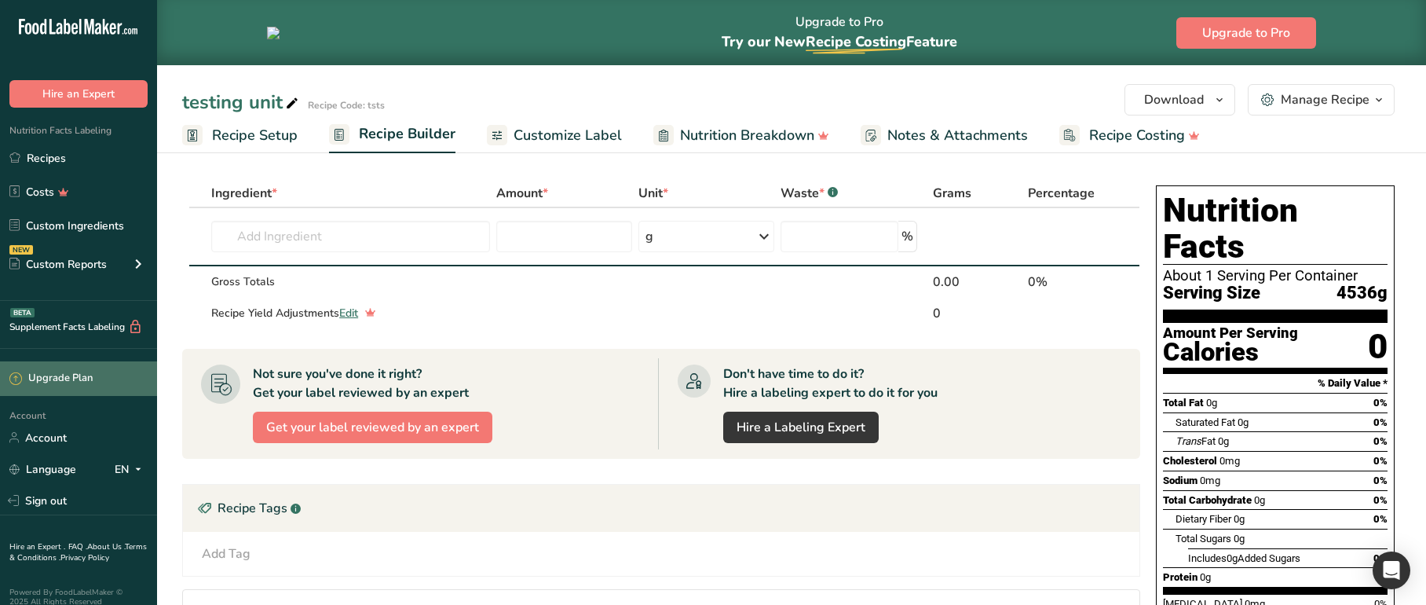
click at [101, 392] on div "Upgrade Plan" at bounding box center [78, 378] width 157 height 35
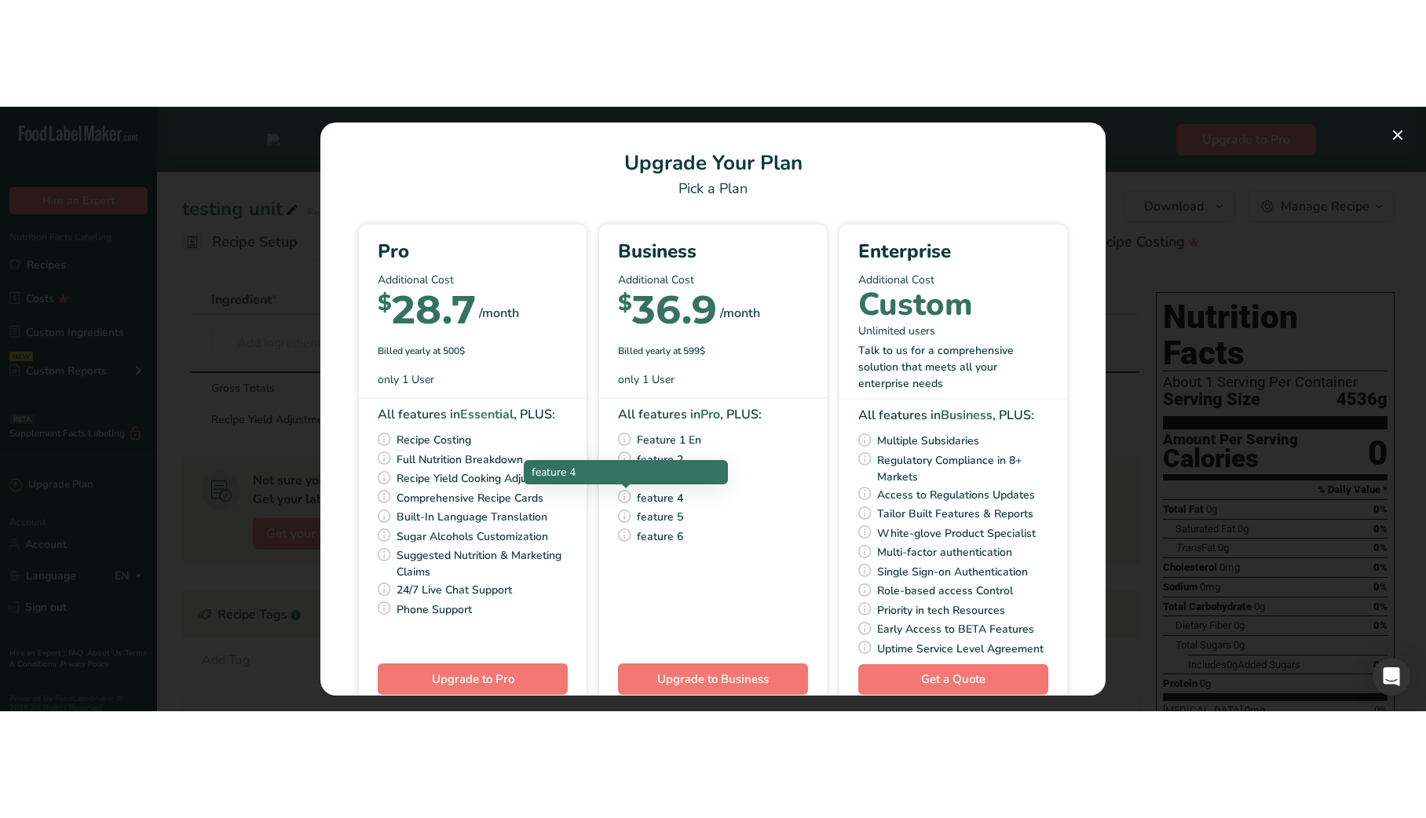
scroll to position [43, 0]
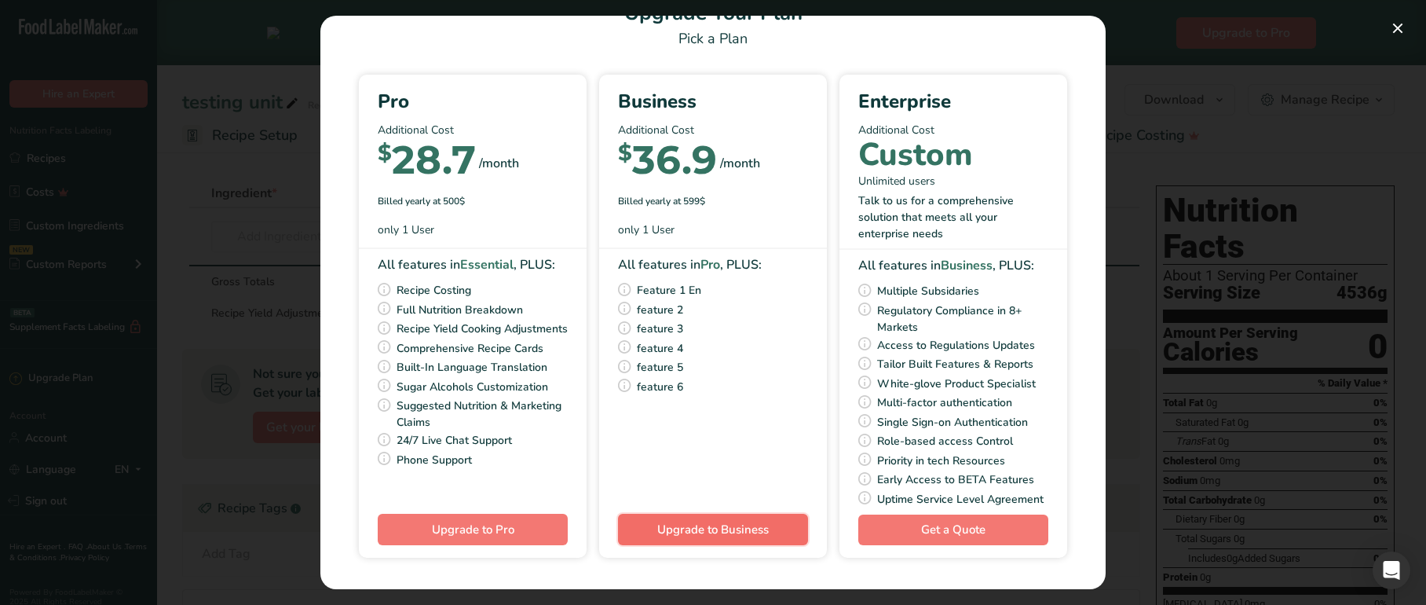
click at [735, 535] on span "Upgrade to Business" at bounding box center [713, 529] width 112 height 16
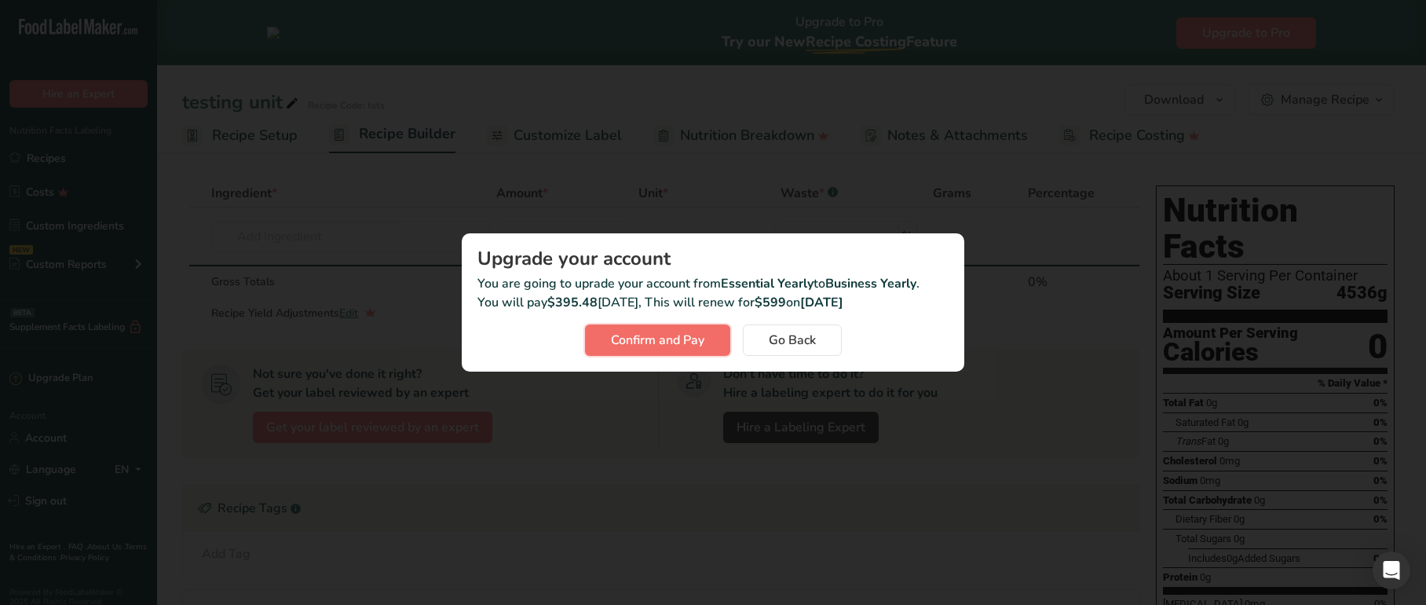
click at [655, 335] on span "Confirm and Pay" at bounding box center [657, 340] width 93 height 19
click at [742, 399] on div "Activity Log Modal" at bounding box center [713, 302] width 1426 height 605
drag, startPoint x: 789, startPoint y: 334, endPoint x: 417, endPoint y: 430, distance: 384.3
click at [789, 334] on span "Go Back" at bounding box center [792, 340] width 47 height 19
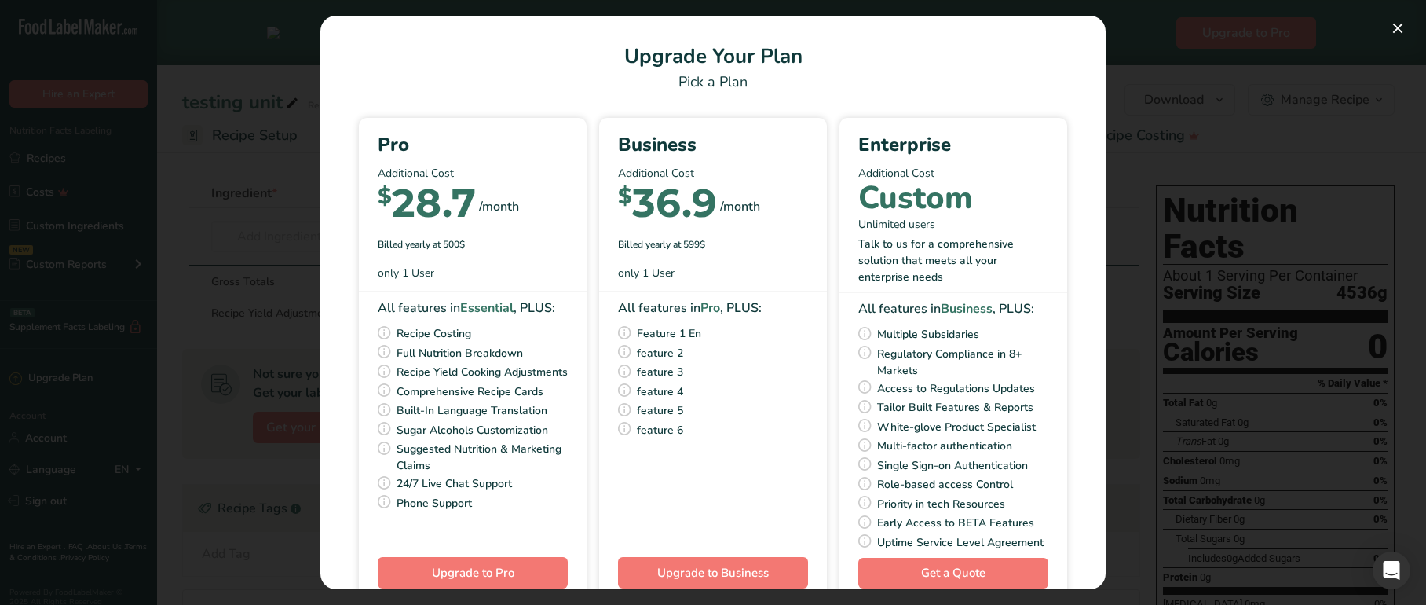
click at [1333, 362] on div "Pick Your Pricing Plan Modal" at bounding box center [713, 302] width 1426 height 605
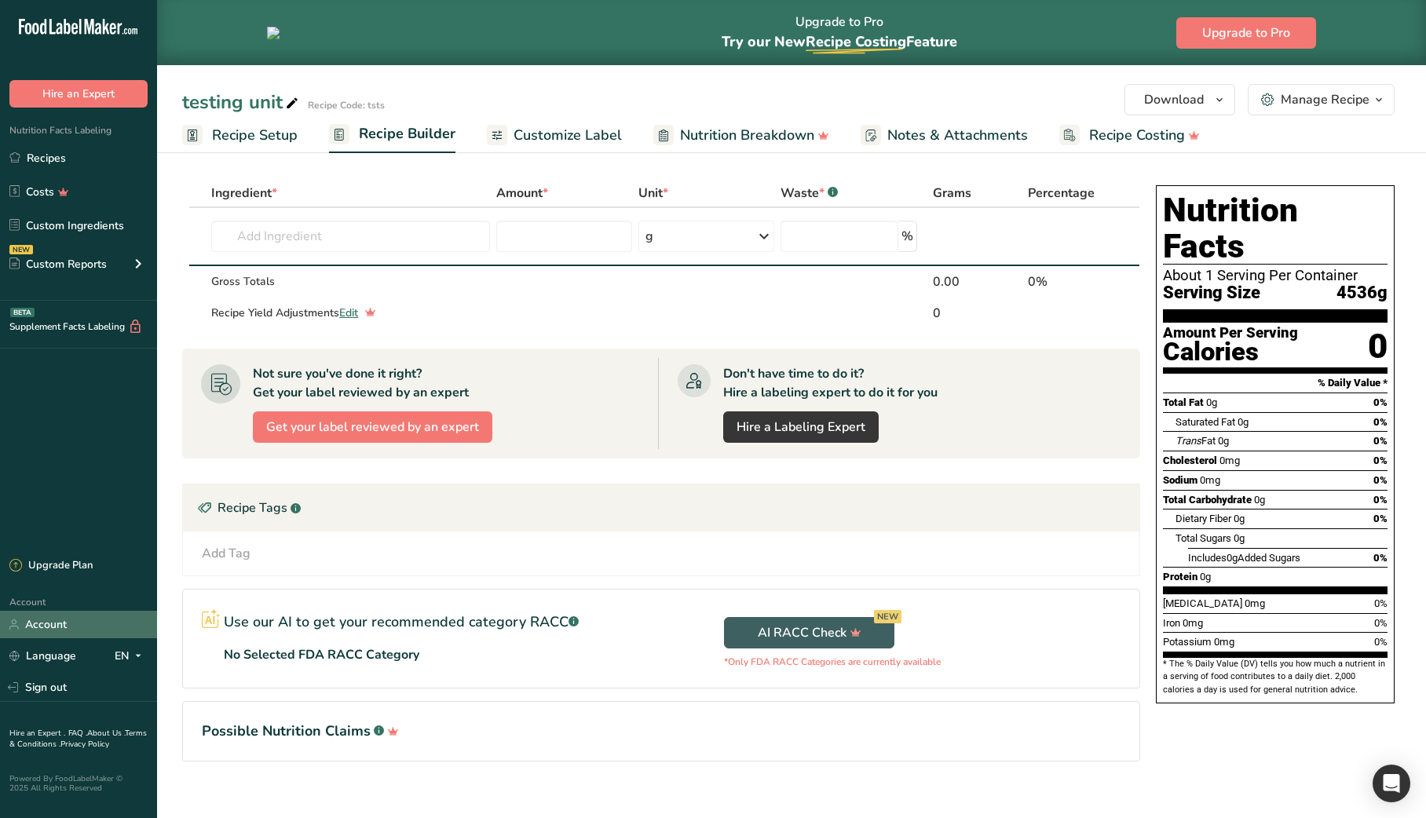
click at [77, 626] on link "Account" at bounding box center [78, 624] width 157 height 27
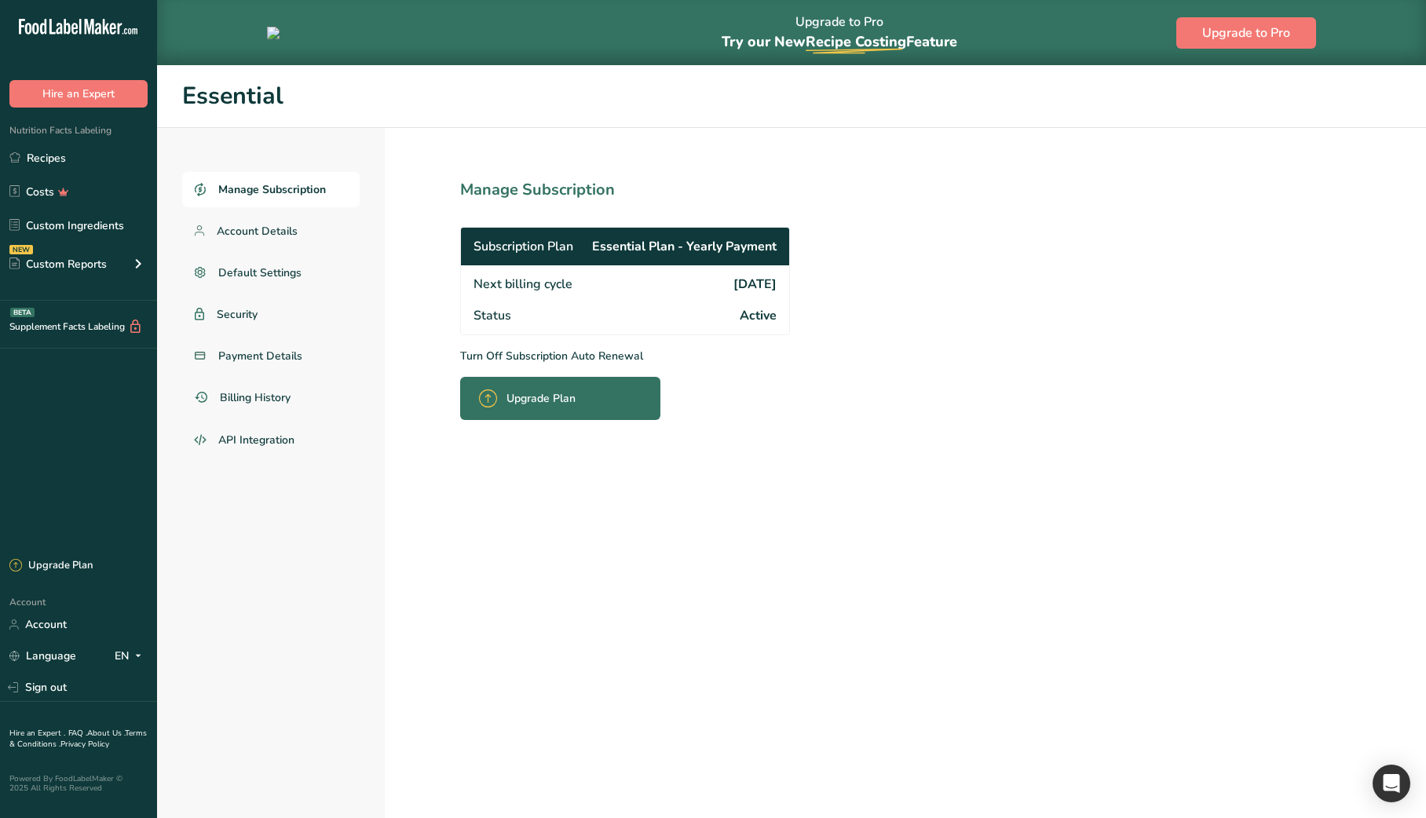
click at [803, 365] on section "Manage Subscription Subscription Plan Essential Plan - Yearly Payment Next bill…" at bounding box center [660, 506] width 550 height 756
click at [283, 368] on link "Payment Details" at bounding box center [270, 355] width 177 height 35
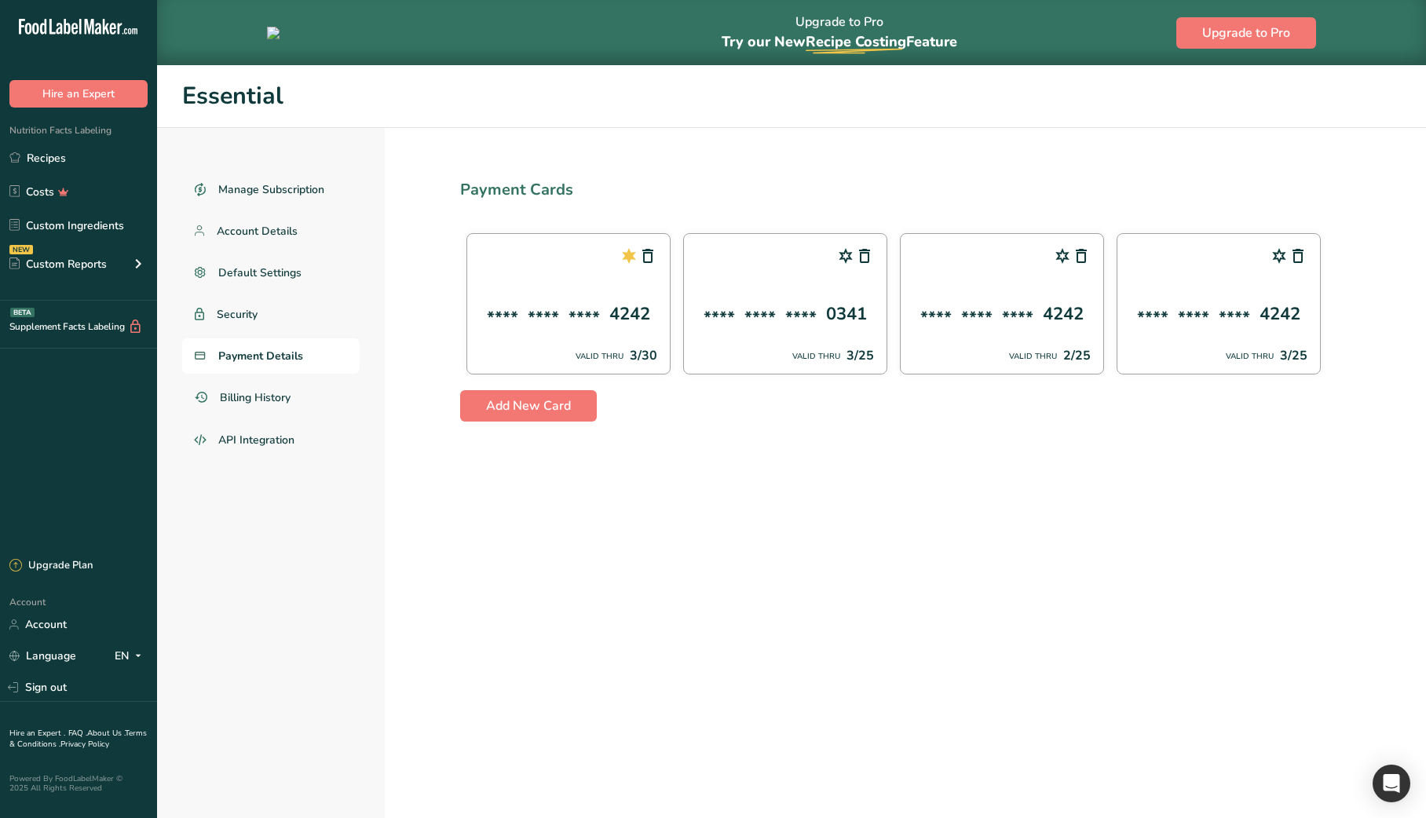
click at [1205, 449] on section "Payment Cards **** **** **** 4242 VALID THRU 3/30 **** **** **** 0341 VALID THR…" at bounding box center [905, 506] width 1041 height 756
click at [864, 257] on icon at bounding box center [864, 256] width 19 height 28
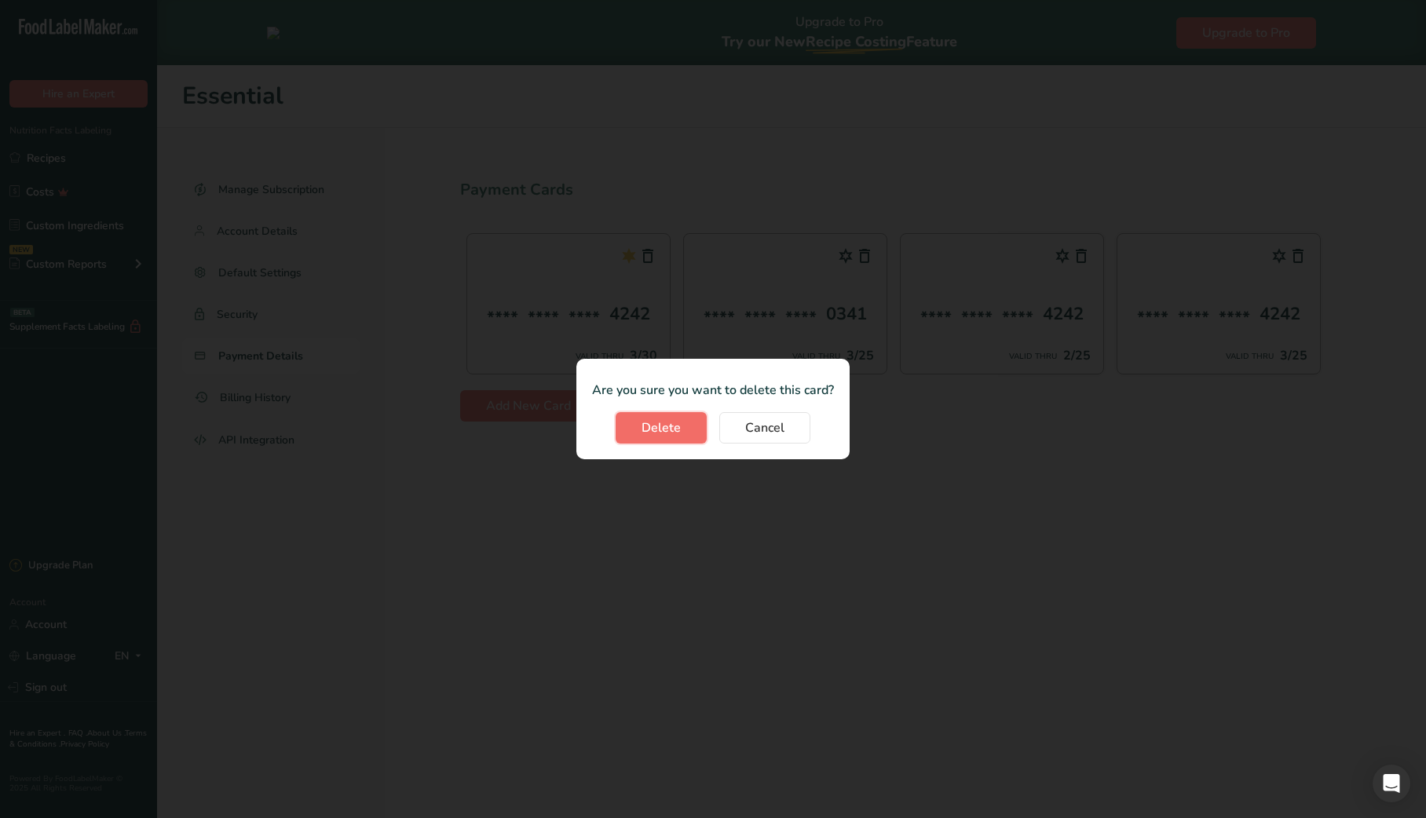
click at [693, 420] on button "Delete" at bounding box center [661, 427] width 91 height 31
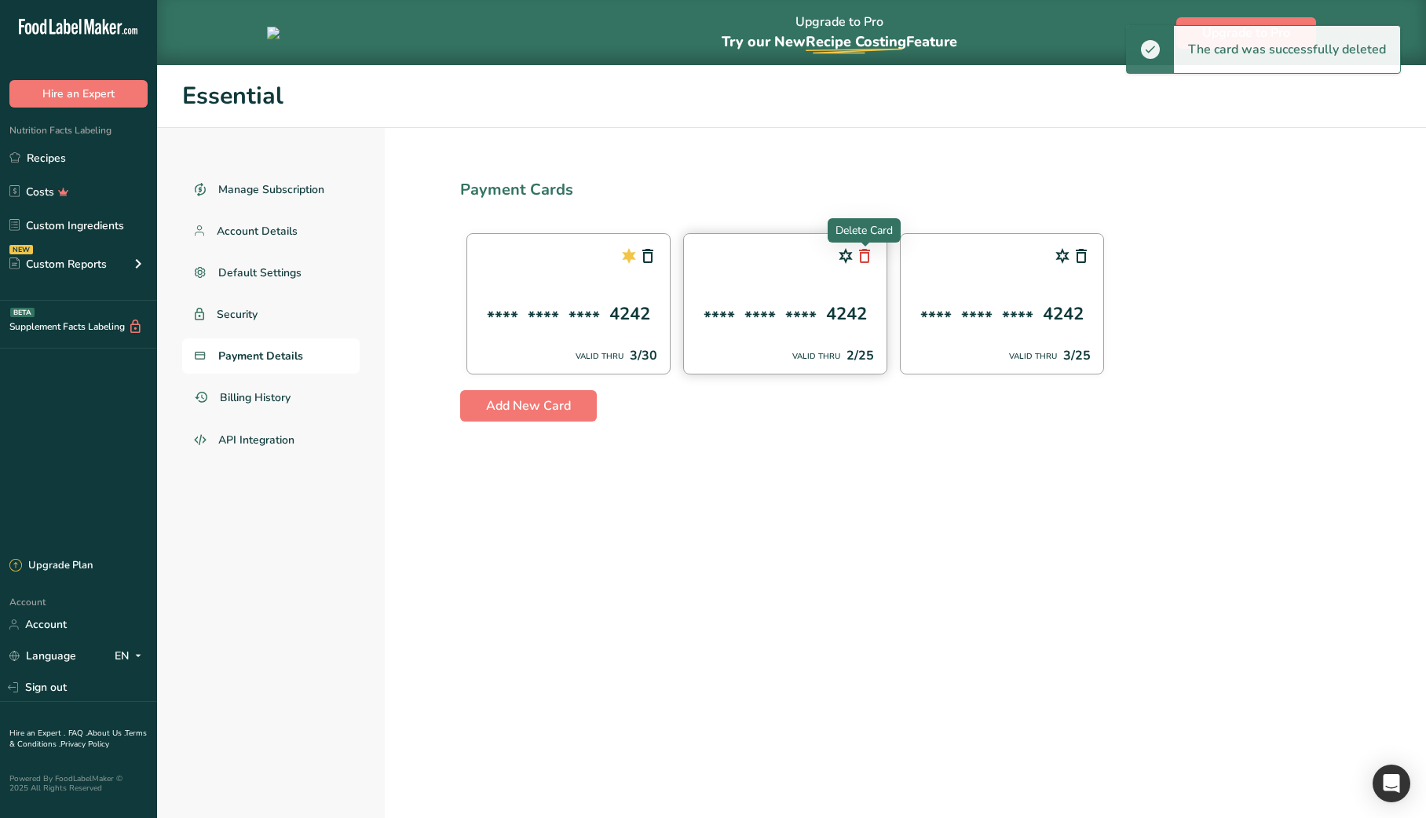
click at [869, 258] on icon at bounding box center [864, 256] width 19 height 28
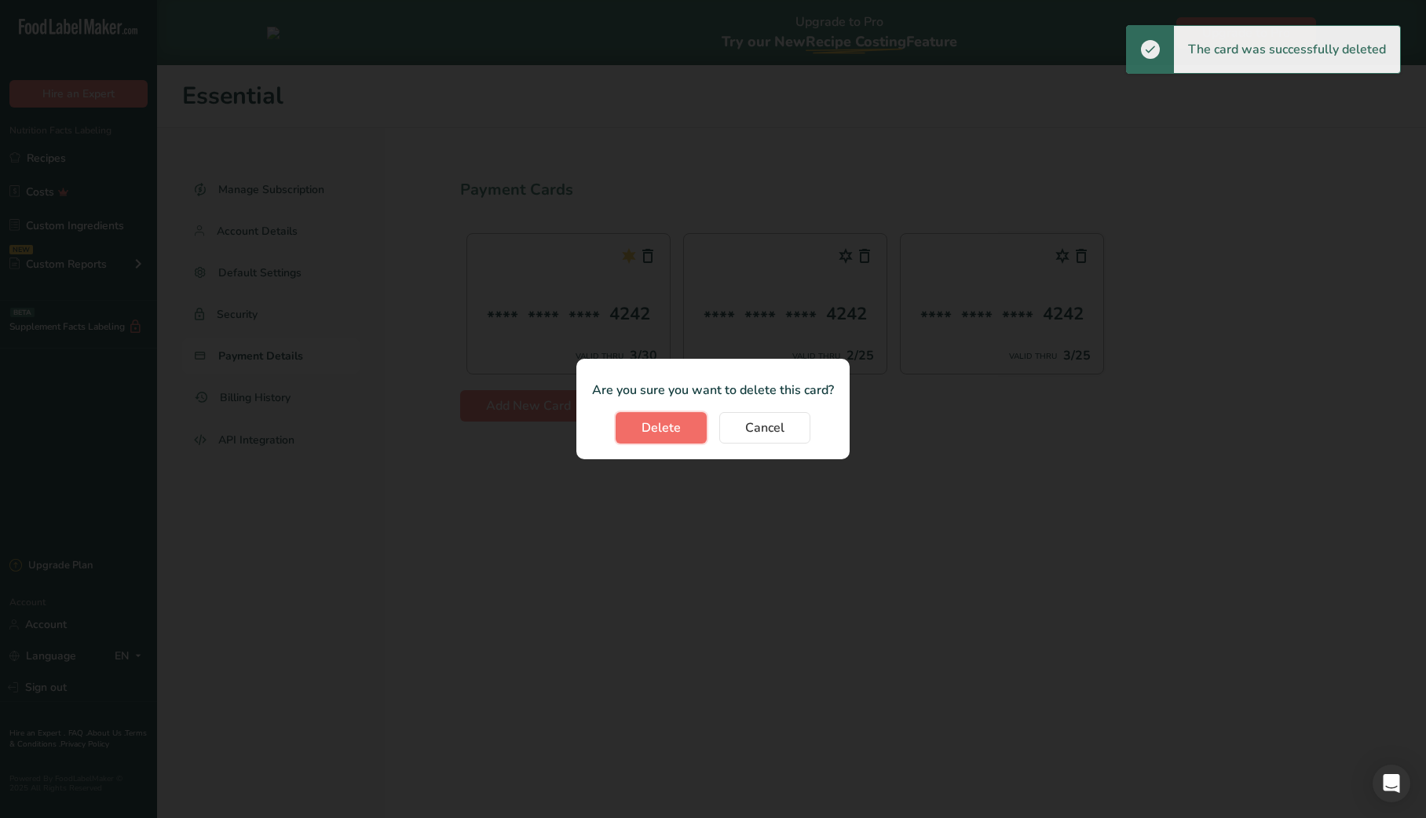
click at [684, 431] on button "Delete" at bounding box center [661, 427] width 91 height 31
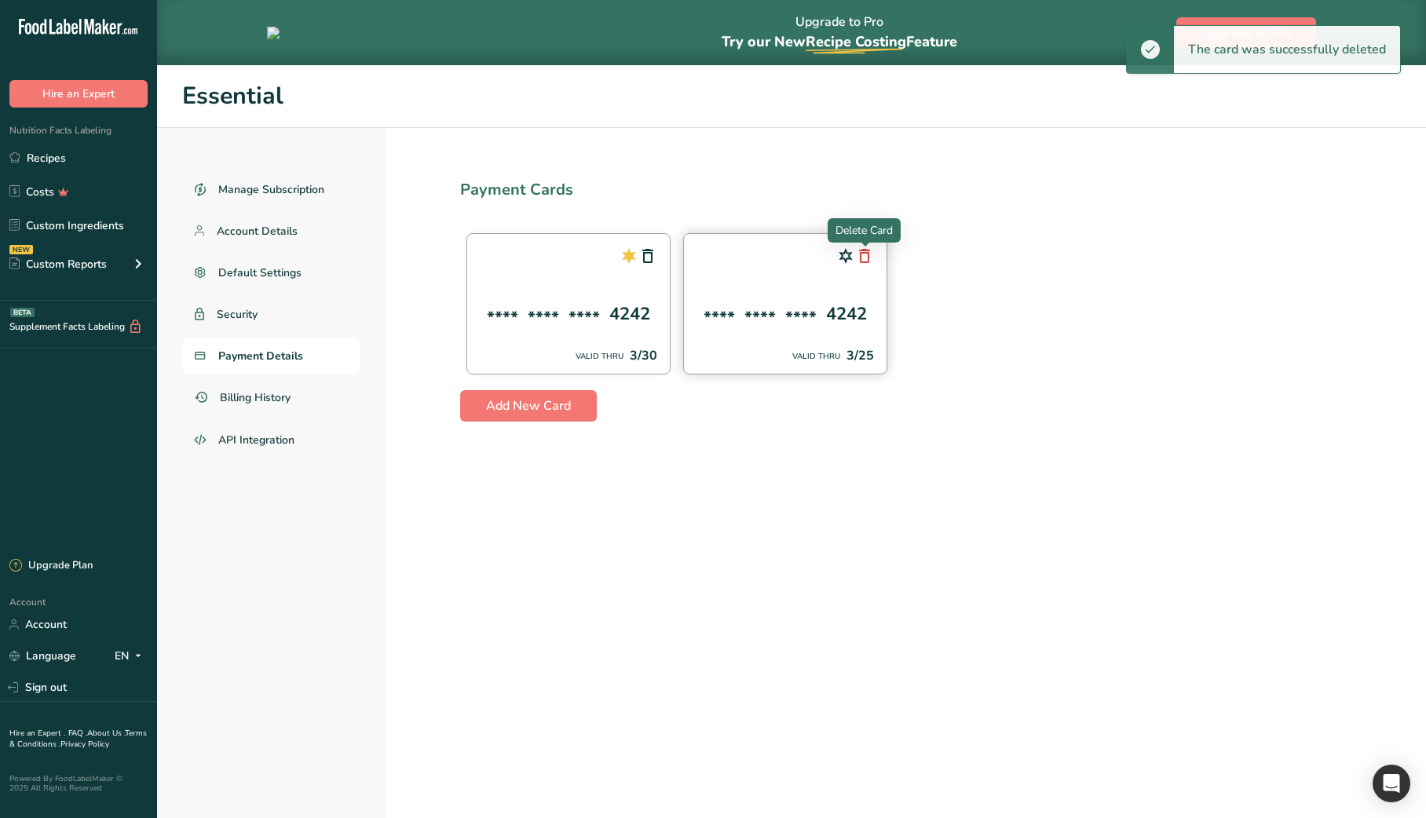
click at [870, 258] on icon at bounding box center [864, 256] width 19 height 28
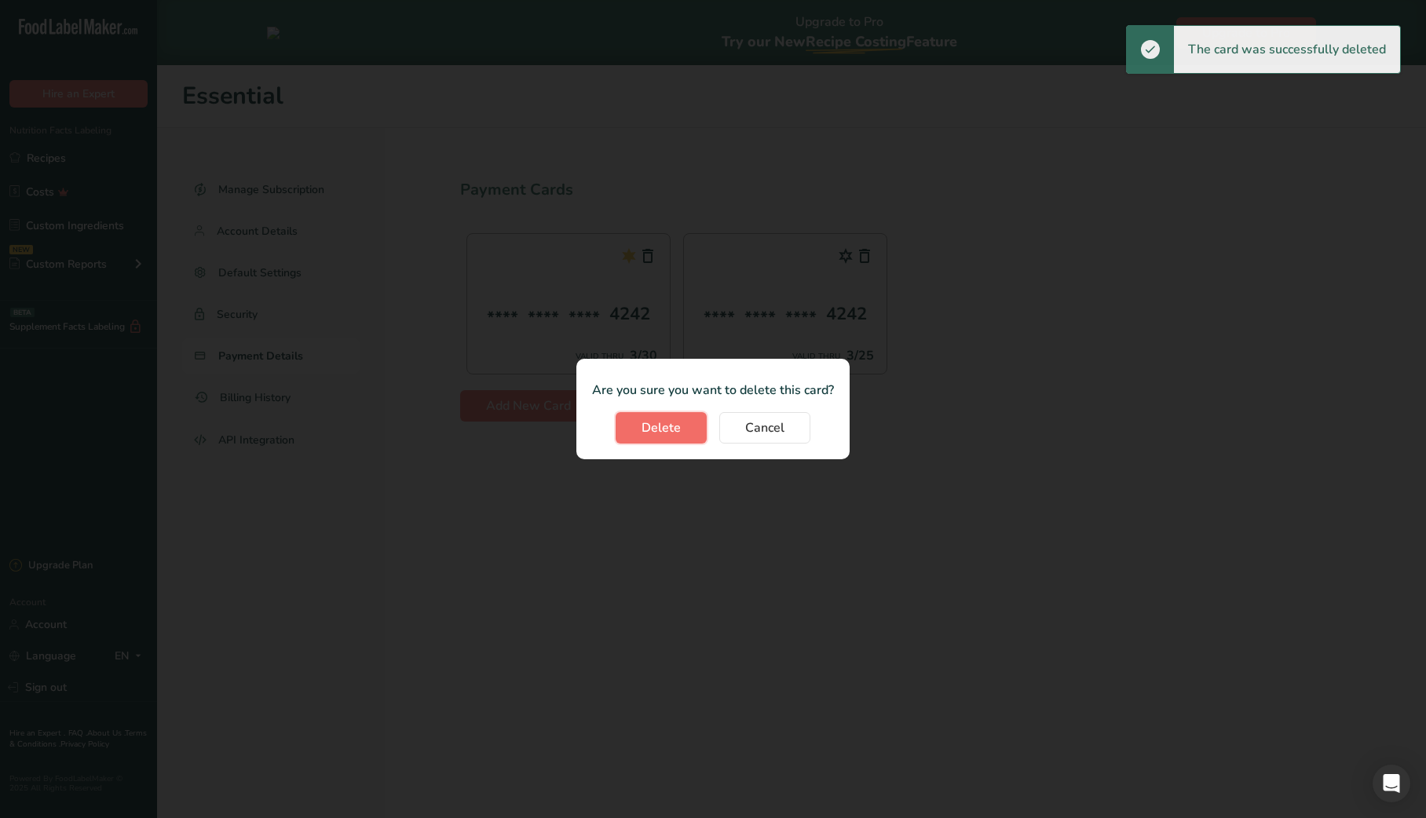
click at [678, 434] on span "Delete" at bounding box center [661, 428] width 39 height 19
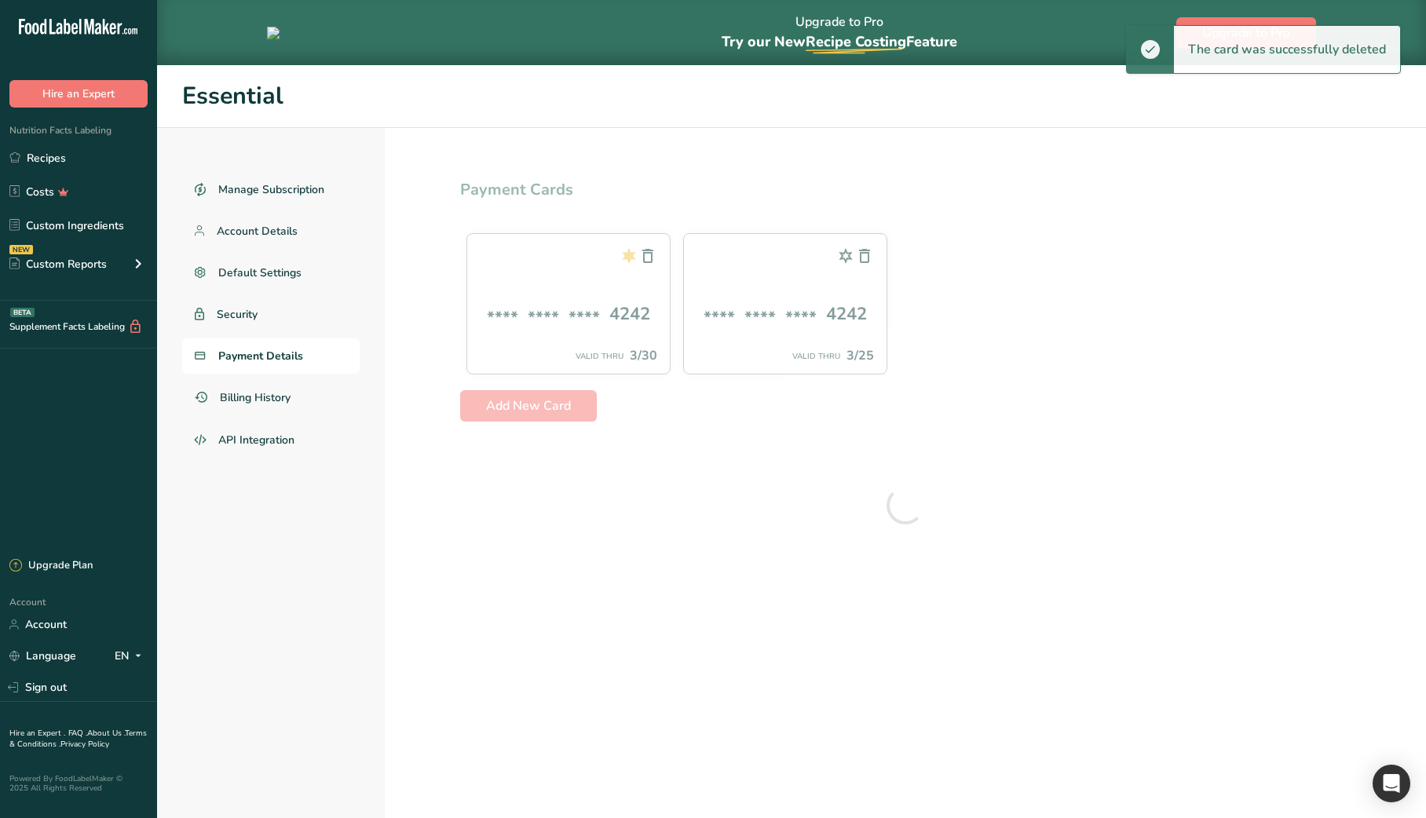
click at [819, 474] on div at bounding box center [905, 506] width 1041 height 756
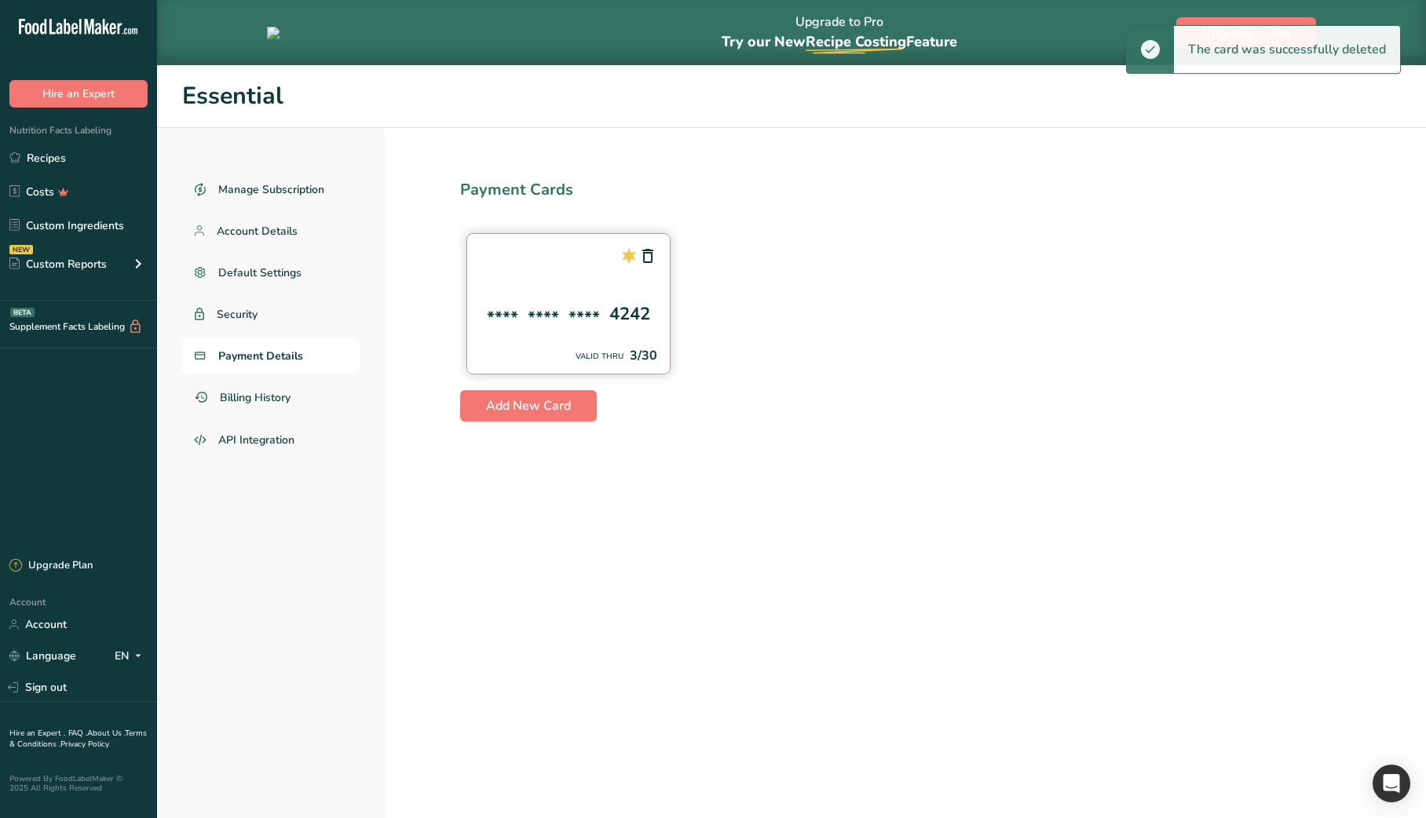
click at [625, 327] on div "**** **** **** 4242 VALID THRU 3/30" at bounding box center [568, 303] width 204 height 141
drag, startPoint x: 627, startPoint y: 254, endPoint x: 597, endPoint y: 302, distance: 57.1
click at [624, 265] on icon at bounding box center [629, 256] width 19 height 28
click at [510, 419] on button "Add New Card" at bounding box center [528, 405] width 137 height 31
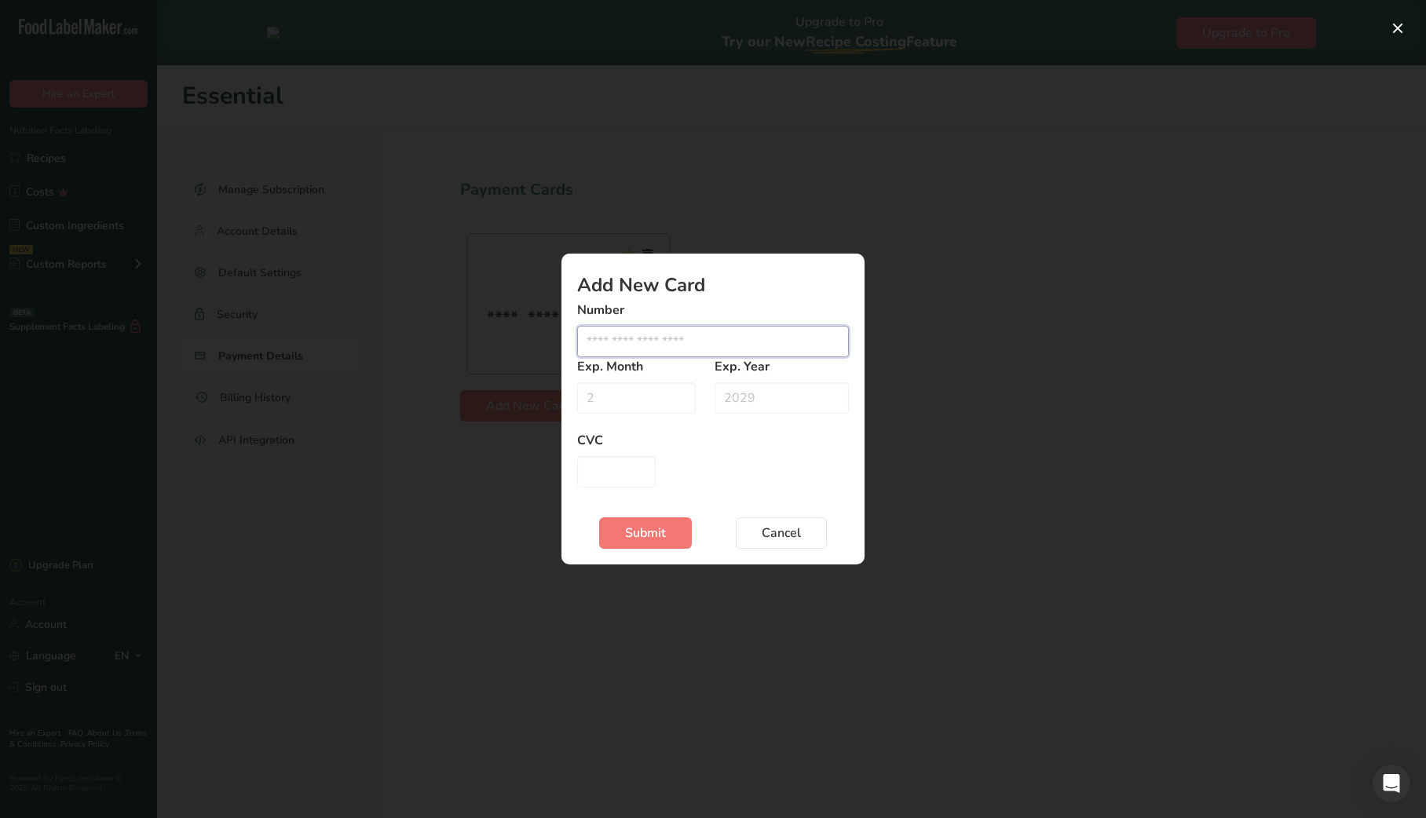
click at [649, 341] on input "Edit card modal" at bounding box center [713, 341] width 272 height 31
type input "[CREDIT_CARD_NUMBER]"
click at [623, 396] on input "Edit card modal" at bounding box center [636, 397] width 119 height 31
click at [616, 341] on input "[CREDIT_CARD_NUMBER]" at bounding box center [713, 341] width 272 height 31
click at [645, 344] on input "[CREDIT_CARD_NUMBER]" at bounding box center [713, 341] width 272 height 31
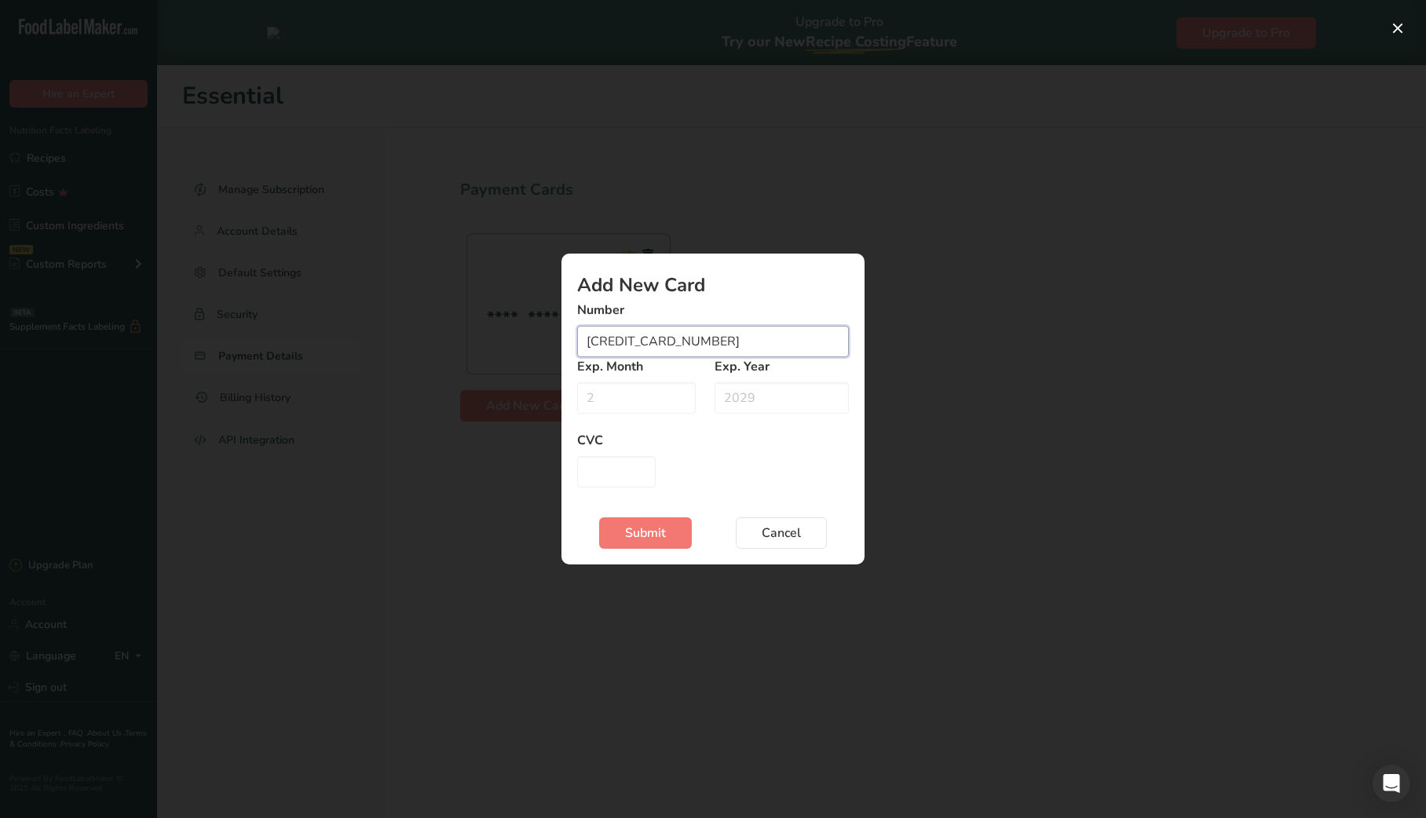
click at [676, 338] on input "[CREDIT_CARD_NUMBER]" at bounding box center [713, 341] width 272 height 31
click at [648, 397] on input "Edit card modal" at bounding box center [636, 397] width 119 height 31
type input "02"
click at [728, 404] on input "Edit card modal" at bounding box center [782, 397] width 134 height 31
type input "2029"
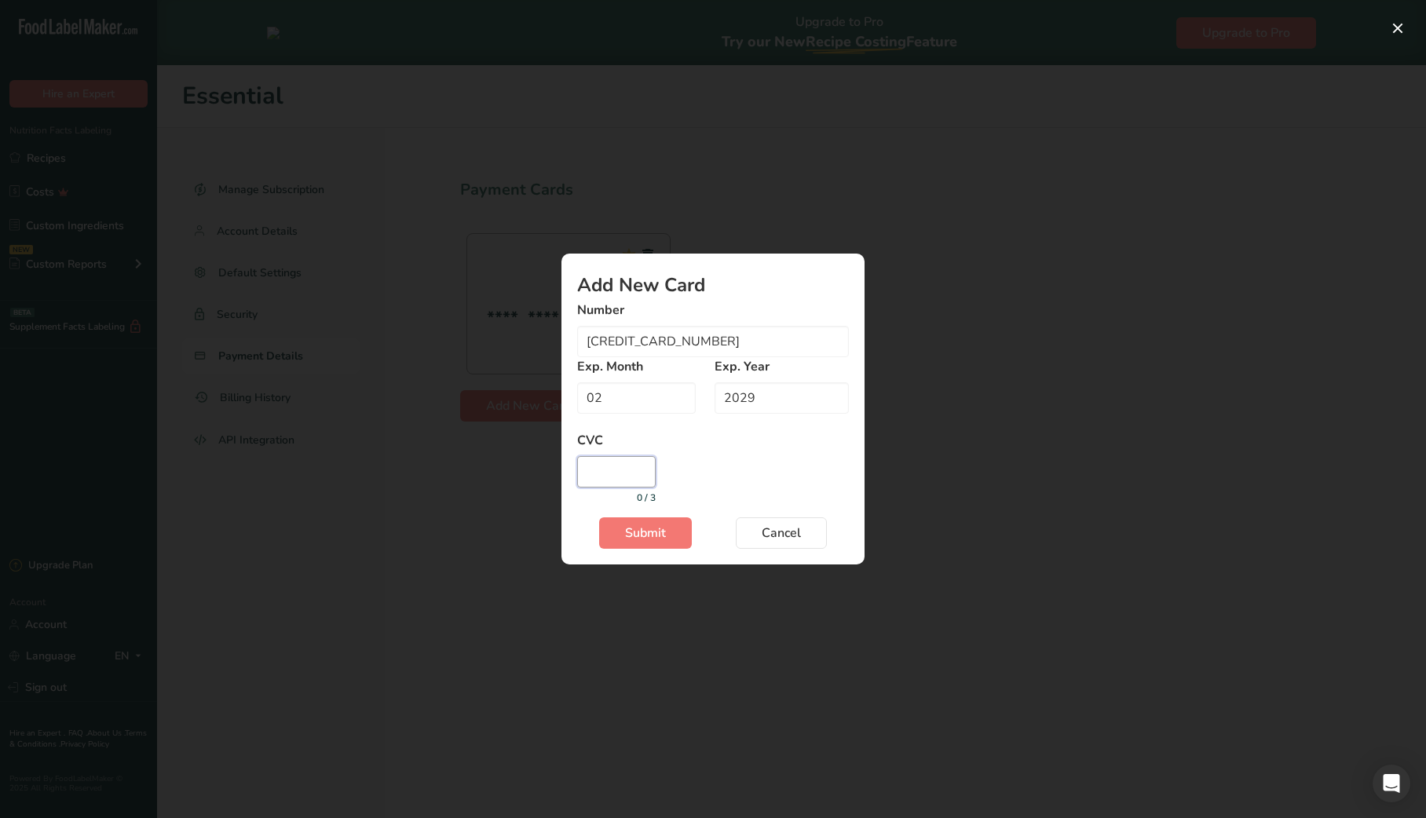
click at [617, 466] on input "Edit card modal" at bounding box center [616, 471] width 79 height 31
type input "123"
click at [631, 539] on span "Submit" at bounding box center [645, 533] width 41 height 19
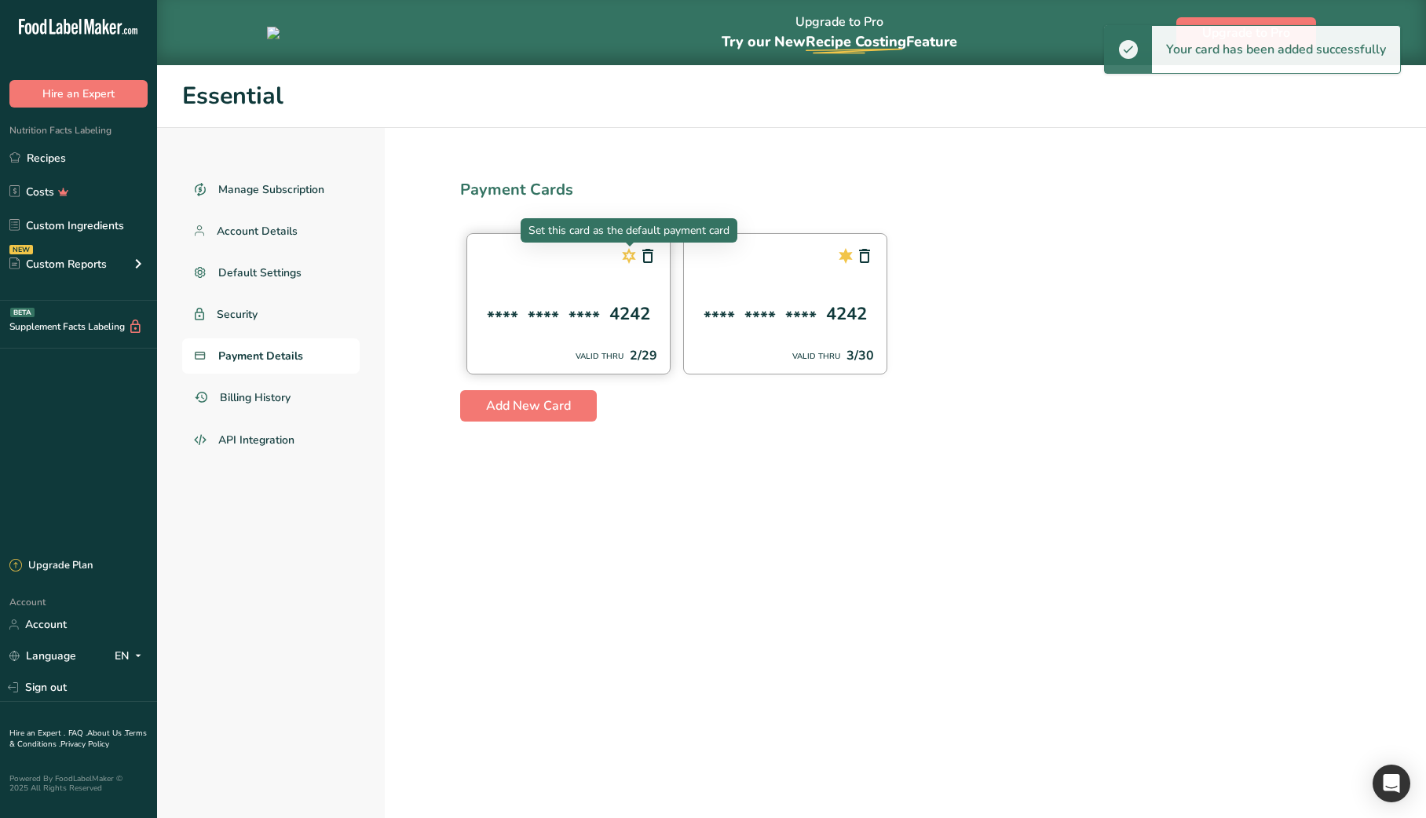
click at [626, 251] on icon at bounding box center [629, 256] width 19 height 28
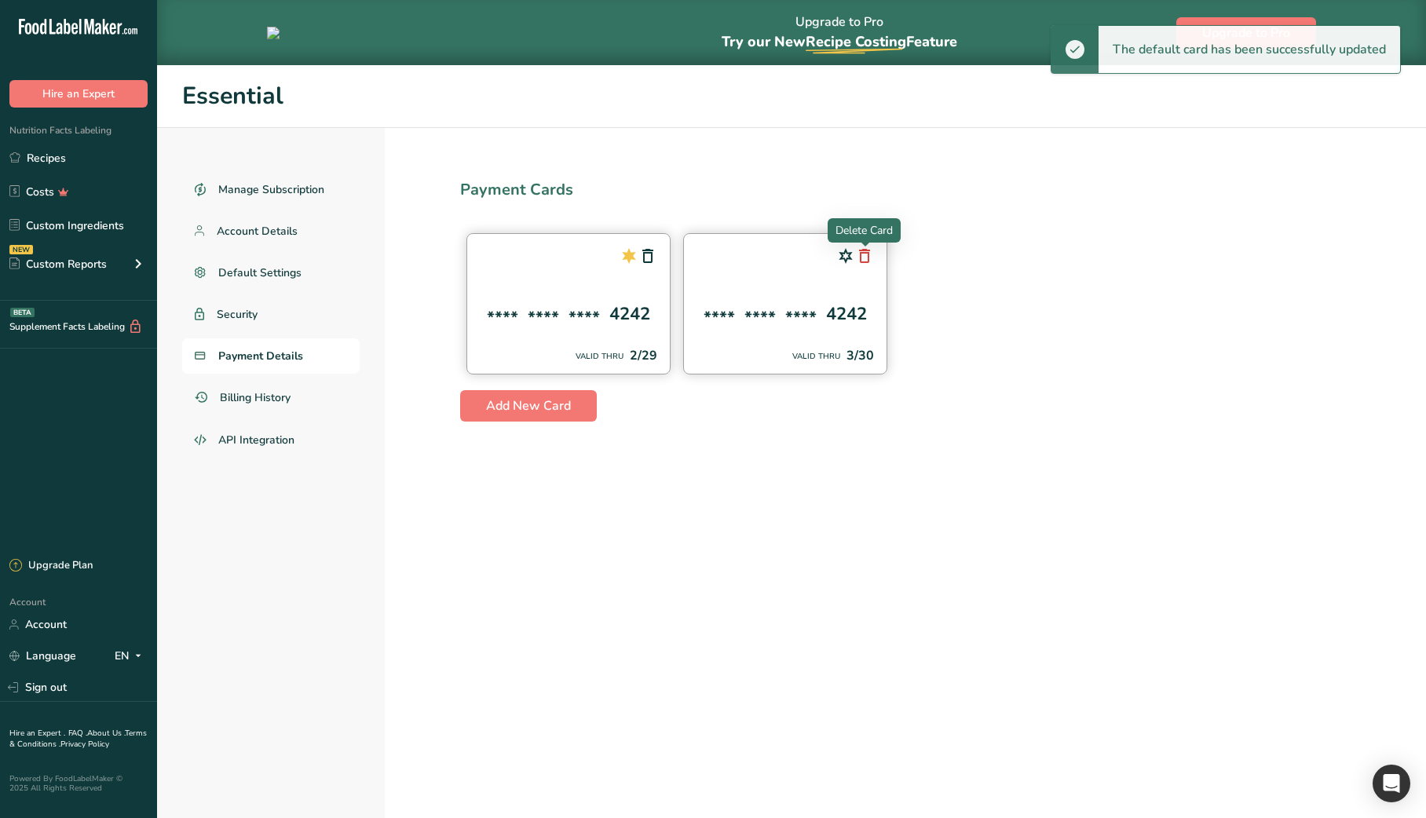
click at [867, 259] on icon at bounding box center [864, 256] width 19 height 28
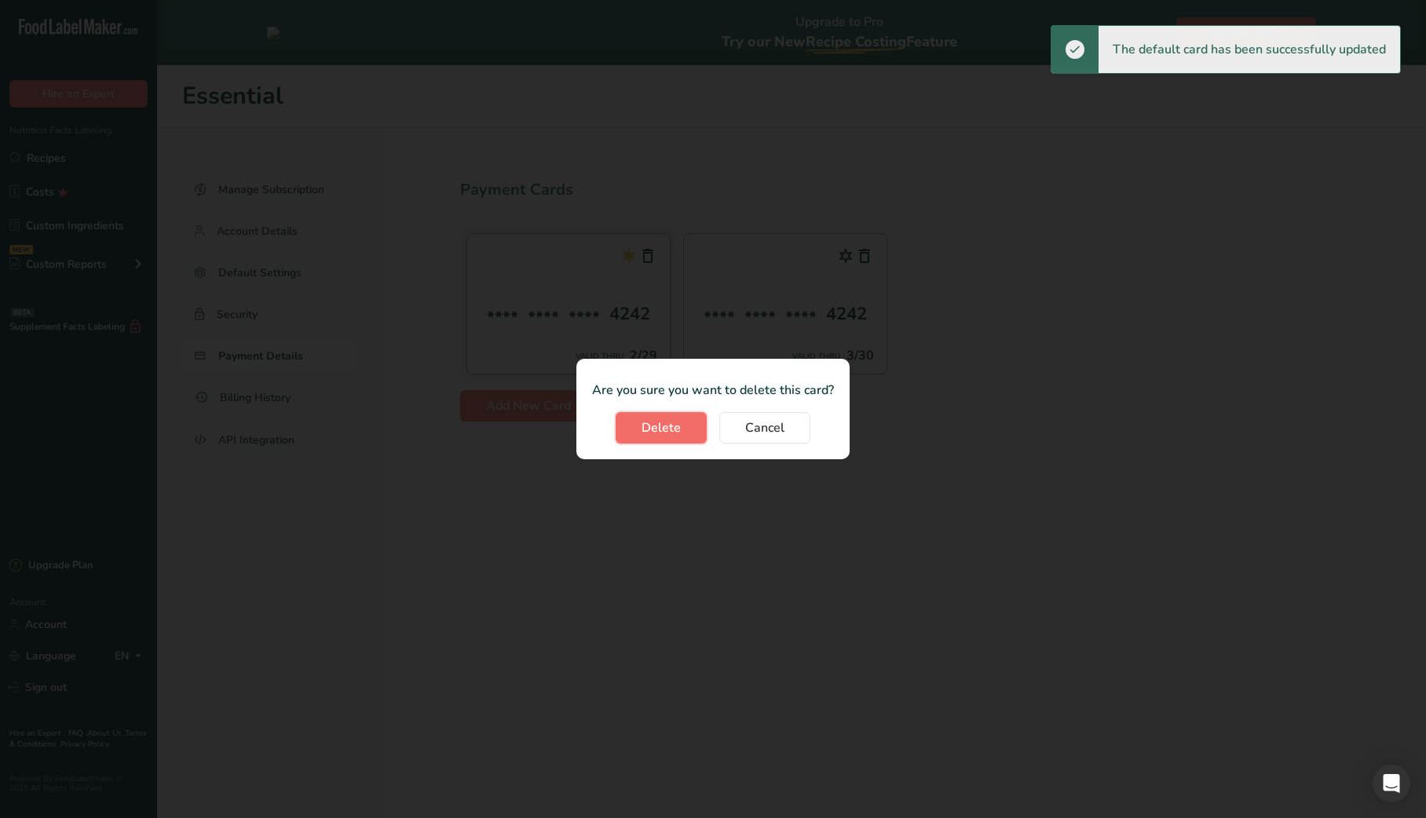
click at [656, 425] on span "Delete" at bounding box center [661, 428] width 39 height 19
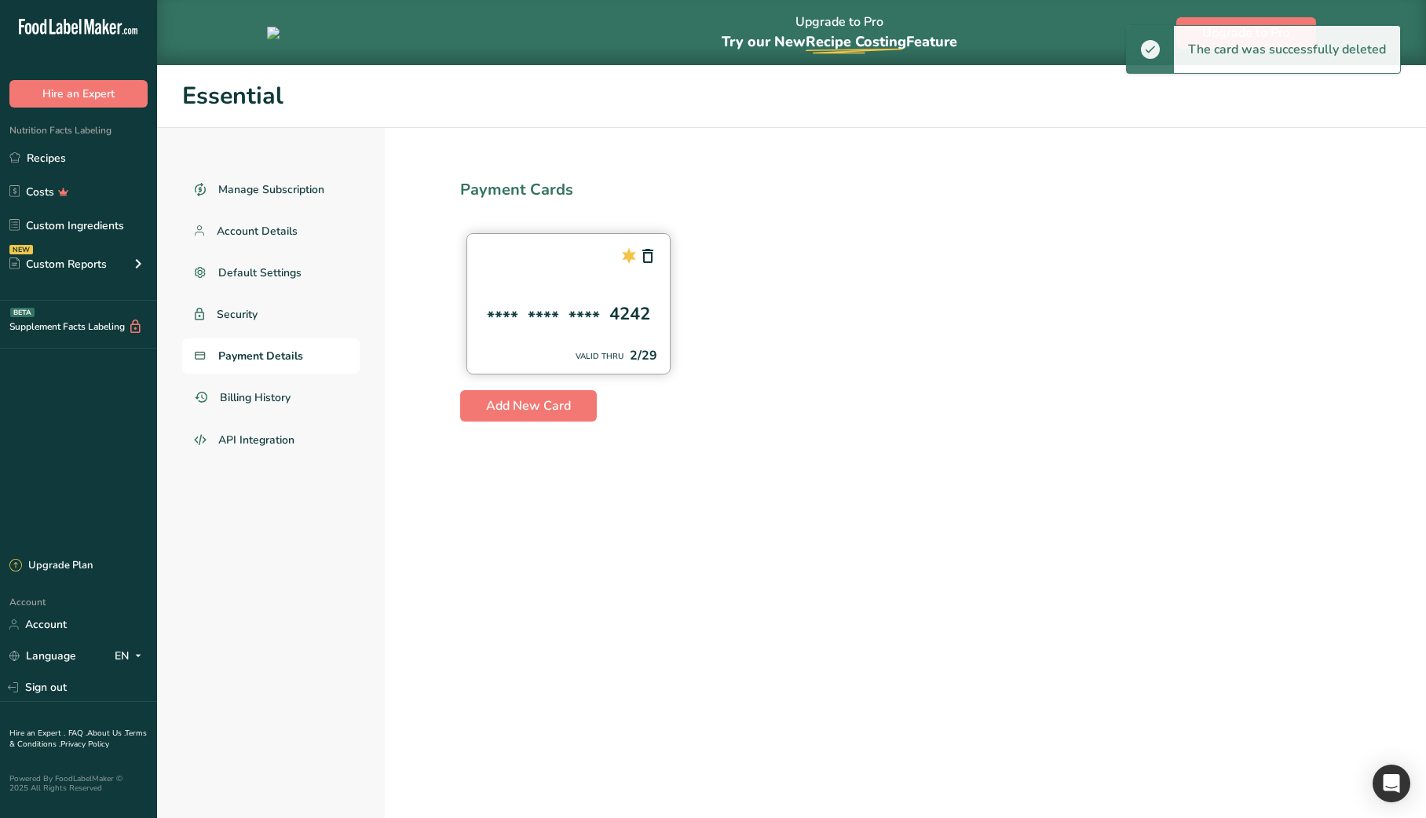
click at [42, 558] on div "Upgrade Plan" at bounding box center [50, 566] width 83 height 16
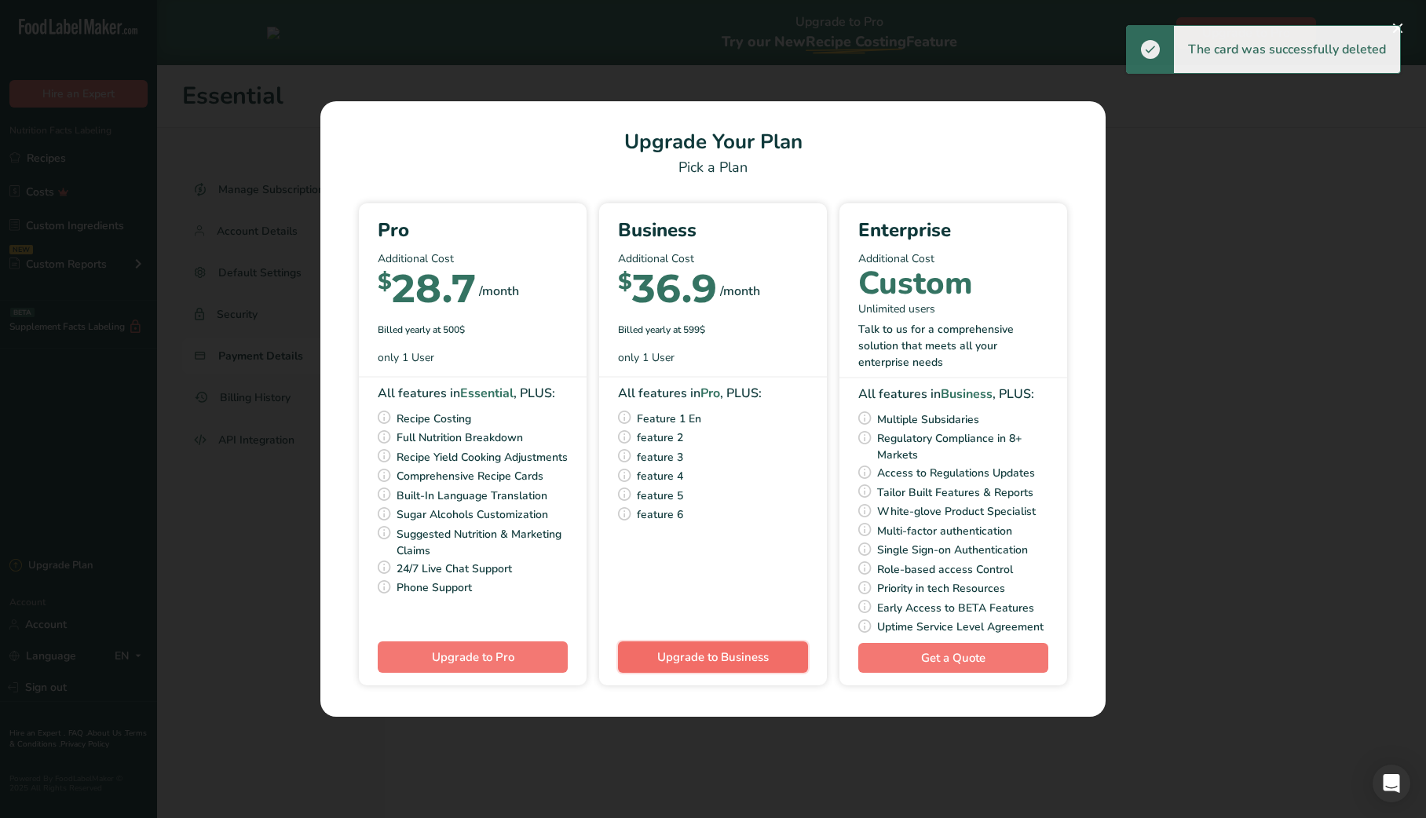
click at [734, 659] on span "Upgrade to Business" at bounding box center [713, 657] width 112 height 16
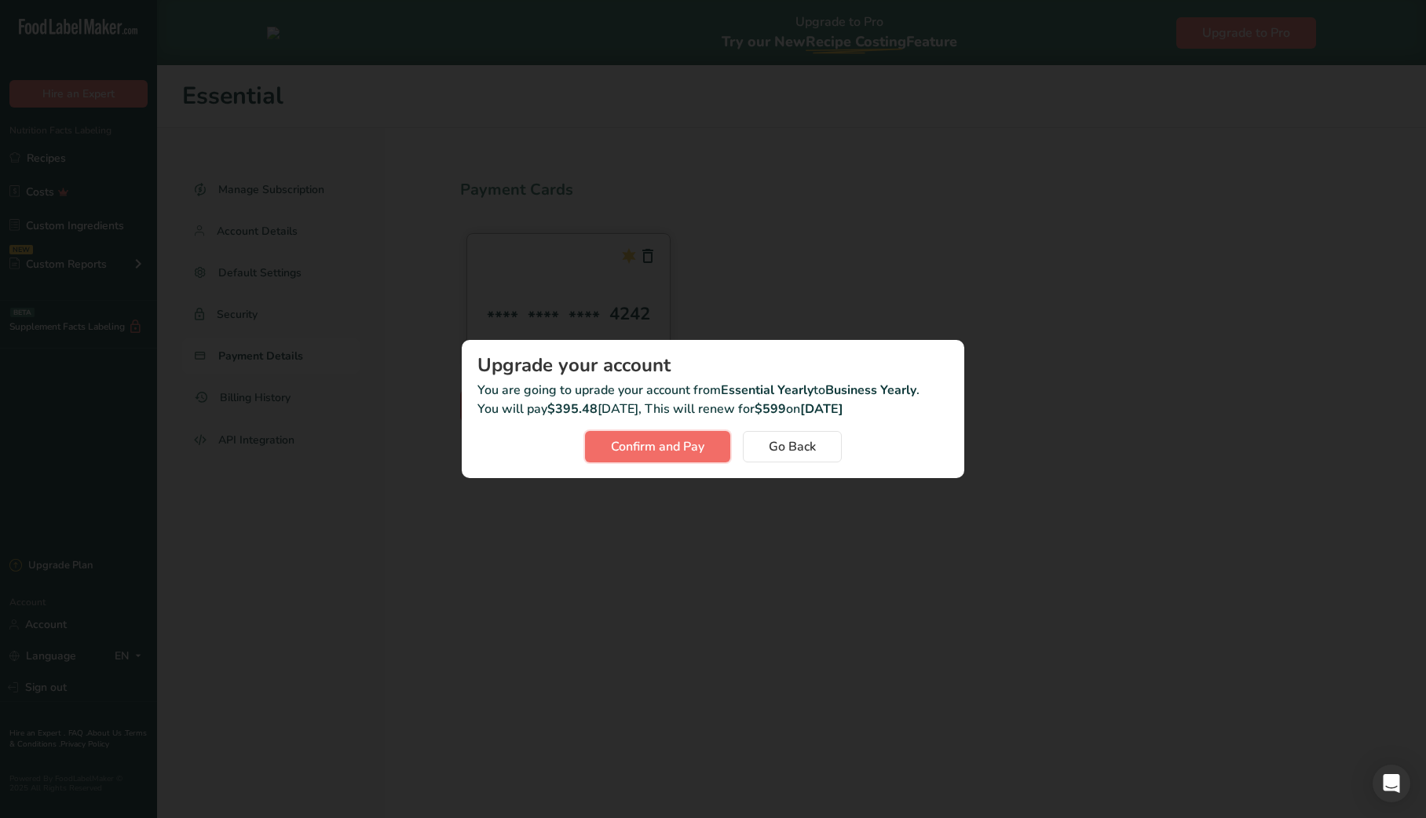
click at [667, 445] on span "Confirm and Pay" at bounding box center [657, 446] width 93 height 19
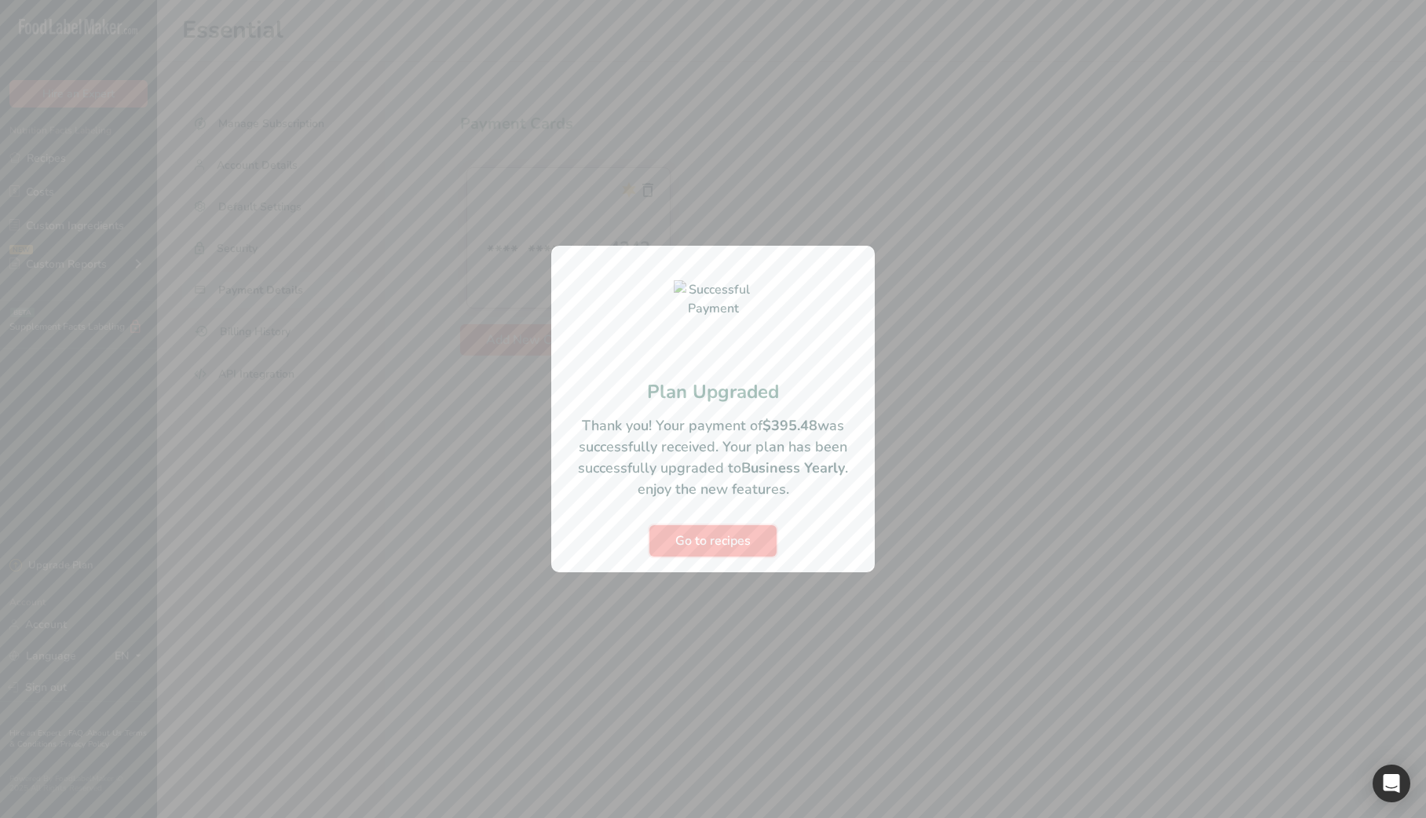
click at [714, 548] on span "Go to recipes" at bounding box center [712, 541] width 75 height 19
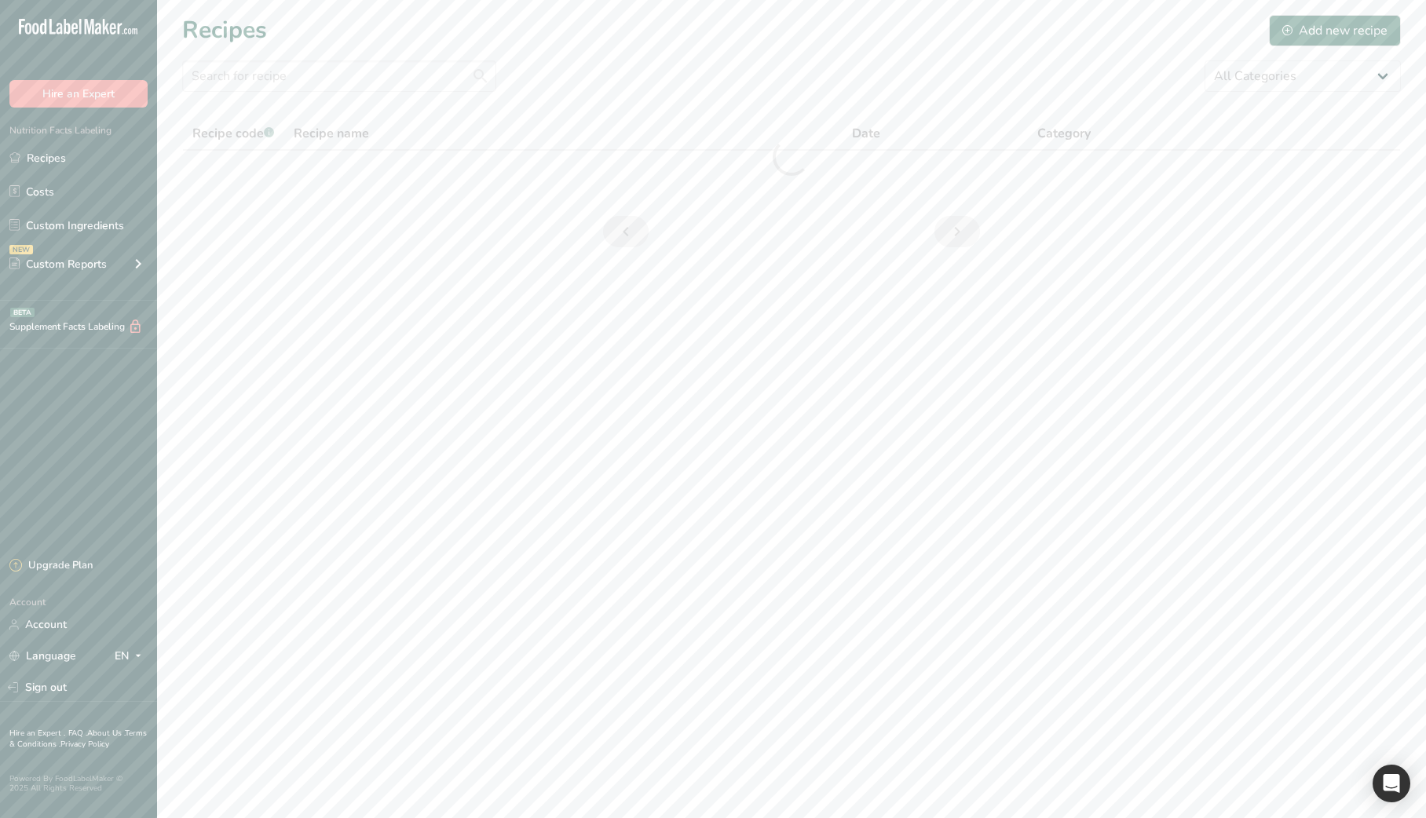
click at [821, 535] on main "Recipes Add new recipe All Categories asd Baked Goods [GEOGRAPHIC_DATA] categor…" at bounding box center [713, 409] width 1426 height 818
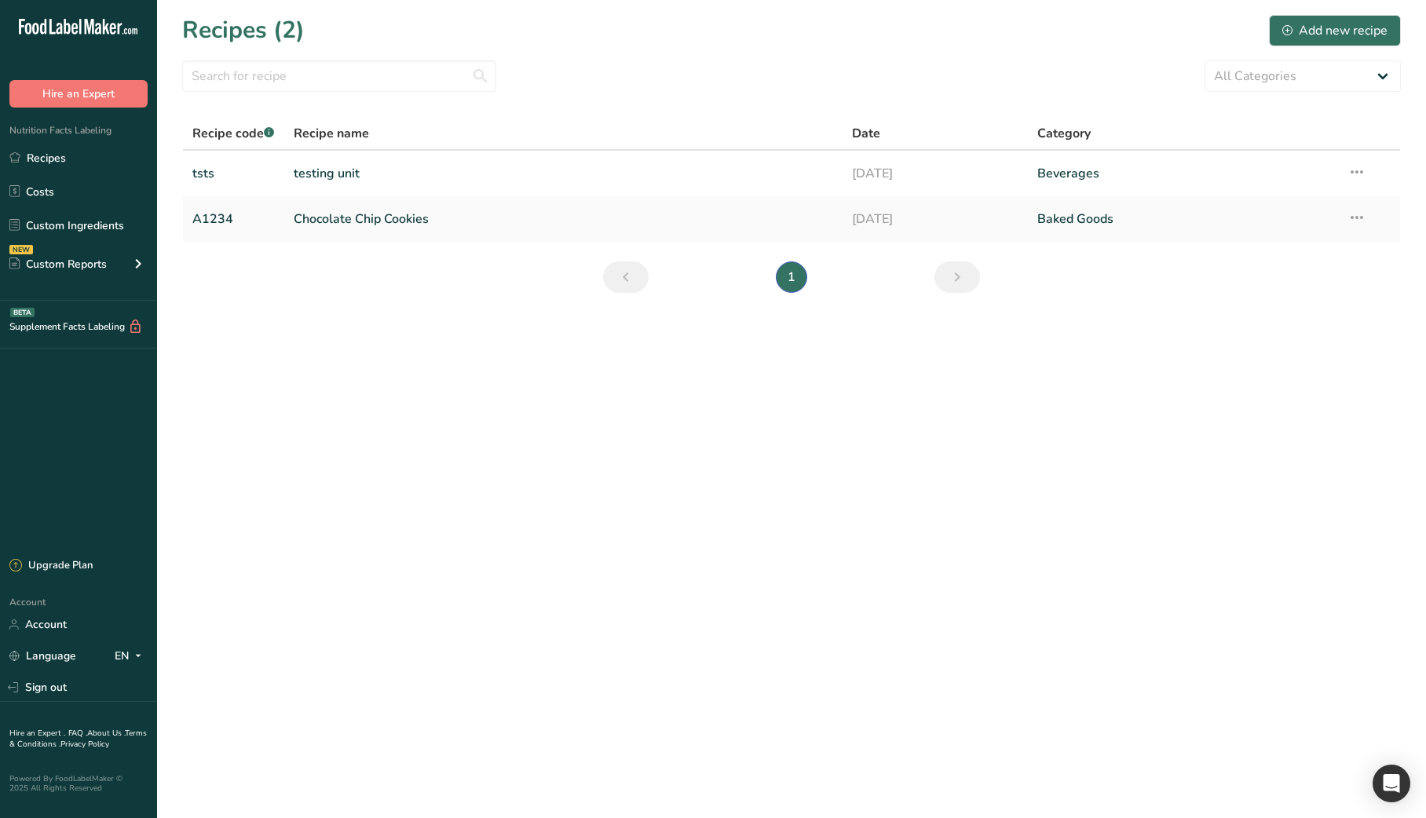
drag, startPoint x: 974, startPoint y: 462, endPoint x: 694, endPoint y: 324, distance: 312.5
click at [945, 447] on main "Recipes (2) Add new recipe All Categories asd Baked Goods [GEOGRAPHIC_DATA] cat…" at bounding box center [713, 409] width 1426 height 818
click at [438, 174] on link "testing unit" at bounding box center [563, 173] width 539 height 33
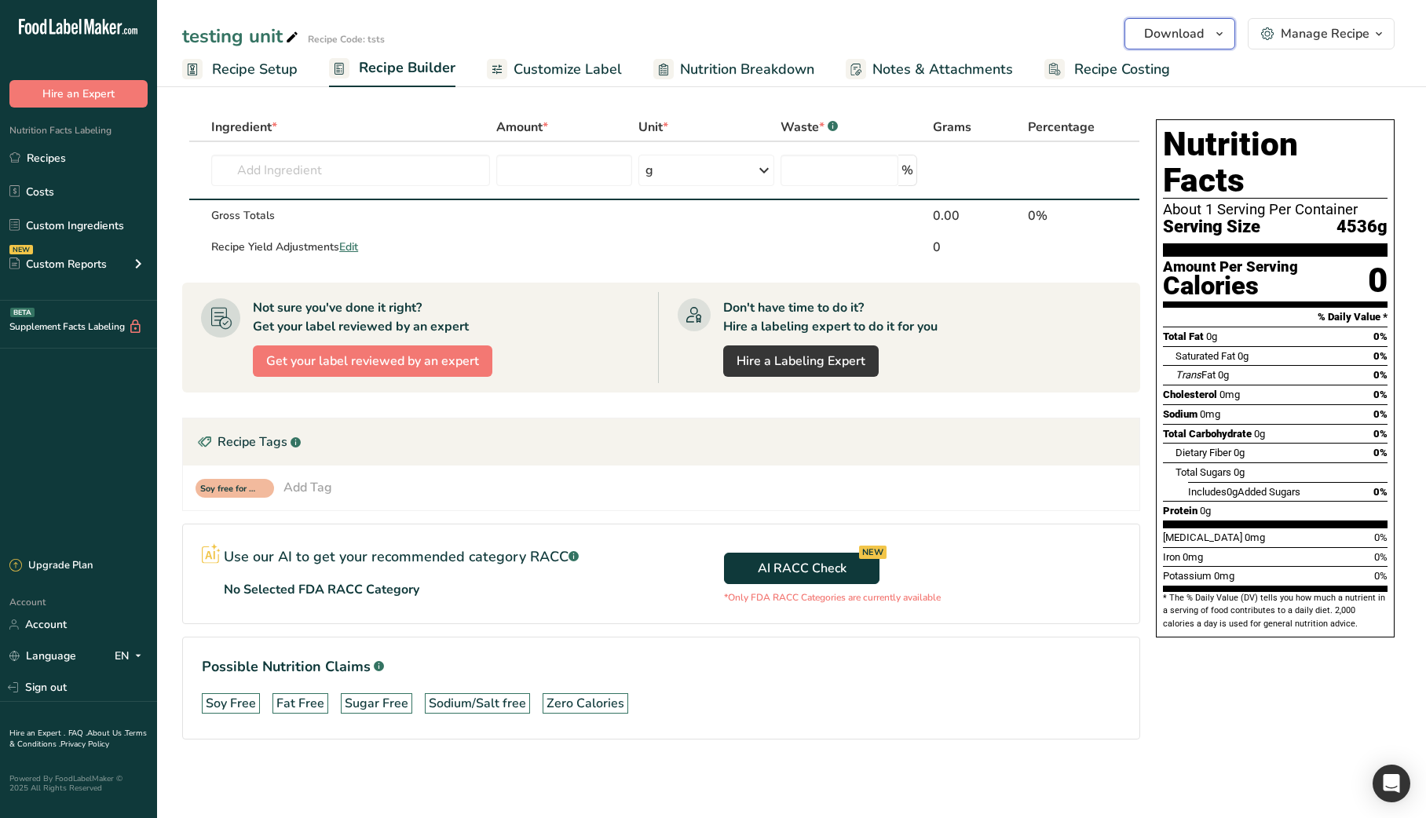
click at [1202, 42] on span "Download" at bounding box center [1174, 33] width 60 height 19
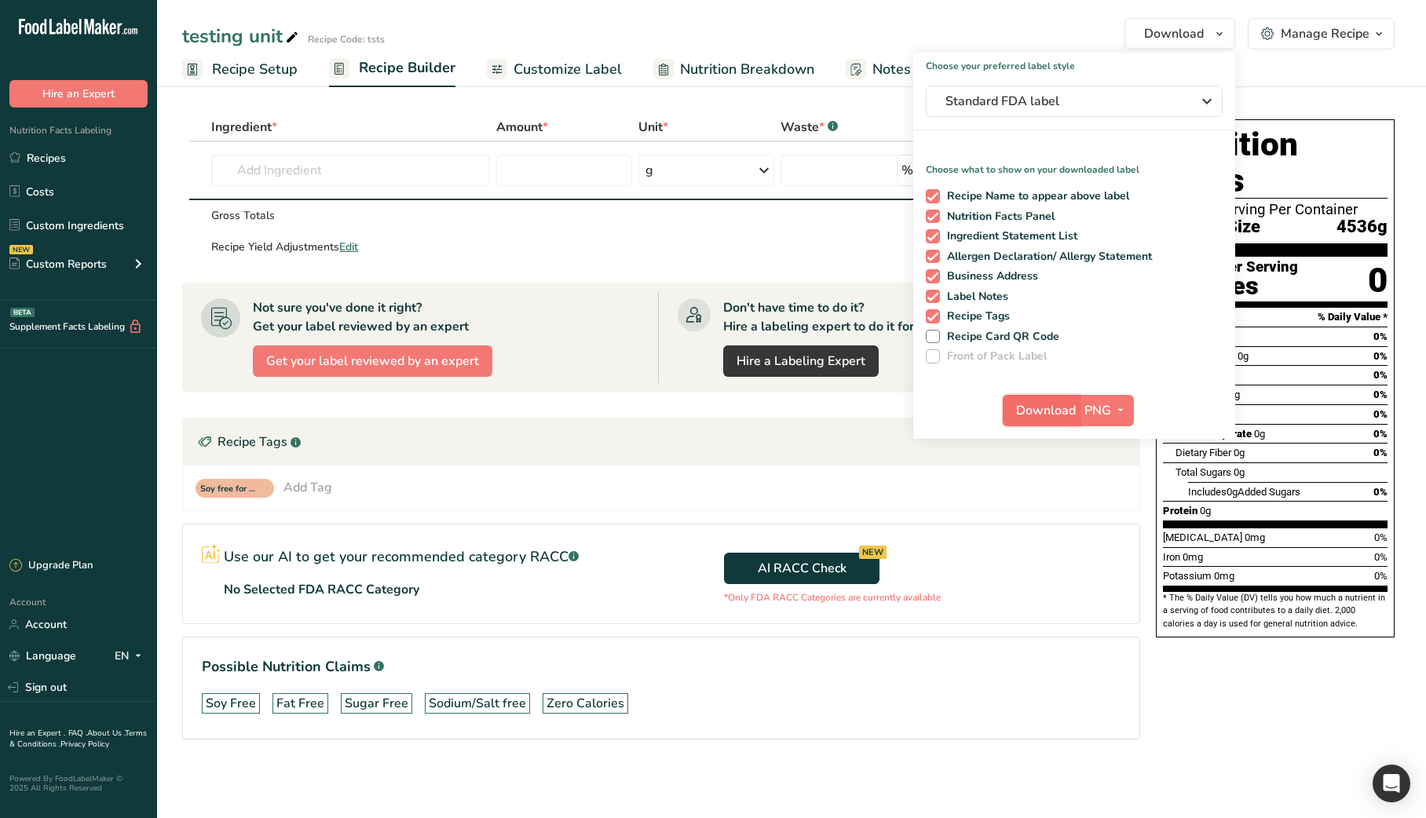
click at [1048, 410] on span "Download" at bounding box center [1046, 410] width 60 height 19
click at [847, 612] on div "AI RACC Check NEW *Only FDA RACC Categories are currently available" at bounding box center [900, 574] width 478 height 98
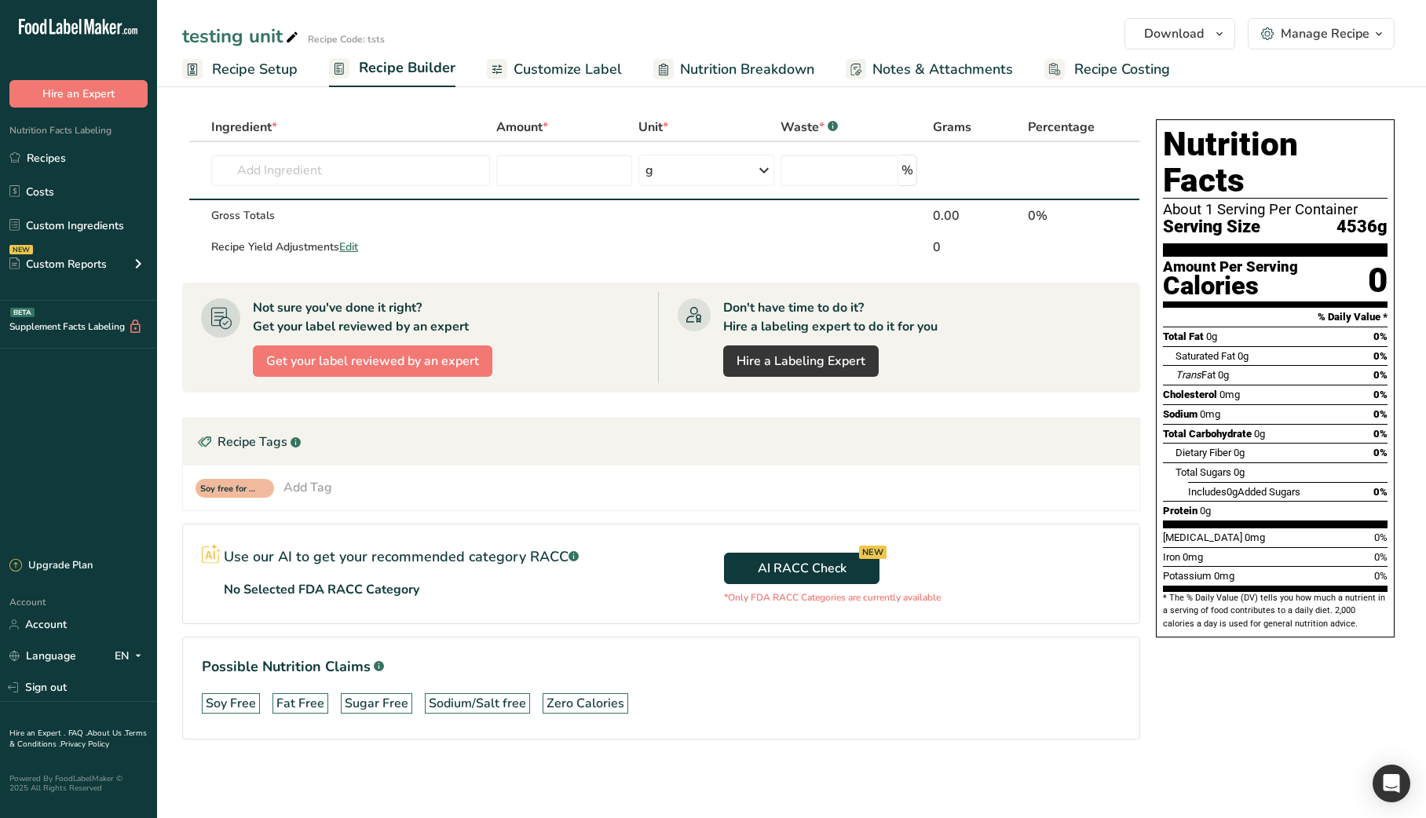
drag, startPoint x: 828, startPoint y: 653, endPoint x: 492, endPoint y: 441, distance: 397.4
click at [828, 653] on section "Possible Nutrition Claims .a-a{fill:#347362;}.b-a{fill:#fff;} Soy Free Fat Free…" at bounding box center [661, 688] width 958 height 103
click at [327, 362] on span "Get your label reviewed by an expert" at bounding box center [372, 361] width 213 height 19
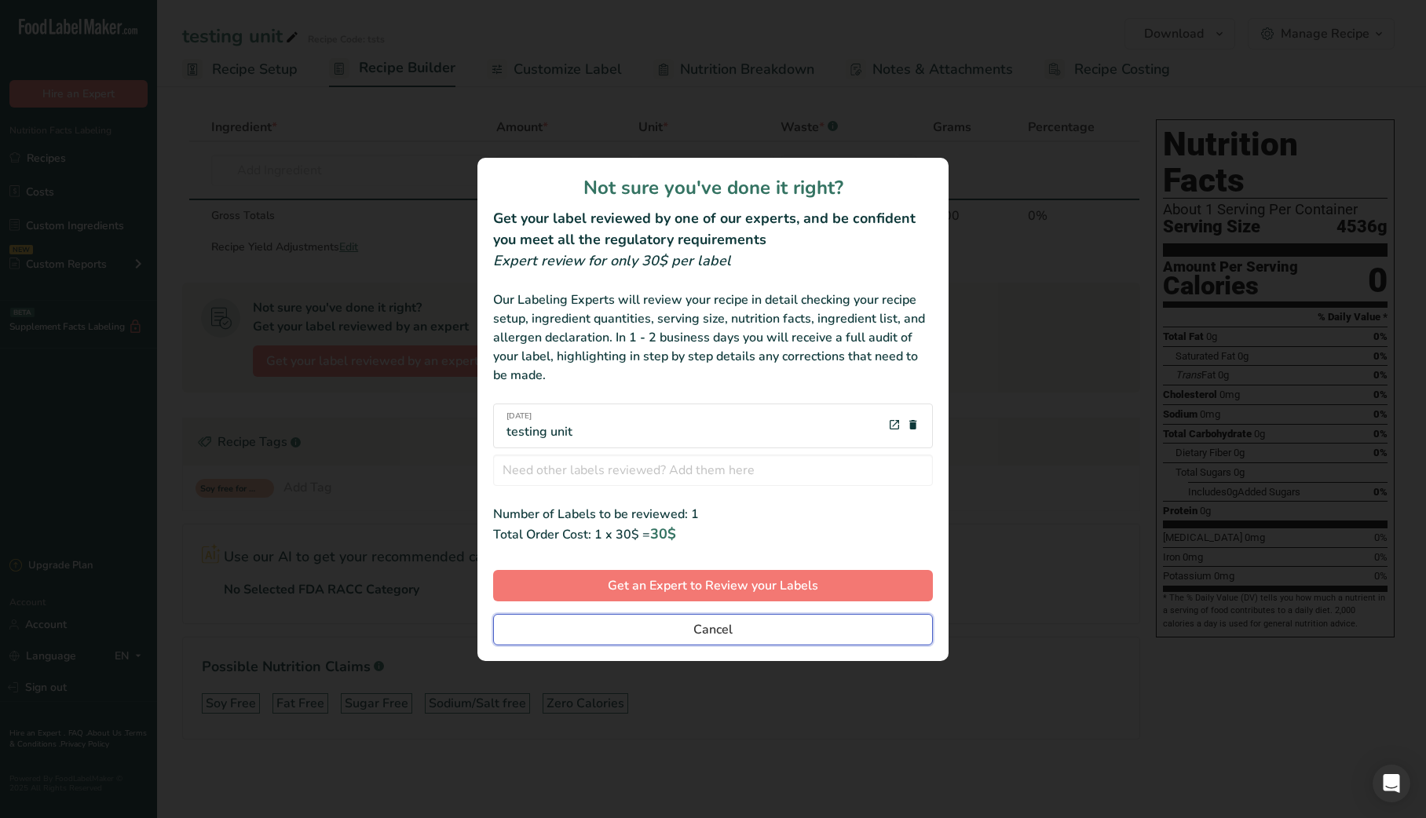
click at [759, 633] on button "Cancel" at bounding box center [713, 629] width 440 height 31
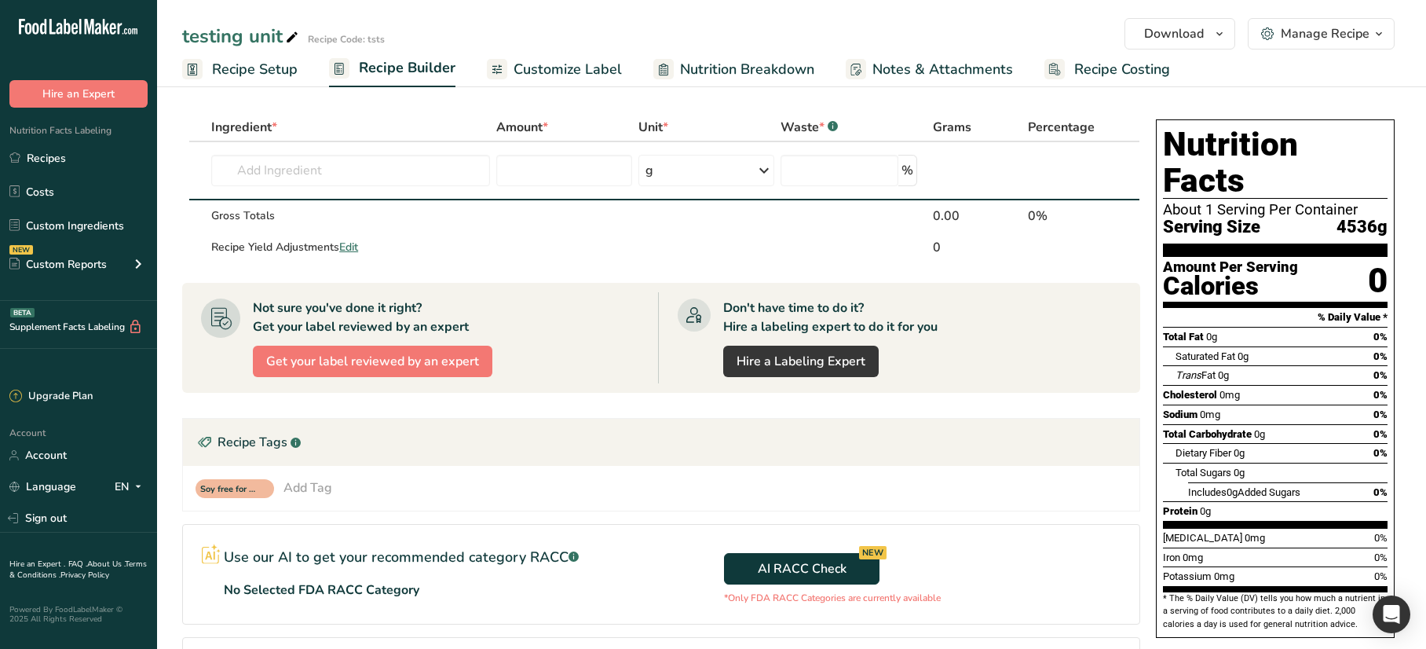
click at [991, 581] on div "AI RACC Check NEW *Only FDA RACC Categories are currently available" at bounding box center [900, 574] width 478 height 98
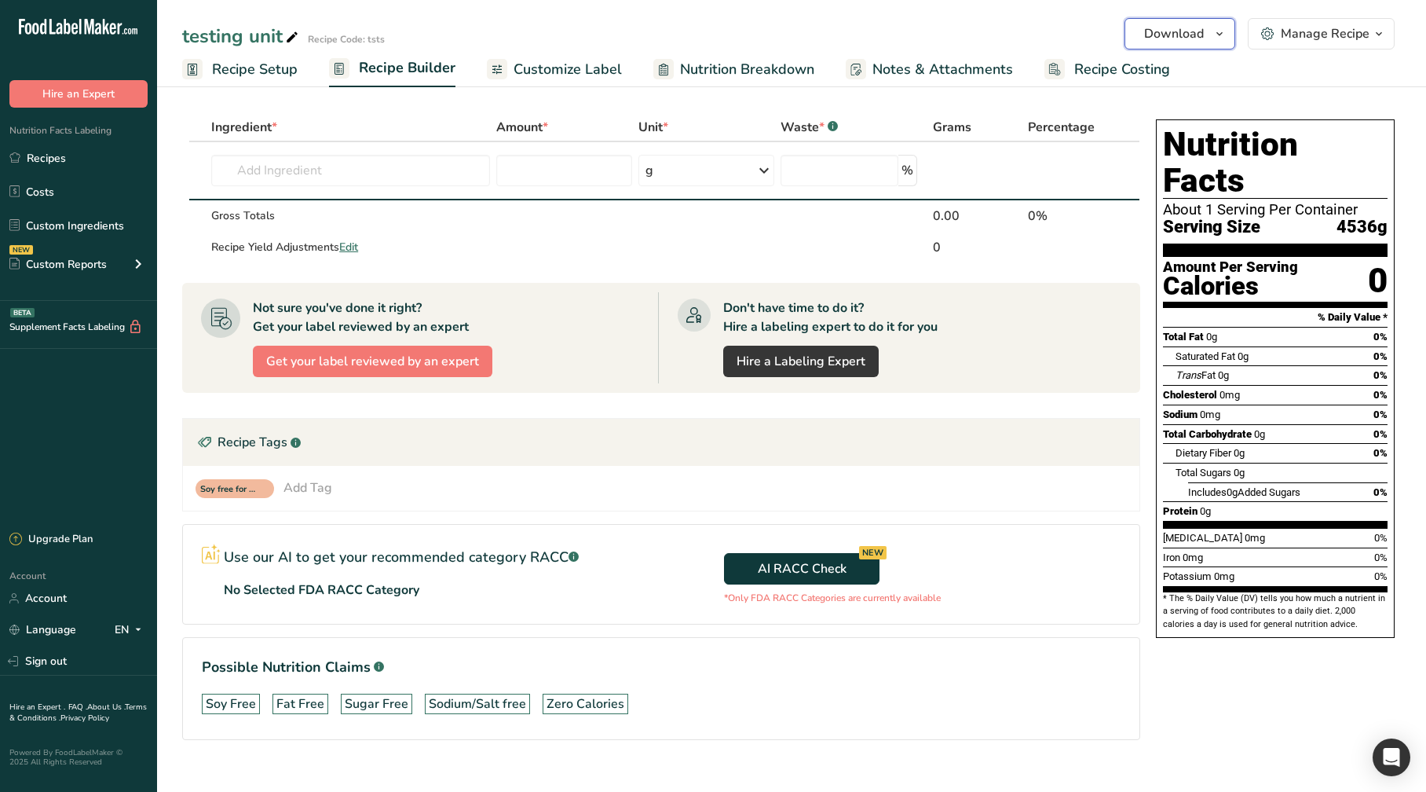
click at [1168, 27] on span "Download" at bounding box center [1174, 33] width 60 height 19
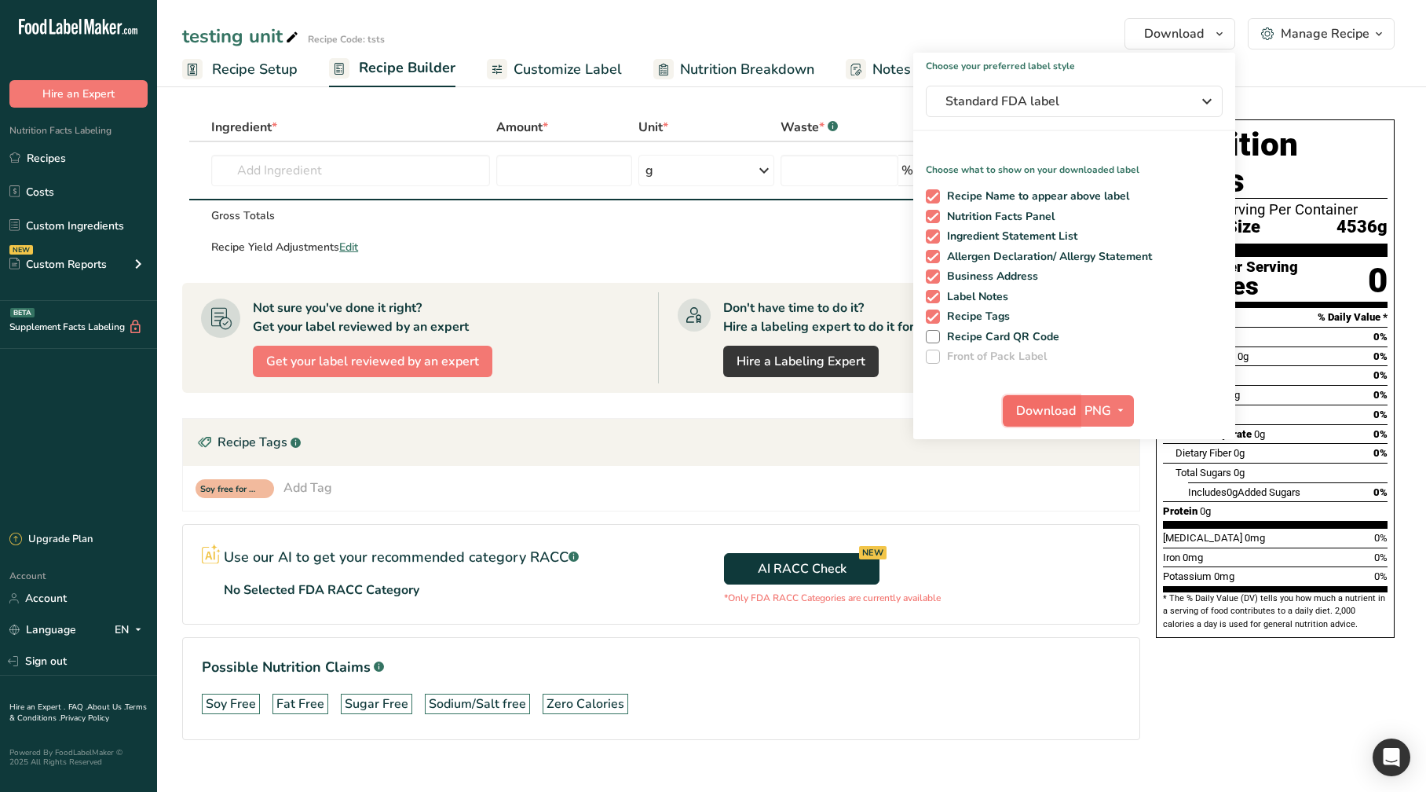
click at [1055, 408] on span "Download" at bounding box center [1046, 410] width 60 height 19
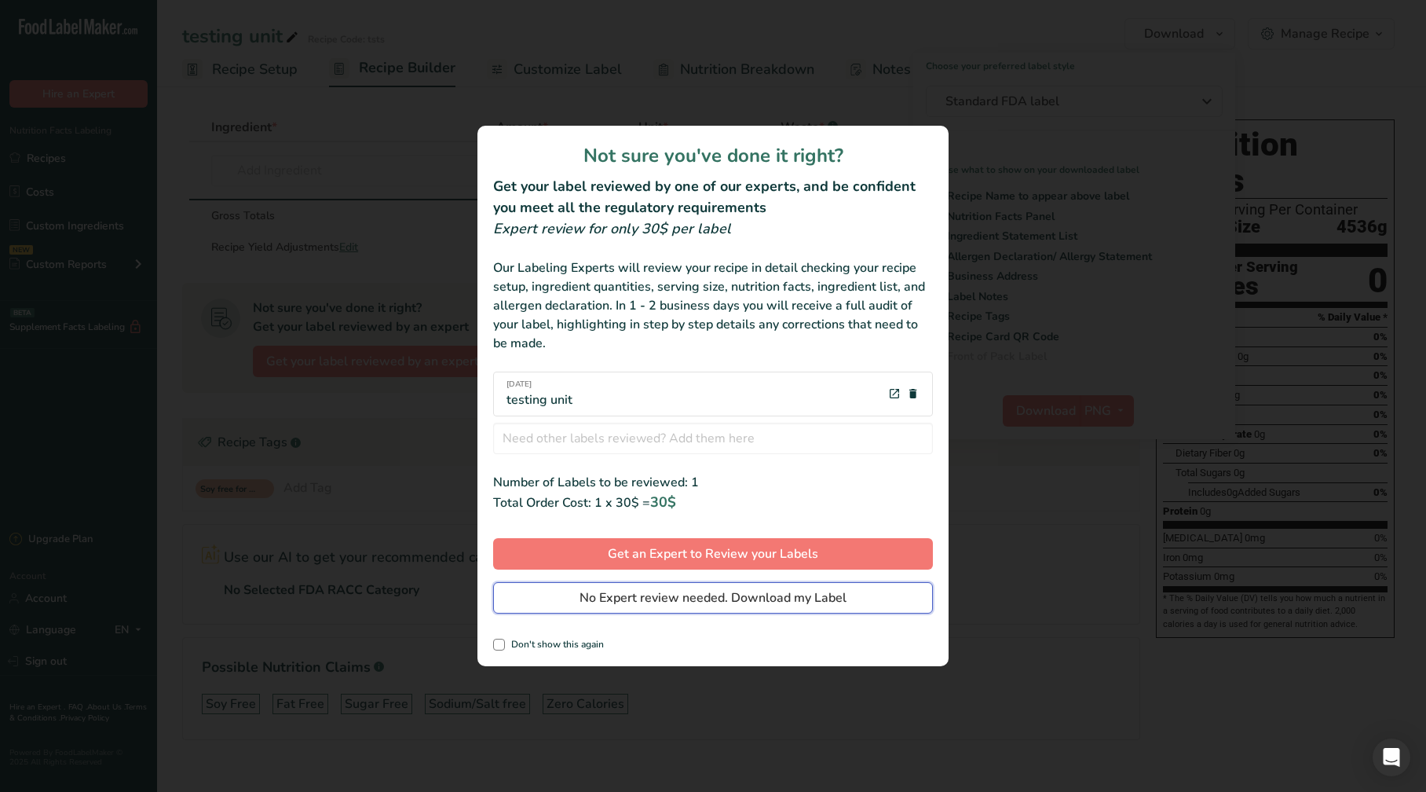
click at [711, 600] on span "No Expert review needed. Download my Label" at bounding box center [713, 597] width 267 height 19
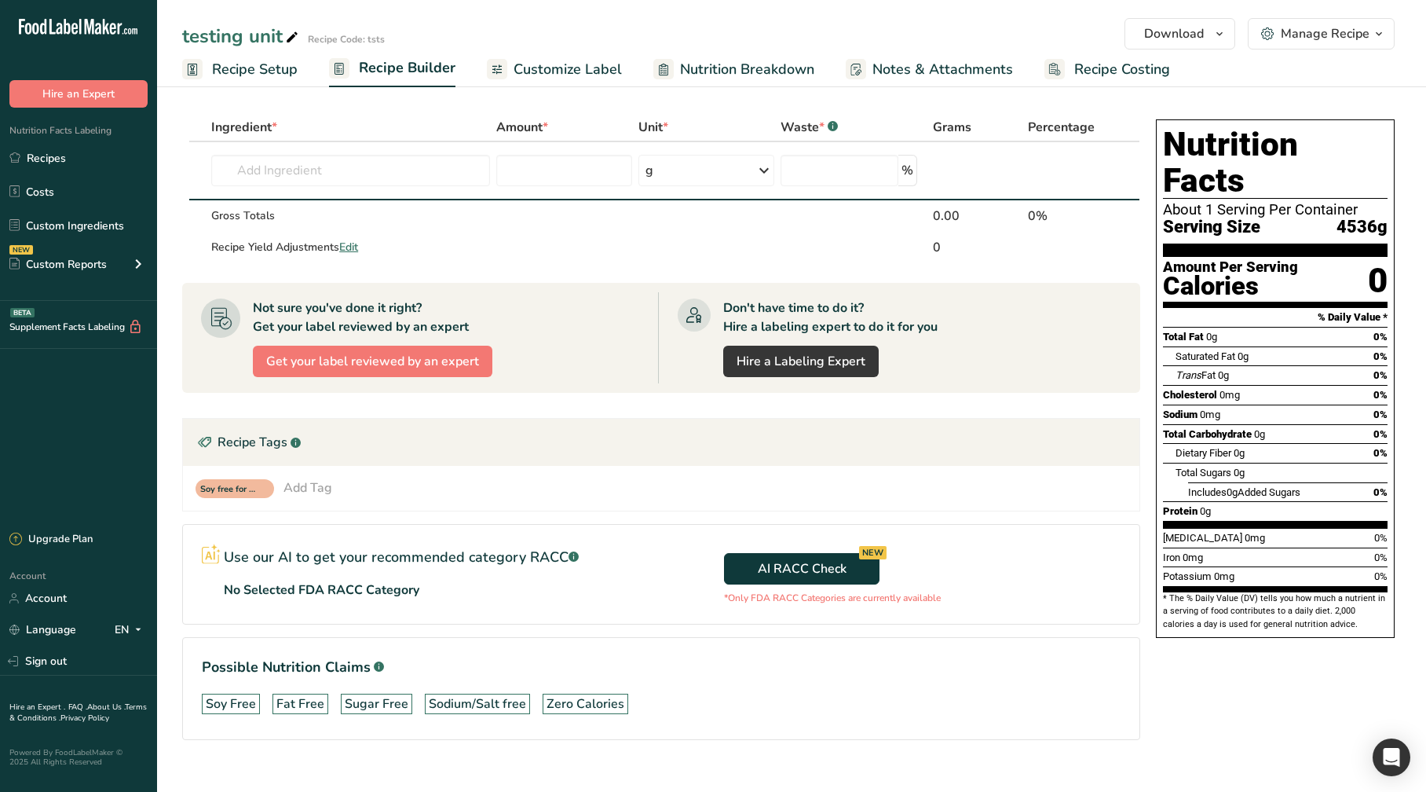
click at [1095, 524] on section "Use our AI to get your recommended category RACC .a-a{fill:#347362;}.b-a{fill:#…" at bounding box center [661, 574] width 958 height 100
click at [576, 74] on span "Customize Label" at bounding box center [568, 69] width 108 height 21
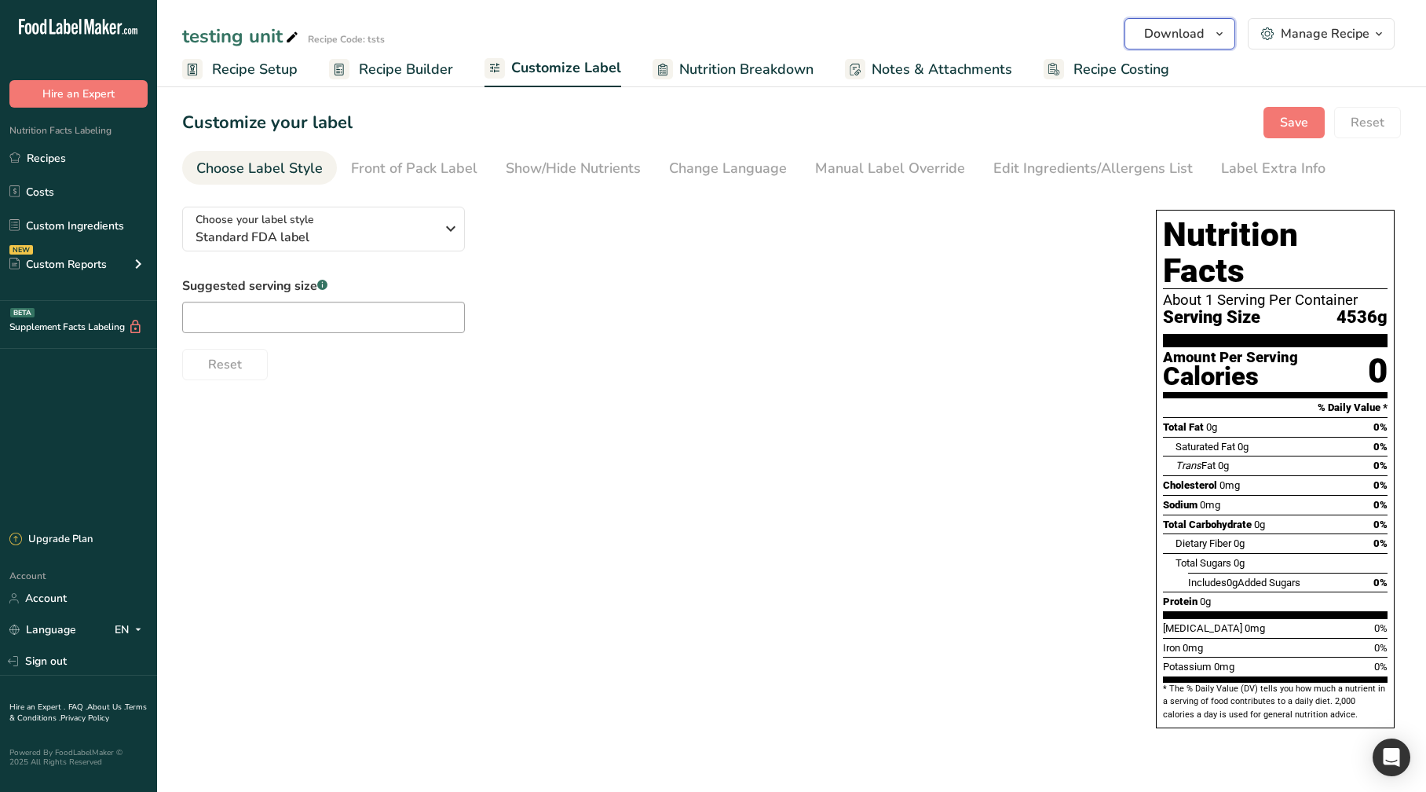
click at [1190, 34] on span "Download" at bounding box center [1174, 33] width 60 height 19
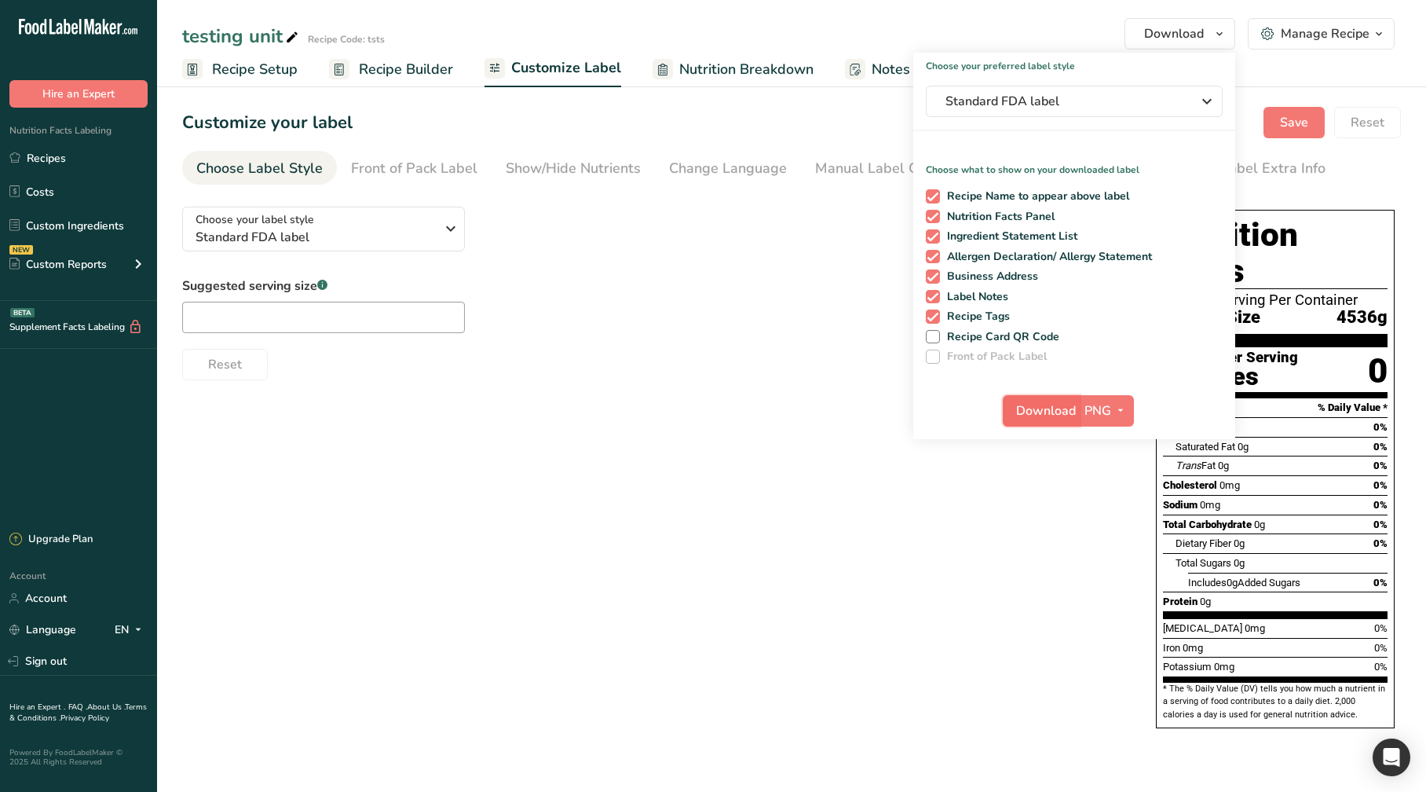
click at [1021, 407] on span "Download" at bounding box center [1046, 410] width 60 height 19
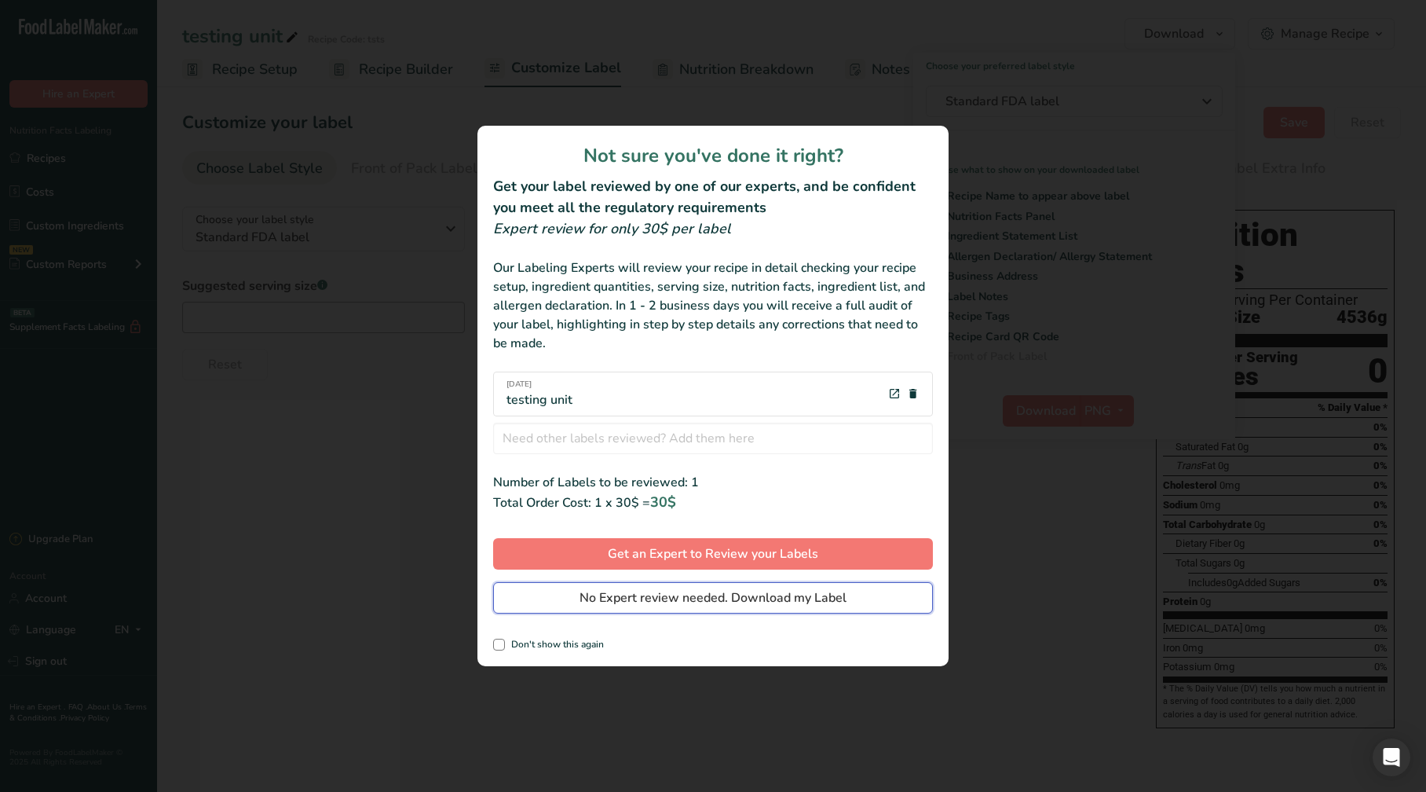
click at [631, 604] on span "No Expert review needed. Download my Label" at bounding box center [713, 597] width 267 height 19
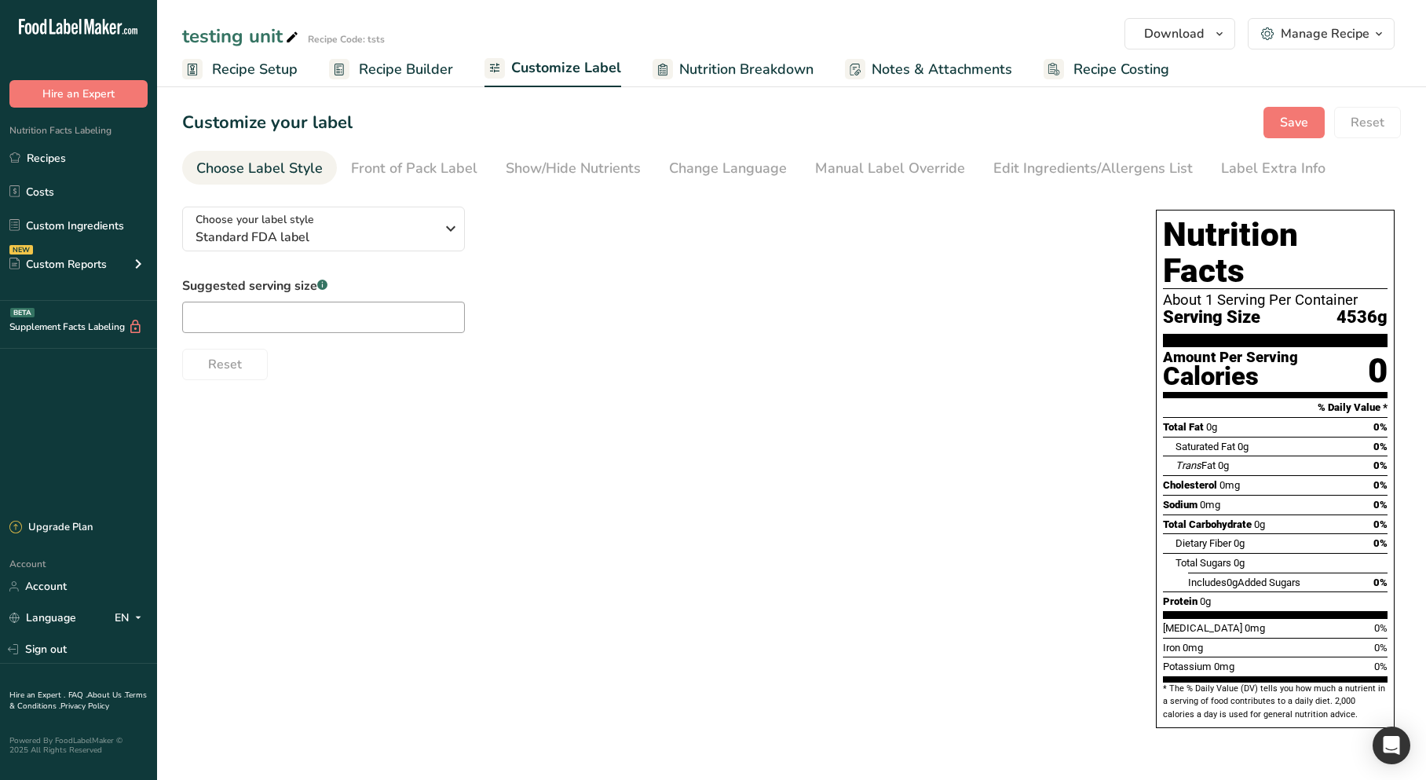
click at [686, 629] on div "Choose your label style Standard FDA label USA (FDA) Standard FDA label Tabular…" at bounding box center [791, 469] width 1219 height 550
click at [514, 467] on div "Choose your label style Standard FDA label USA (FDA) Standard FDA label Tabular…" at bounding box center [791, 469] width 1219 height 550
click at [81, 638] on link "Sign out" at bounding box center [78, 648] width 157 height 27
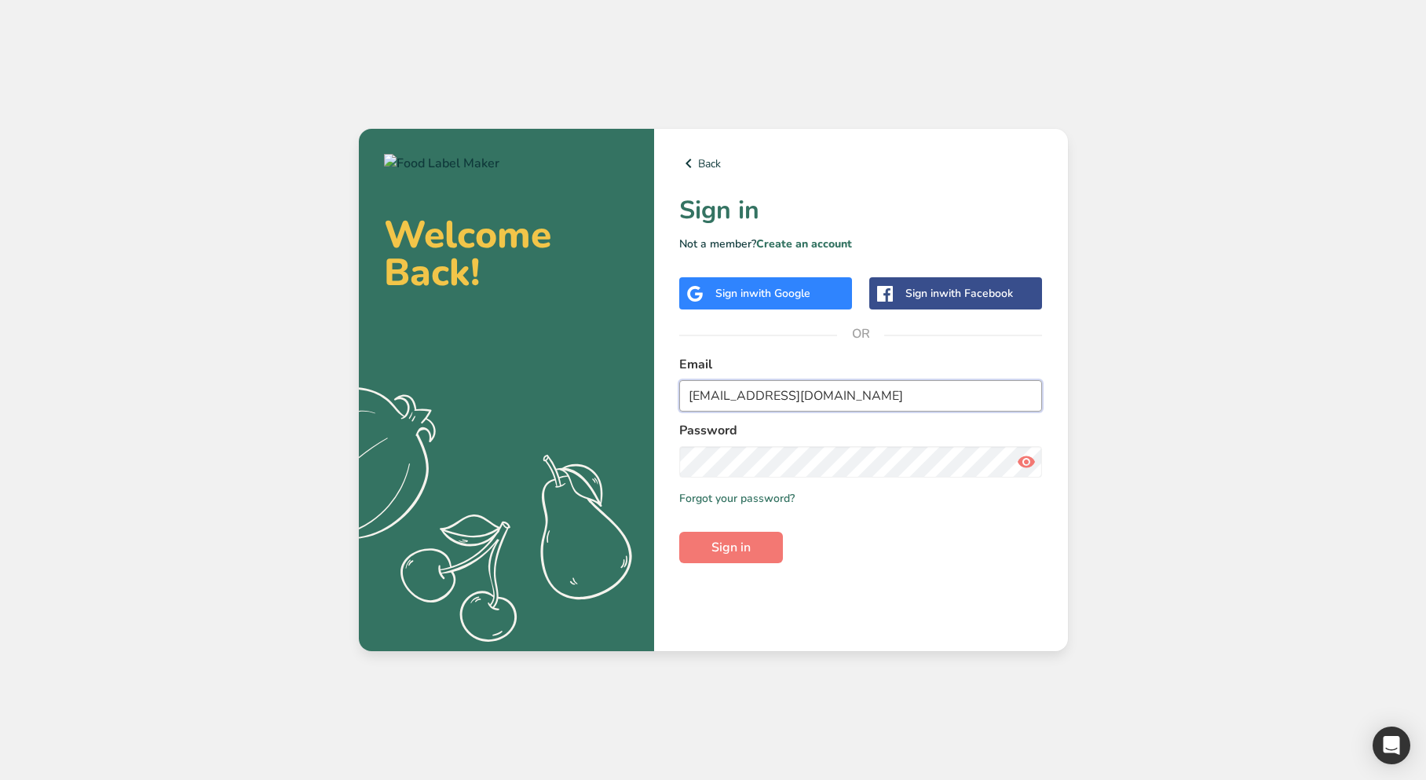
click at [937, 393] on input "[EMAIL_ADDRESS][DOMAIN_NAME]" at bounding box center [861, 395] width 364 height 31
type input "[EMAIL_ADDRESS][DOMAIN_NAME]"
click at [724, 562] on button "Sign in" at bounding box center [731, 547] width 104 height 31
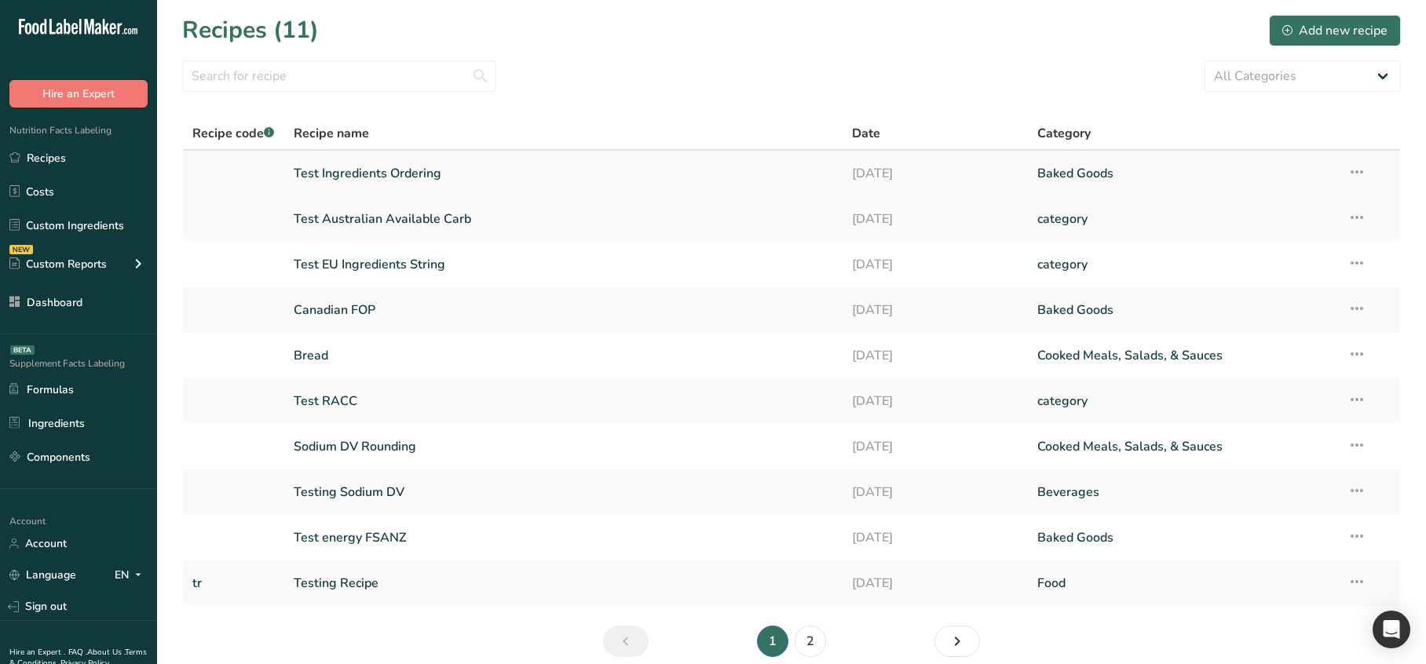
click at [516, 175] on link "Test Ingredients Ordering" at bounding box center [563, 173] width 539 height 33
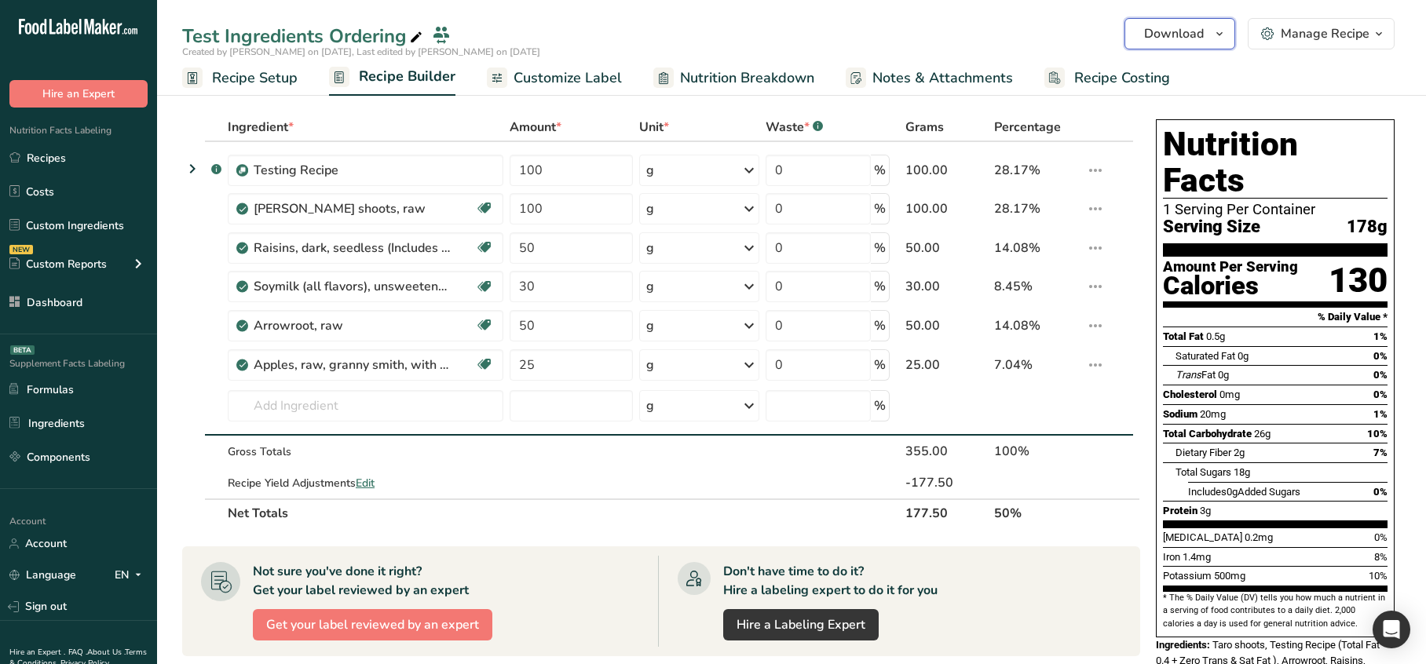
drag, startPoint x: 1181, startPoint y: 35, endPoint x: 1172, endPoint y: 144, distance: 109.5
click at [1181, 35] on span "Download" at bounding box center [1174, 33] width 60 height 19
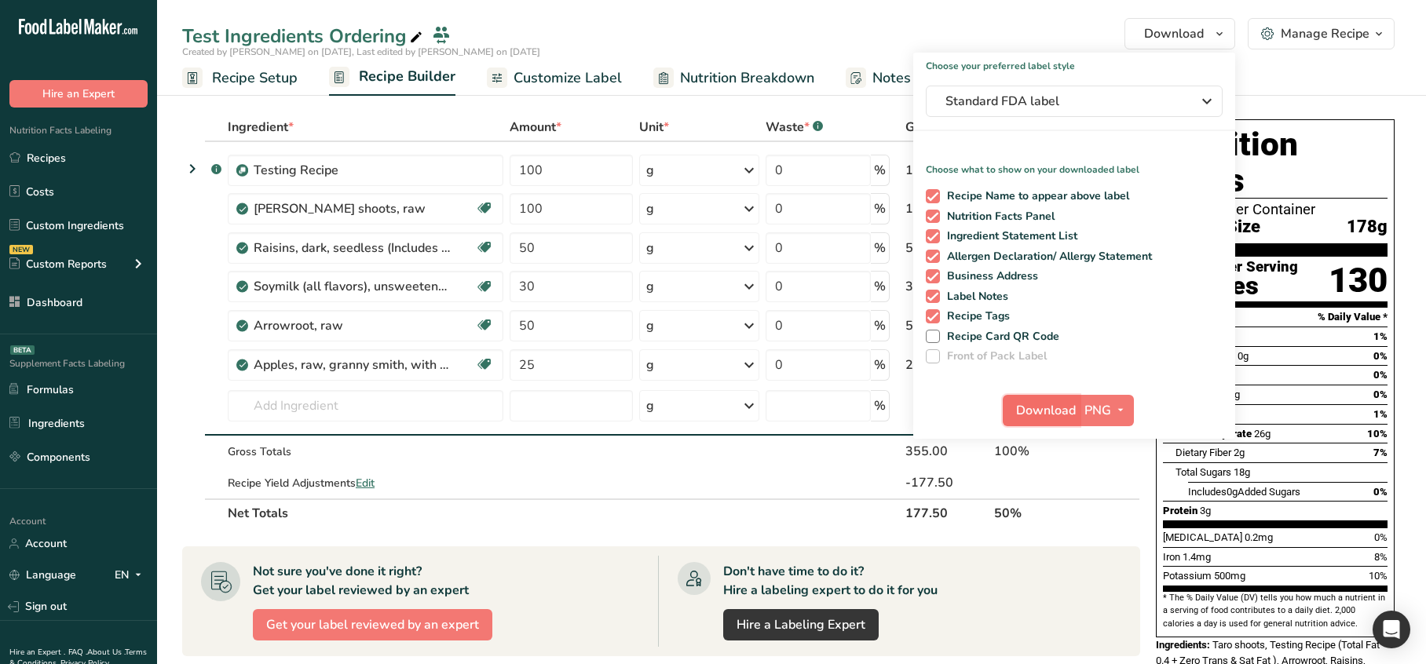
click at [1037, 406] on span "Download" at bounding box center [1046, 410] width 60 height 19
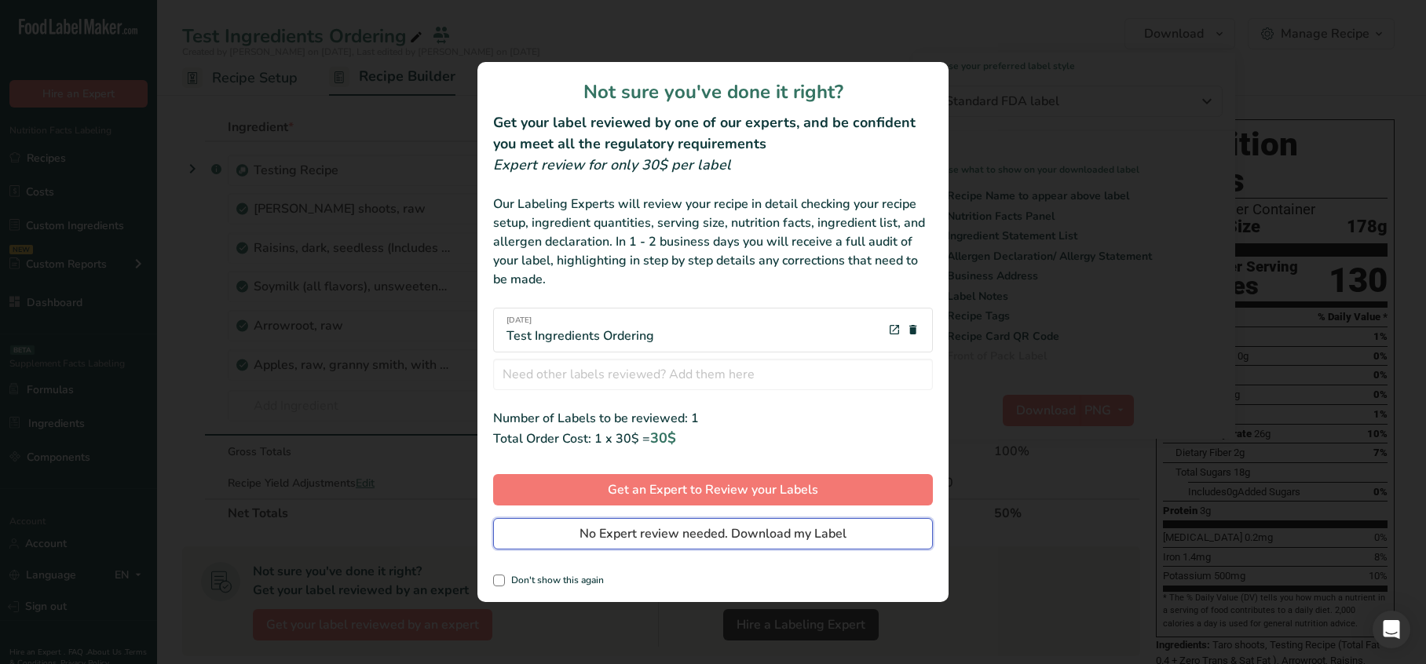
click at [692, 531] on span "No Expert review needed. Download my Label" at bounding box center [713, 534] width 267 height 19
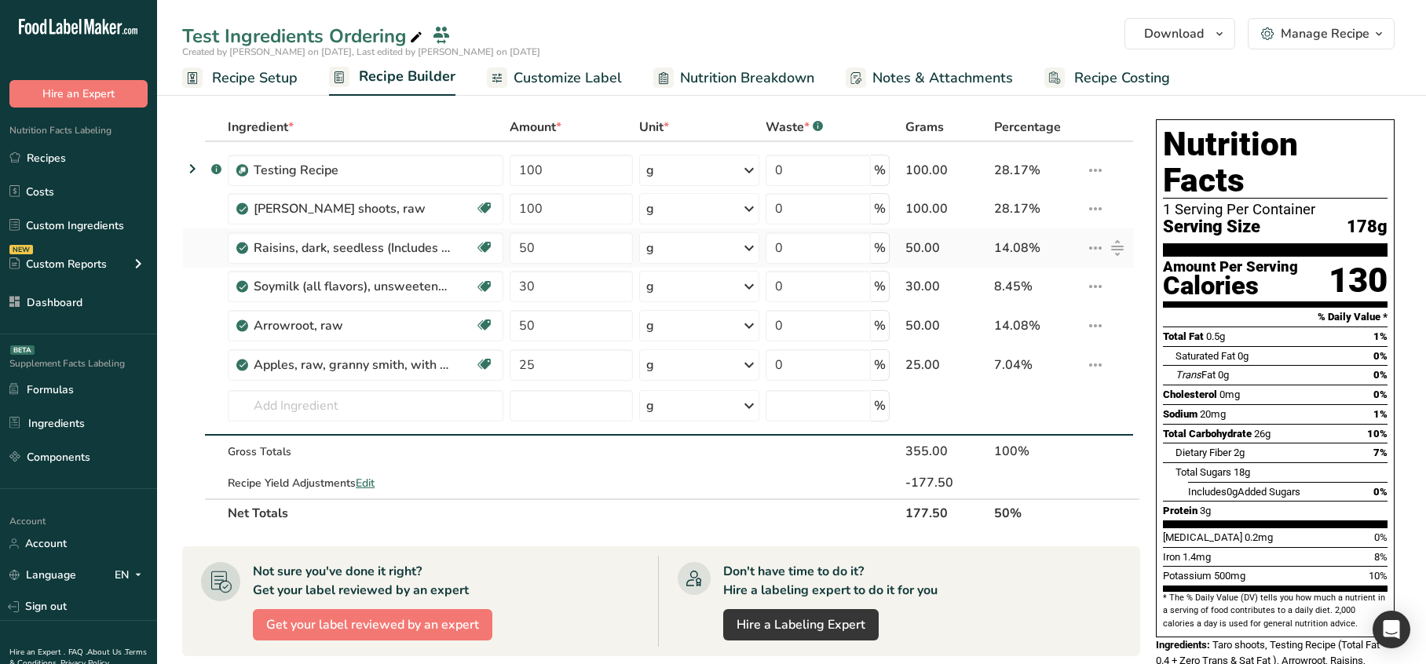
click at [1132, 231] on td "i Info Delete" at bounding box center [1108, 248] width 50 height 39
click at [524, 76] on span "Customize Label" at bounding box center [568, 78] width 108 height 21
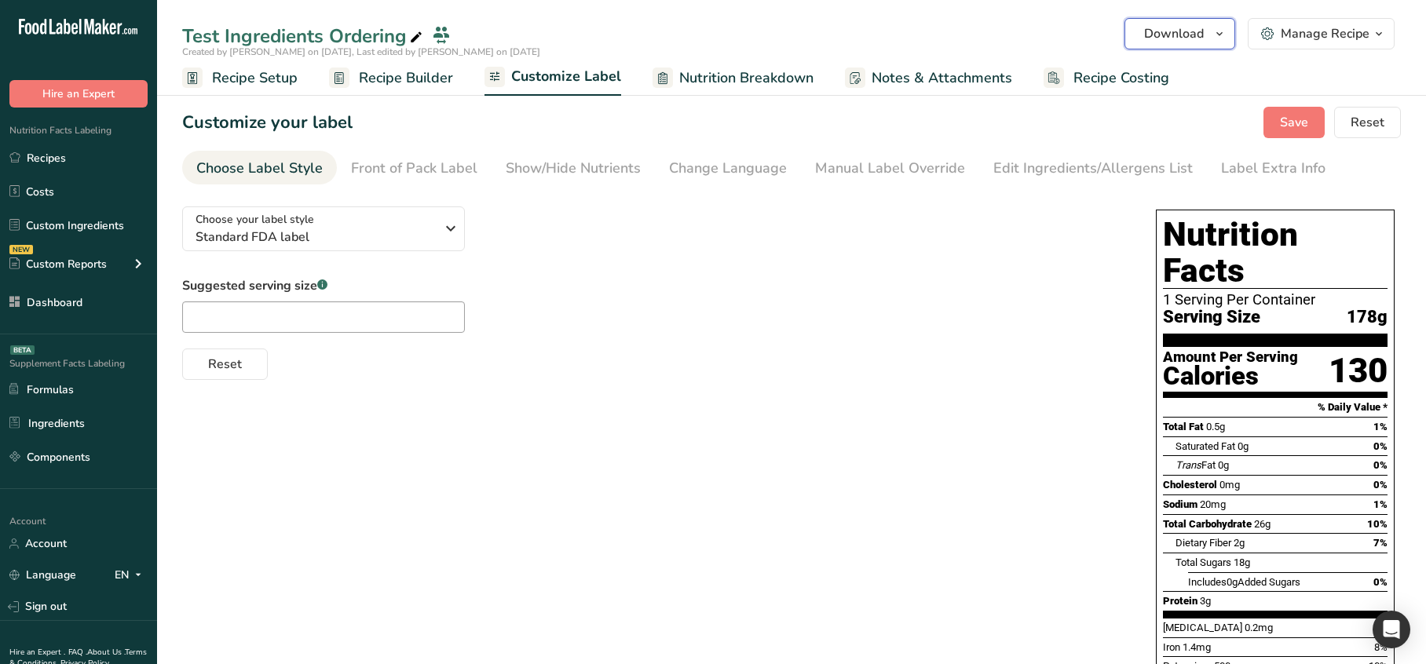
click at [1182, 36] on span "Download" at bounding box center [1174, 33] width 60 height 19
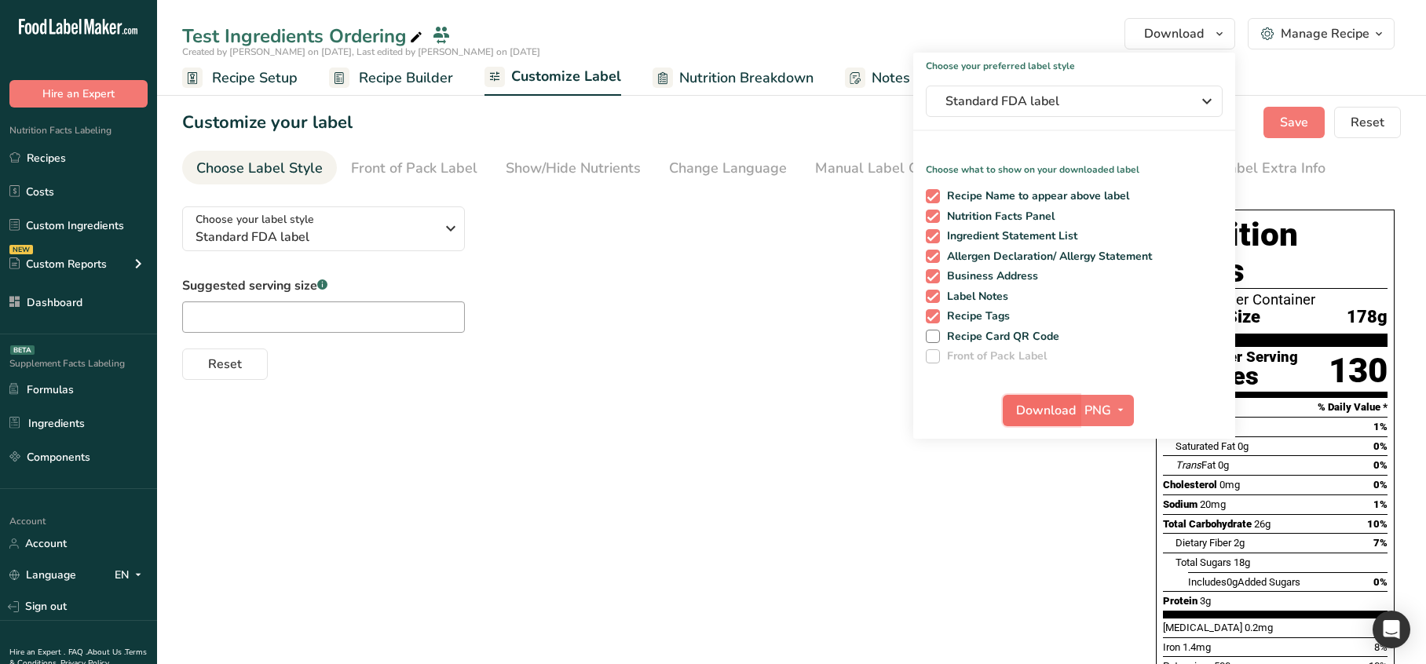
click at [1032, 413] on span "Download" at bounding box center [1046, 410] width 60 height 19
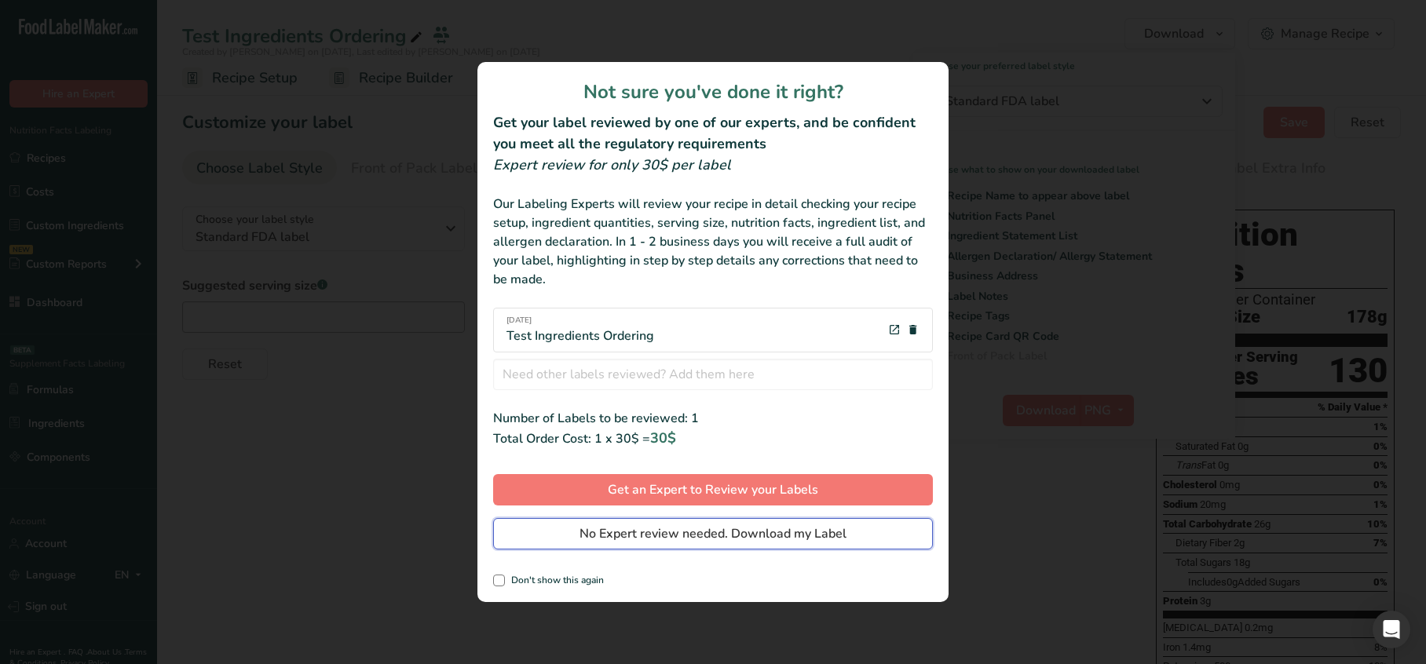
click at [656, 538] on span "No Expert review needed. Download my Label" at bounding box center [713, 534] width 267 height 19
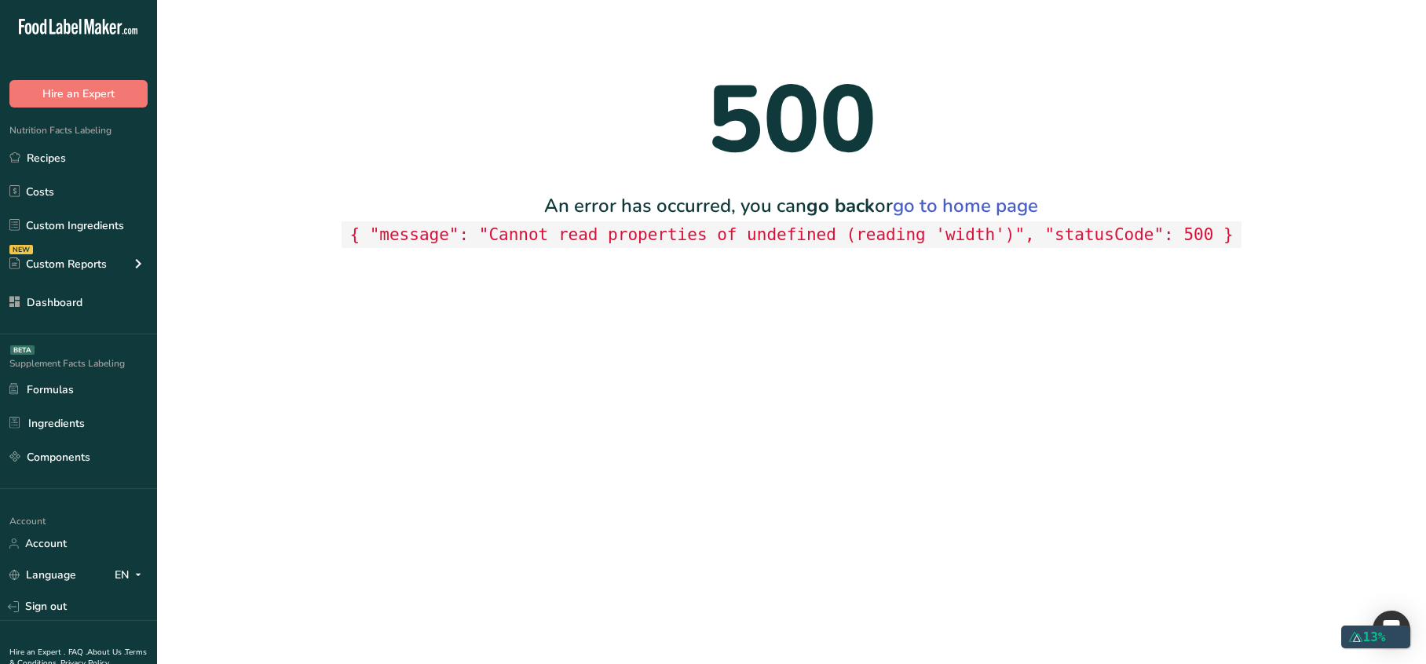
drag, startPoint x: 583, startPoint y: 482, endPoint x: 566, endPoint y: 467, distance: 22.2
click at [583, 482] on main "500 An error has occurred, you can go back or go to home page { "message": "Can…" at bounding box center [713, 332] width 1426 height 664
click at [572, 521] on main "500 An error has occurred, you can go back or go to home page { "message": "Can…" at bounding box center [713, 332] width 1426 height 664
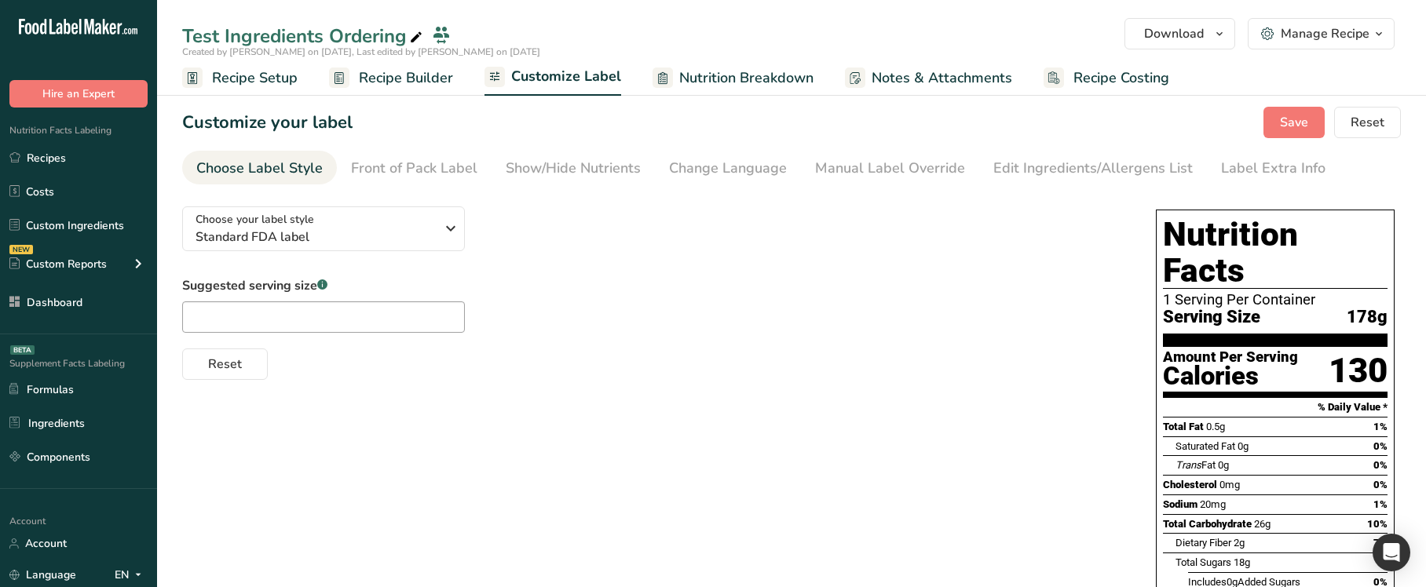
click at [941, 422] on div "Choose your label style Standard FDA label USA (FDA) Standard FDA label Tabular…" at bounding box center [791, 500] width 1219 height 612
click at [1182, 38] on span "Download" at bounding box center [1174, 33] width 60 height 19
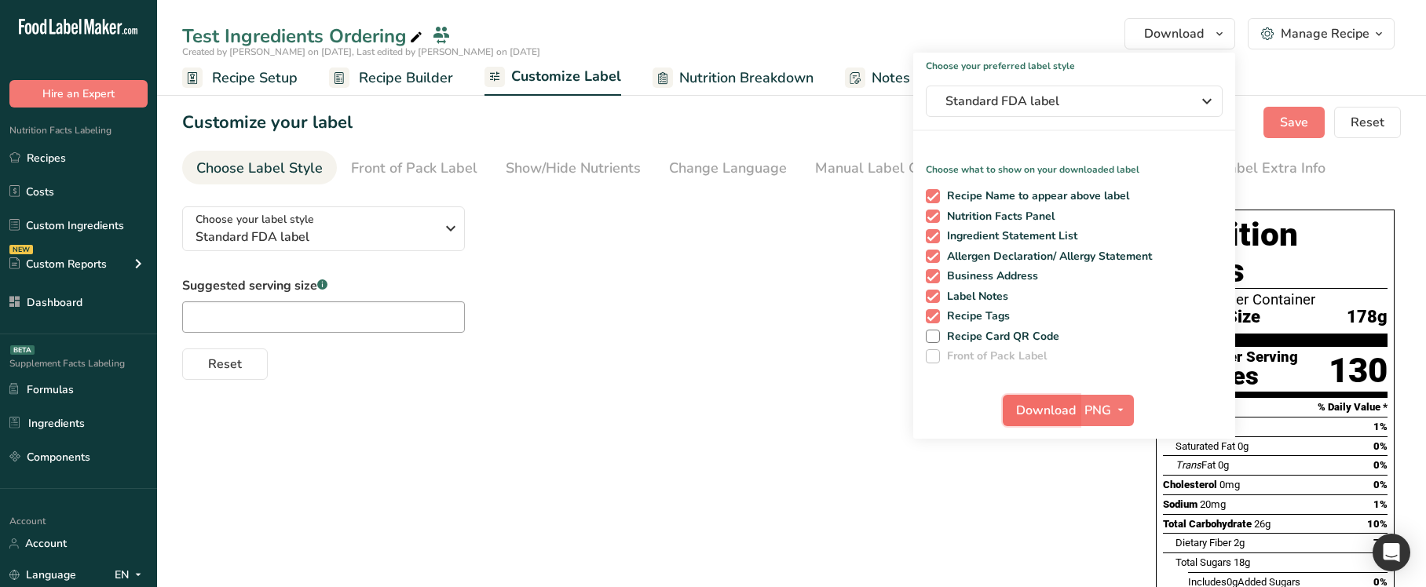
click at [1021, 414] on span "Download" at bounding box center [1046, 410] width 60 height 19
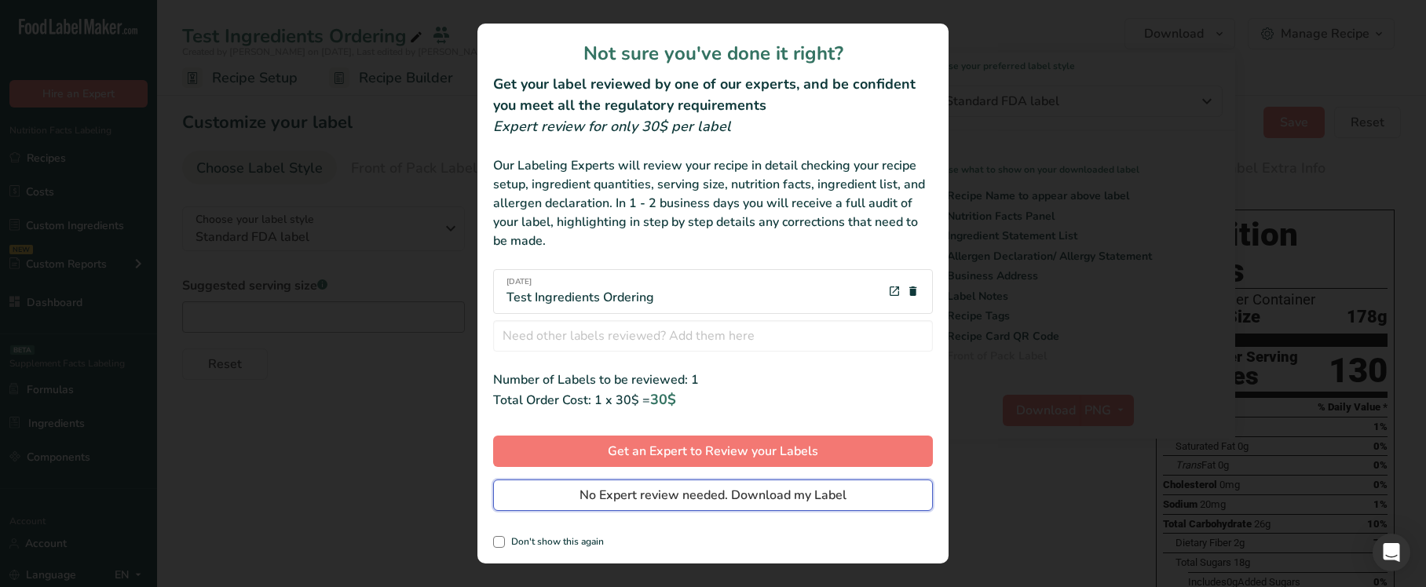
click at [733, 494] on span "No Expert review needed. Download my Label" at bounding box center [713, 495] width 267 height 19
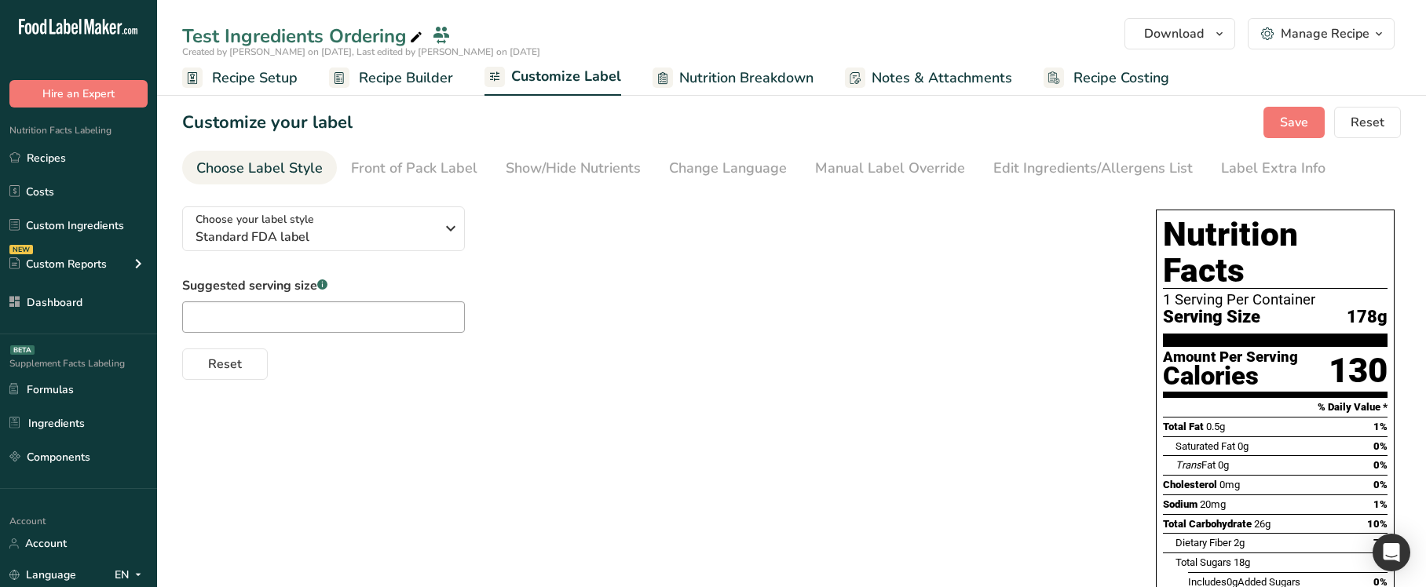
click at [718, 358] on div "Reset" at bounding box center [653, 361] width 942 height 38
click at [411, 87] on span "Recipe Builder" at bounding box center [406, 78] width 94 height 21
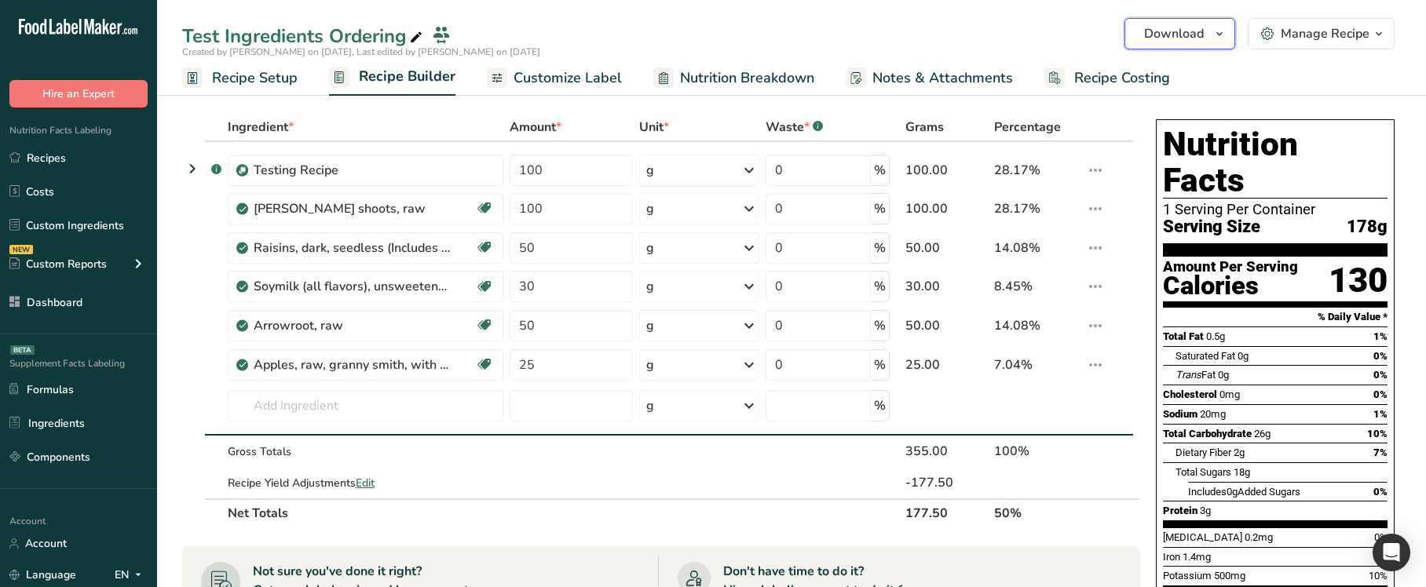
click at [1198, 34] on span "Download" at bounding box center [1174, 33] width 60 height 19
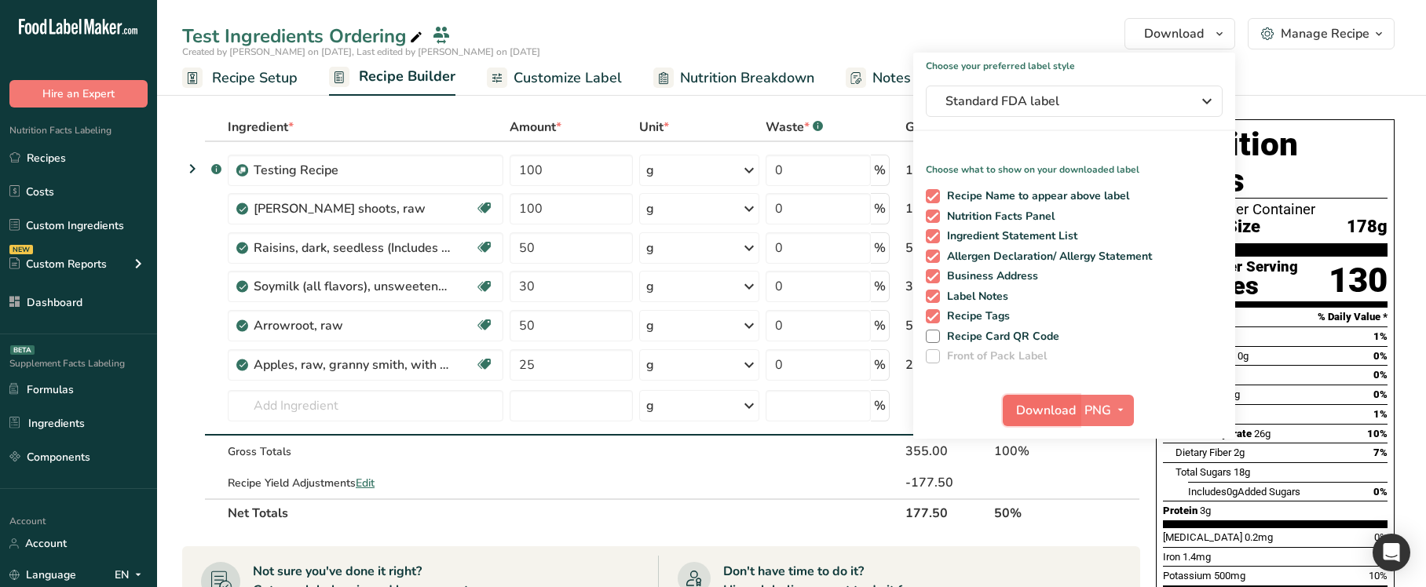
click at [1067, 408] on span "Download" at bounding box center [1046, 410] width 60 height 19
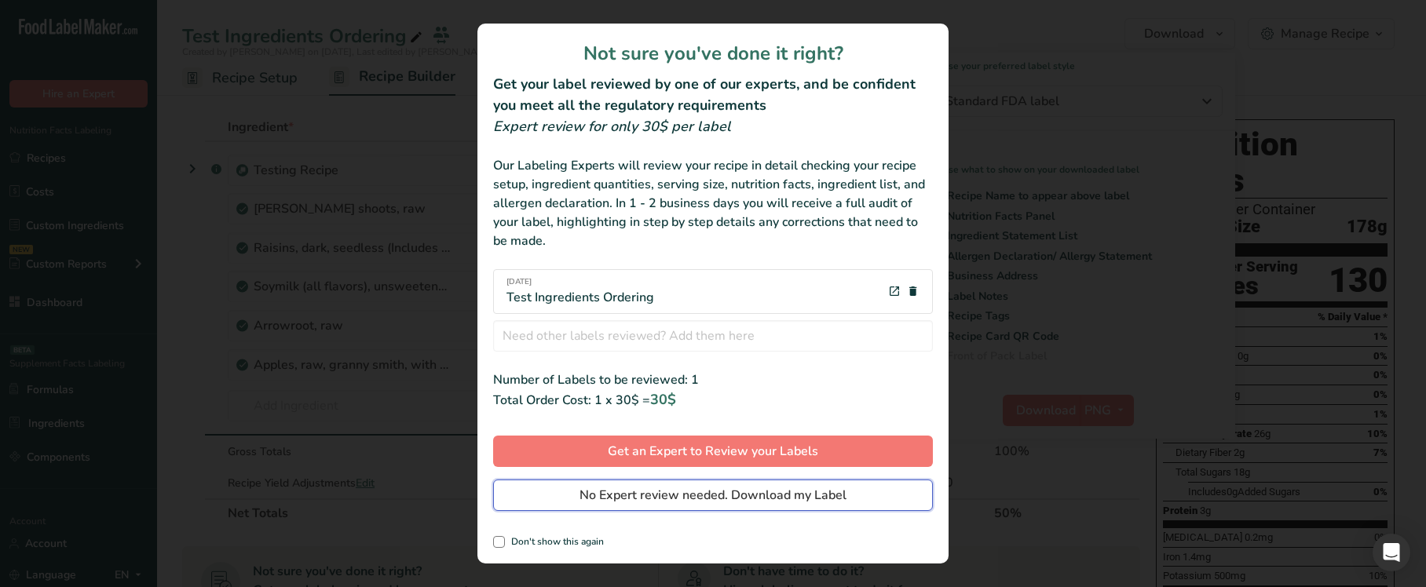
click at [705, 486] on span "No Expert review needed. Download my Label" at bounding box center [713, 495] width 267 height 19
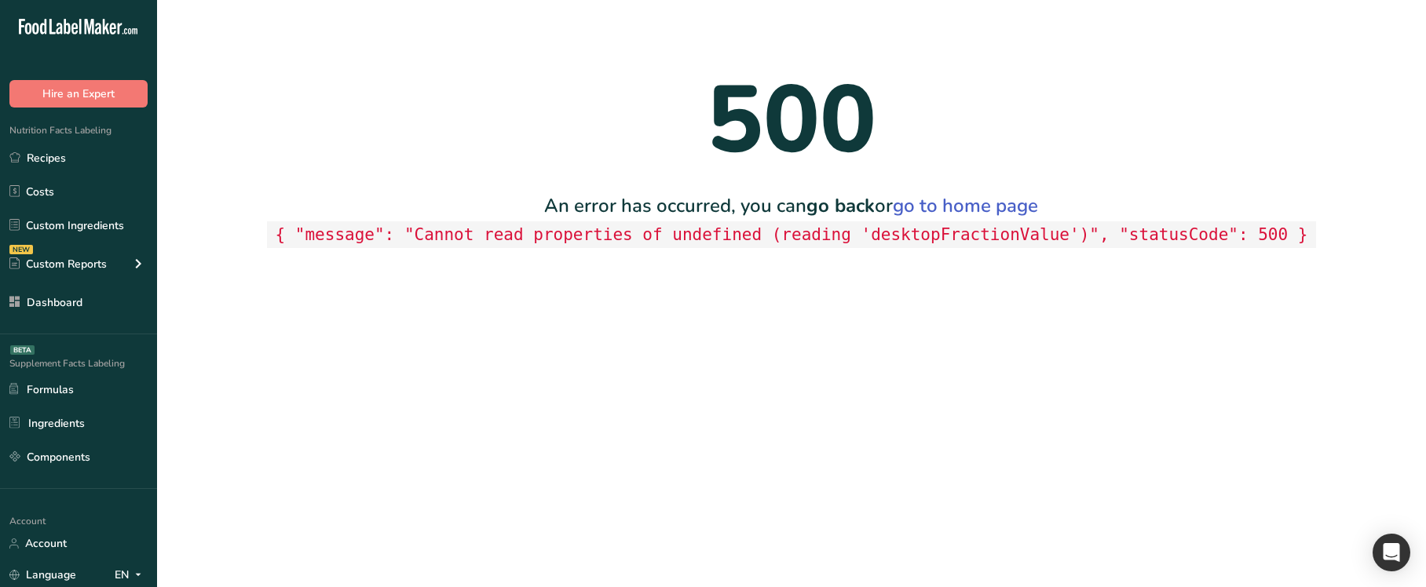
click at [975, 237] on code "{ "message": "Cannot read properties of undefined (reading 'desktopFractionValu…" at bounding box center [791, 234] width 1049 height 27
copy code "desktopFractionValue"
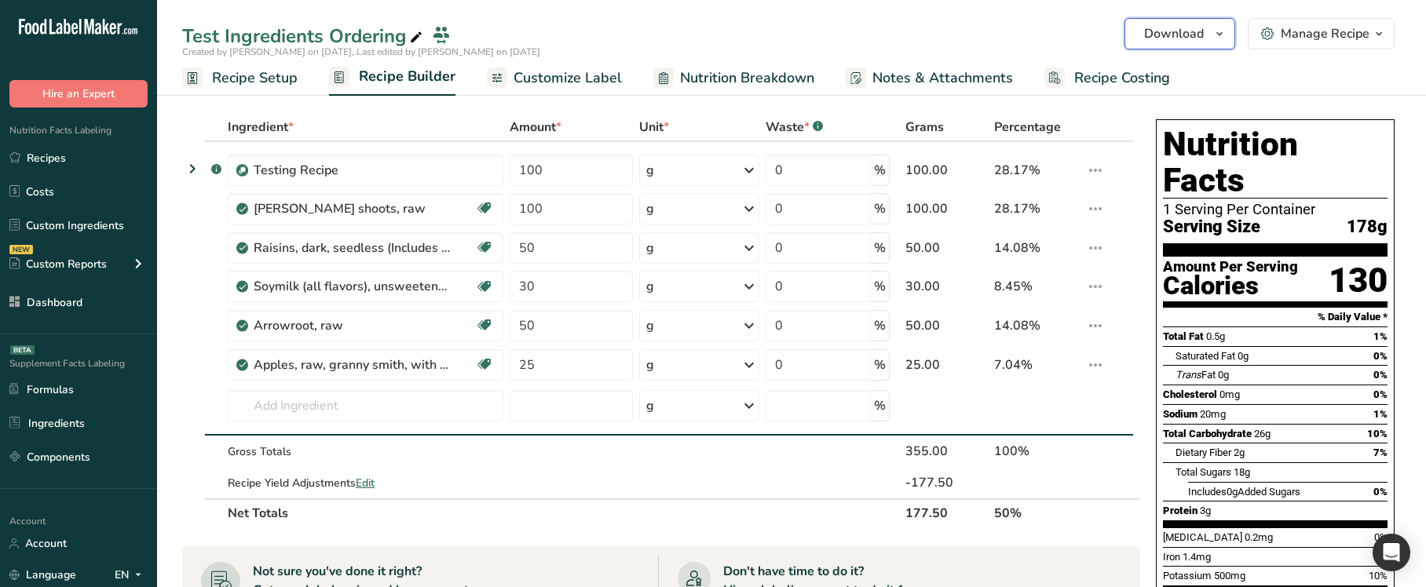
click at [1195, 35] on span "Download" at bounding box center [1174, 33] width 60 height 19
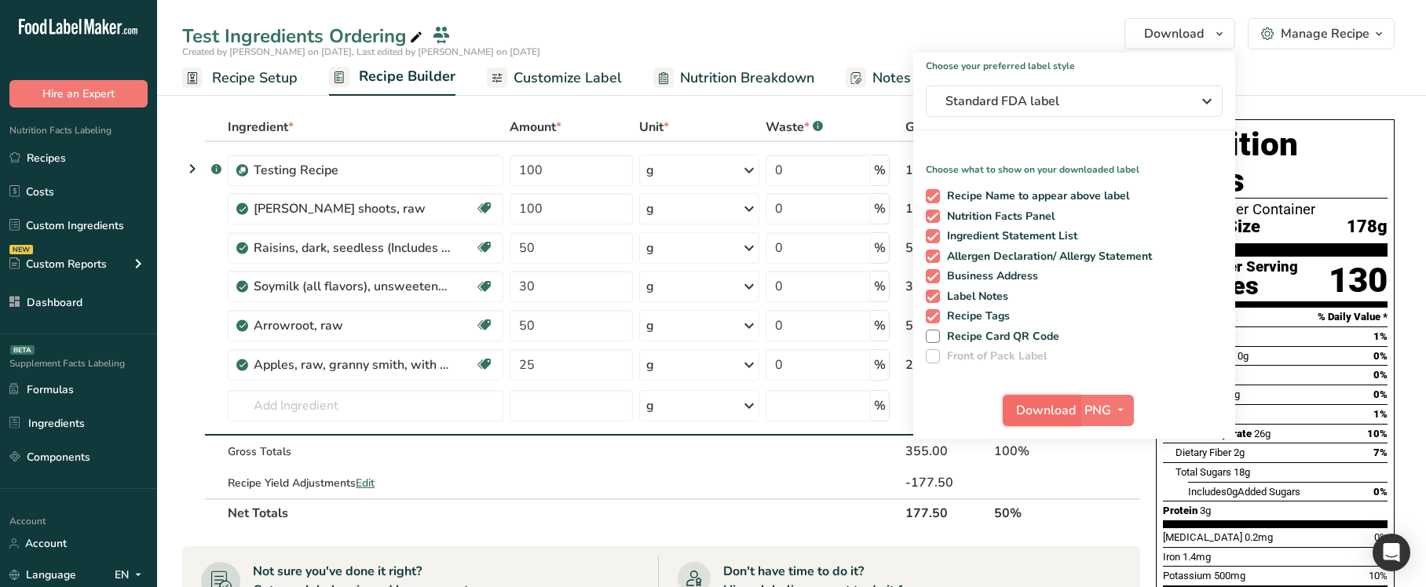
click at [1030, 400] on button "Download" at bounding box center [1041, 410] width 77 height 31
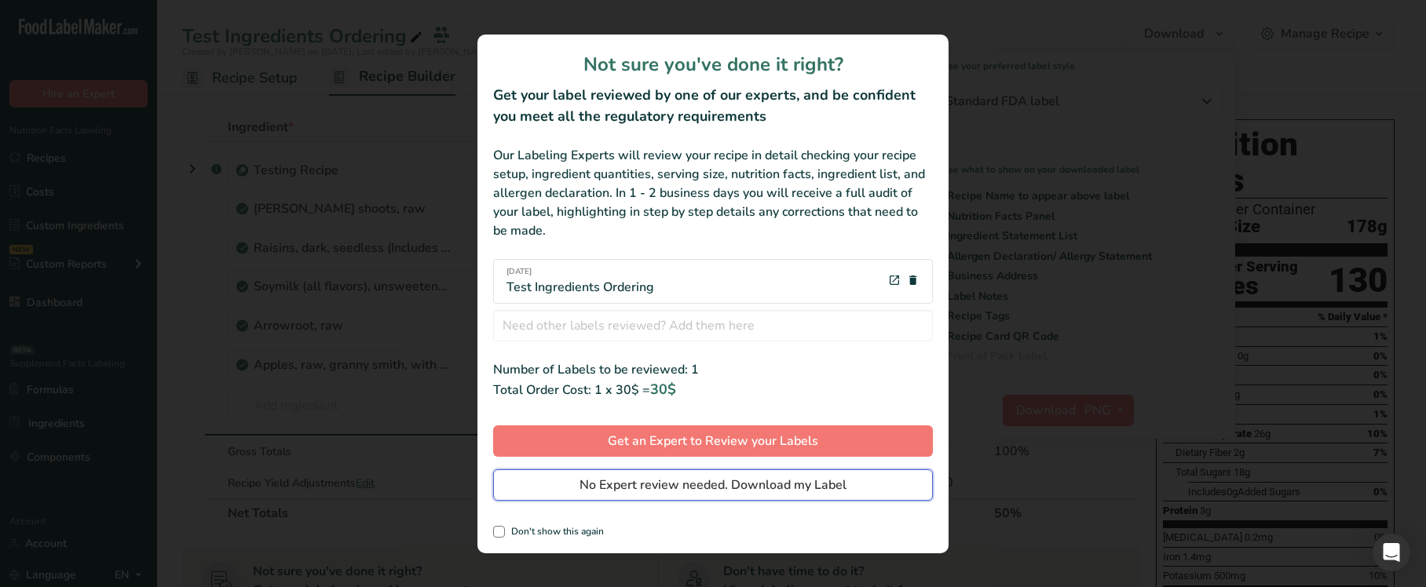
click at [652, 474] on div "Not sure you've done it right? Get your label reviewed by one of our experts, a…" at bounding box center [712, 294] width 471 height 519
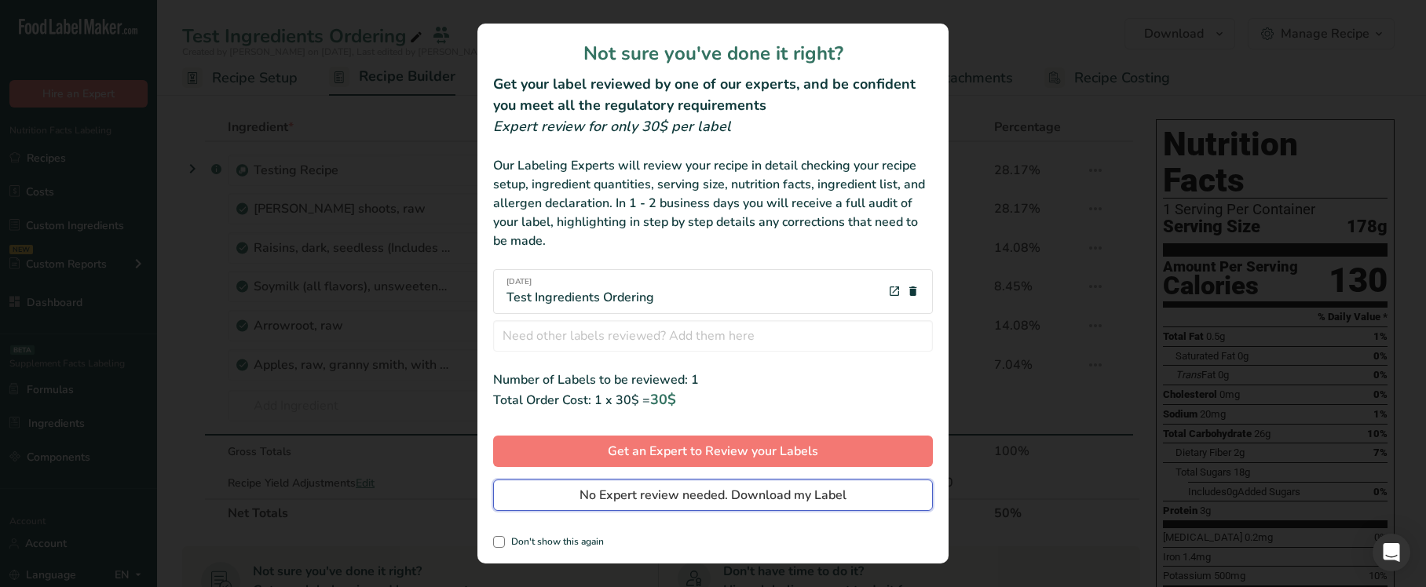
click at [656, 496] on span "No Expert review needed. Download my Label" at bounding box center [713, 495] width 267 height 19
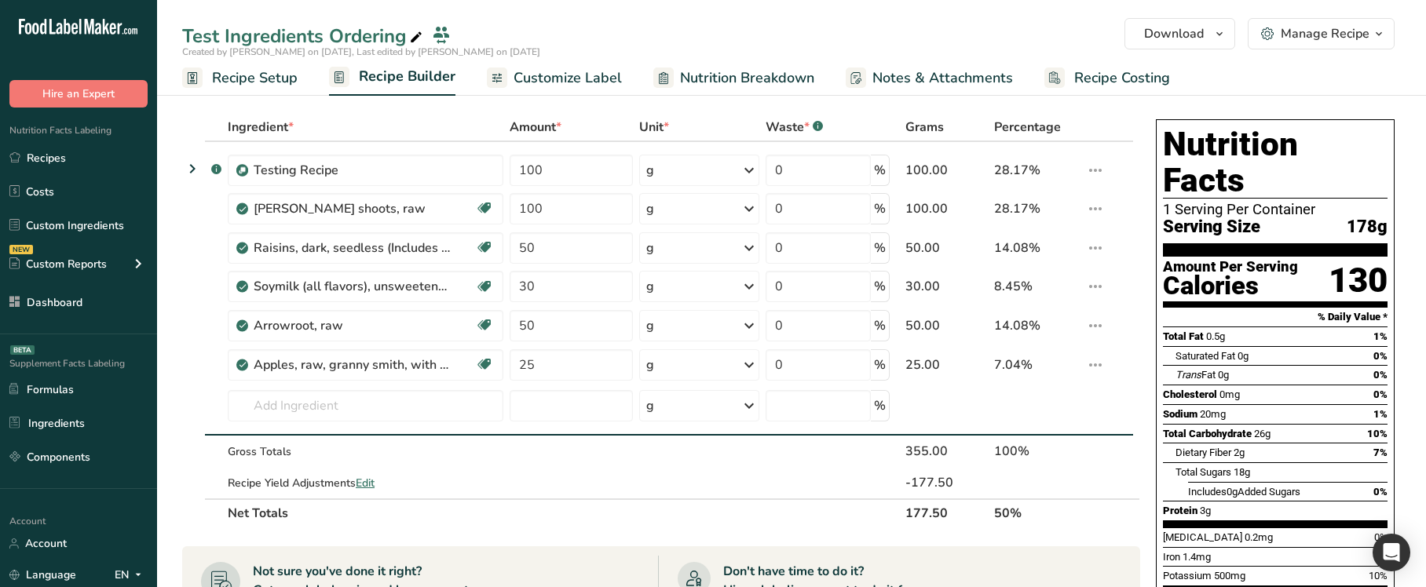
click at [563, 72] on span "Customize Label" at bounding box center [568, 78] width 108 height 21
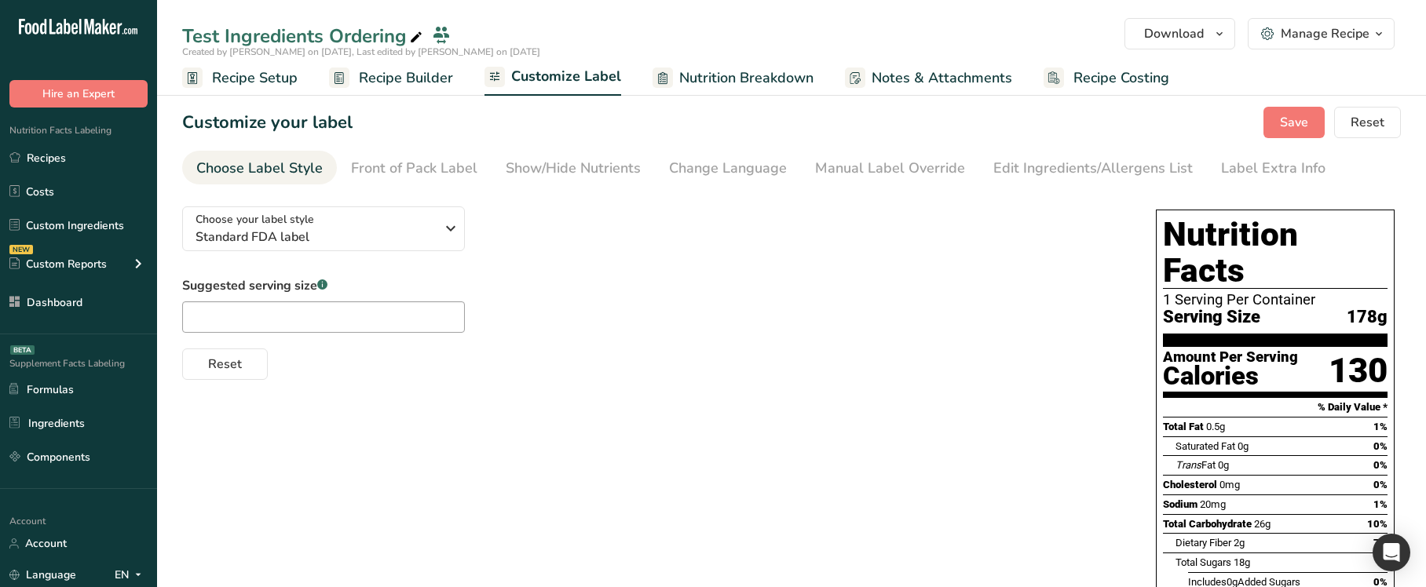
click at [1012, 394] on div "Choose your label style Standard FDA label USA (FDA) Standard FDA label Tabular…" at bounding box center [791, 500] width 1219 height 612
drag, startPoint x: 847, startPoint y: 269, endPoint x: 1245, endPoint y: 140, distance: 417.9
click at [892, 256] on div "Choose your label style Standard FDA label USA (FDA) Standard FDA label Tabular…" at bounding box center [653, 287] width 942 height 186
click at [1168, 27] on span "Download" at bounding box center [1174, 33] width 60 height 19
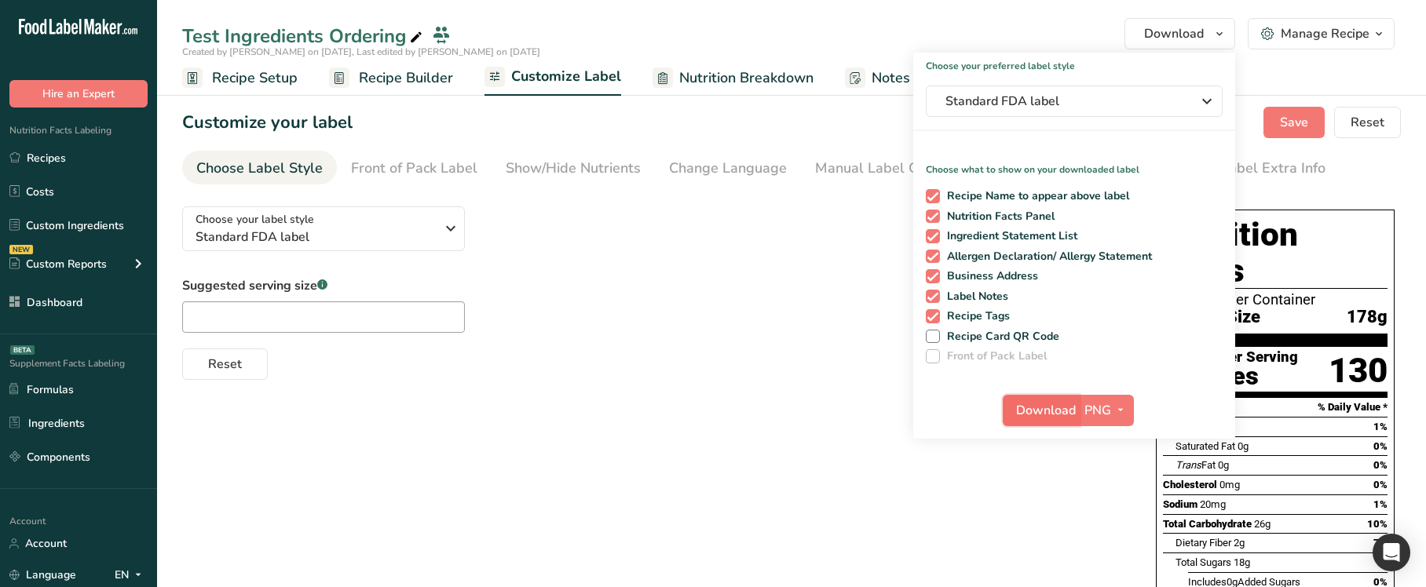
click at [1022, 398] on button "Download" at bounding box center [1041, 410] width 77 height 31
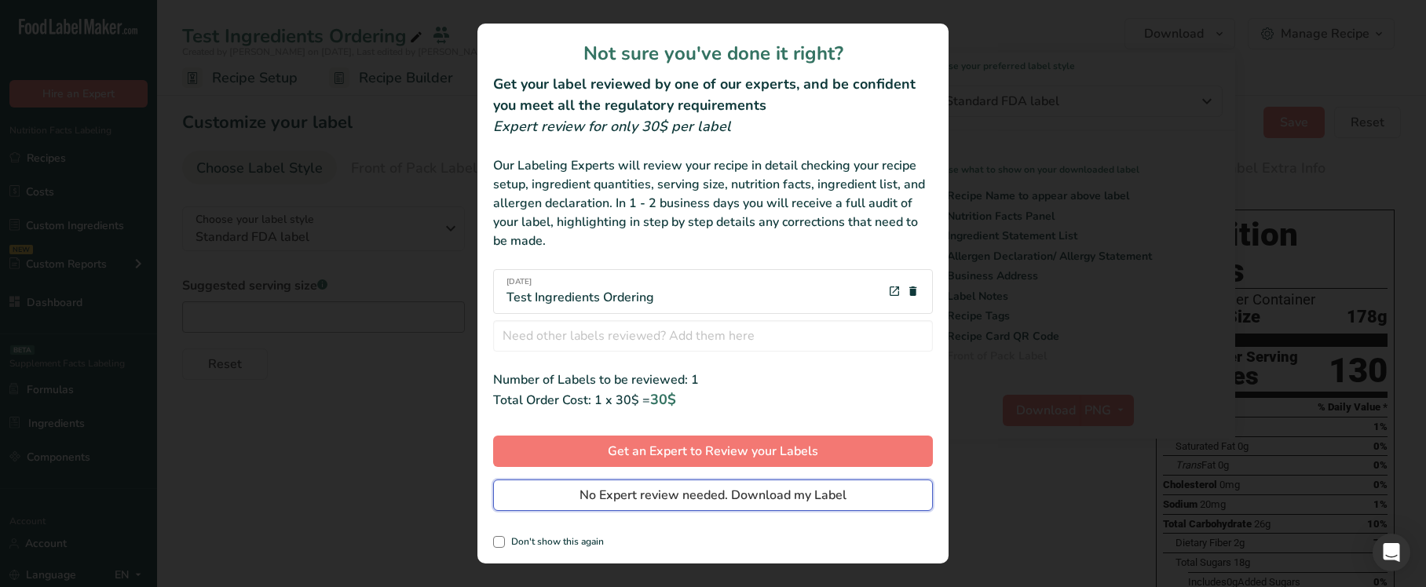
click at [634, 489] on span "No Expert review needed. Download my Label" at bounding box center [713, 495] width 267 height 19
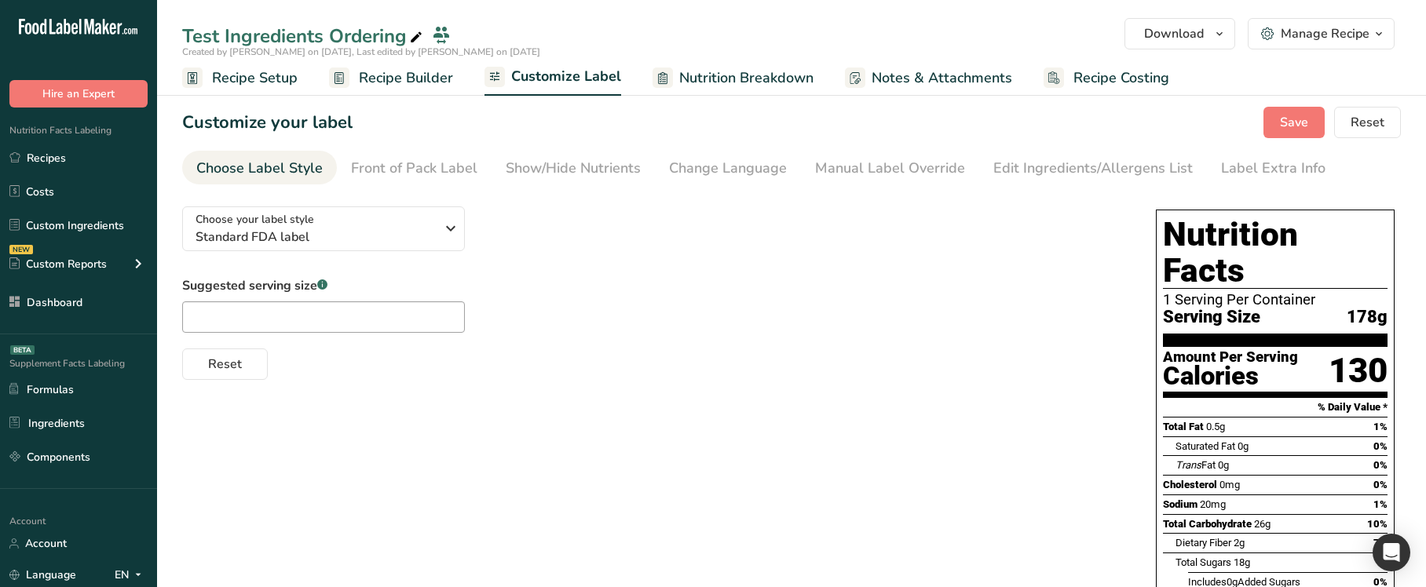
click at [661, 449] on div "Choose your label style Standard FDA label USA (FDA) Standard FDA label Tabular…" at bounding box center [791, 500] width 1219 height 612
click at [423, 75] on span "Recipe Builder" at bounding box center [406, 78] width 94 height 21
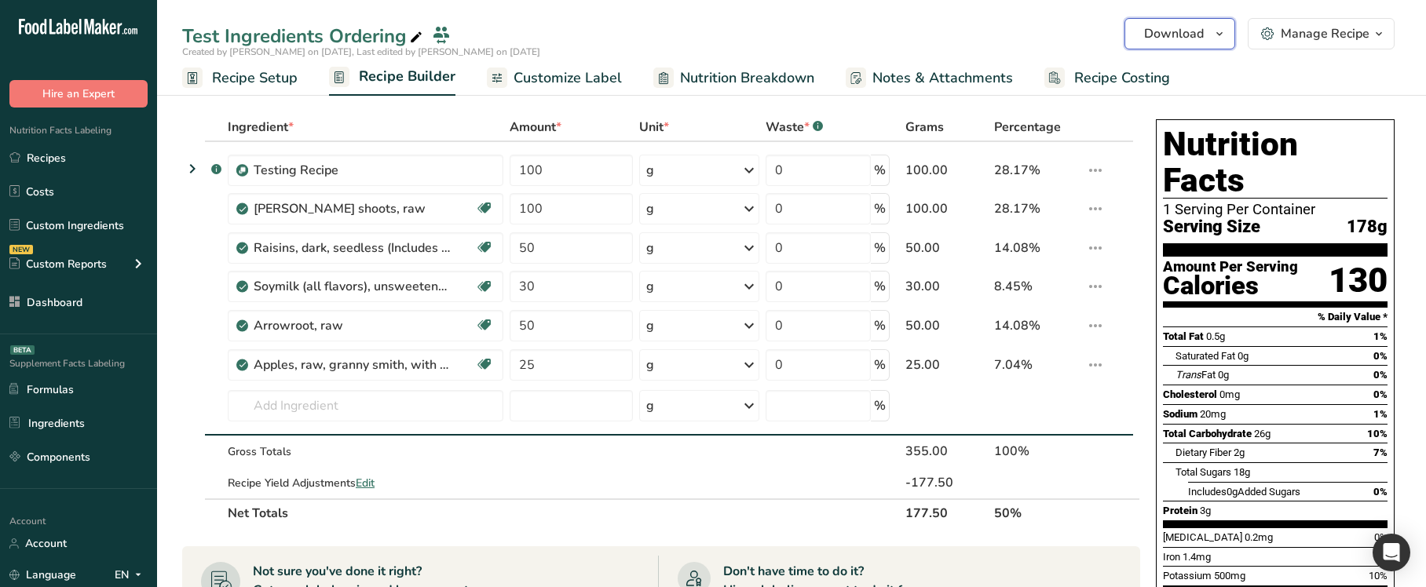
click at [1201, 35] on span "Download" at bounding box center [1174, 33] width 60 height 19
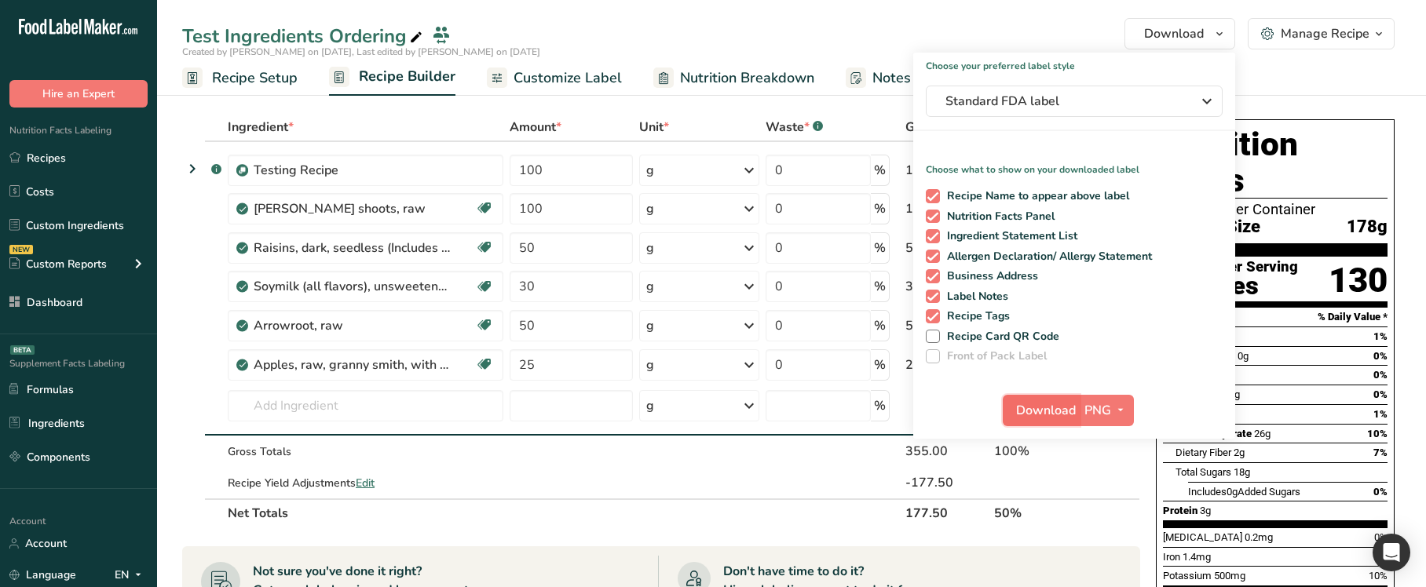
click at [1025, 412] on span "Download" at bounding box center [1046, 410] width 60 height 19
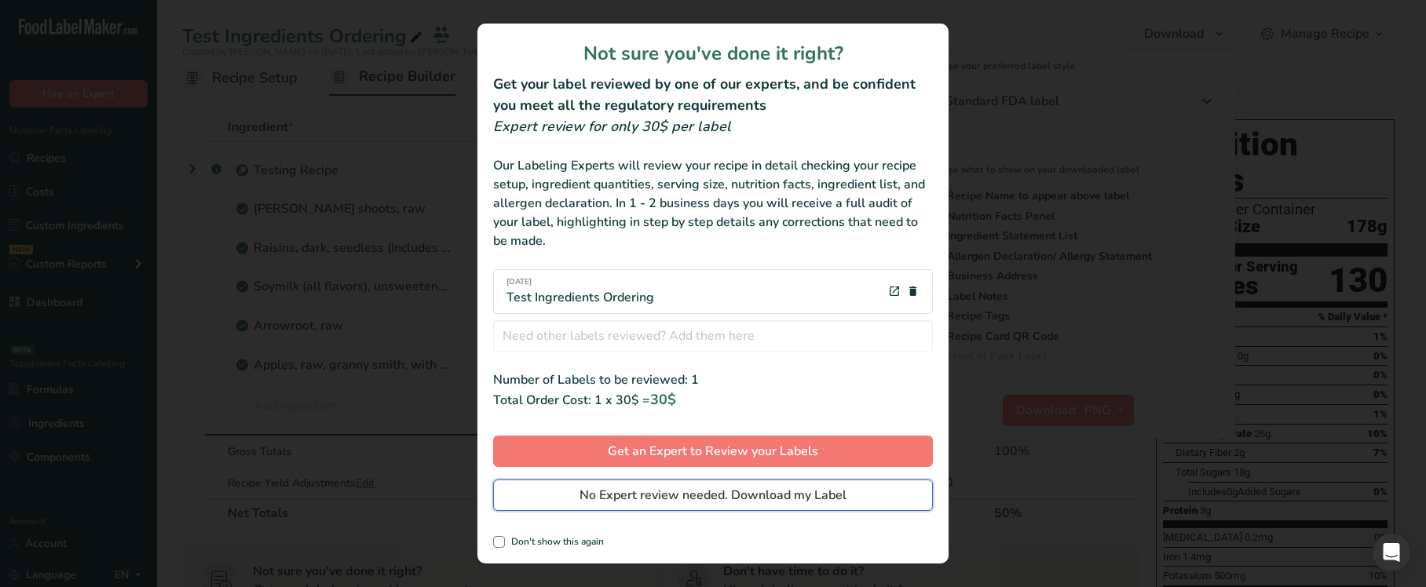
click at [733, 497] on span "No Expert review needed. Download my Label" at bounding box center [713, 495] width 267 height 19
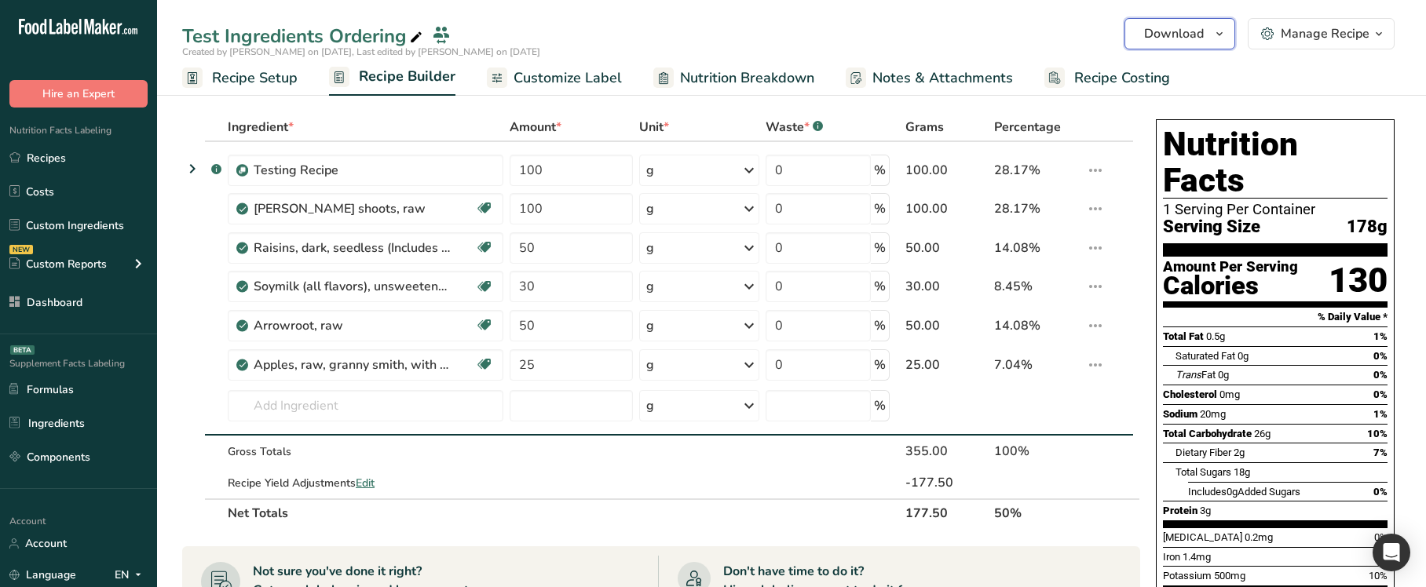
click at [1179, 40] on span "Download" at bounding box center [1174, 33] width 60 height 19
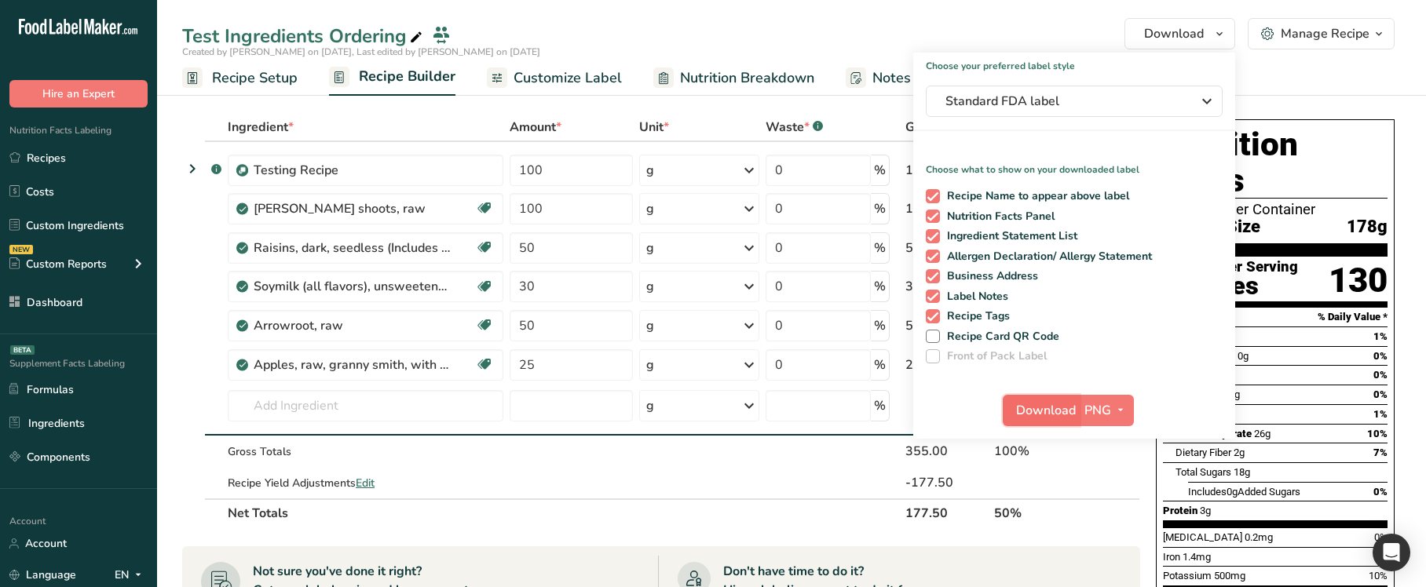
click at [1039, 410] on span "Download" at bounding box center [1046, 410] width 60 height 19
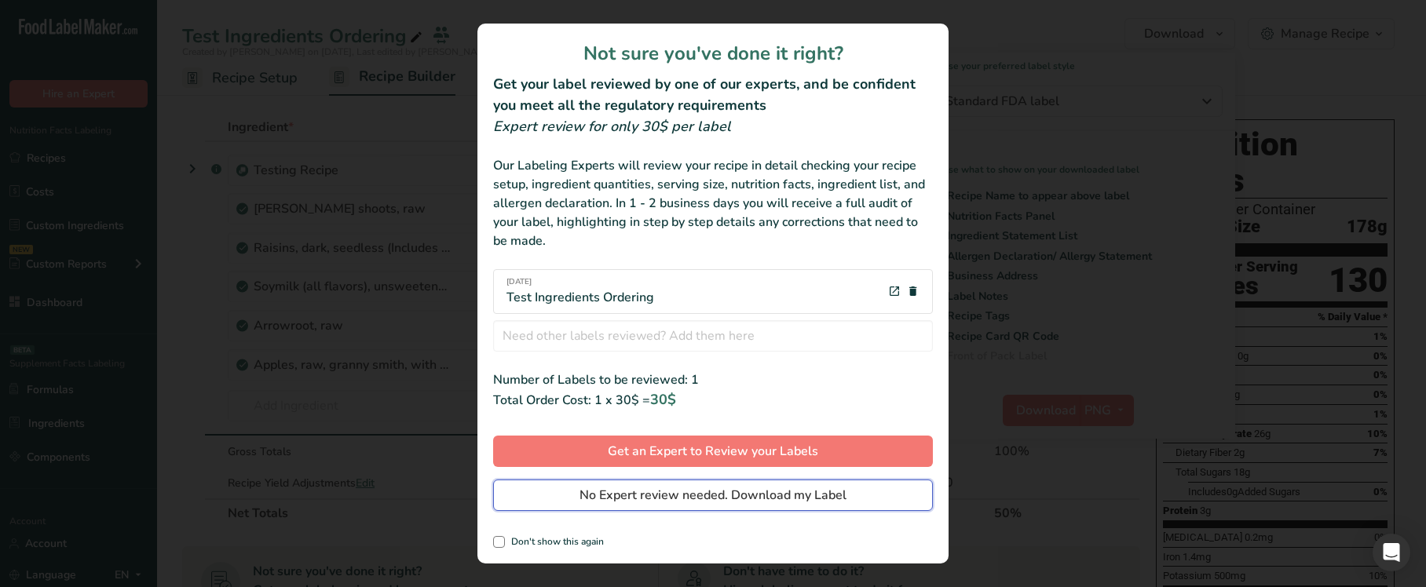
click at [708, 492] on span "No Expert review needed. Download my Label" at bounding box center [713, 495] width 267 height 19
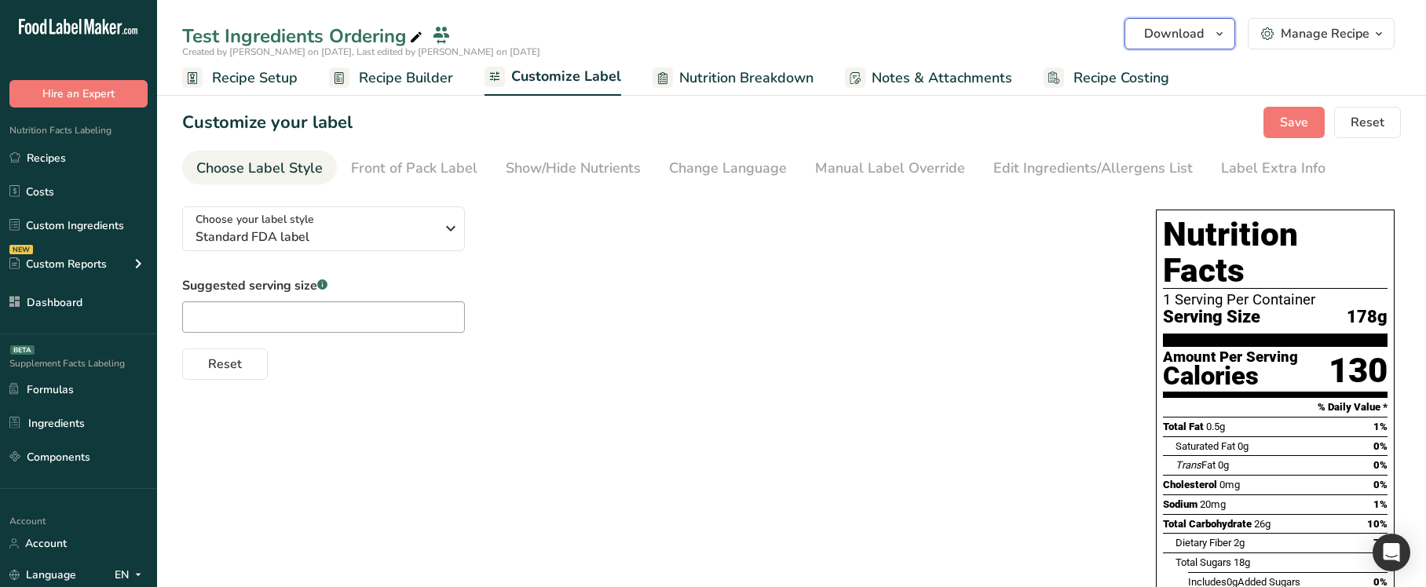
click at [1195, 35] on span "Download" at bounding box center [1174, 33] width 60 height 19
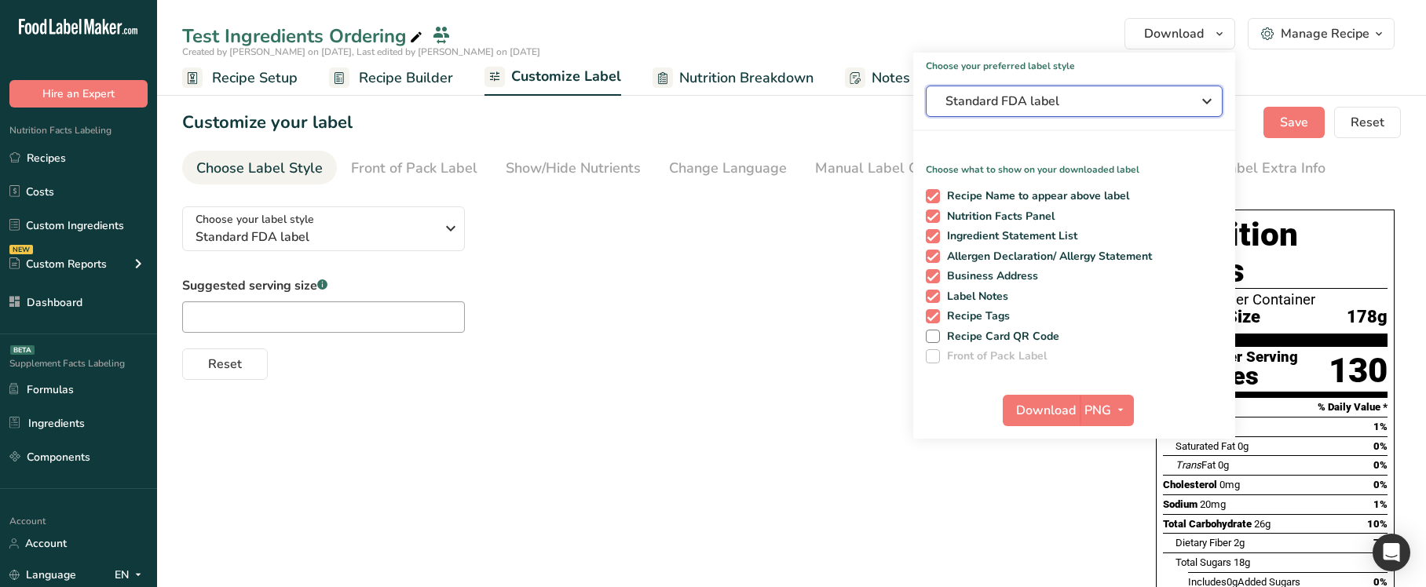
click at [1054, 111] on button "Standard FDA label" at bounding box center [1074, 101] width 297 height 31
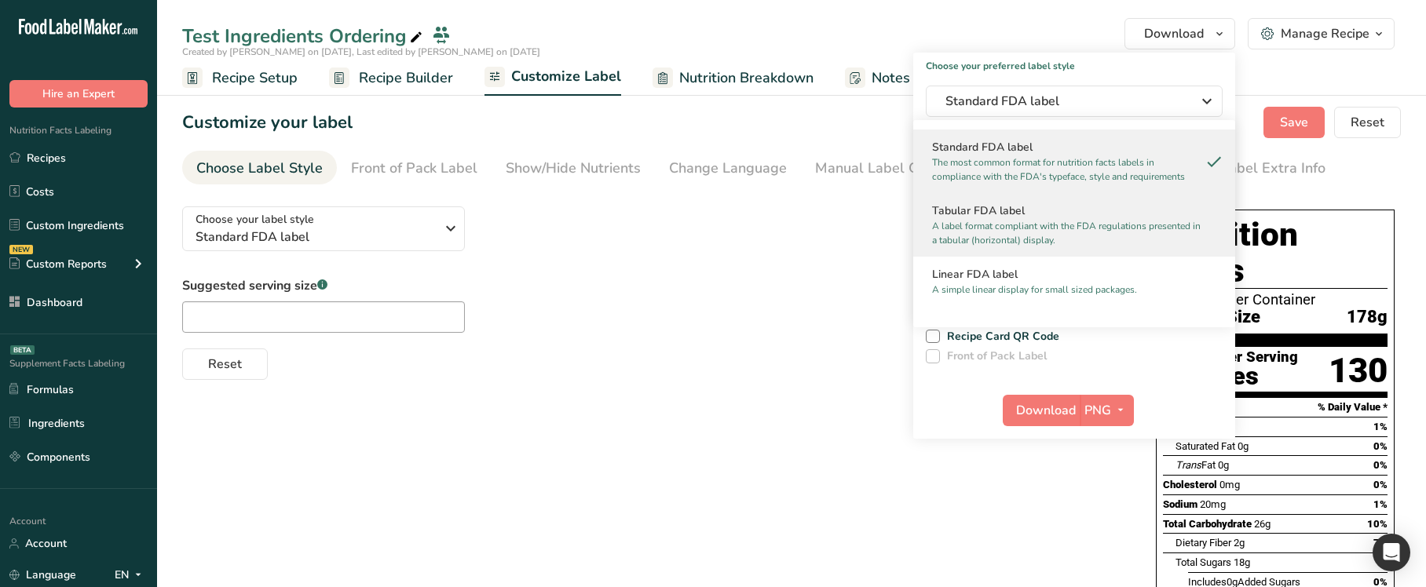
click at [1022, 243] on p "A label format compliant with the FDA regulations presented in a tabular (horiz…" at bounding box center [1067, 233] width 270 height 28
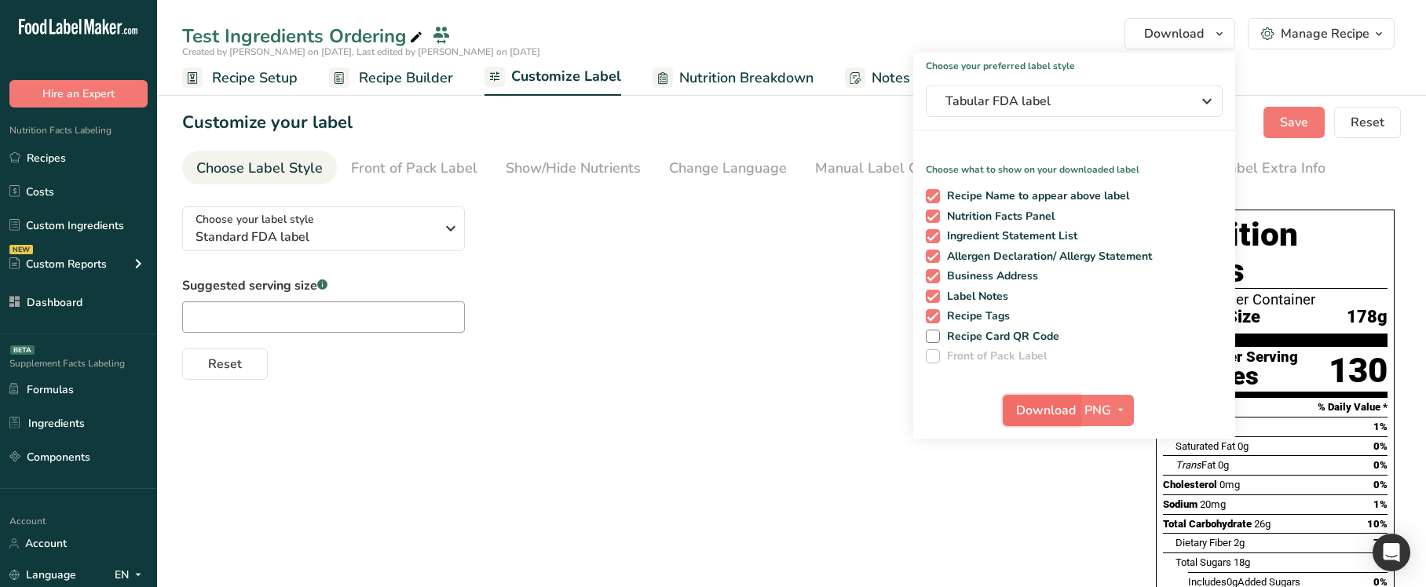
click at [1035, 408] on span "Download" at bounding box center [1046, 410] width 60 height 19
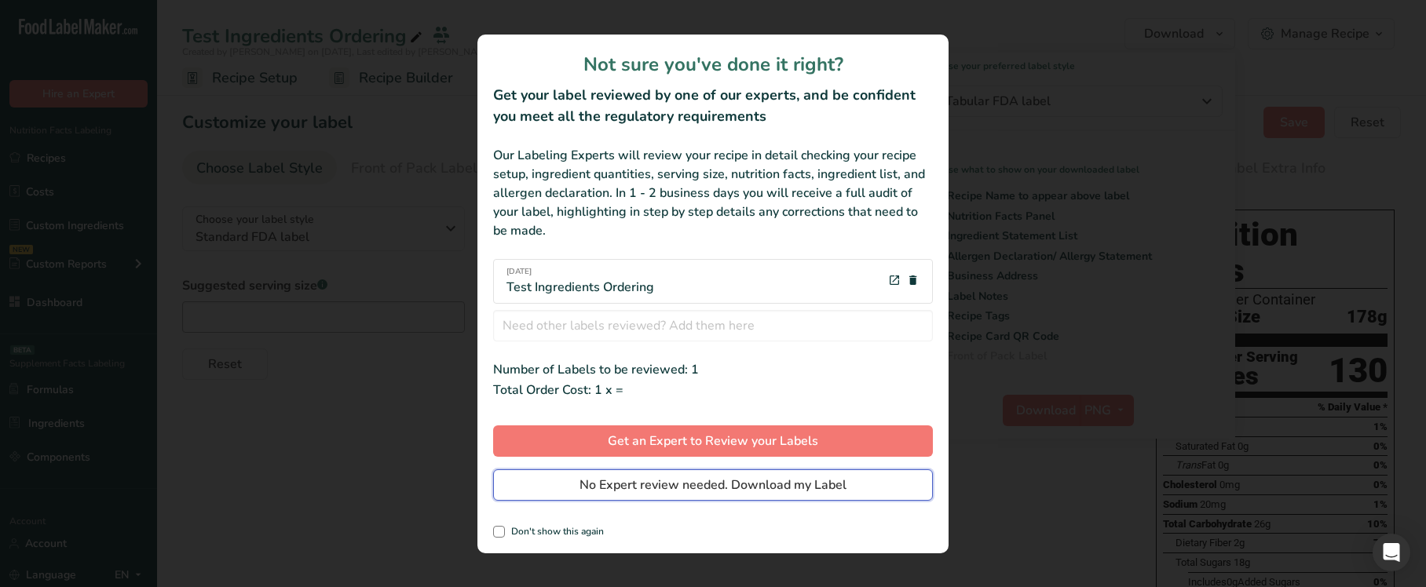
click at [704, 480] on span "No Expert review needed. Download my Label" at bounding box center [713, 485] width 267 height 19
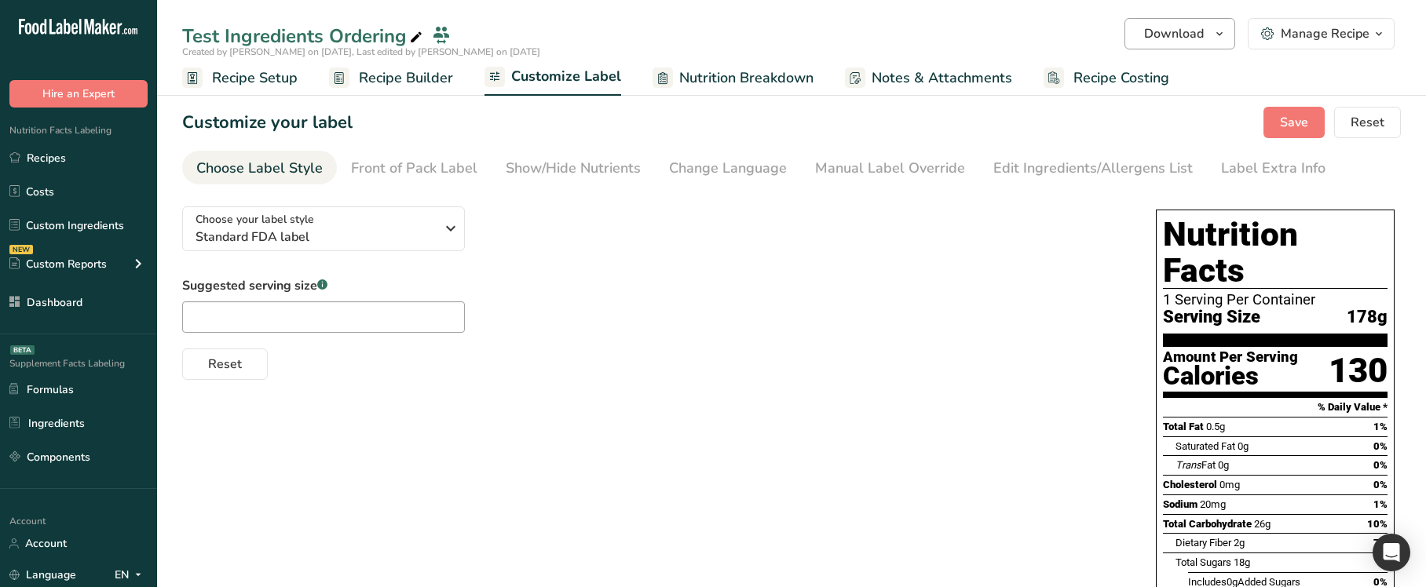
click at [413, 82] on span "Recipe Builder" at bounding box center [406, 78] width 94 height 21
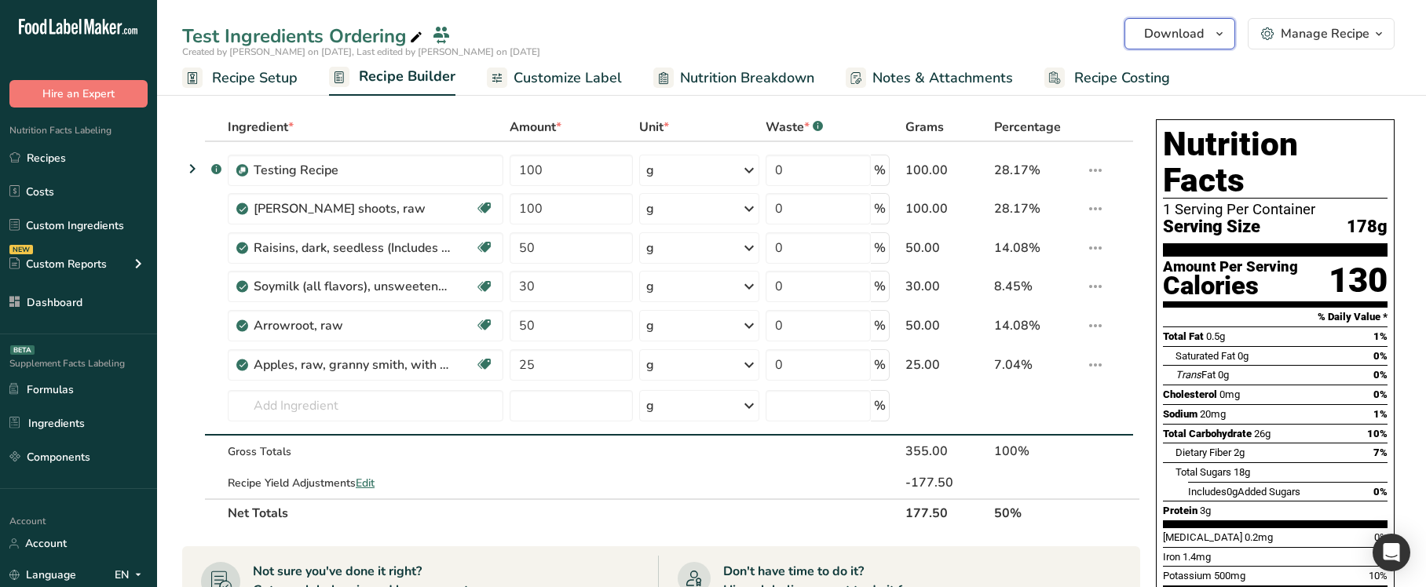
click at [1176, 37] on span "Download" at bounding box center [1174, 33] width 60 height 19
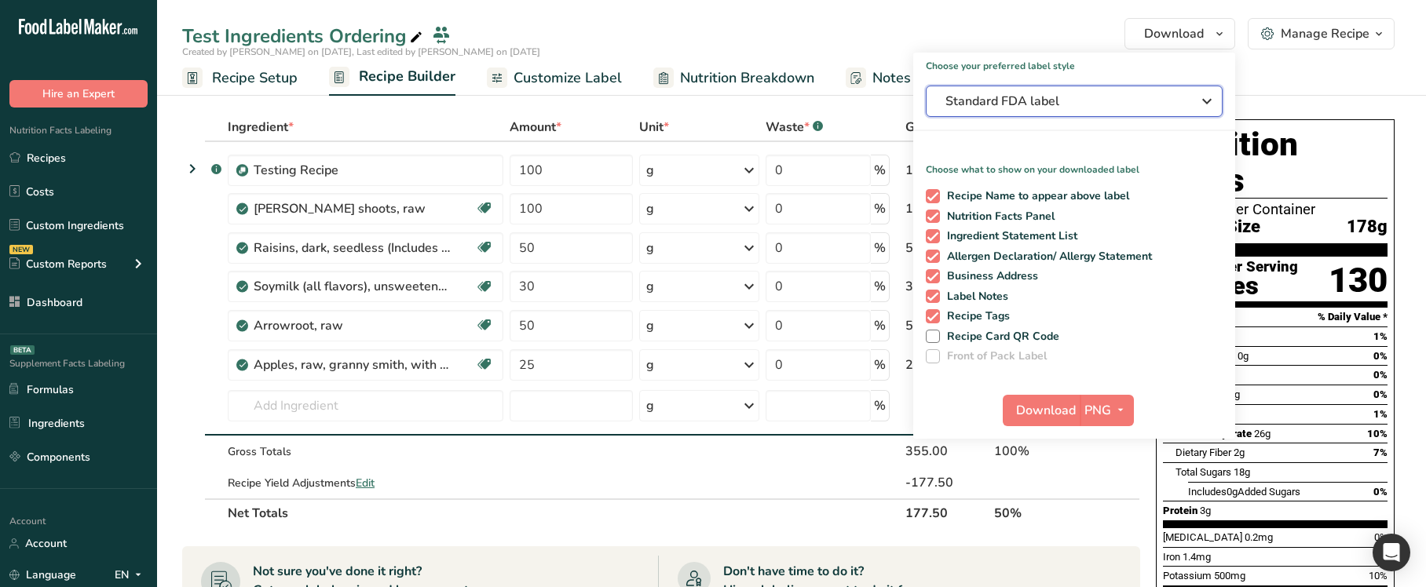
click at [1065, 103] on span "Standard FDA label" at bounding box center [1063, 101] width 236 height 19
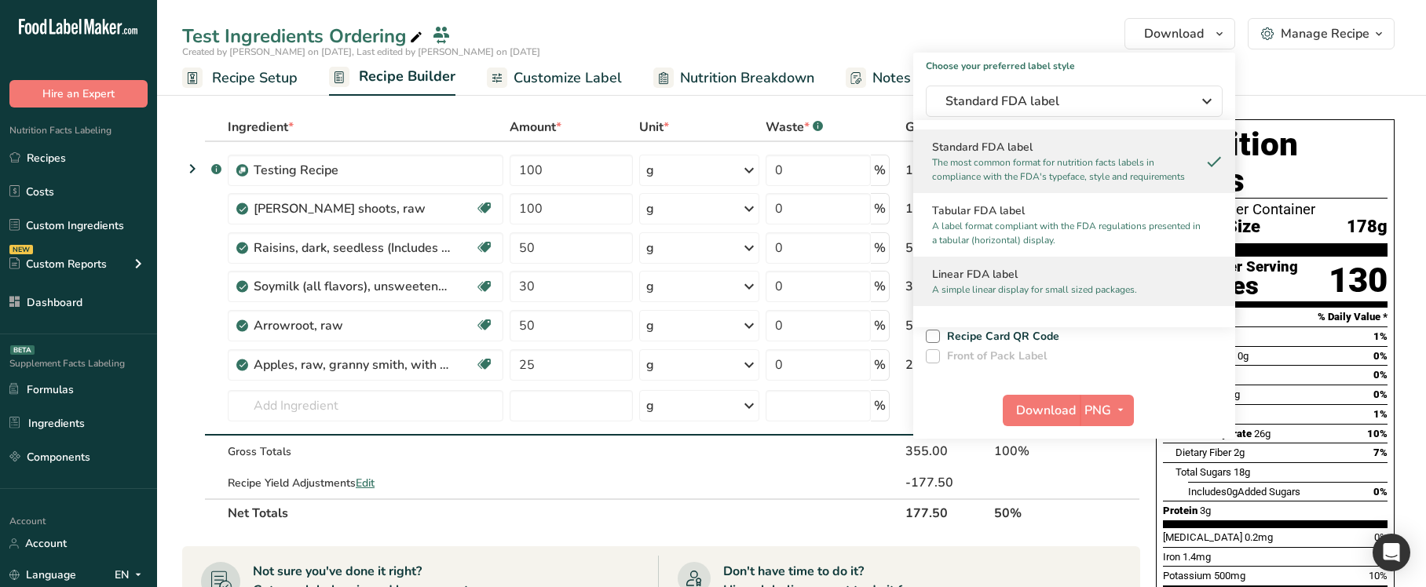
click at [1024, 291] on p "A simple linear display for small sized packages." at bounding box center [1067, 290] width 270 height 14
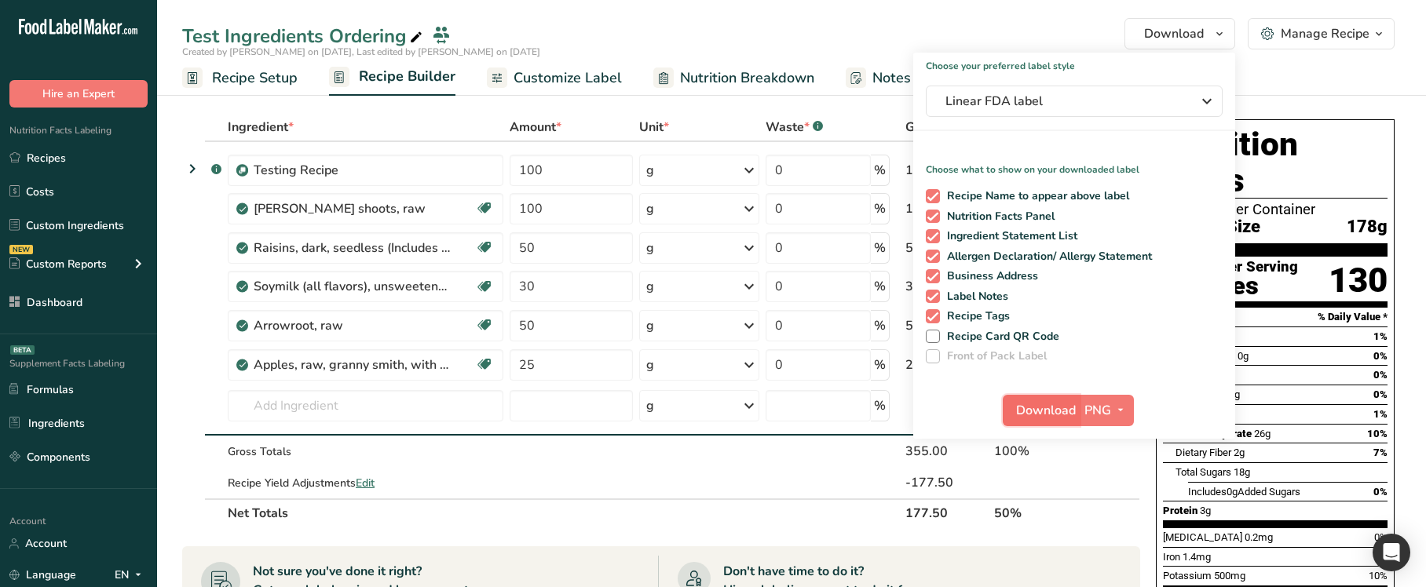
click at [1031, 414] on span "Download" at bounding box center [1046, 410] width 60 height 19
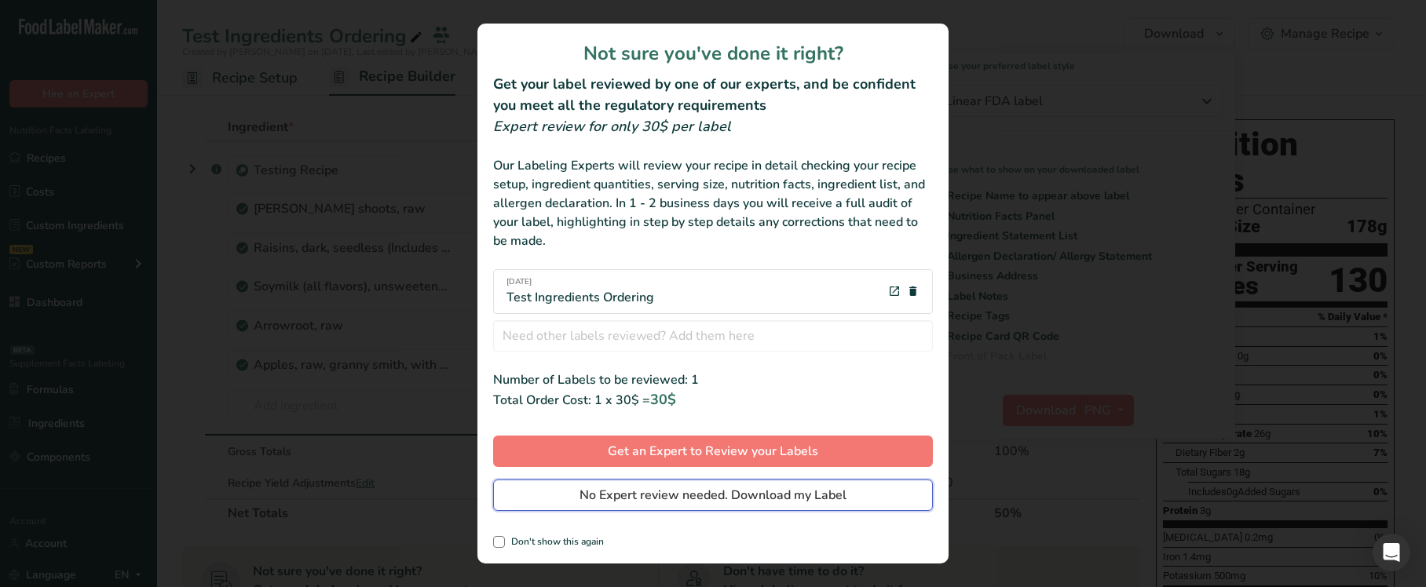
click at [709, 503] on span "No Expert review needed. Download my Label" at bounding box center [713, 495] width 267 height 19
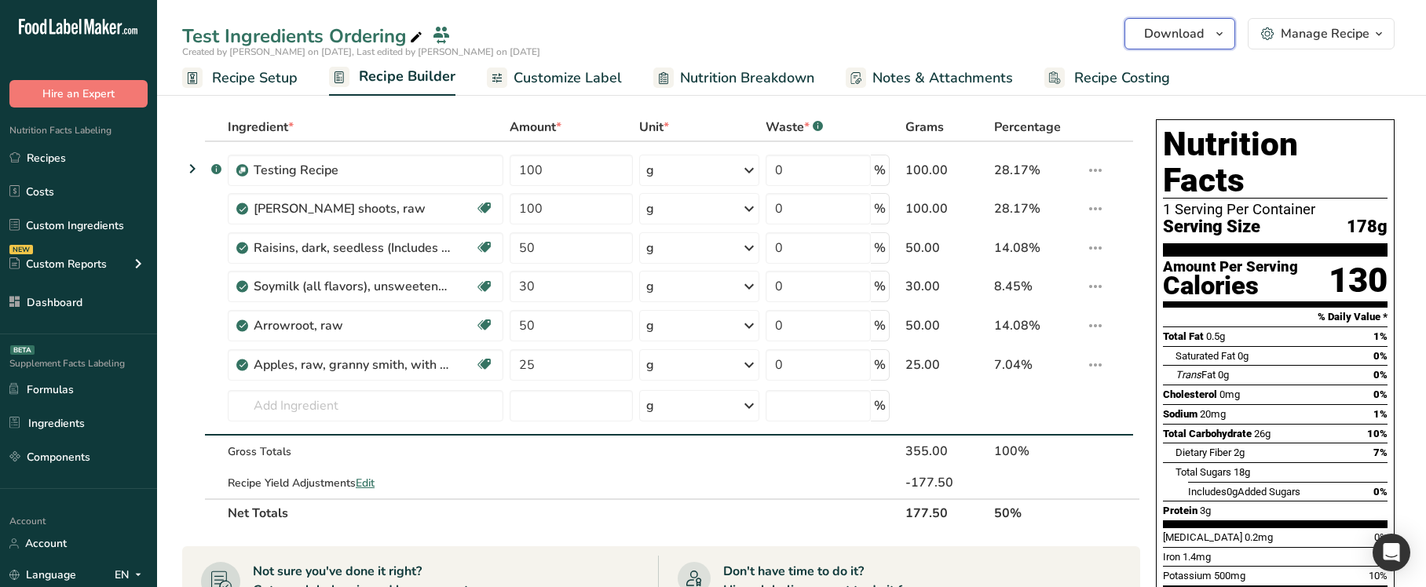
click at [1164, 33] on span "Download" at bounding box center [1174, 33] width 60 height 19
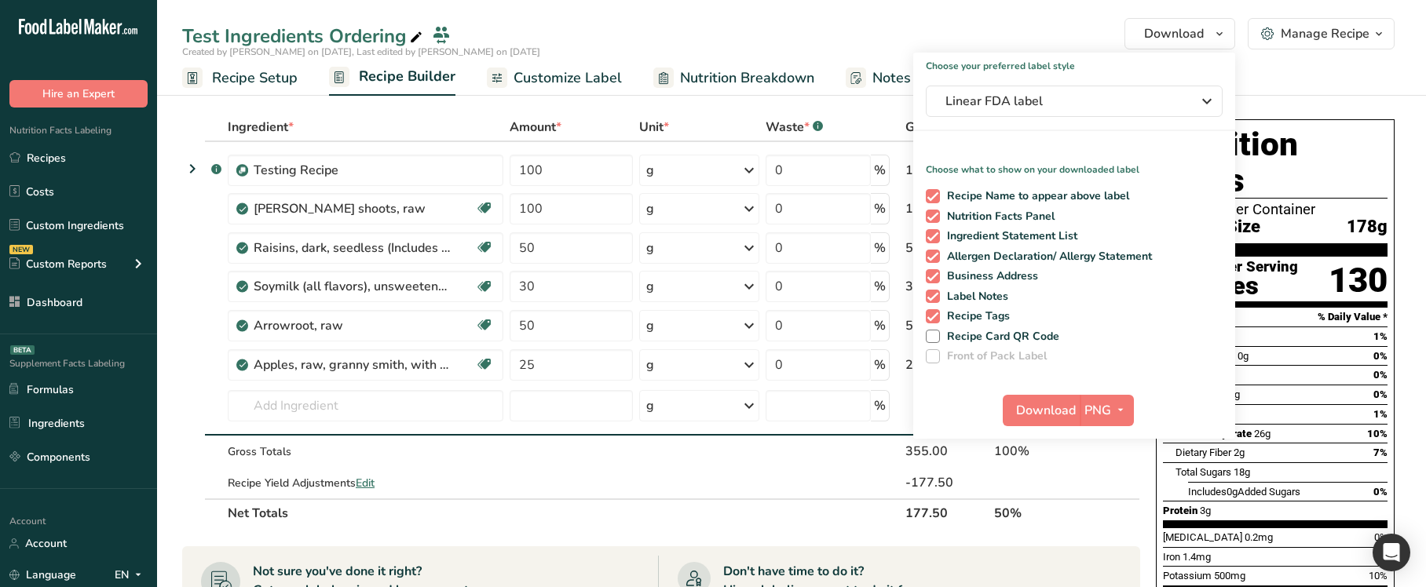
drag, startPoint x: 580, startPoint y: 57, endPoint x: 557, endPoint y: 74, distance: 29.2
click at [576, 58] on div "Created by [PERSON_NAME] on [DATE], Last edited by [PERSON_NAME] on [DATE]" at bounding box center [791, 52] width 1269 height 14
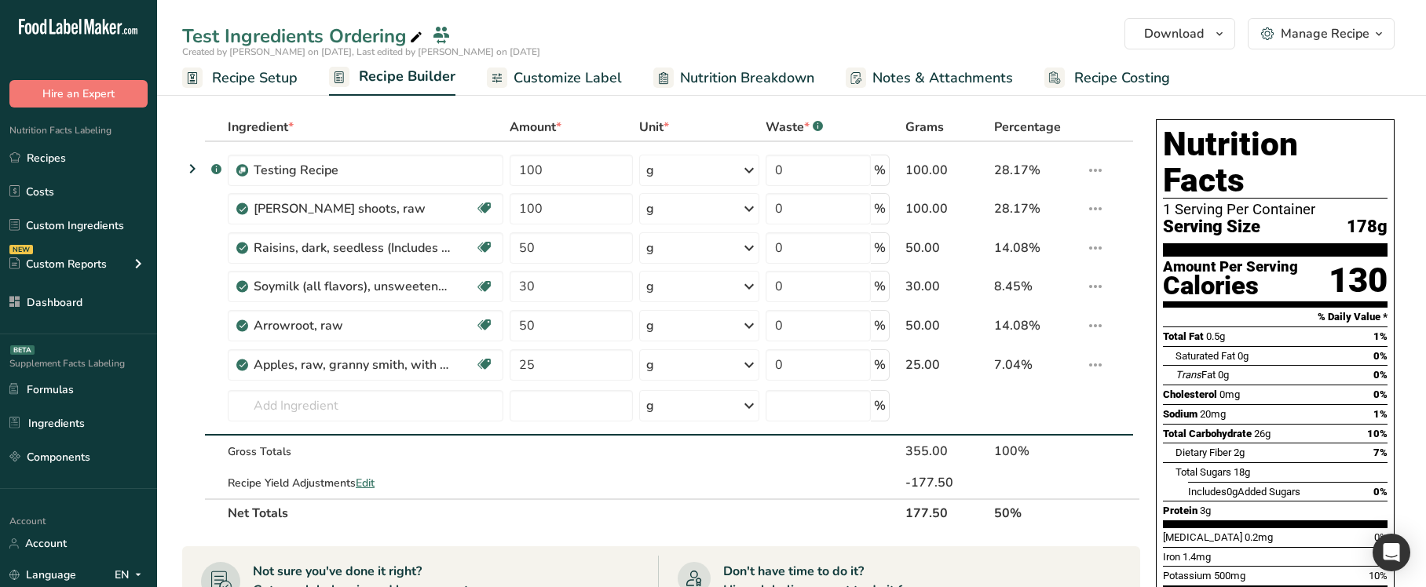
click at [557, 74] on span "Customize Label" at bounding box center [568, 78] width 108 height 21
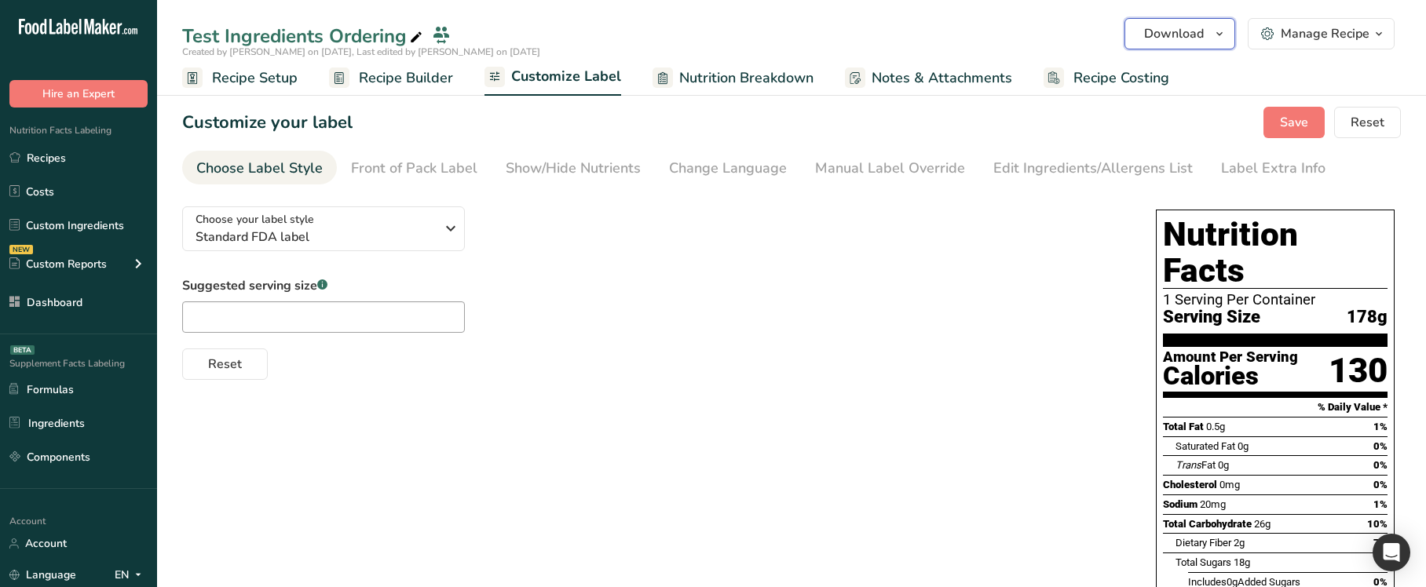
click at [1184, 28] on span "Download" at bounding box center [1174, 33] width 60 height 19
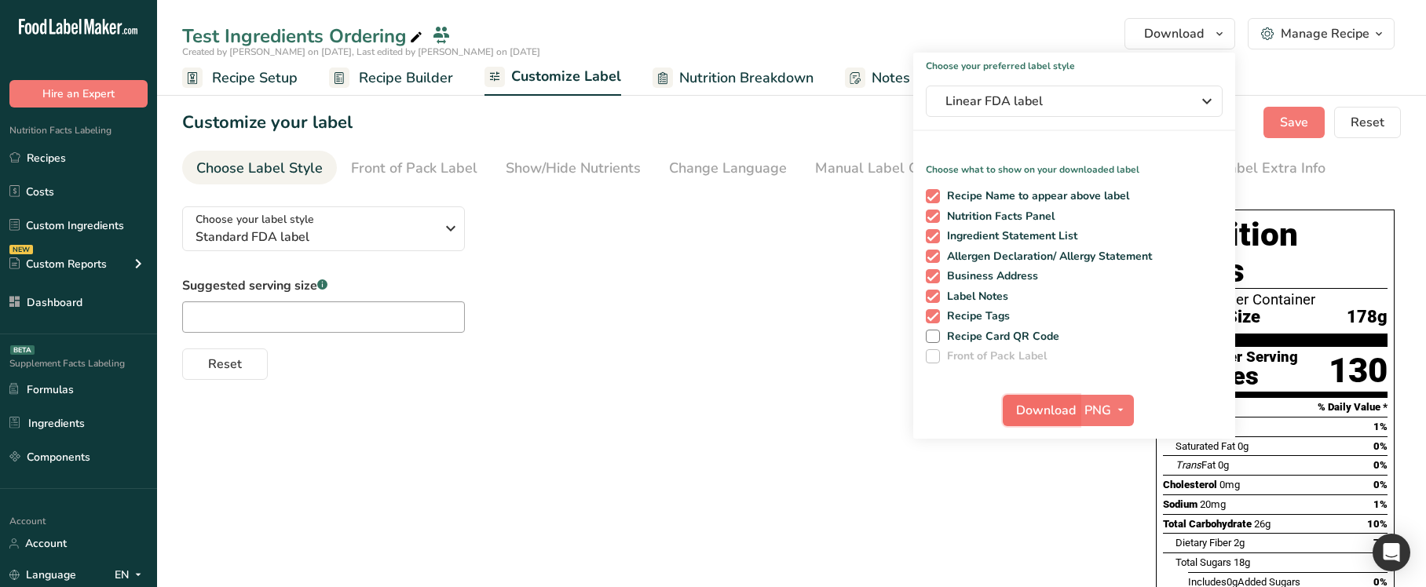
click at [1055, 402] on span "Download" at bounding box center [1046, 410] width 60 height 19
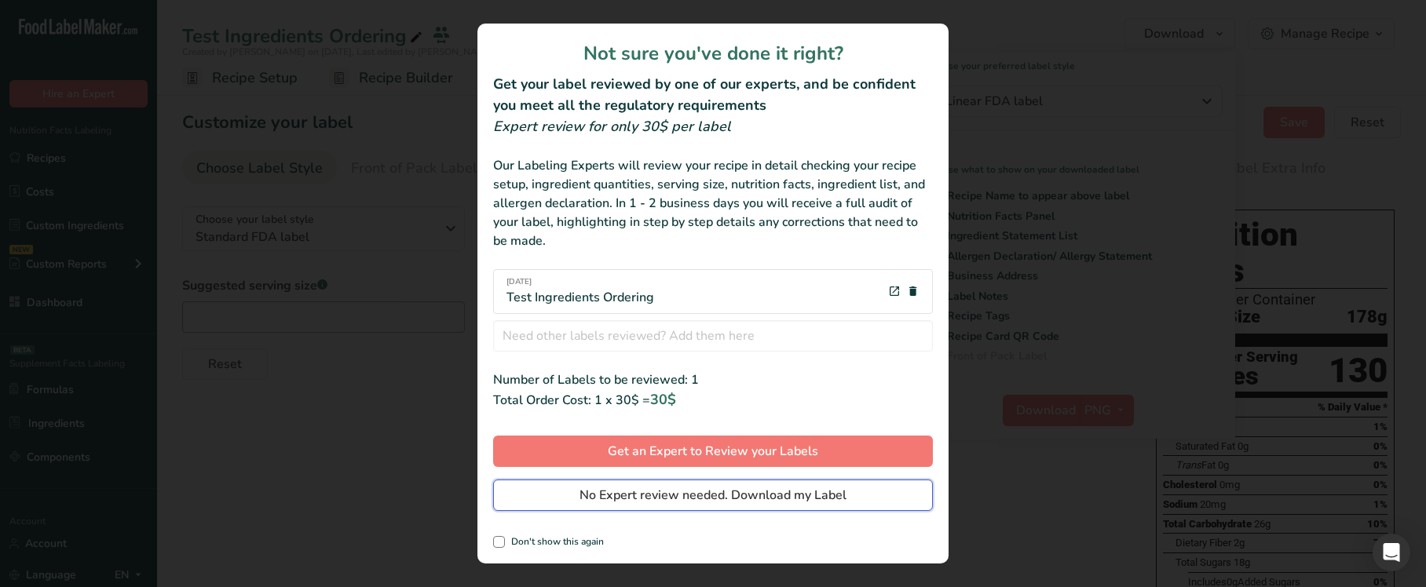
click at [715, 486] on span "No Expert review needed. Download my Label" at bounding box center [713, 495] width 267 height 19
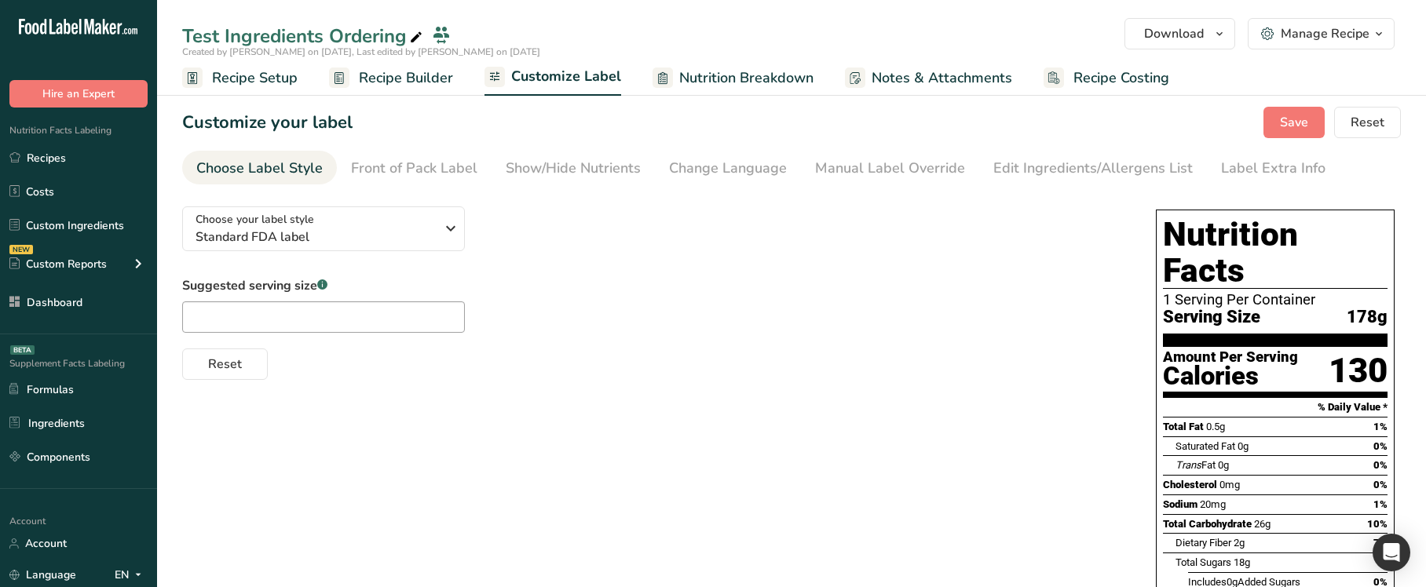
click at [771, 460] on div "Choose your label style Standard FDA label USA (FDA) Standard FDA label Tabular…" at bounding box center [791, 500] width 1219 height 612
click at [784, 461] on div "Choose your label style Standard FDA label USA (FDA) Standard FDA label Tabular…" at bounding box center [791, 500] width 1219 height 612
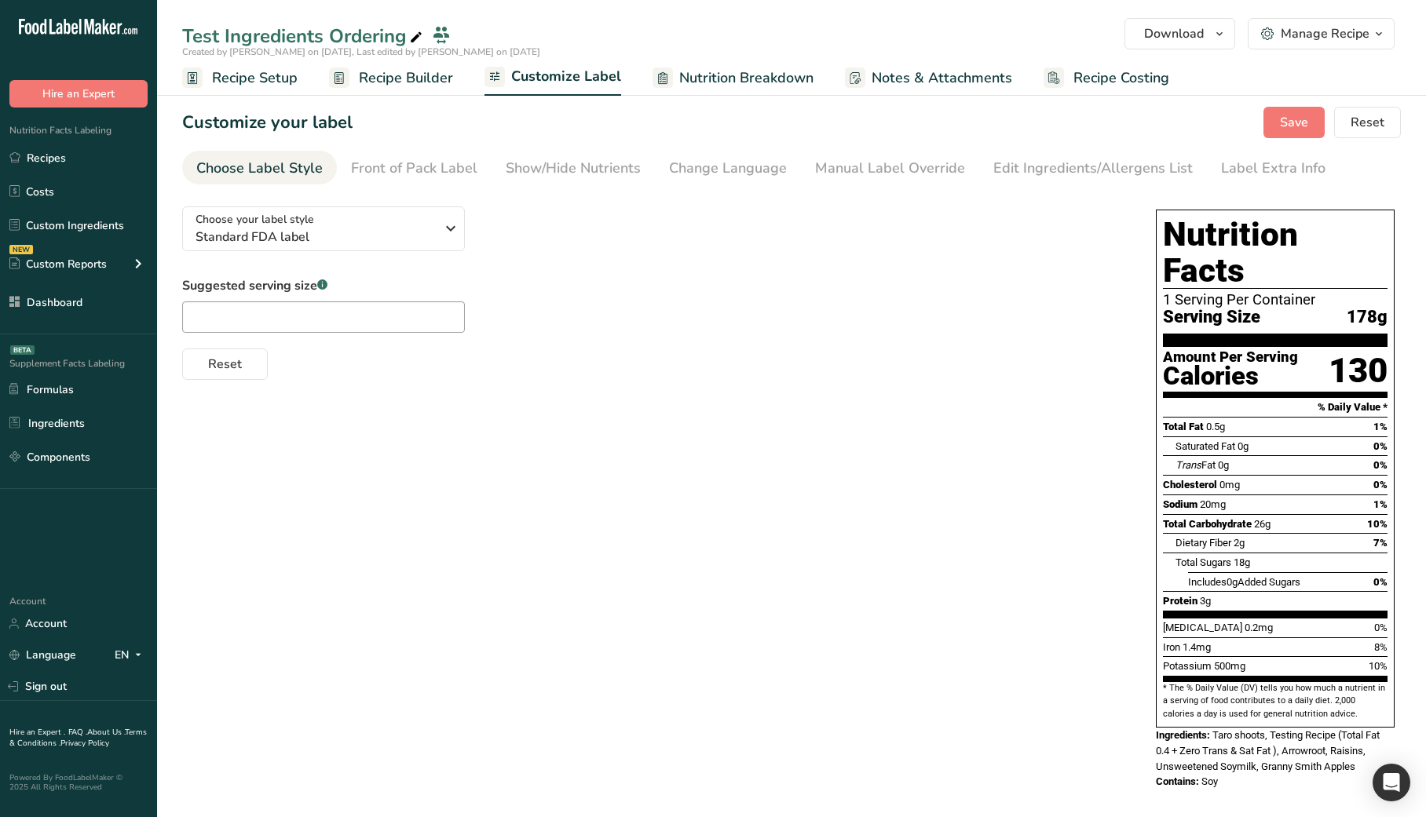
click at [638, 513] on div "Choose your label style Standard FDA label USA (FDA) Standard FDA label Tabular…" at bounding box center [791, 500] width 1219 height 612
click at [573, 275] on div "Choose your label style Standard FDA label USA (FDA) Standard FDA label Tabular…" at bounding box center [653, 287] width 942 height 186
drag, startPoint x: 420, startPoint y: 73, endPoint x: 543, endPoint y: 240, distance: 207.3
click at [419, 73] on span "Recipe Builder" at bounding box center [406, 78] width 94 height 21
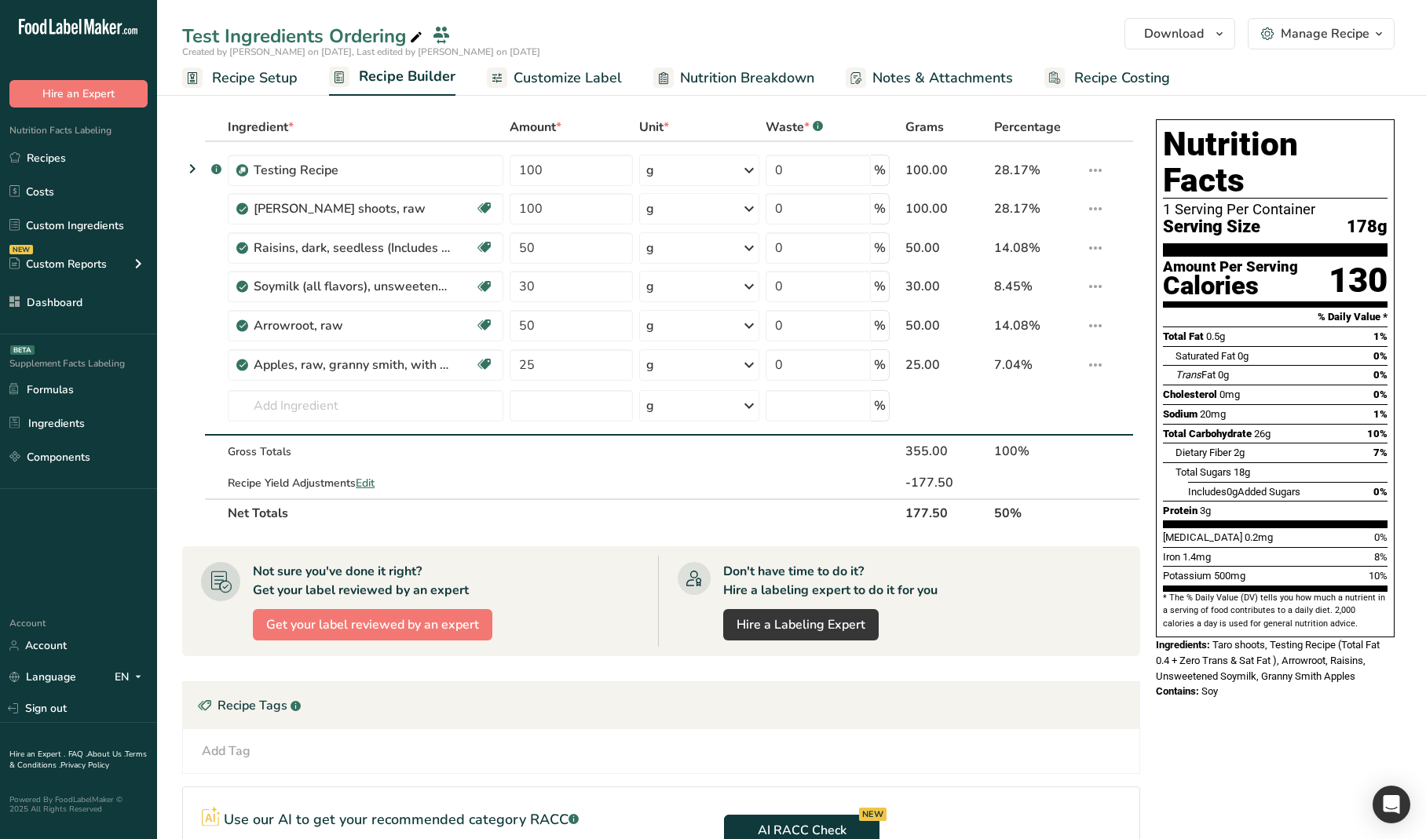
click at [1213, 587] on div "Nutrition Facts 1 Serving Per Container Serving Size 178g Amount Per Serving Ca…" at bounding box center [1275, 582] width 251 height 939
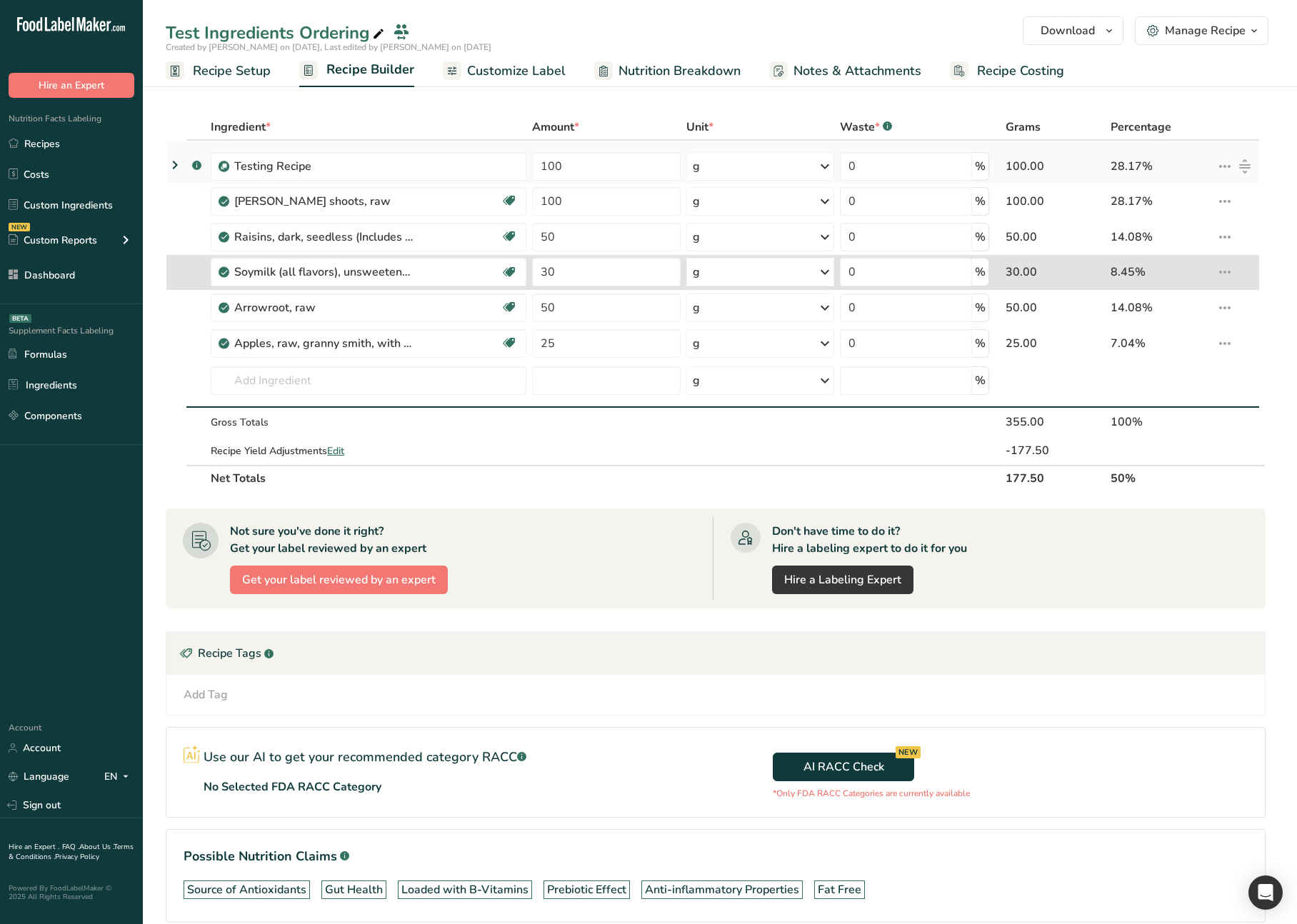
type input "30"
type input "100"
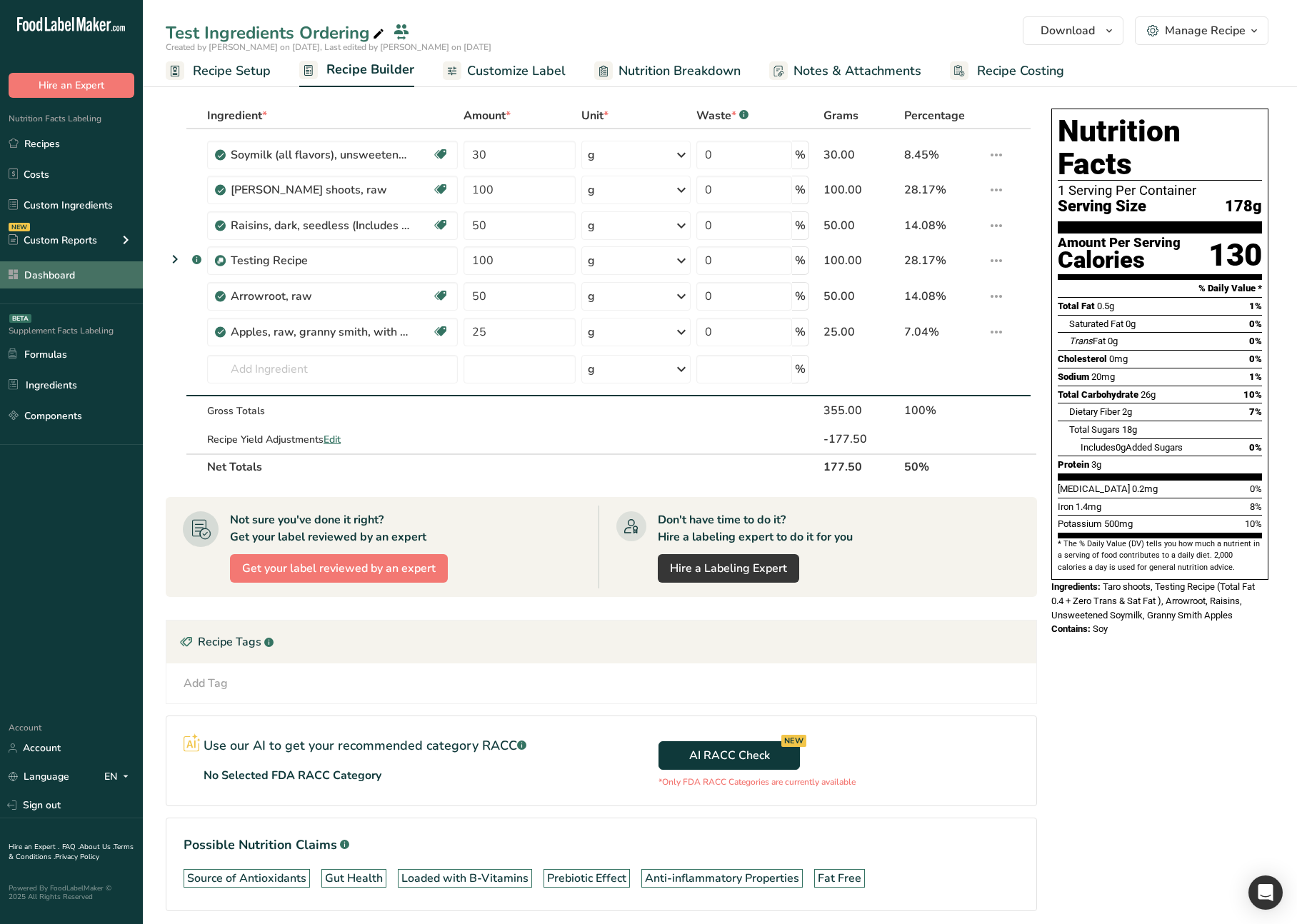
drag, startPoint x: 1243, startPoint y: 168, endPoint x: 22, endPoint y: 267, distance: 1225.0
